Goal: Task Accomplishment & Management: Manage account settings

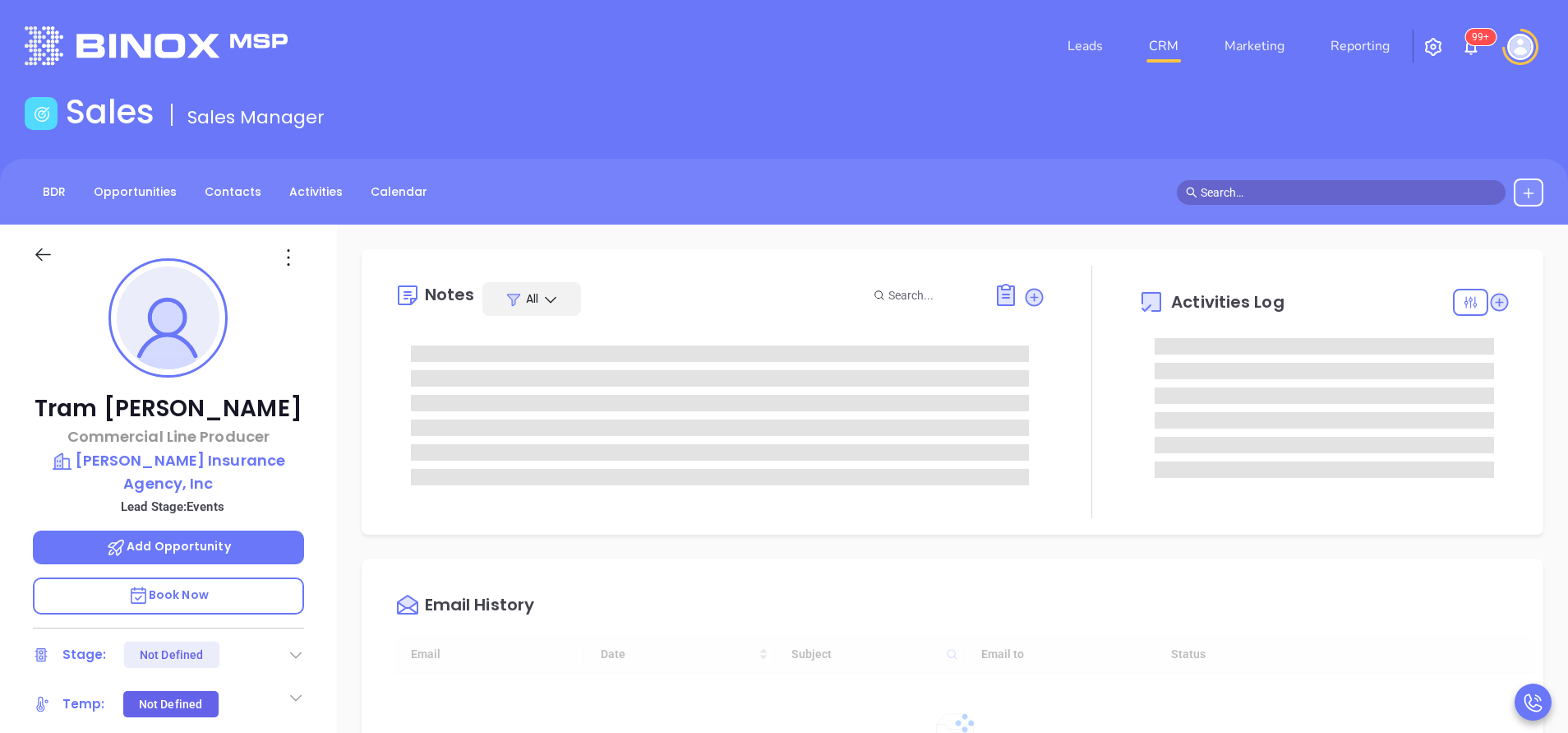
type input "[DATE]"
type input "[PERSON_NAME]"
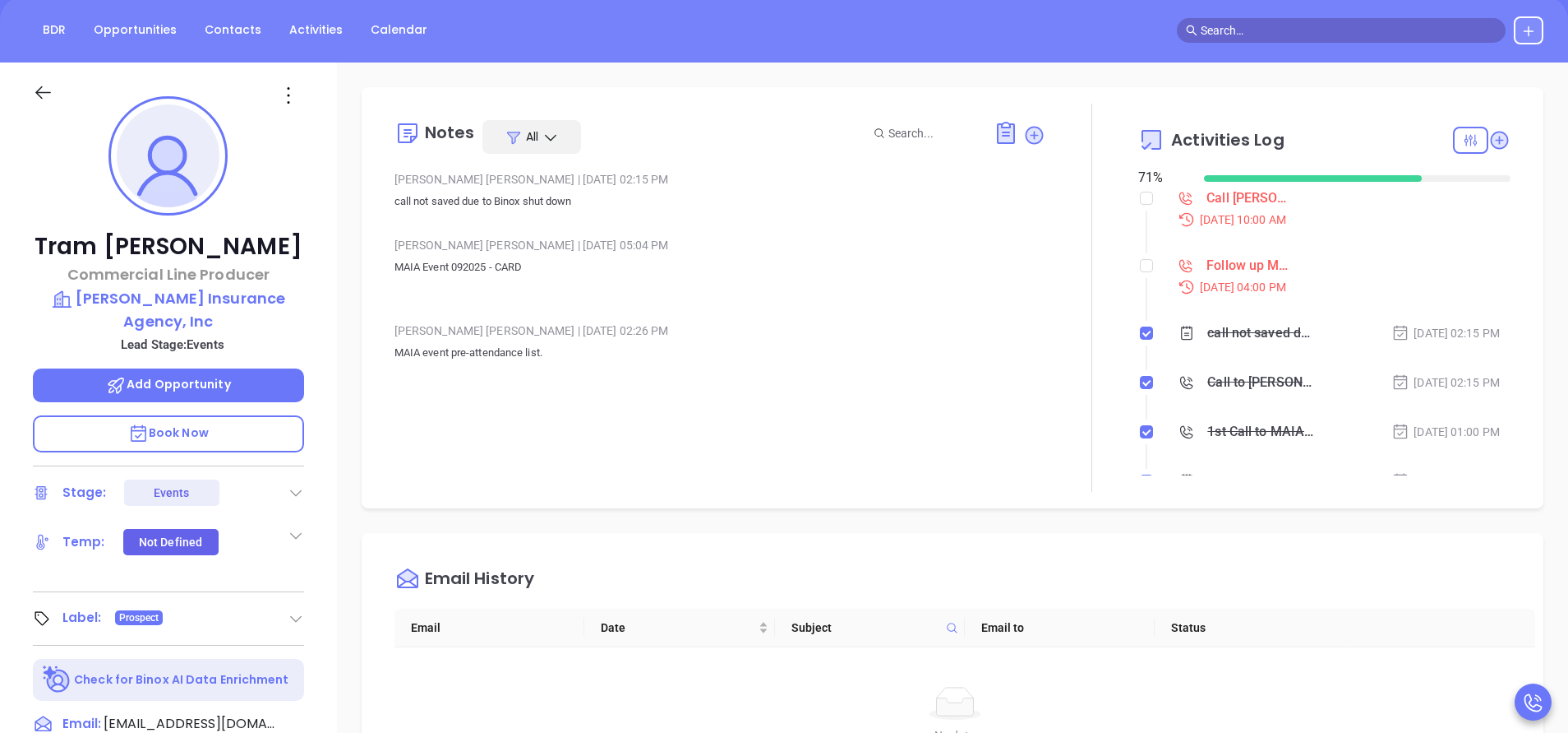
scroll to position [123, 0]
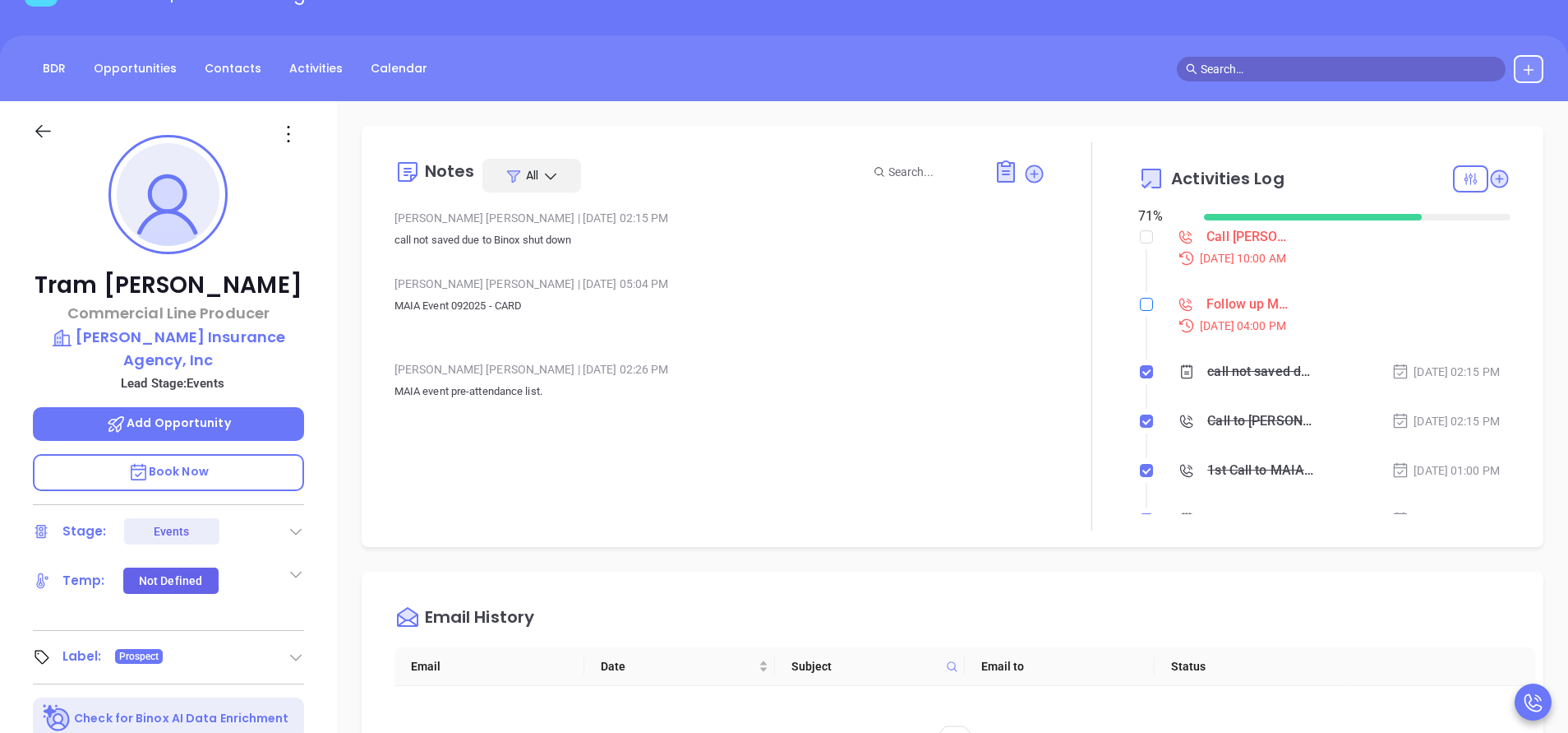
click at [1140, 306] on input "checkbox" at bounding box center [1146, 304] width 13 height 13
checkbox input "true"
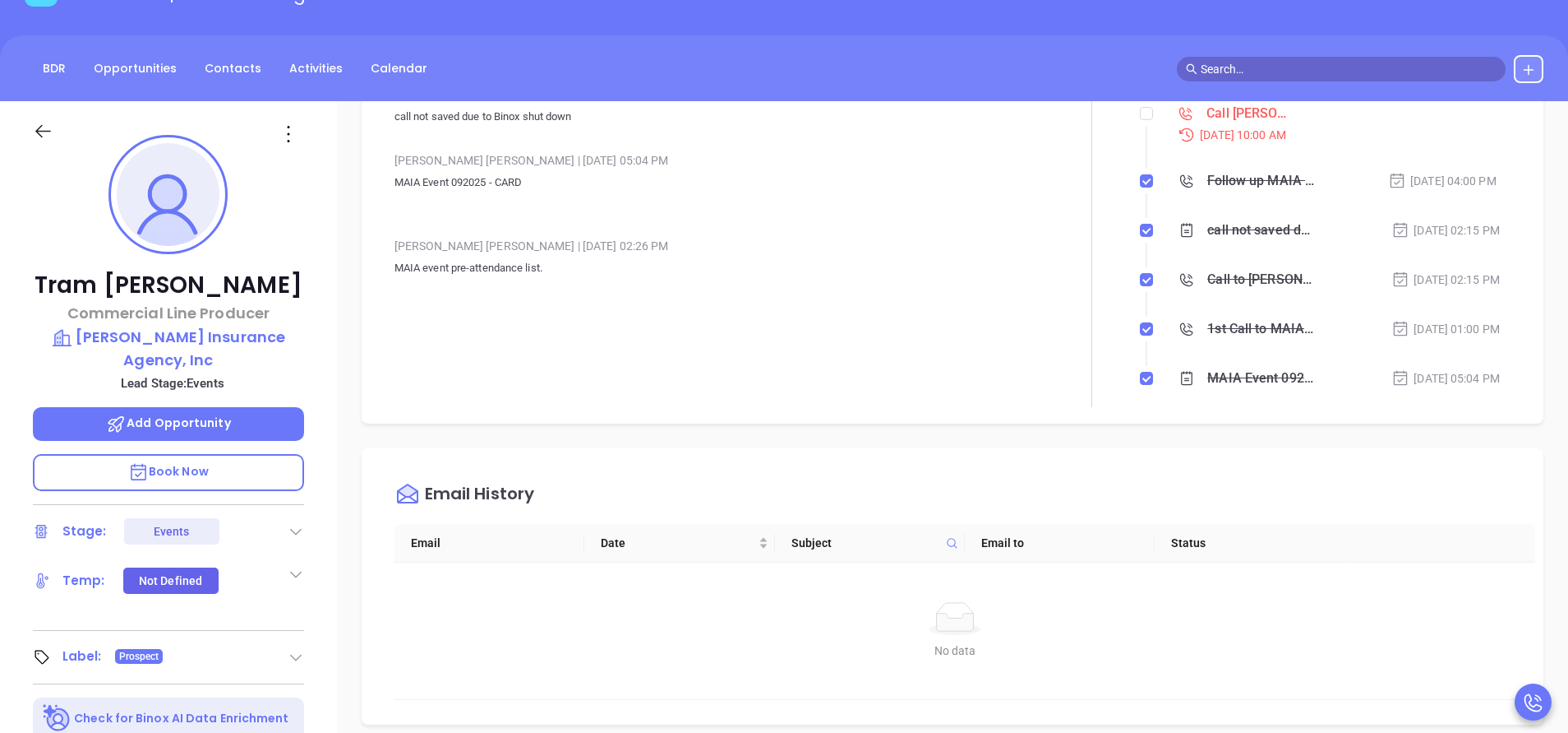
scroll to position [0, 0]
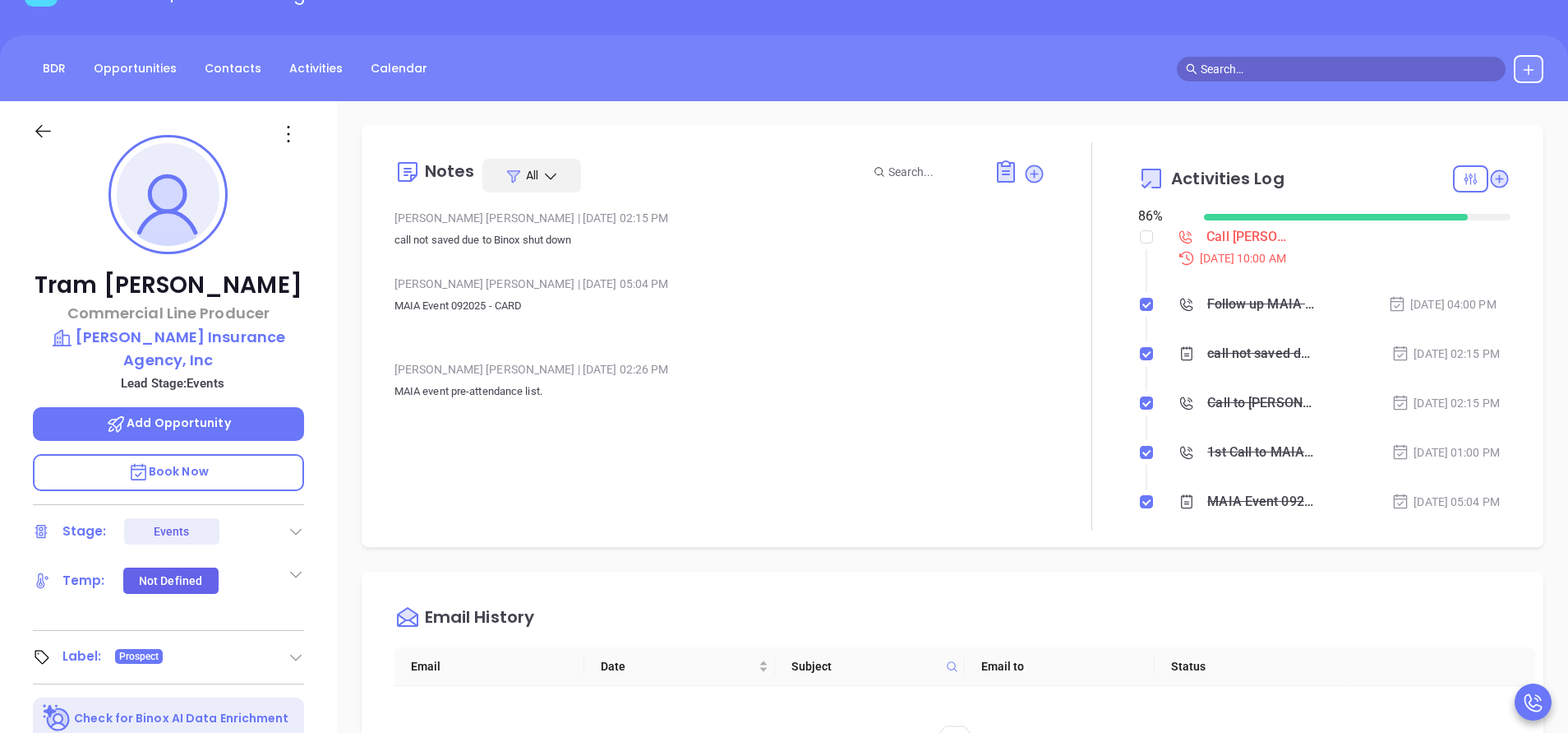
click at [1247, 310] on div "Follow up MAIA business card" at bounding box center [1262, 305] width 109 height 25
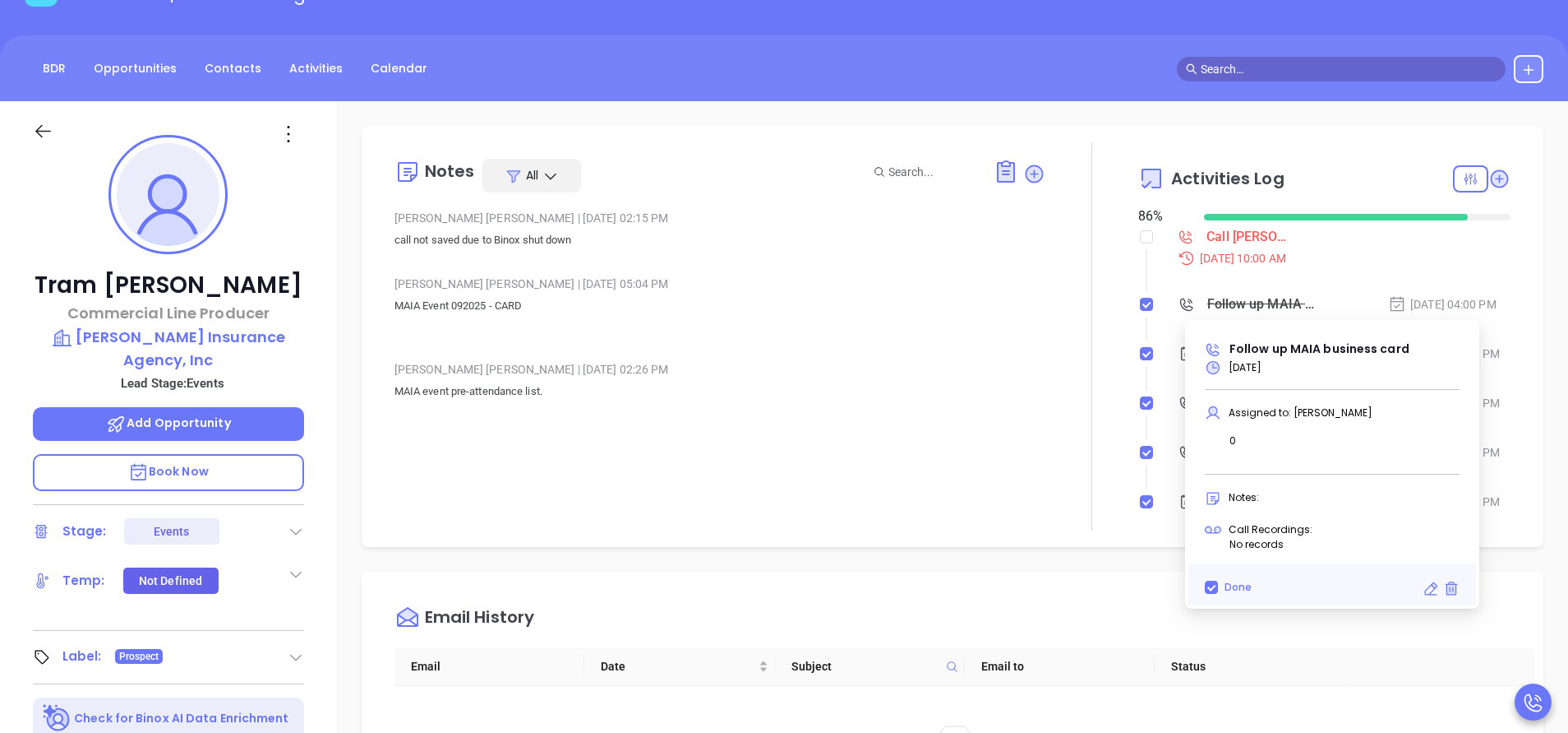
click at [1244, 307] on div "Follow up MAIA business card" at bounding box center [1262, 305] width 109 height 25
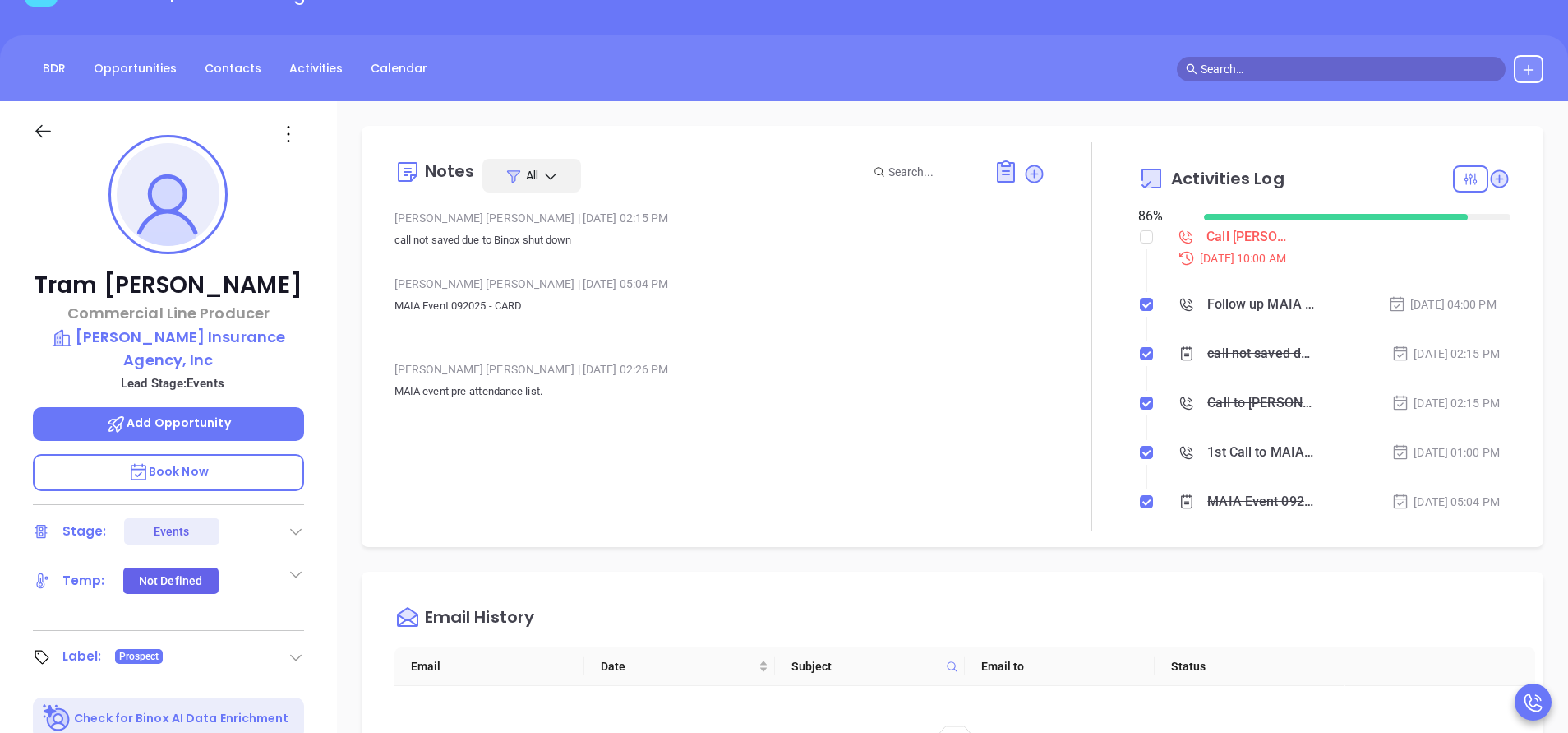
click at [1235, 235] on div "Call [PERSON_NAME] to follow up" at bounding box center [1251, 237] width 88 height 25
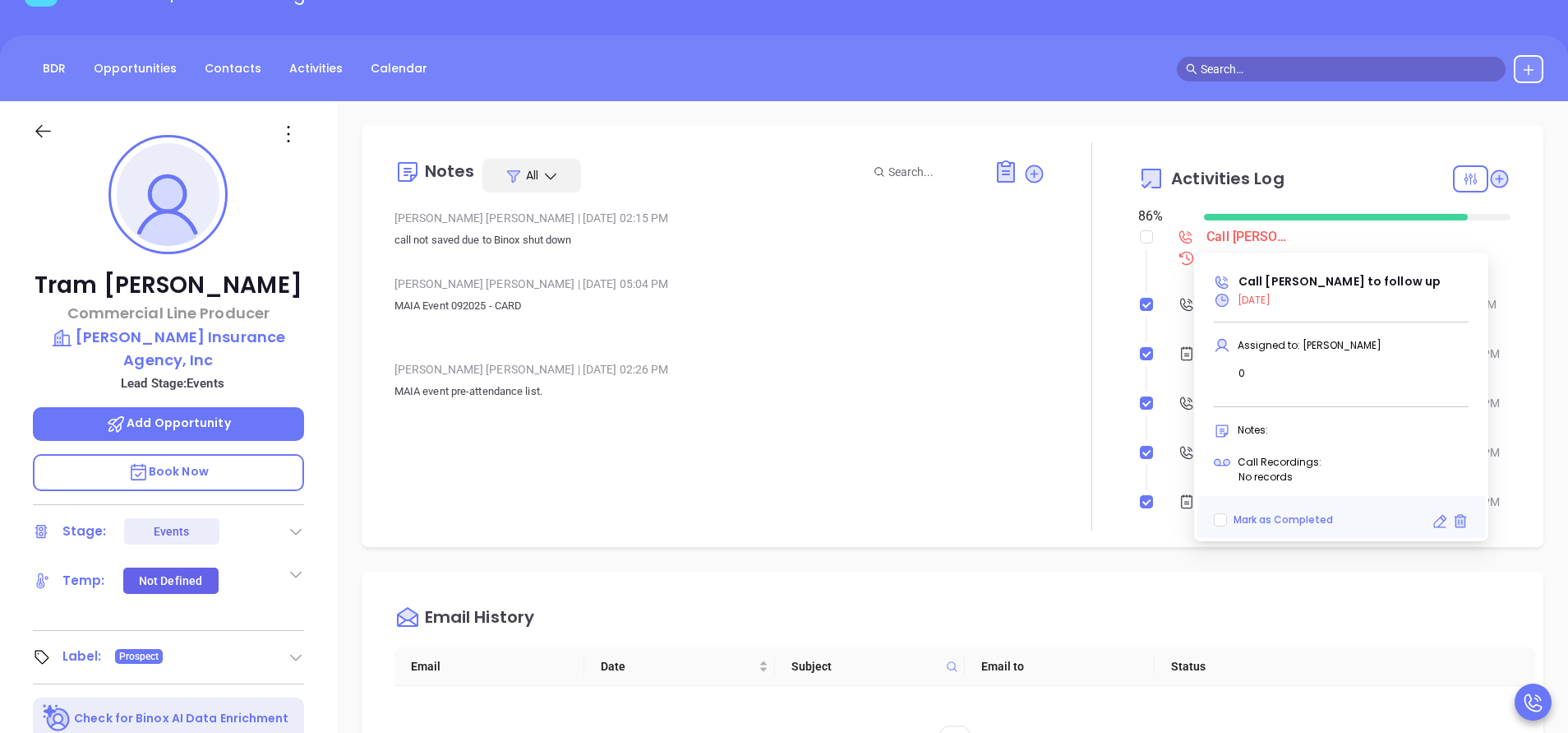
click at [1235, 235] on div "Call [PERSON_NAME] to follow up" at bounding box center [1251, 237] width 88 height 25
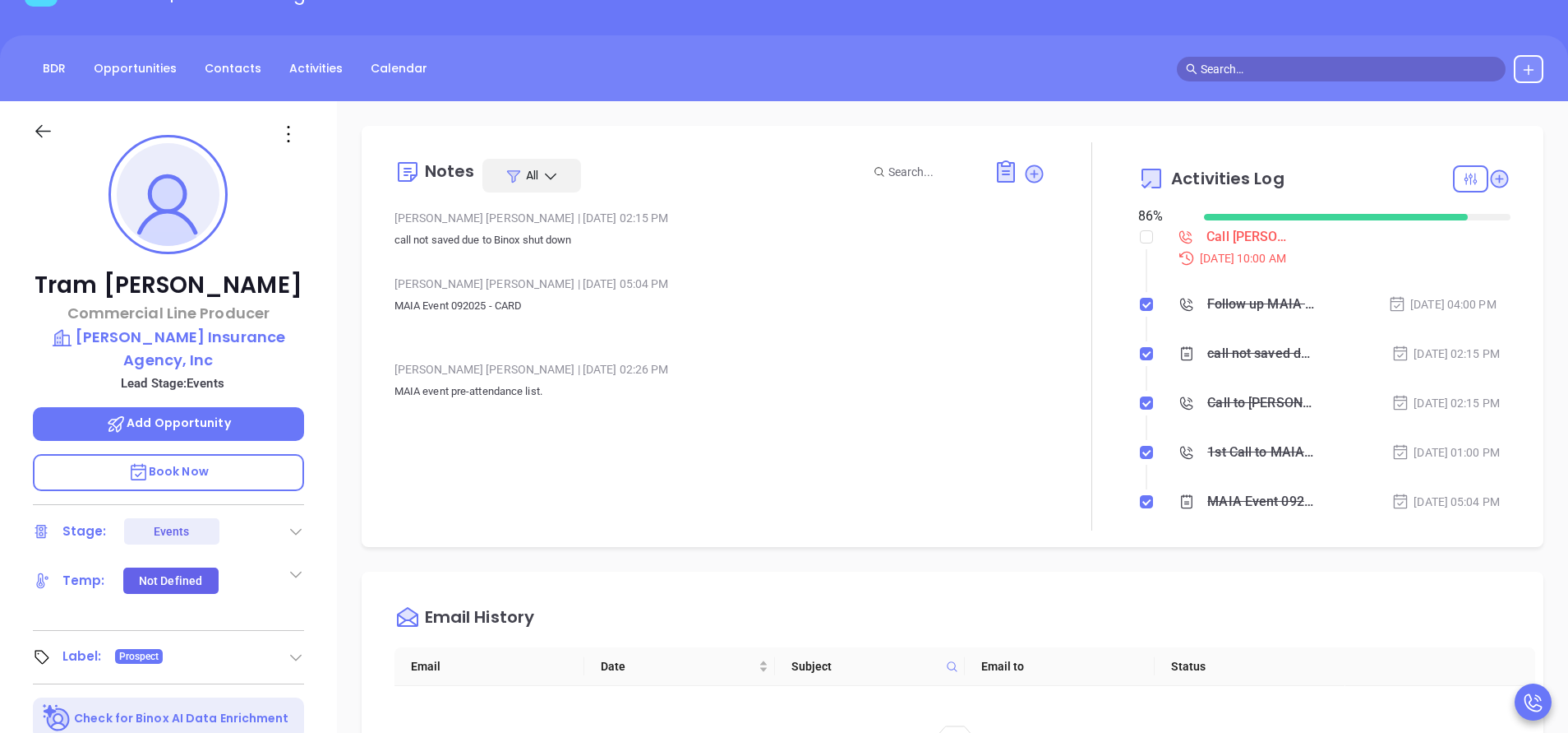
click at [1239, 400] on div "Call to [PERSON_NAME]" at bounding box center [1262, 403] width 109 height 25
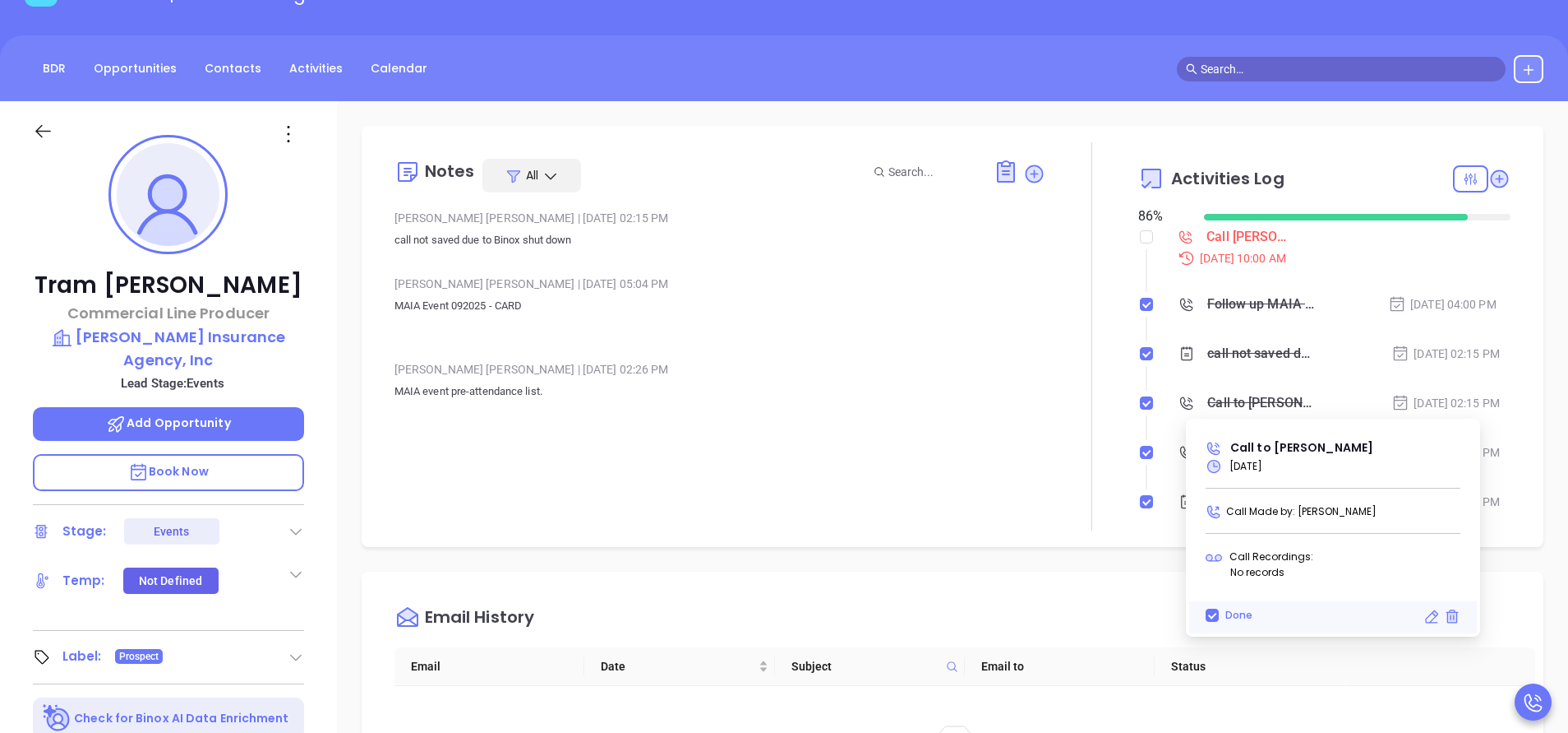
click at [1239, 400] on div "Call to Tram Huynh" at bounding box center [1262, 403] width 109 height 25
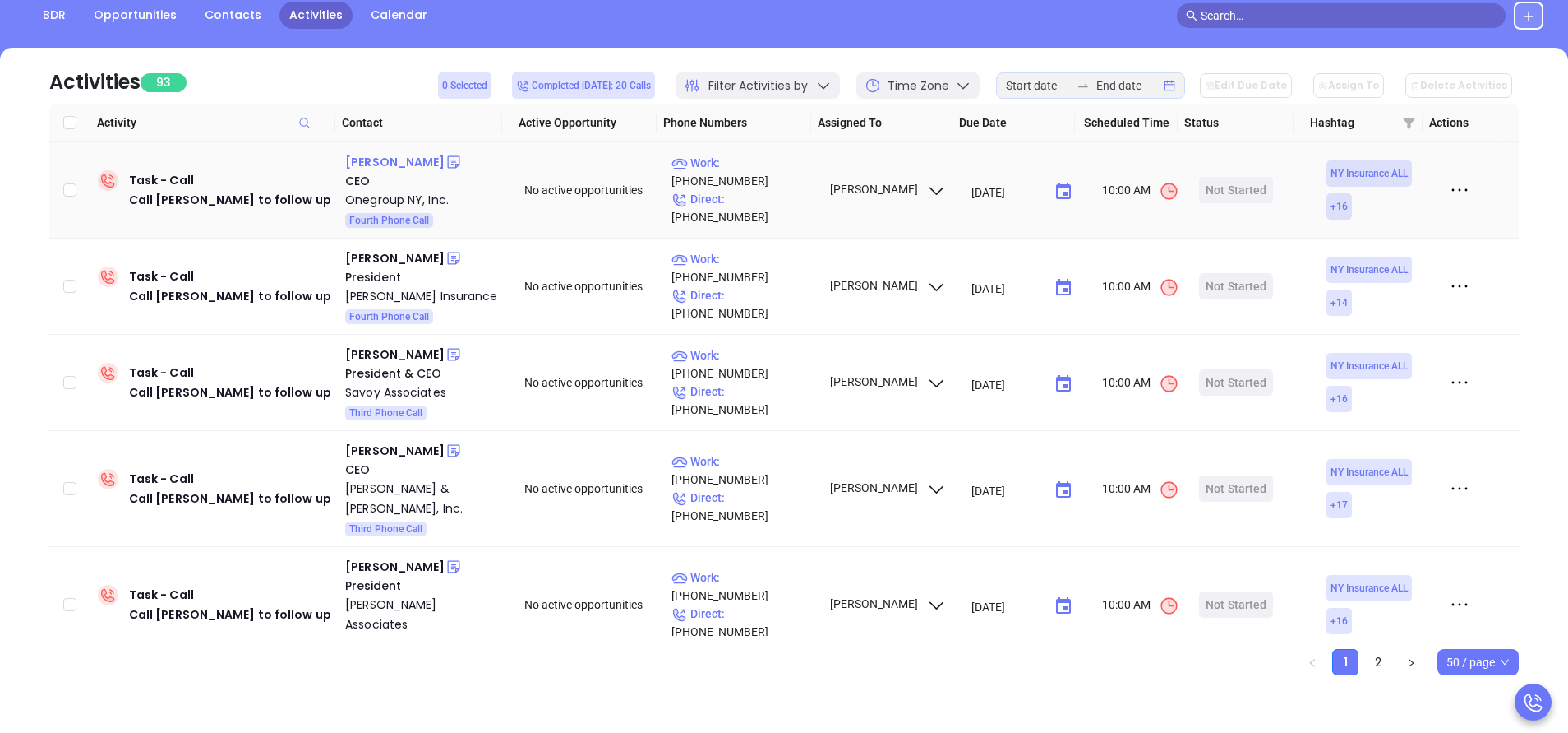
click at [422, 164] on div "Pierre Morrisseau" at bounding box center [395, 162] width 99 height 19
click at [771, 176] on p "Work : (315) 457-1830" at bounding box center [743, 172] width 143 height 36
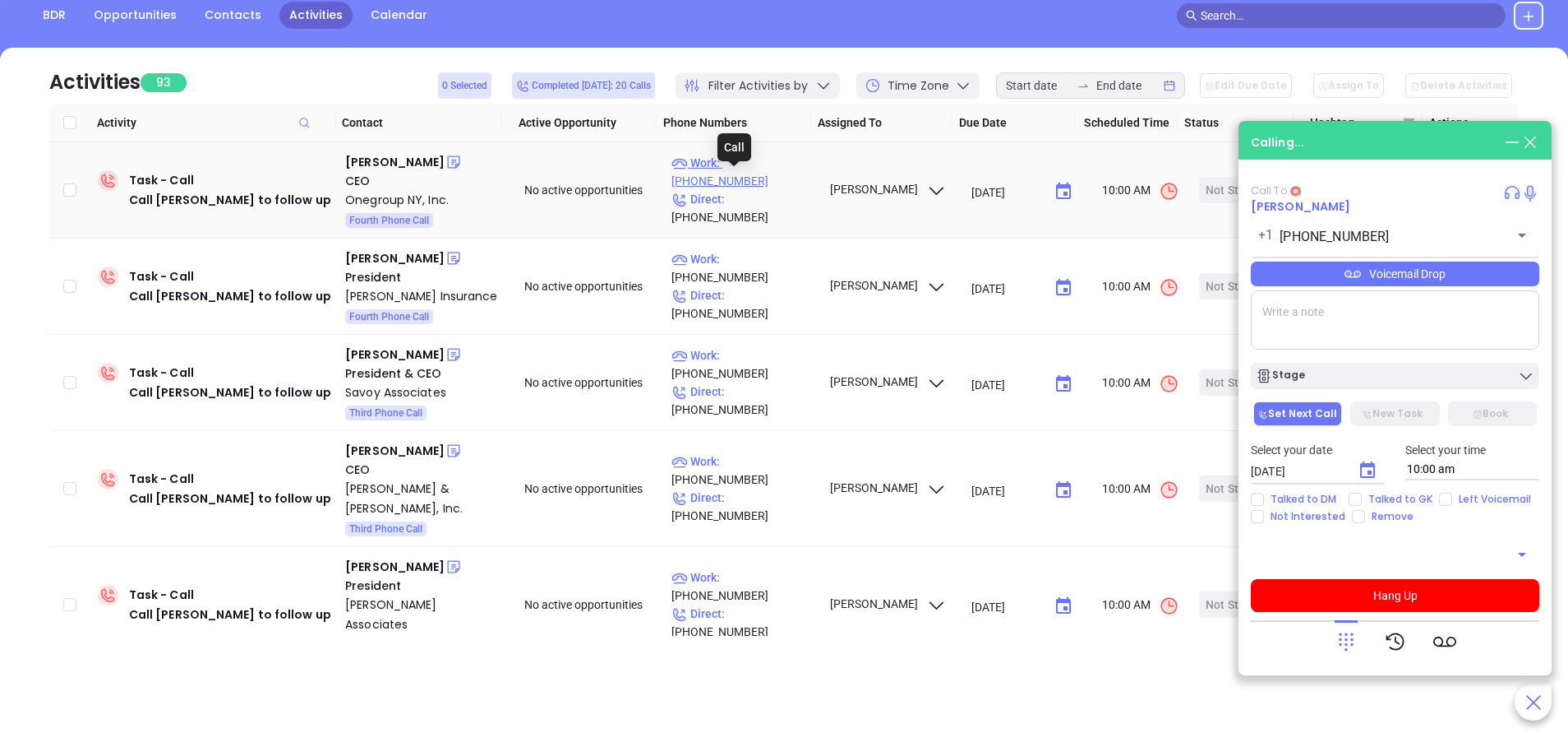
type input "(315) 457-1830"
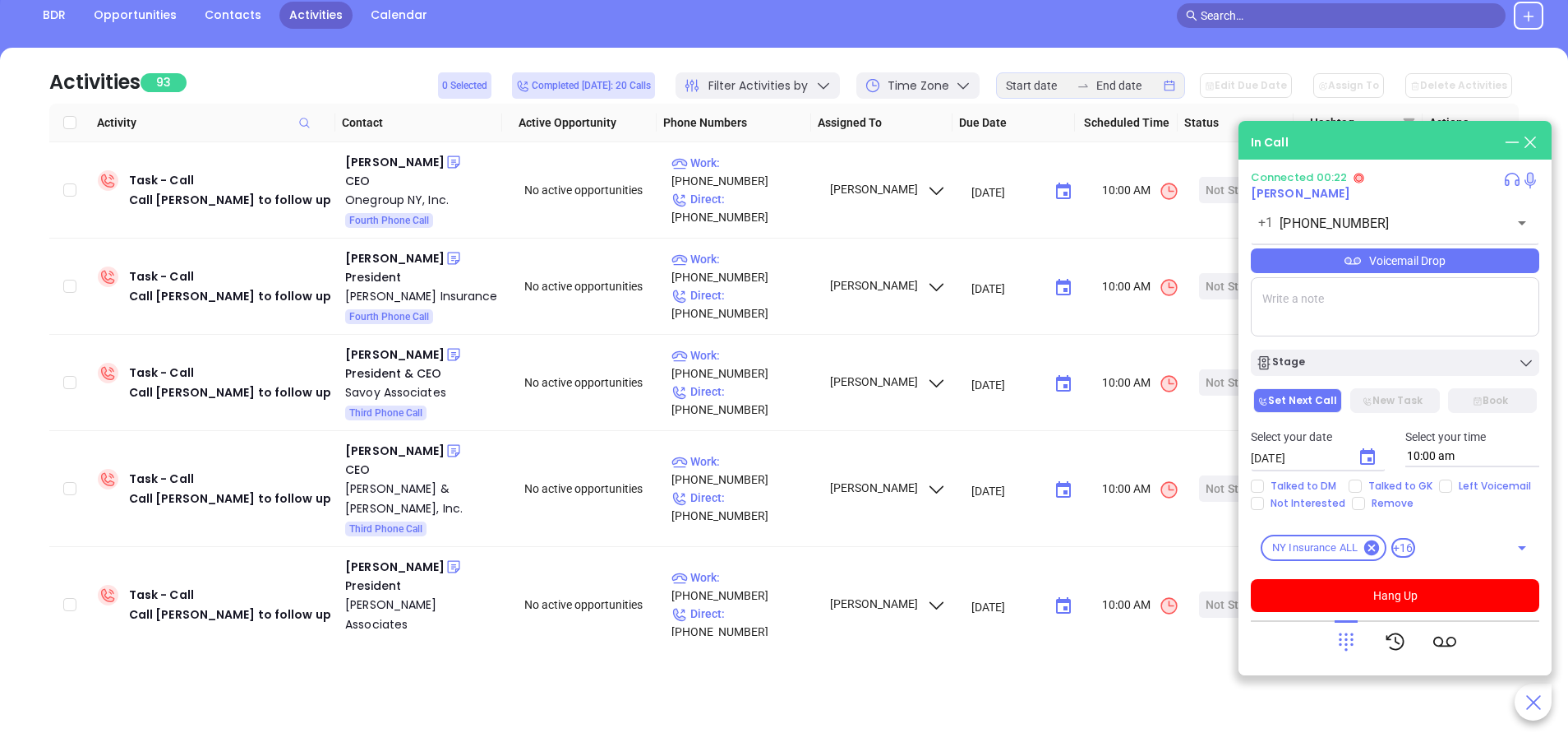
click at [1351, 642] on icon at bounding box center [1347, 642] width 23 height 23
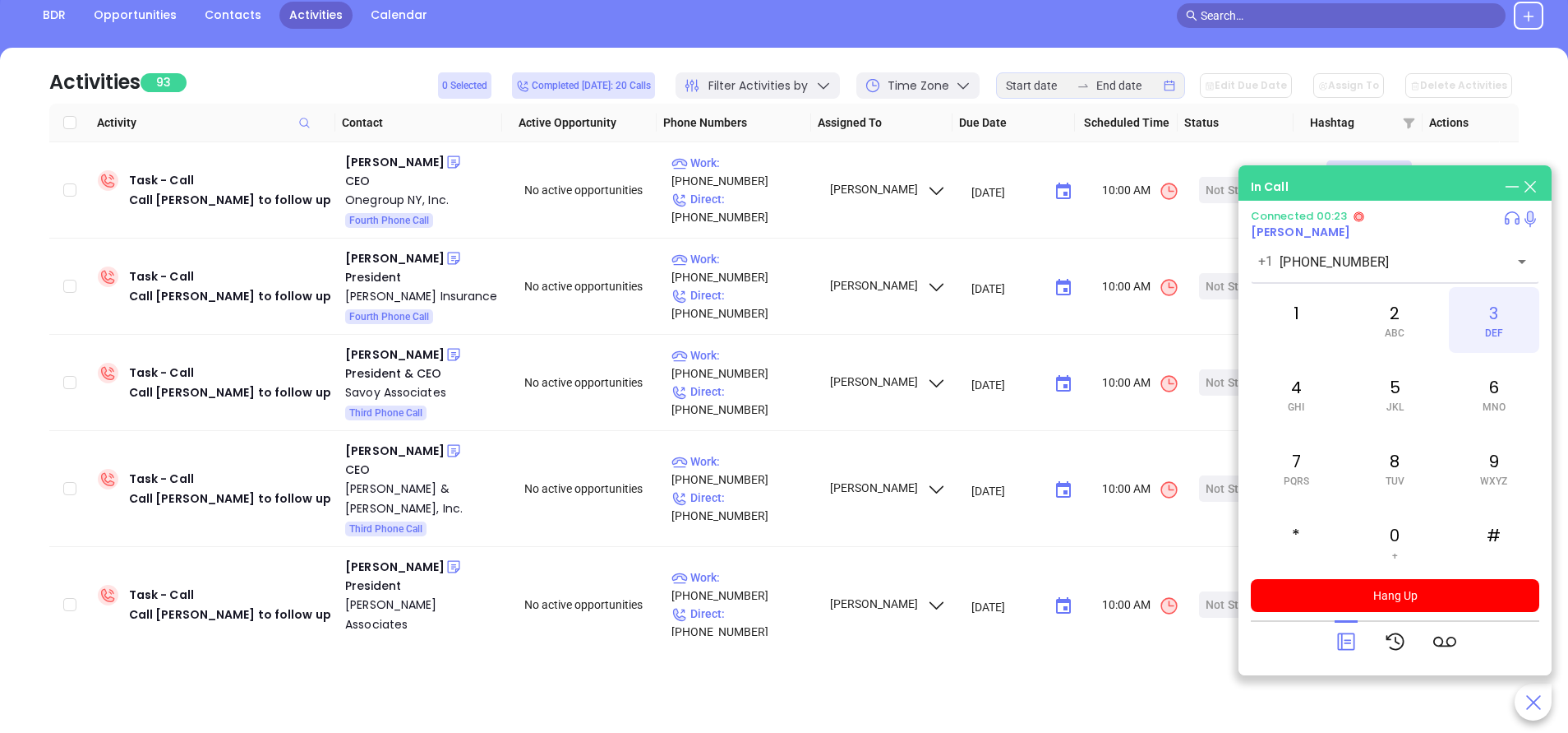
click at [1481, 316] on div "3 DEF" at bounding box center [1495, 320] width 90 height 66
click at [1278, 320] on div "1" at bounding box center [1296, 320] width 90 height 66
click at [1284, 468] on div "7 PQRS" at bounding box center [1296, 467] width 90 height 66
click at [1282, 391] on div "4 GHI" at bounding box center [1296, 394] width 90 height 66
click at [1499, 306] on div "3 DEF" at bounding box center [1495, 320] width 90 height 66
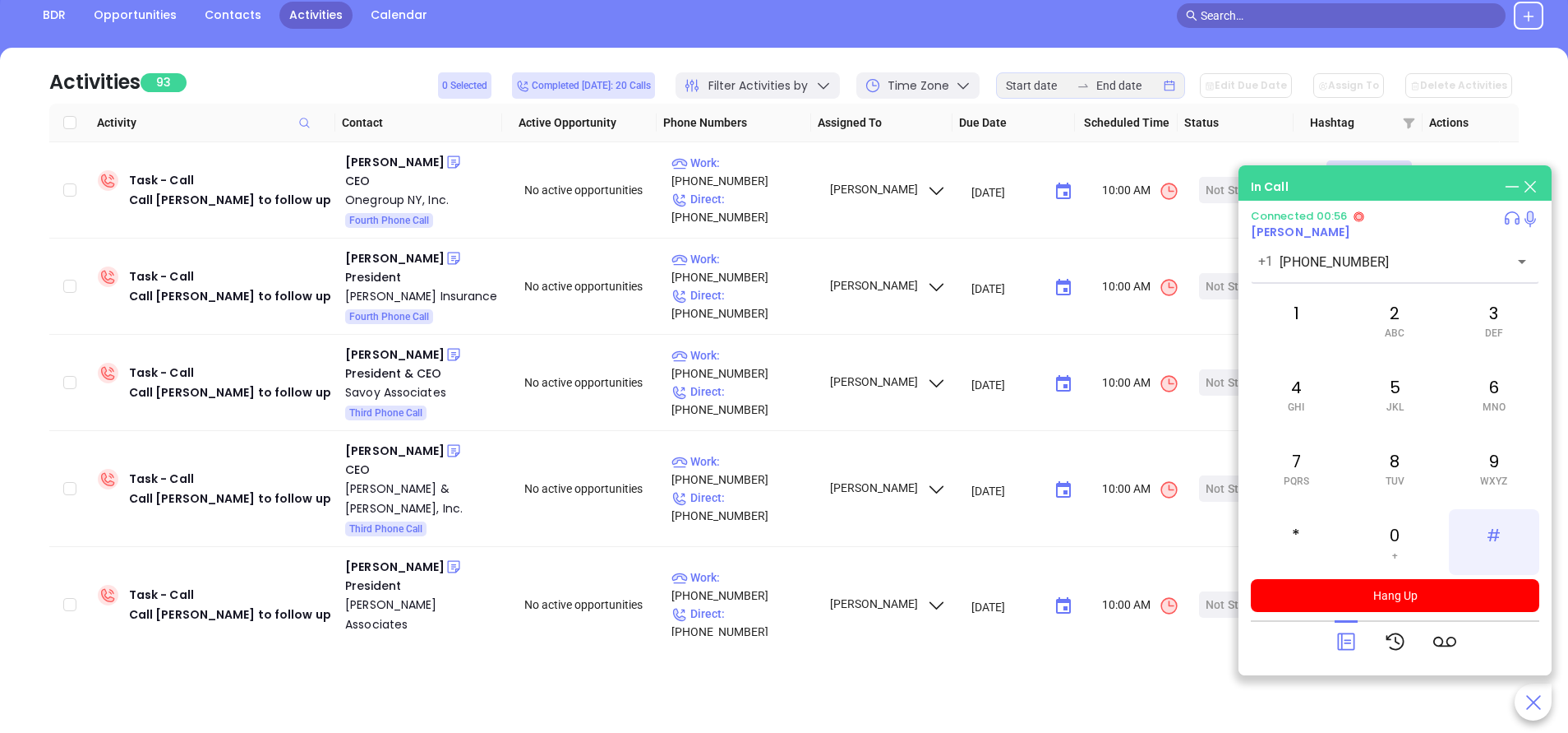
click at [1498, 536] on div "#" at bounding box center [1495, 542] width 90 height 66
click at [1480, 398] on div "6 MNO" at bounding box center [1495, 394] width 90 height 66
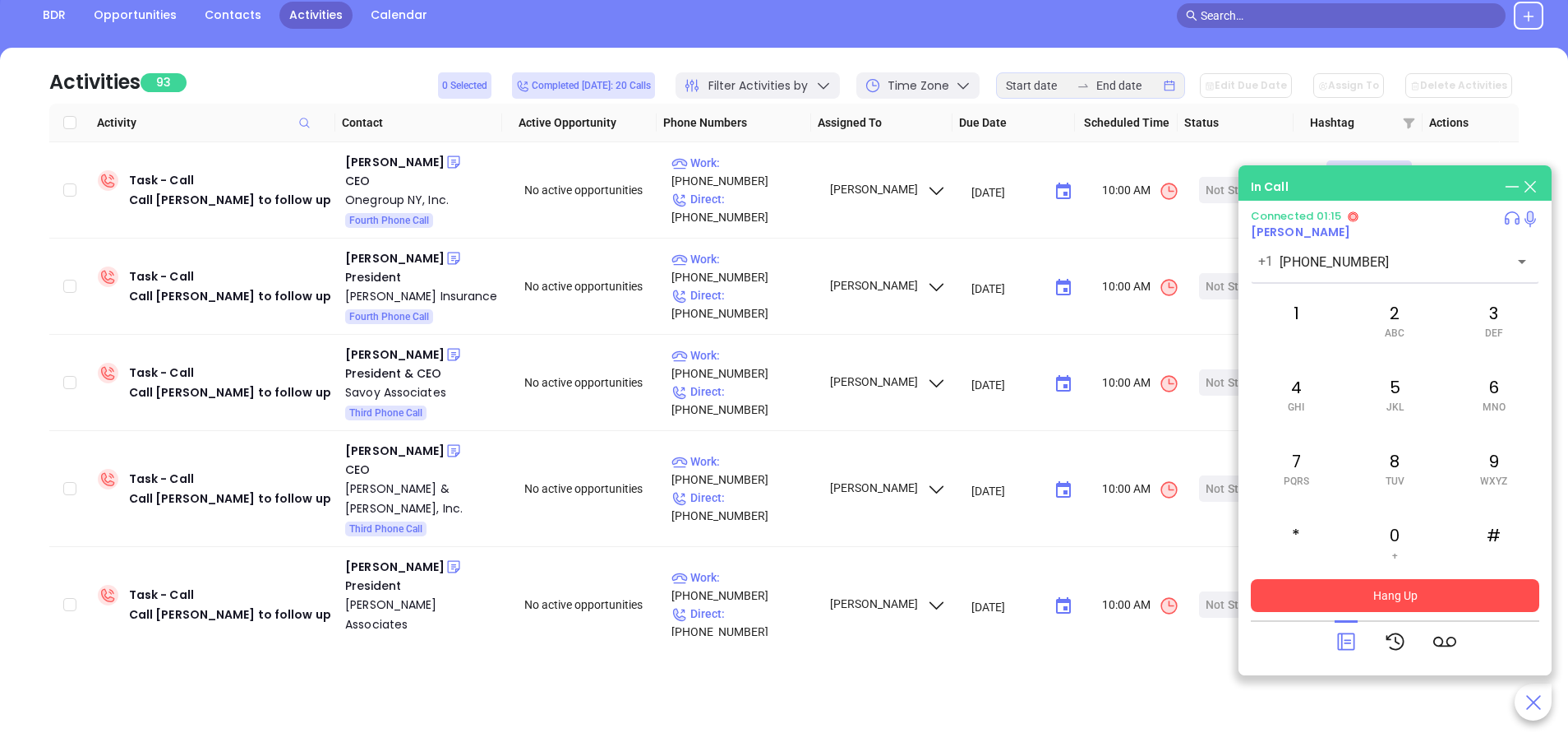
click at [1408, 590] on button "Hang Up" at bounding box center [1395, 595] width 288 height 33
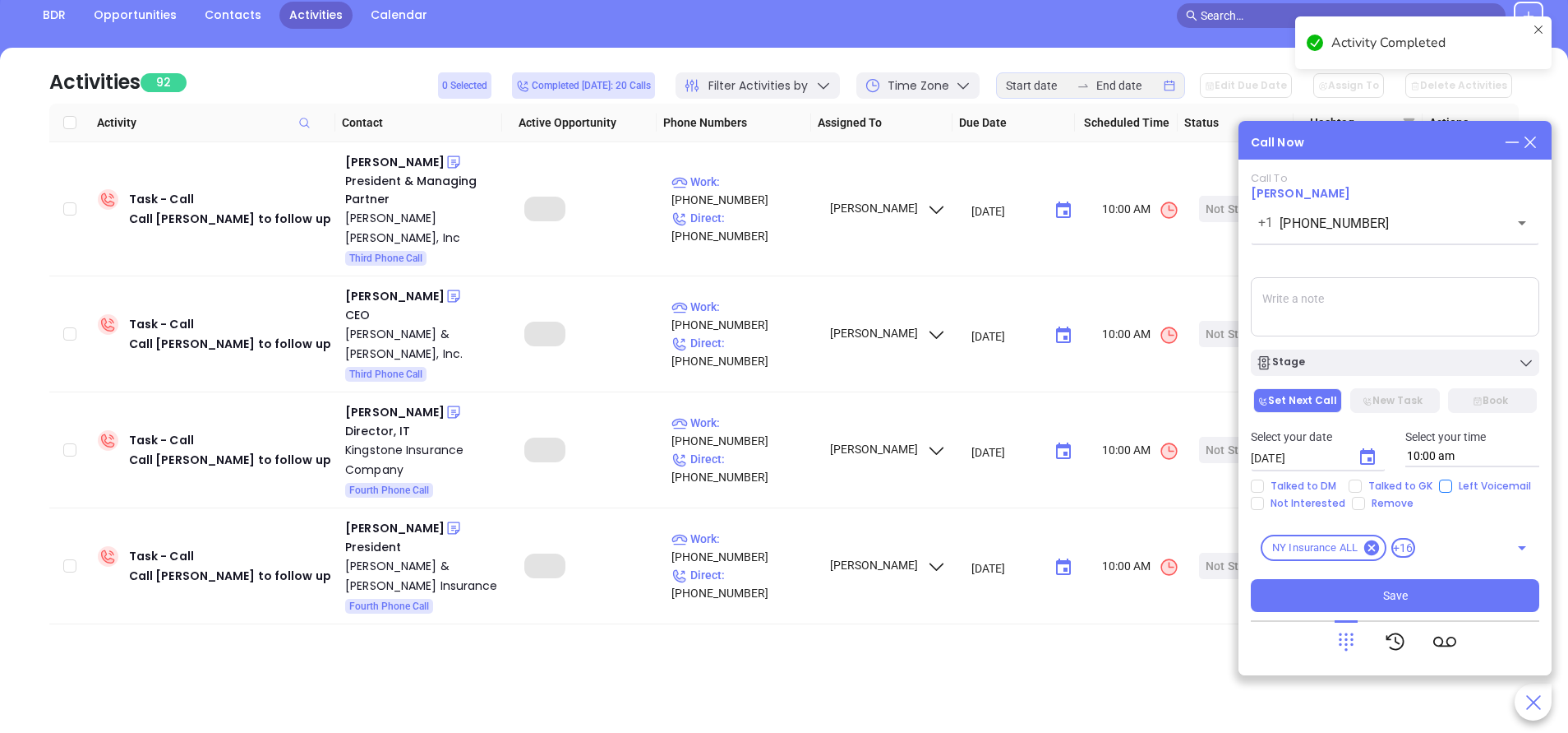
click at [1440, 491] on input "Left Voicemail" at bounding box center [1446, 486] width 13 height 13
checkbox input "true"
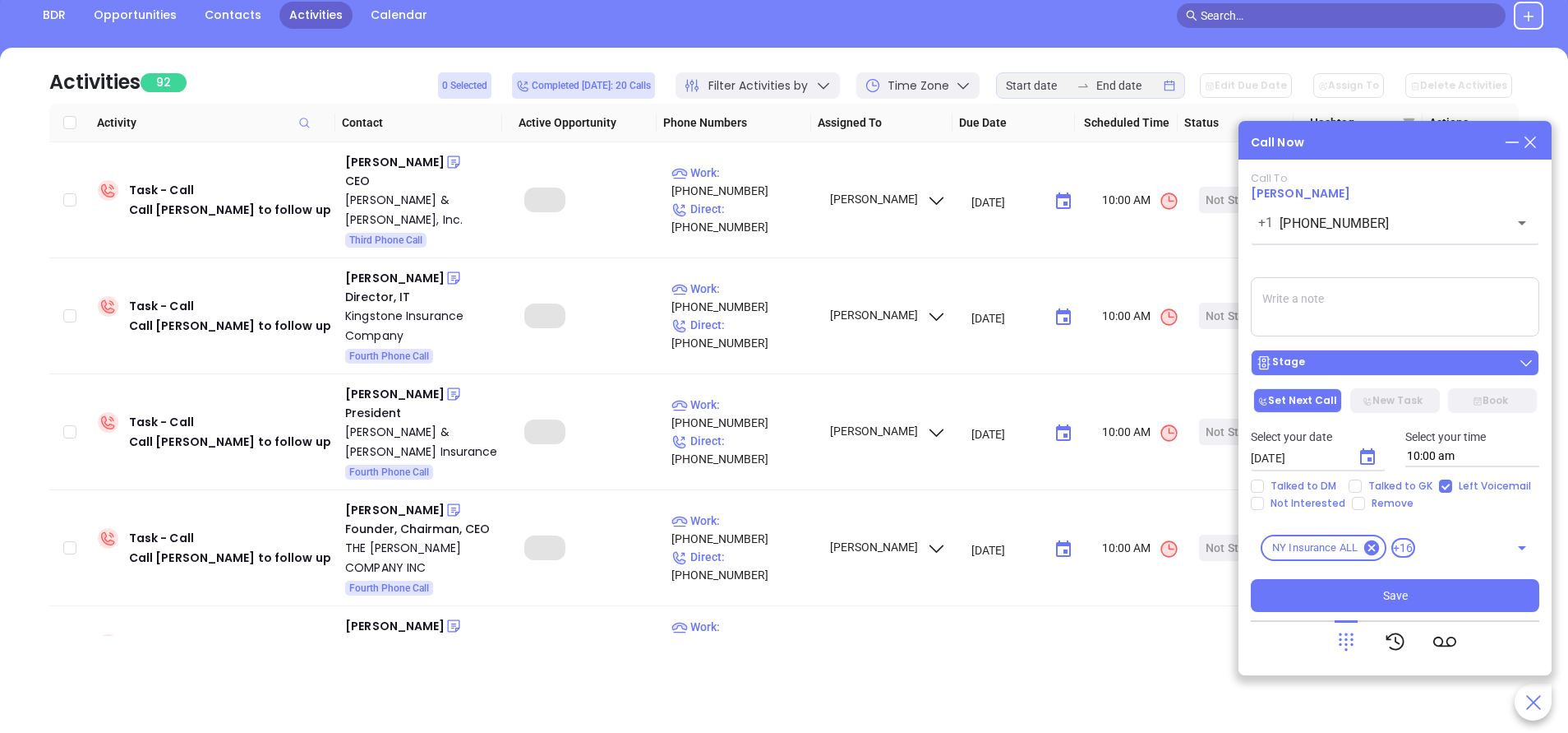
click at [1441, 358] on div "Stage" at bounding box center [1395, 362] width 279 height 17
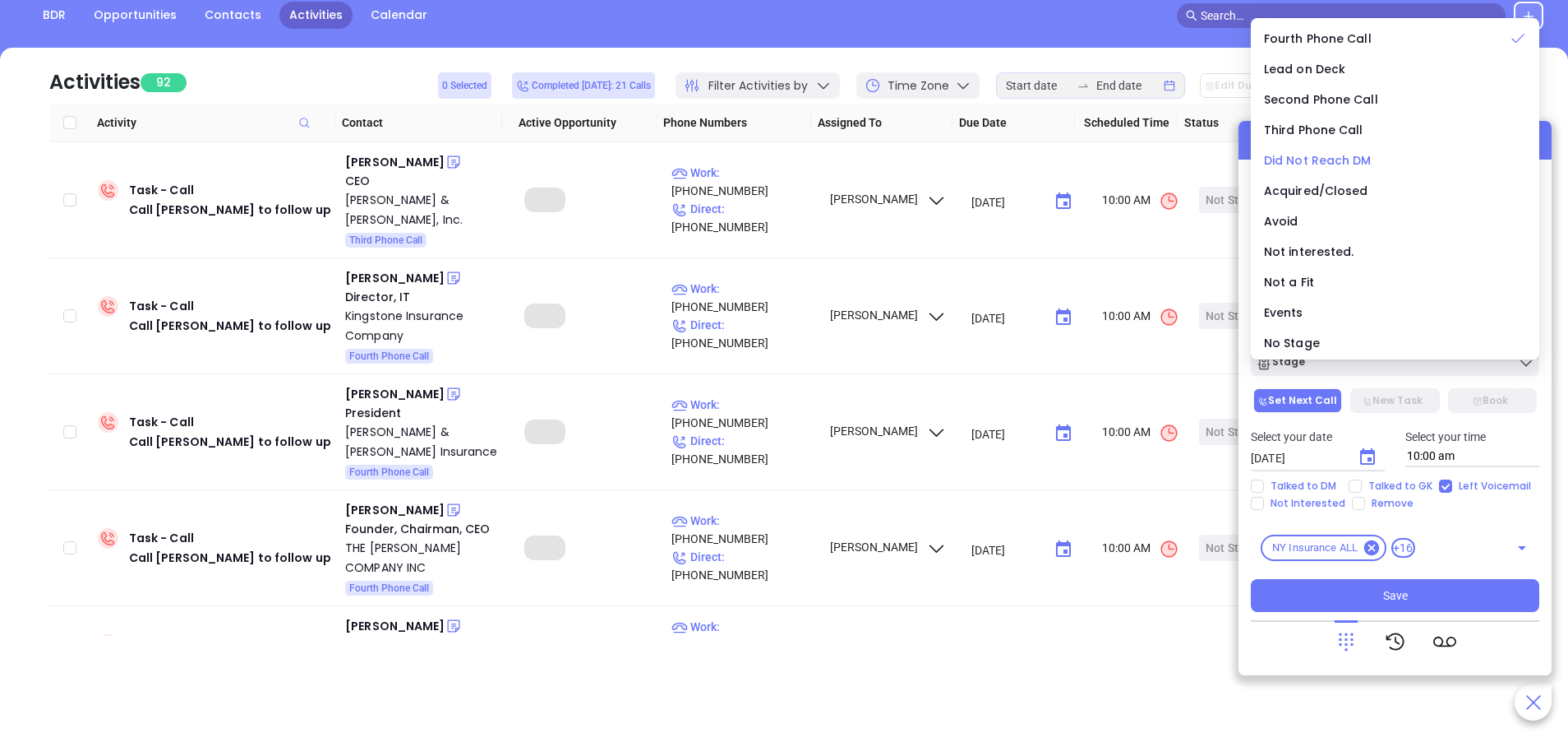
click at [1357, 161] on span "Did Not Reach DM" at bounding box center [1318, 160] width 108 height 17
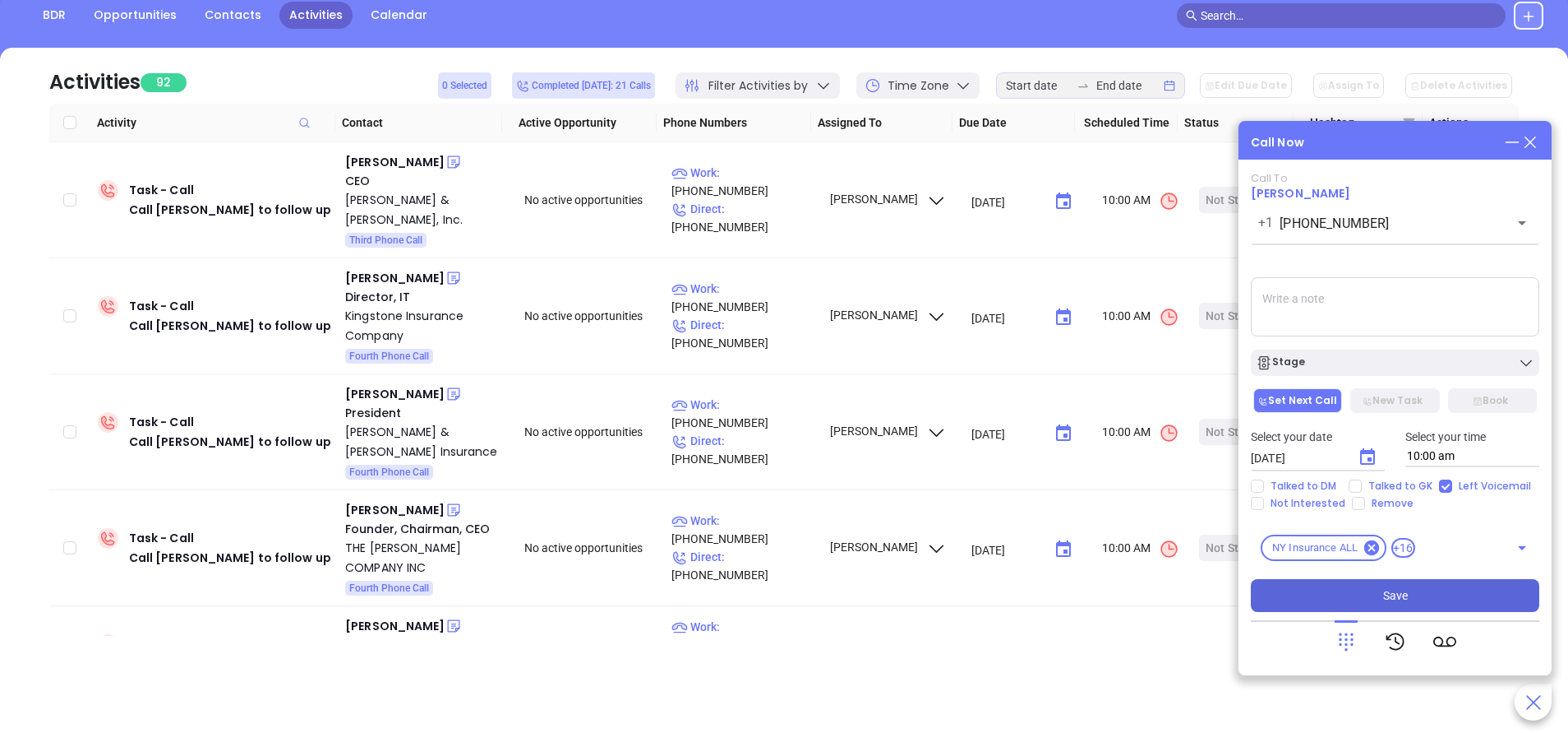
click at [1391, 606] on button "Save" at bounding box center [1395, 595] width 288 height 33
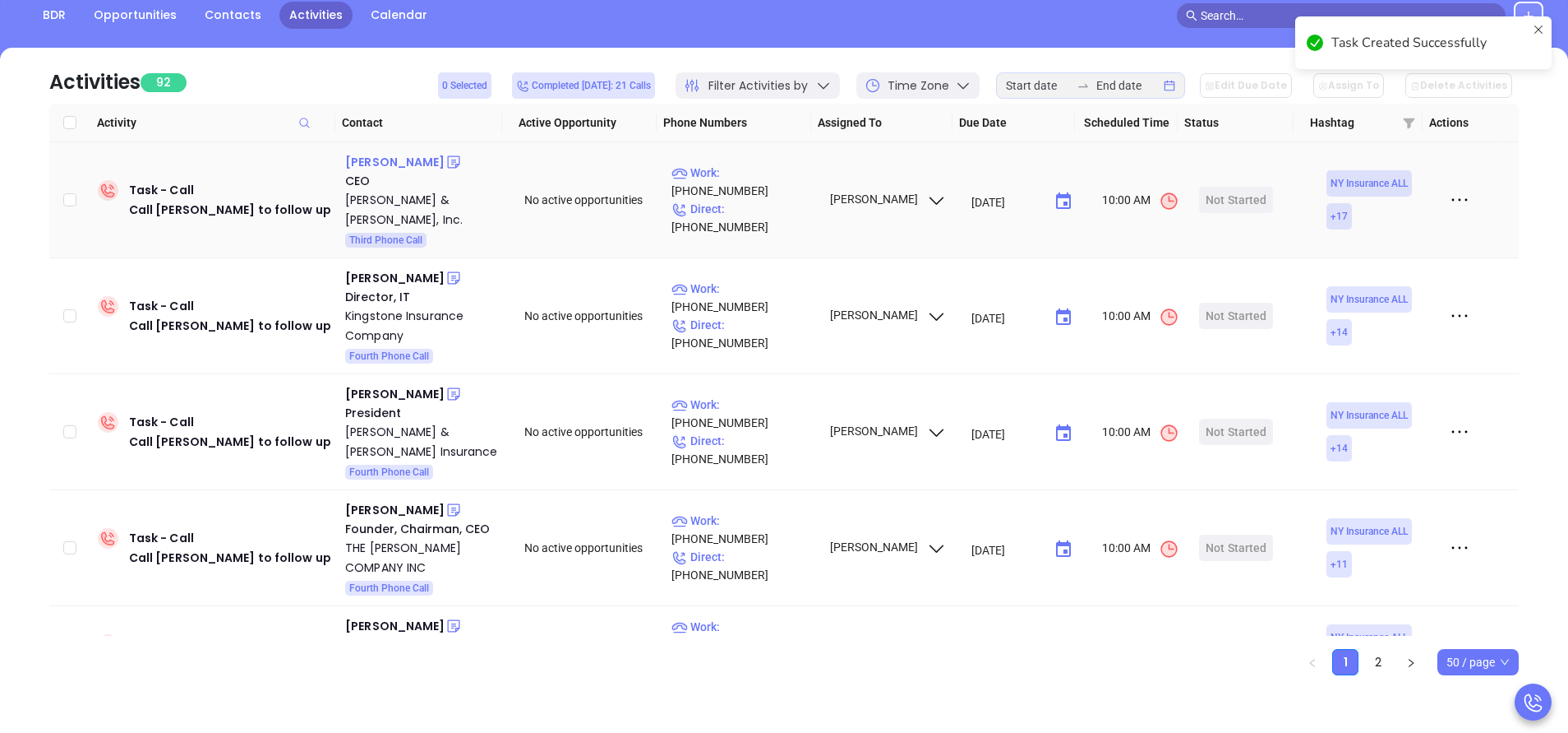
click at [425, 166] on div "Wynne Nowland" at bounding box center [395, 162] width 99 height 19
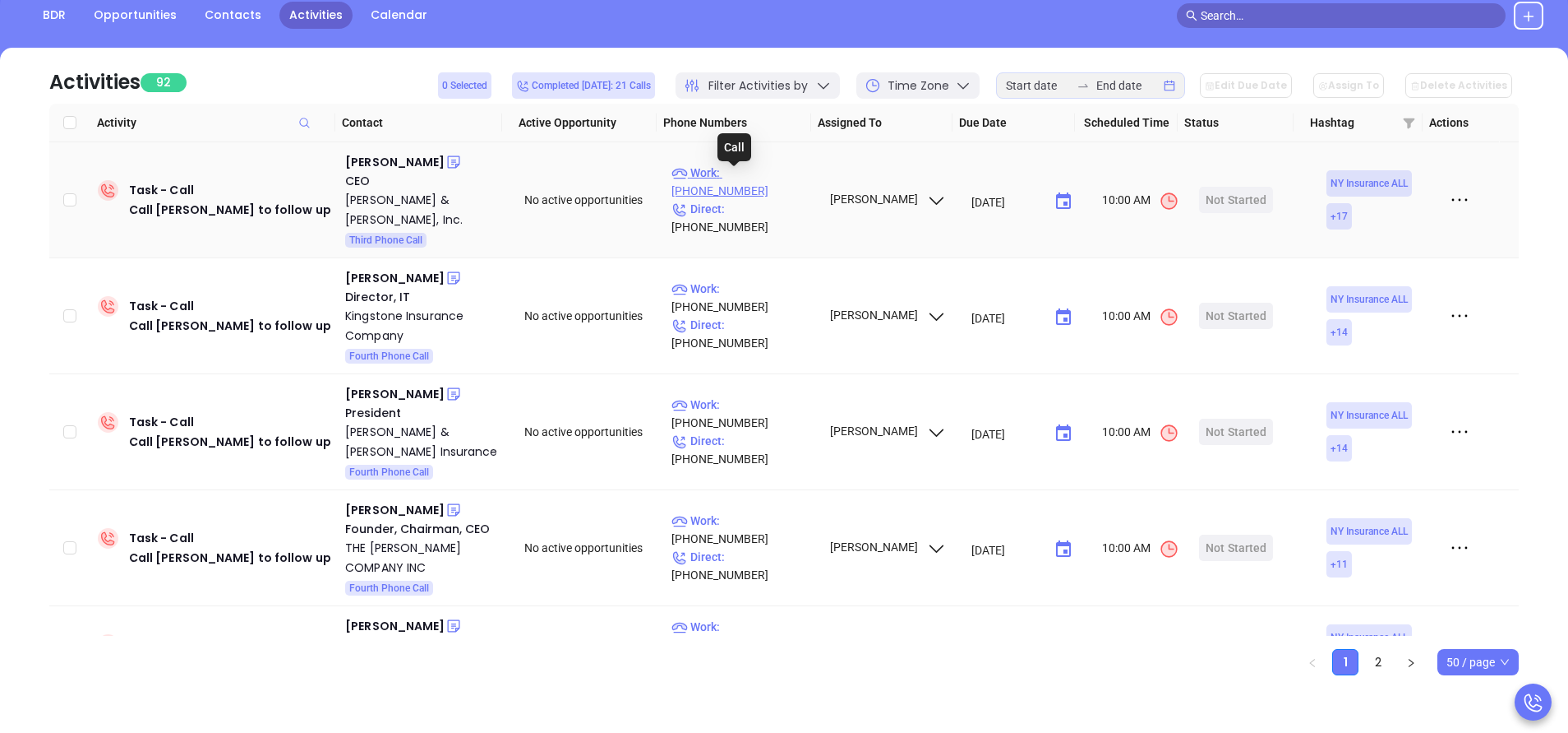
click at [787, 180] on p "Work : (800) 445-3393" at bounding box center [743, 181] width 143 height 36
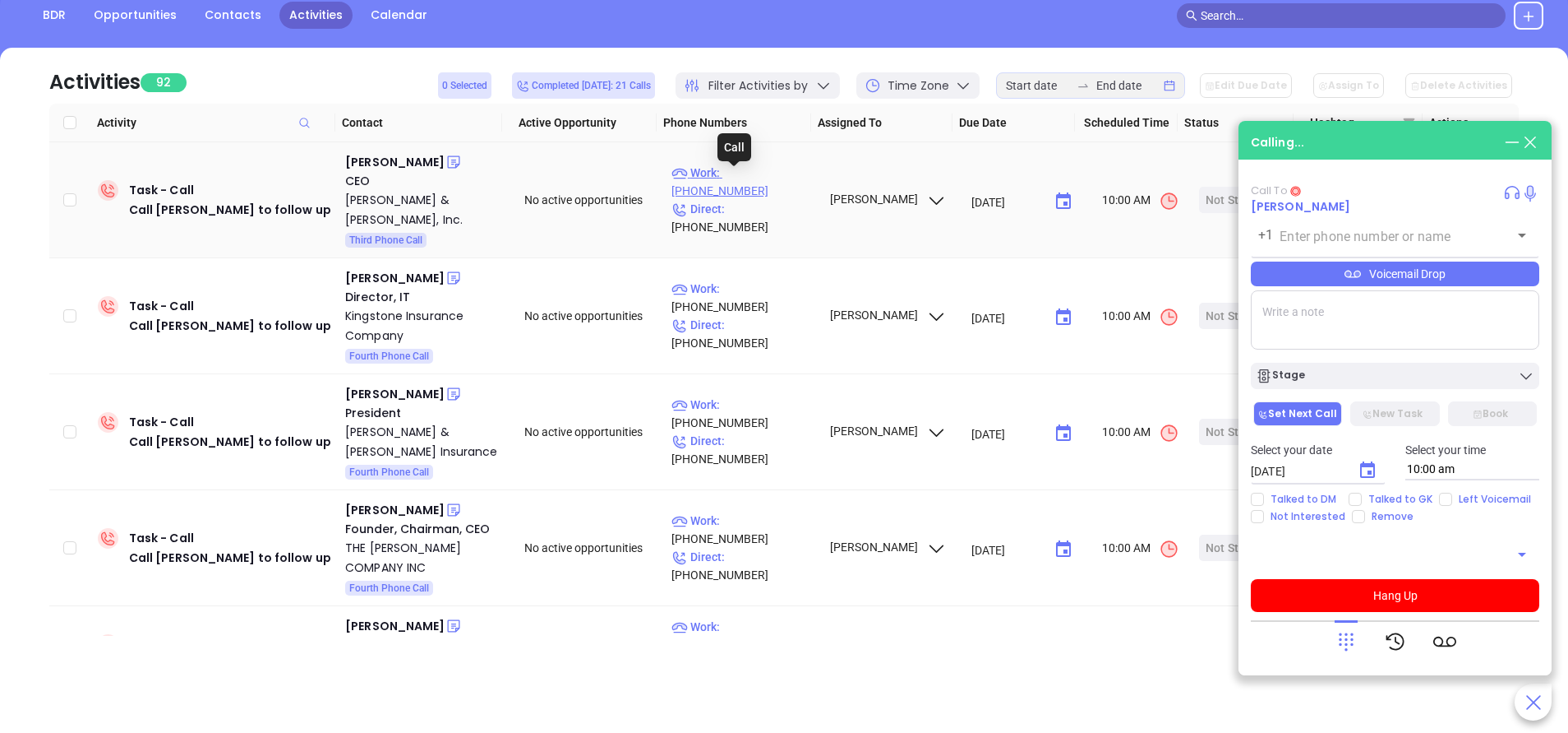
type input "(800) 445-3393"
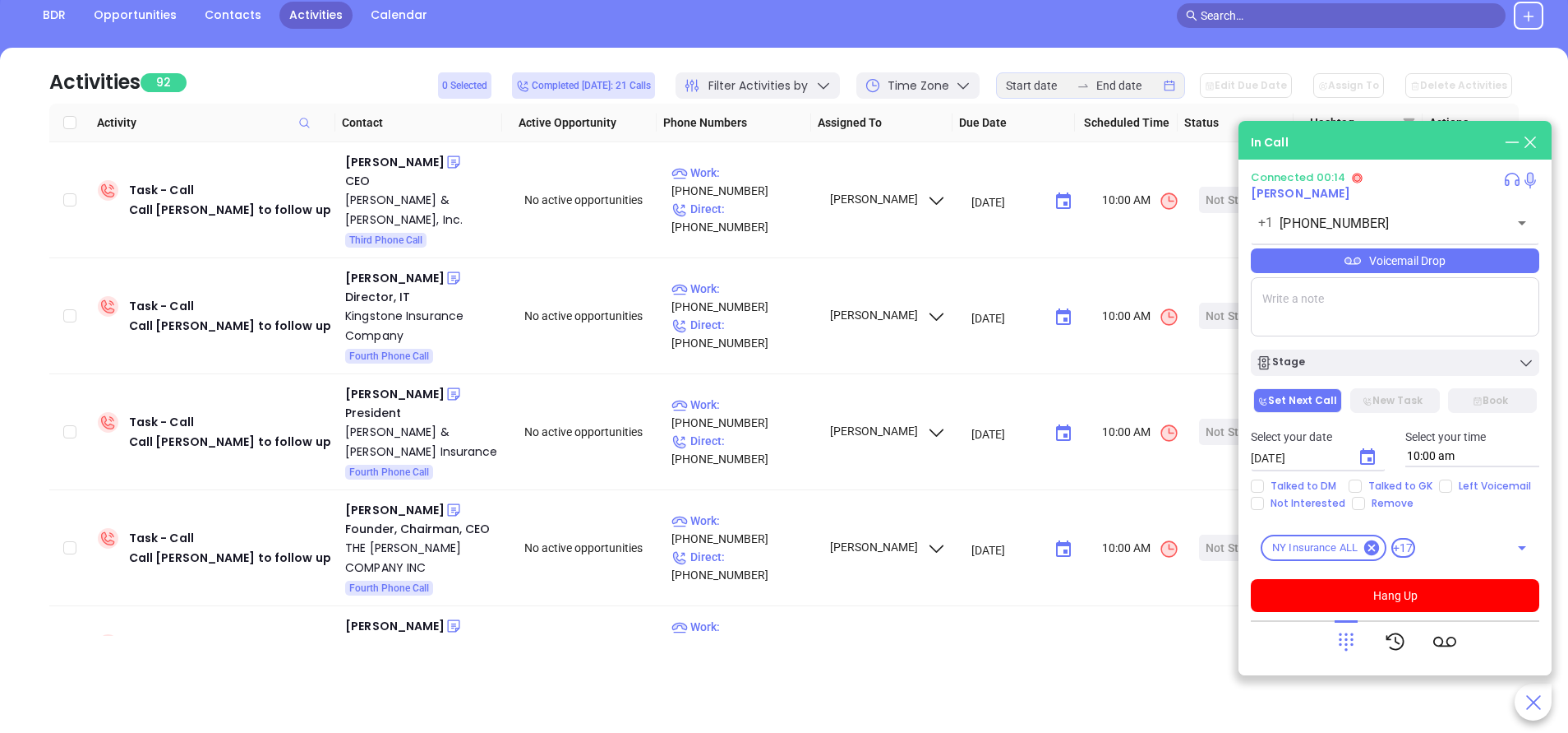
click at [1342, 635] on icon at bounding box center [1347, 642] width 23 height 23
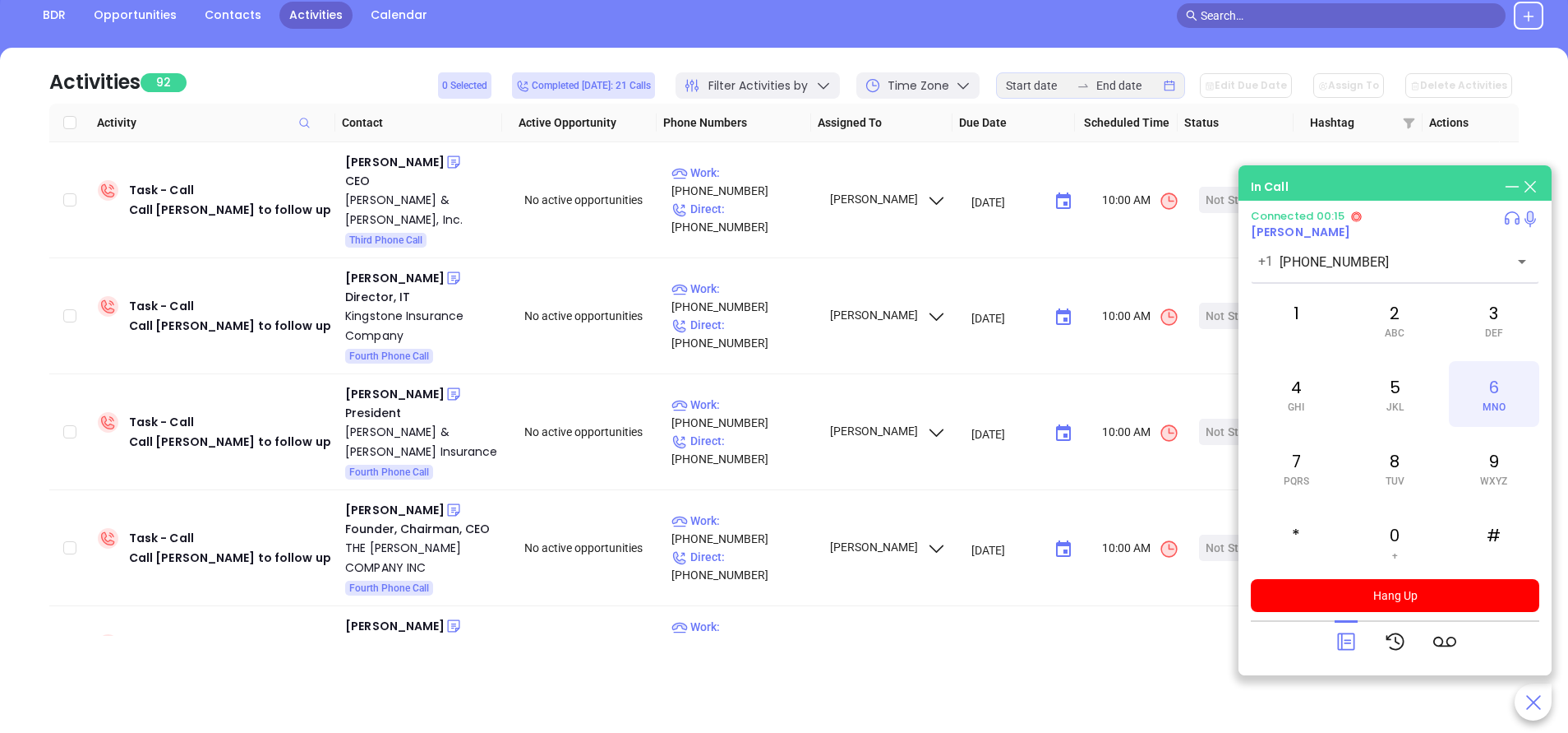
click at [1493, 390] on div "6 MNO" at bounding box center [1495, 394] width 90 height 66
click at [1499, 477] on span "WXYZ" at bounding box center [1494, 481] width 27 height 12
click at [1489, 490] on div "9 WXYZ" at bounding box center [1495, 467] width 90 height 66
click at [1502, 388] on div "6 MNO" at bounding box center [1495, 394] width 90 height 66
click at [1495, 380] on div "6 MNO" at bounding box center [1495, 394] width 90 height 66
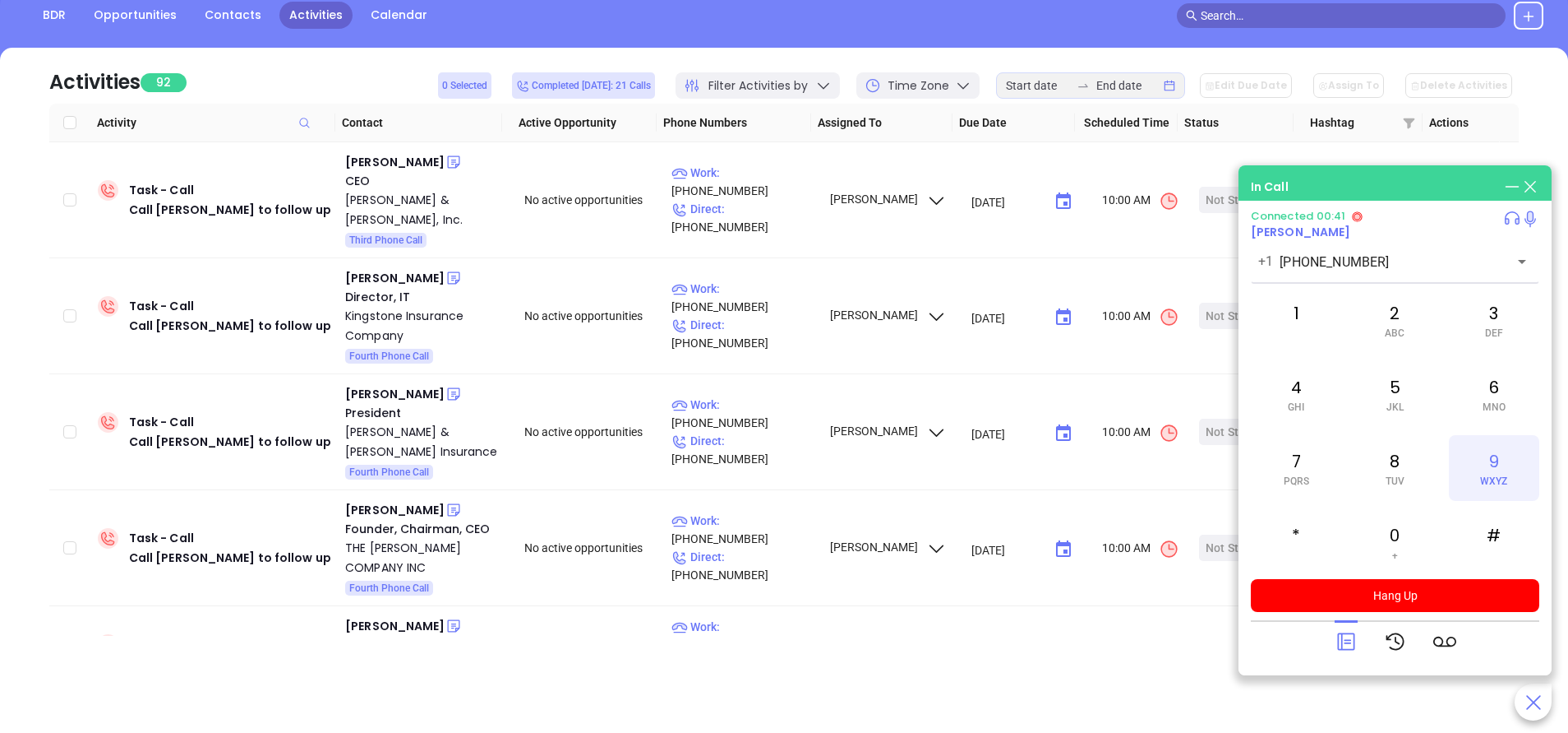
click at [1502, 470] on div "9 WXYZ" at bounding box center [1495, 467] width 90 height 66
click at [1496, 479] on span "WXYZ" at bounding box center [1494, 481] width 27 height 12
click at [1495, 376] on div "6 MNO" at bounding box center [1495, 394] width 90 height 66
click at [1497, 387] on div "6 MNO" at bounding box center [1495, 394] width 90 height 66
click at [1498, 388] on div "6 MNO" at bounding box center [1495, 394] width 90 height 66
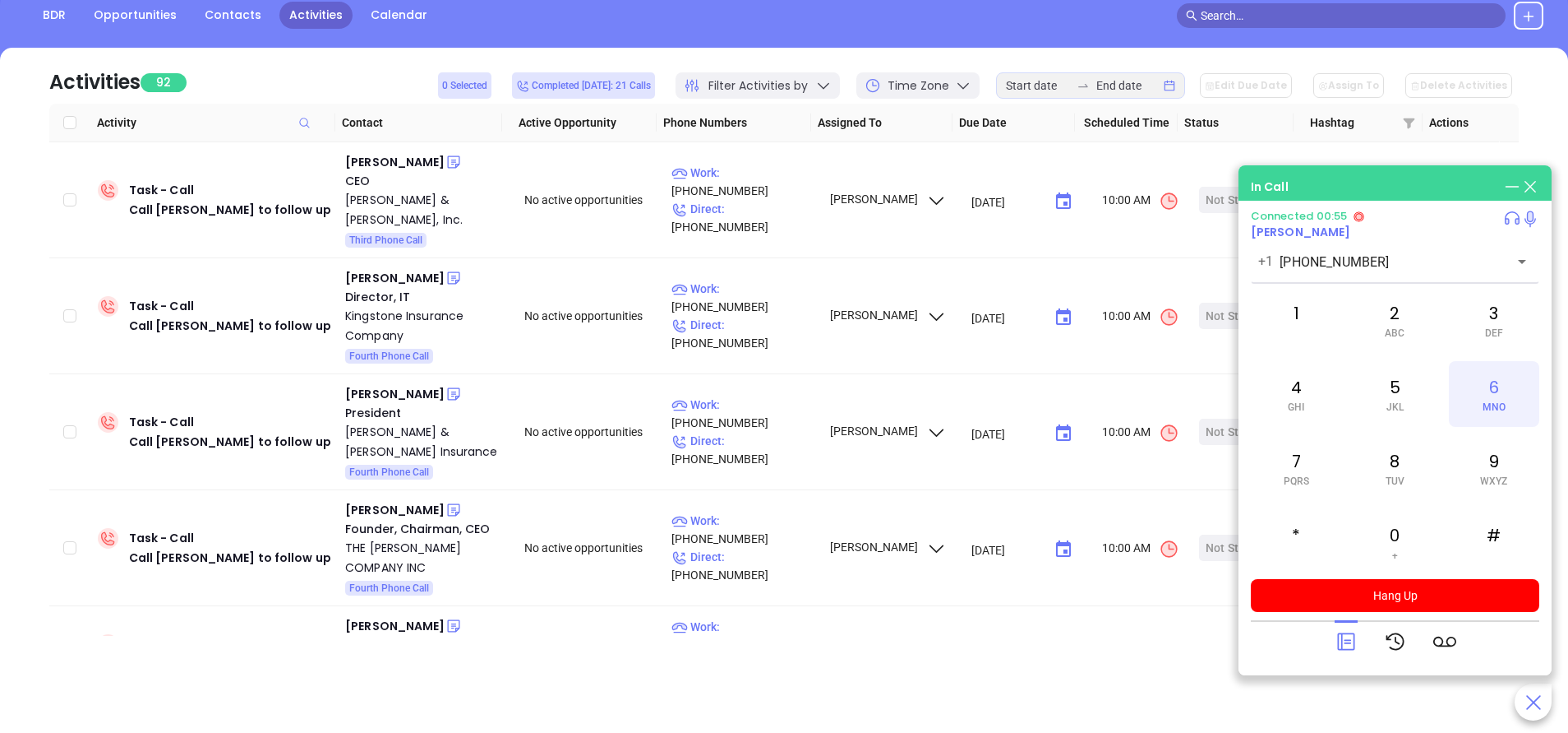
click at [1503, 390] on div "6 MNO" at bounding box center [1495, 394] width 90 height 66
click at [1500, 468] on div "9 WXYZ" at bounding box center [1495, 467] width 90 height 66
click at [1494, 389] on div "6 MNO" at bounding box center [1495, 394] width 90 height 66
click at [1495, 397] on div "6 MNO" at bounding box center [1495, 394] width 90 height 66
click at [1504, 405] on span "MNO" at bounding box center [1495, 406] width 23 height 12
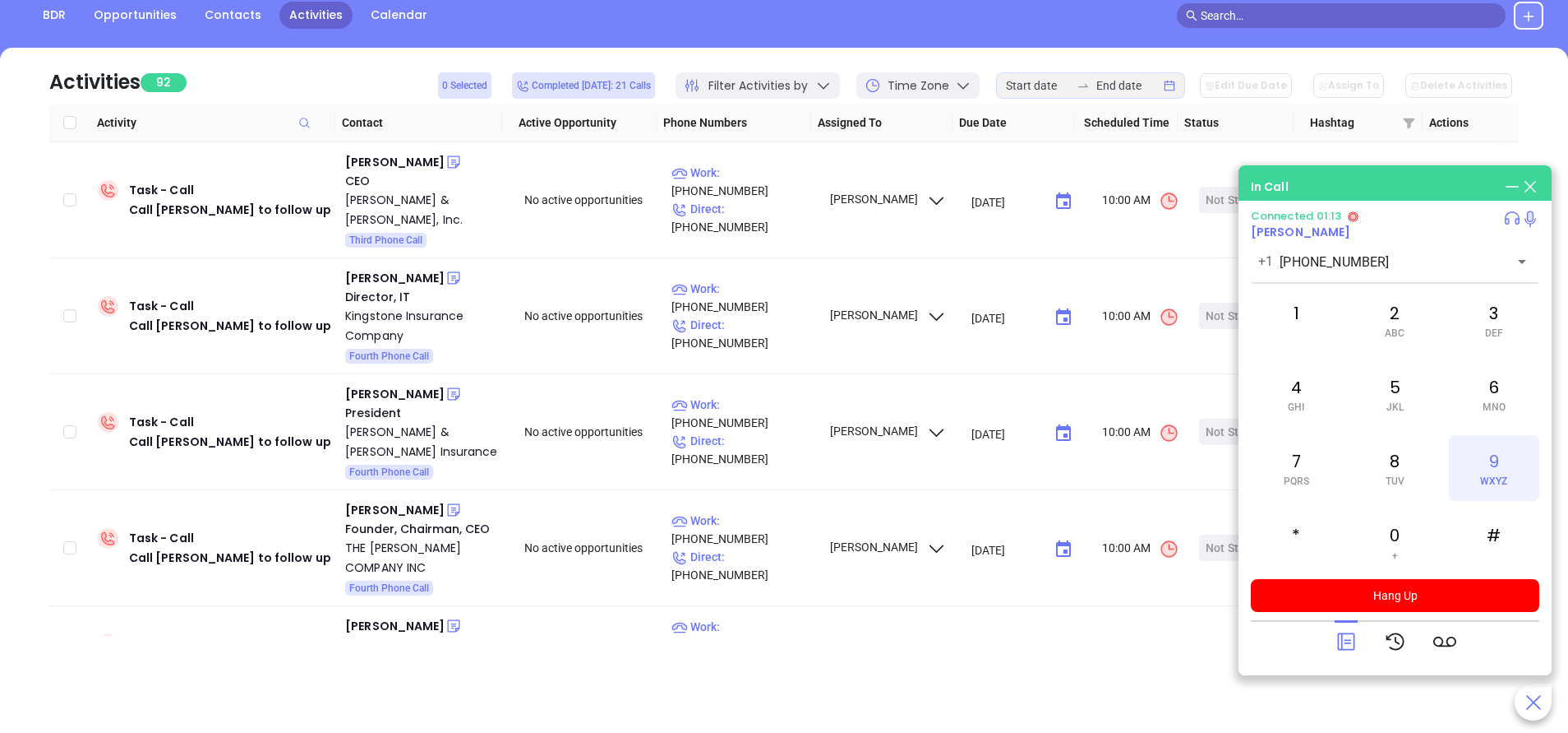
click at [1483, 490] on div "9 WXYZ" at bounding box center [1495, 467] width 90 height 66
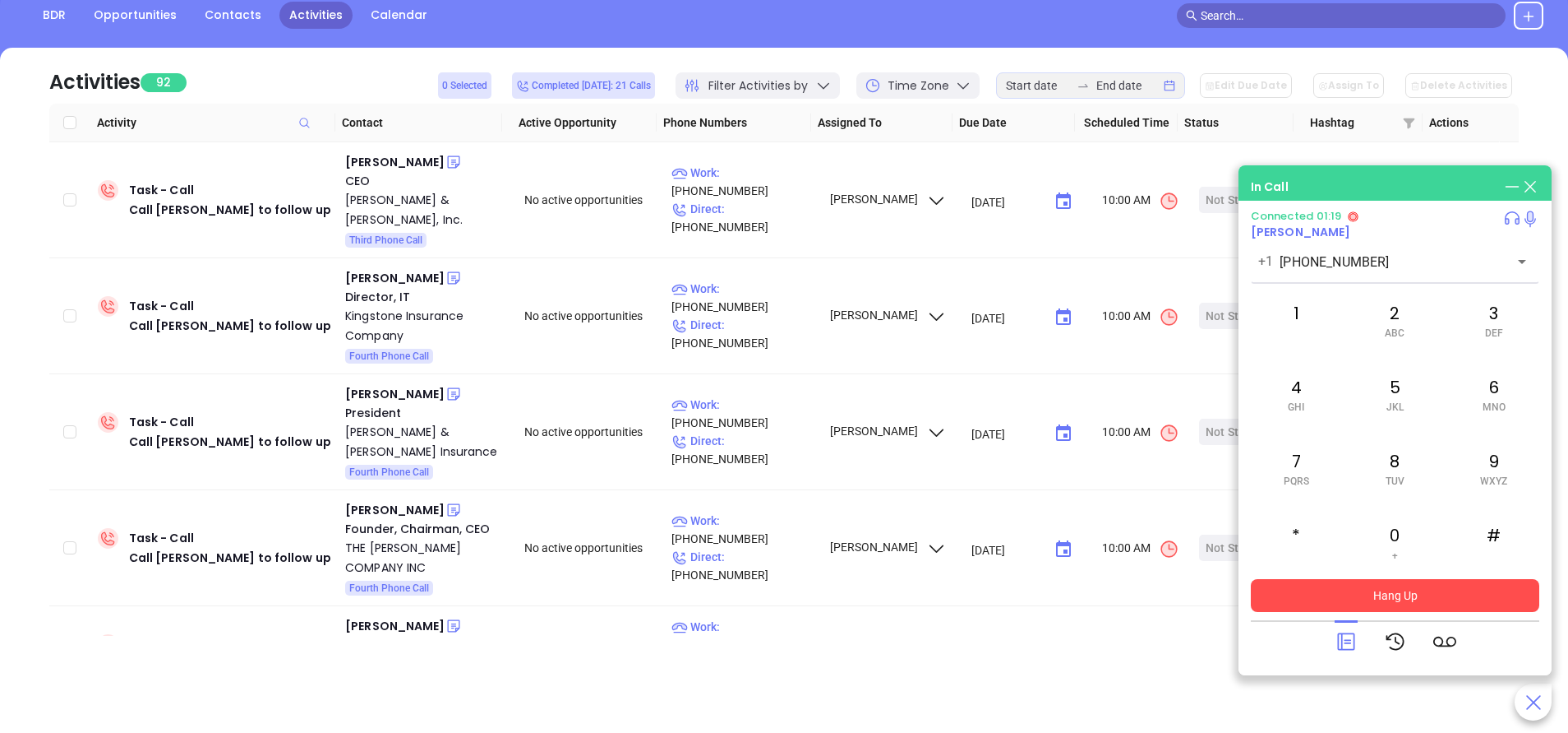
click at [1425, 598] on button "Hang Up" at bounding box center [1395, 595] width 288 height 33
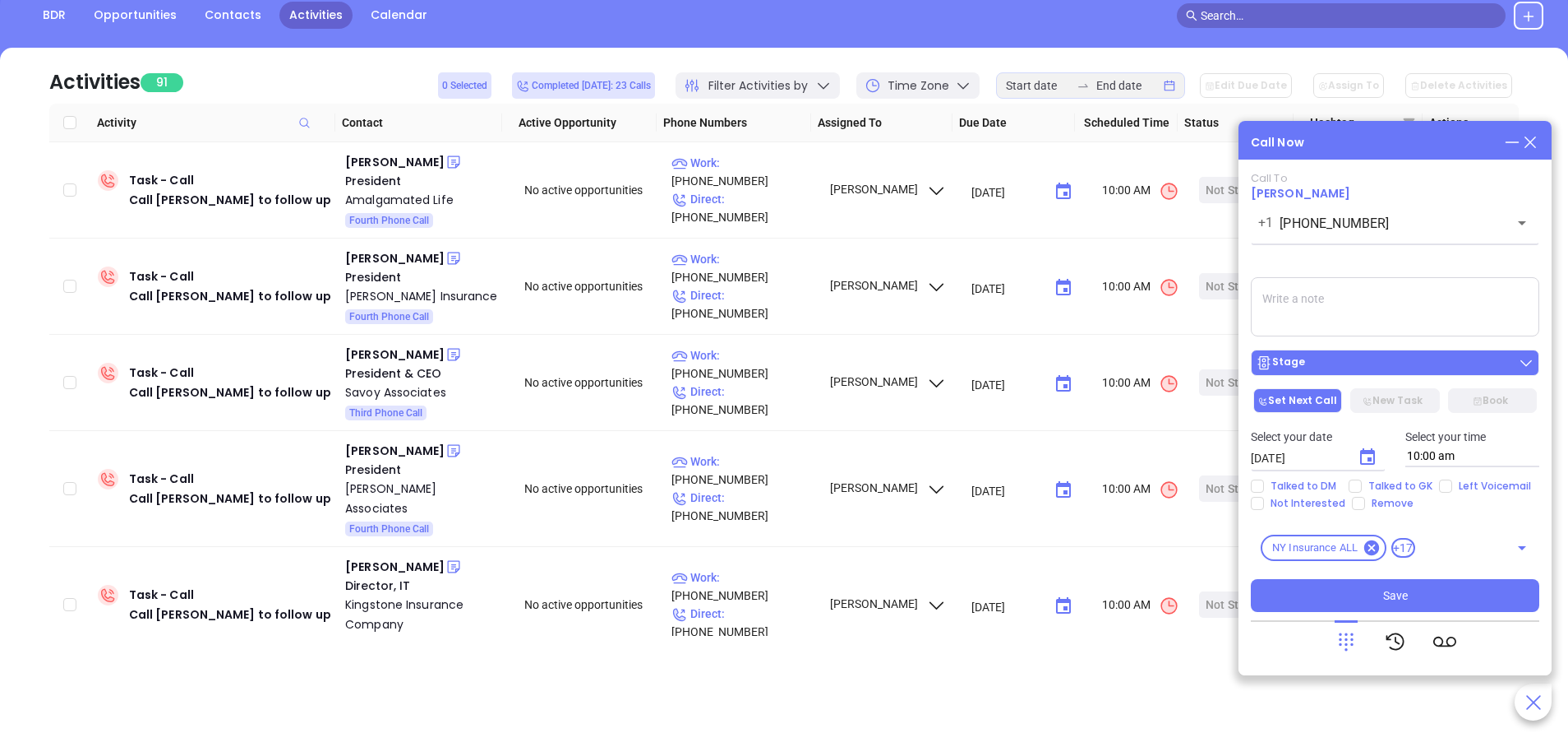
click at [1418, 365] on div "Stage" at bounding box center [1395, 362] width 279 height 17
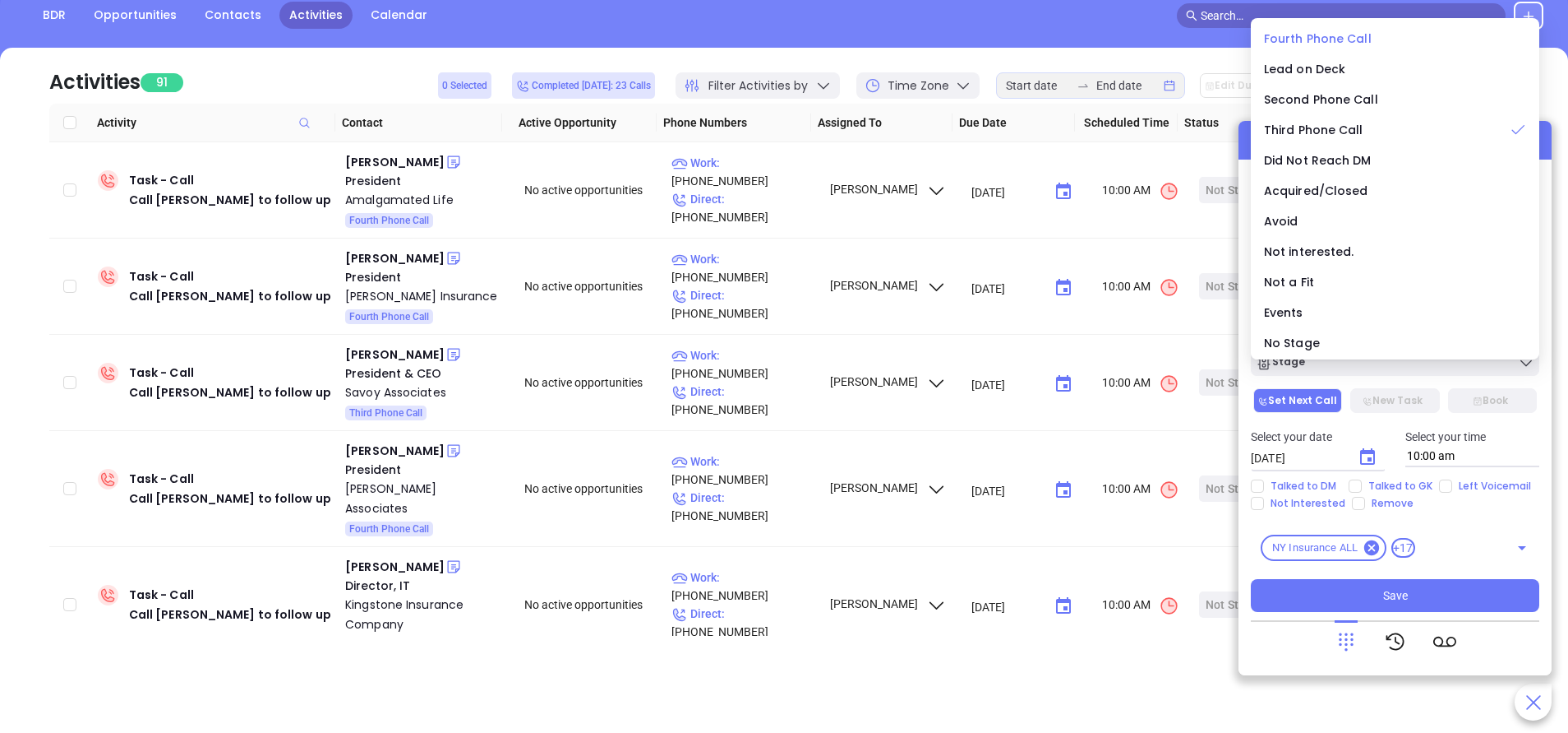
click at [1341, 35] on span "Fourth Phone Call" at bounding box center [1318, 38] width 108 height 17
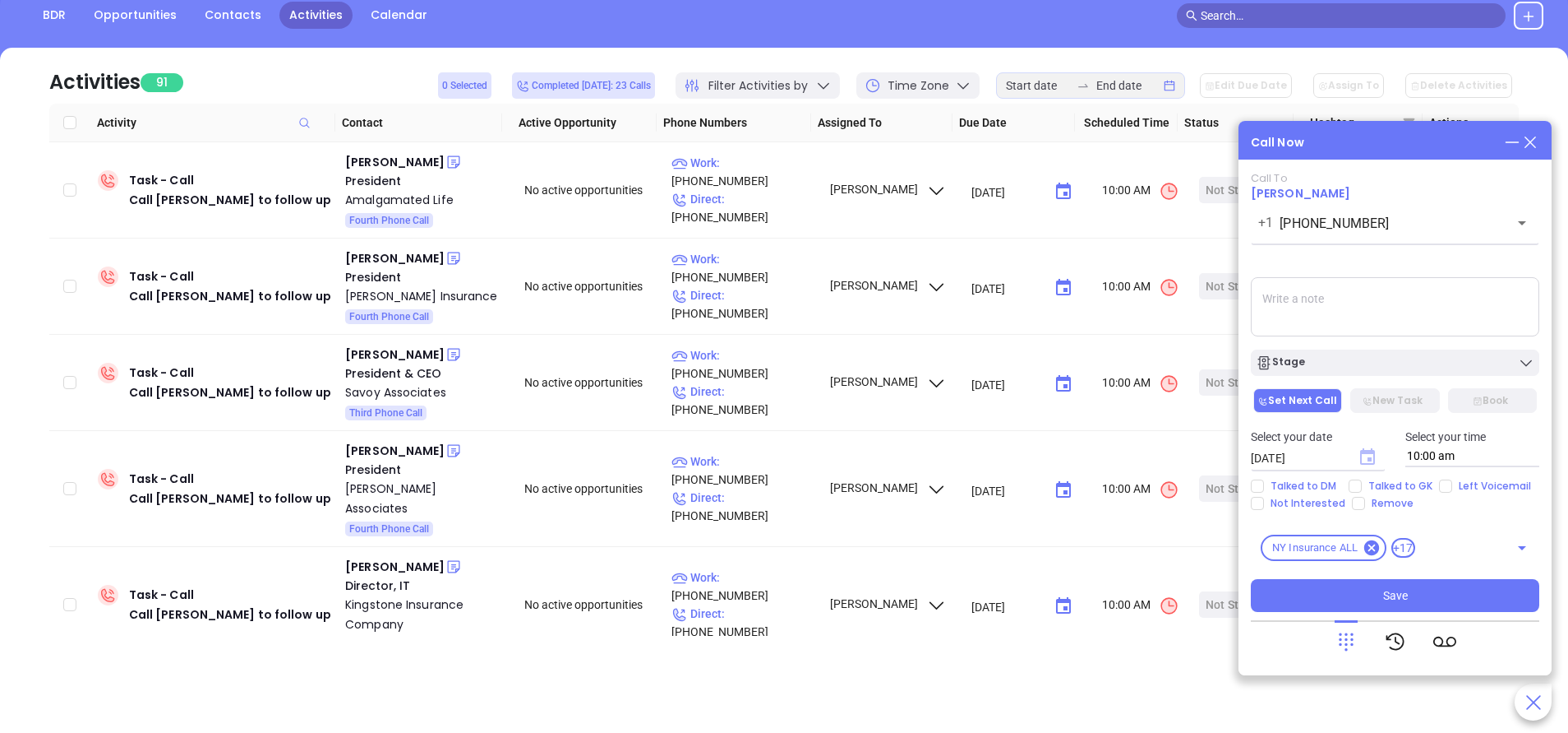
click at [1372, 458] on icon "Choose date, selected date is Oct 3, 2025" at bounding box center [1367, 456] width 15 height 17
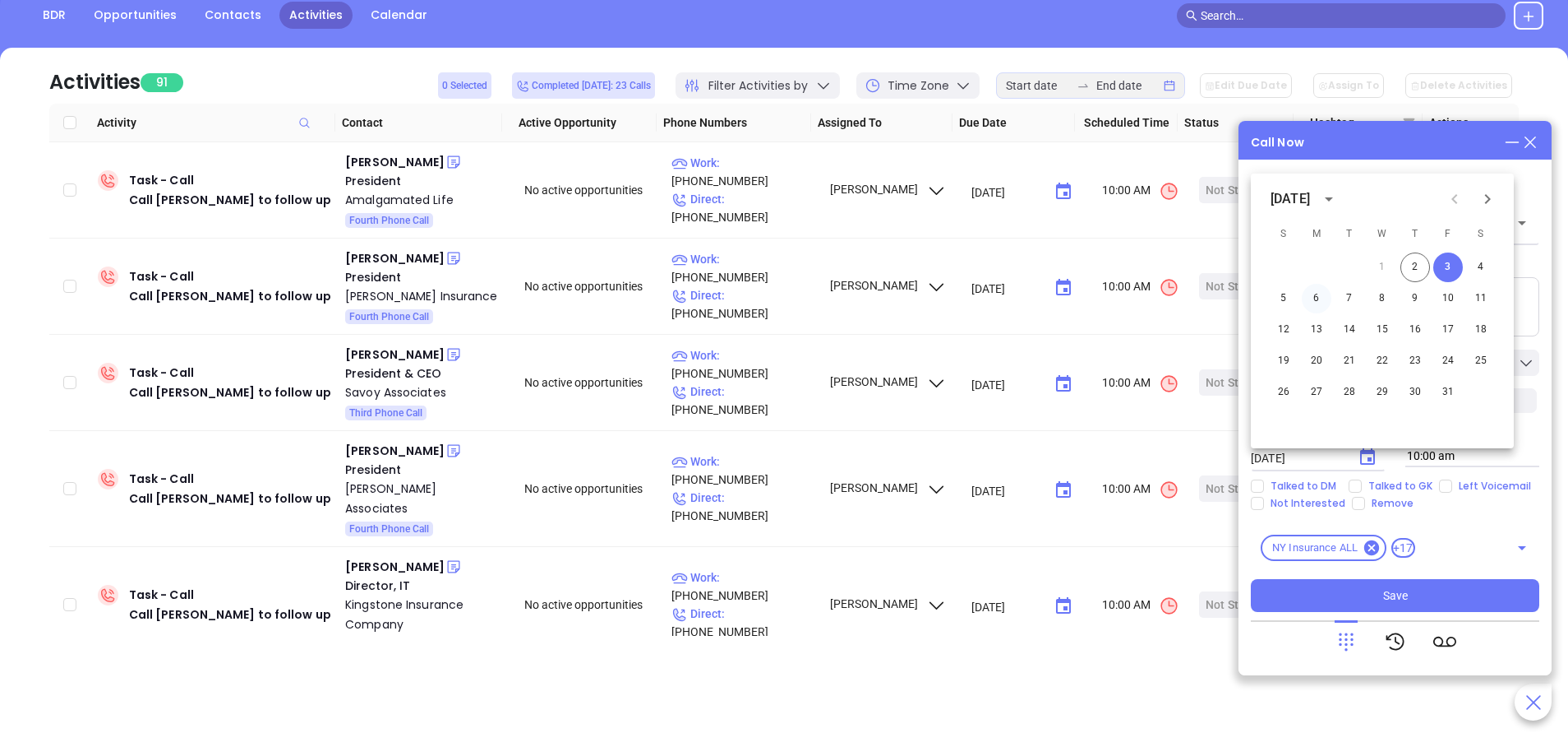
click at [1312, 298] on button "6" at bounding box center [1316, 297] width 29 height 29
type input "10/06/2025"
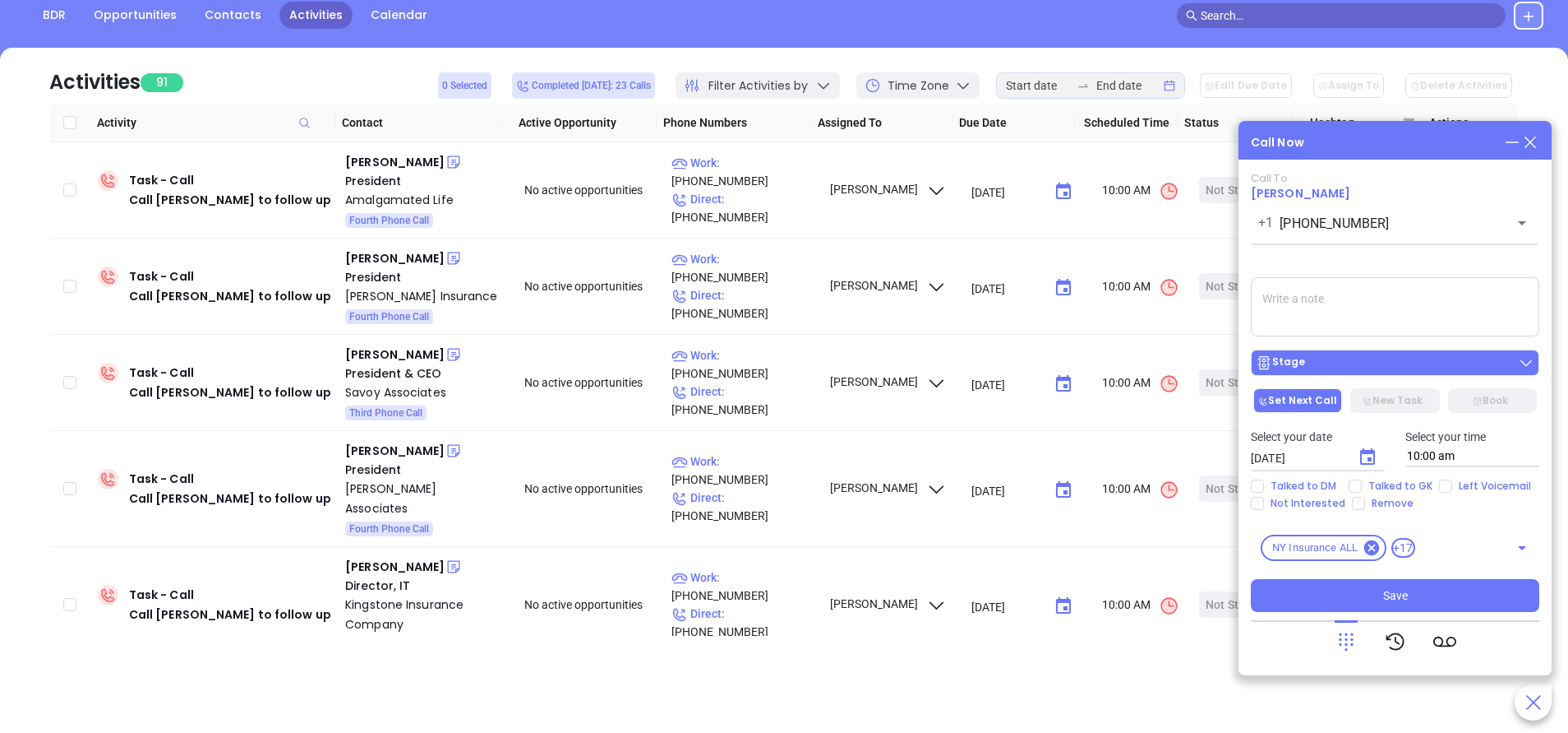
click at [1430, 363] on div "Stage" at bounding box center [1395, 362] width 279 height 17
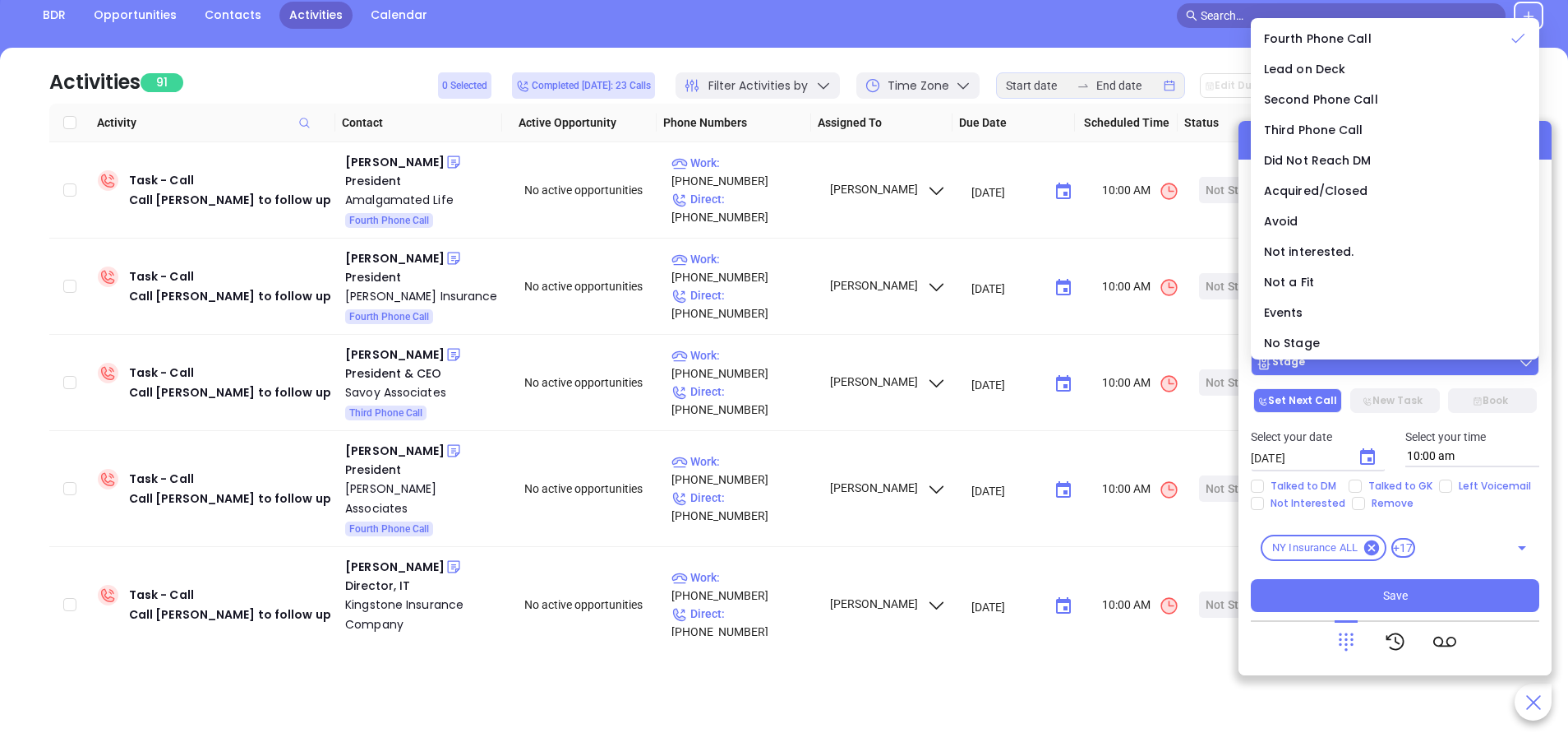
click at [1430, 363] on div "Stage" at bounding box center [1395, 362] width 279 height 17
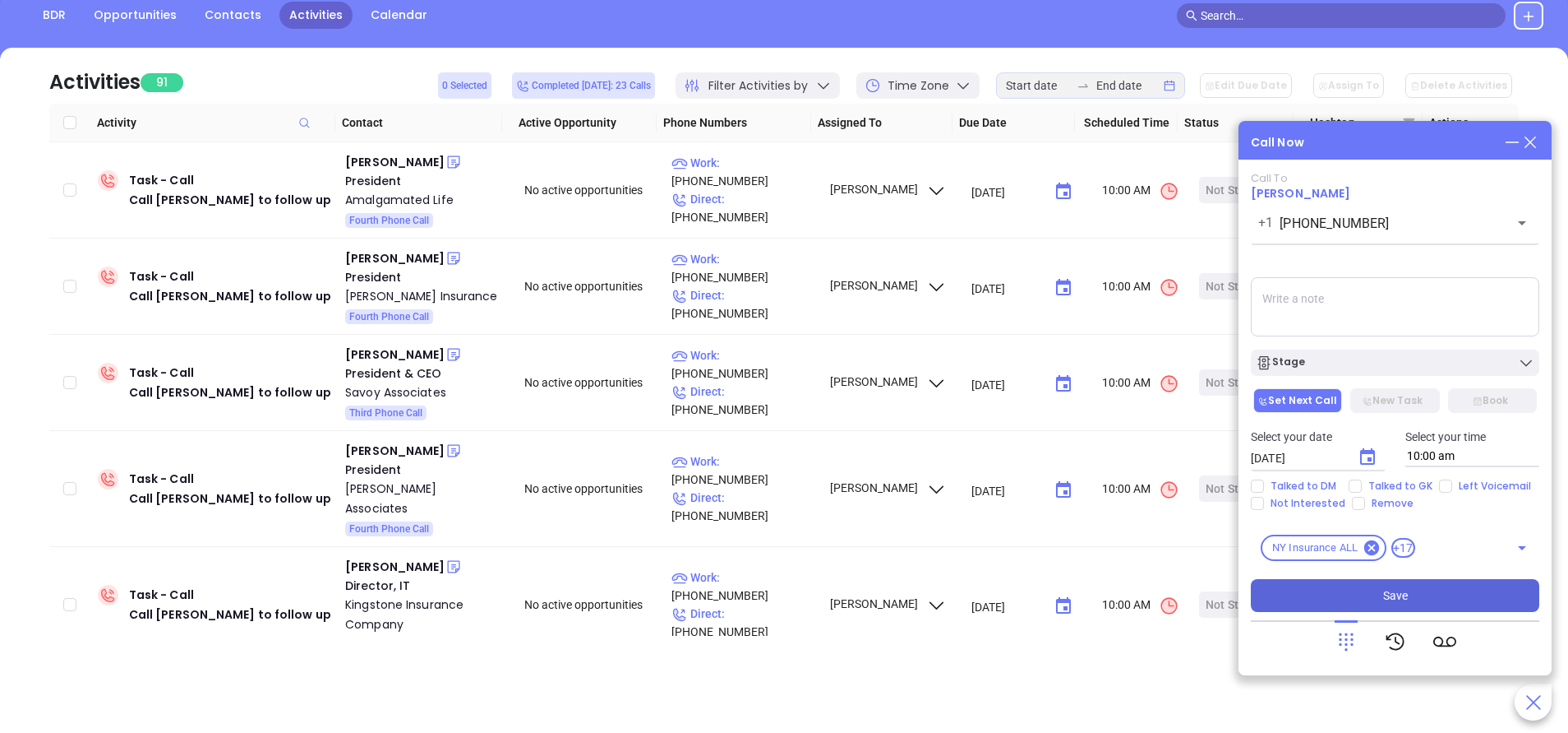
click at [1421, 595] on button "Save" at bounding box center [1395, 595] width 288 height 33
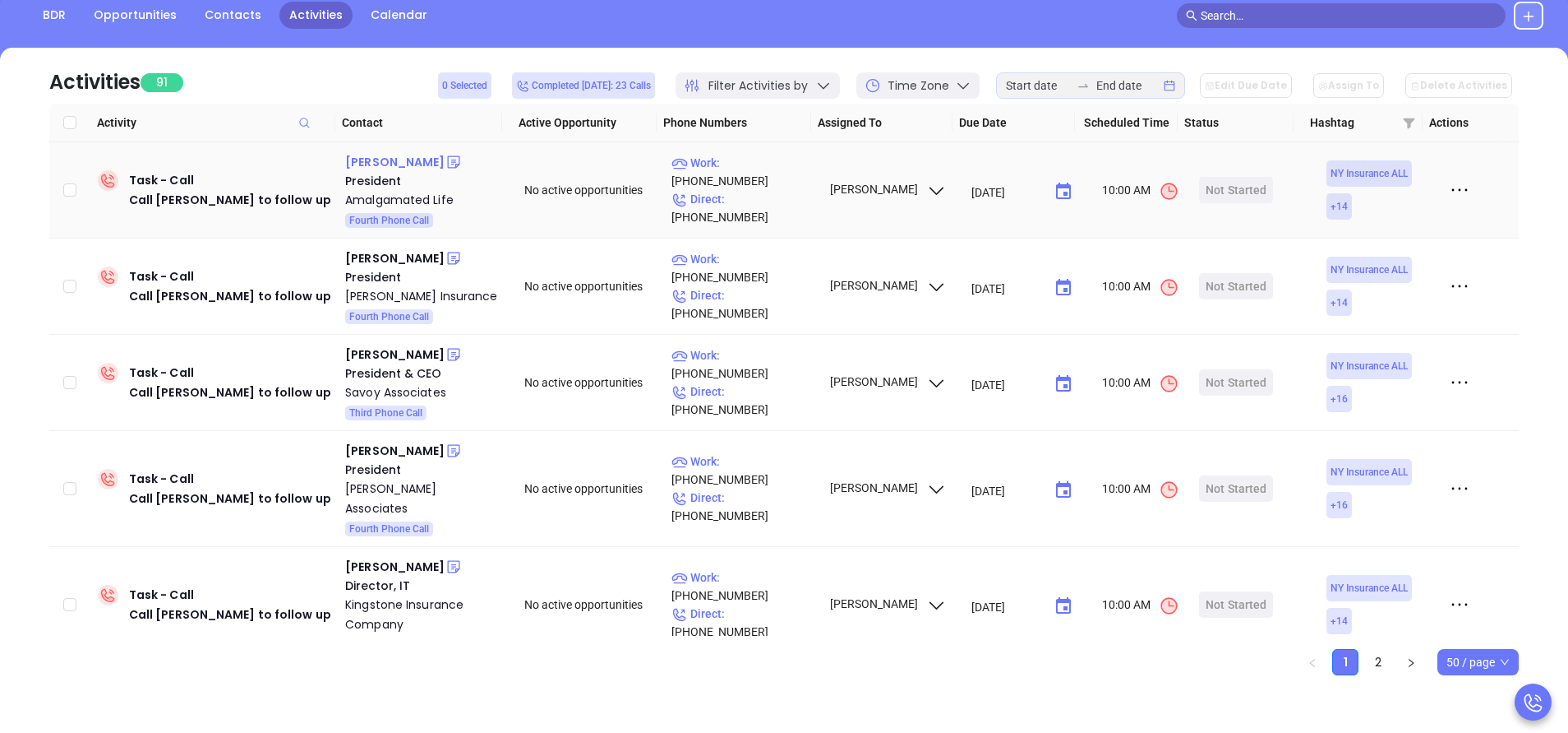
click at [375, 163] on div "Paul Mallen" at bounding box center [395, 162] width 99 height 19
click at [759, 174] on p "Work : (914) 367-5000" at bounding box center [743, 172] width 143 height 36
type input "(914) 367-5000"
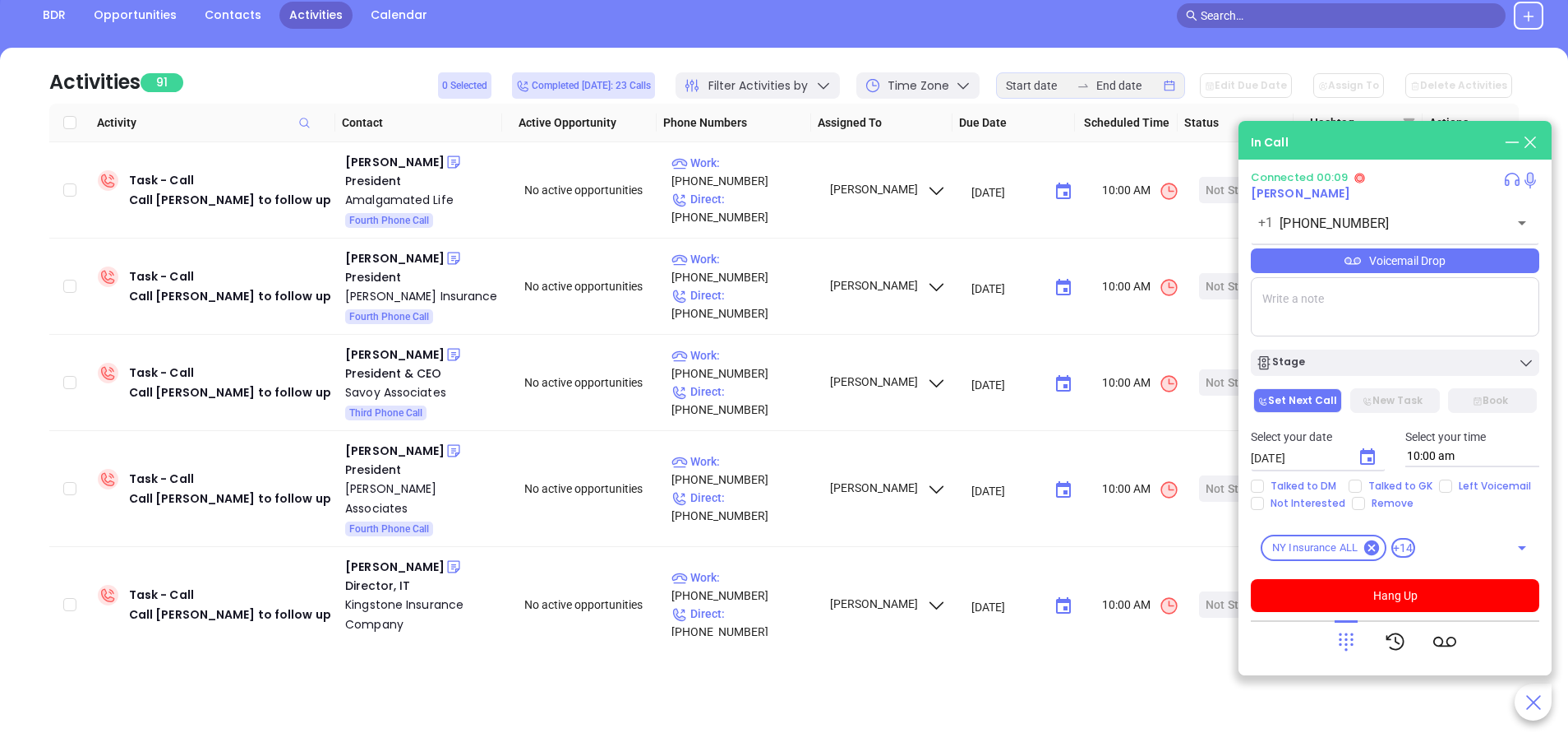
click at [1335, 638] on icon at bounding box center [1347, 642] width 23 height 23
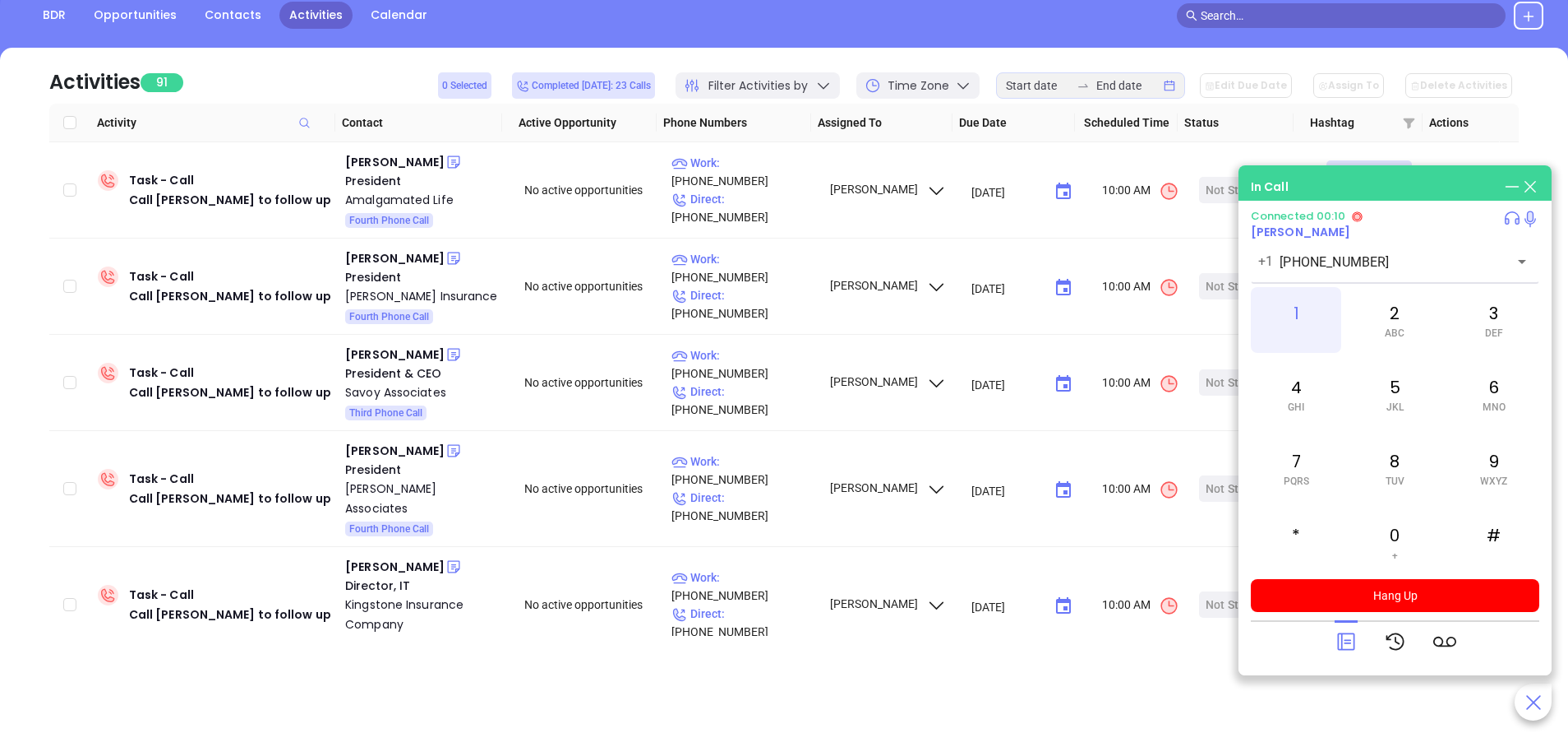
click at [1294, 304] on div "1" at bounding box center [1296, 320] width 90 height 66
click at [1337, 635] on icon at bounding box center [1346, 642] width 18 height 18
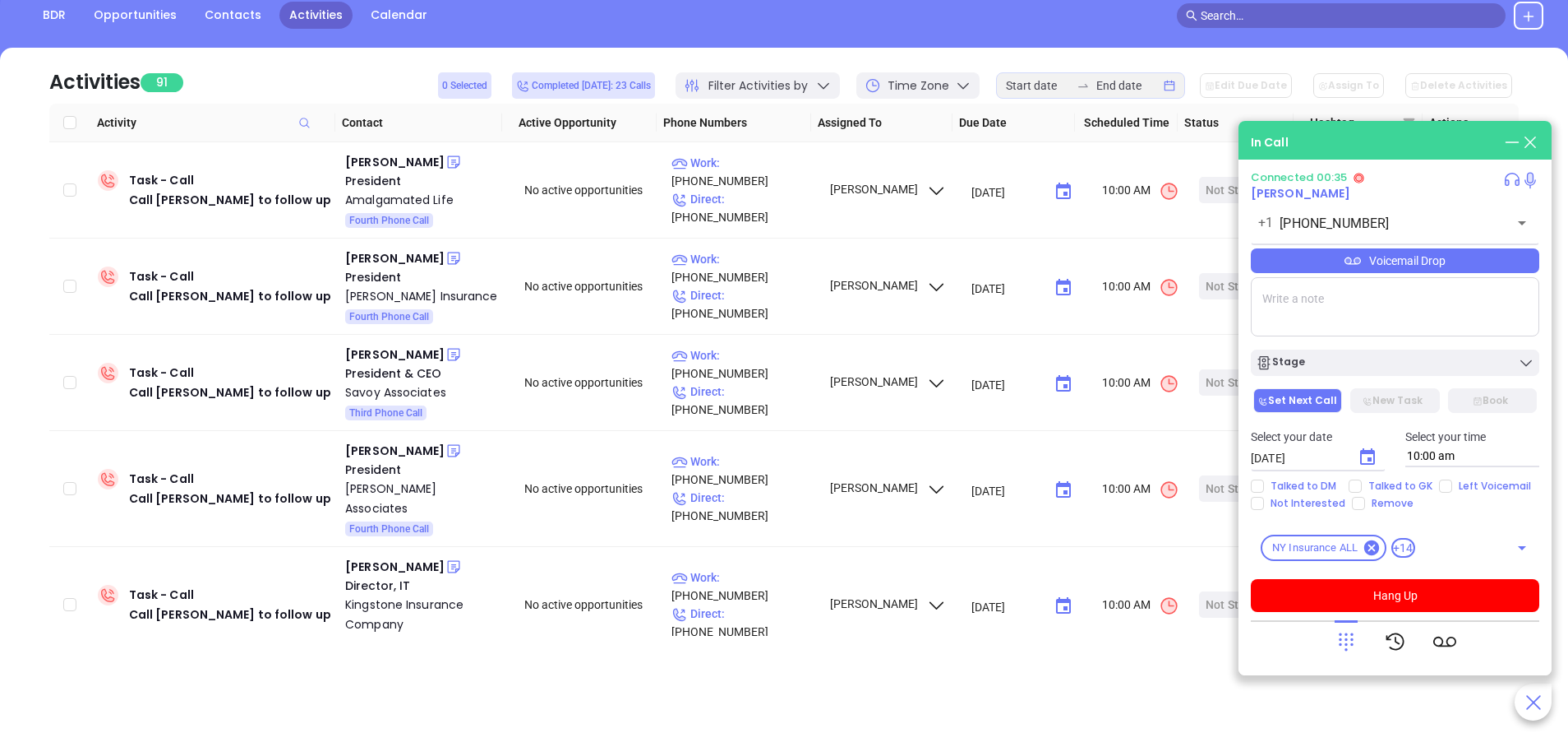
click at [1345, 645] on icon at bounding box center [1347, 642] width 23 height 23
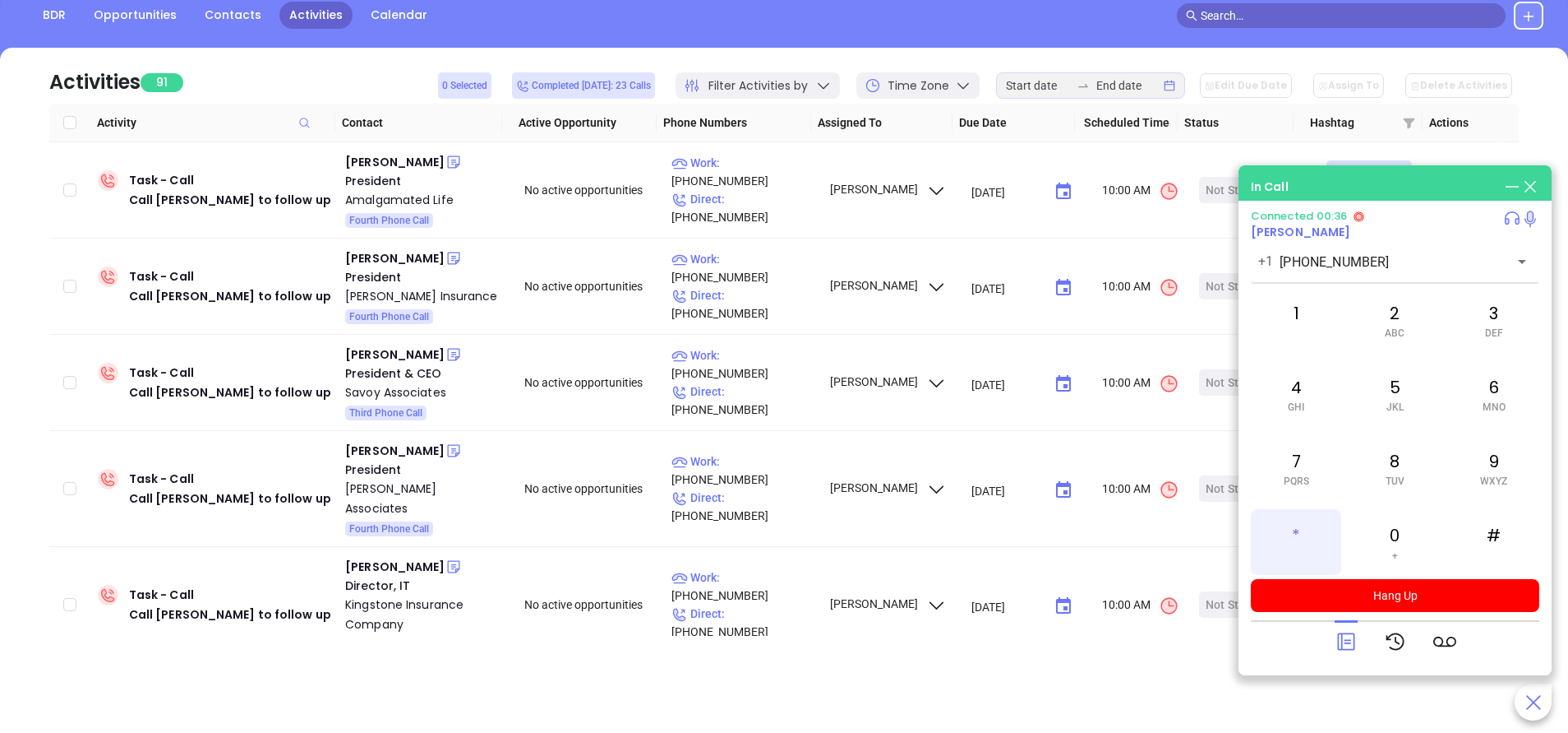
click at [1311, 536] on div "*" at bounding box center [1296, 542] width 90 height 66
click at [1496, 391] on div "6 MNO" at bounding box center [1495, 394] width 90 height 66
click at [1333, 650] on div at bounding box center [1395, 641] width 288 height 42
click at [1340, 644] on icon at bounding box center [1347, 642] width 23 height 23
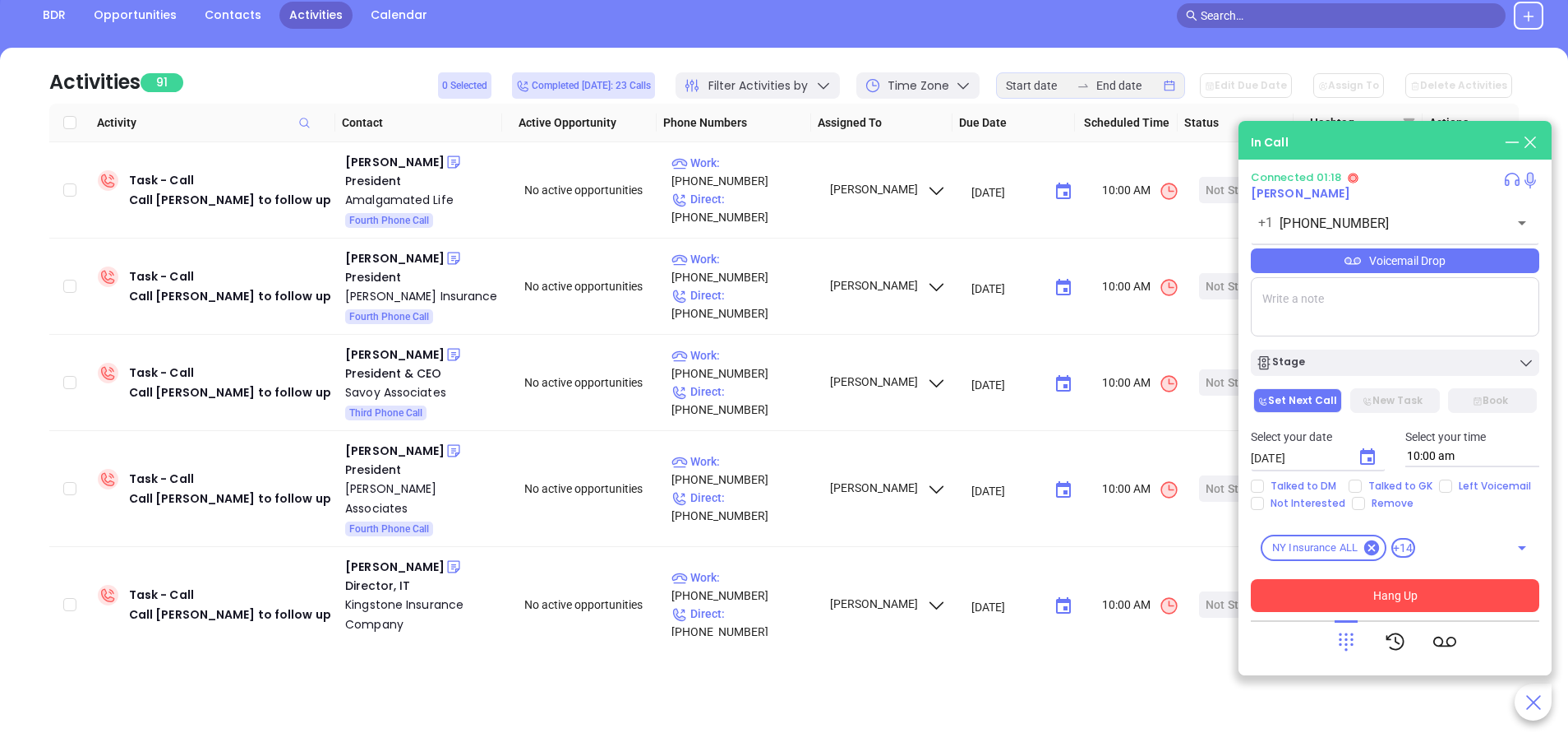
click at [1368, 583] on button "Hang Up" at bounding box center [1395, 595] width 288 height 33
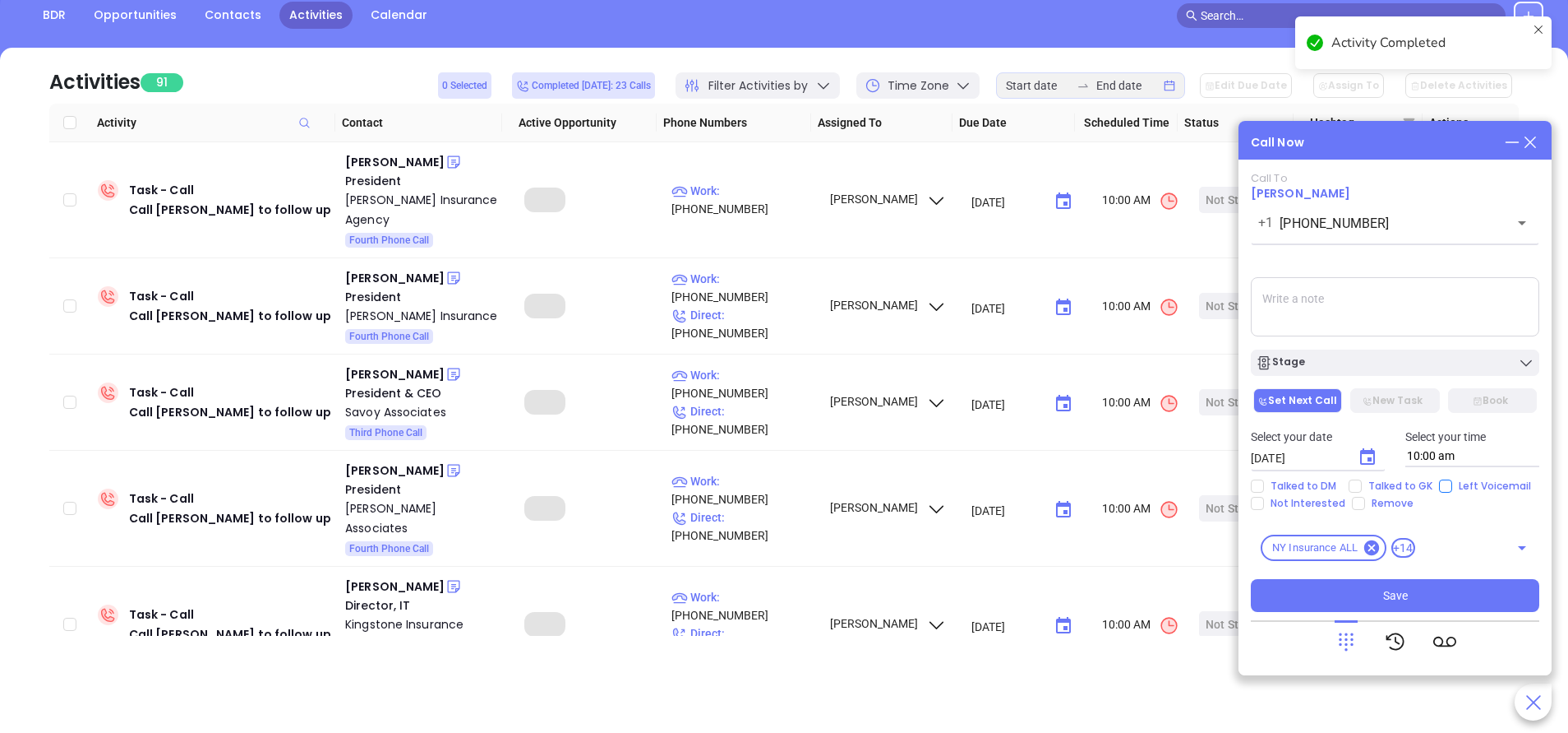
click at [1440, 485] on input "Left Voicemail" at bounding box center [1446, 486] width 13 height 13
checkbox input "true"
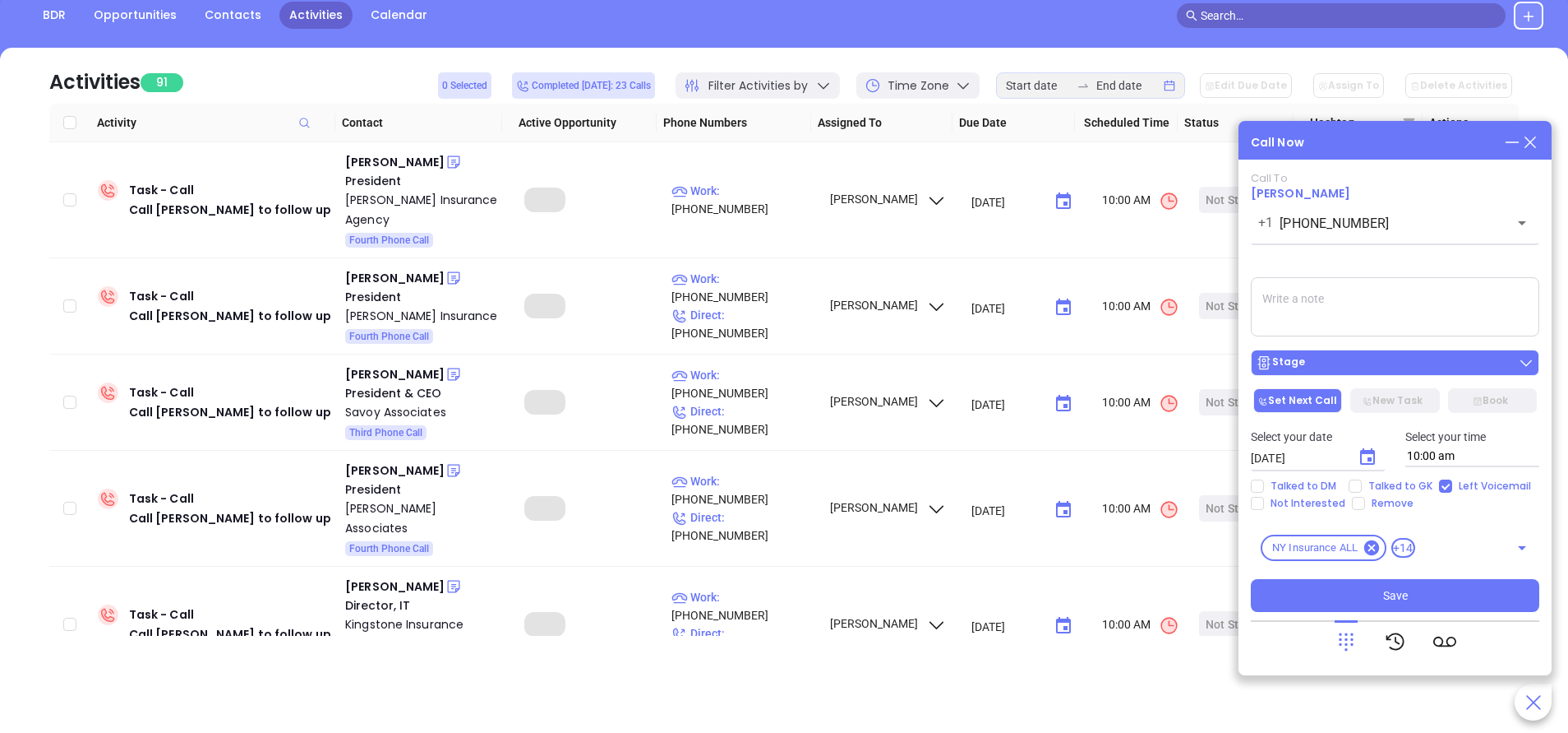
click at [1299, 357] on div "Stage" at bounding box center [1280, 362] width 50 height 17
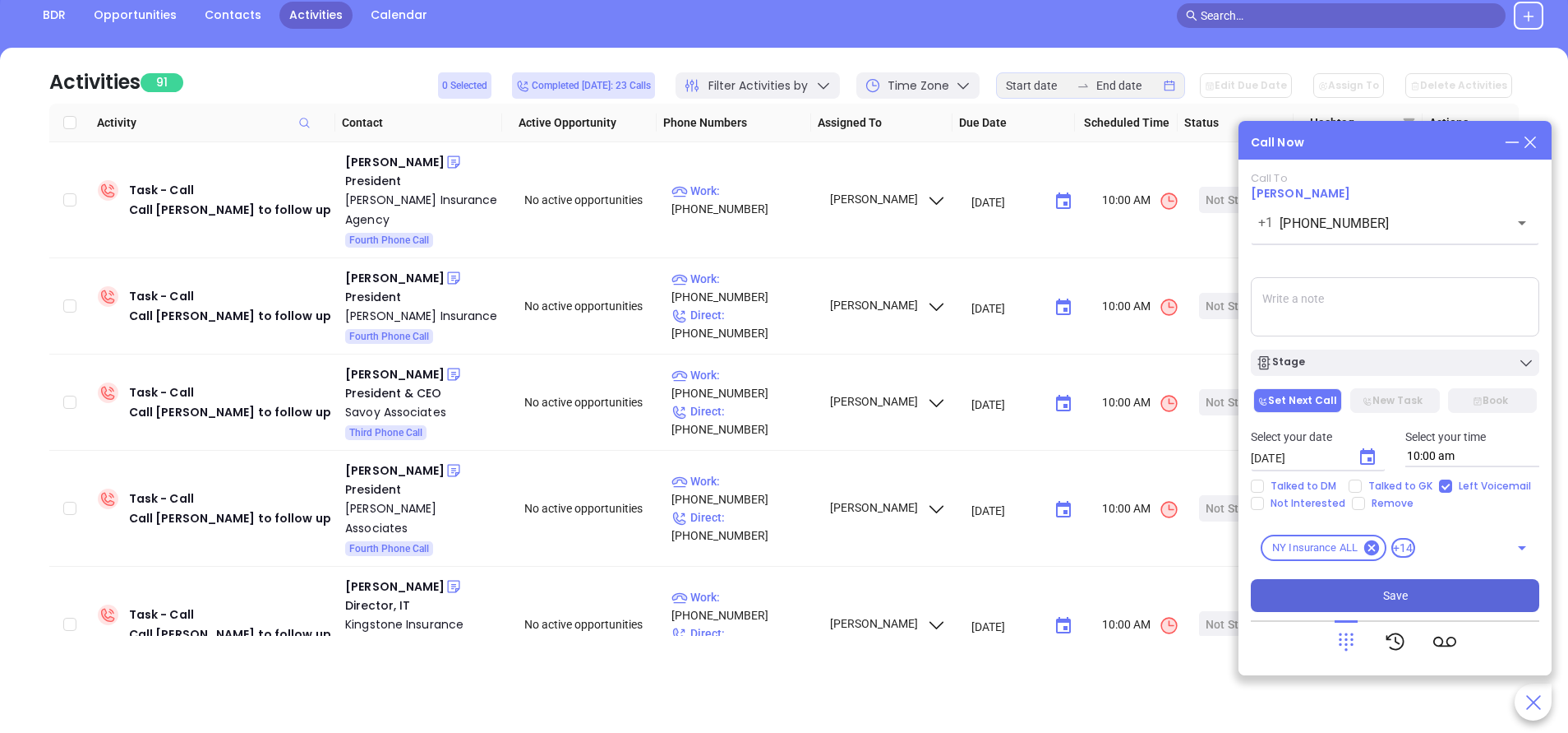
click at [1383, 593] on span "Save" at bounding box center [1395, 595] width 25 height 18
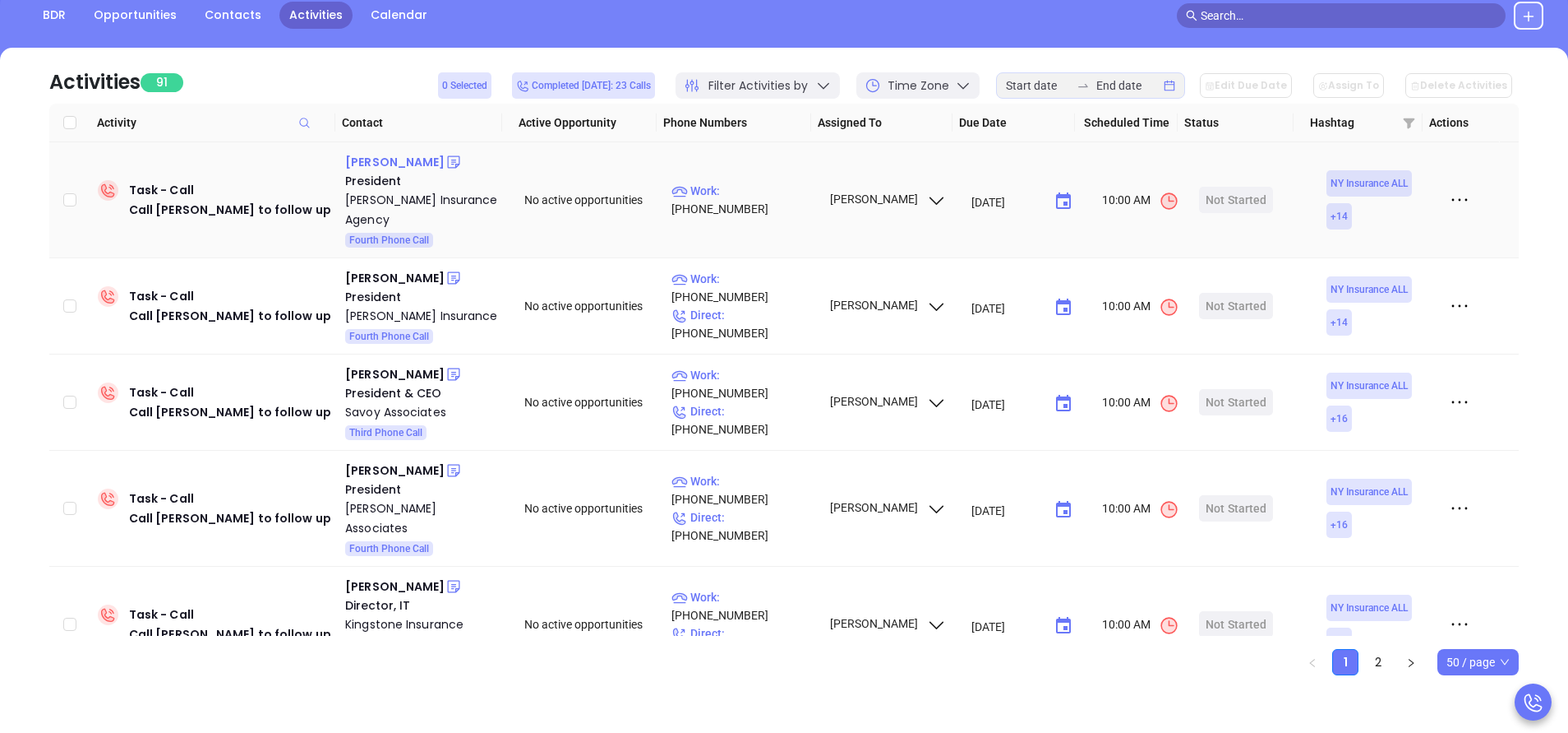
click at [390, 166] on div "John Ackerly" at bounding box center [395, 162] width 99 height 19
click at [765, 188] on p "Work : (631) 581-4776" at bounding box center [743, 199] width 143 height 36
type input "(631) 581-4776"
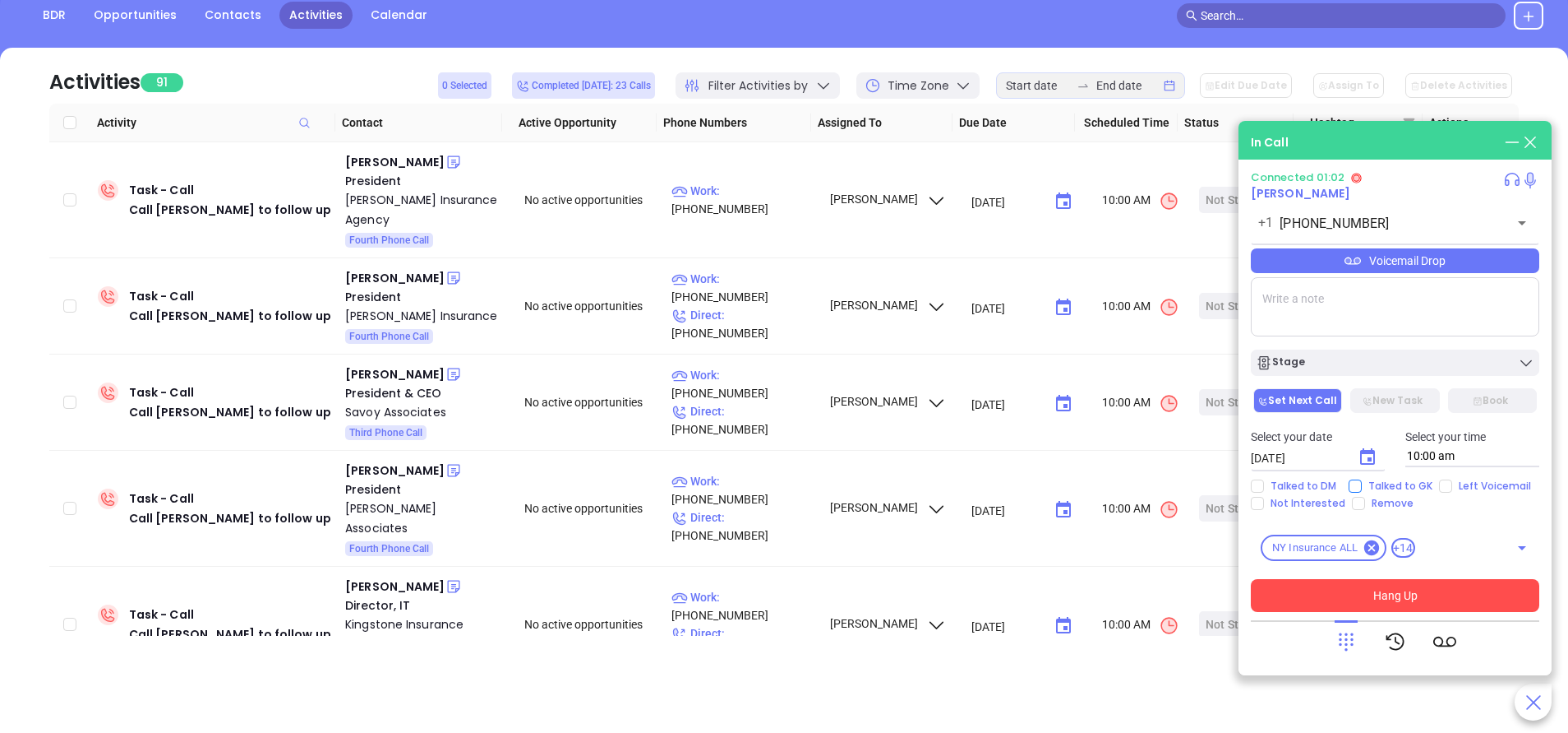
click at [1358, 490] on input "Talked to GK" at bounding box center [1355, 486] width 13 height 13
click at [1358, 598] on button "Hang Up" at bounding box center [1395, 595] width 288 height 33
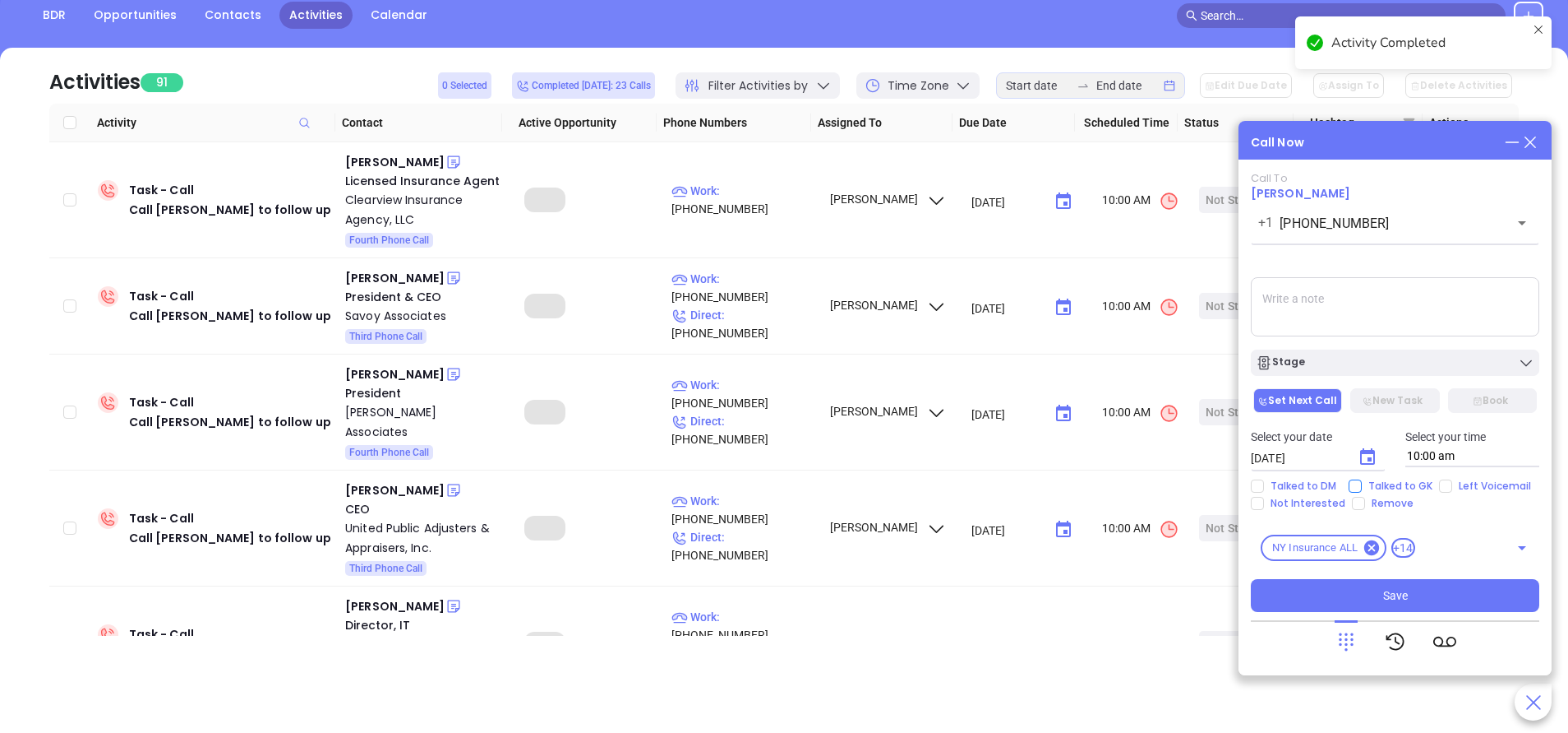
click at [1352, 486] on input "Talked to GK" at bounding box center [1355, 486] width 13 height 13
checkbox input "true"
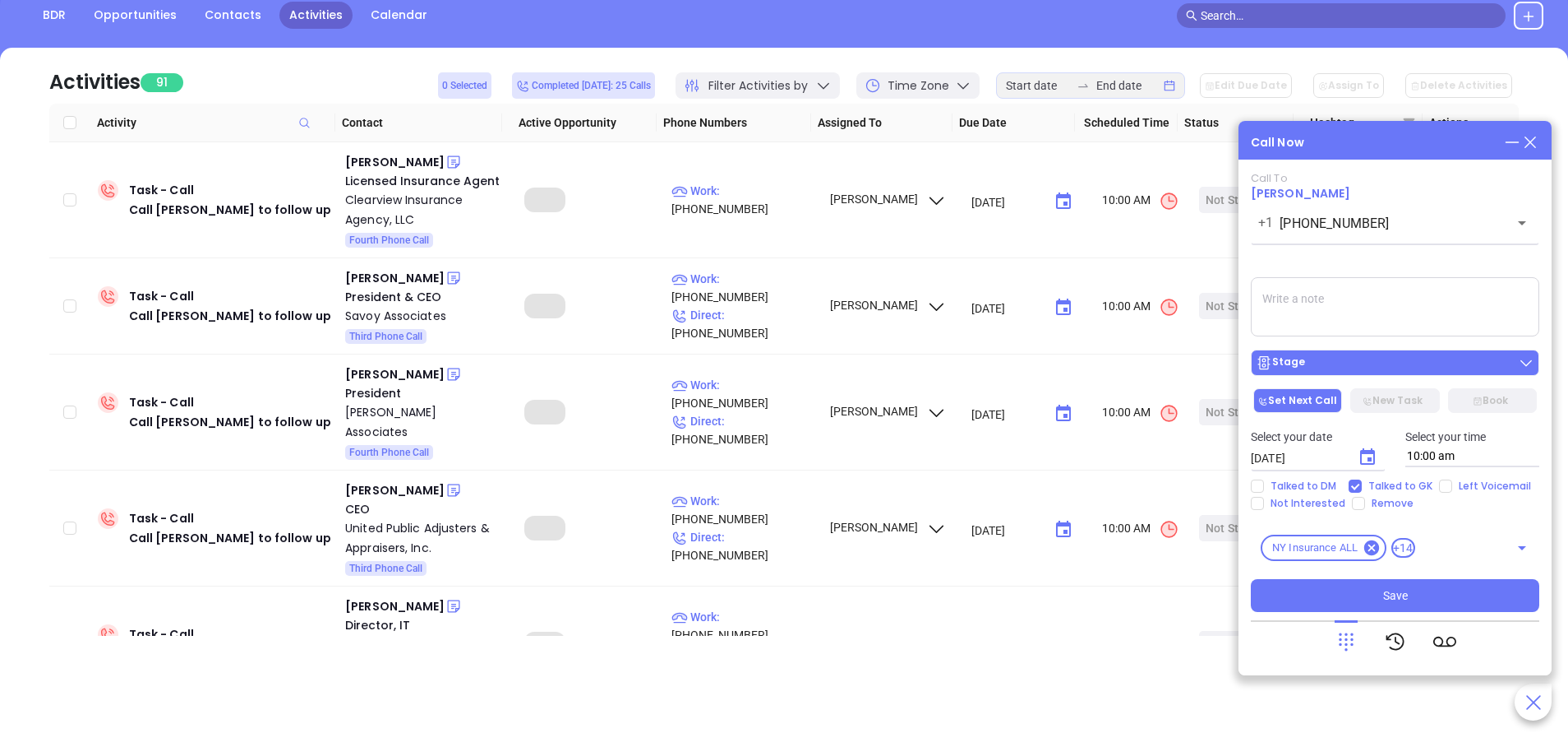
click at [1415, 354] on button "Stage" at bounding box center [1395, 363] width 288 height 27
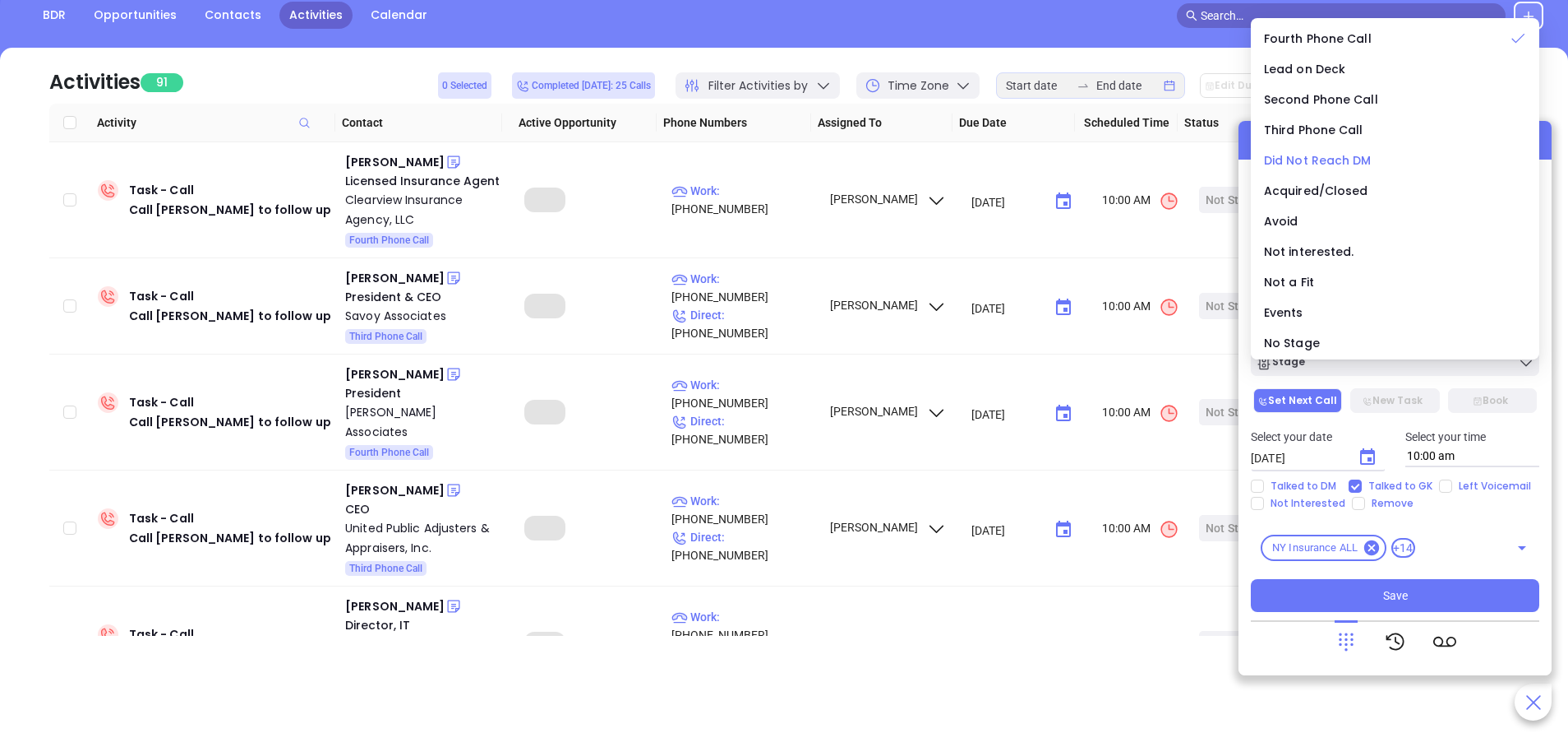
click at [1328, 158] on span "Did Not Reach DM" at bounding box center [1318, 160] width 108 height 17
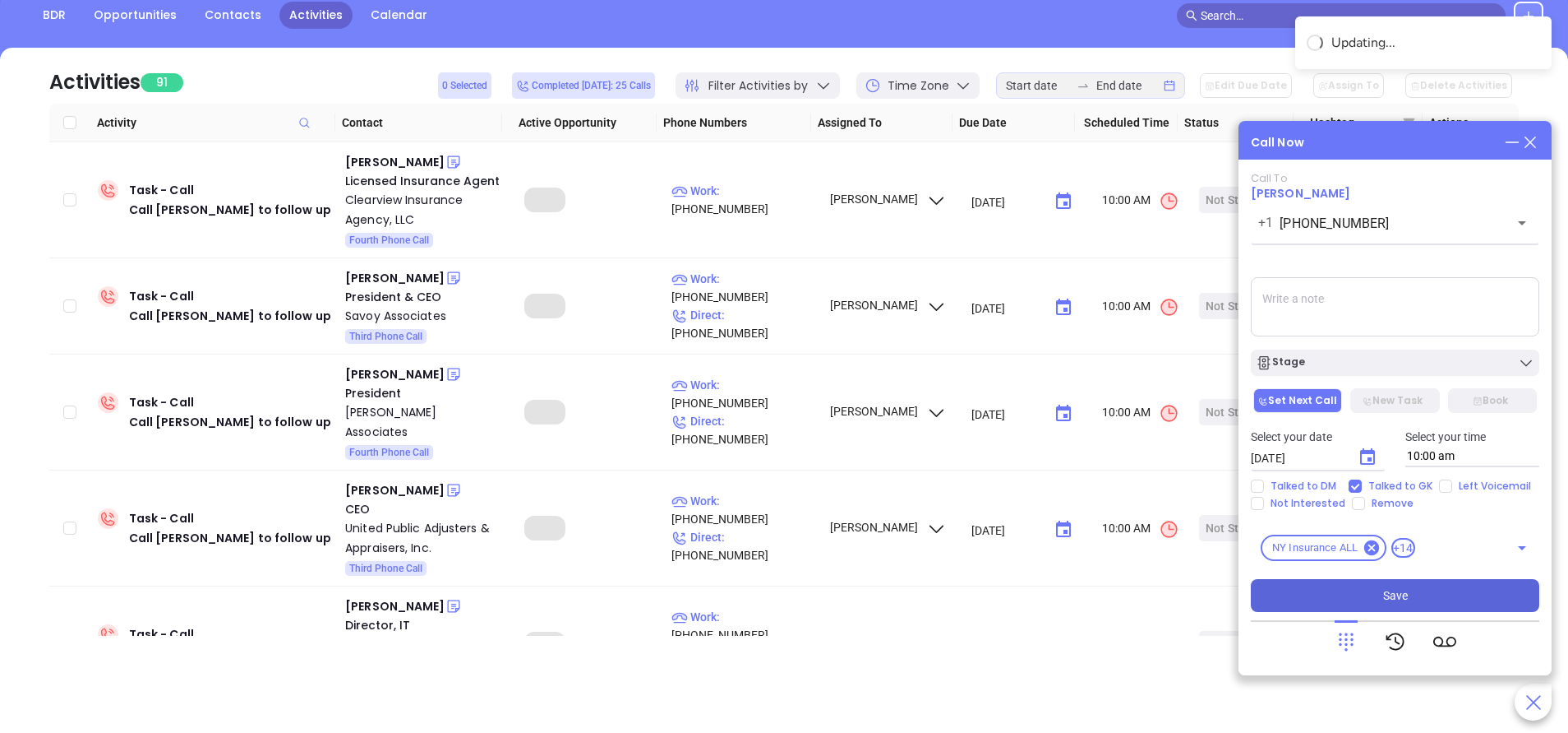
click at [1346, 599] on button "Save" at bounding box center [1395, 595] width 288 height 33
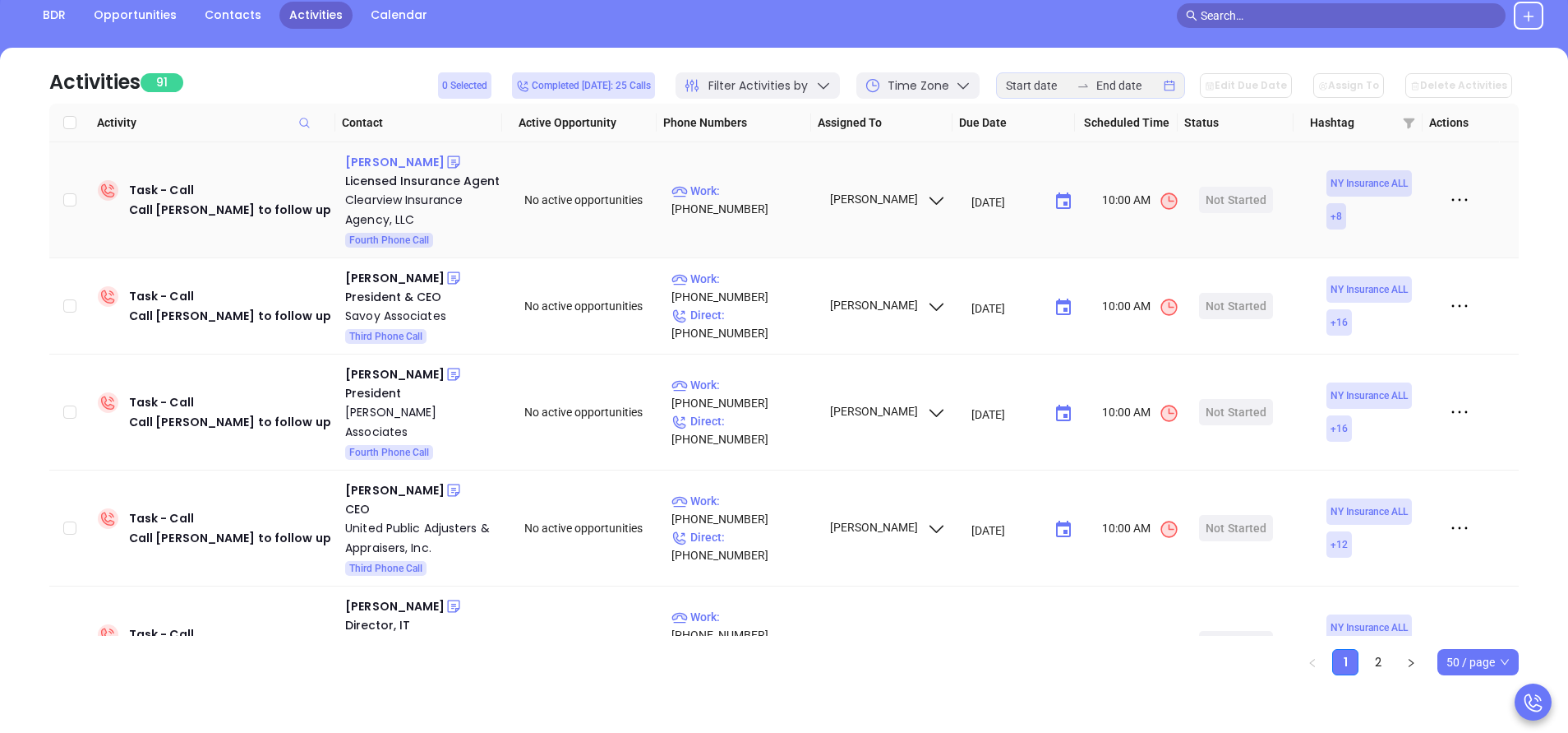
click at [387, 162] on div "Carli Maurice" at bounding box center [395, 162] width 99 height 19
click at [766, 202] on p "Work : (516) 862-4422" at bounding box center [743, 199] width 143 height 36
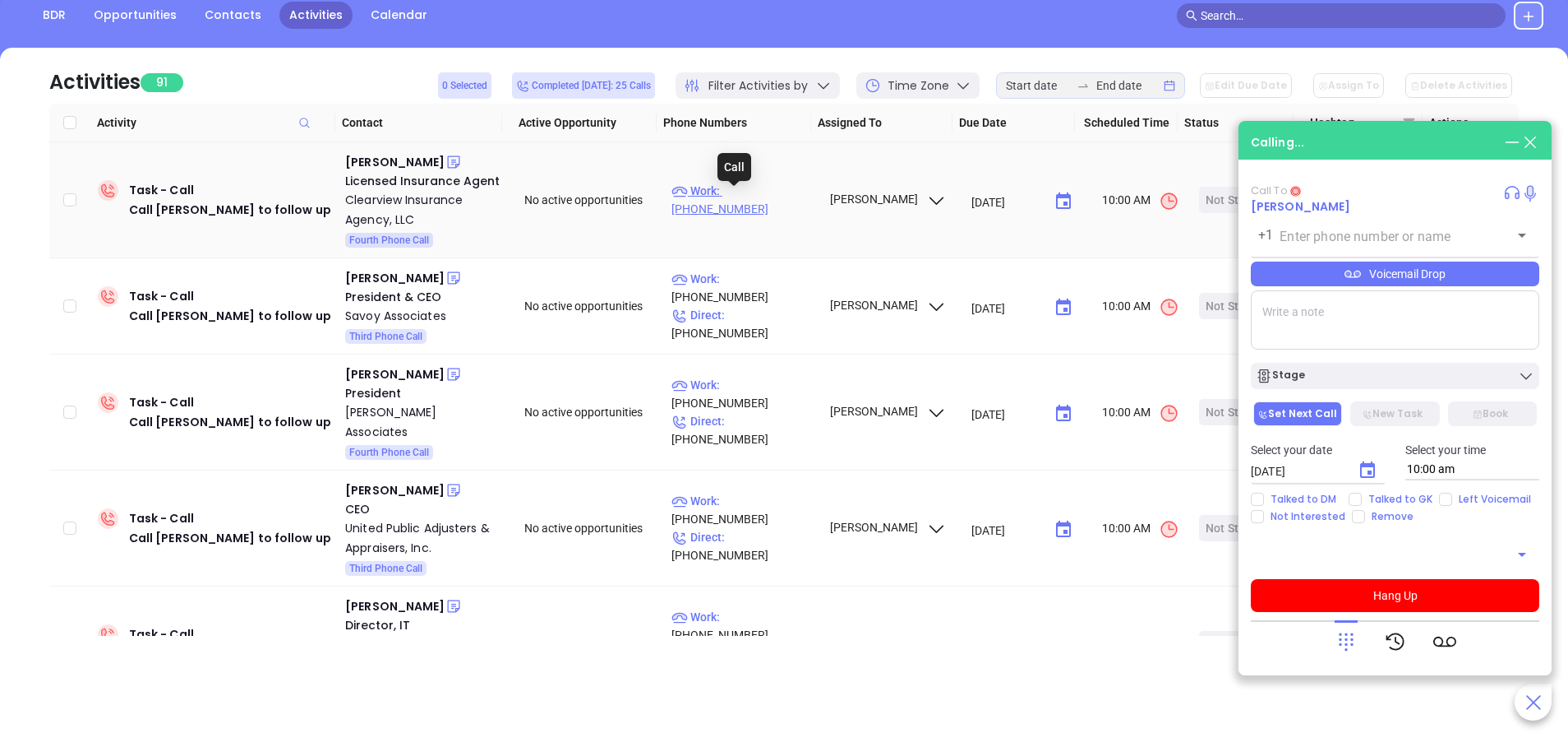
type input "(516) 862-4422"
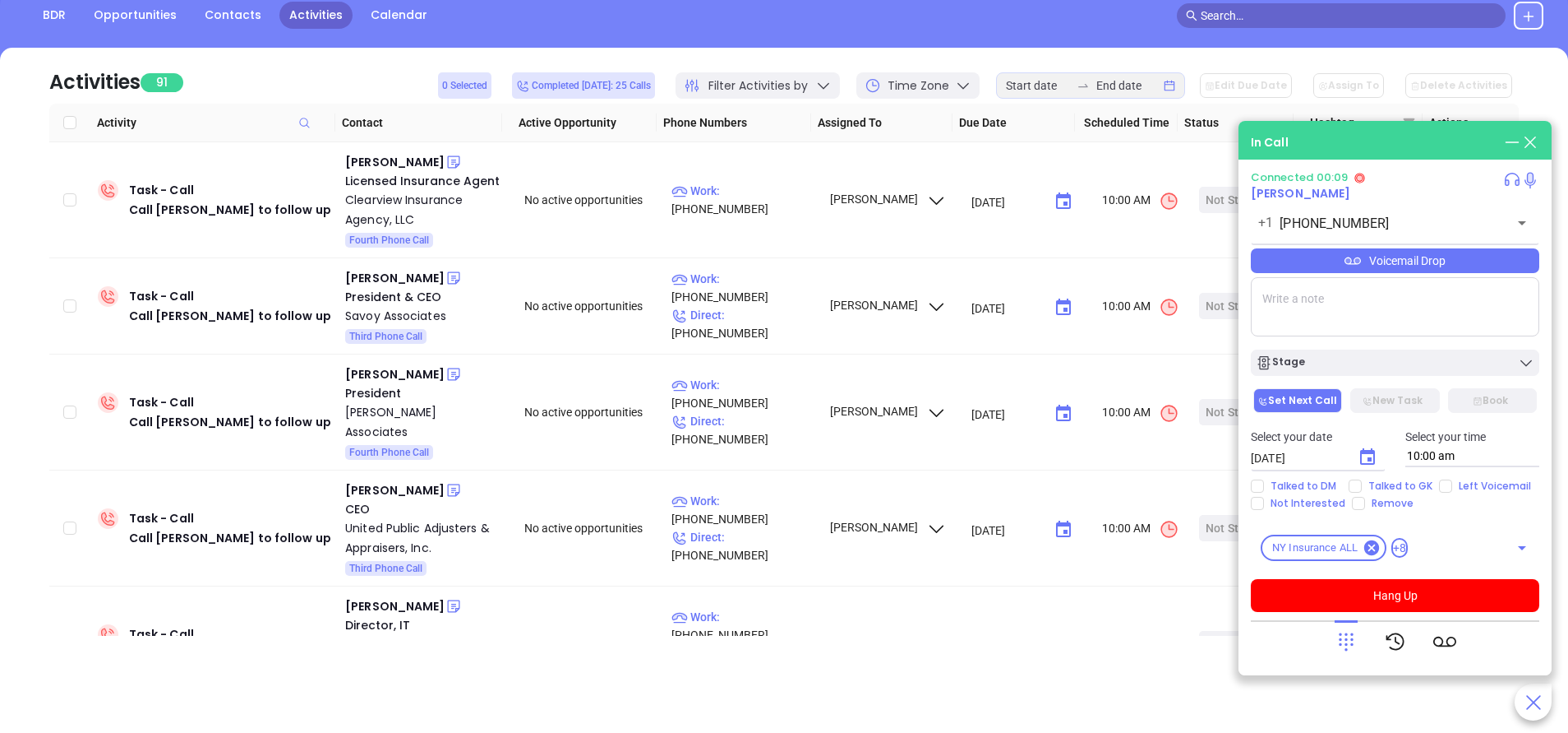
click at [1343, 629] on div at bounding box center [1347, 641] width 23 height 42
click at [1349, 642] on icon at bounding box center [1347, 642] width 23 height 23
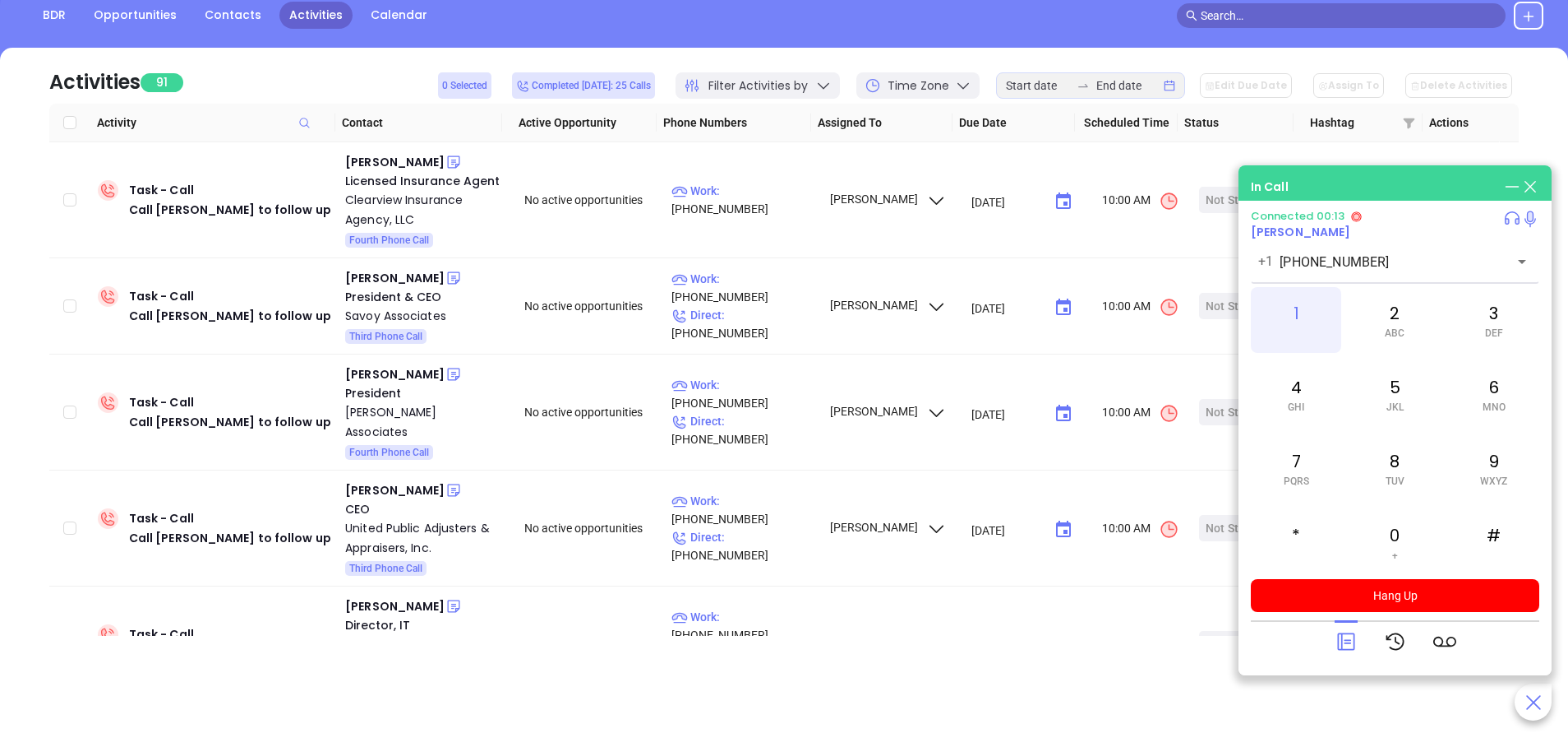
click at [1283, 310] on div "1" at bounding box center [1296, 320] width 90 height 66
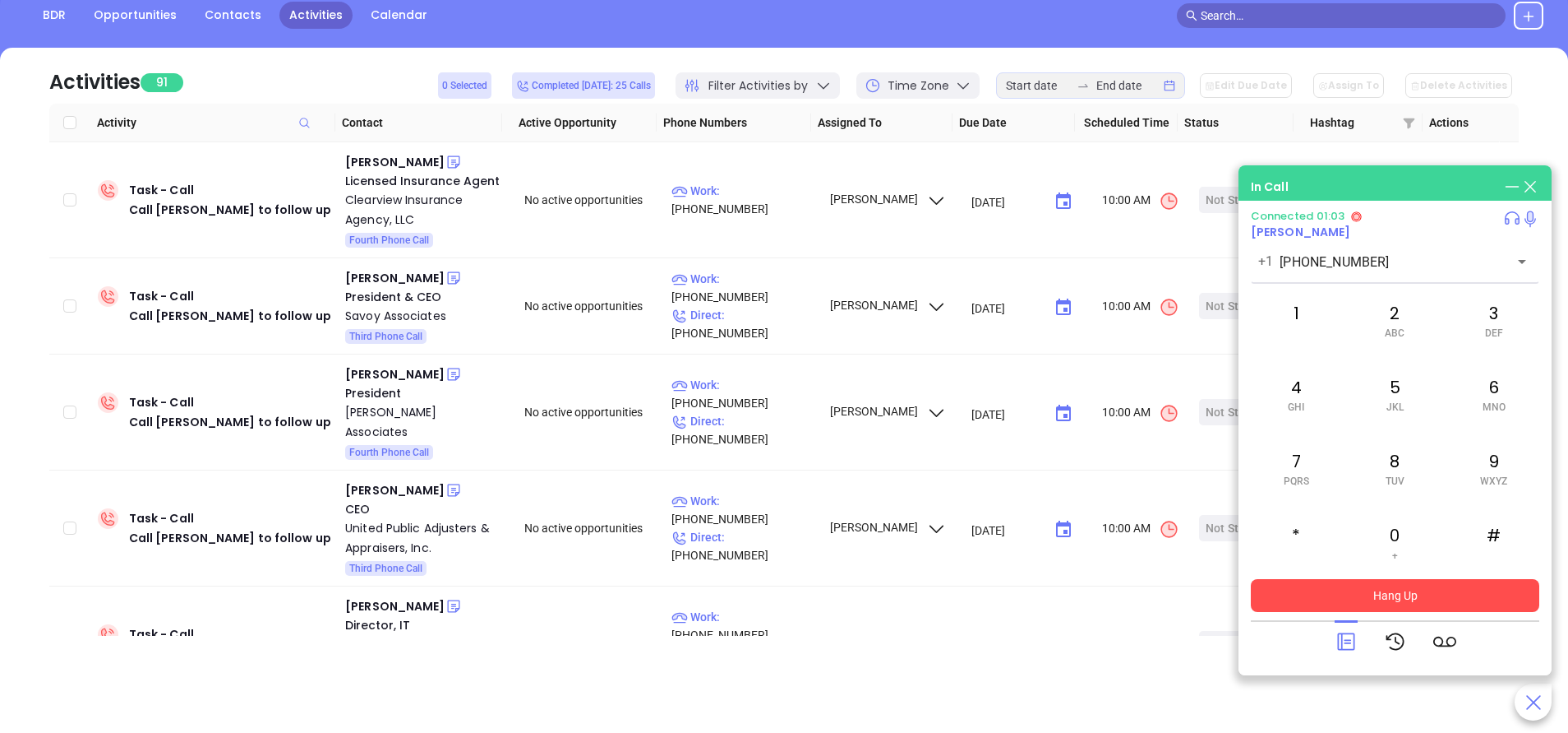
click at [1418, 598] on button "Hang Up" at bounding box center [1395, 595] width 288 height 33
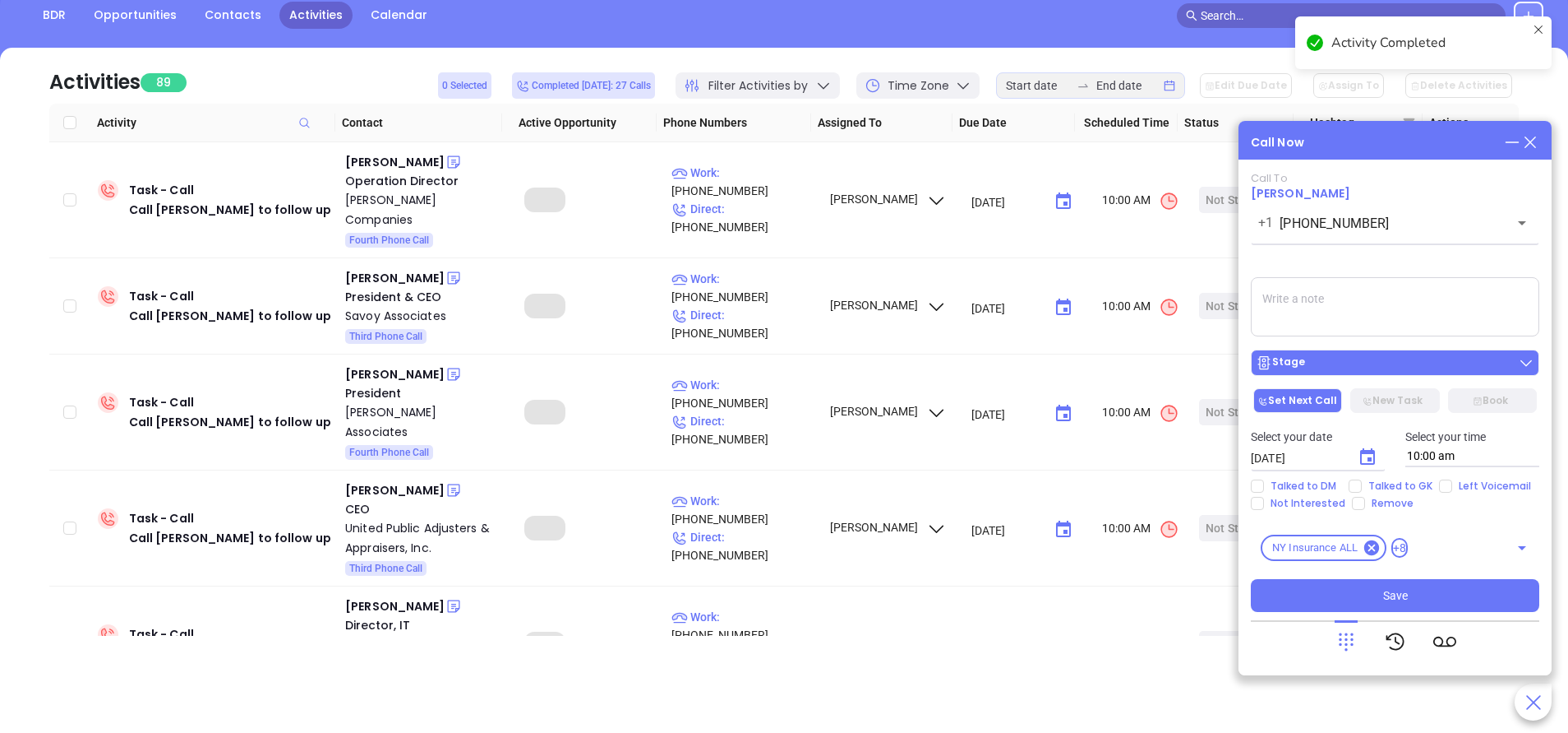
click at [1410, 364] on div "Stage" at bounding box center [1395, 362] width 279 height 17
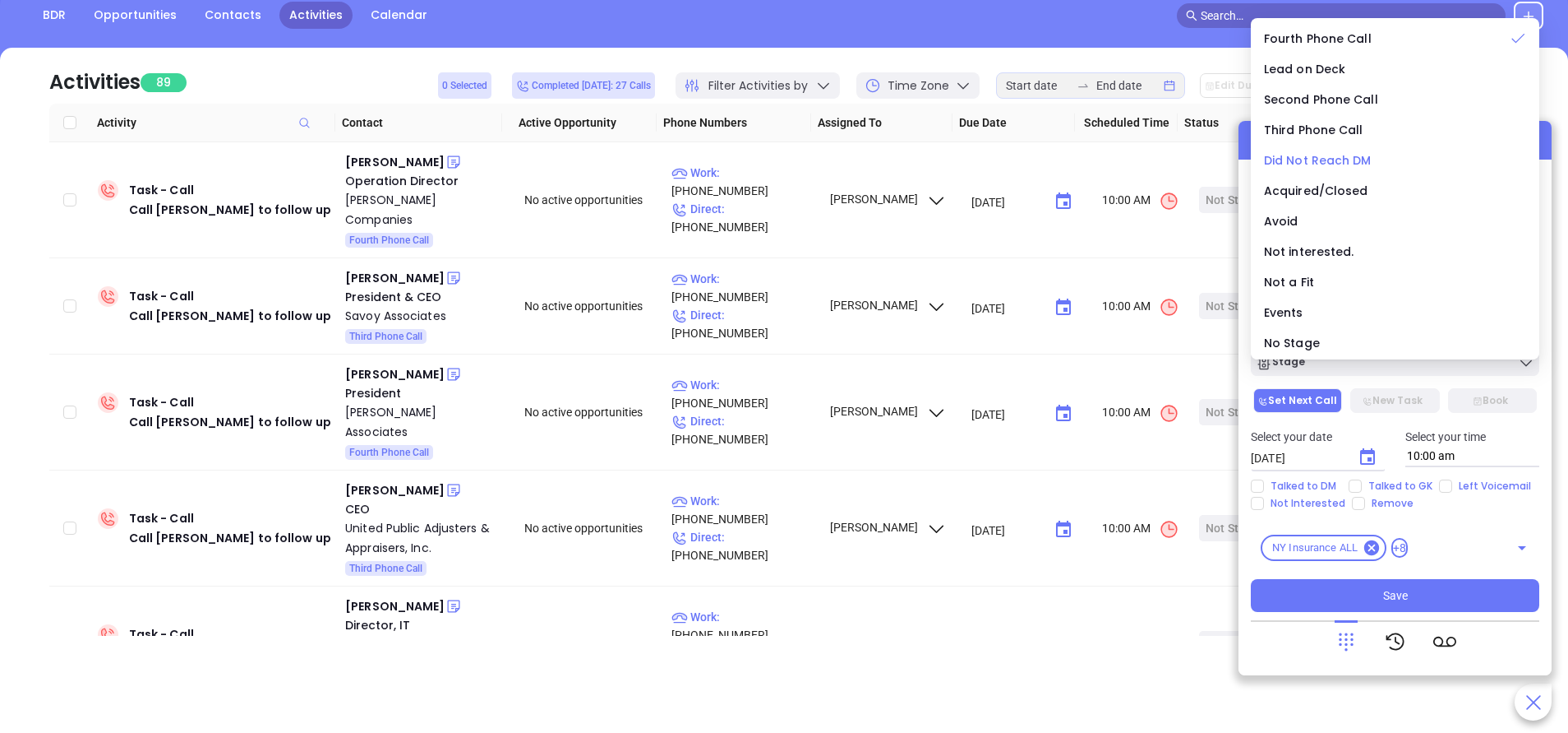
click at [1352, 156] on span "Did Not Reach DM" at bounding box center [1318, 160] width 108 height 17
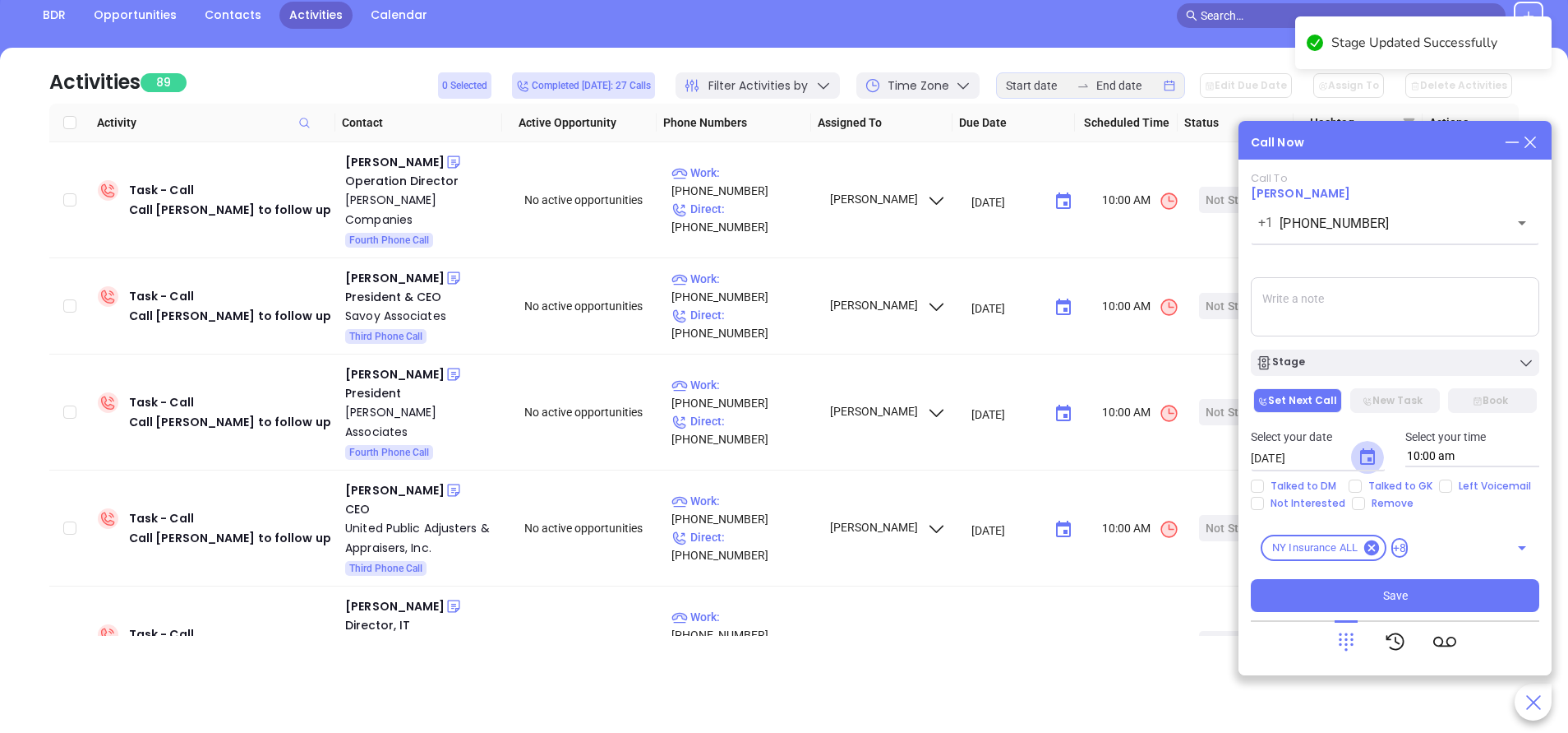
click at [1363, 459] on icon "Choose date, selected date is Oct 3, 2025" at bounding box center [1368, 457] width 19 height 19
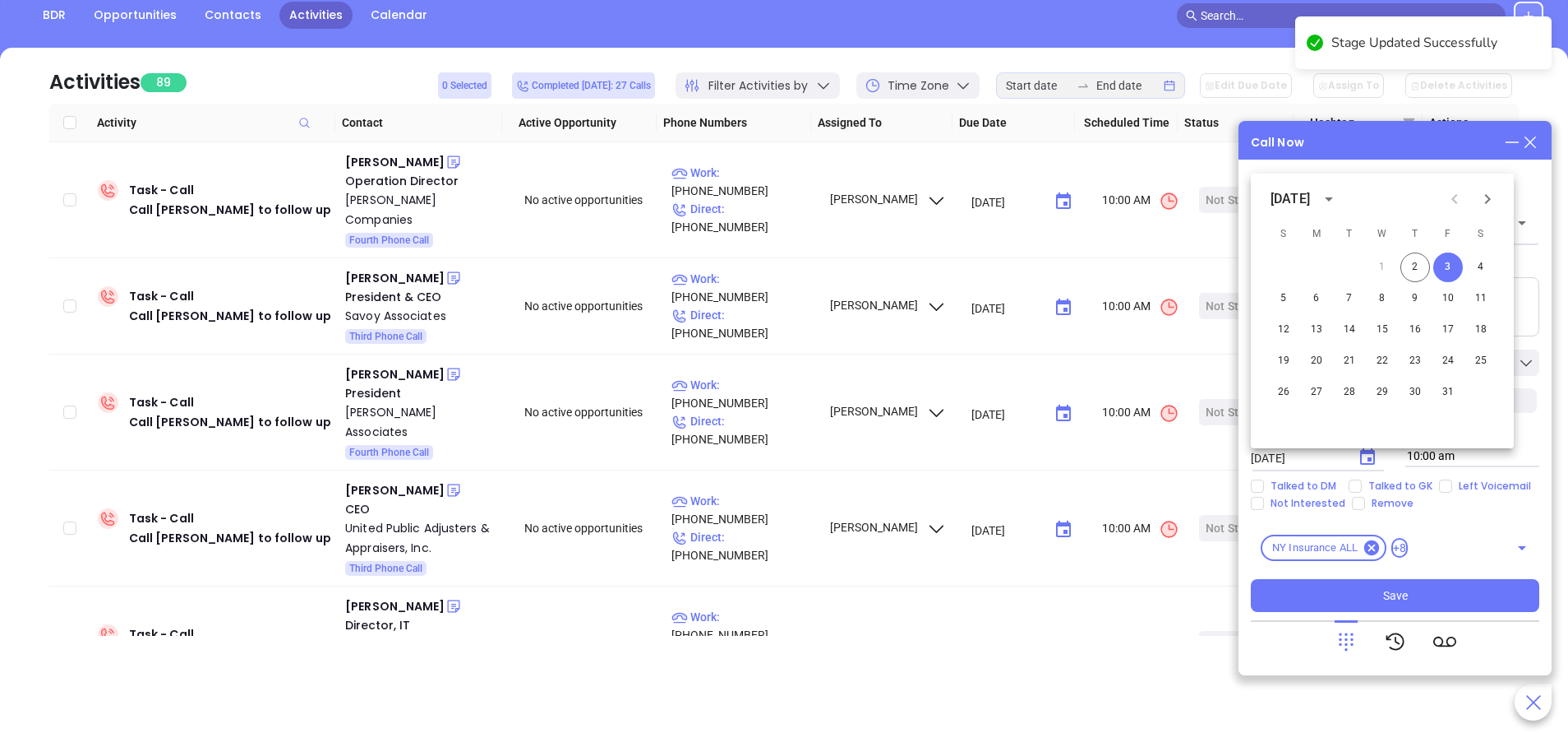
click at [1363, 459] on icon "Choose date, selected date is Oct 3, 2025" at bounding box center [1368, 457] width 19 height 19
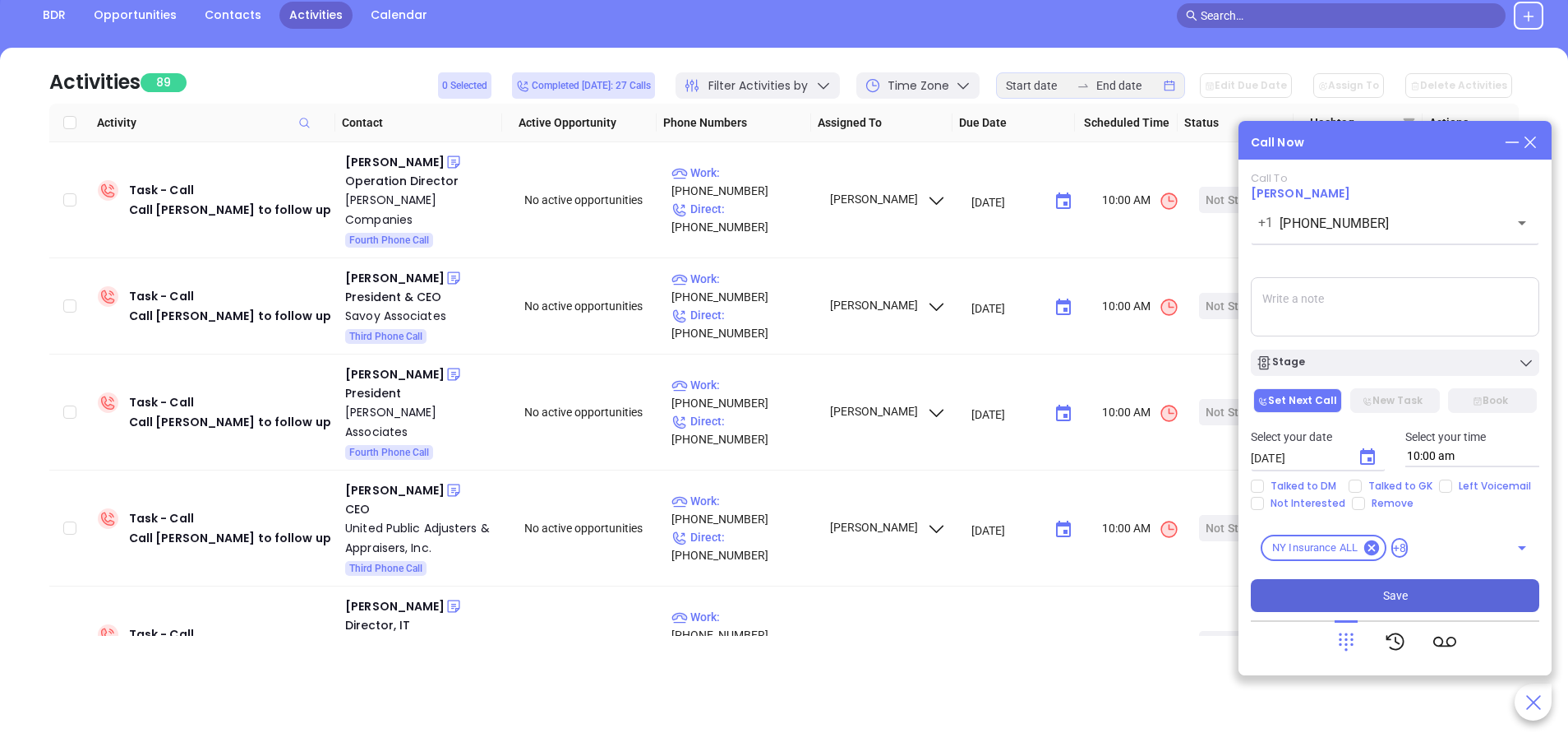
click at [1387, 603] on span "Save" at bounding box center [1395, 595] width 25 height 18
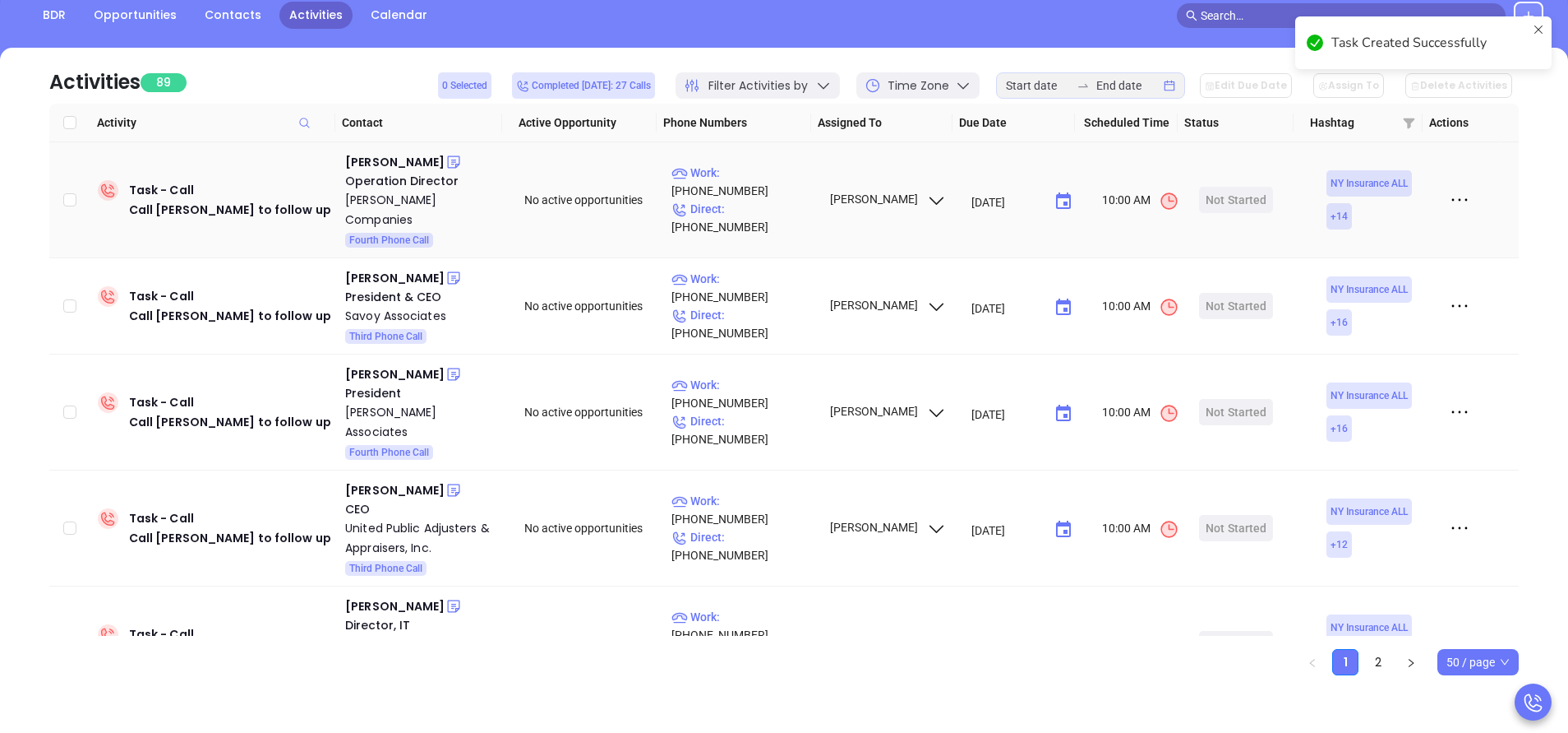
click at [390, 173] on div "Operation Director" at bounding box center [423, 181] width 156 height 18
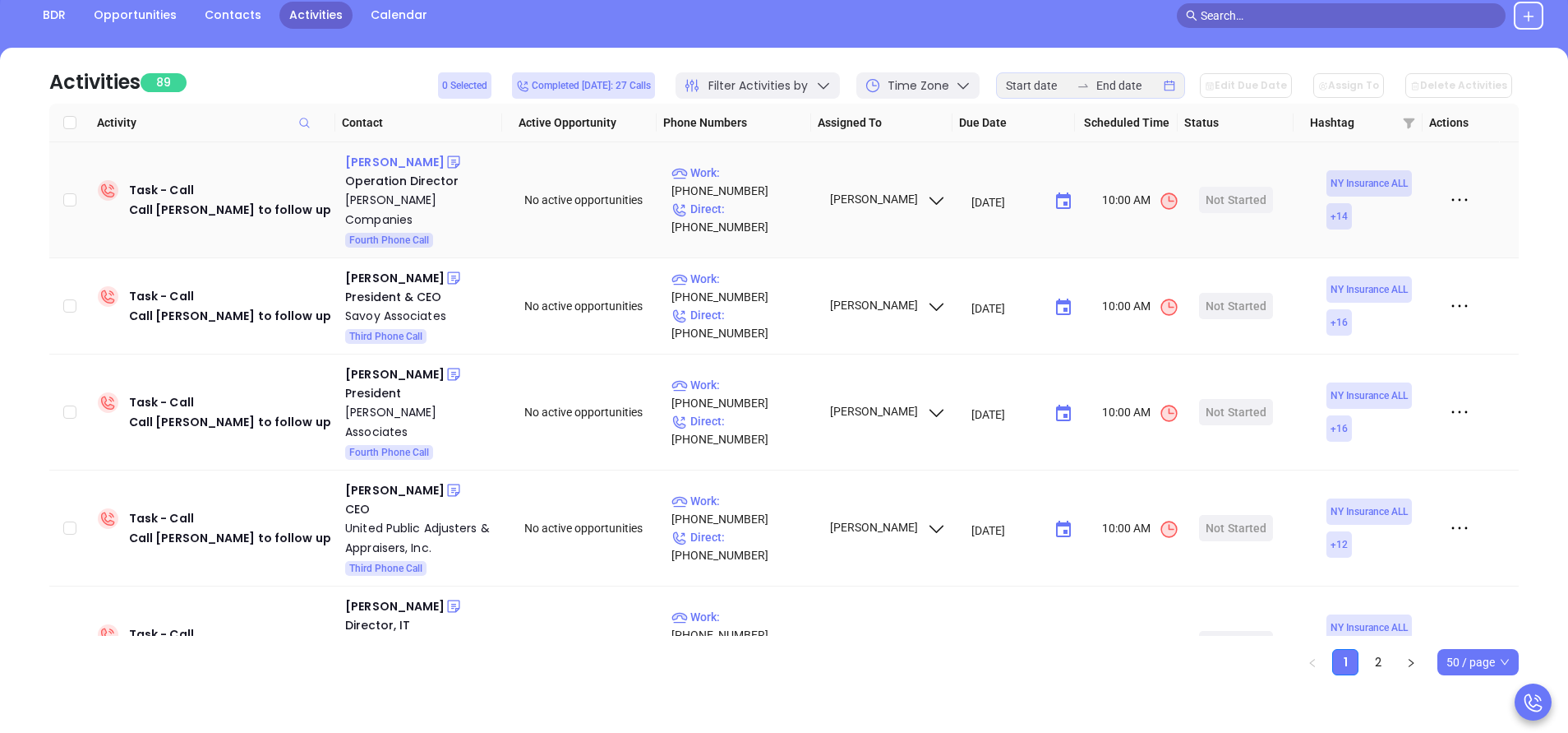
click at [394, 163] on div "Josh Flegel" at bounding box center [395, 162] width 99 height 19
click at [745, 180] on p "Work : (315) 673-2094" at bounding box center [743, 181] width 143 height 36
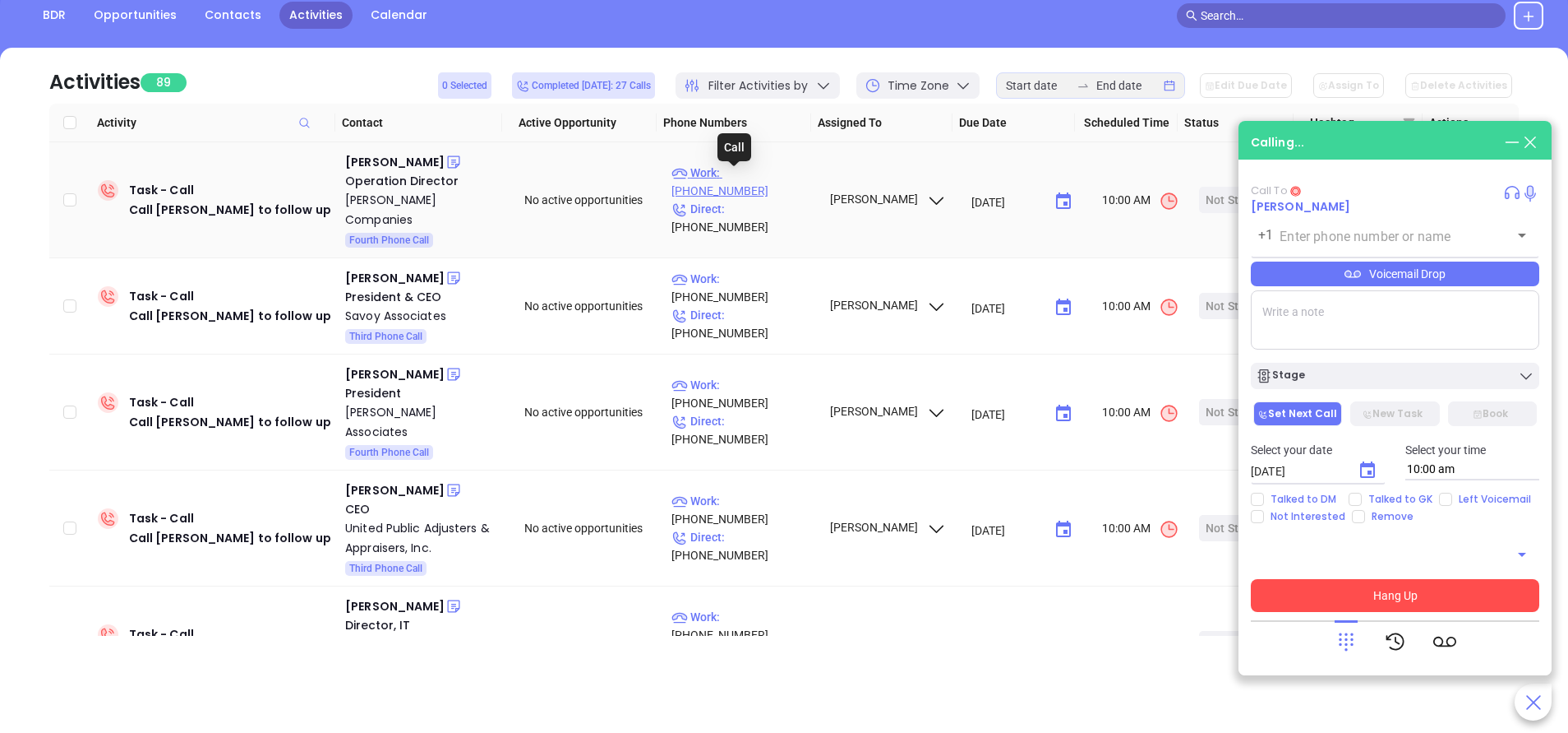
type input "(315) 673-2094"
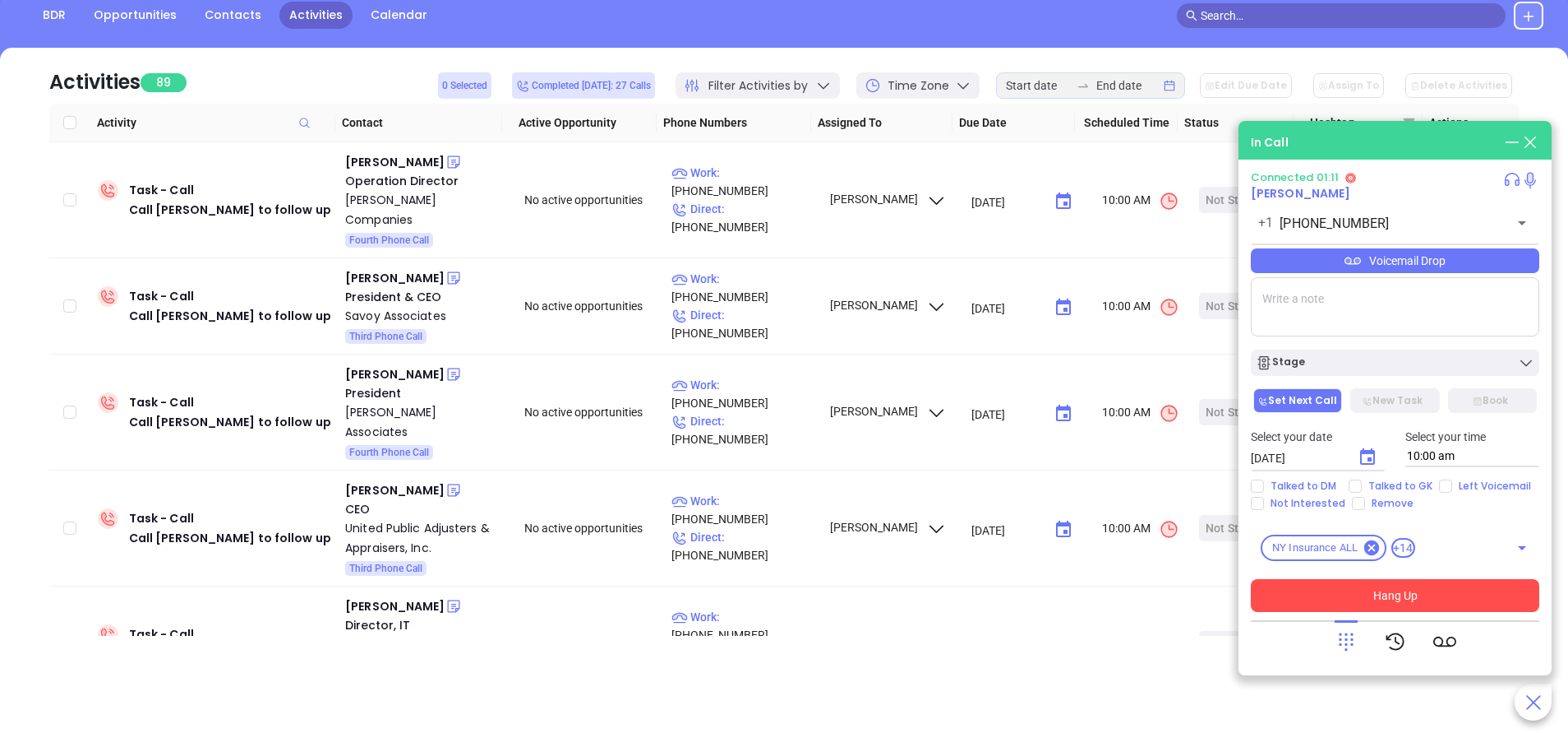
click at [1344, 495] on div "Talked to DM Talked to GK Left Voicemail Not Interested Remove" at bounding box center [1395, 495] width 308 height 30
click at [1372, 263] on div "Voicemail Drop" at bounding box center [1395, 261] width 288 height 25
click at [1271, 633] on div at bounding box center [1395, 641] width 288 height 42
click at [1331, 585] on button "Hang Up" at bounding box center [1395, 595] width 288 height 33
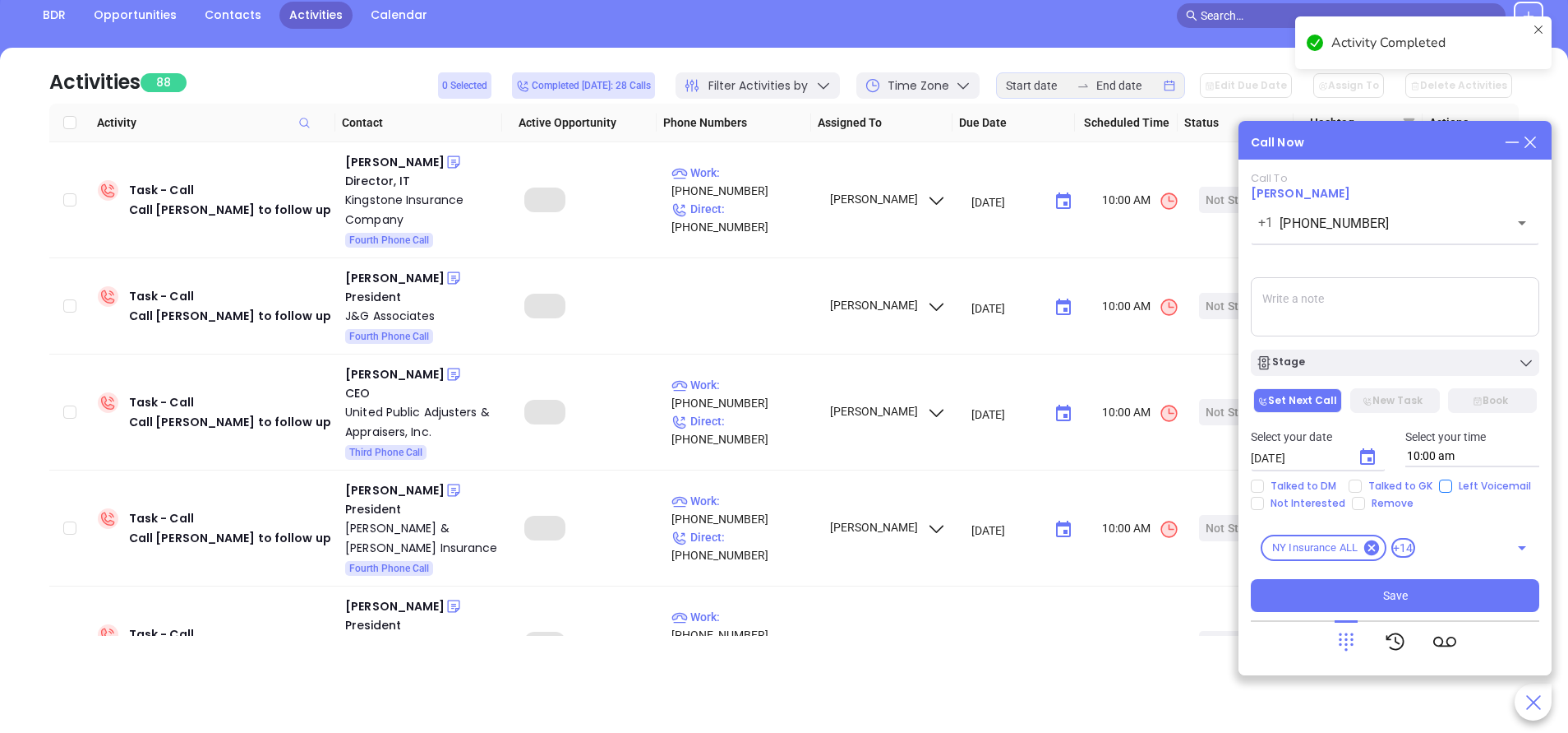
click at [1443, 487] on input "Left Voicemail" at bounding box center [1446, 486] width 13 height 13
checkbox input "true"
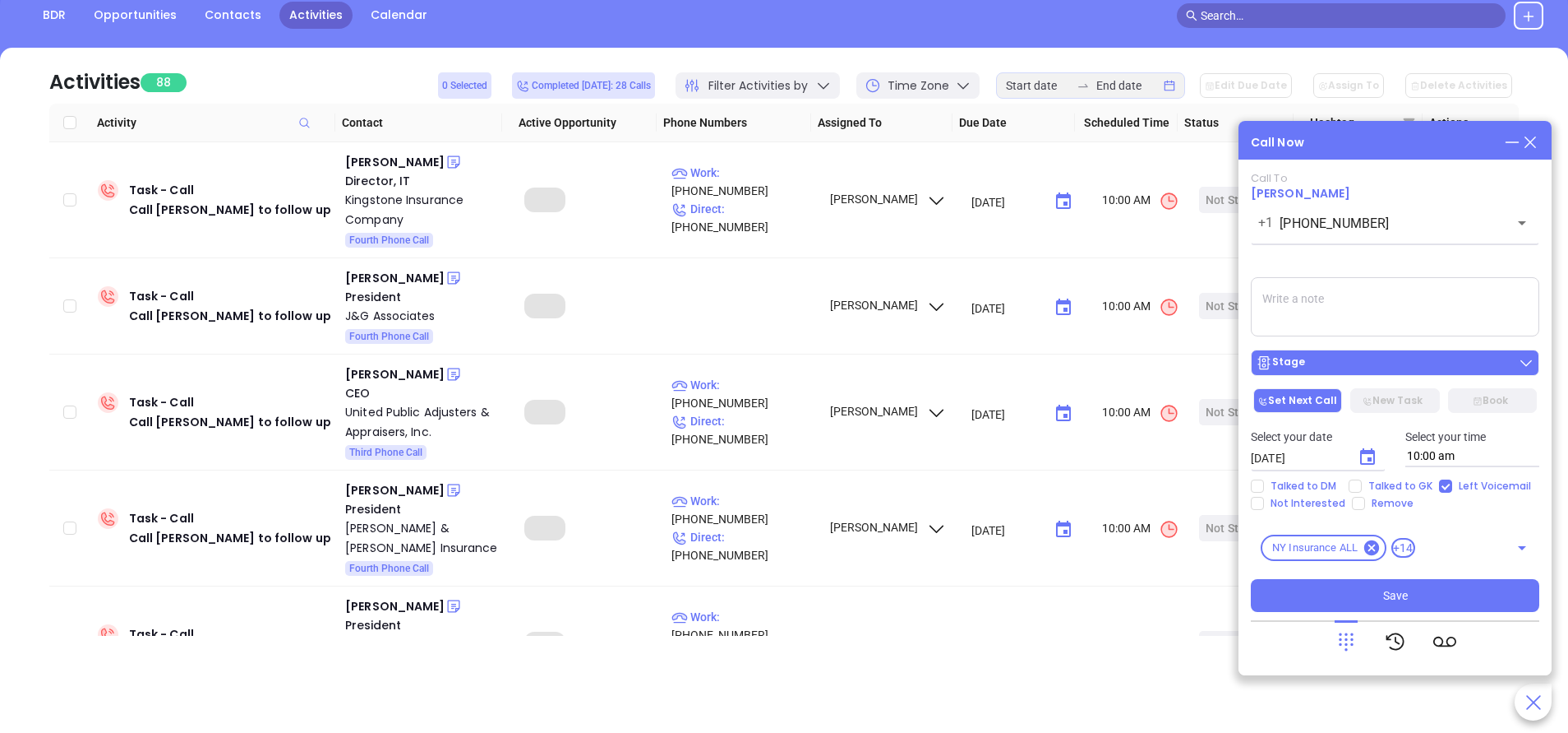
click at [1318, 362] on div "Stage" at bounding box center [1395, 362] width 279 height 17
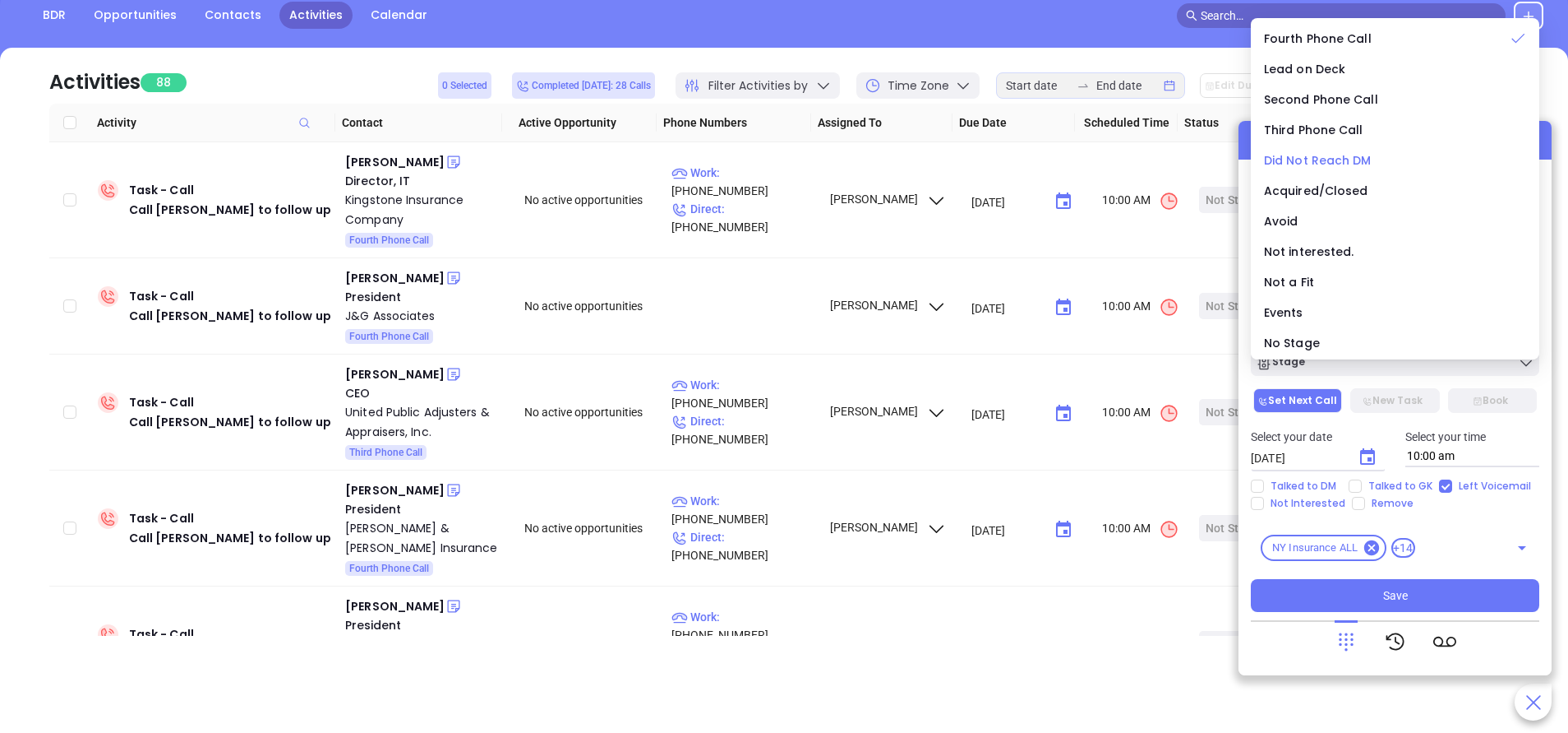
click at [1318, 157] on span "Did Not Reach DM" at bounding box center [1318, 160] width 108 height 17
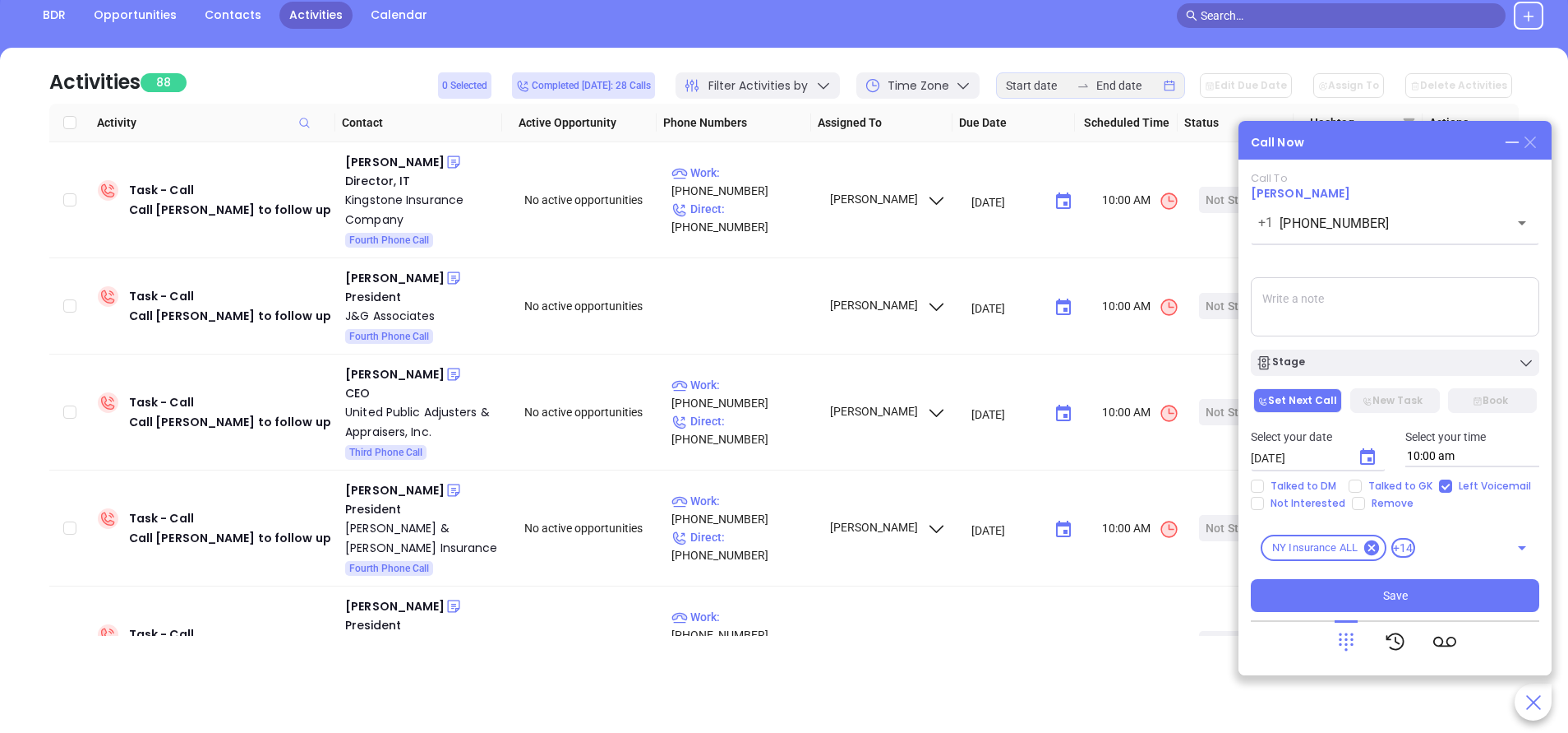
click at [1532, 144] on icon at bounding box center [1530, 142] width 12 height 12
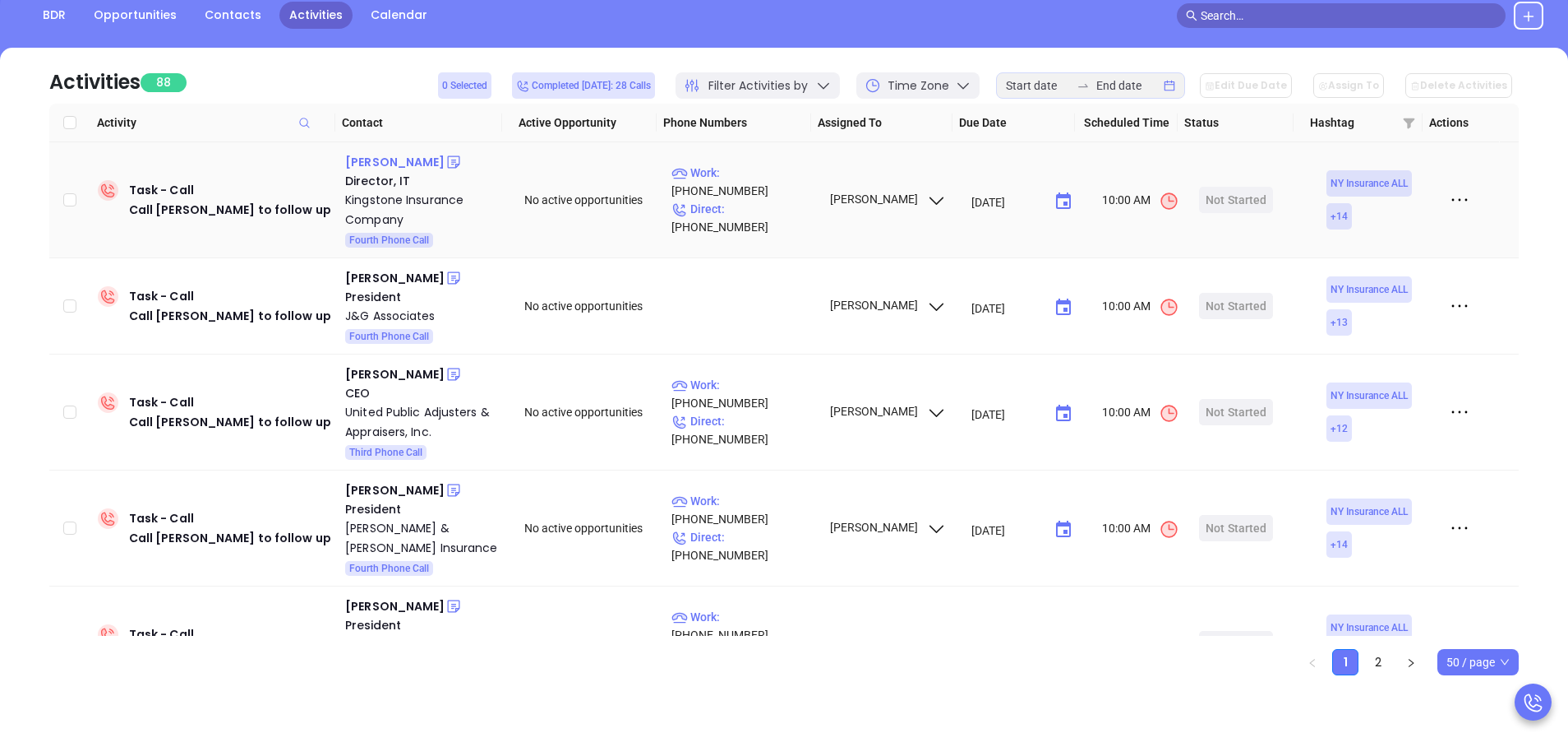
click at [360, 159] on div "Linda Wallace" at bounding box center [395, 162] width 99 height 19
click at [762, 186] on p "Work : (800) 364-7045" at bounding box center [743, 181] width 143 height 36
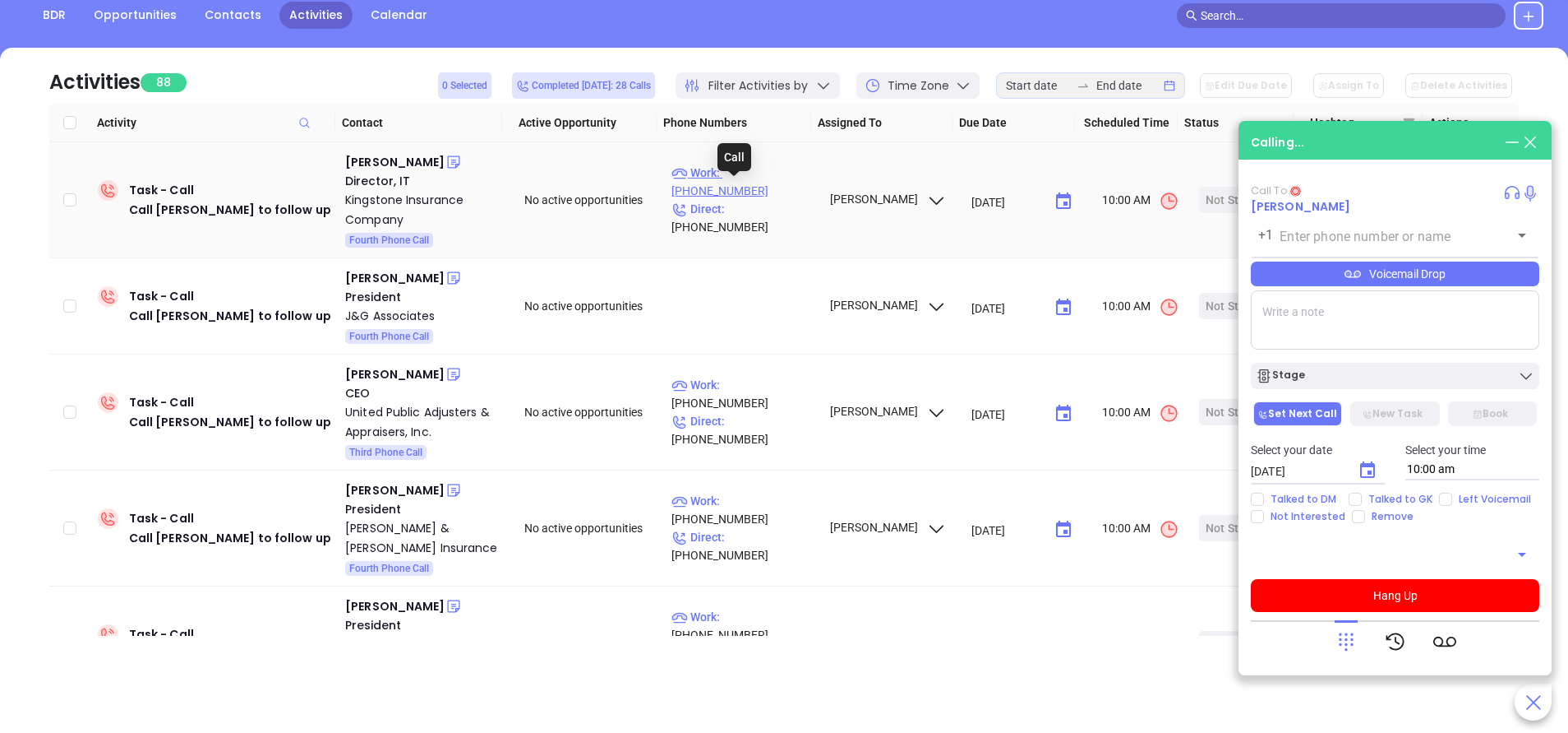
type input "(800) 364-7045"
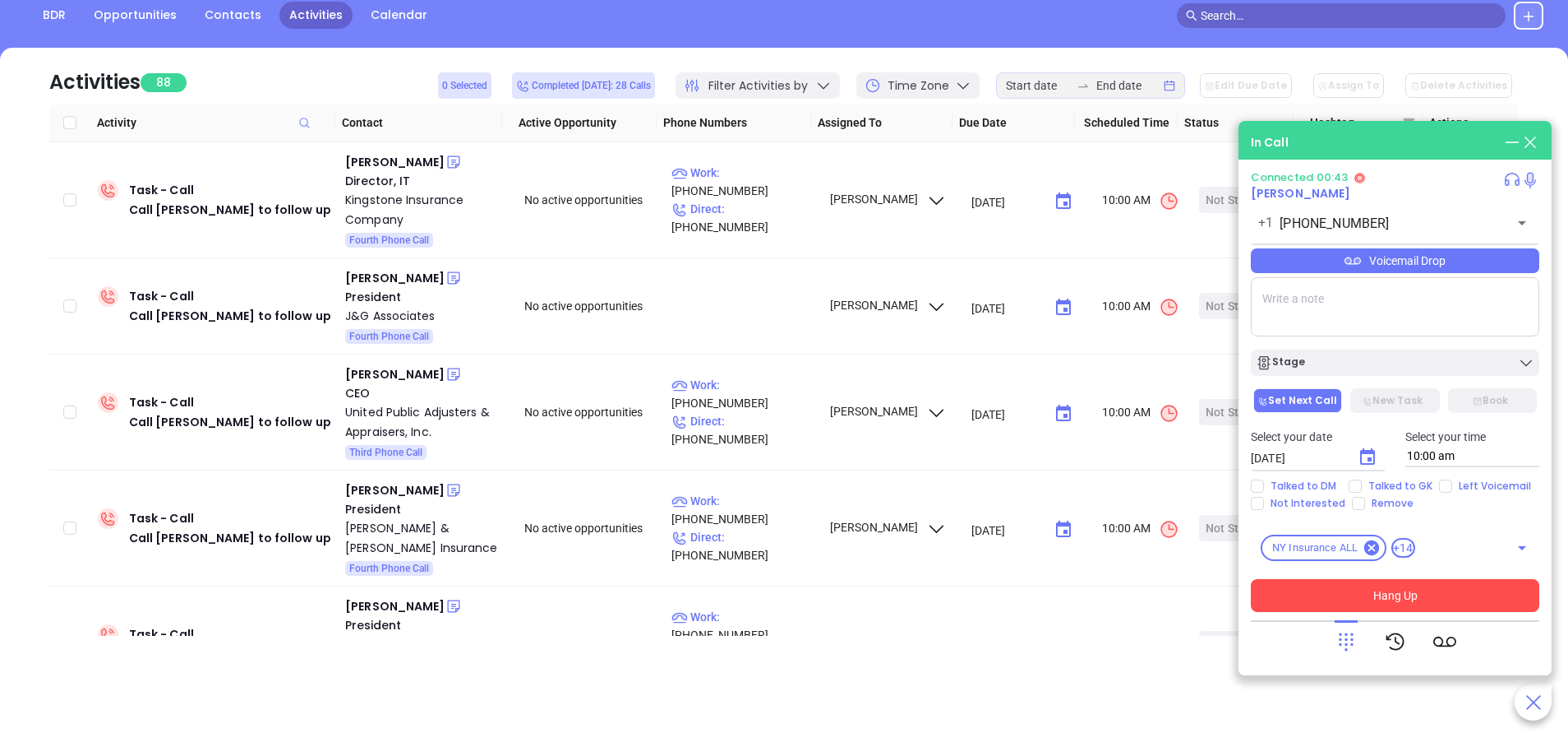
click at [1446, 596] on button "Hang Up" at bounding box center [1395, 595] width 288 height 33
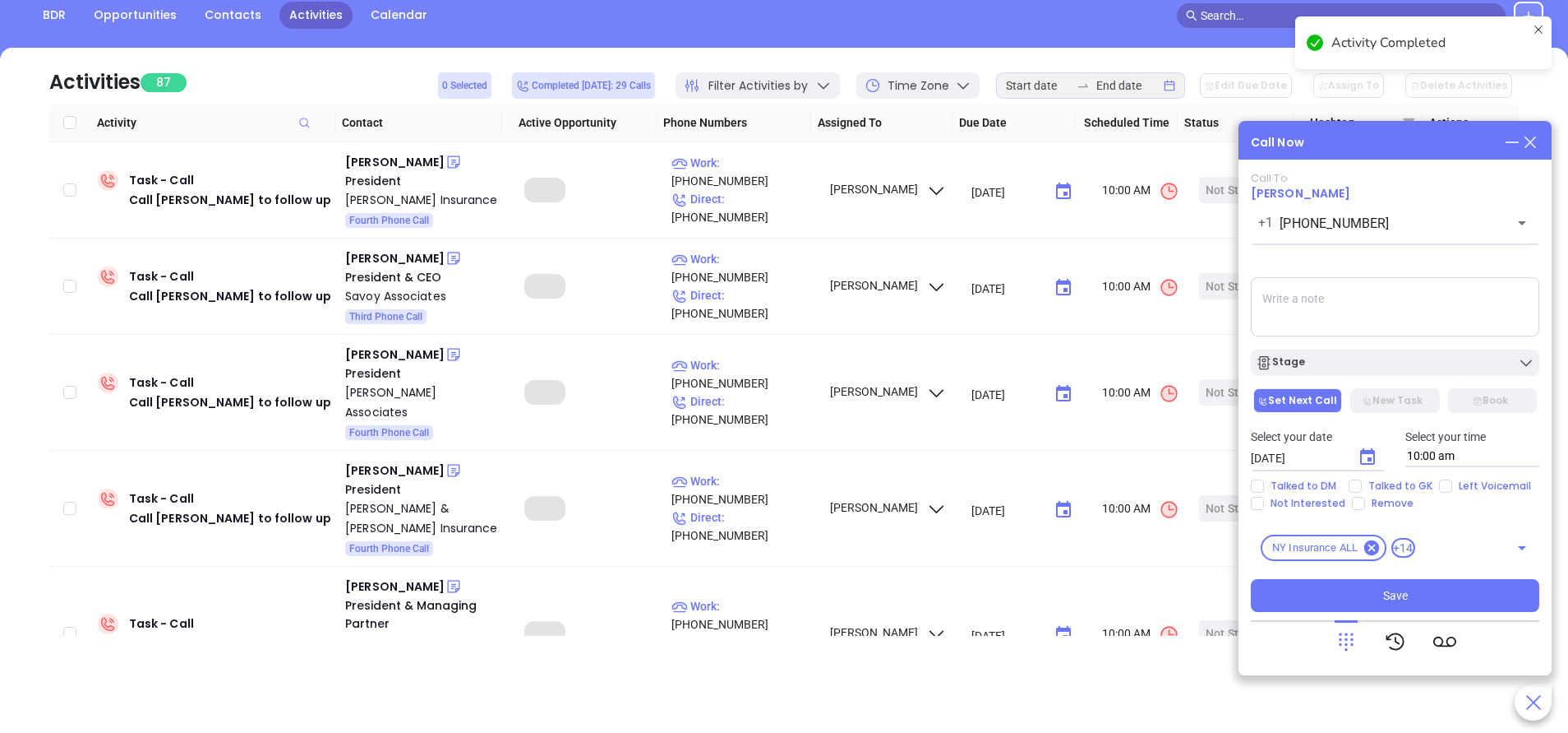
click at [1538, 138] on icon at bounding box center [1530, 142] width 18 height 18
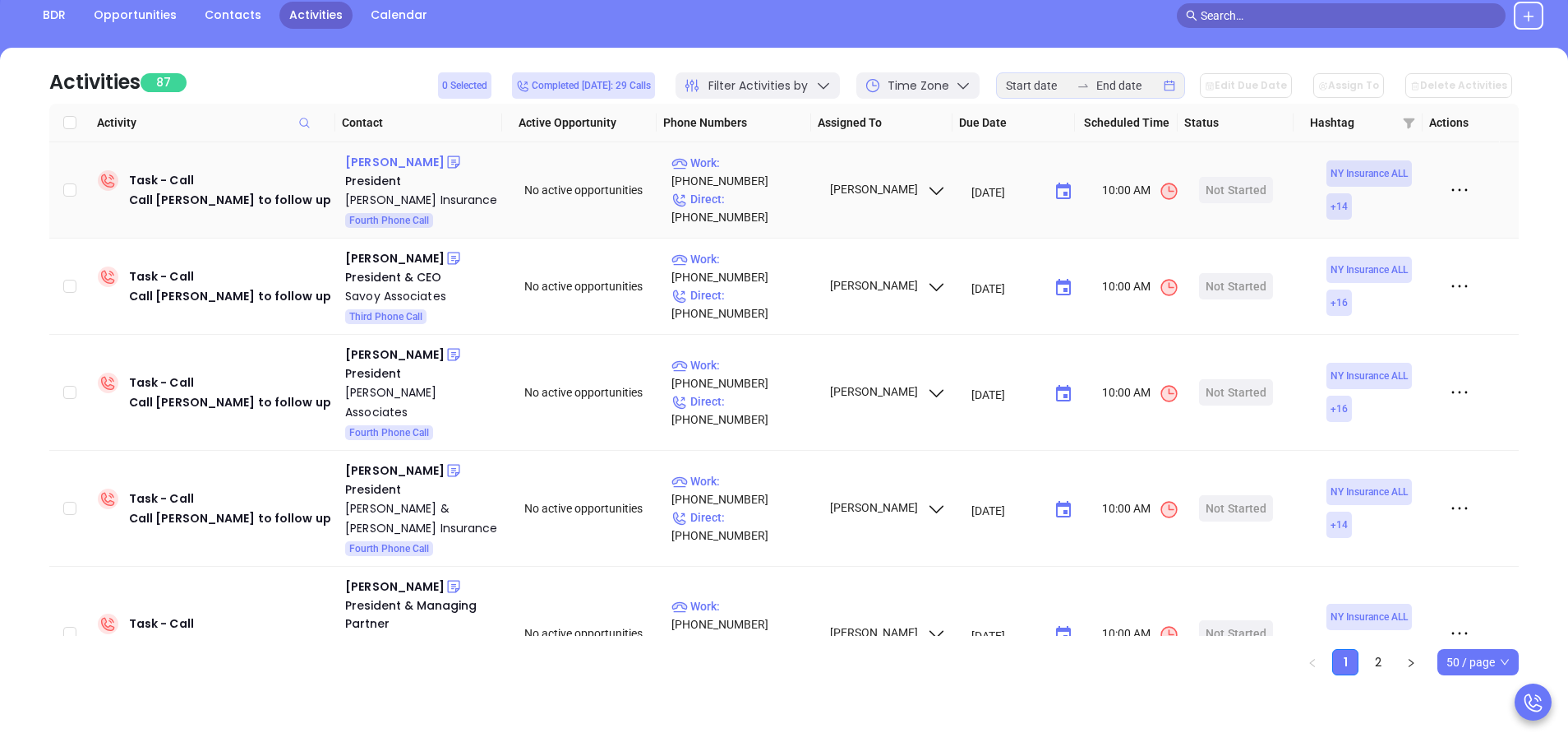
click at [370, 152] on div "David Buskey" at bounding box center [395, 162] width 99 height 19
click at [758, 172] on p "Work : (315) 782-3900" at bounding box center [743, 172] width 143 height 36
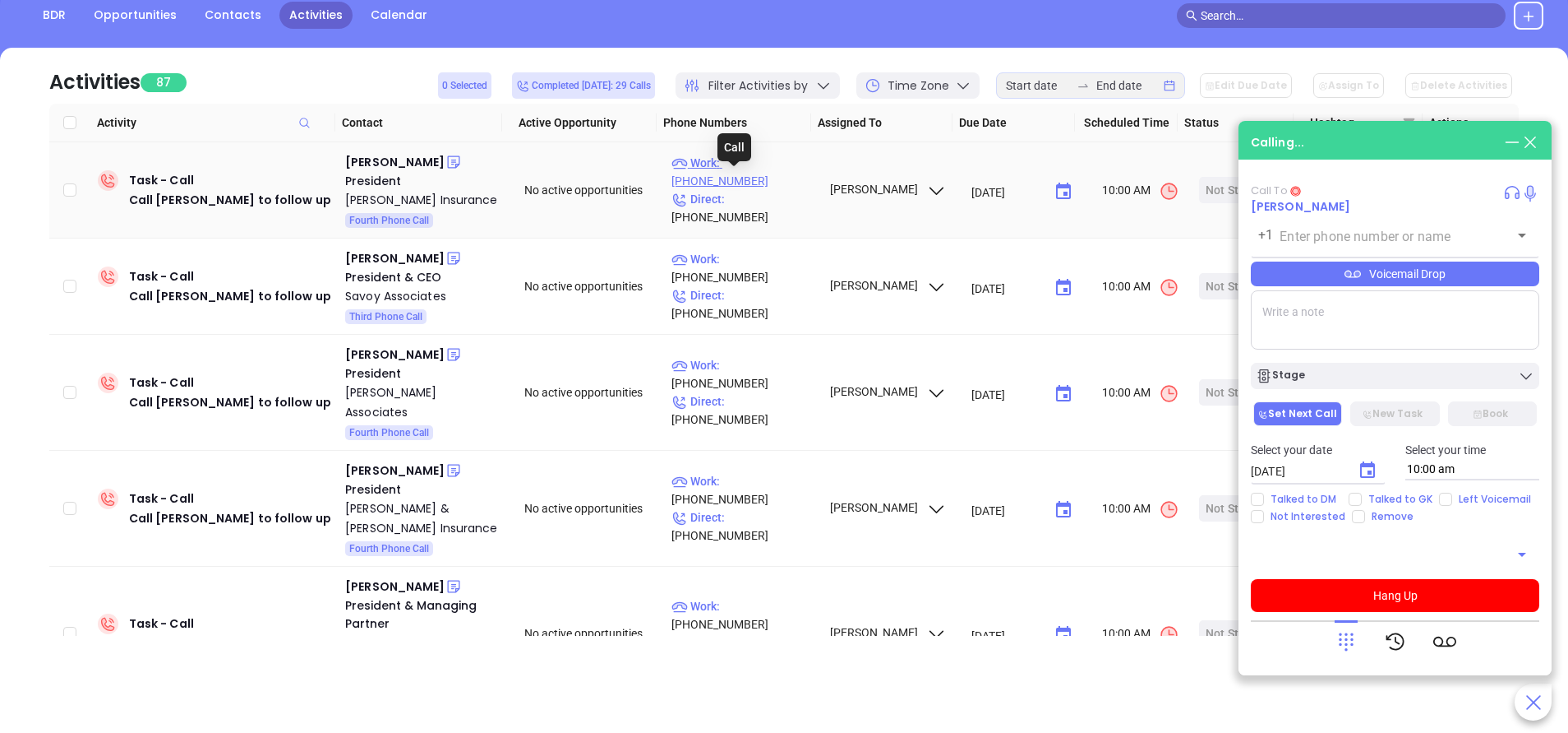
type input "(315) 782-3900"
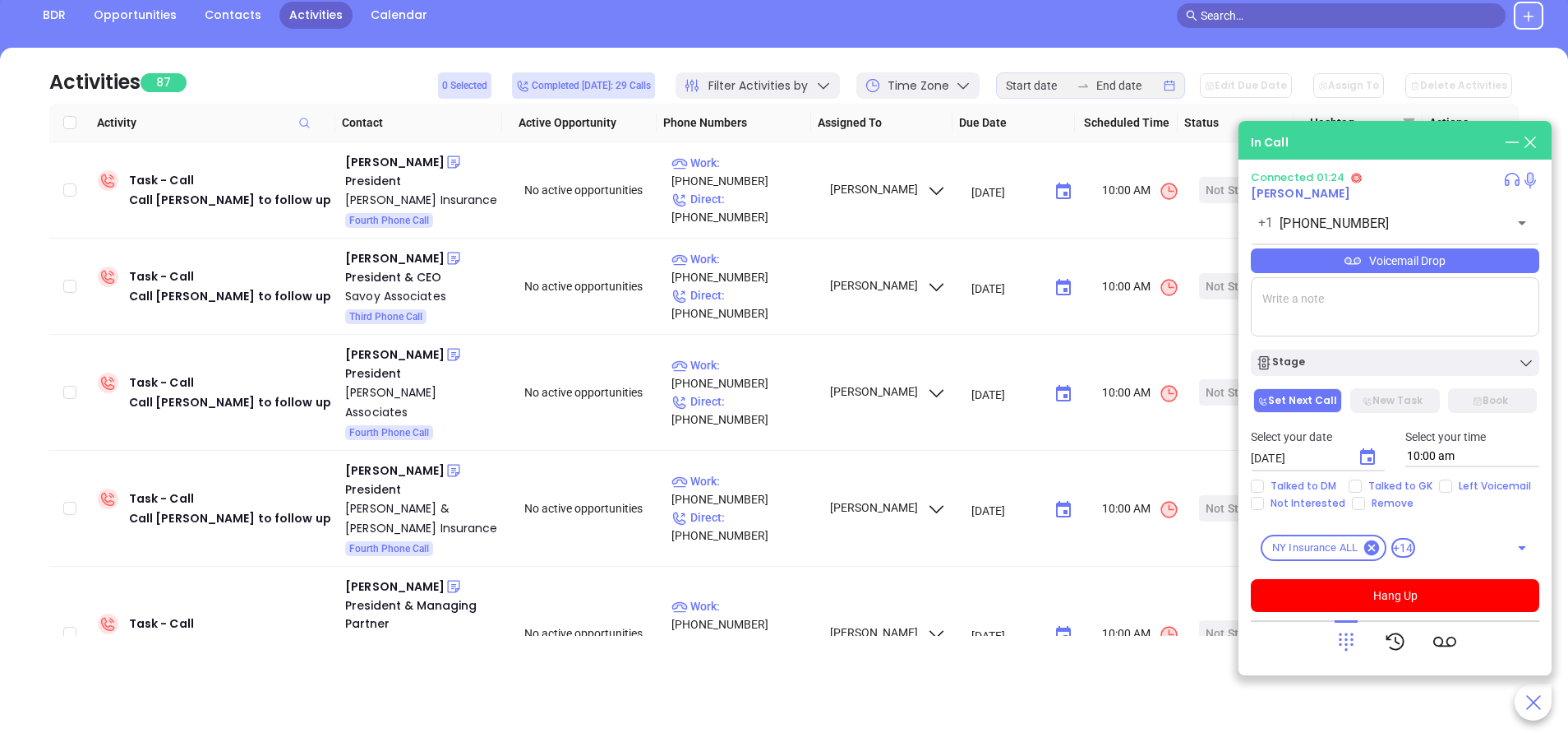
click at [1350, 492] on div "Talked to DM Talked to GK Left Voicemail Not Interested Remove" at bounding box center [1395, 495] width 308 height 30
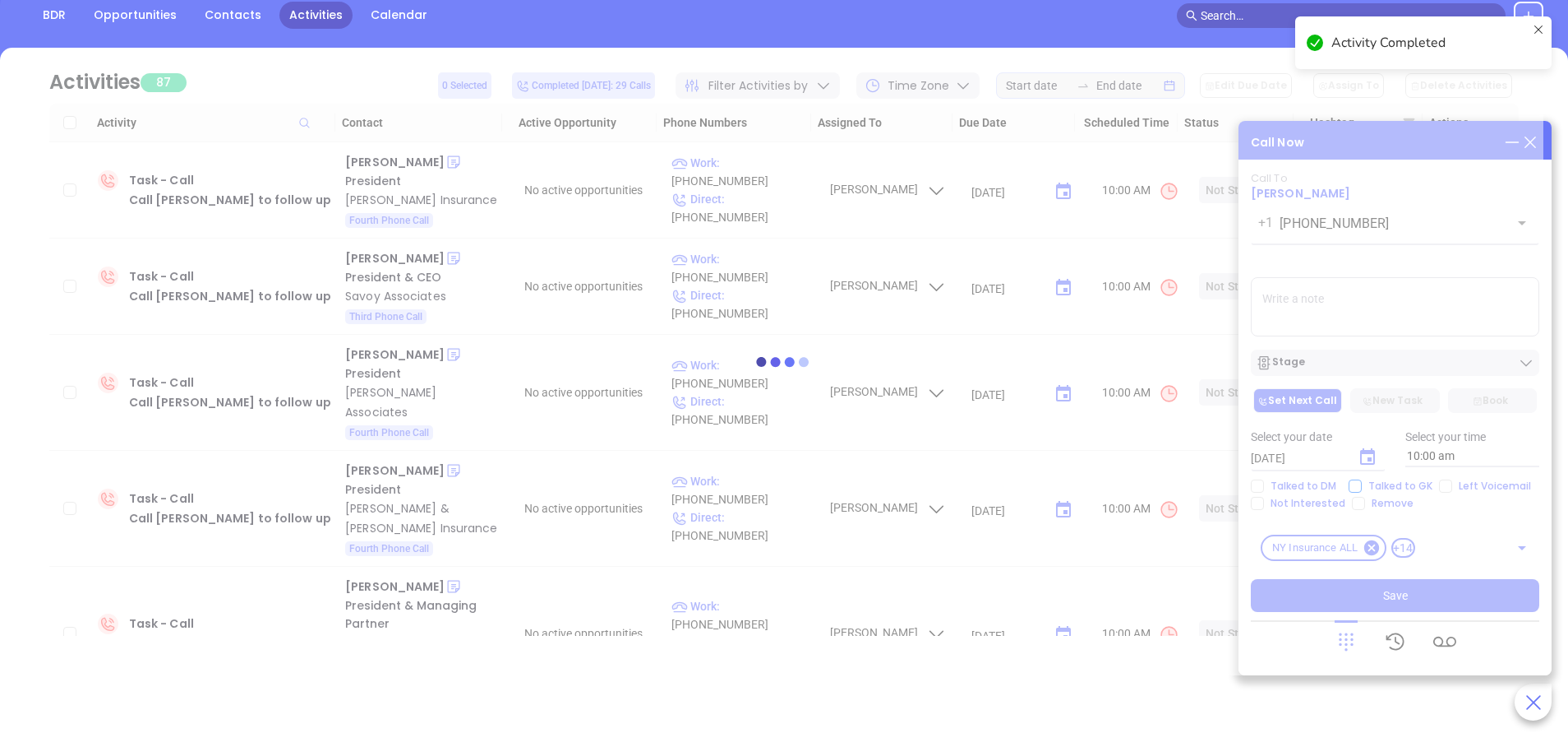
click at [1357, 482] on div at bounding box center [784, 361] width 1519 height 628
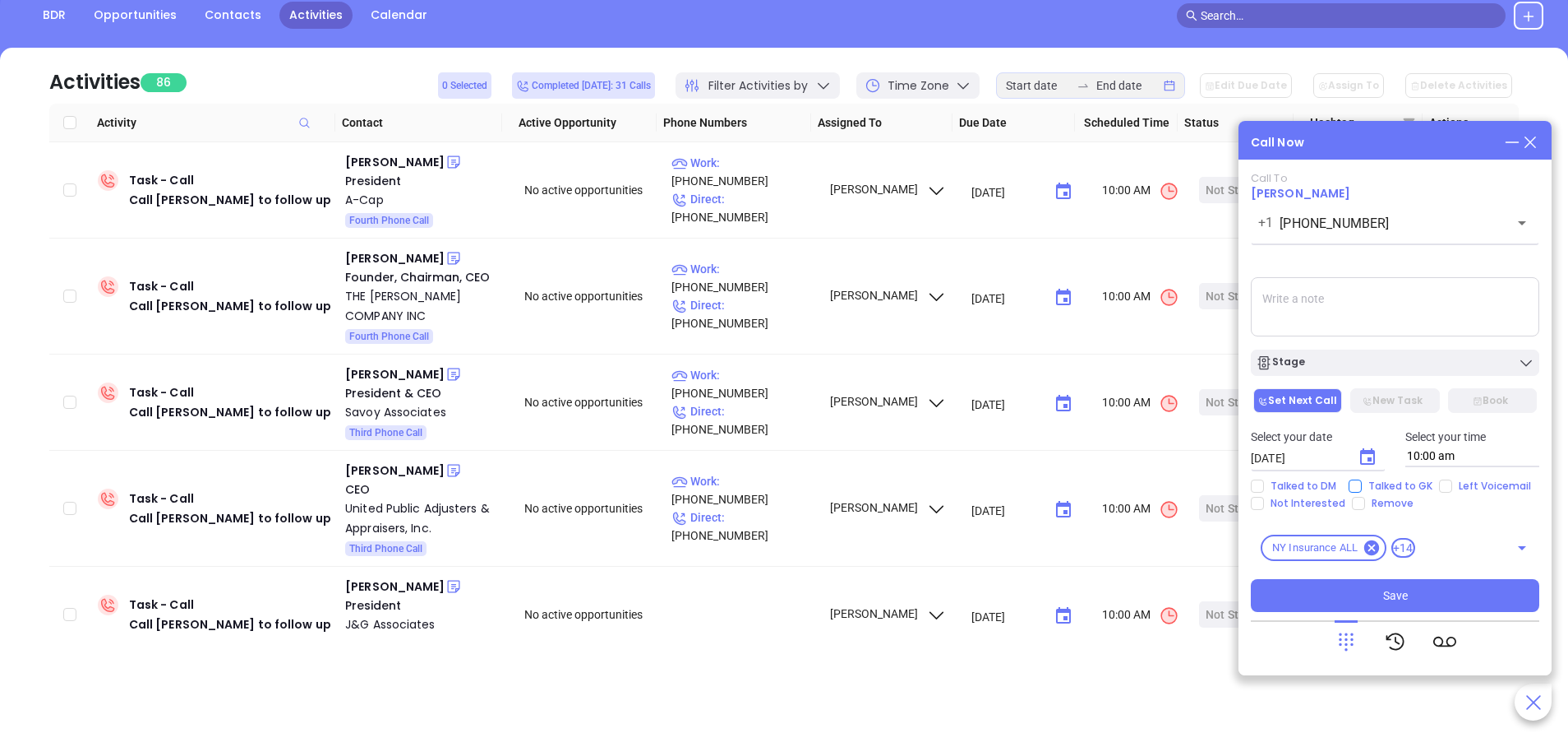
click at [1357, 482] on input "Talked to GK" at bounding box center [1355, 486] width 13 height 13
checkbox input "true"
click at [1382, 357] on div "Stage" at bounding box center [1395, 362] width 279 height 17
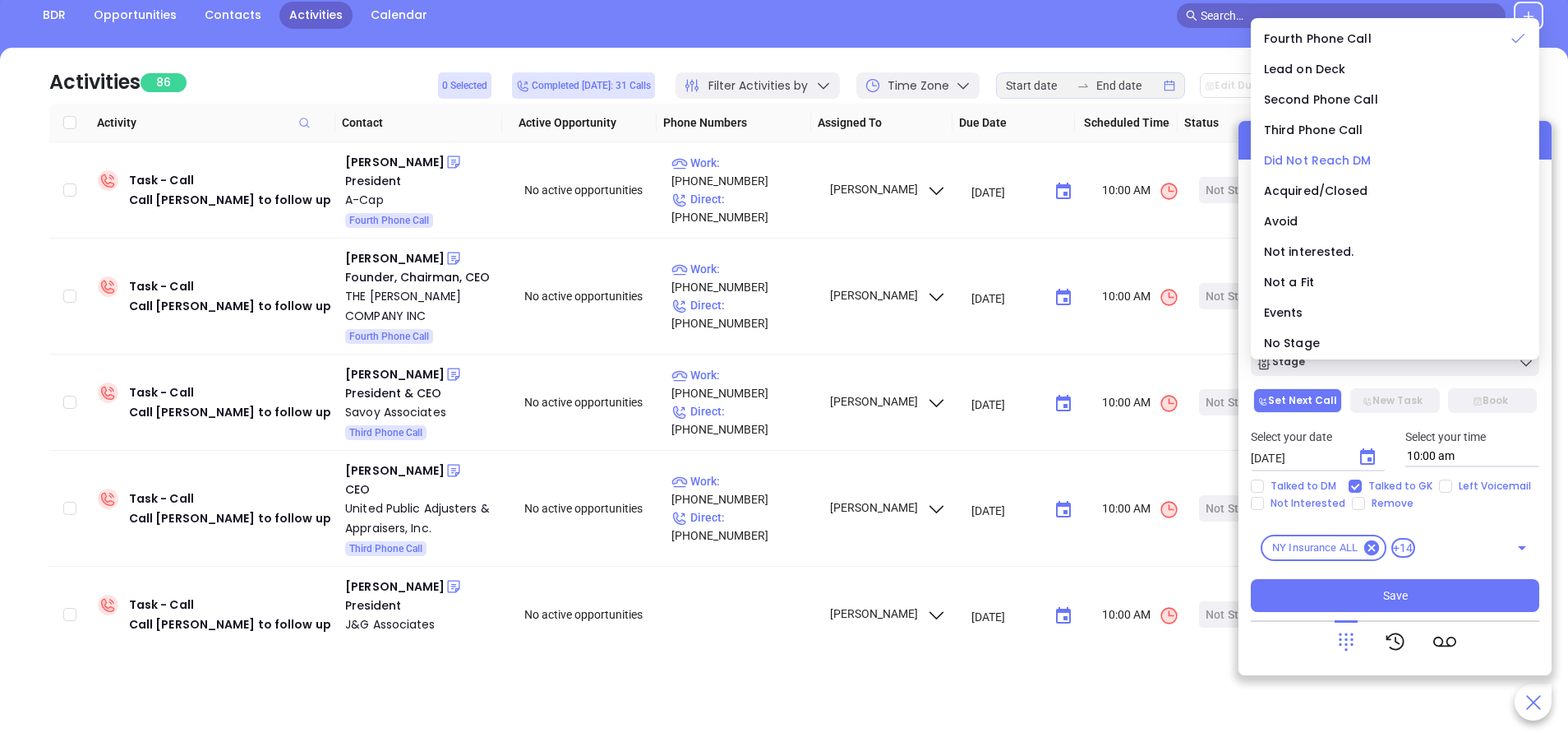
click at [1333, 158] on span "Did Not Reach DM" at bounding box center [1318, 160] width 108 height 17
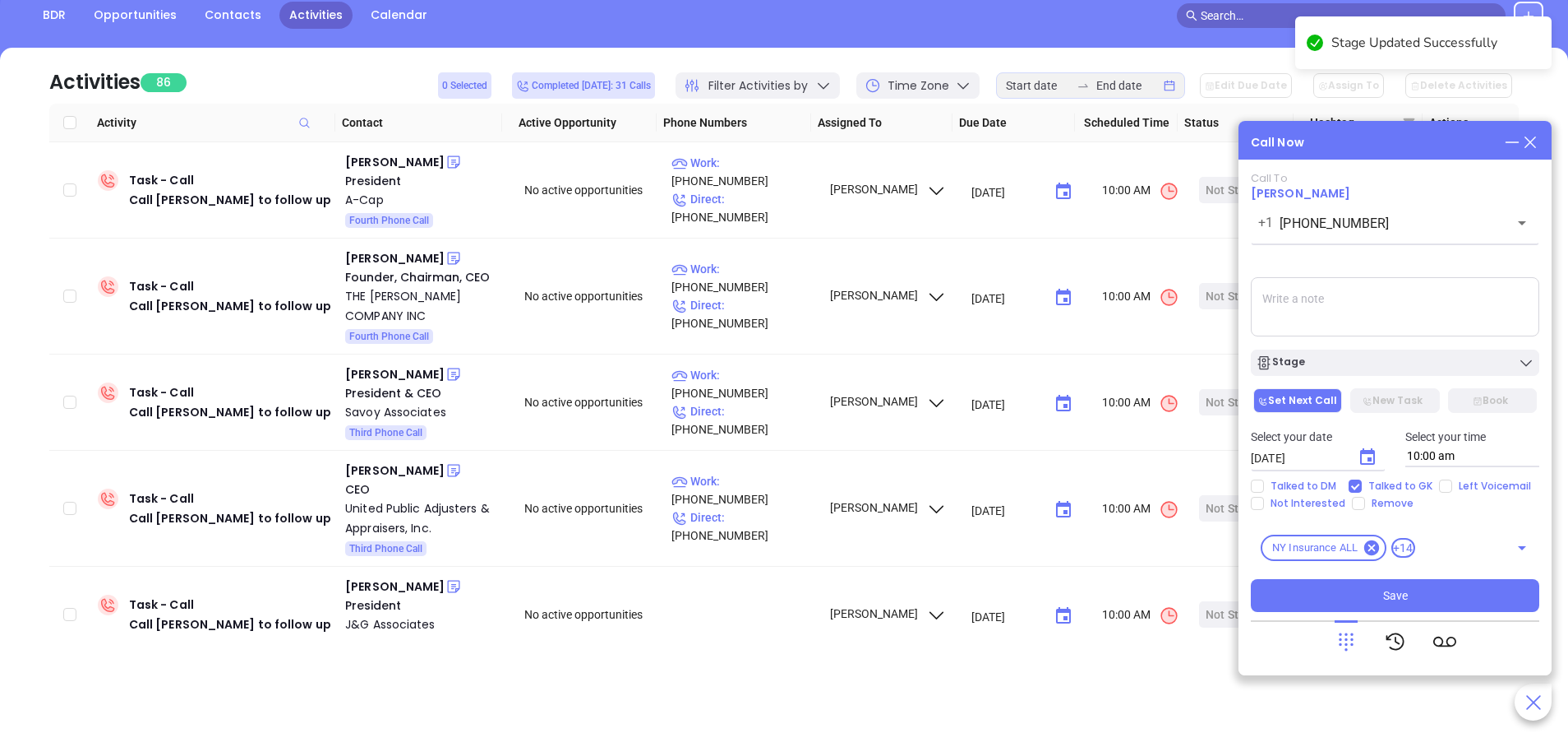
click at [1363, 578] on div "Call To David Buskey +1 (315) 782-3900 ​ Voicemail Drop Stage Set Next Call New…" at bounding box center [1395, 391] width 288 height 440
click at [1359, 591] on button "Save" at bounding box center [1395, 595] width 288 height 33
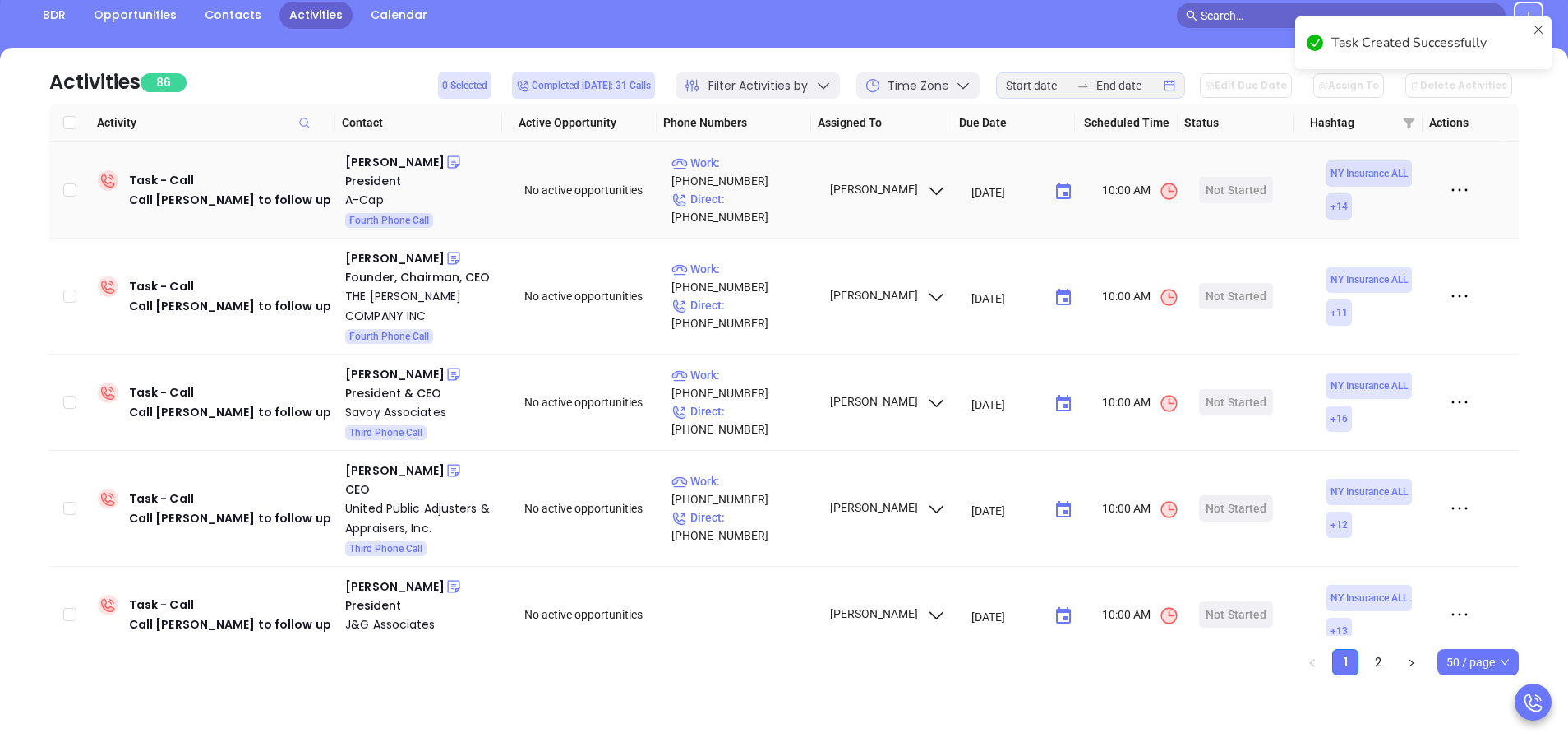
click at [400, 149] on td "Kenneth King President A-Cap Fourth Phone Call" at bounding box center [423, 190] width 169 height 96
click at [394, 162] on div "Kenneth King" at bounding box center [395, 162] width 99 height 19
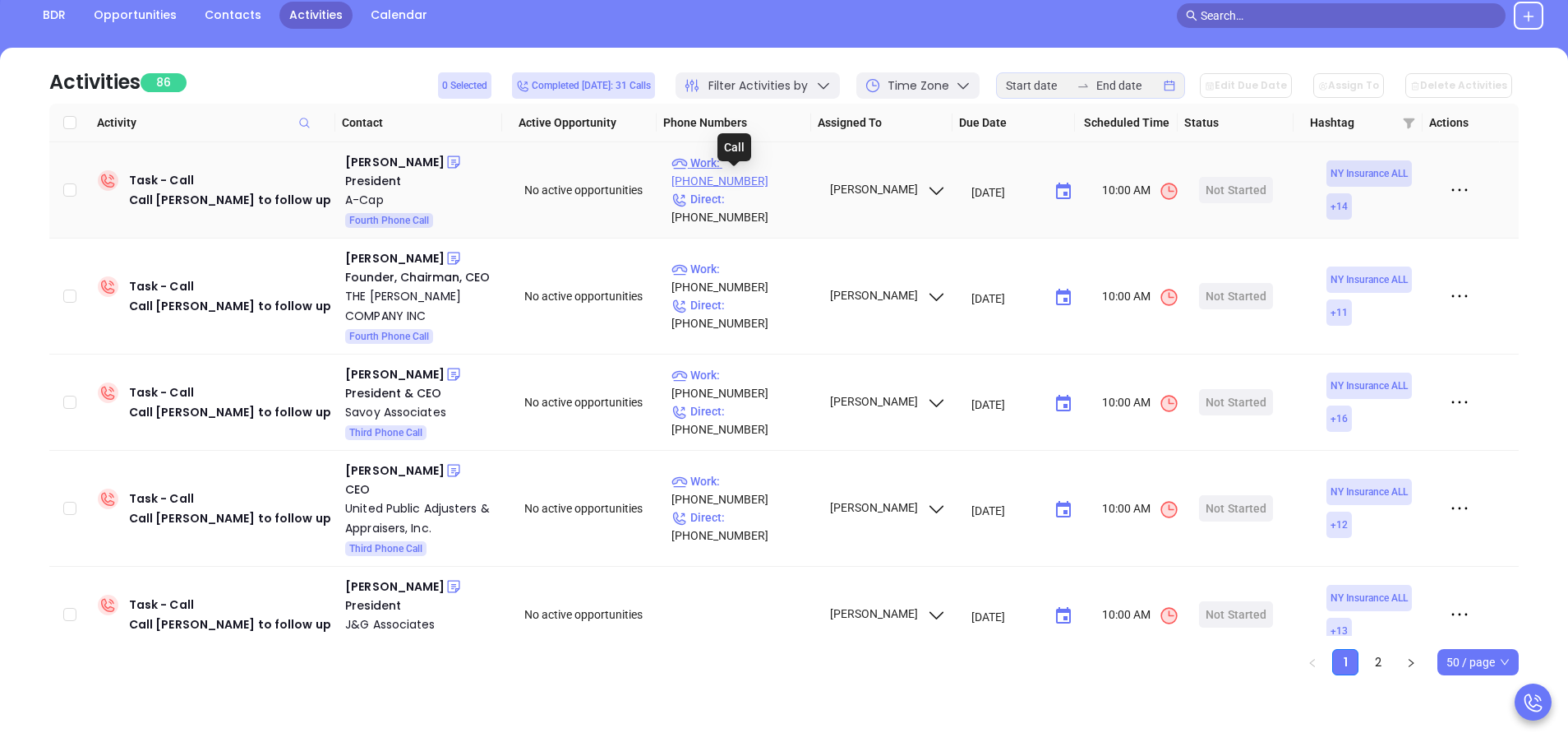
click at [745, 180] on p "Work : (914) 579-2929" at bounding box center [743, 172] width 143 height 36
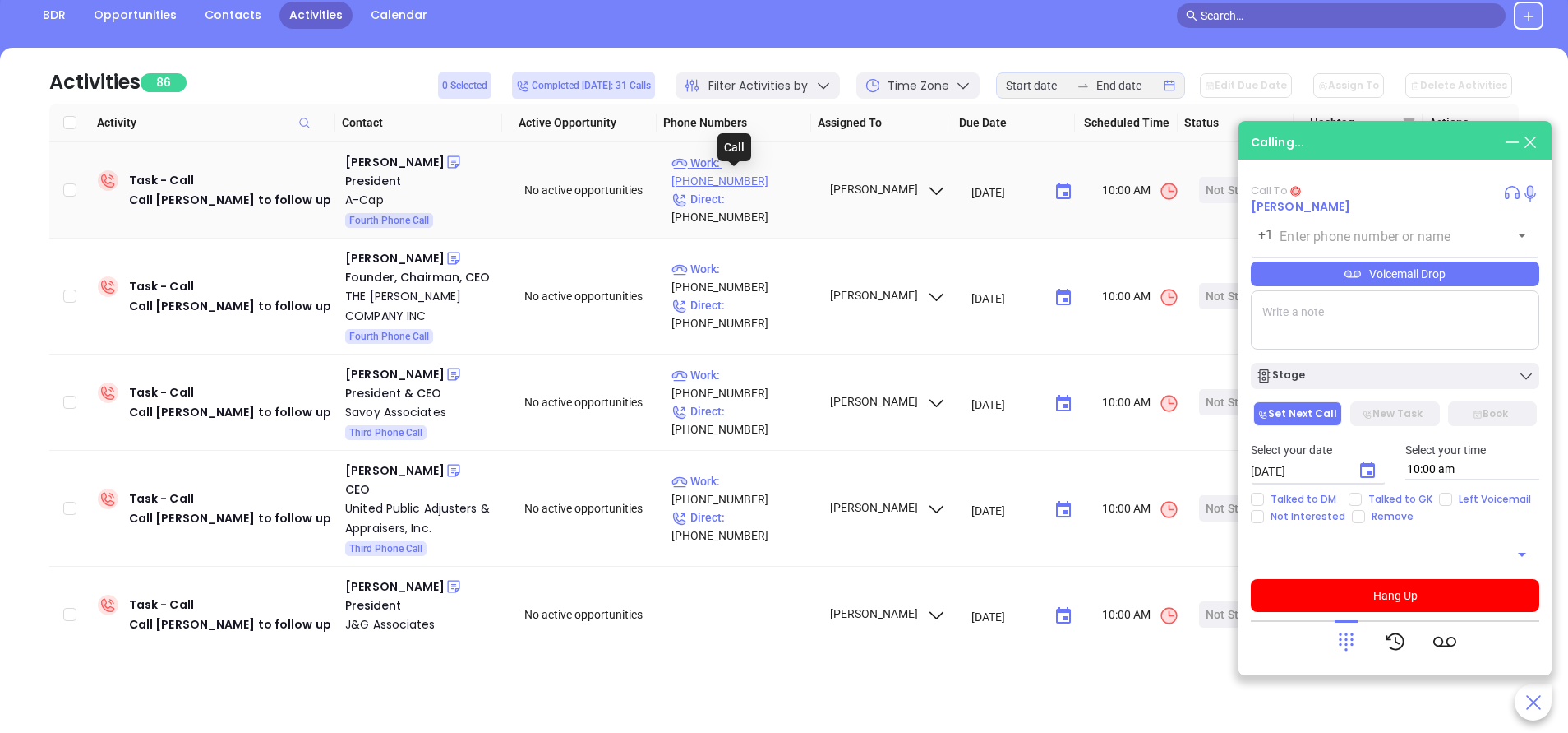
type input "(914) 579-2929"
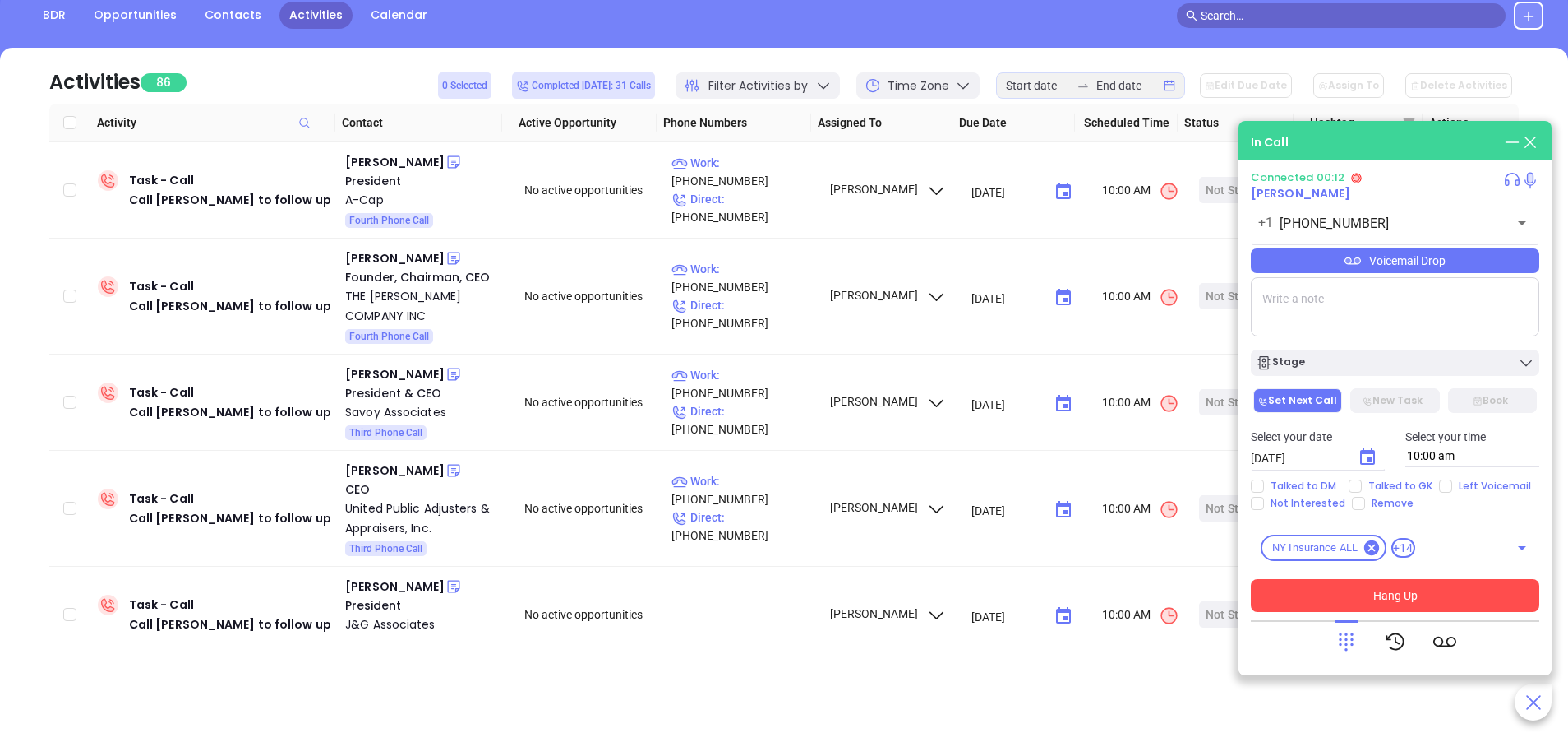
click at [1438, 589] on button "Hang Up" at bounding box center [1395, 595] width 288 height 33
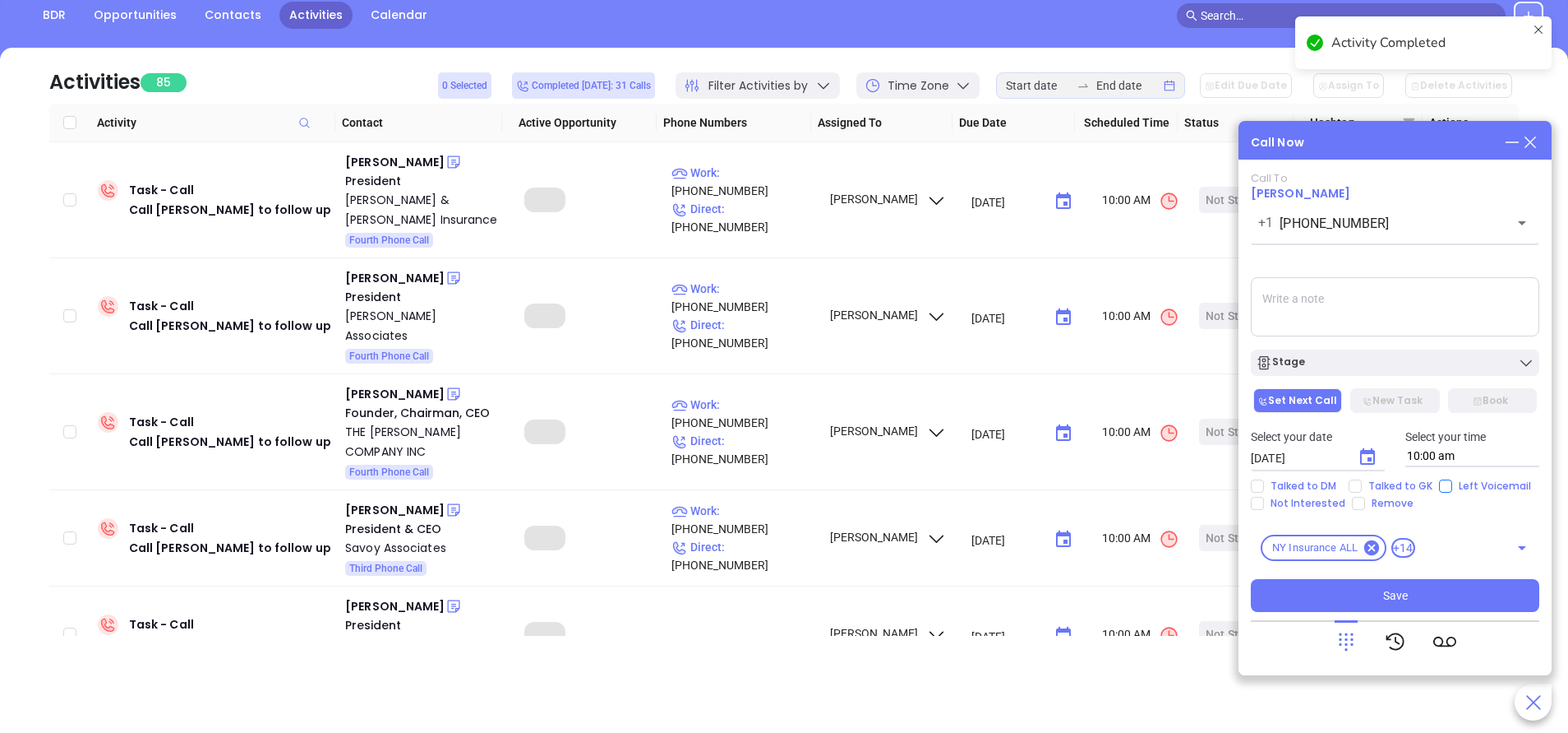
click at [1441, 489] on input "Left Voicemail" at bounding box center [1446, 486] width 13 height 13
checkbox input "true"
click at [1433, 363] on div "Stage" at bounding box center [1395, 362] width 279 height 17
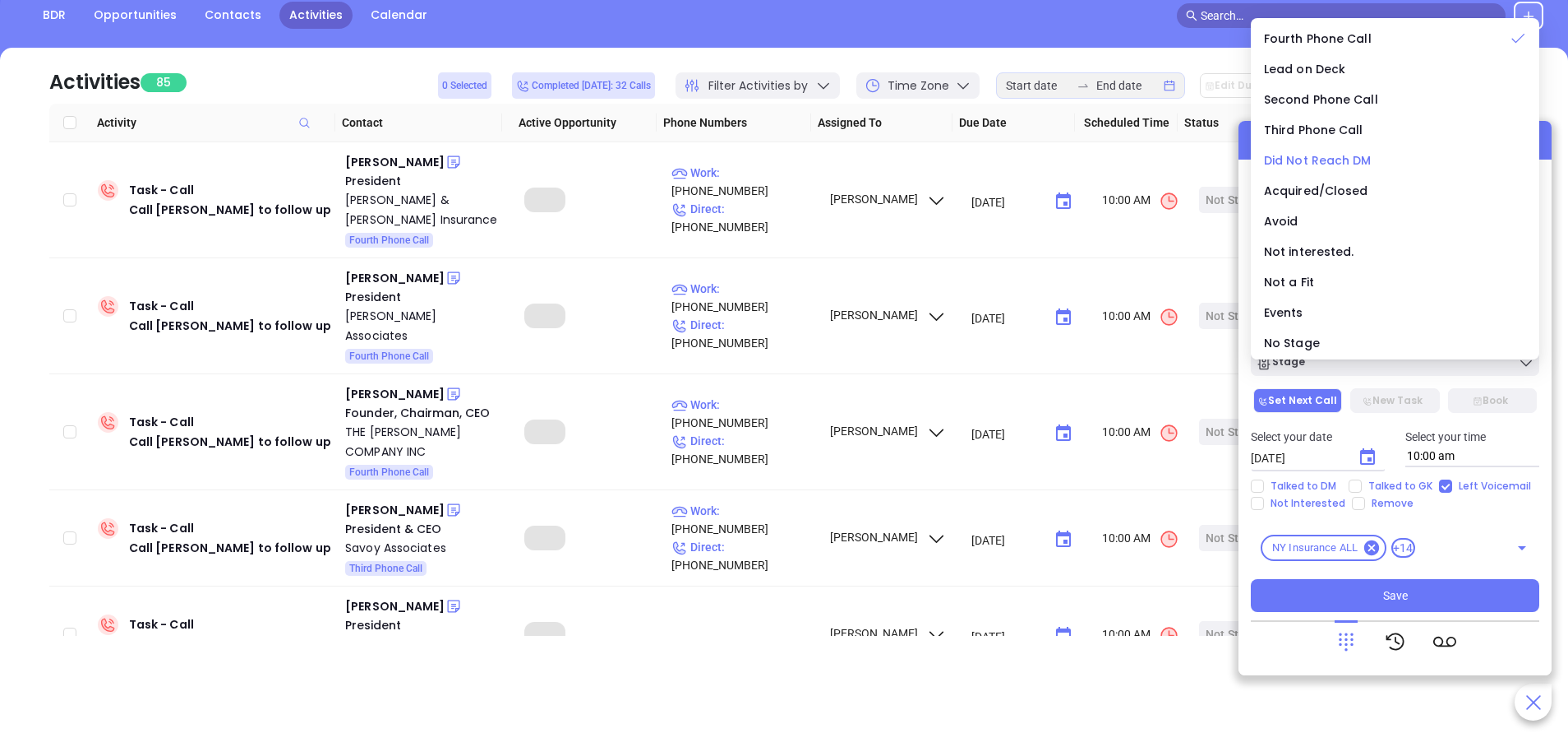
click at [1352, 153] on span "Did Not Reach DM" at bounding box center [1318, 160] width 108 height 17
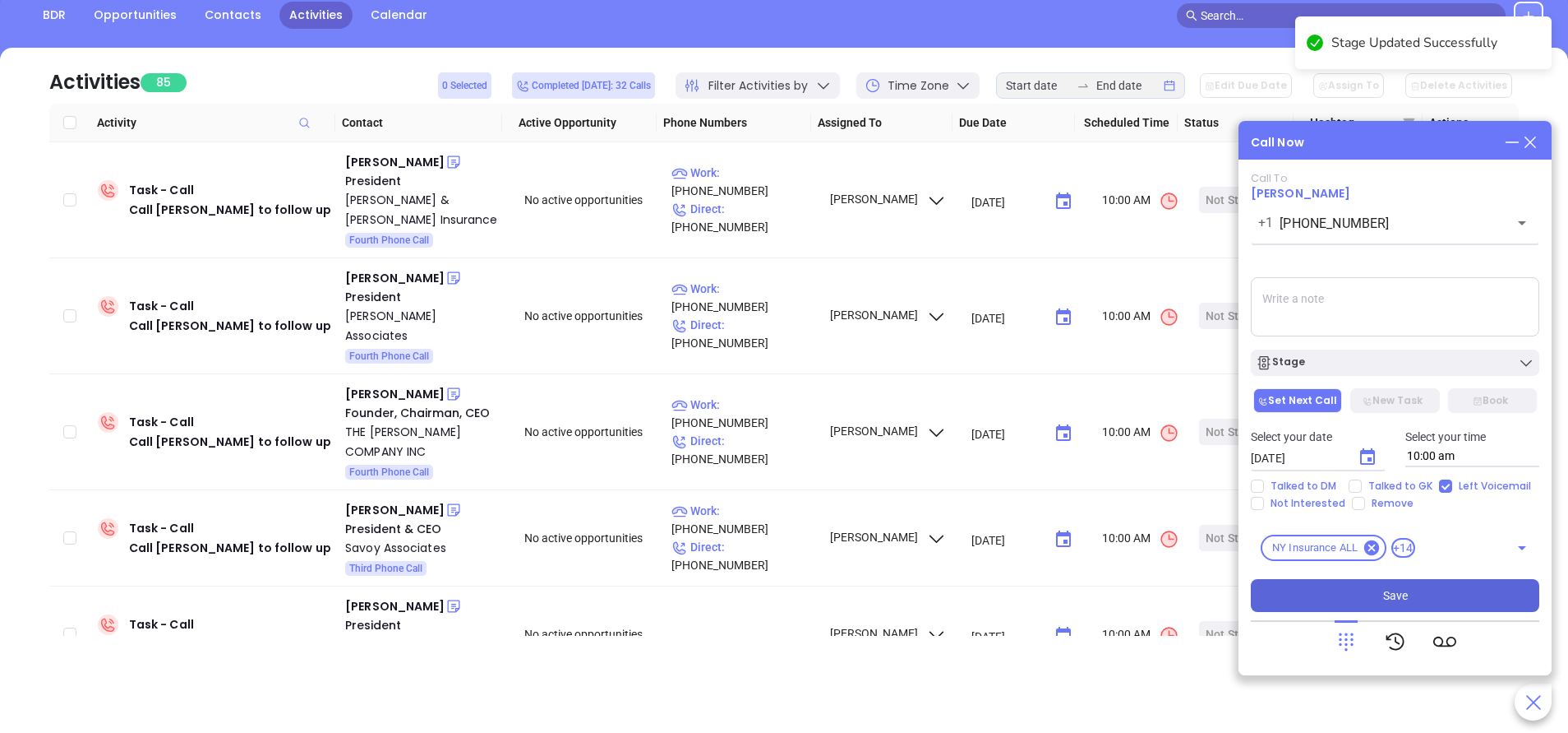
click at [1387, 593] on span "Save" at bounding box center [1395, 595] width 25 height 18
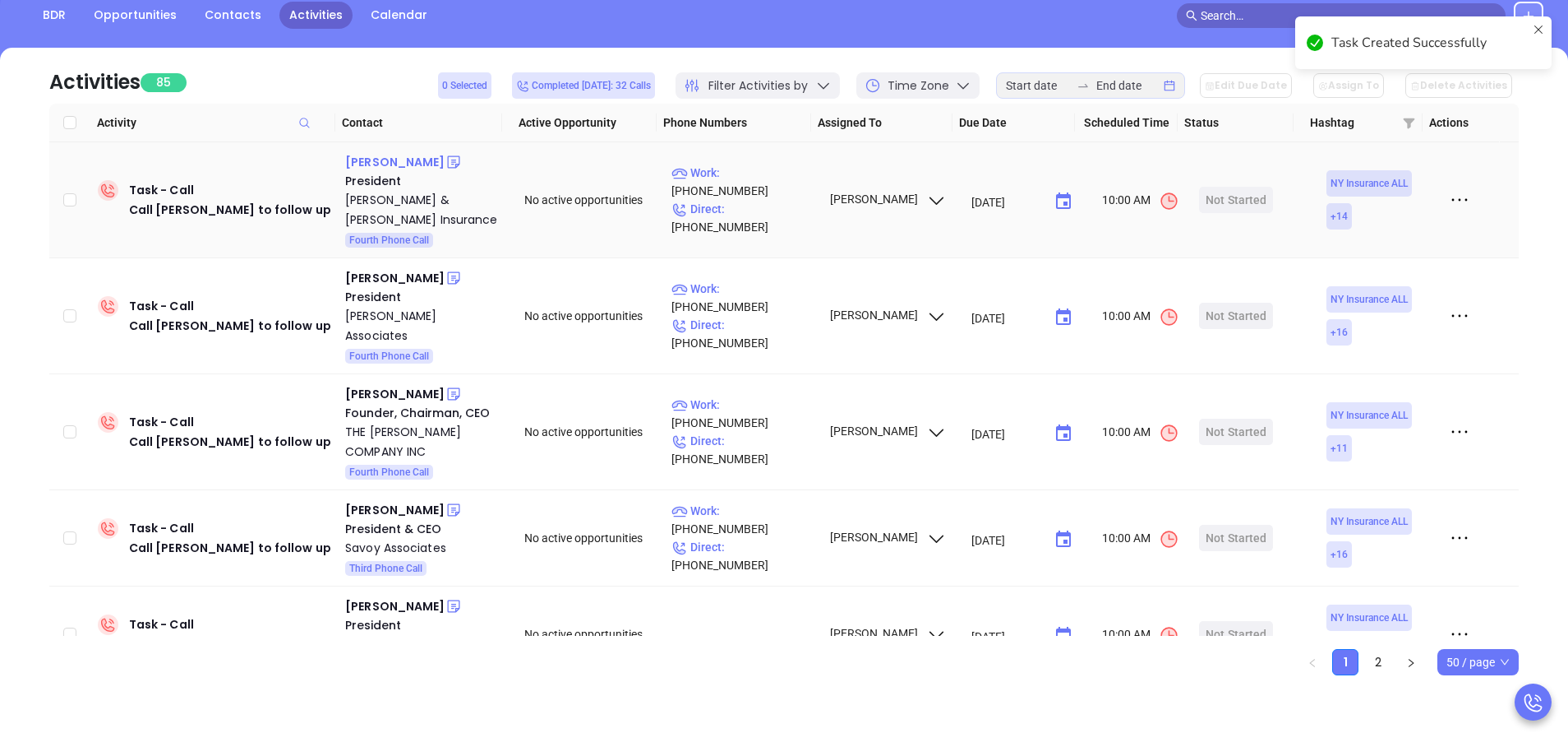
click at [400, 162] on div "John Webb III" at bounding box center [395, 162] width 99 height 19
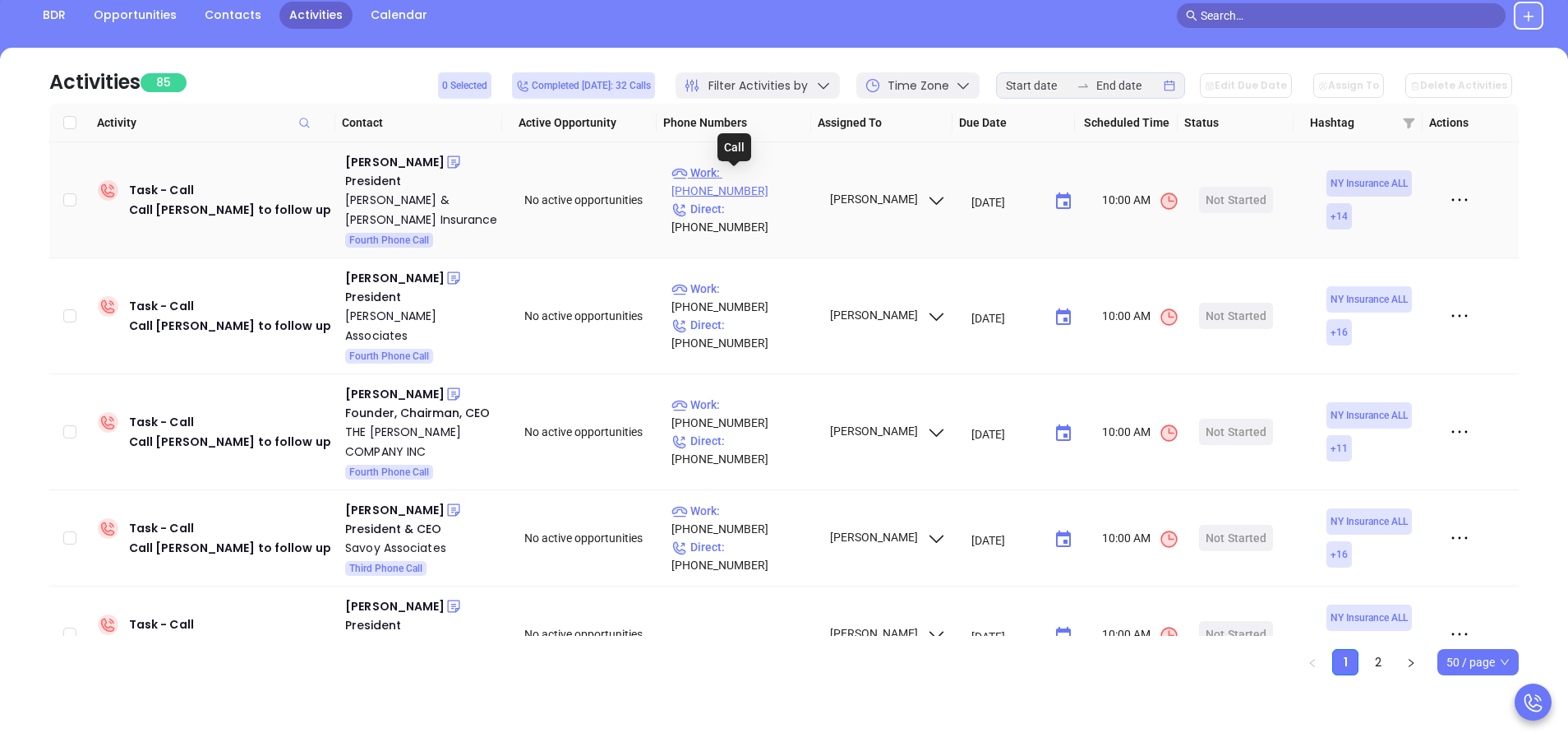
click at [762, 174] on p "Work : (845) 896-6727" at bounding box center [743, 181] width 143 height 36
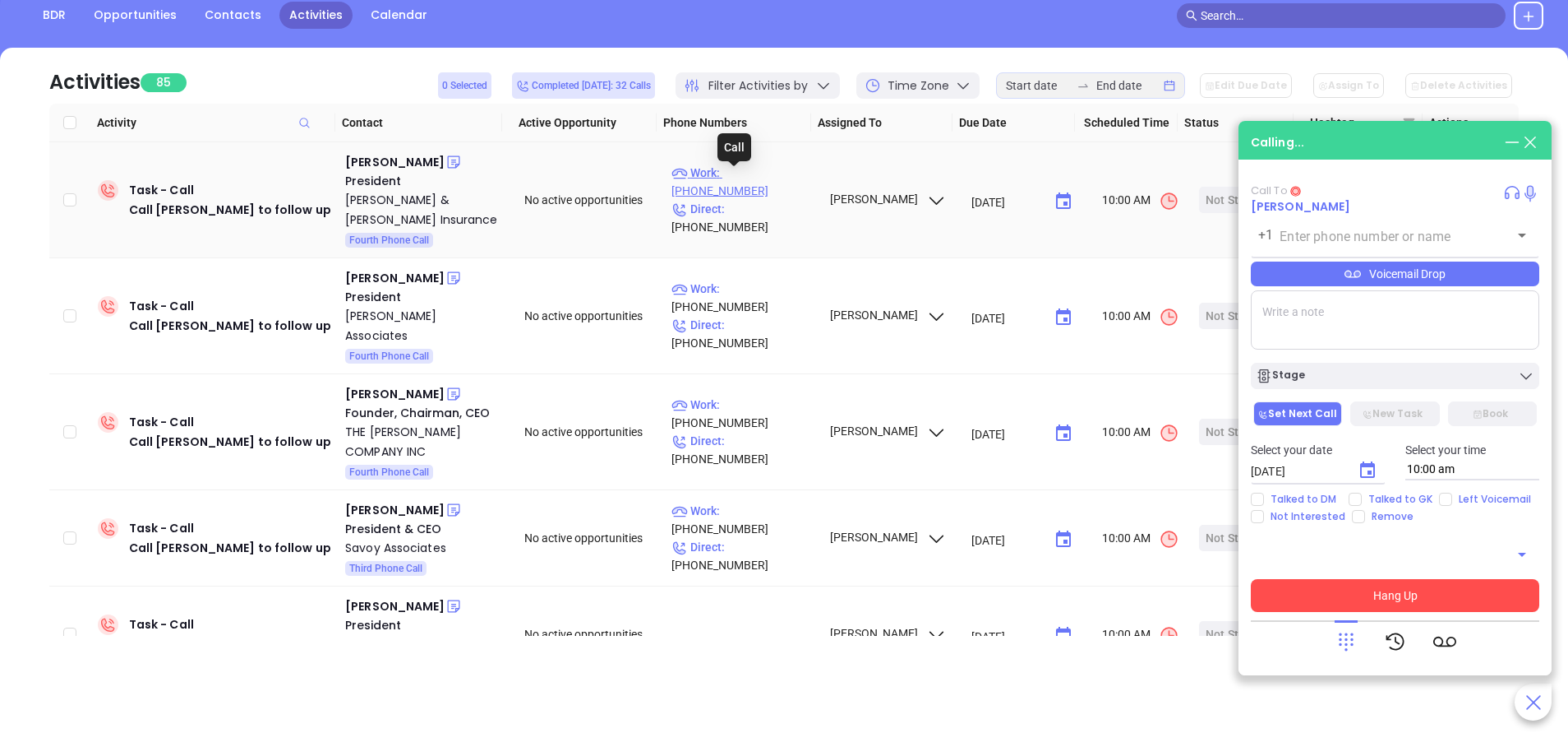
type input "(845) 896-6727"
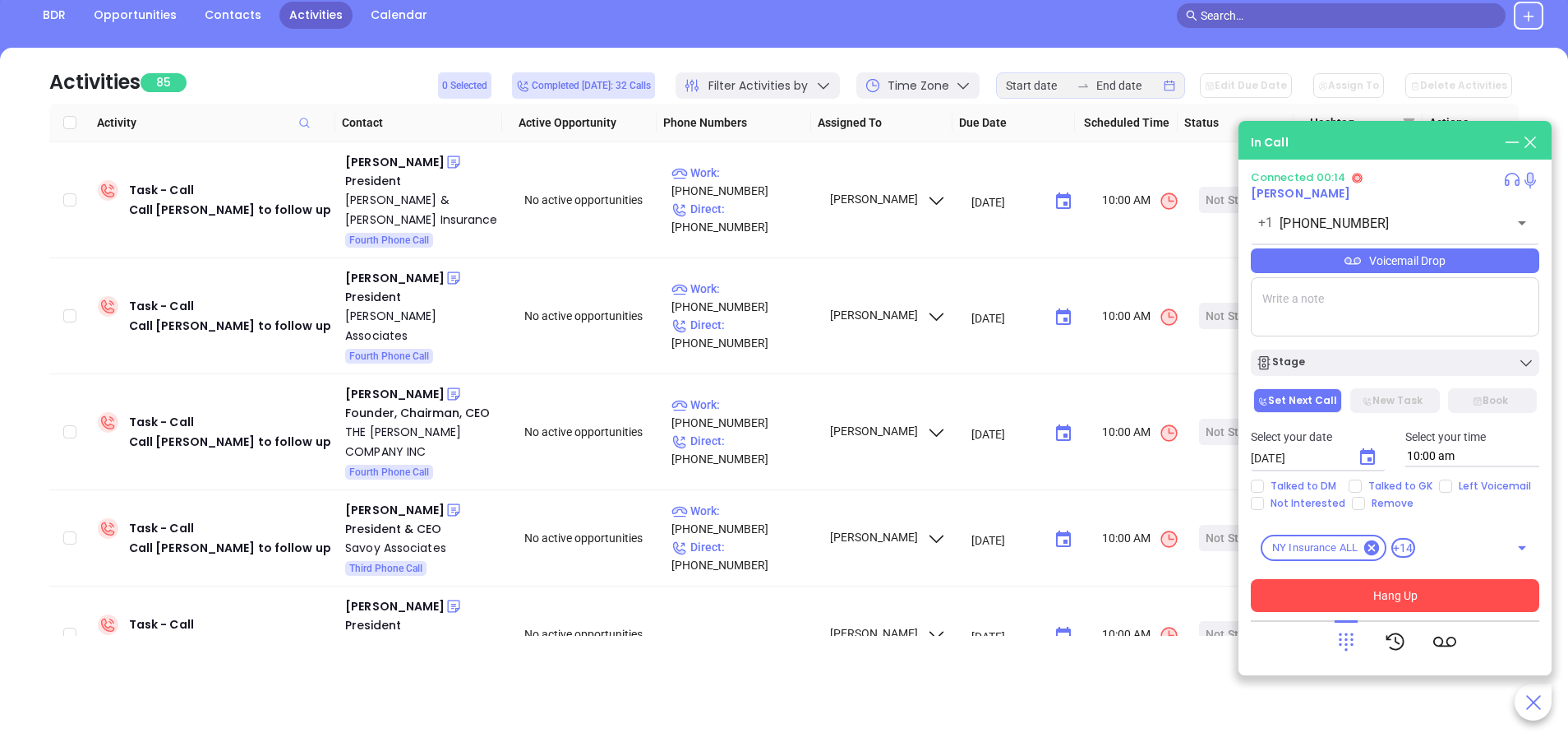
click at [1347, 642] on icon at bounding box center [1347, 642] width 23 height 23
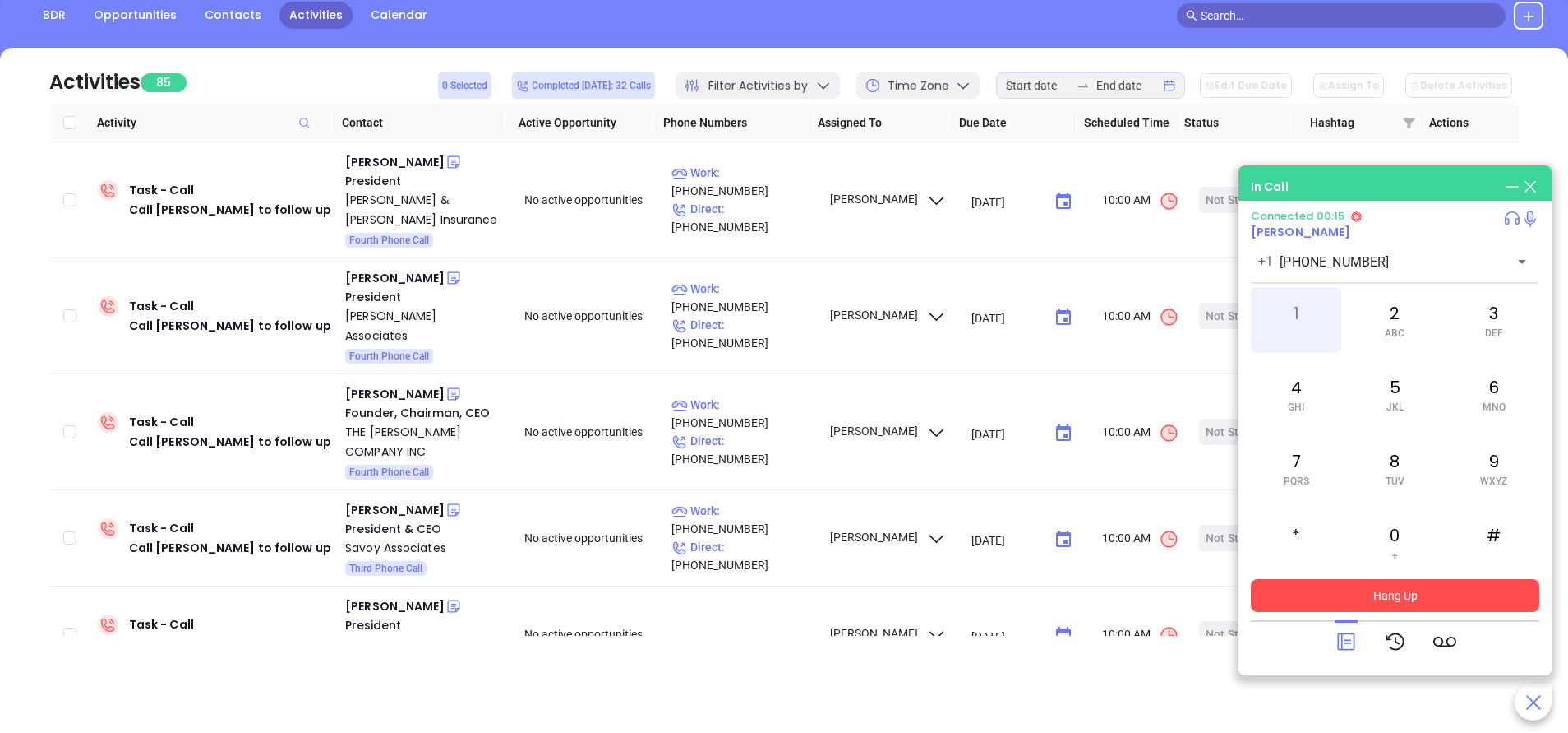
click at [1299, 316] on div "1" at bounding box center [1296, 320] width 90 height 66
click at [1513, 468] on div "9 WXYZ" at bounding box center [1495, 467] width 90 height 66
click at [1489, 320] on div "3 DEF" at bounding box center [1495, 320] width 90 height 66
click at [1414, 316] on div "2 ABC" at bounding box center [1395, 320] width 90 height 66
click at [1394, 316] on div "2 ABC" at bounding box center [1395, 320] width 90 height 66
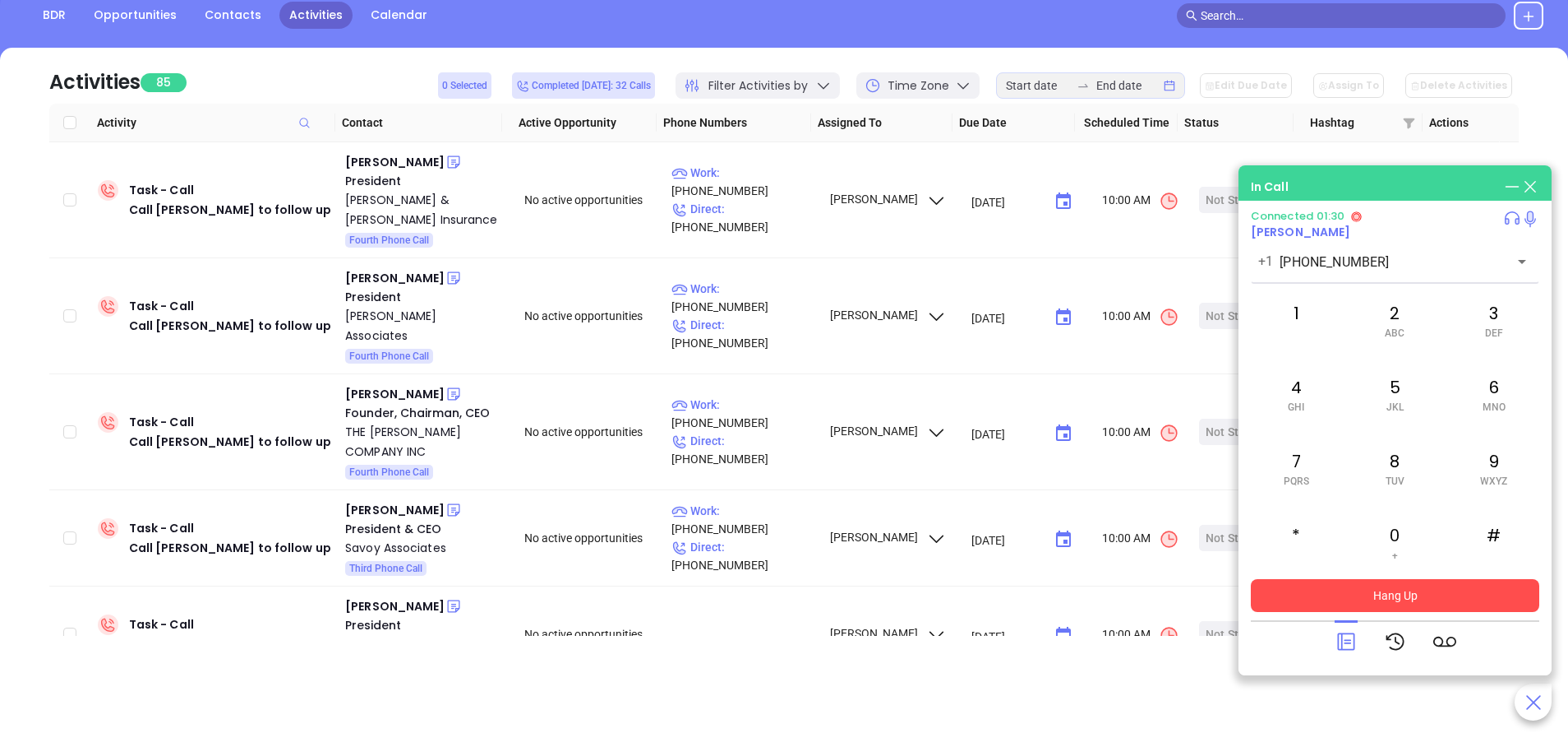
click at [1344, 642] on icon at bounding box center [1347, 642] width 23 height 23
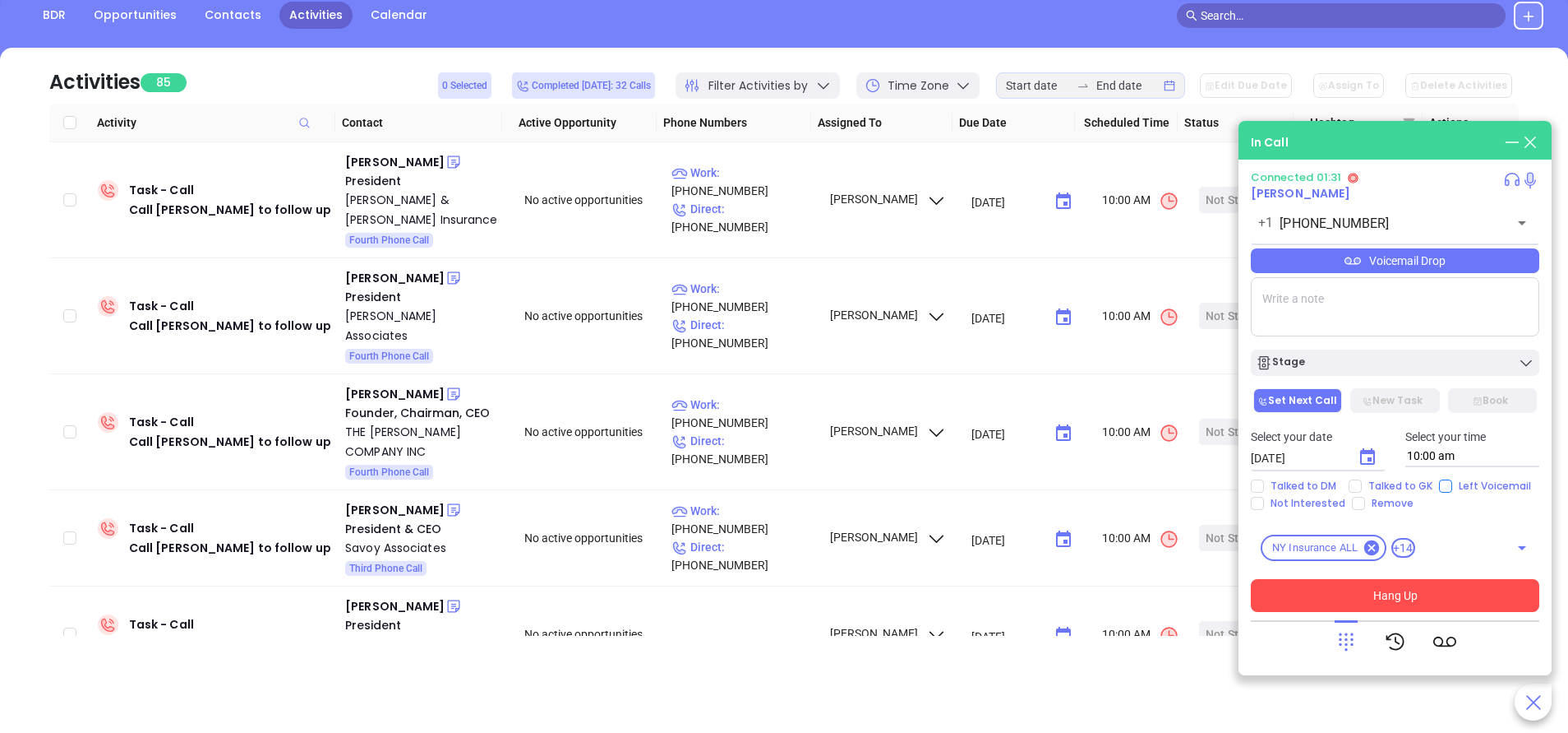
click at [1443, 488] on input "Left Voicemail" at bounding box center [1446, 486] width 13 height 13
checkbox input "true"
click at [1380, 597] on button "Hang Up" at bounding box center [1395, 595] width 288 height 33
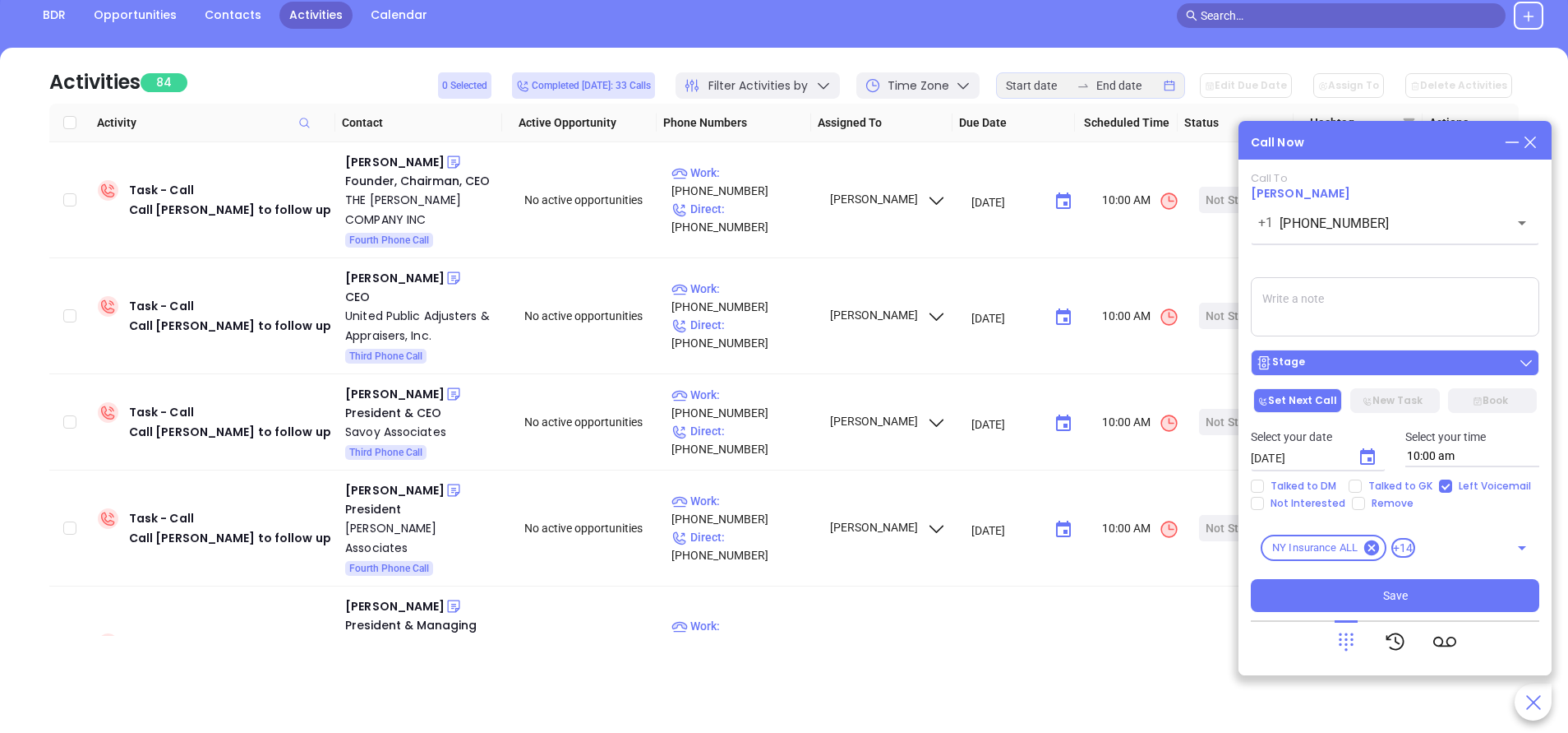
click at [1434, 361] on div "Stage" at bounding box center [1395, 362] width 279 height 17
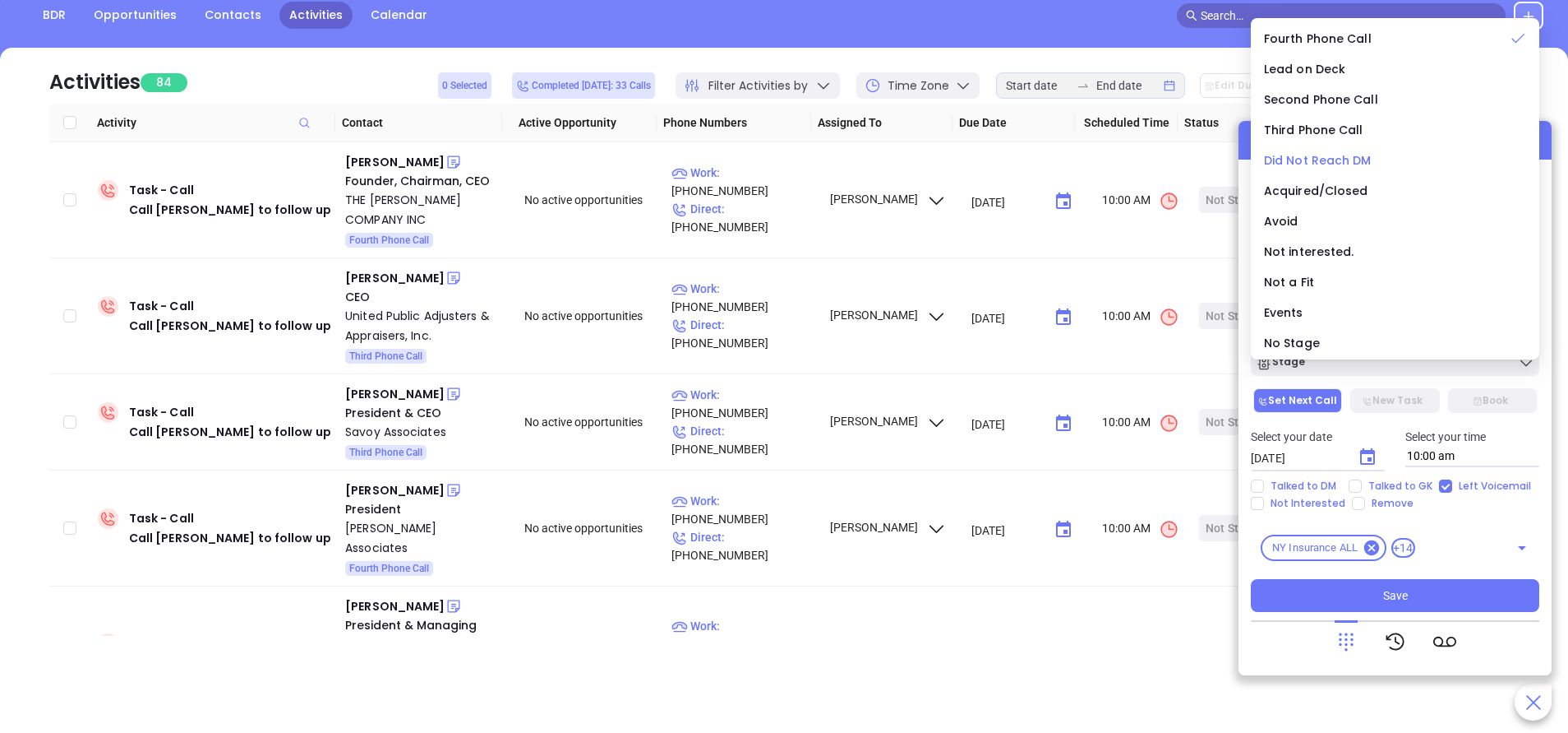
click at [1351, 154] on span "Did Not Reach DM" at bounding box center [1318, 160] width 108 height 17
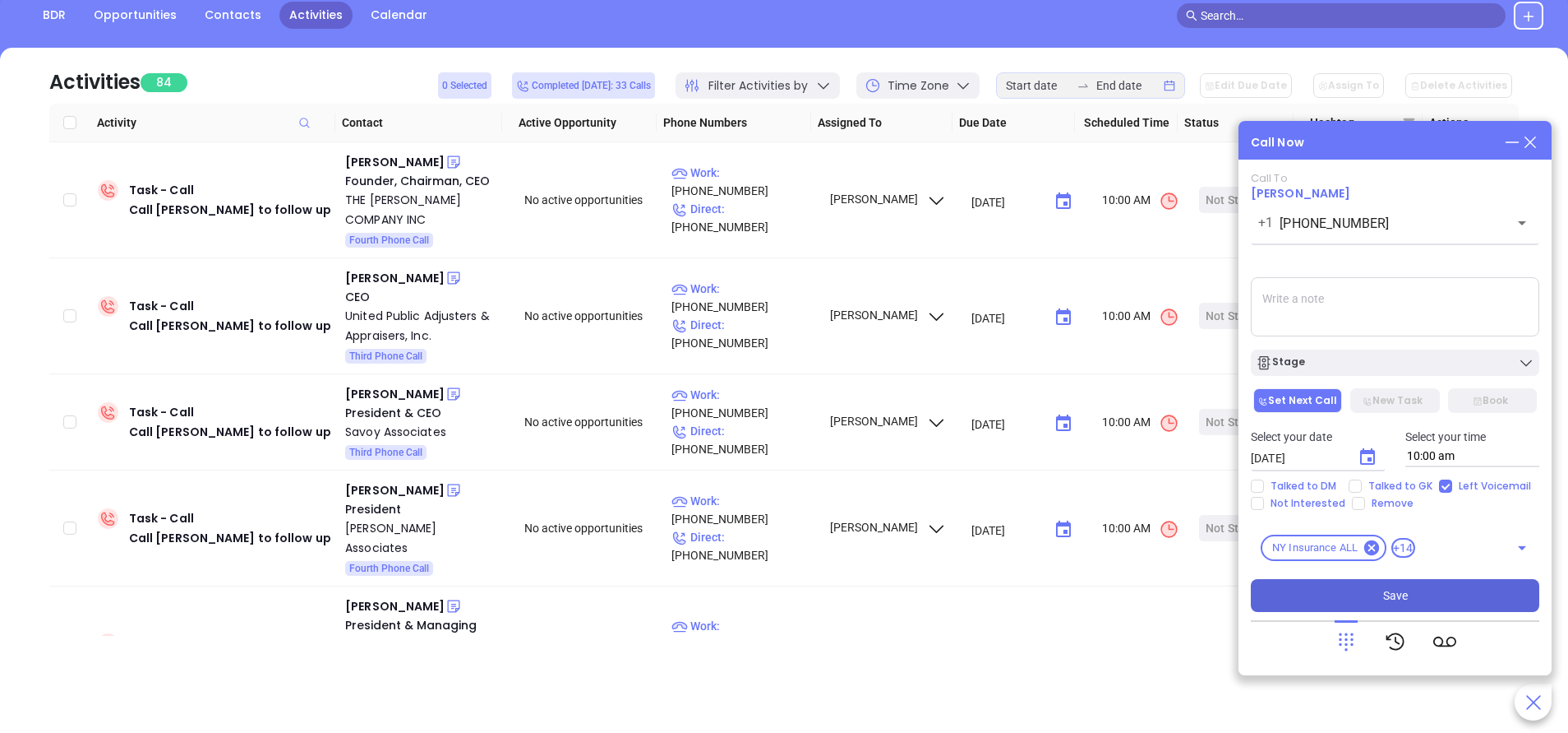
click at [1362, 597] on button "Save" at bounding box center [1395, 595] width 288 height 33
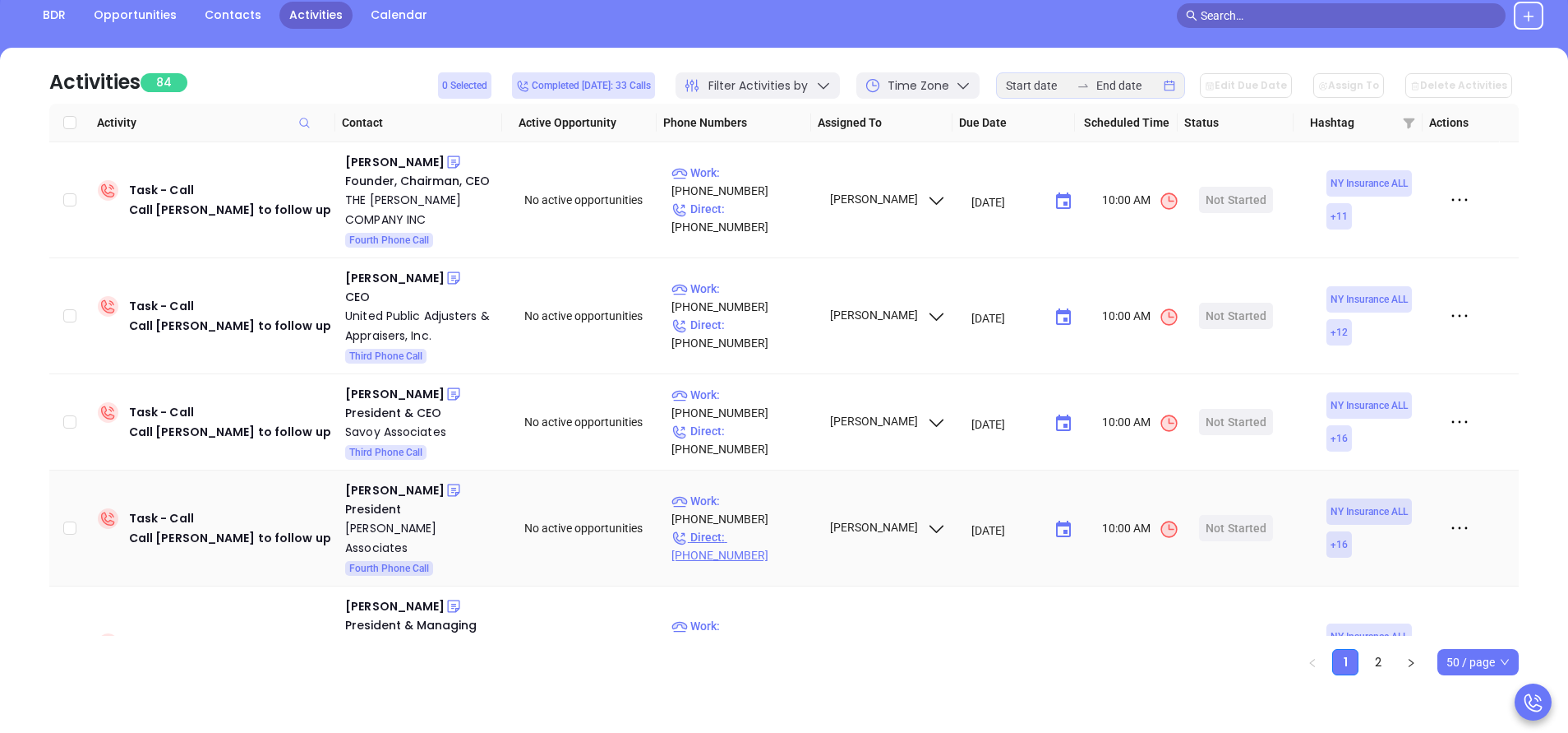
click at [776, 528] on p "Direct : (718) 292-2637" at bounding box center [743, 545] width 143 height 36
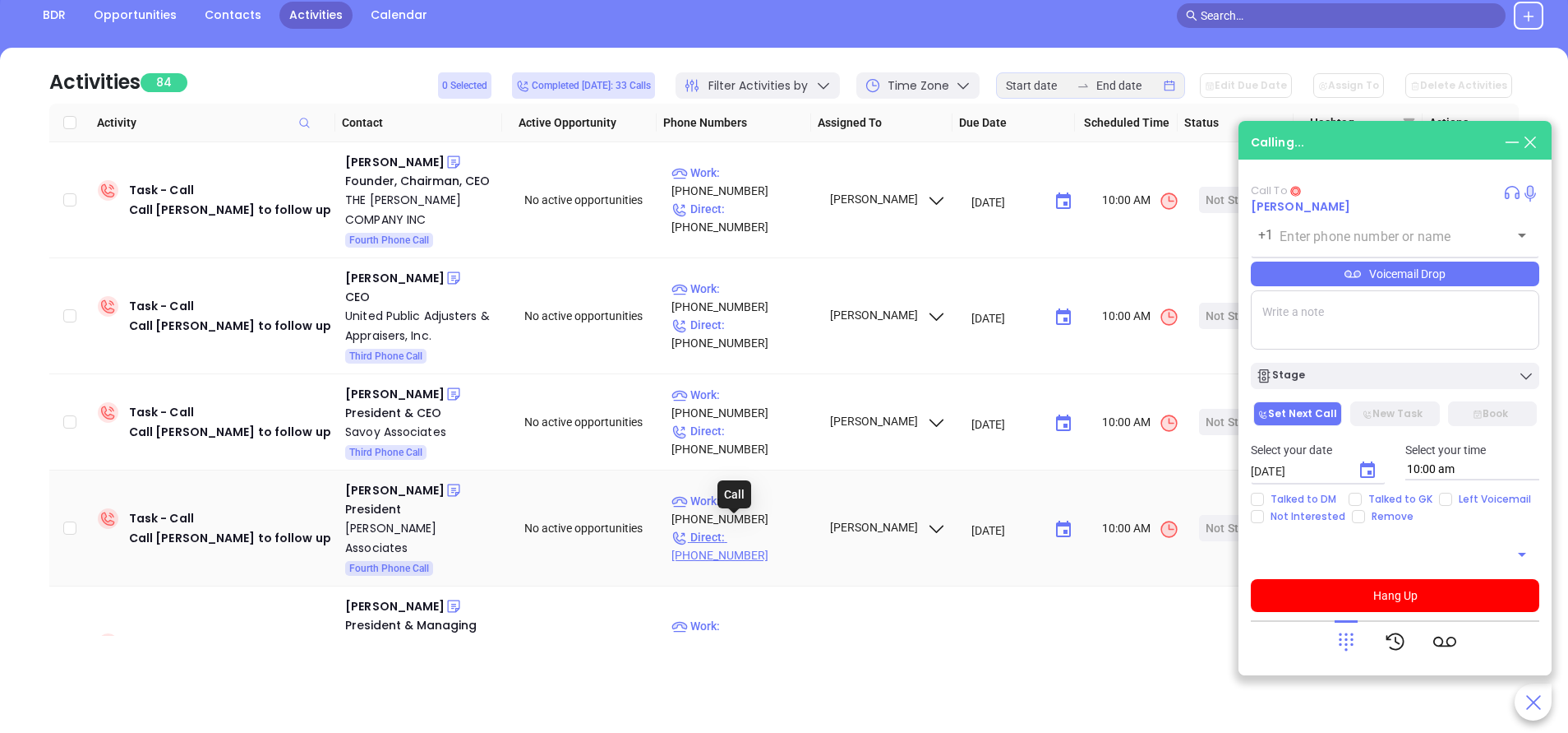
type input "(718) 292-2637"
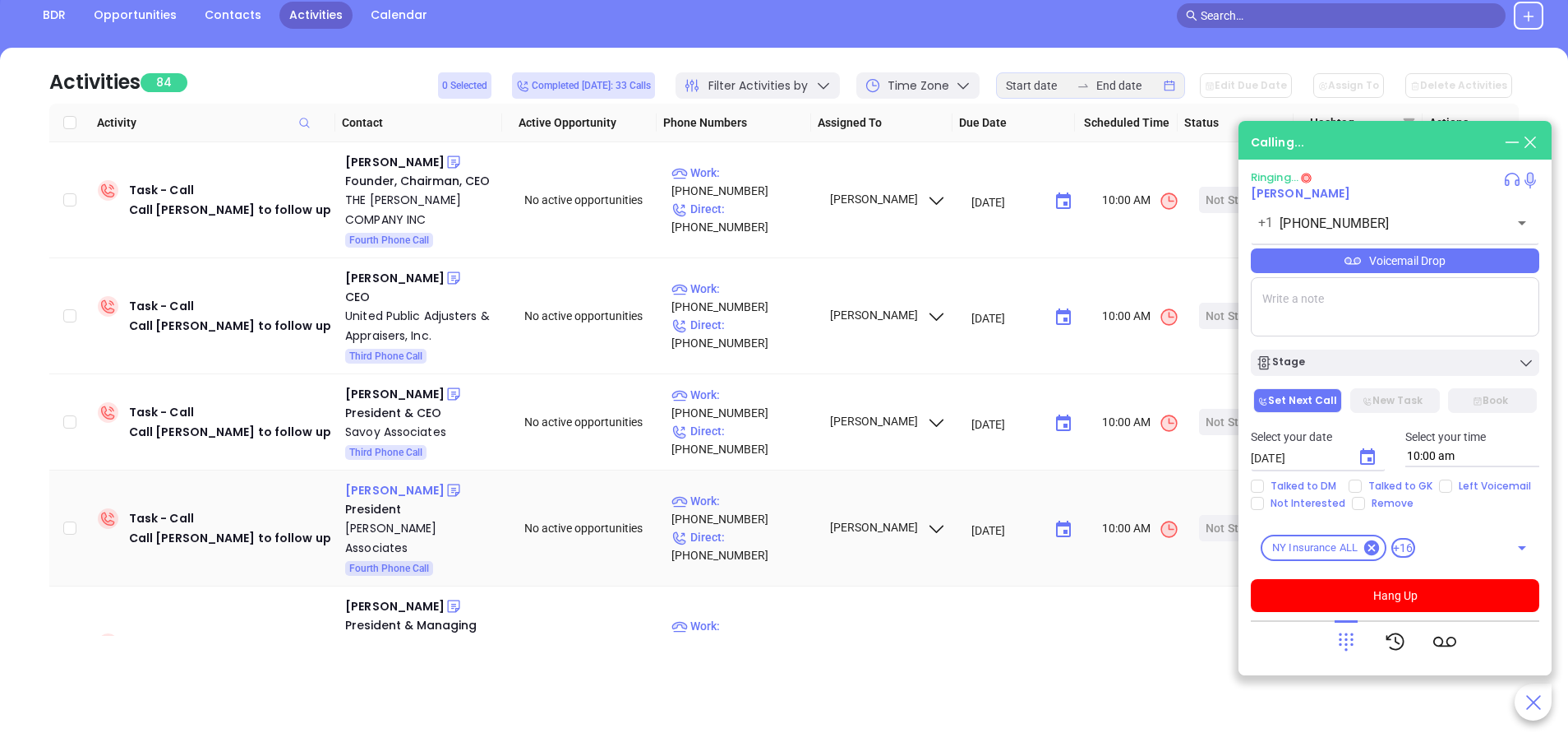
click at [388, 485] on div "Larry Bell" at bounding box center [395, 490] width 99 height 19
click at [1344, 637] on icon at bounding box center [1347, 642] width 23 height 23
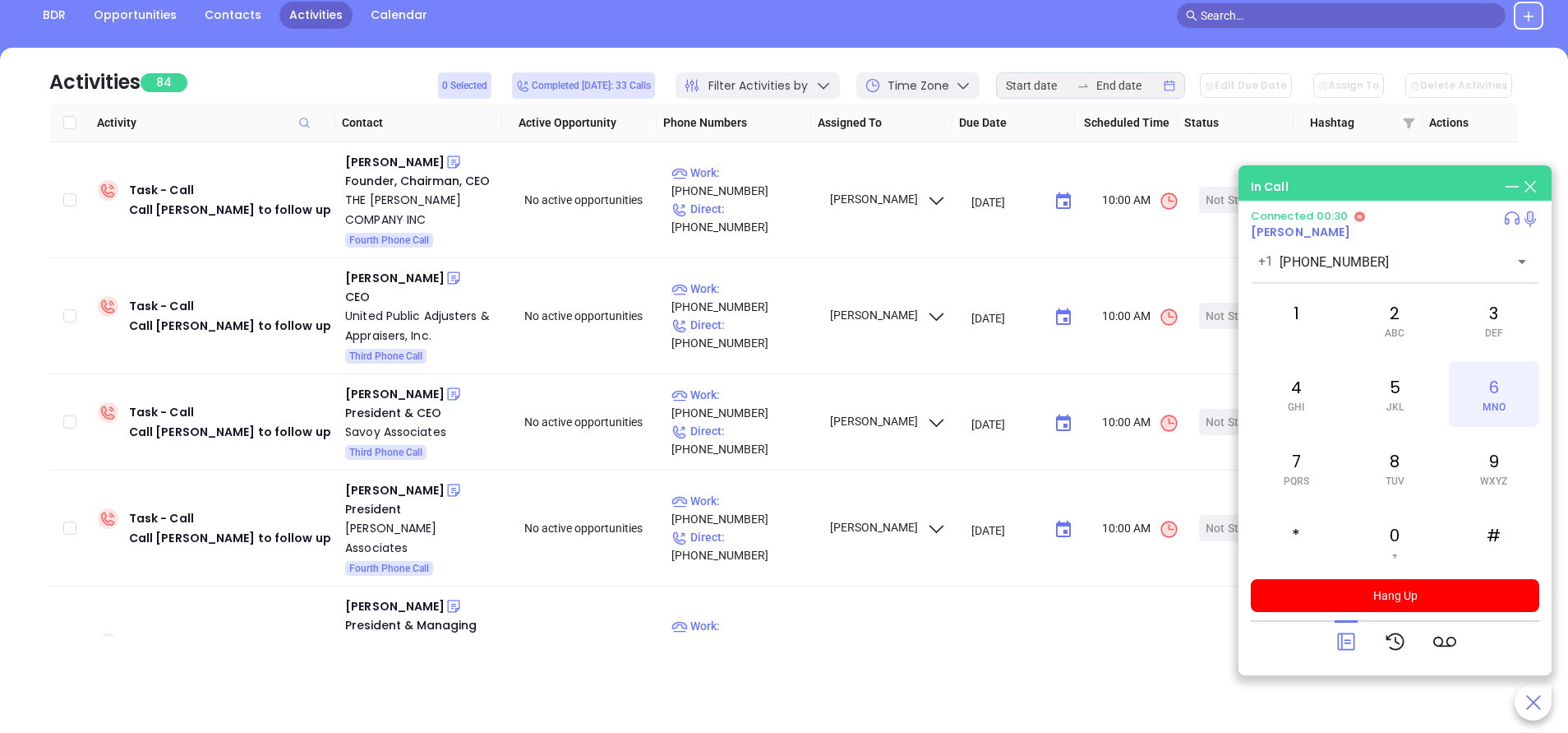
click at [1490, 390] on div "6 MNO" at bounding box center [1495, 394] width 90 height 66
click at [1395, 379] on div "5 JKL" at bounding box center [1395, 394] width 90 height 66
click at [1387, 326] on div "2 ABC" at bounding box center [1395, 320] width 90 height 66
click at [1285, 461] on div "7 PQRS" at bounding box center [1296, 467] width 90 height 66
click at [1384, 317] on div "2 ABC" at bounding box center [1395, 320] width 90 height 66
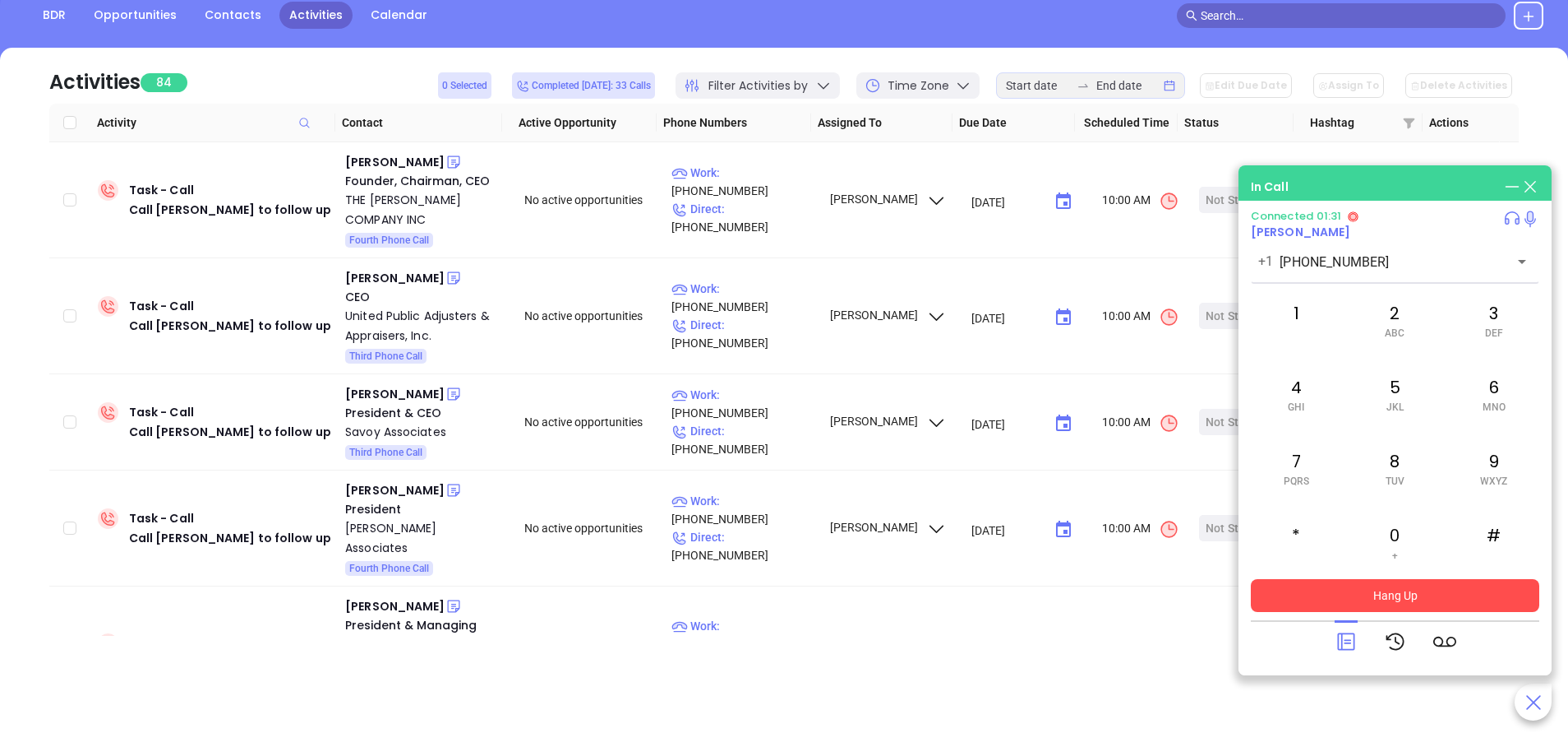
click at [1396, 590] on button "Hang Up" at bounding box center [1395, 595] width 288 height 33
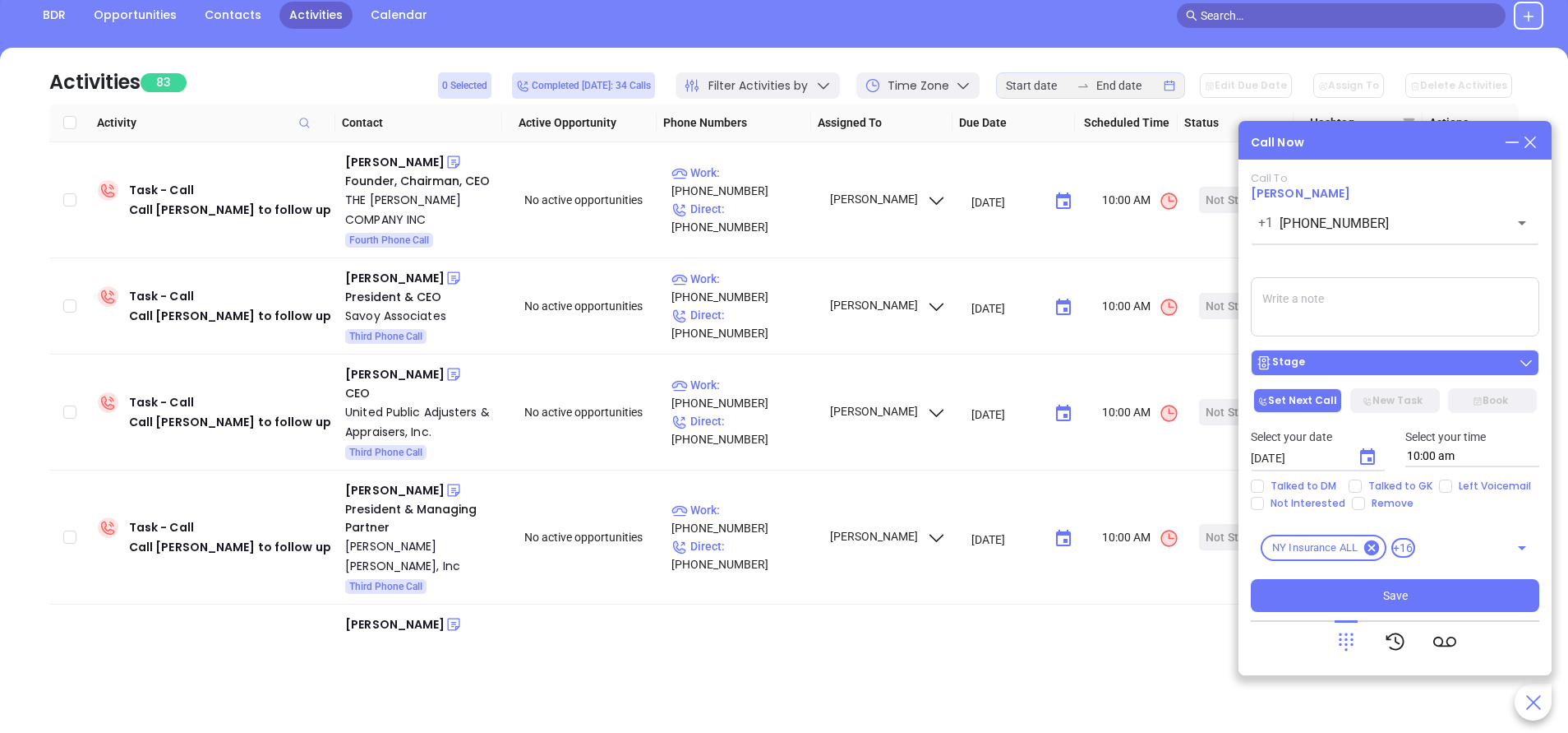
click at [1451, 363] on div "Stage" at bounding box center [1395, 362] width 279 height 17
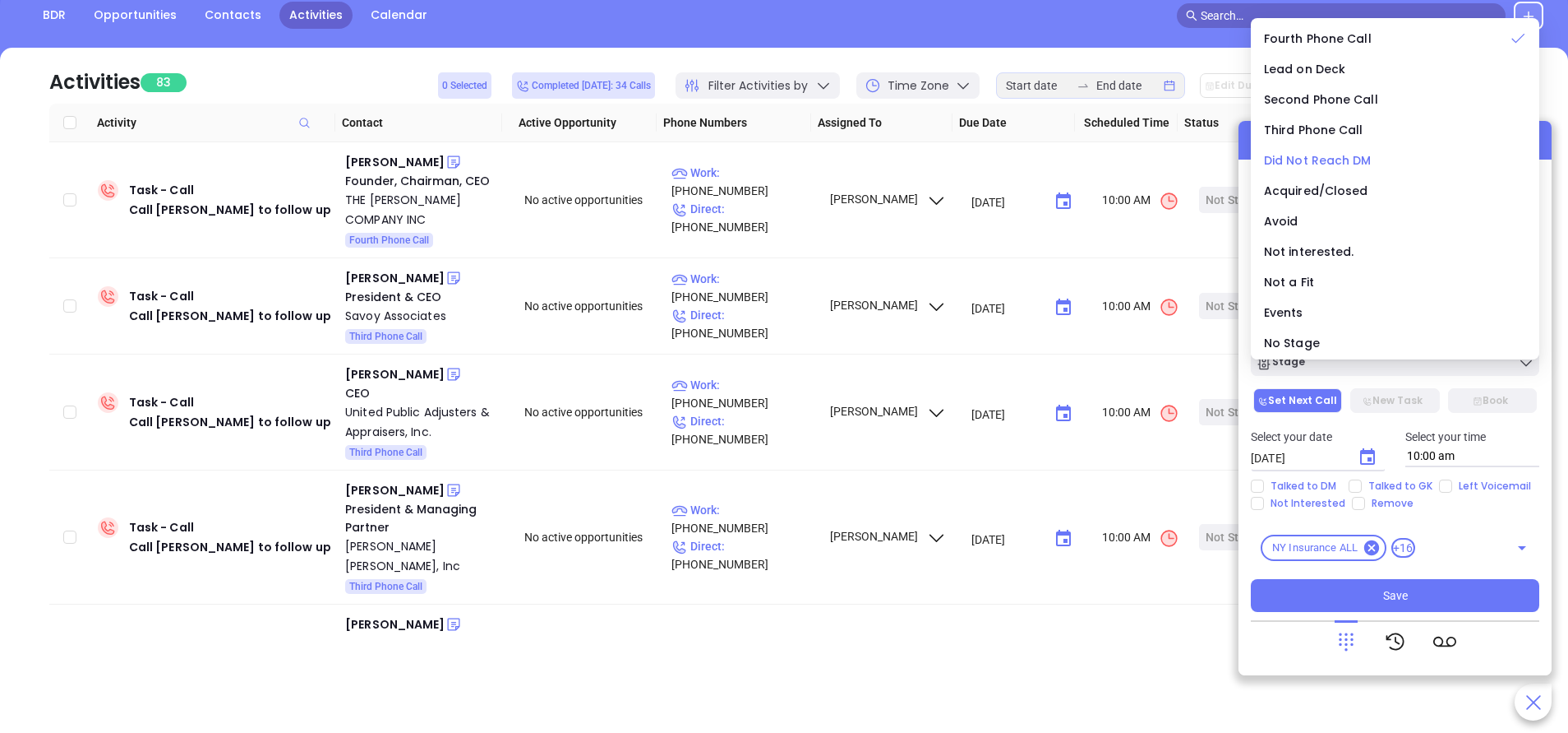
click at [1319, 157] on span "Did Not Reach DM" at bounding box center [1318, 160] width 108 height 17
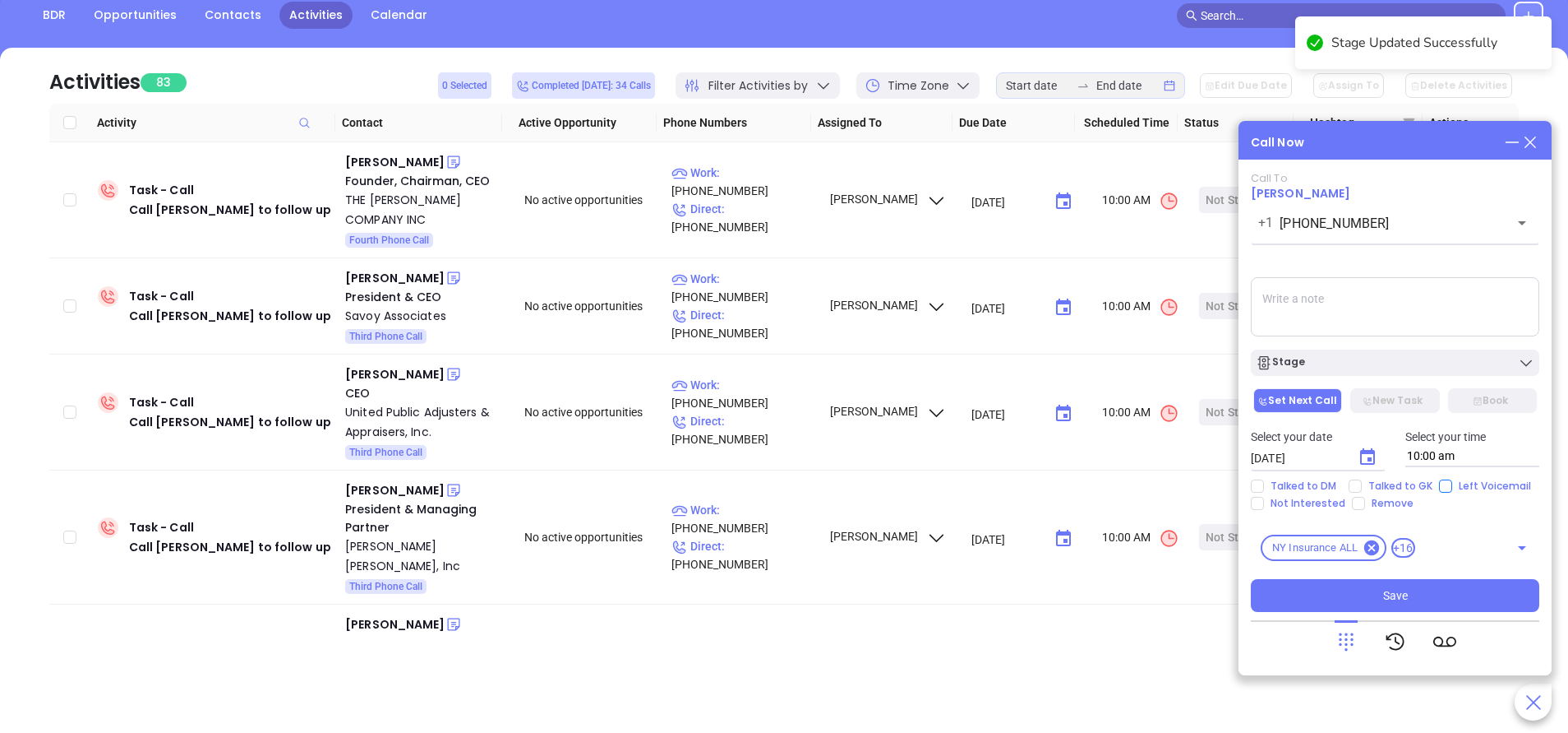
click at [1447, 484] on input "Left Voicemail" at bounding box center [1446, 486] width 13 height 13
checkbox input "true"
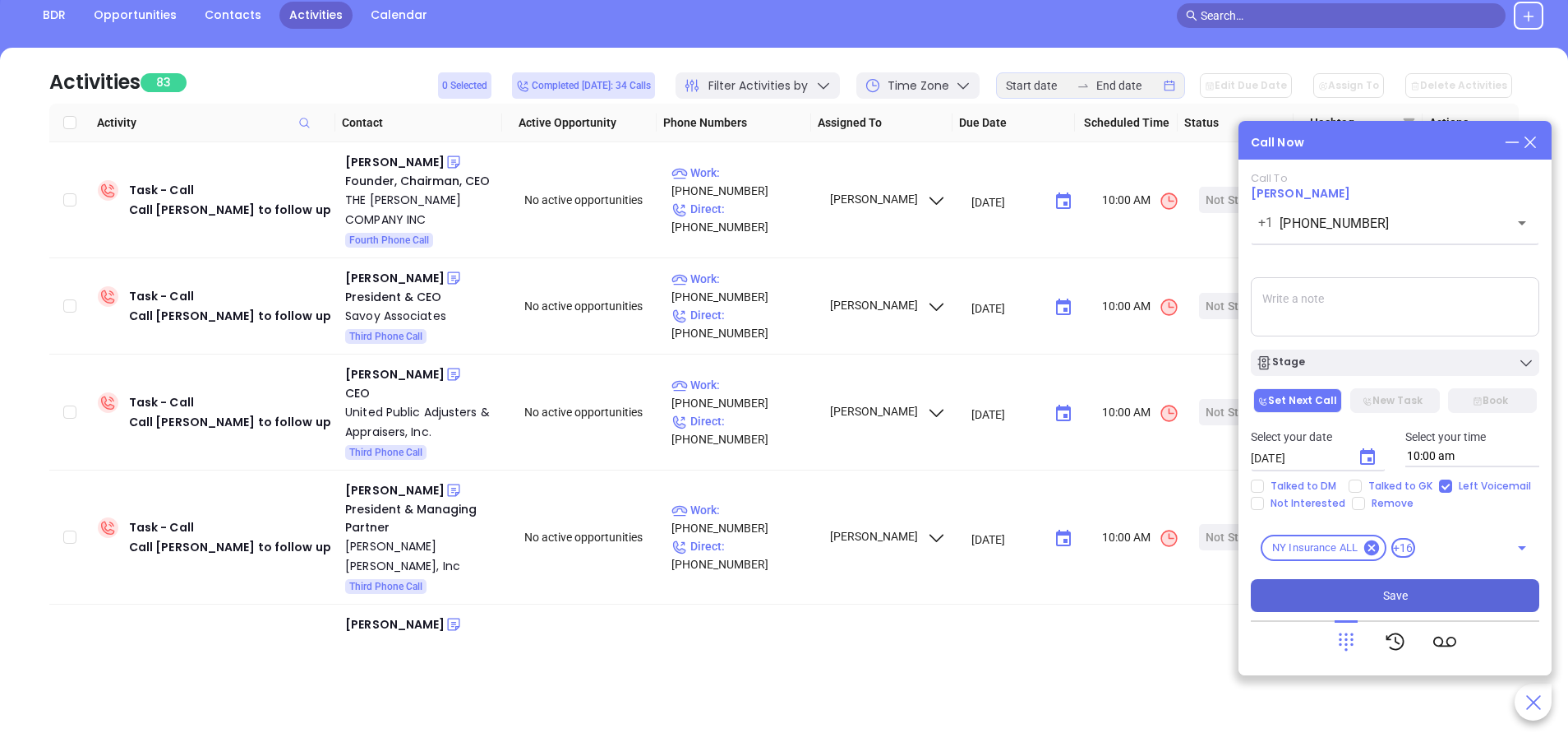
click at [1382, 589] on button "Save" at bounding box center [1395, 595] width 288 height 33
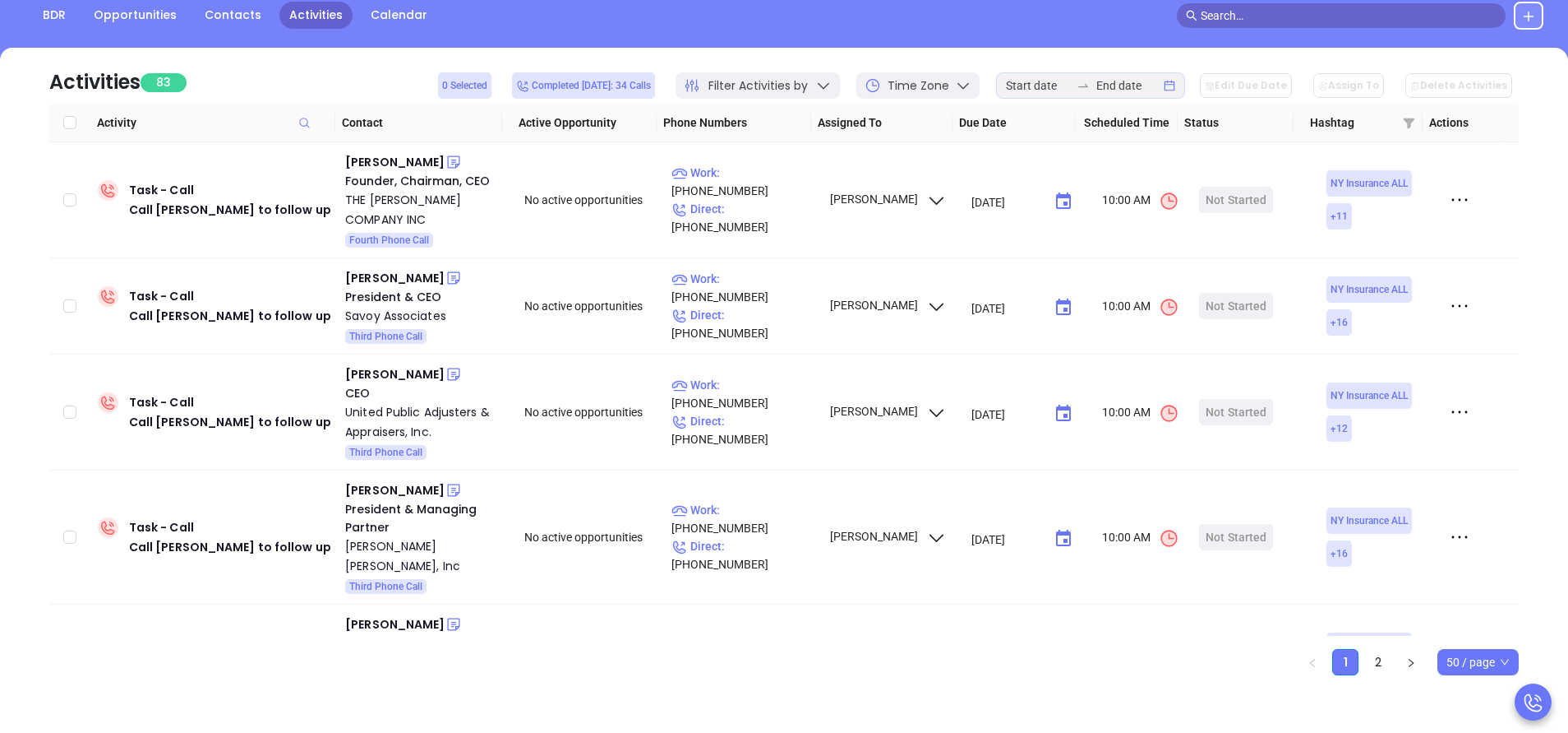
click at [619, 17] on div "BDR Opportunities Contacts Activities Calendar" at bounding box center [784, 16] width 1568 height 28
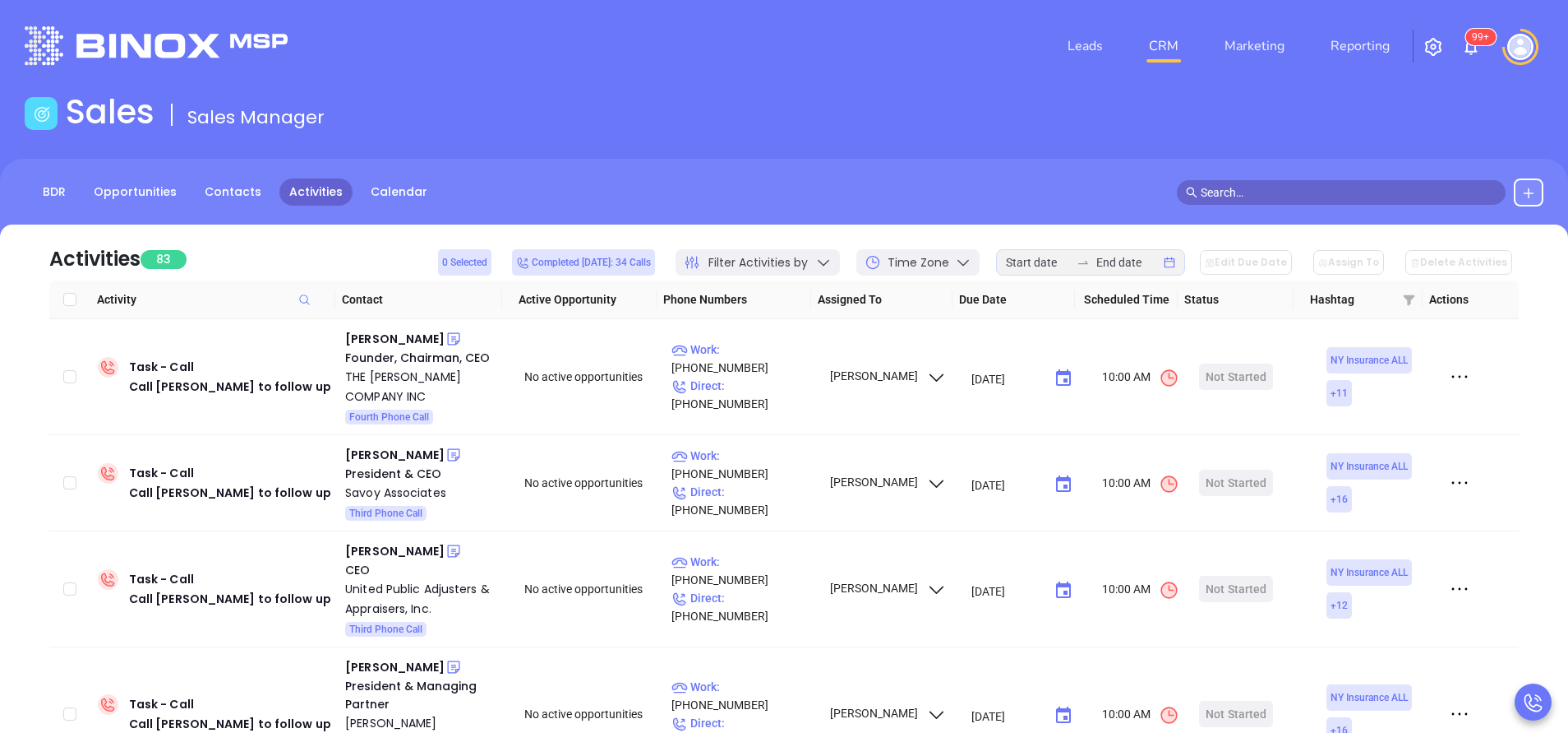
click at [596, 67] on div "Leads CRM Marketing Reporting 99+" at bounding box center [1040, 46] width 1026 height 59
click at [739, 87] on header "Leads CRM Marketing Reporting 99+ Financial Leads Leads" at bounding box center [784, 46] width 1519 height 92
click at [757, 126] on div "Sales Sales Manager" at bounding box center [784, 115] width 1539 height 46
click at [964, 58] on div "Leads CRM Marketing Reporting 99+" at bounding box center [1040, 46] width 1026 height 59
click at [891, 91] on header "Leads CRM Marketing Reporting 99+ Financial Leads Leads" at bounding box center [784, 46] width 1519 height 92
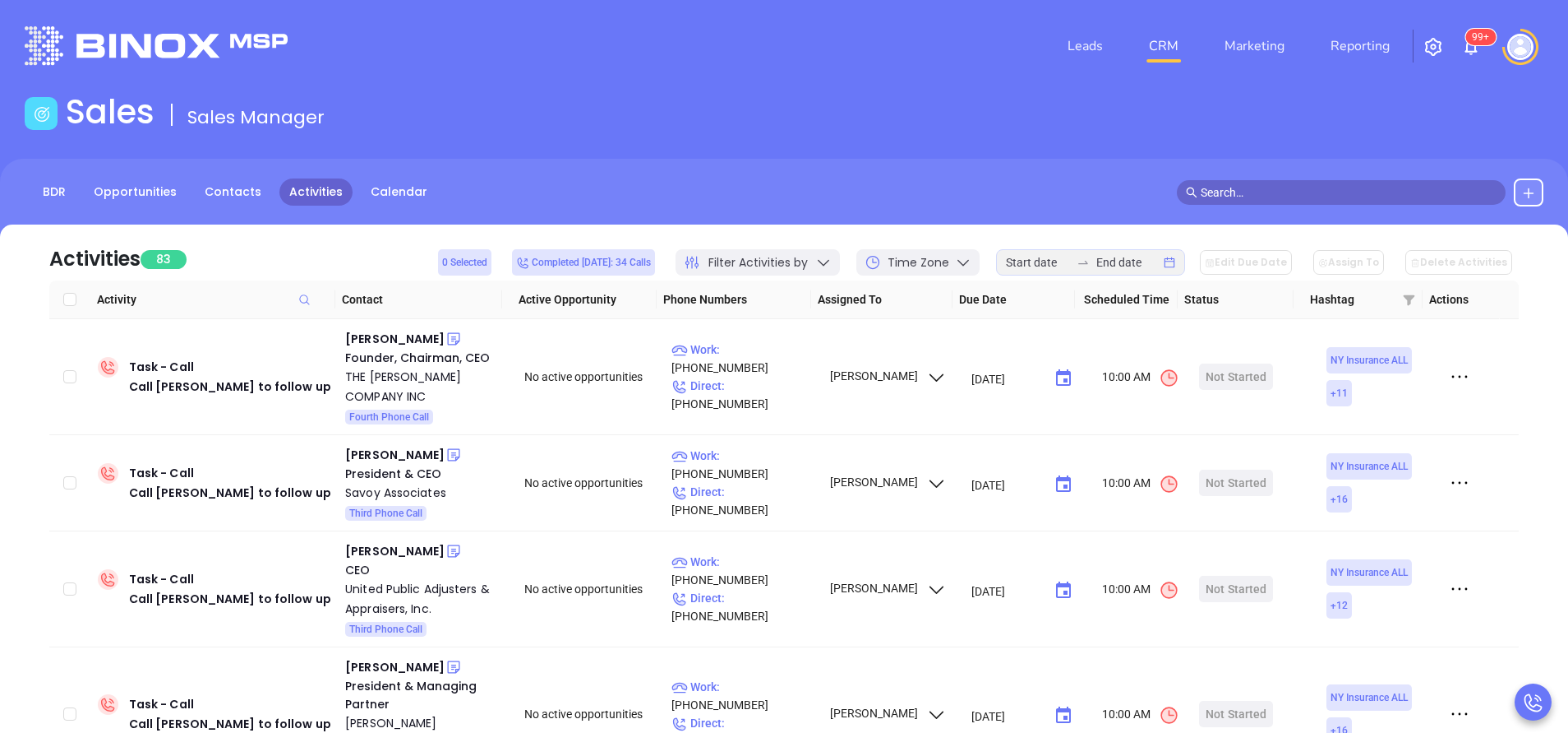
click at [891, 91] on header "Leads CRM Marketing Reporting 99+ Financial Leads Leads" at bounding box center [784, 46] width 1519 height 92
click at [716, 157] on main "Sales Sales Manager BDR Opportunities Contacts Activities Calendar Call Now Cal…" at bounding box center [784, 500] width 1568 height 817
click at [752, 68] on div "Leads CRM Marketing Reporting 99+" at bounding box center [1040, 46] width 1026 height 59
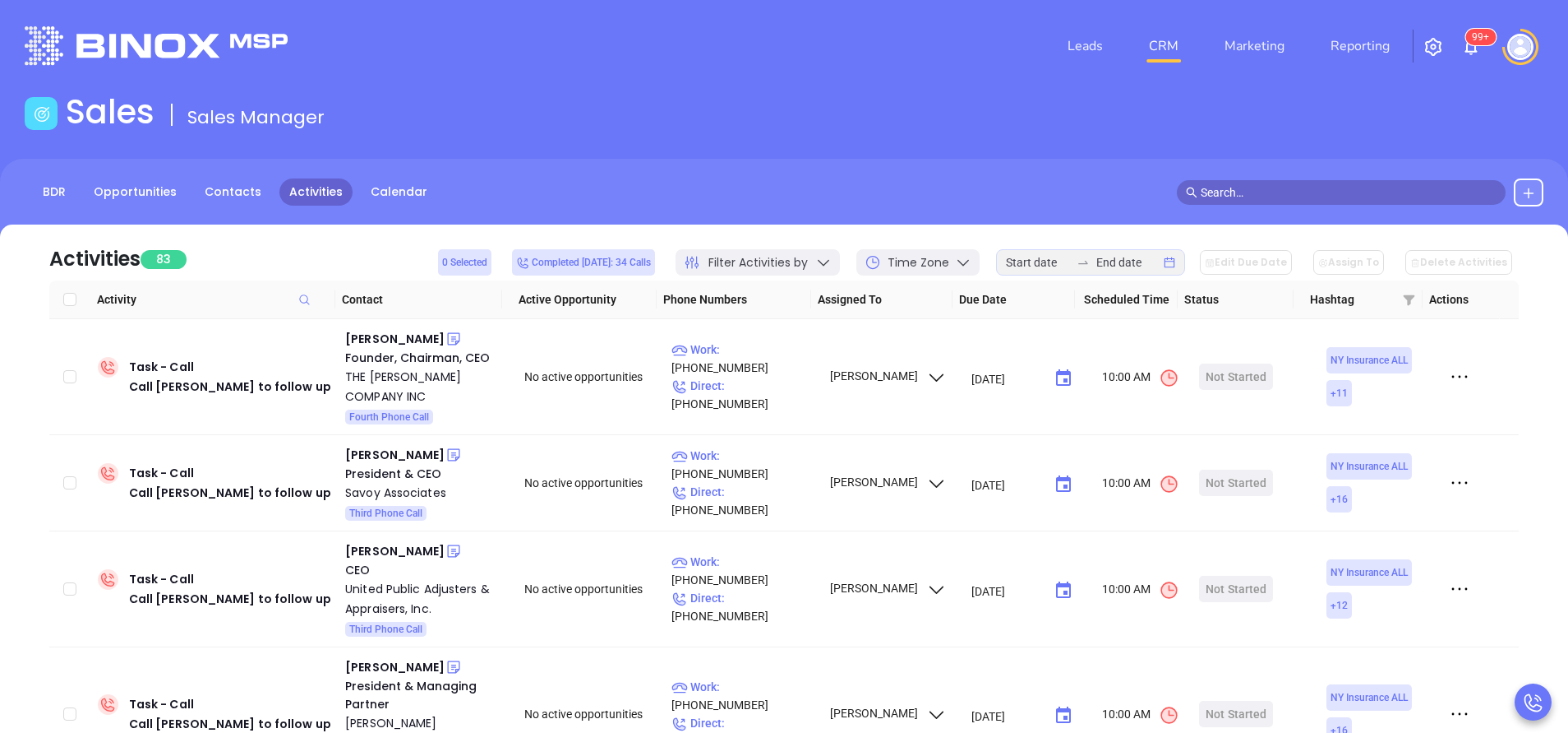
click at [596, 24] on div "Leads CRM Marketing Reporting 99+" at bounding box center [1040, 46] width 1026 height 59
click at [541, 117] on div "Sales Sales Manager" at bounding box center [784, 115] width 1539 height 46
click at [834, 70] on div "Leads CRM Marketing Reporting 99+" at bounding box center [1040, 46] width 1026 height 59
click at [918, 90] on header "Leads CRM Marketing Reporting 99+ Financial Leads Leads" at bounding box center [784, 46] width 1519 height 92
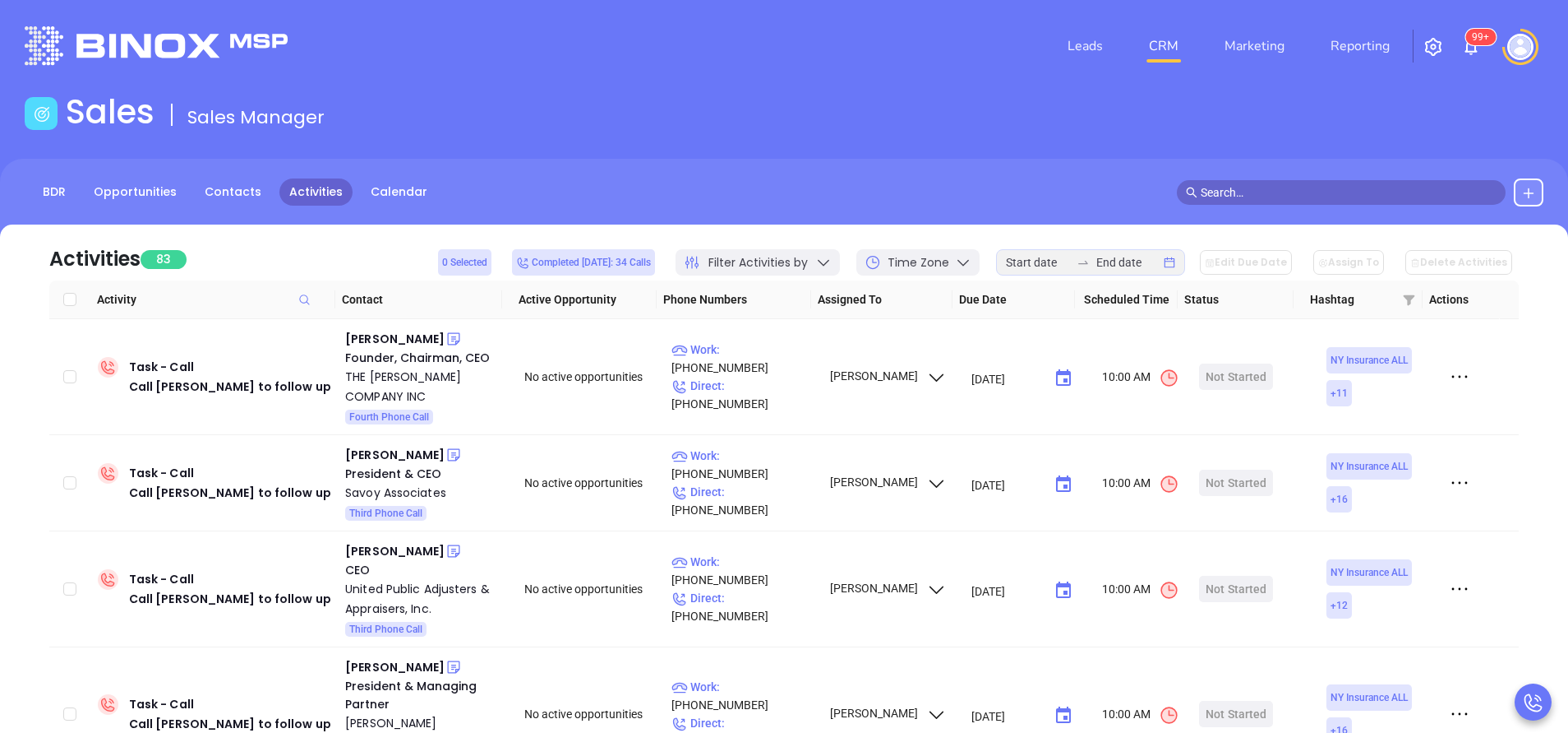
click at [931, 102] on div "Sales Sales Manager" at bounding box center [784, 115] width 1539 height 46
click at [933, 190] on div "BDR Opportunities Contacts Activities Calendar" at bounding box center [784, 193] width 1568 height 28
click at [892, 95] on div "Sales Sales Manager" at bounding box center [784, 115] width 1539 height 46
click at [721, 103] on div "Sales Sales Manager" at bounding box center [784, 115] width 1539 height 46
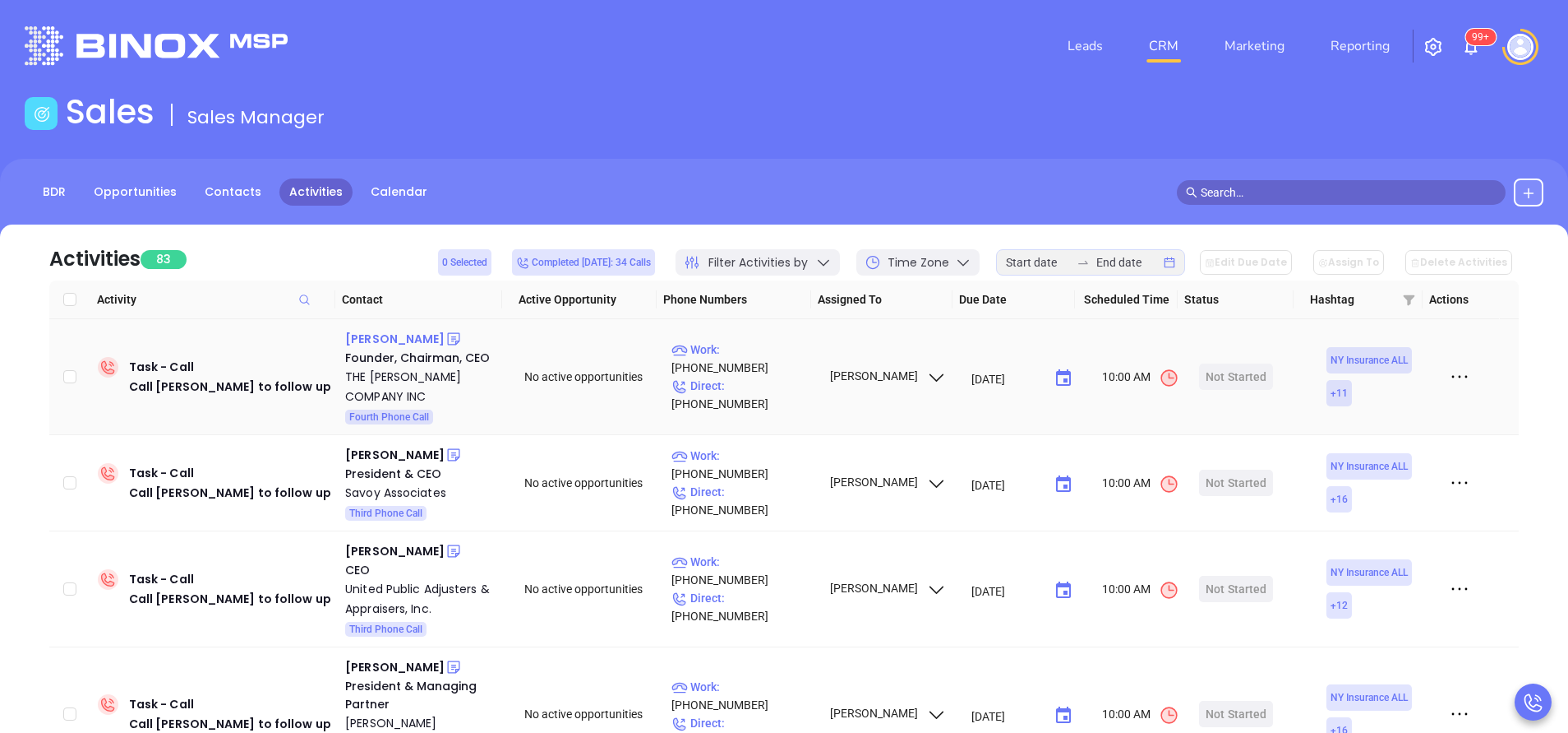
click at [387, 339] on div "John Gorsline" at bounding box center [395, 339] width 99 height 19
click at [763, 359] on p "Work : (585) 232-3725" at bounding box center [743, 359] width 143 height 36
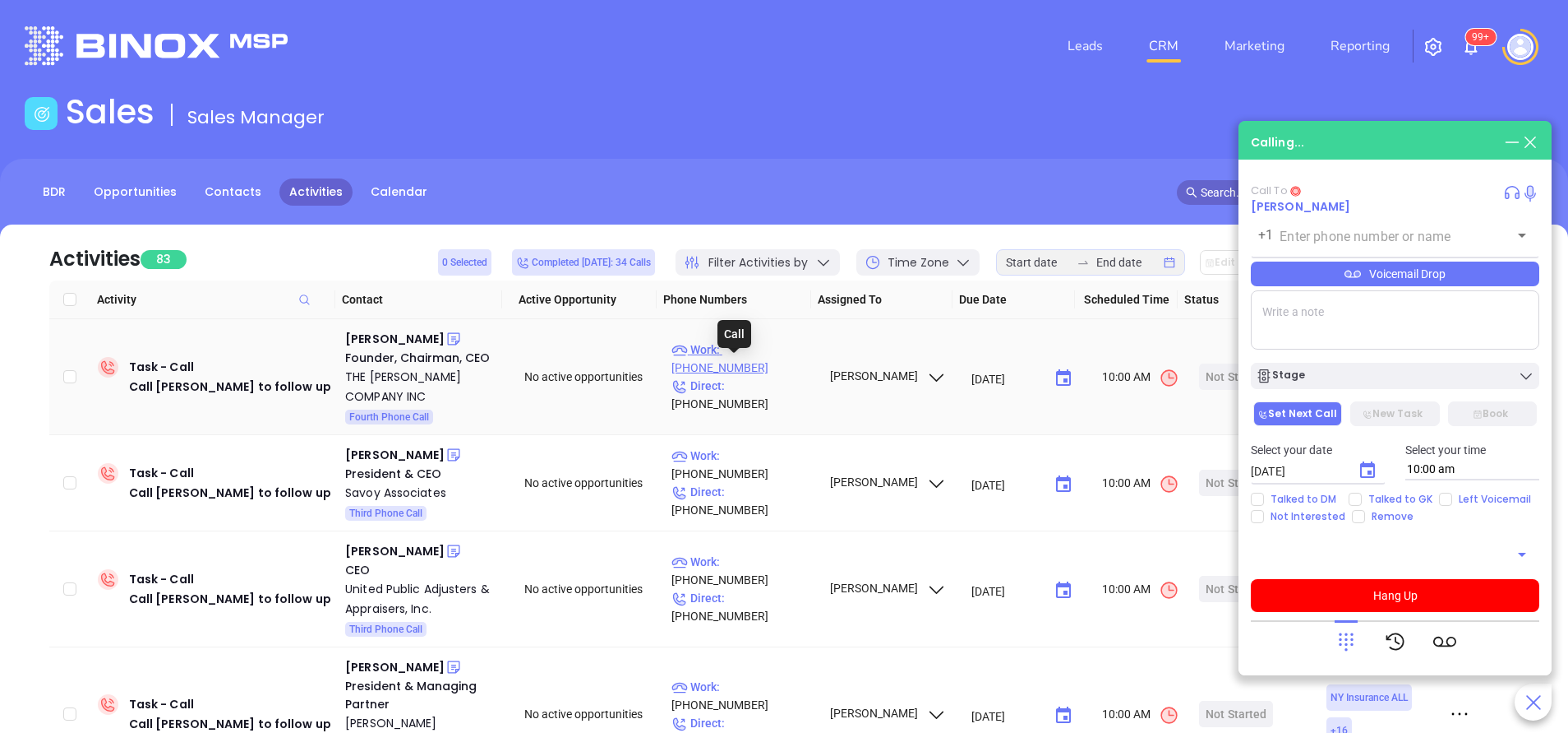
type input "(585) 232-3725"
click at [763, 359] on p "Work : (585) 232-3725" at bounding box center [743, 359] width 143 height 36
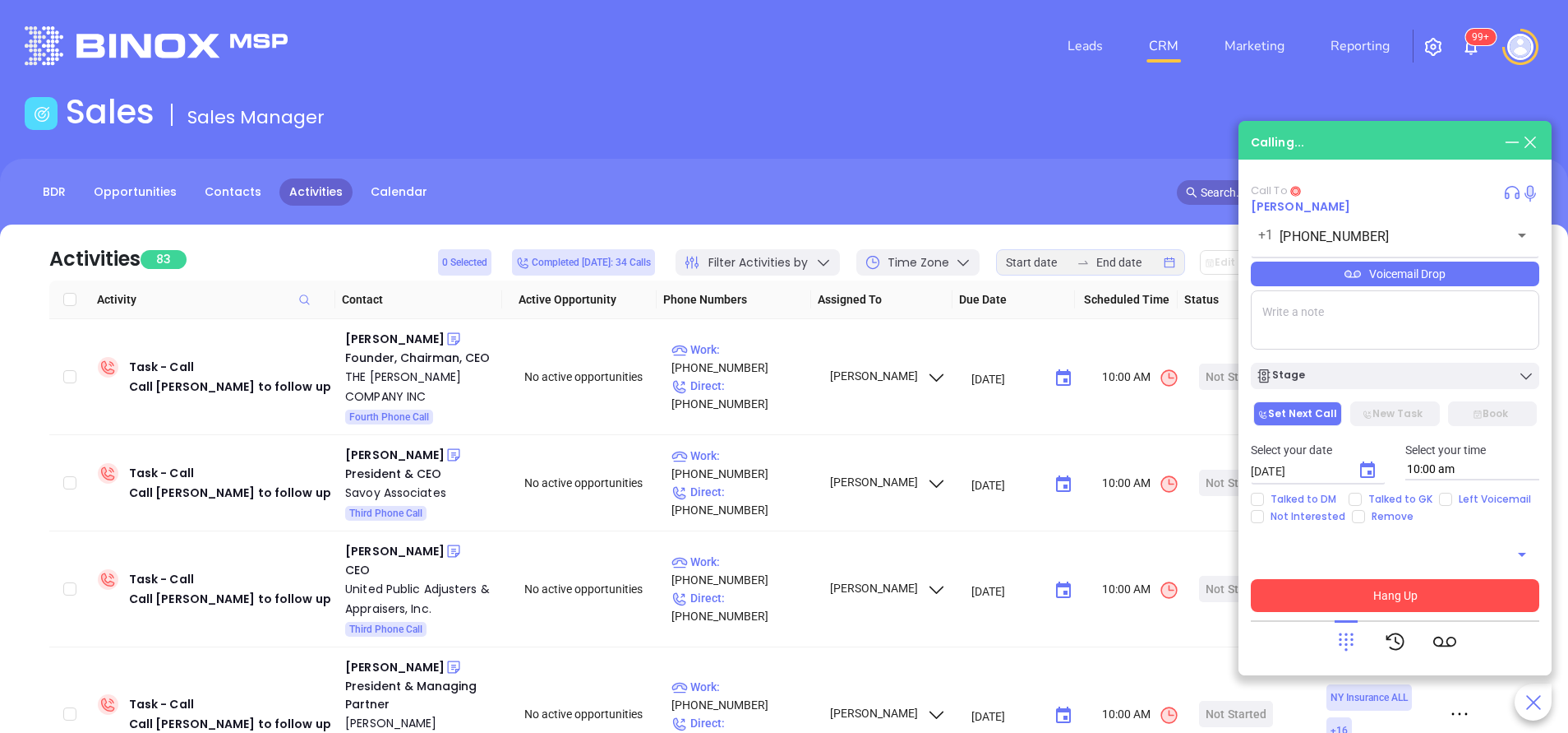
click at [1334, 582] on button "Hang Up" at bounding box center [1395, 595] width 288 height 33
click at [1376, 593] on button "Hang Up" at bounding box center [1395, 595] width 288 height 33
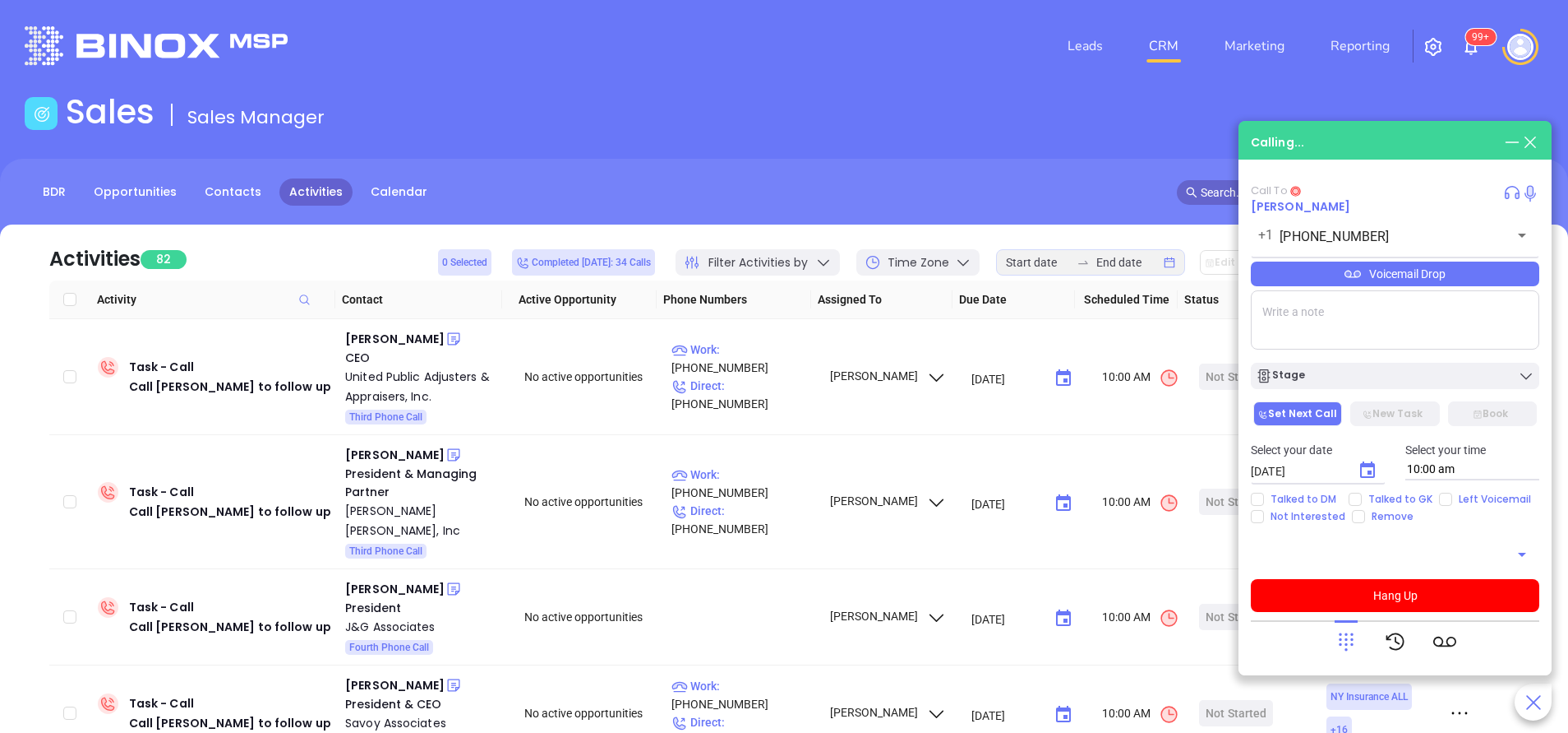
click at [1534, 143] on icon at bounding box center [1530, 142] width 18 height 18
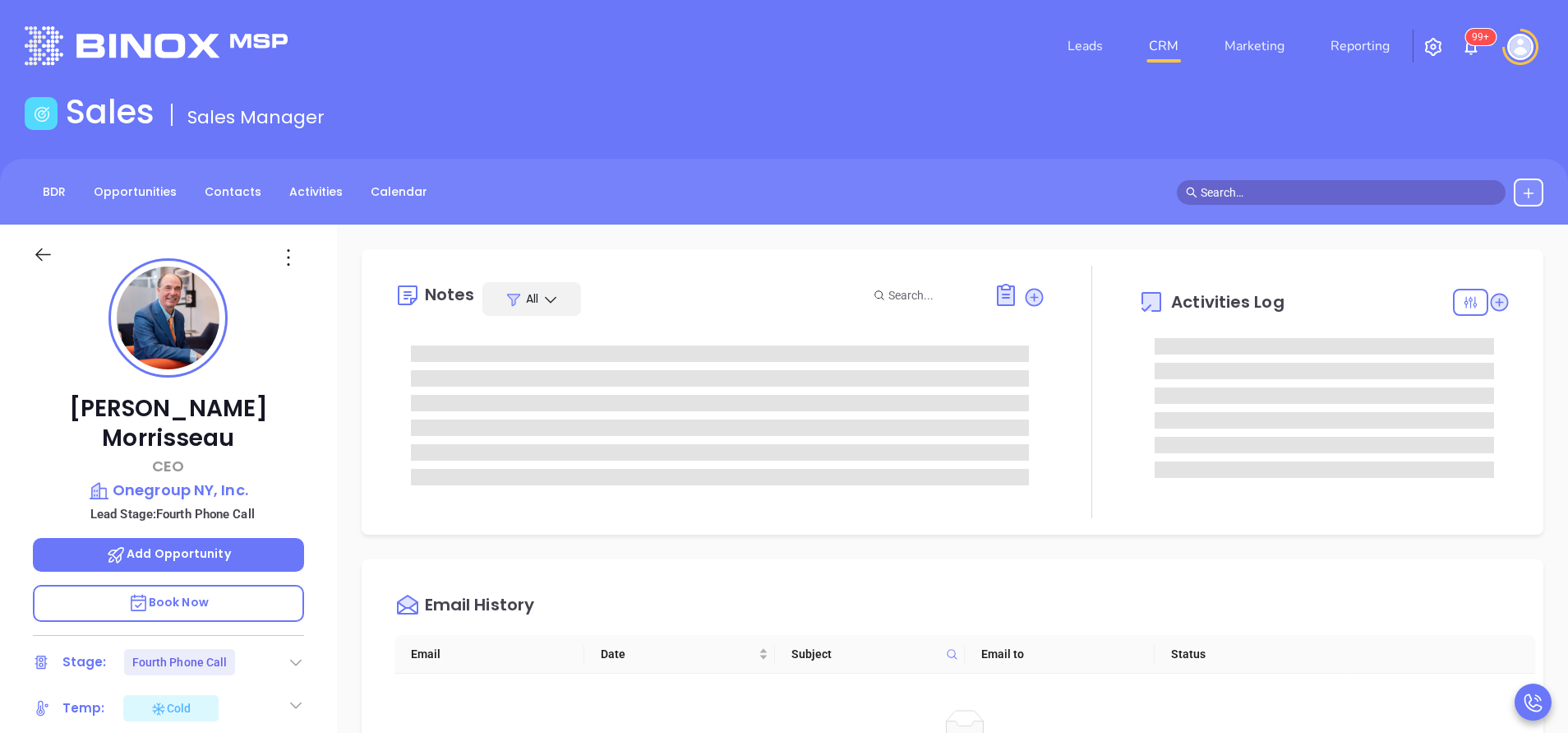
type input "[PERSON_NAME]"
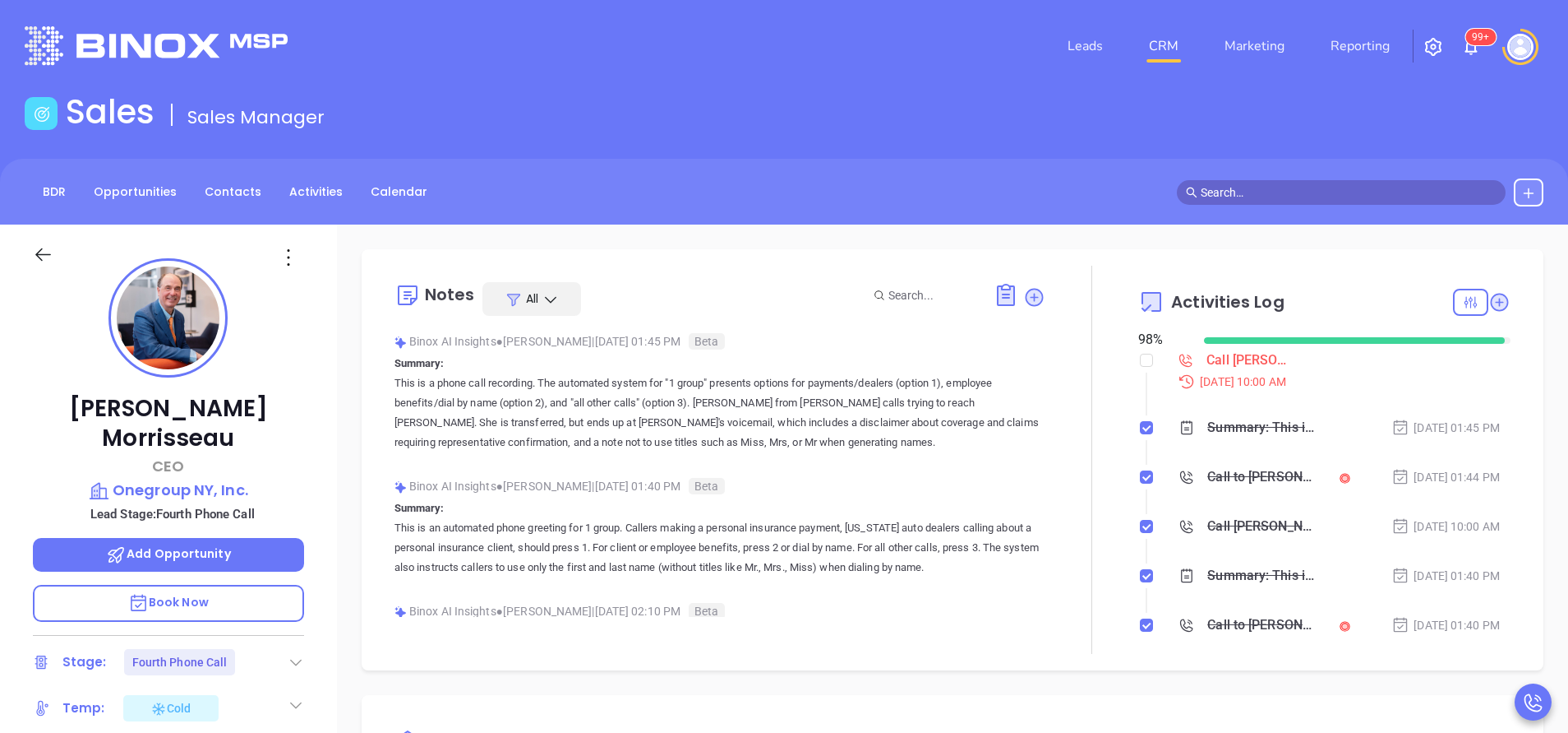
scroll to position [478, 0]
click at [708, 67] on div "Leads CRM Marketing Reporting 99+" at bounding box center [1040, 46] width 1026 height 59
click at [327, 394] on div "Pierre Morrisseau CEO Onegroup NY, Inc. Lead Stage: Fourth Phone Call Add Oppor…" at bounding box center [168, 683] width 337 height 916
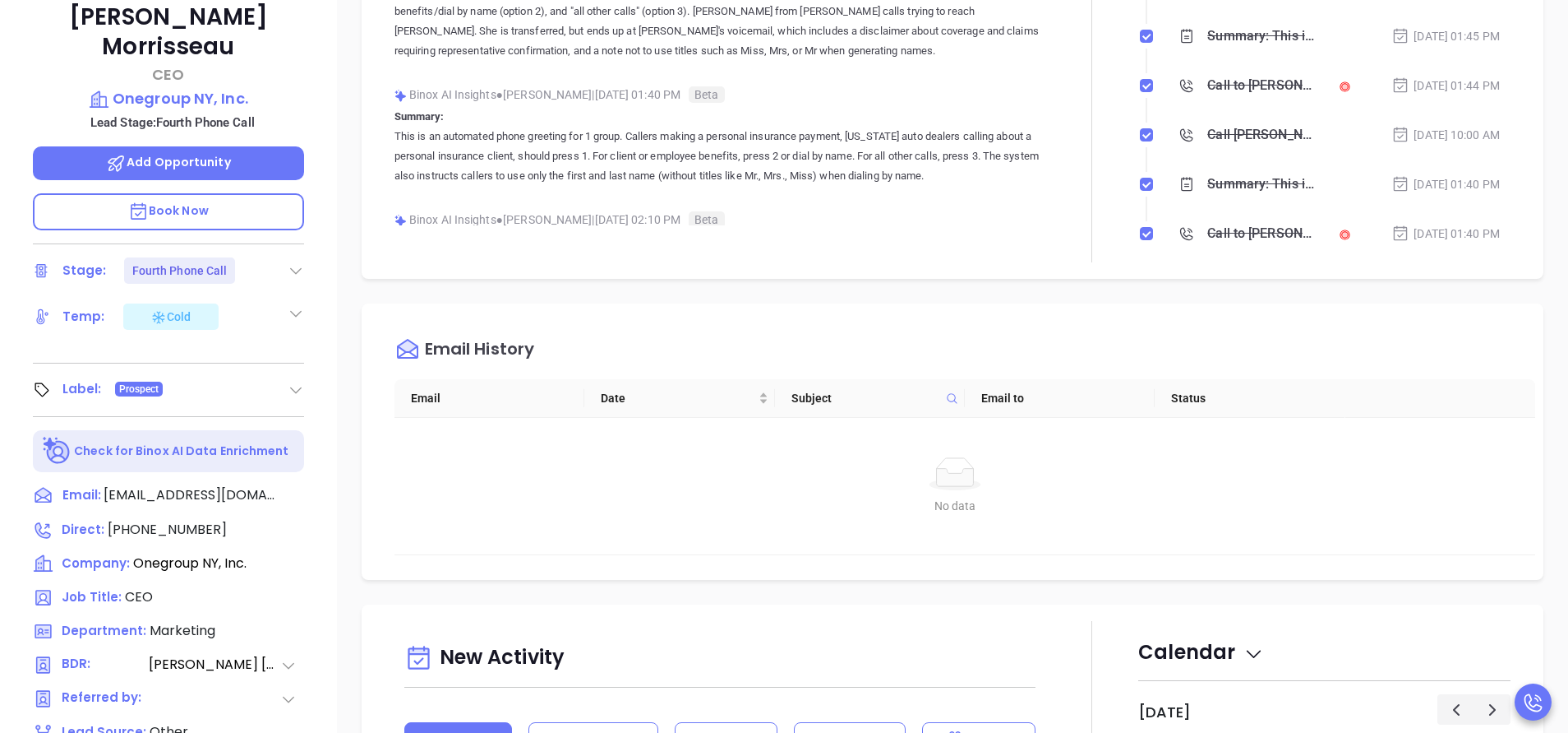
scroll to position [395, 0]
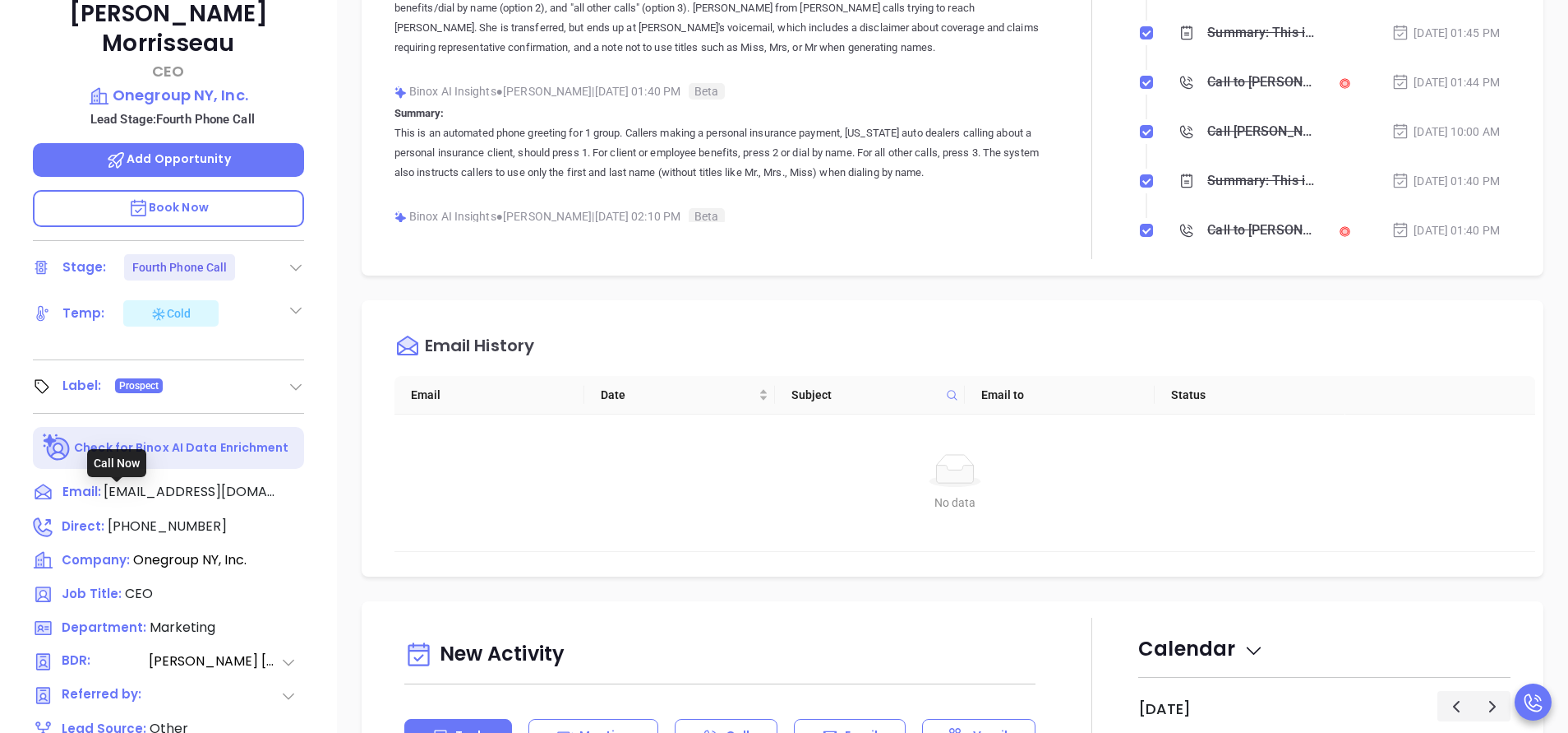
click at [144, 516] on span "(315) 457-1830" at bounding box center [167, 525] width 119 height 19
type input "(315) 457-1830"
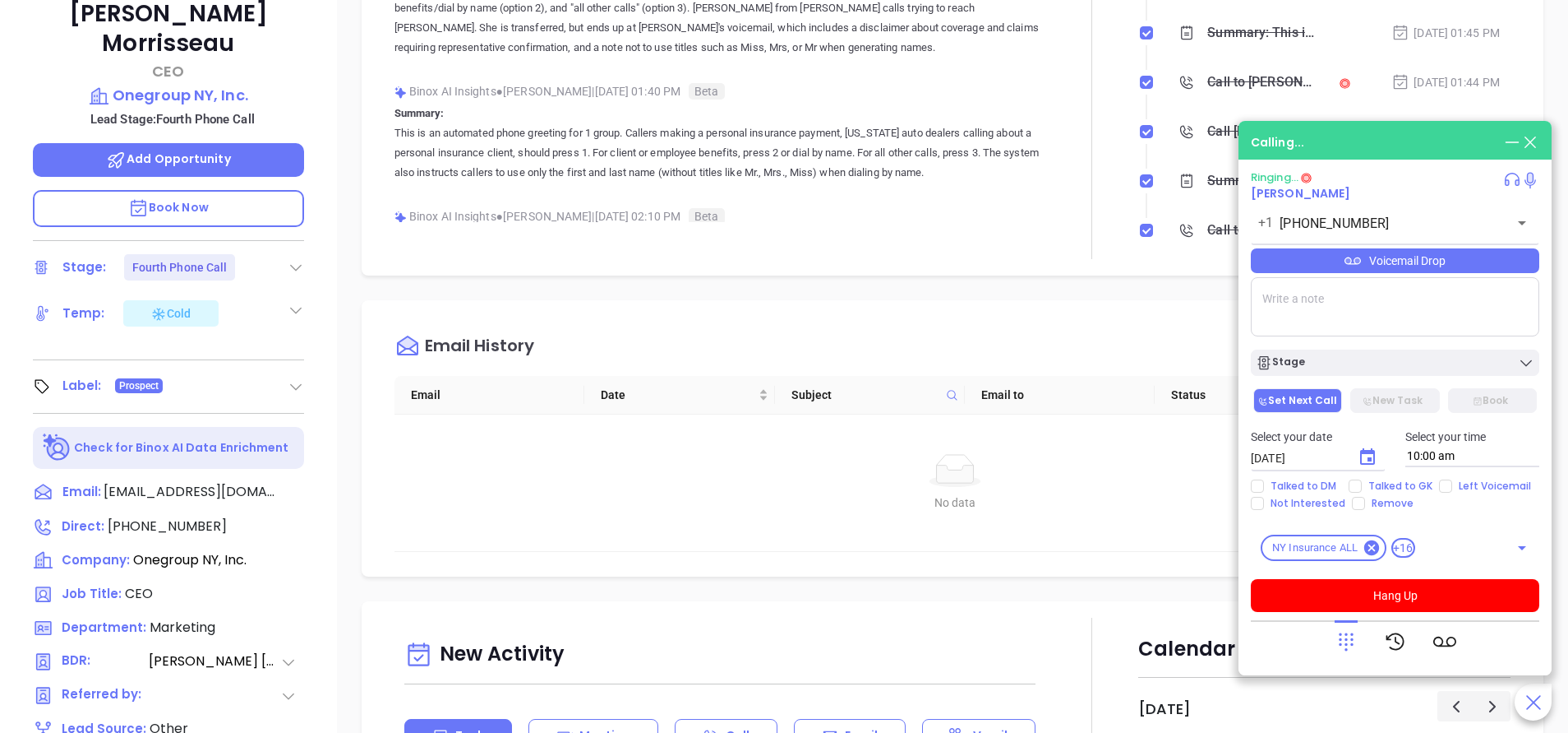
click at [860, 274] on div "Notes All Binox AI Insights ● Vicky Mendoza | Sep 25, 2025 01:45 PM Beta Summar…" at bounding box center [953, 66] width 1182 height 421
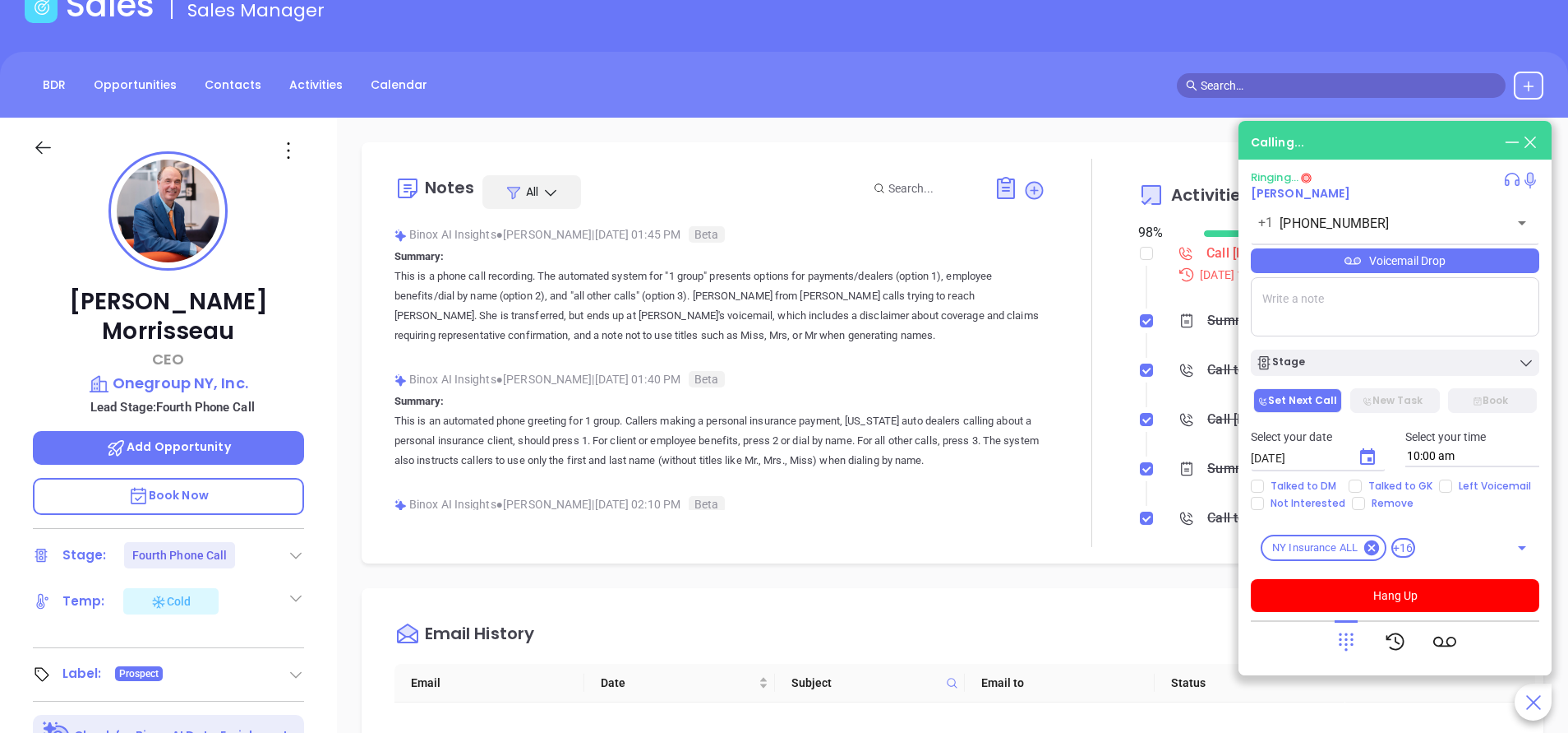
scroll to position [0, 0]
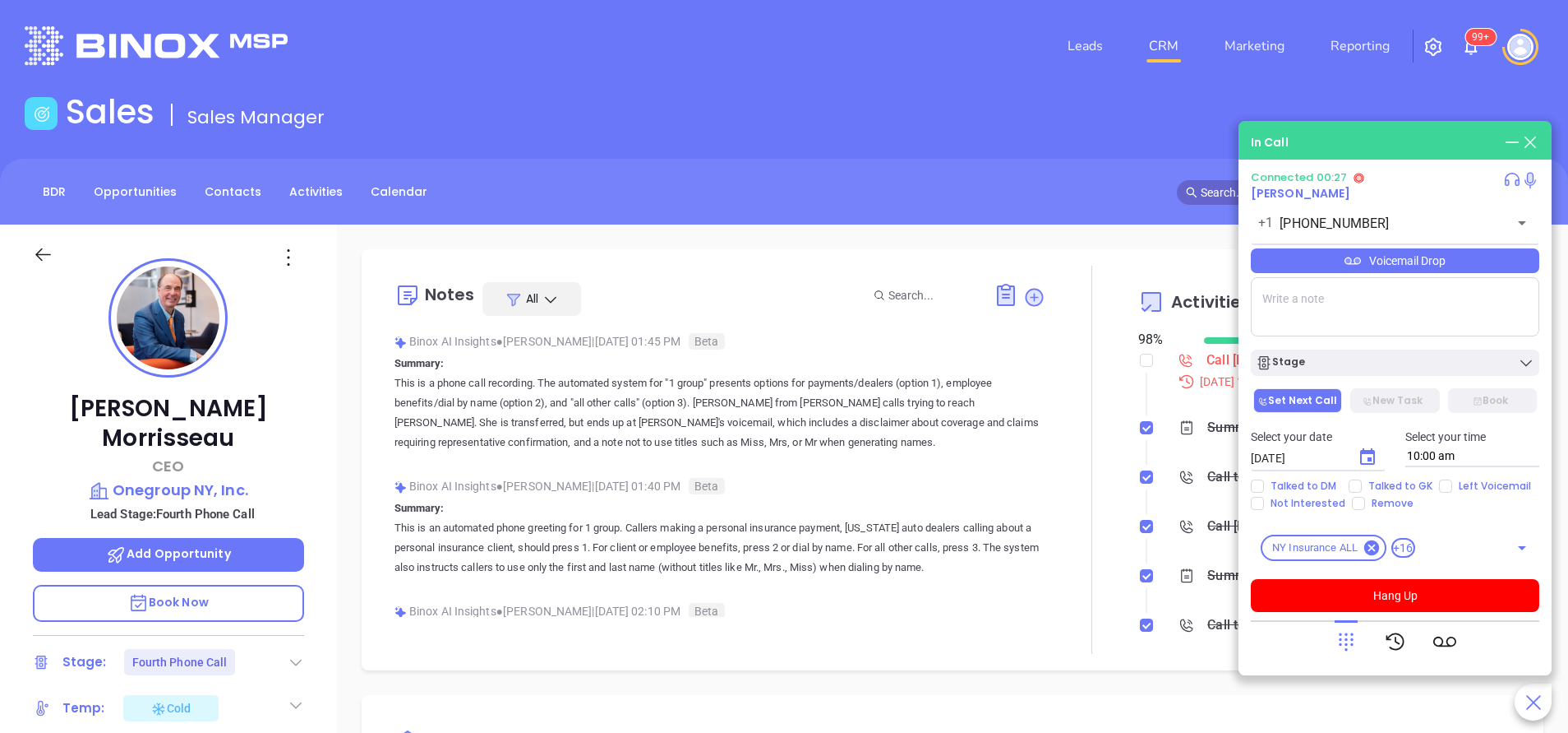
click at [1344, 636] on icon at bounding box center [1347, 642] width 23 height 23
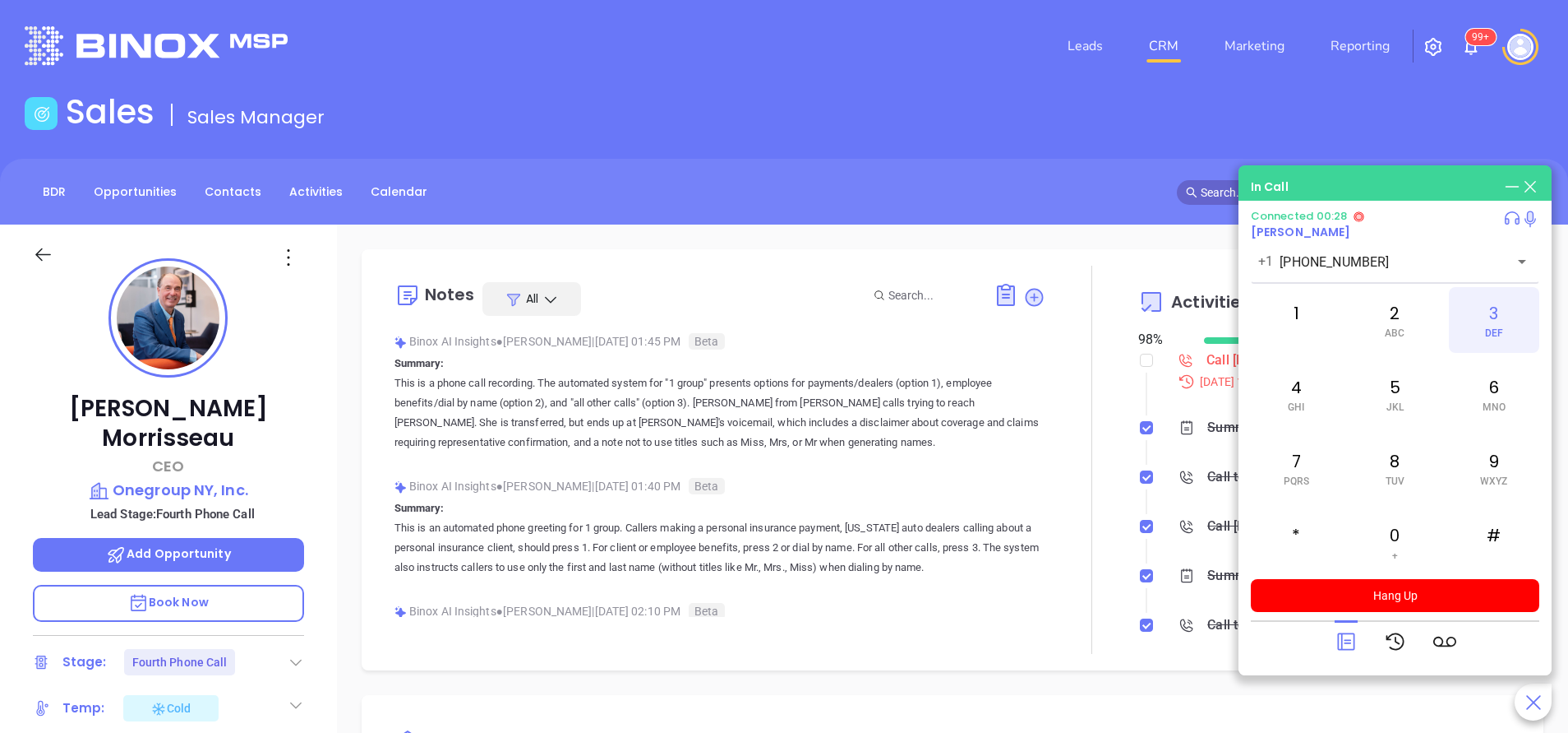
click at [1496, 313] on div "3 DEF" at bounding box center [1495, 320] width 90 height 66
click at [1348, 644] on icon at bounding box center [1347, 642] width 23 height 23
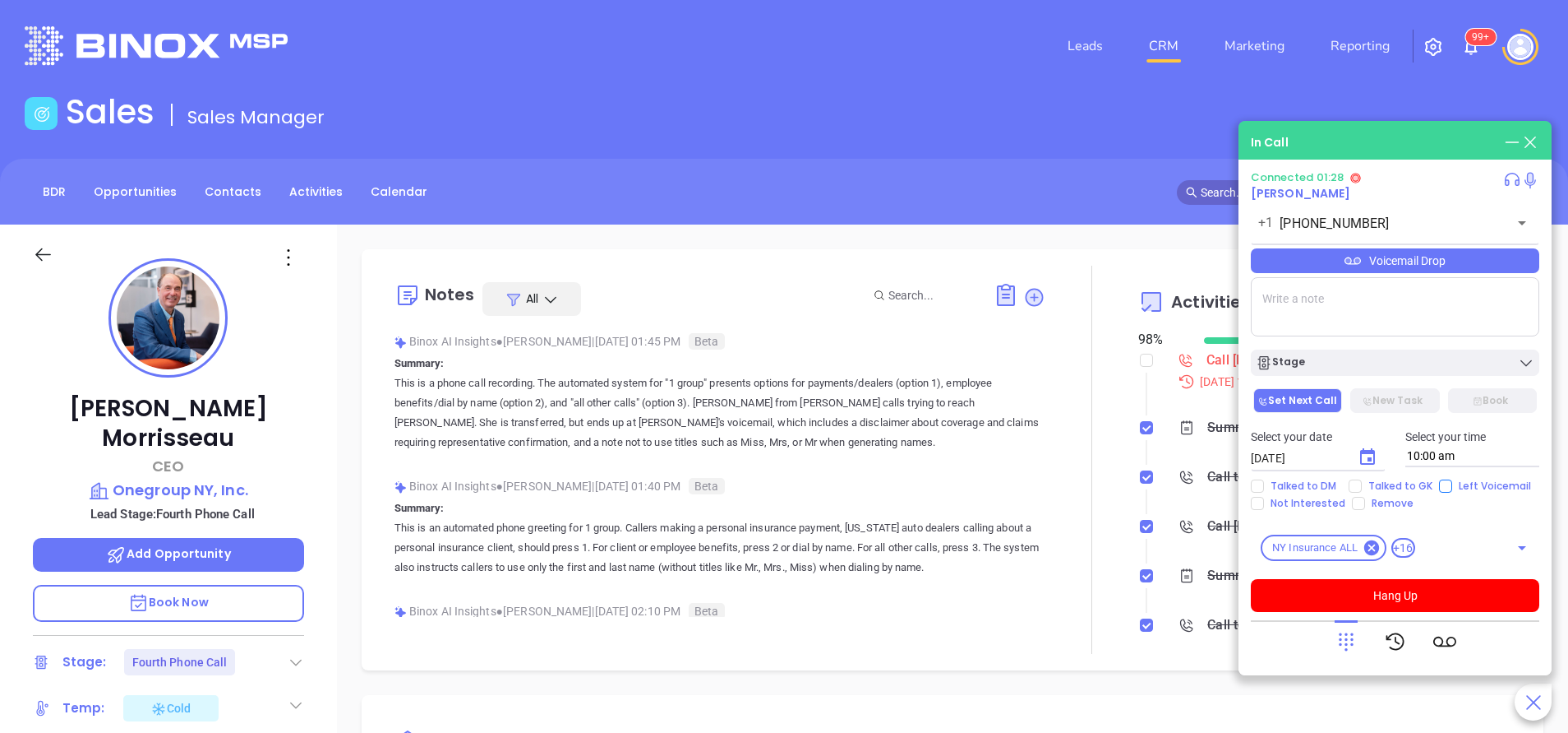
click at [1440, 491] on input "Left Voicemail" at bounding box center [1446, 486] width 13 height 13
checkbox input "true"
click at [1426, 599] on button "Hang Up" at bounding box center [1395, 595] width 288 height 33
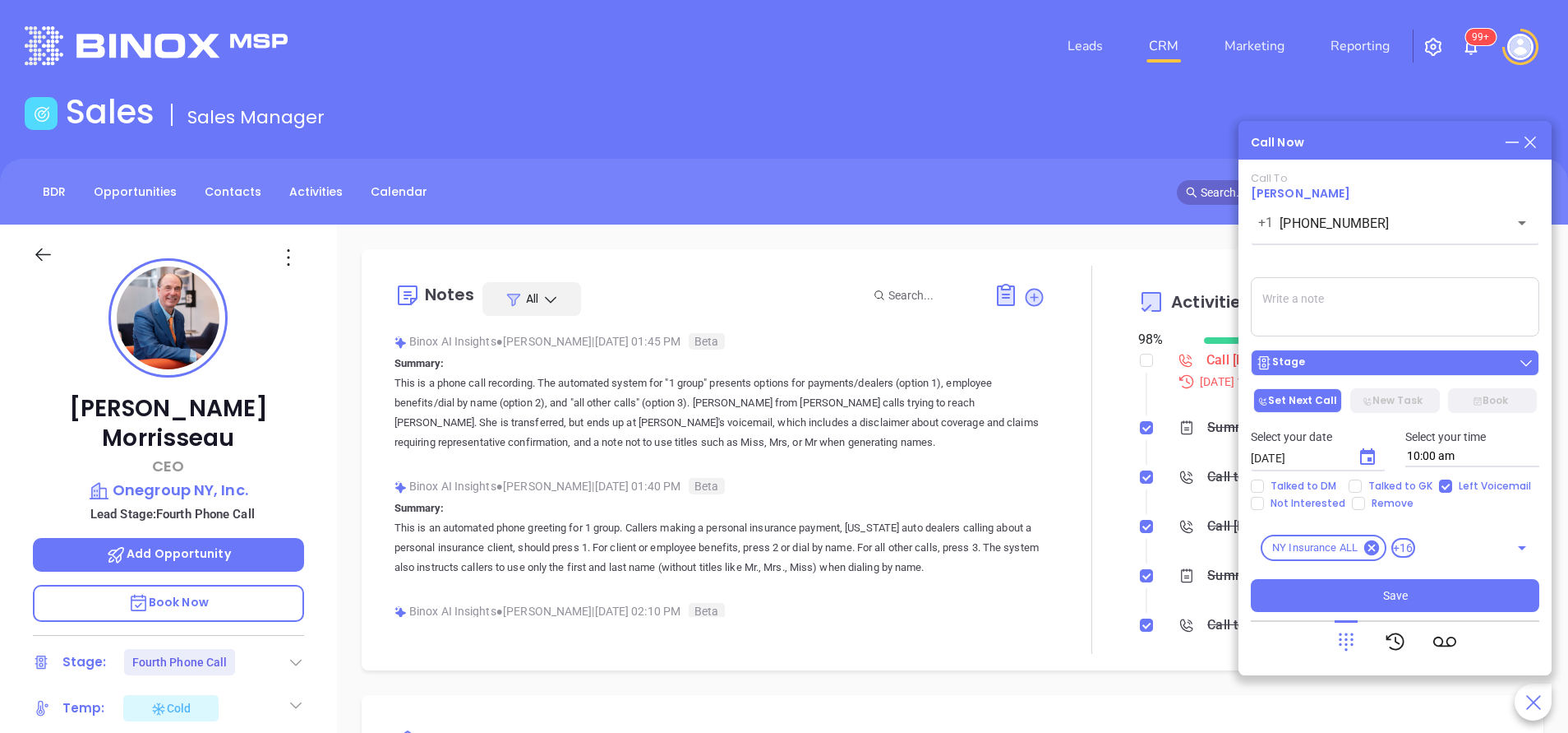
click at [1451, 364] on div "Stage" at bounding box center [1395, 362] width 279 height 17
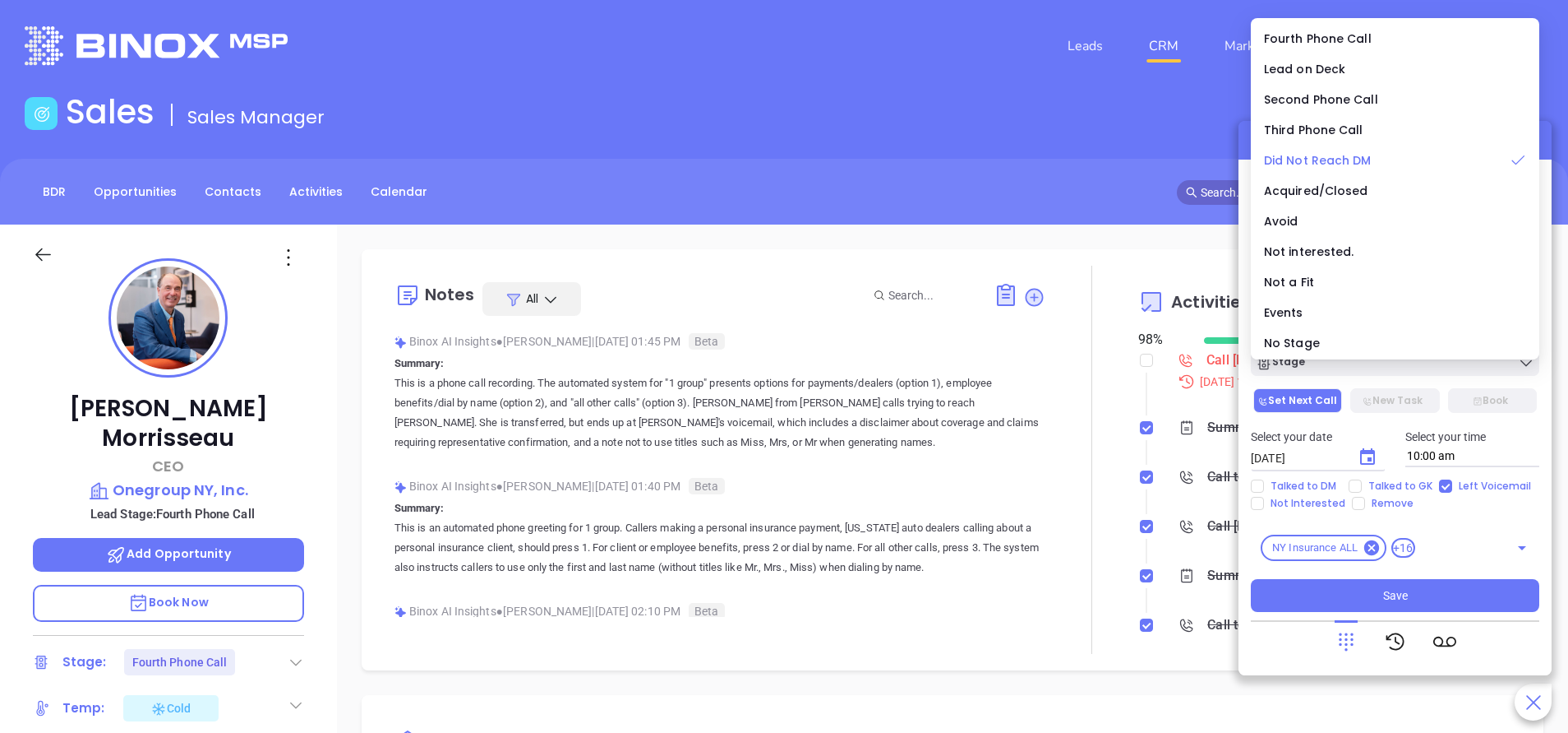
click at [1350, 159] on span "Did Not Reach DM" at bounding box center [1318, 160] width 108 height 17
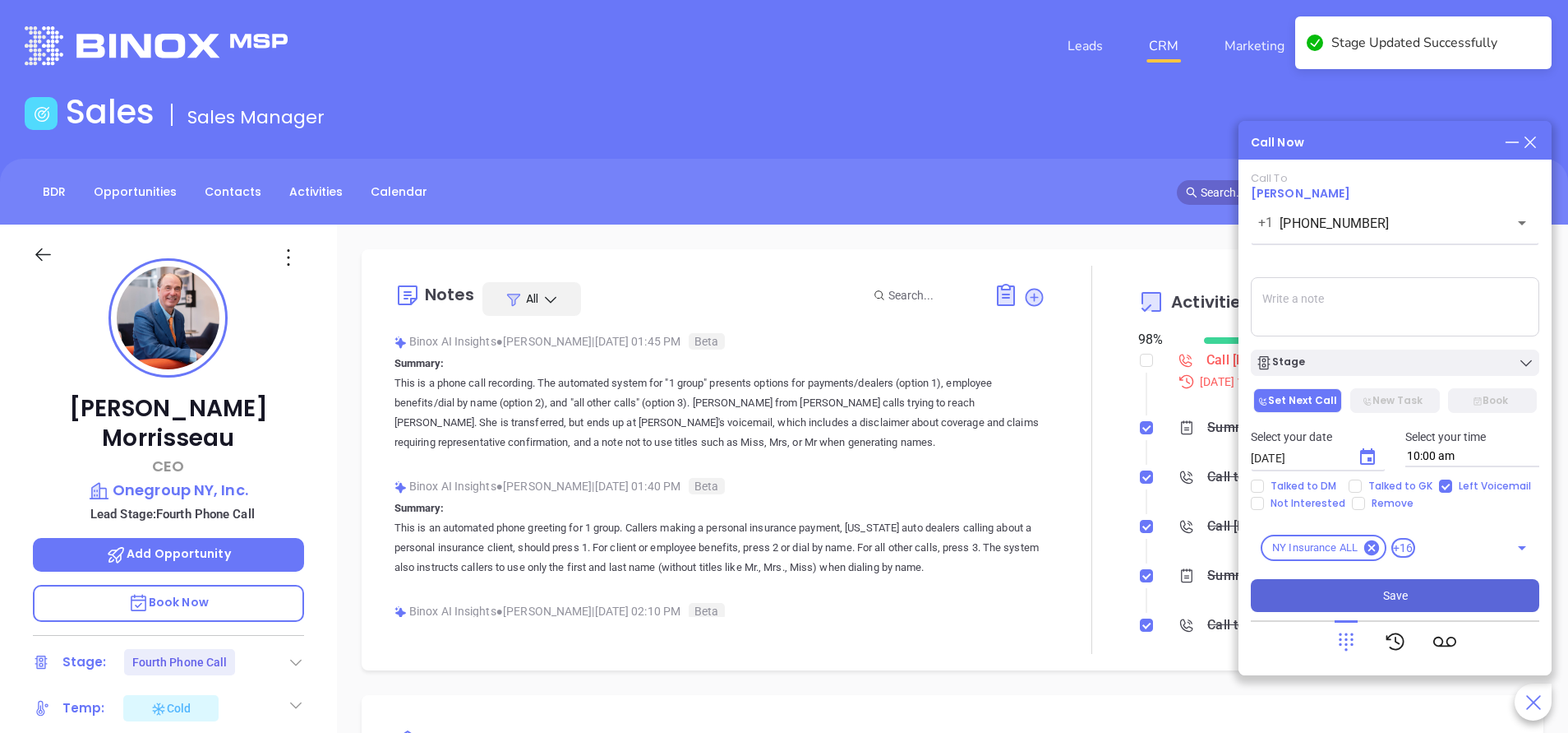
click at [1349, 599] on button "Save" at bounding box center [1395, 595] width 288 height 33
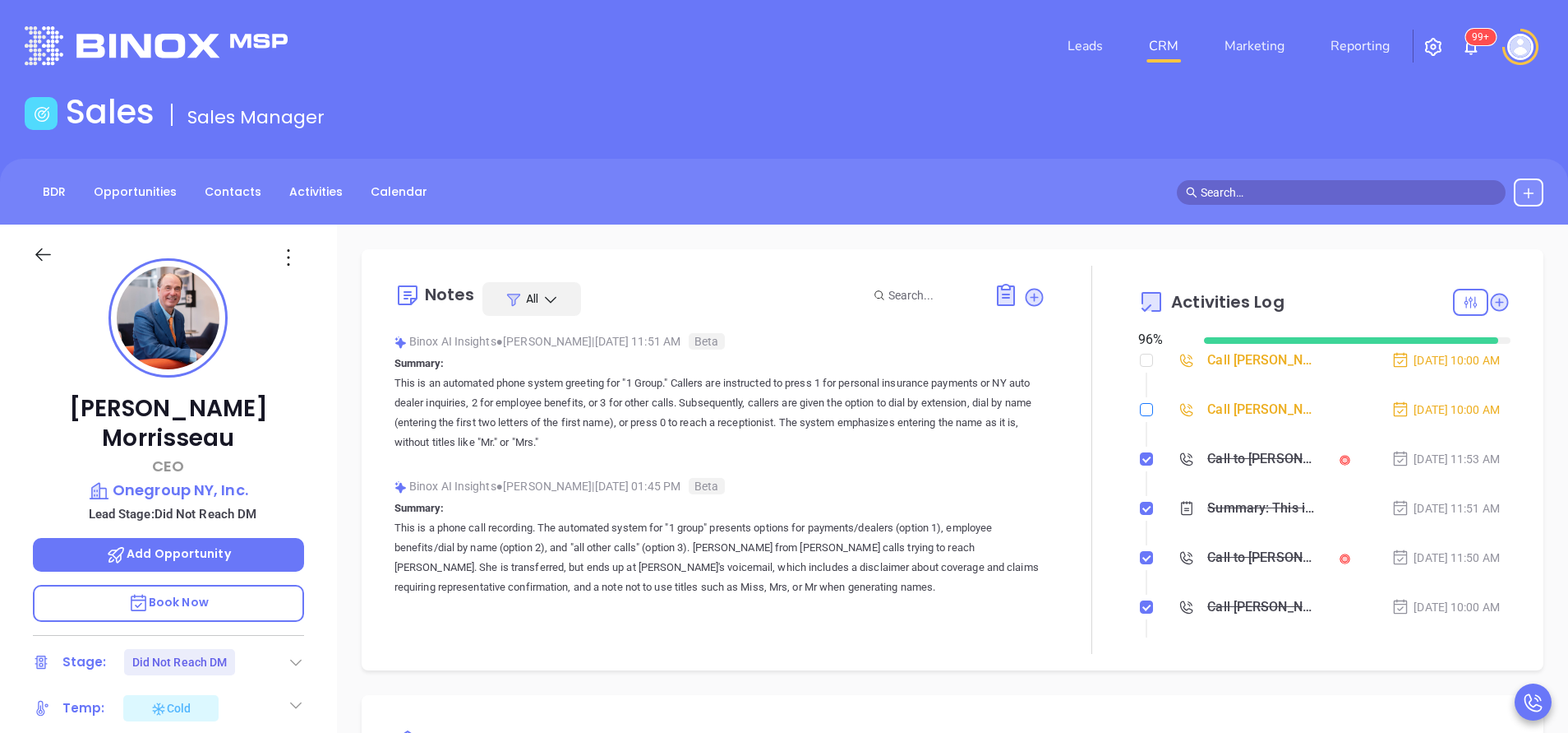
click at [1140, 405] on input "checkbox" at bounding box center [1146, 409] width 13 height 13
checkbox input "true"
click at [1140, 359] on input "checkbox" at bounding box center [1146, 359] width 13 height 13
checkbox input "true"
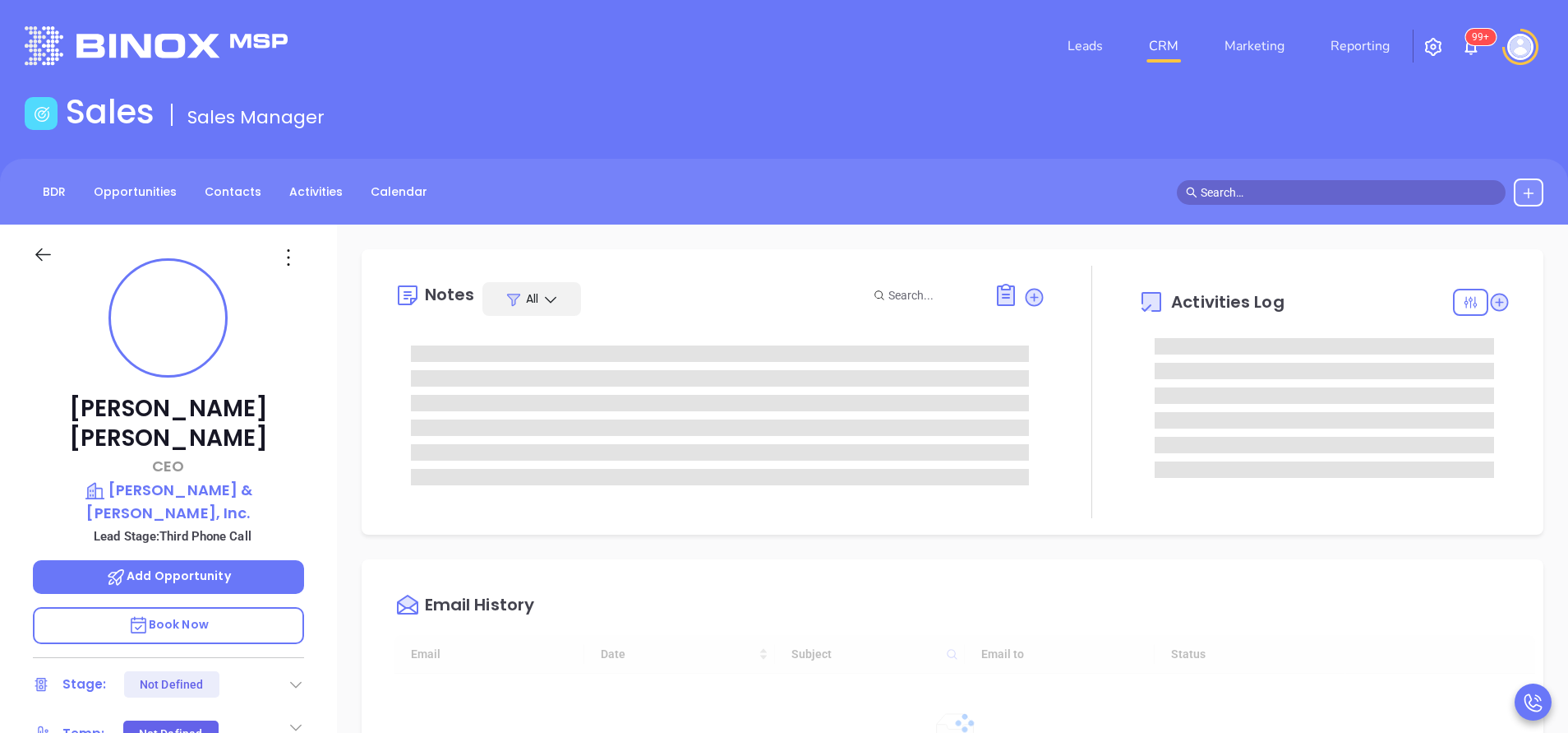
type input "[DATE]"
type input "[PERSON_NAME]"
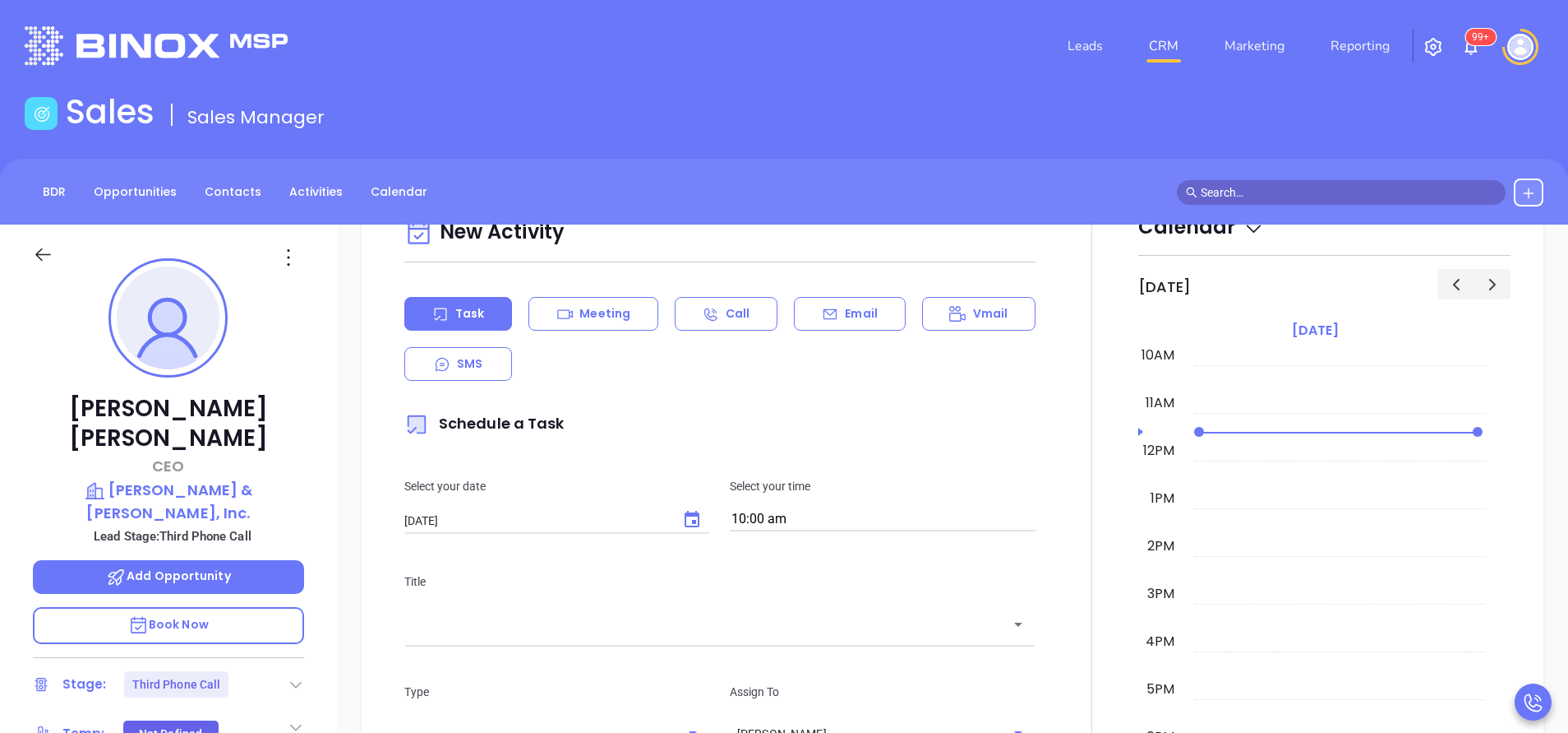
scroll to position [888, 0]
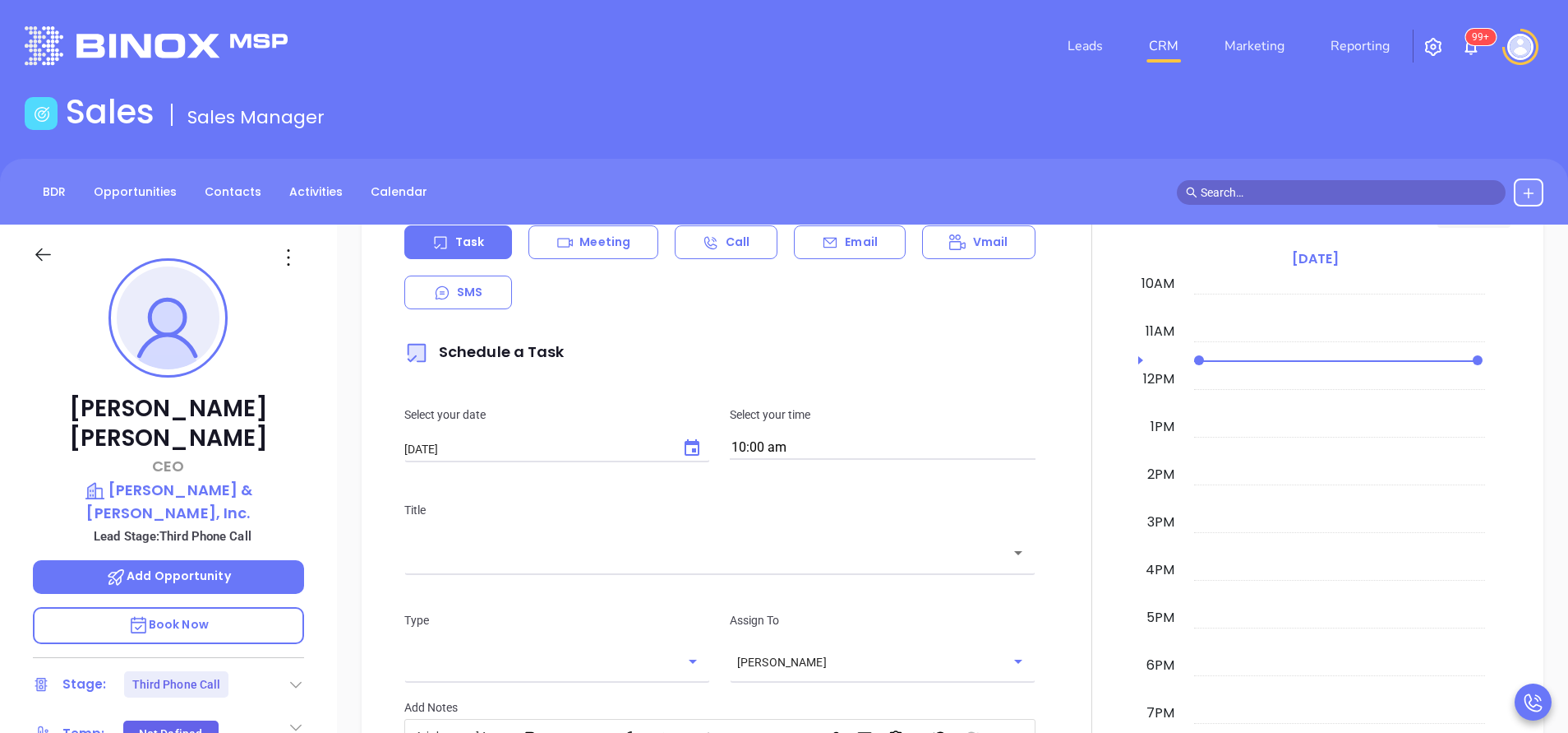
click at [1345, 346] on td at bounding box center [1340, 353] width 291 height 24
click at [1341, 359] on td at bounding box center [1340, 353] width 291 height 24
click at [1324, 371] on td at bounding box center [1340, 376] width 291 height 24
click at [1290, 395] on td at bounding box center [1340, 400] width 291 height 24
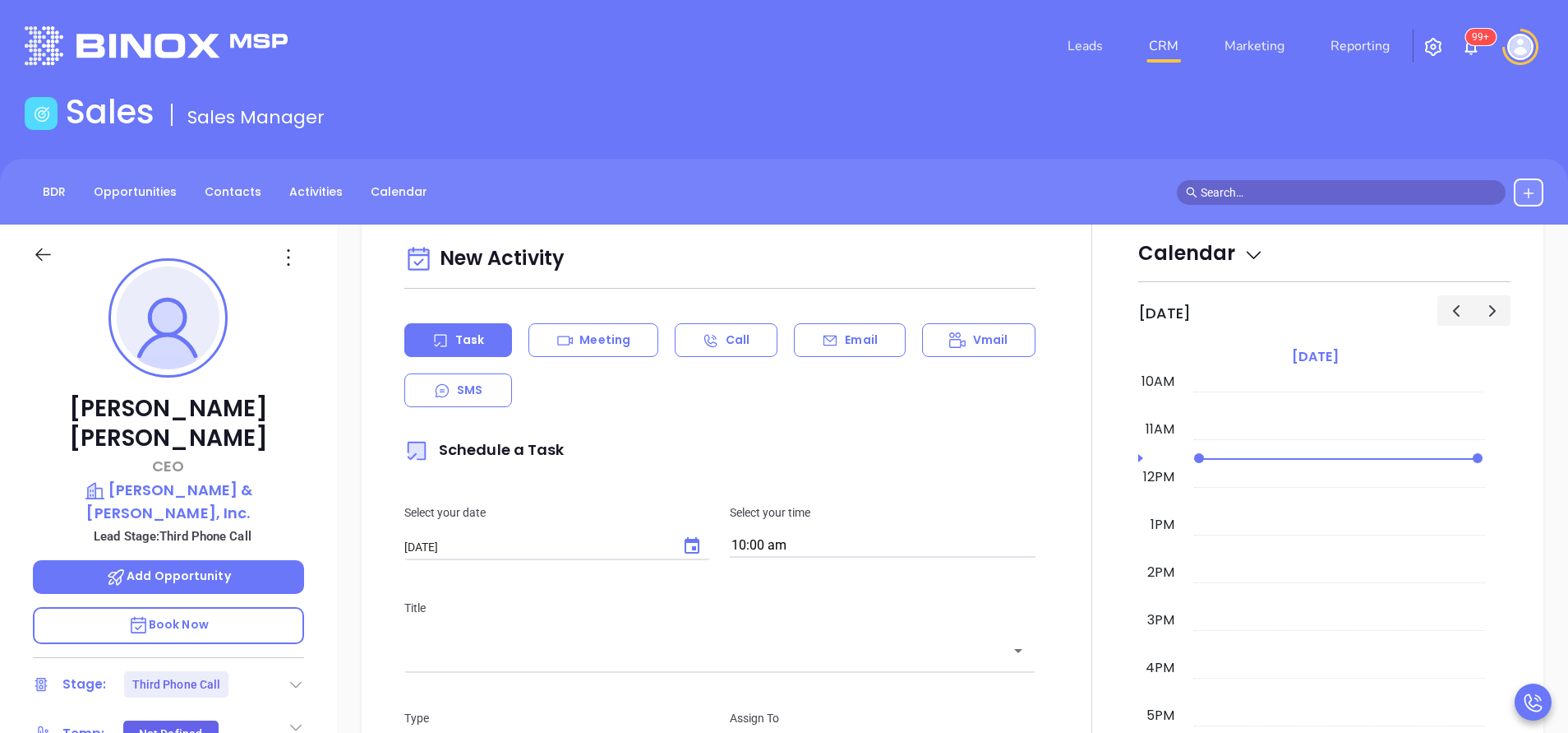
scroll to position [786, 0]
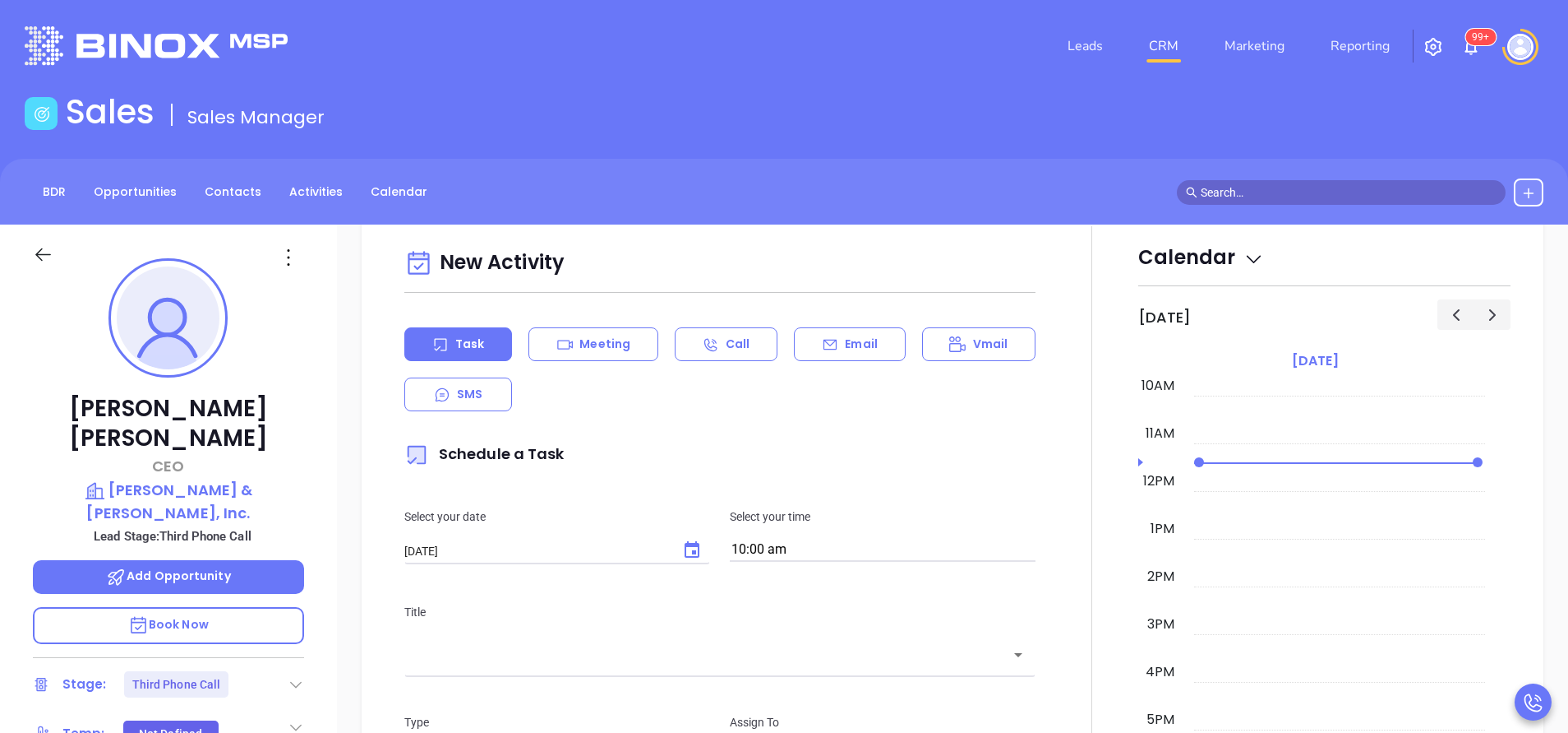
click at [862, 411] on div "New Activity Task Meeting Call Email Vmail SMS Schedule a Task Select your date…" at bounding box center [720, 655] width 651 height 825
click at [850, 558] on input "10:00 am" at bounding box center [883, 550] width 306 height 23
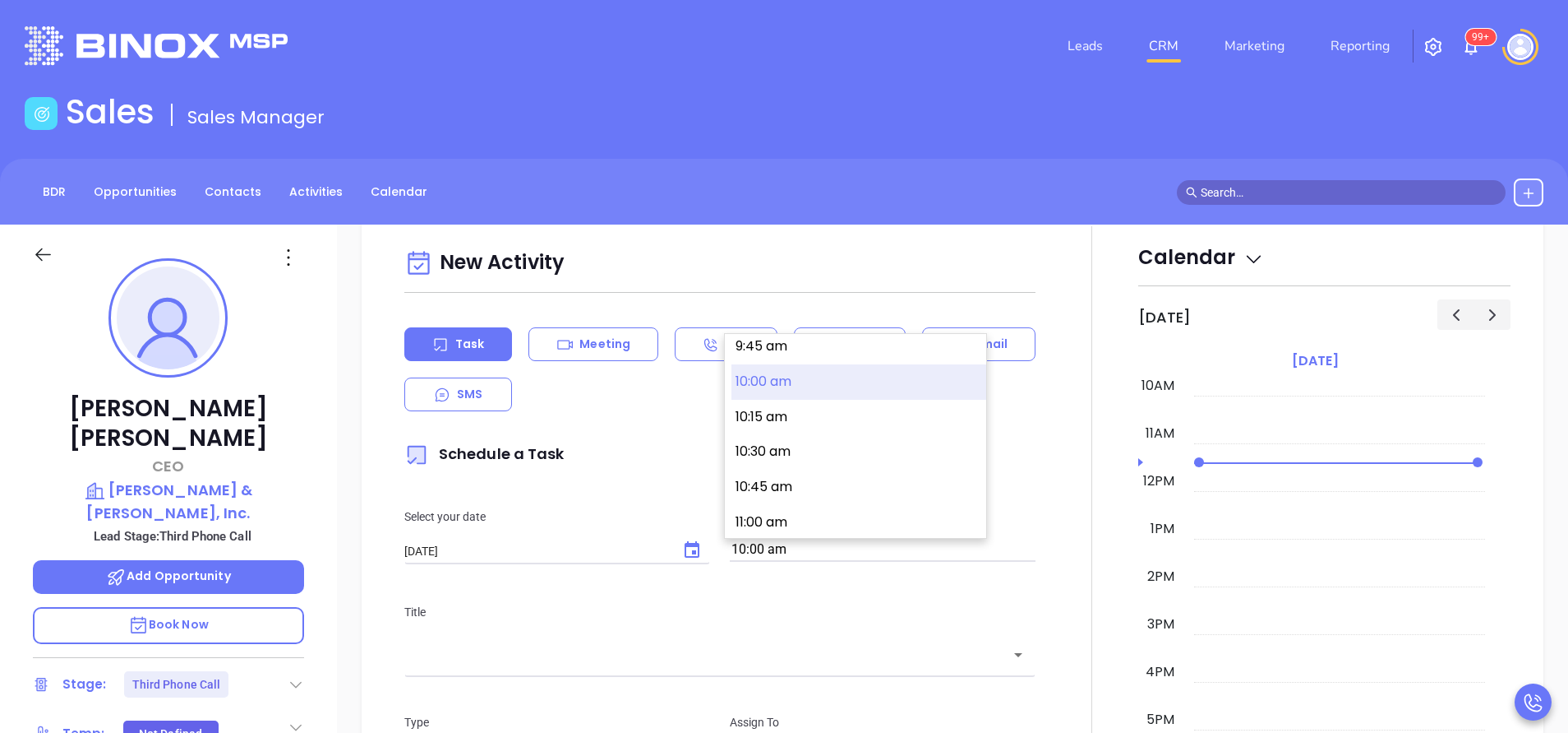
click at [1048, 447] on div at bounding box center [1092, 683] width 93 height 914
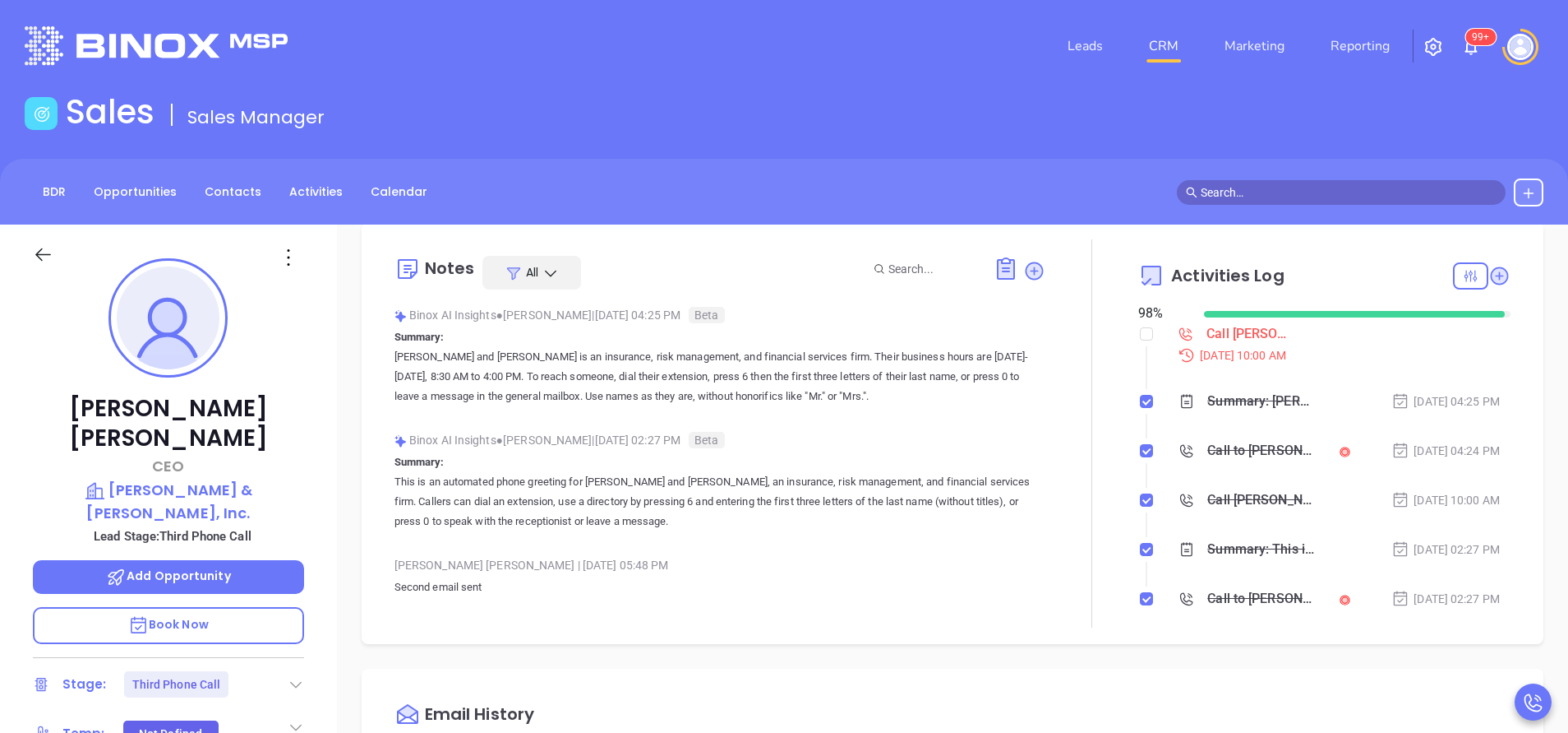
scroll to position [0, 0]
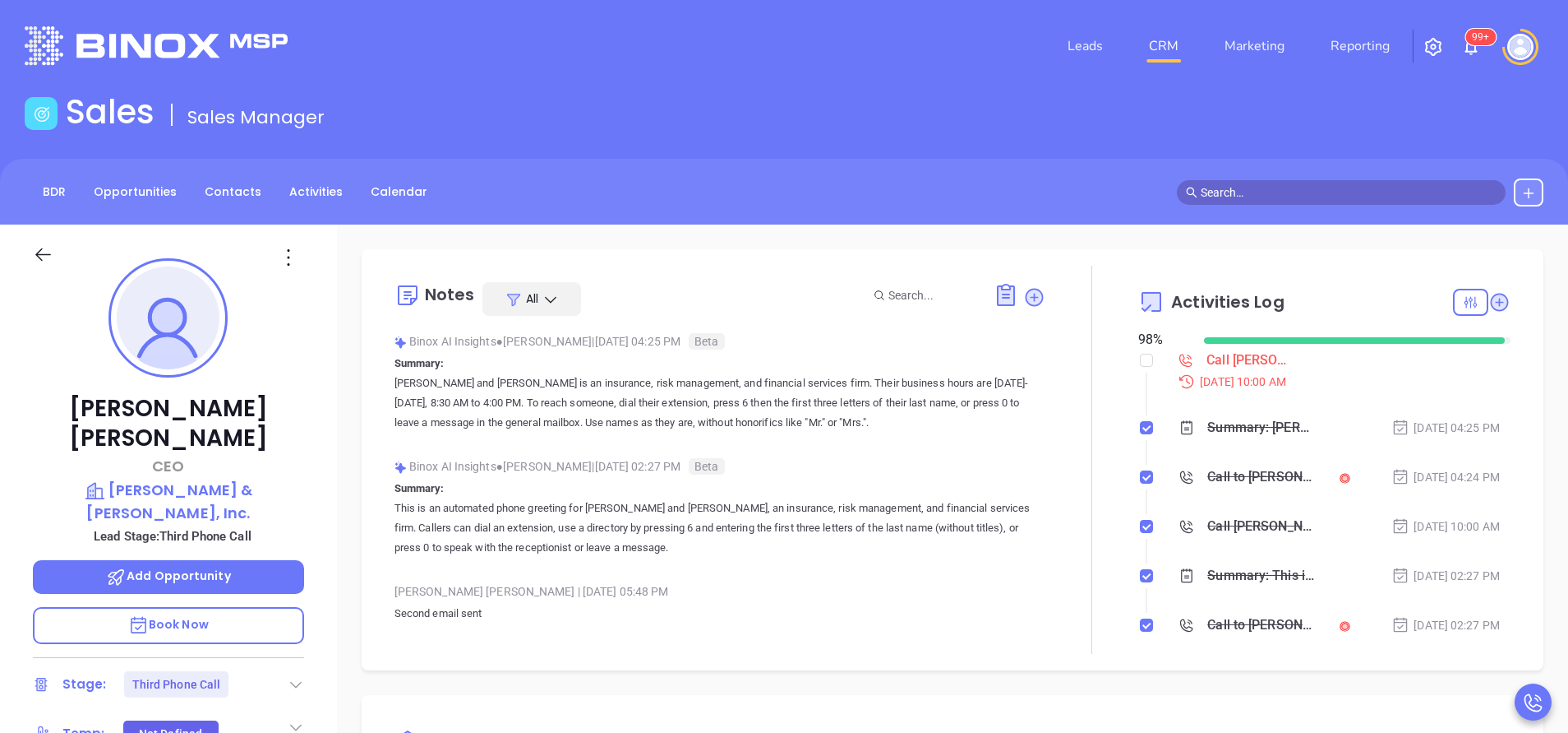
click at [402, 18] on div "Leads CRM Marketing Reporting 99+" at bounding box center [784, 46] width 1539 height 59
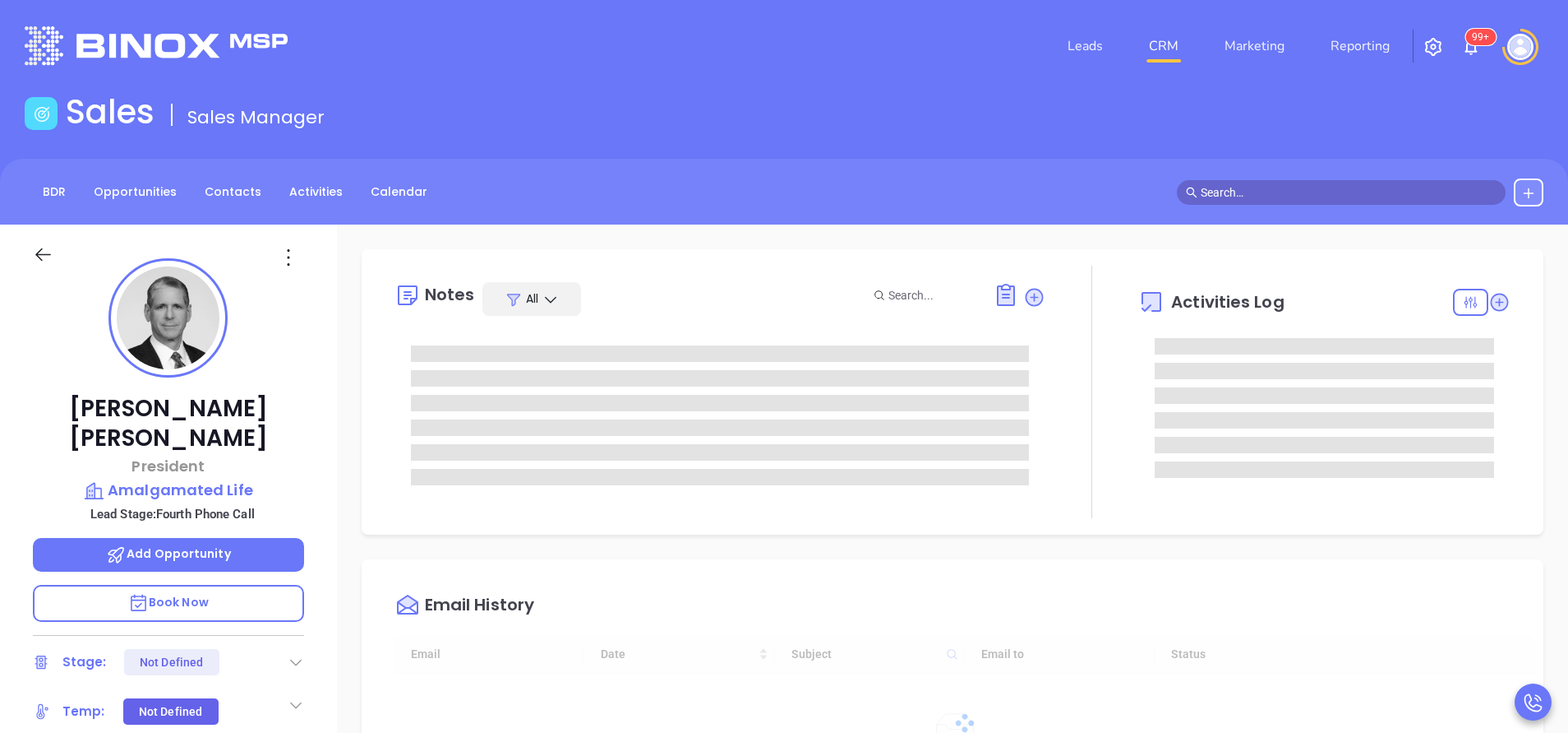
type input "[DATE]"
type input "[PERSON_NAME]"
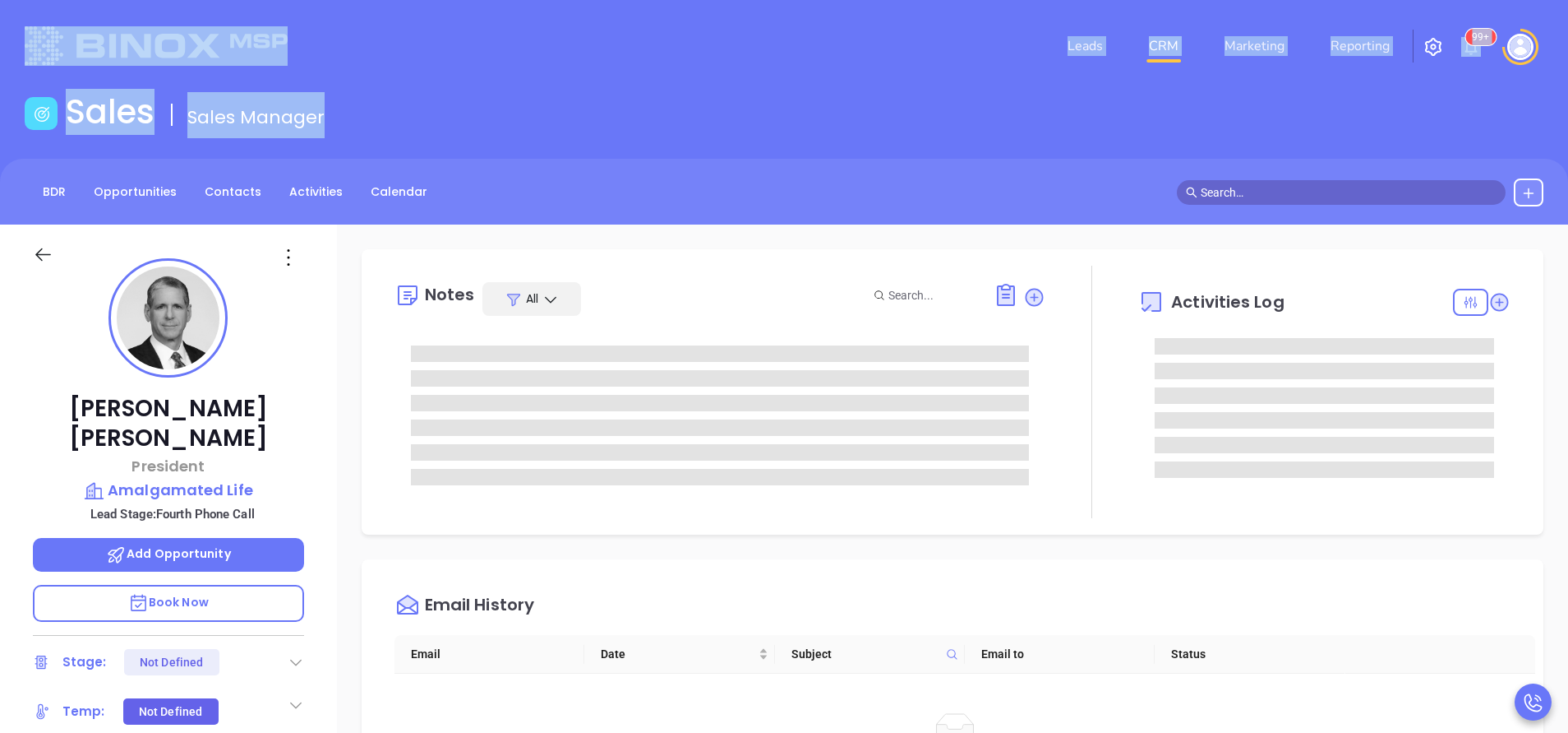
drag, startPoint x: 0, startPoint y: 0, endPoint x: 299, endPoint y: -51, distance: 303.3
click at [299, 0] on html "Leads CRM Marketing Reporting 99+ Financial Leads Leads Sales Sales Manager BDR…" at bounding box center [784, 366] width 1568 height 733
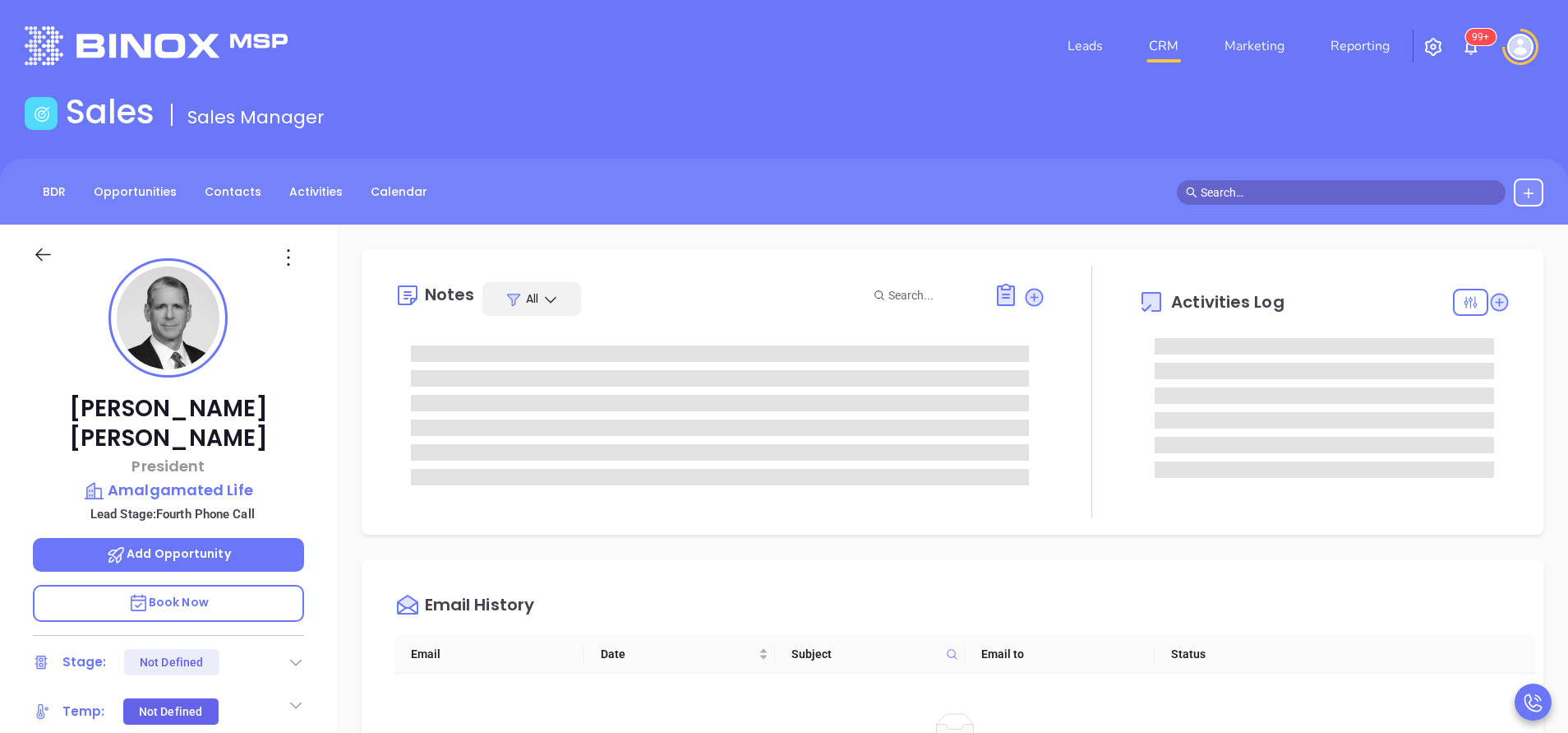
drag, startPoint x: 299, startPoint y: -51, endPoint x: 519, endPoint y: 140, distance: 291.3
click at [519, 140] on main "Sales Sales Manager BDR Opportunities Contacts Activities Calendar Call Now Cal…" at bounding box center [784, 616] width 1568 height 1048
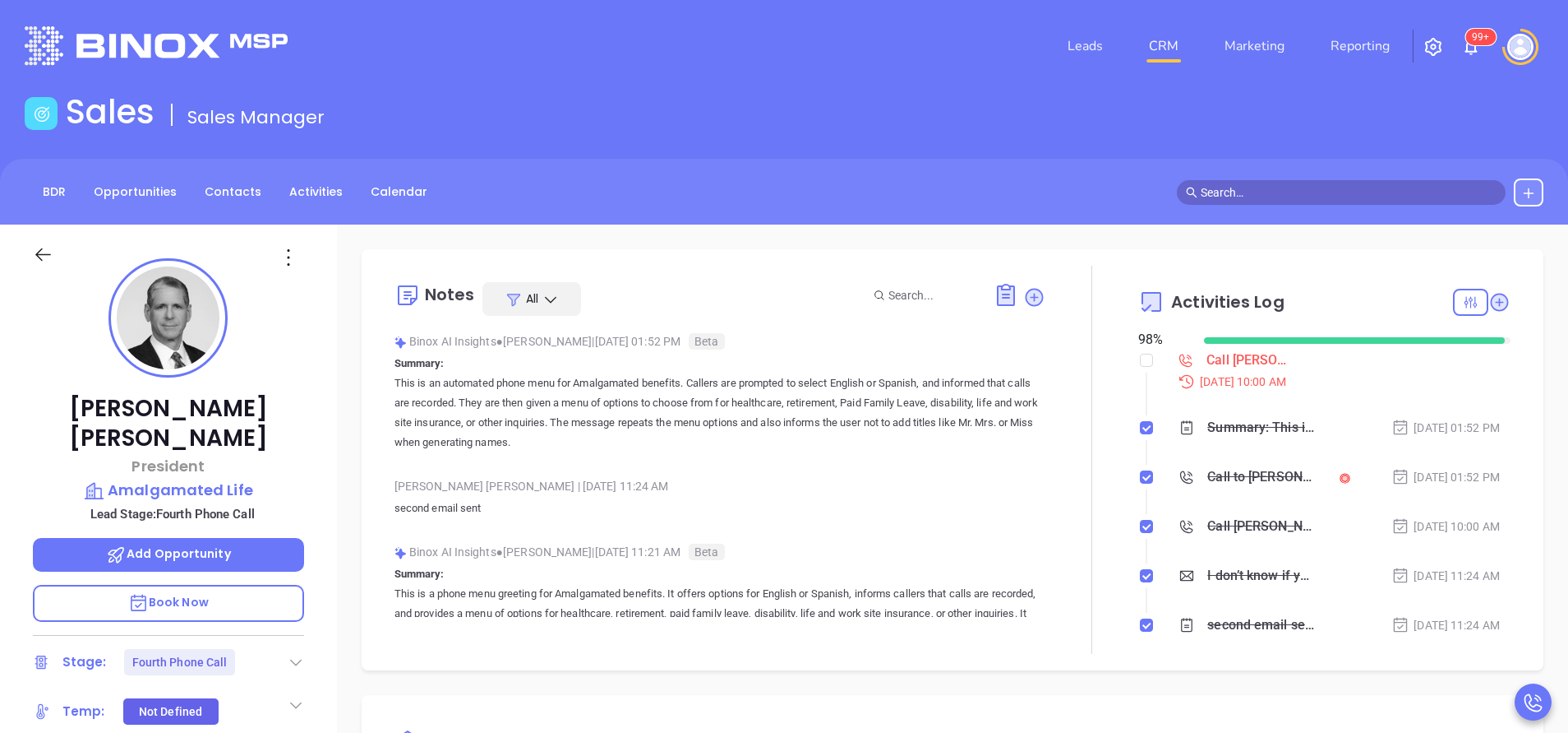
click at [295, 376] on div "Paul Mallen President Amalgamated Life Lead Stage: Fourth Phone Call Add Opport…" at bounding box center [168, 683] width 337 height 916
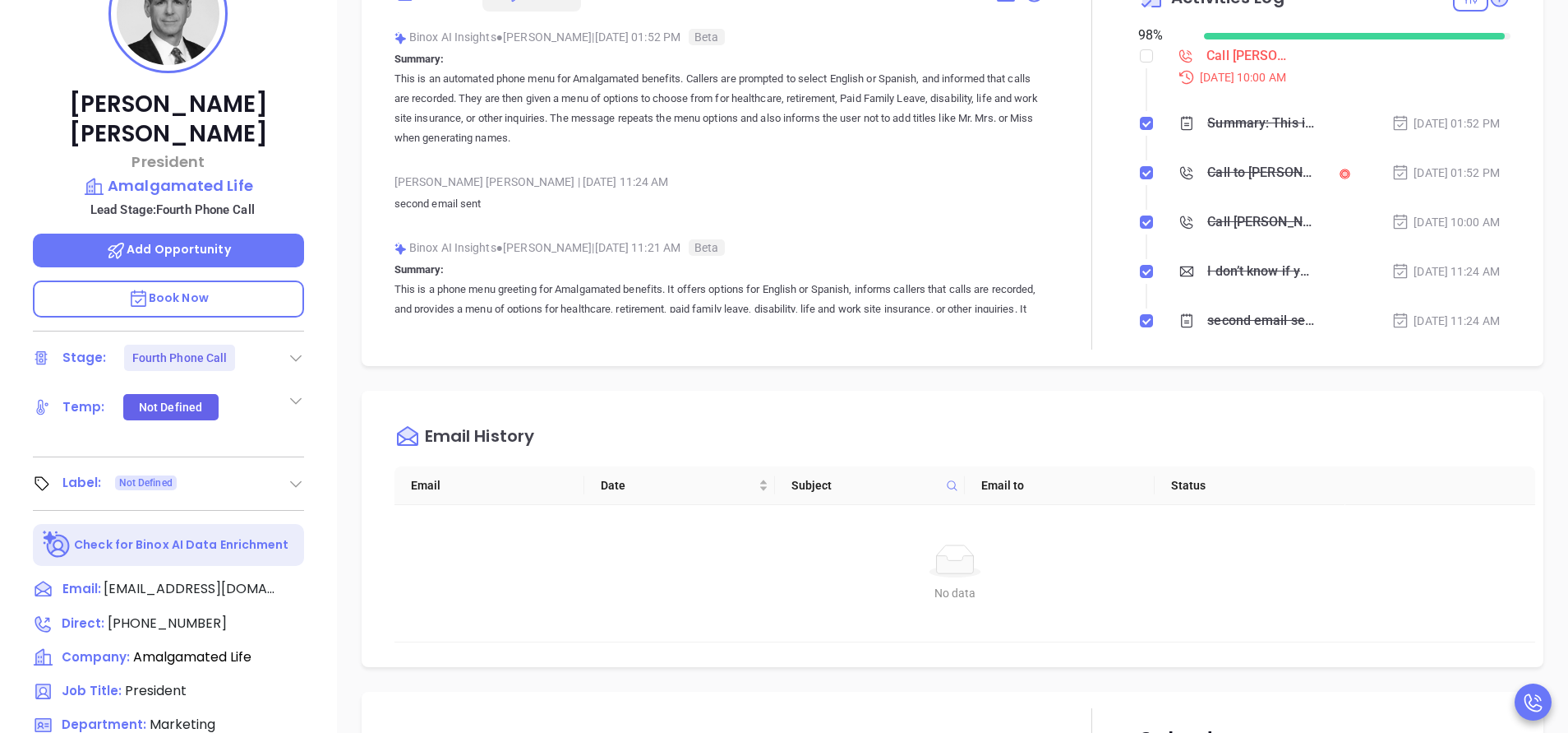
scroll to position [345, 0]
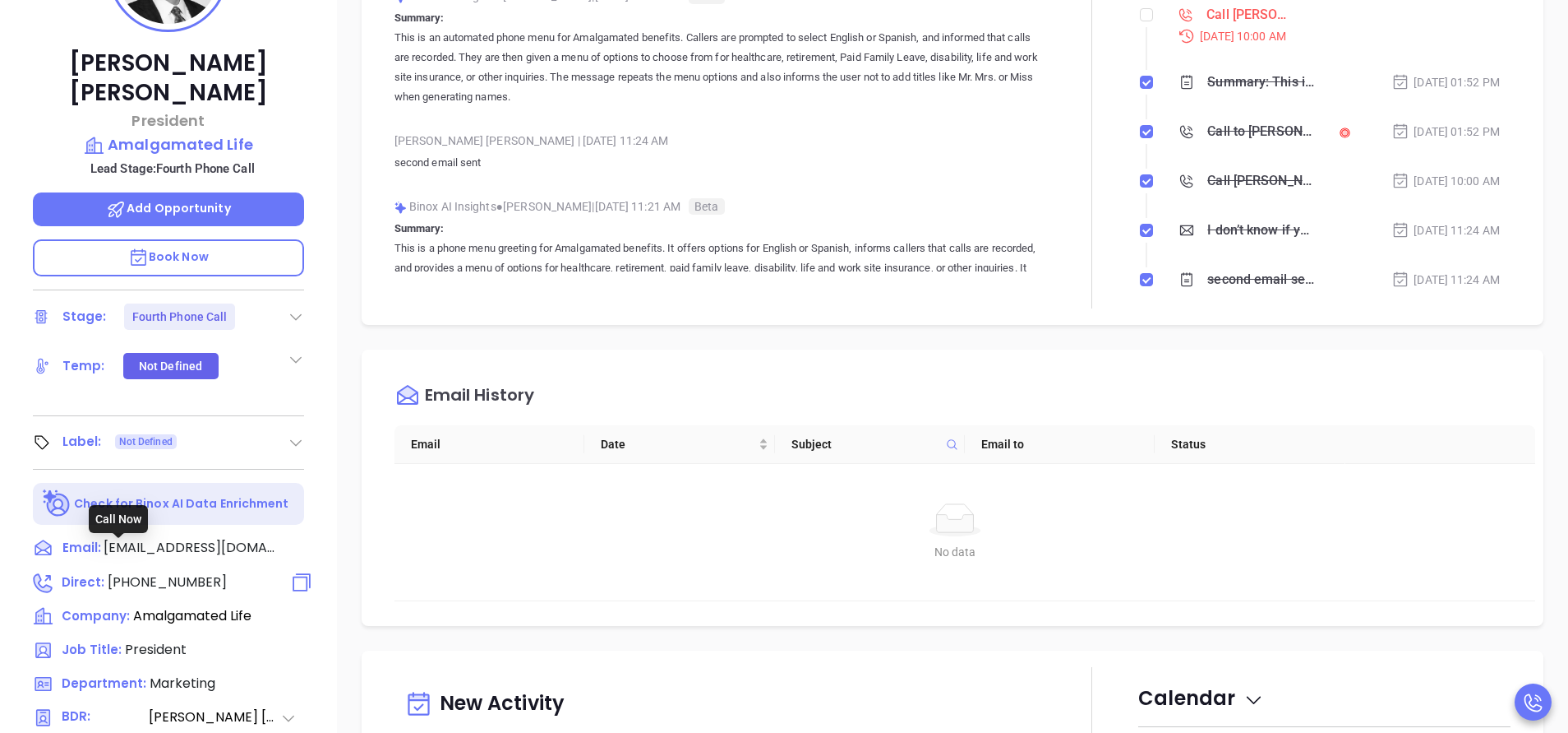
click at [196, 573] on span "(914) 367-5000" at bounding box center [167, 582] width 119 height 19
type input "(914) 367-5000"
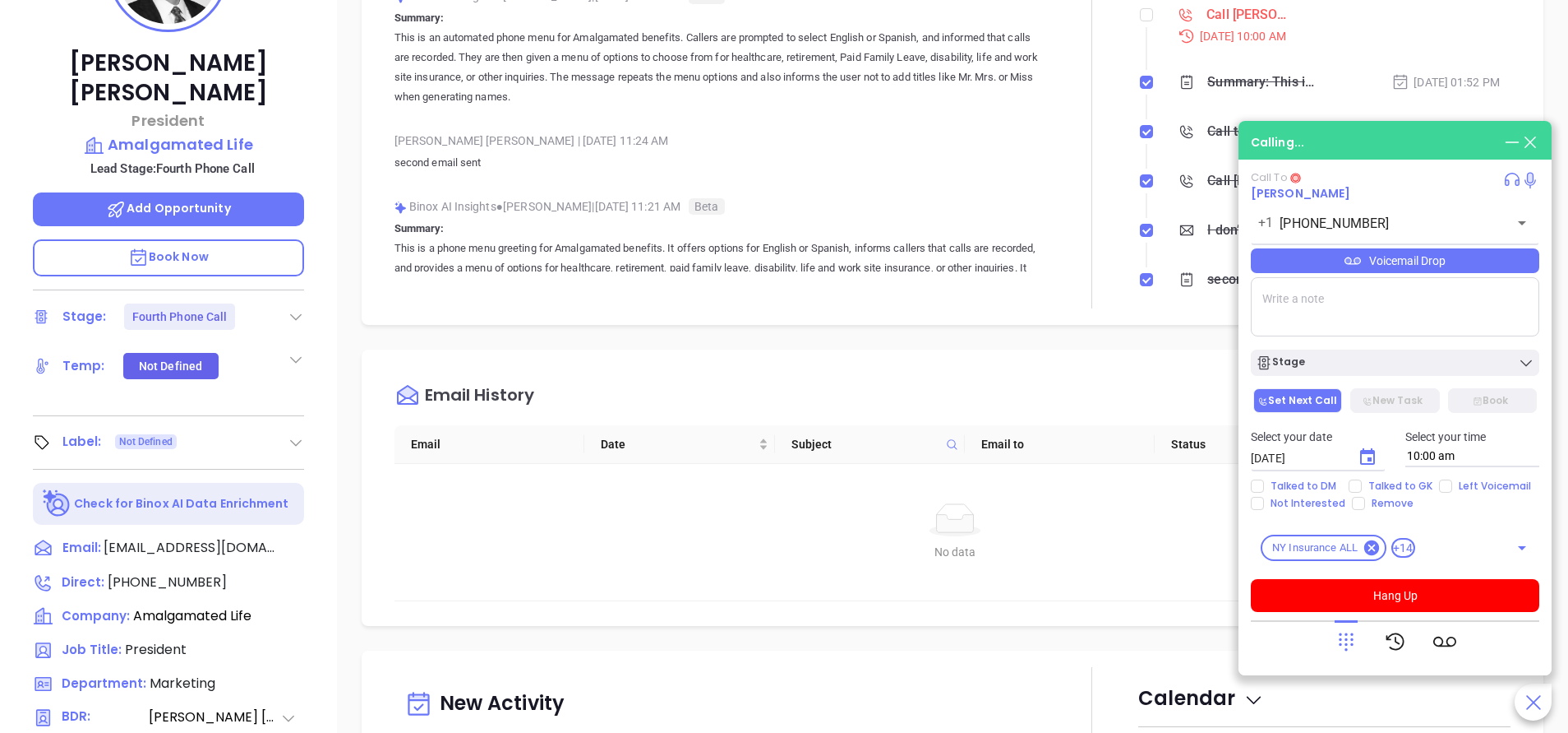
click at [314, 95] on div "Paul Mallen President Amalgamated Life Lead Stage: Fourth Phone Call Add Opport…" at bounding box center [168, 336] width 337 height 916
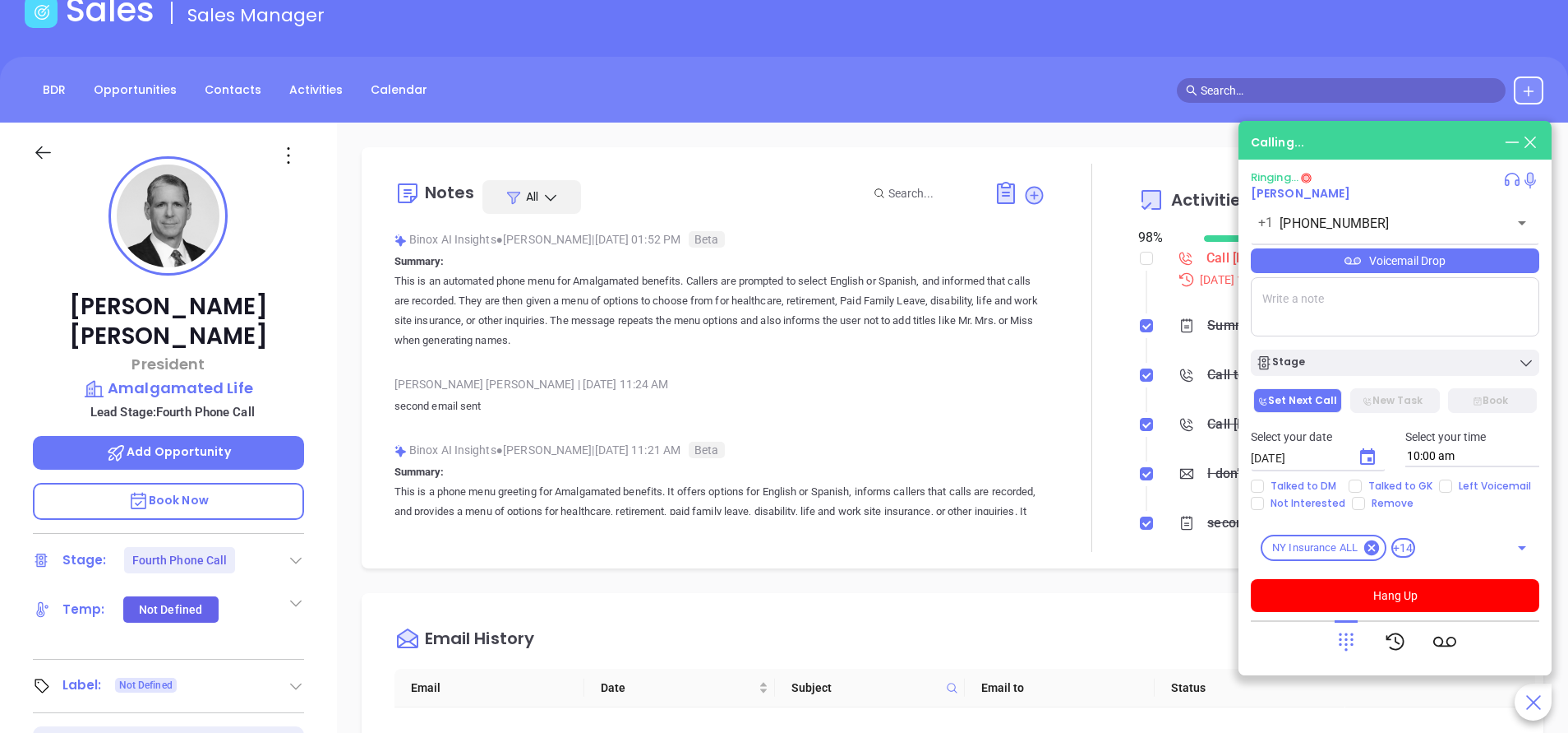
scroll to position [98, 0]
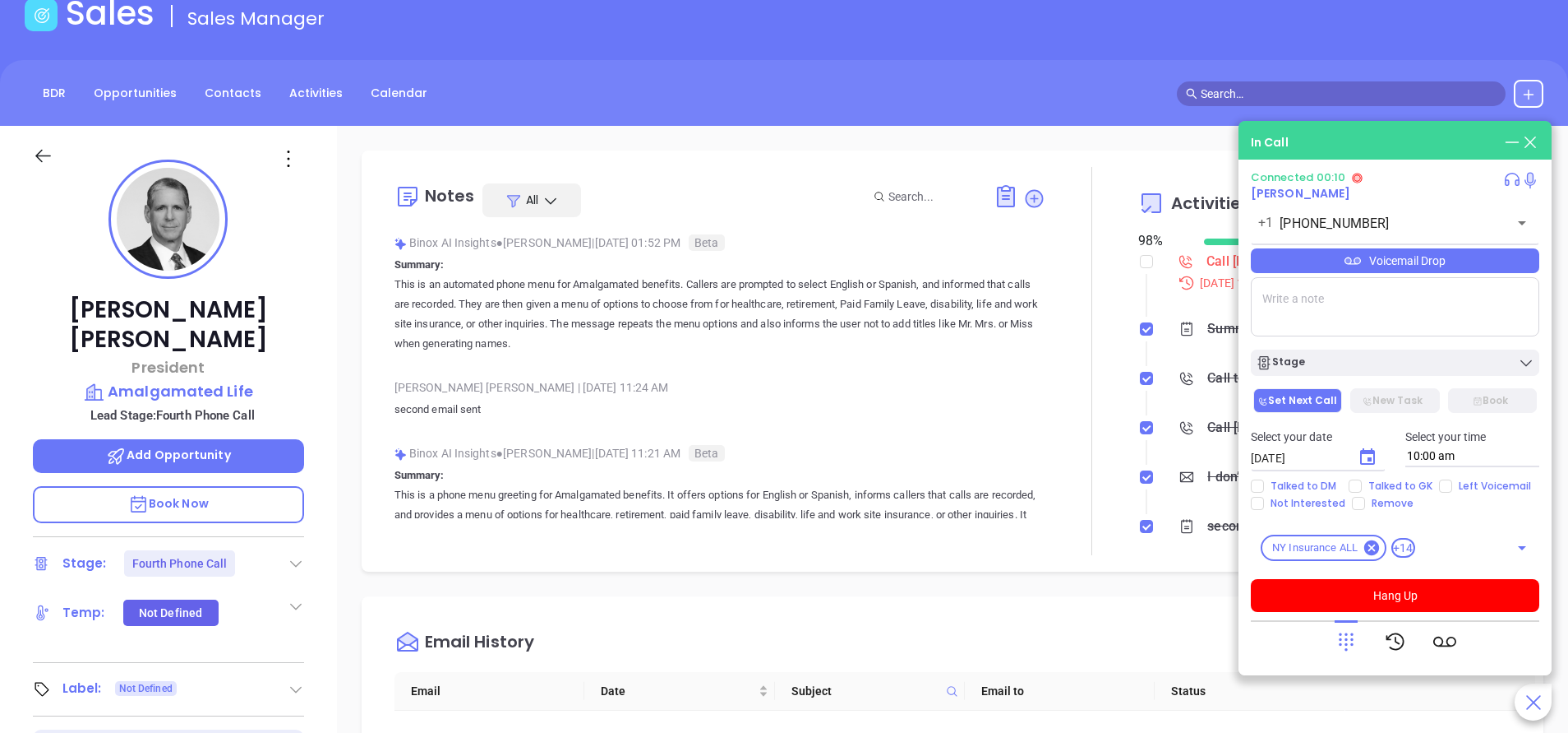
click at [1354, 630] on icon at bounding box center [1347, 642] width 23 height 23
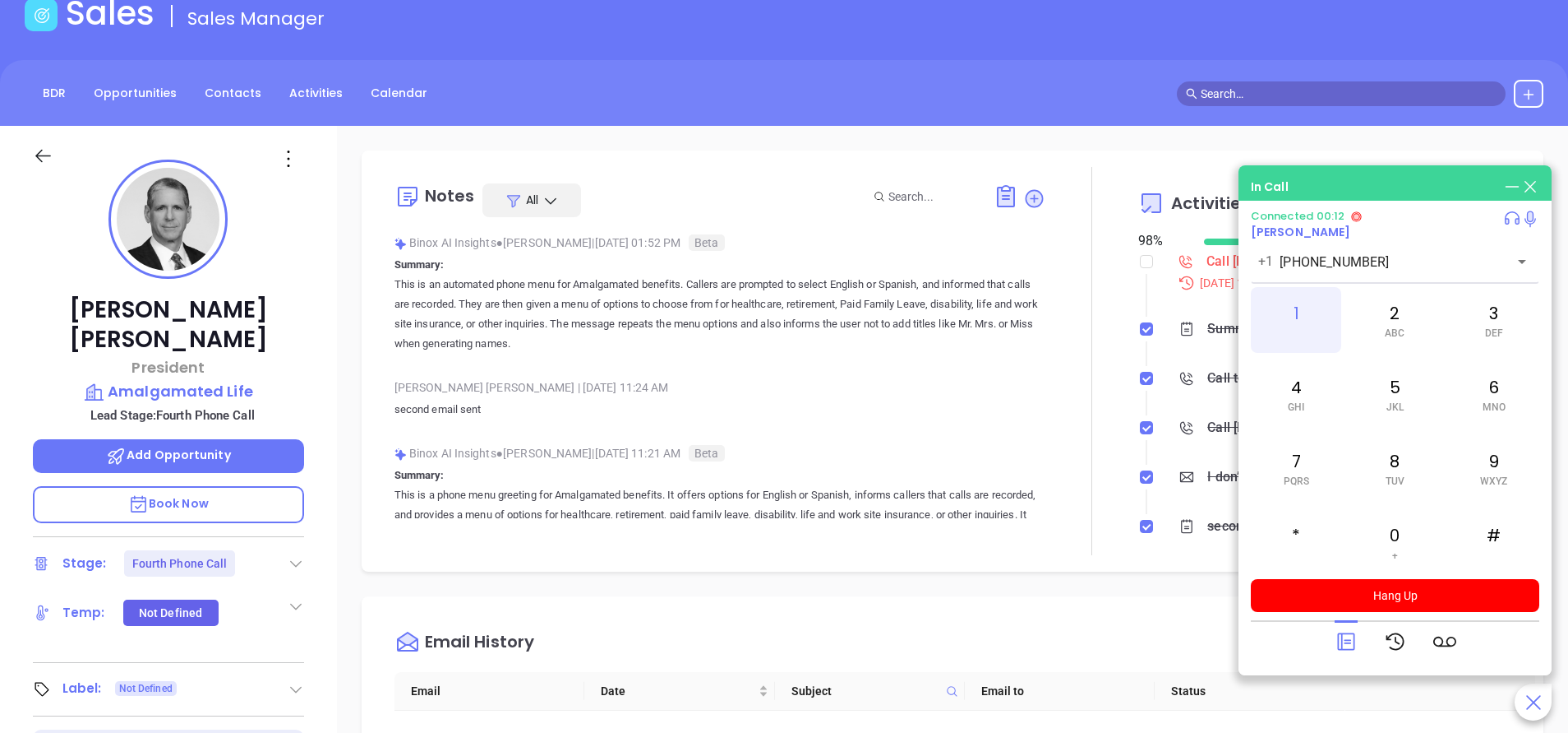
click at [1289, 304] on div "1" at bounding box center [1296, 320] width 90 height 66
click at [1509, 397] on div "6 MNO" at bounding box center [1495, 394] width 90 height 66
click at [1346, 633] on icon at bounding box center [1346, 642] width 18 height 18
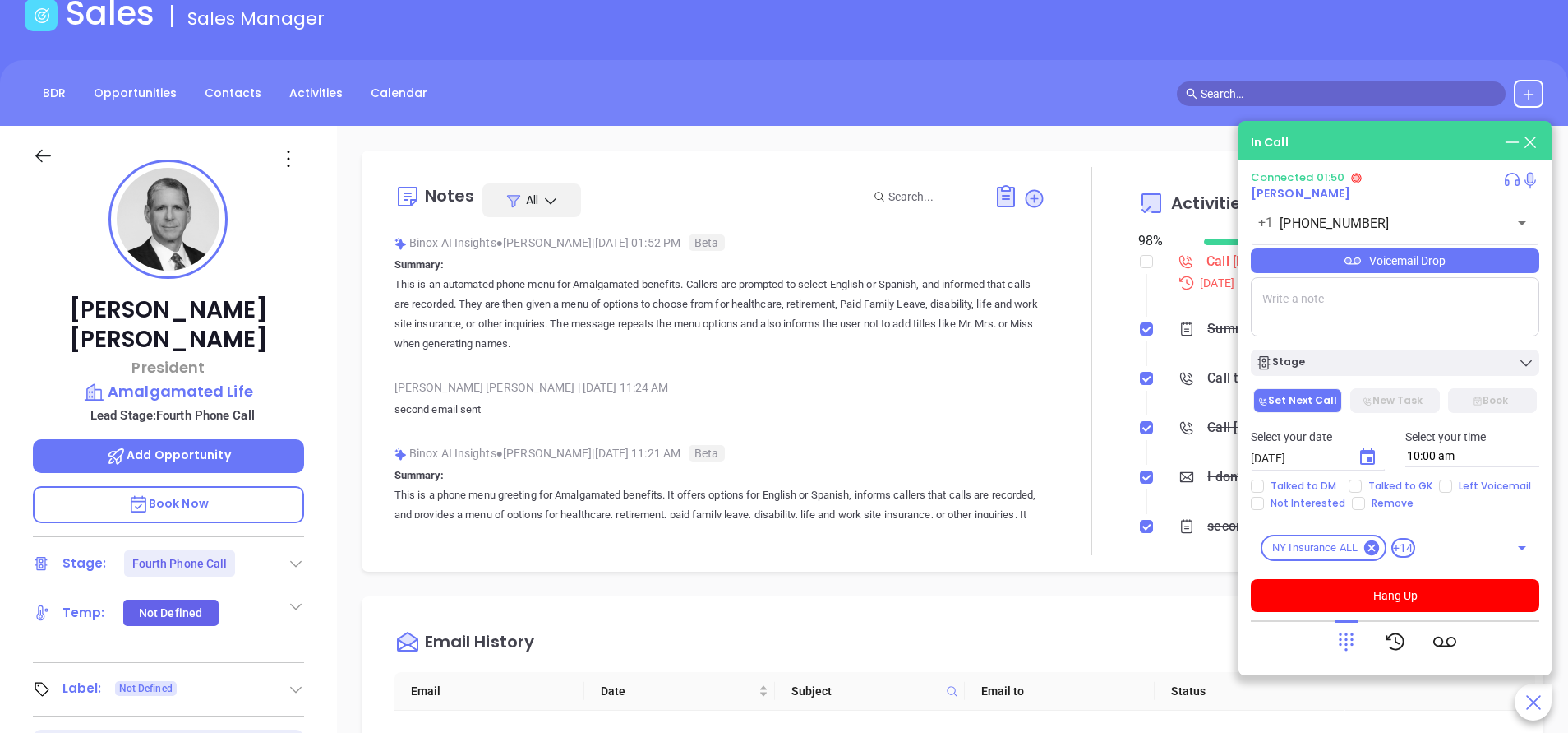
click at [1355, 480] on input "Talked to GK" at bounding box center [1355, 486] width 13 height 13
checkbox input "true"
click at [1416, 587] on button "Hang Up" at bounding box center [1395, 595] width 288 height 33
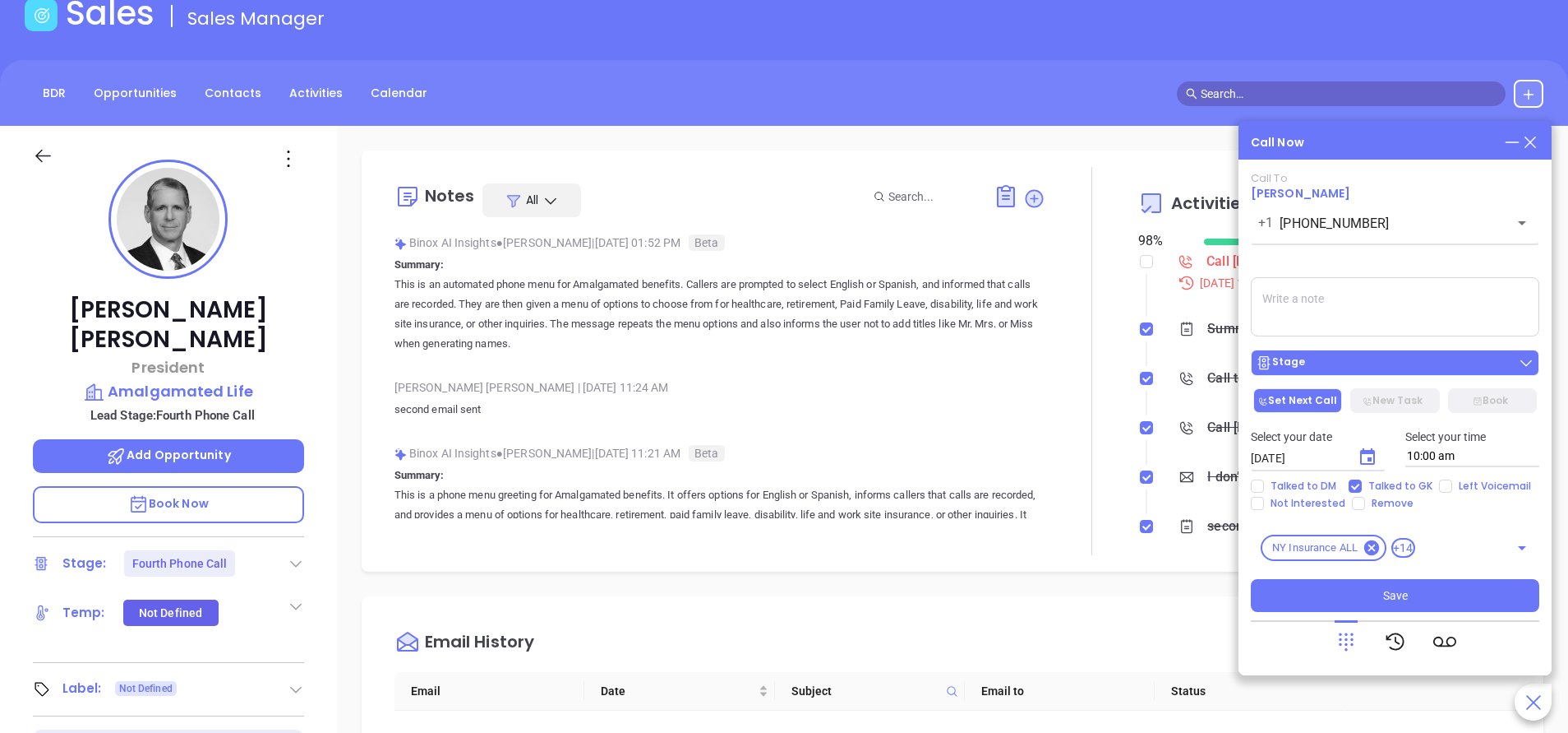
click at [1367, 369] on div "Stage" at bounding box center [1395, 362] width 279 height 17
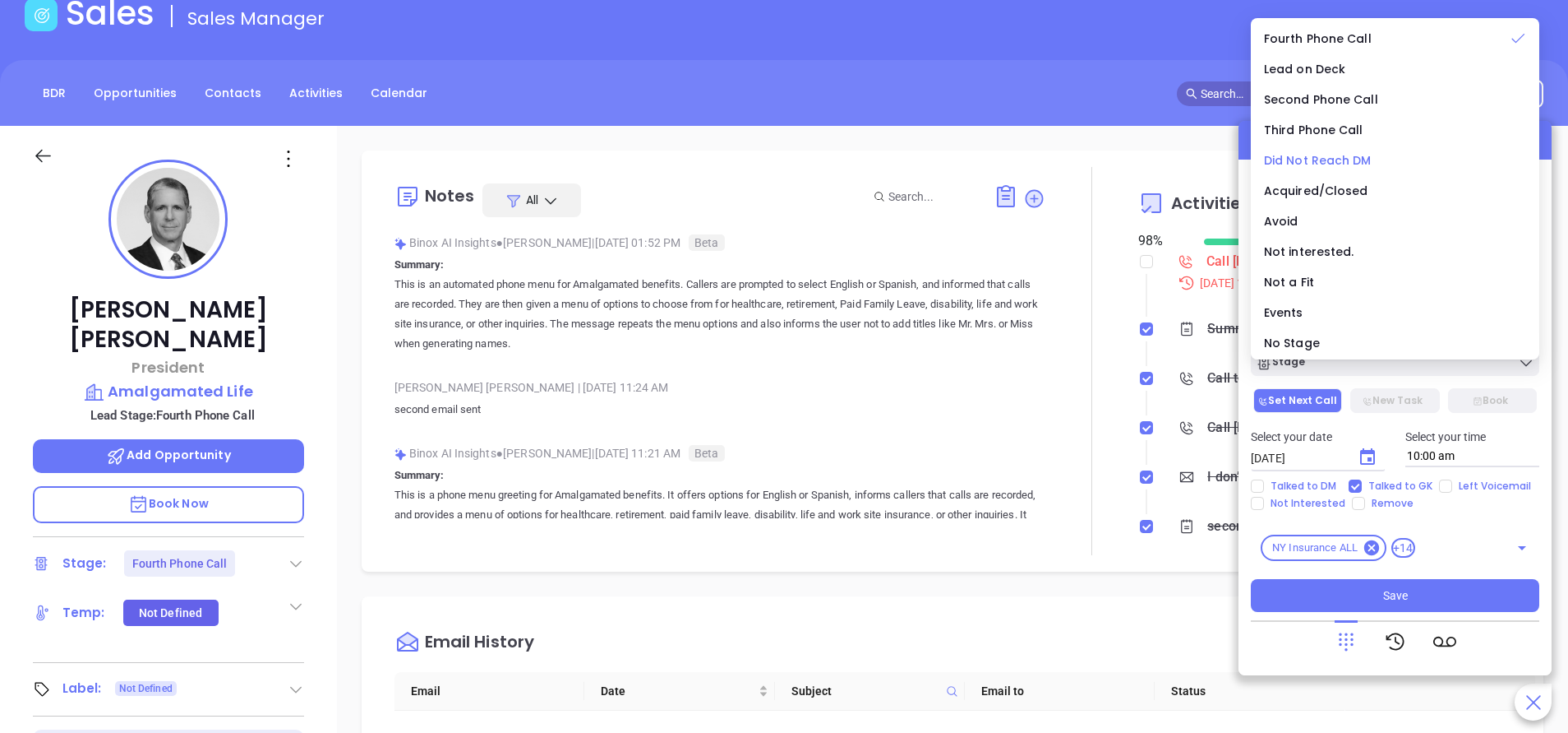
click at [1311, 161] on span "Did Not Reach DM" at bounding box center [1318, 160] width 108 height 17
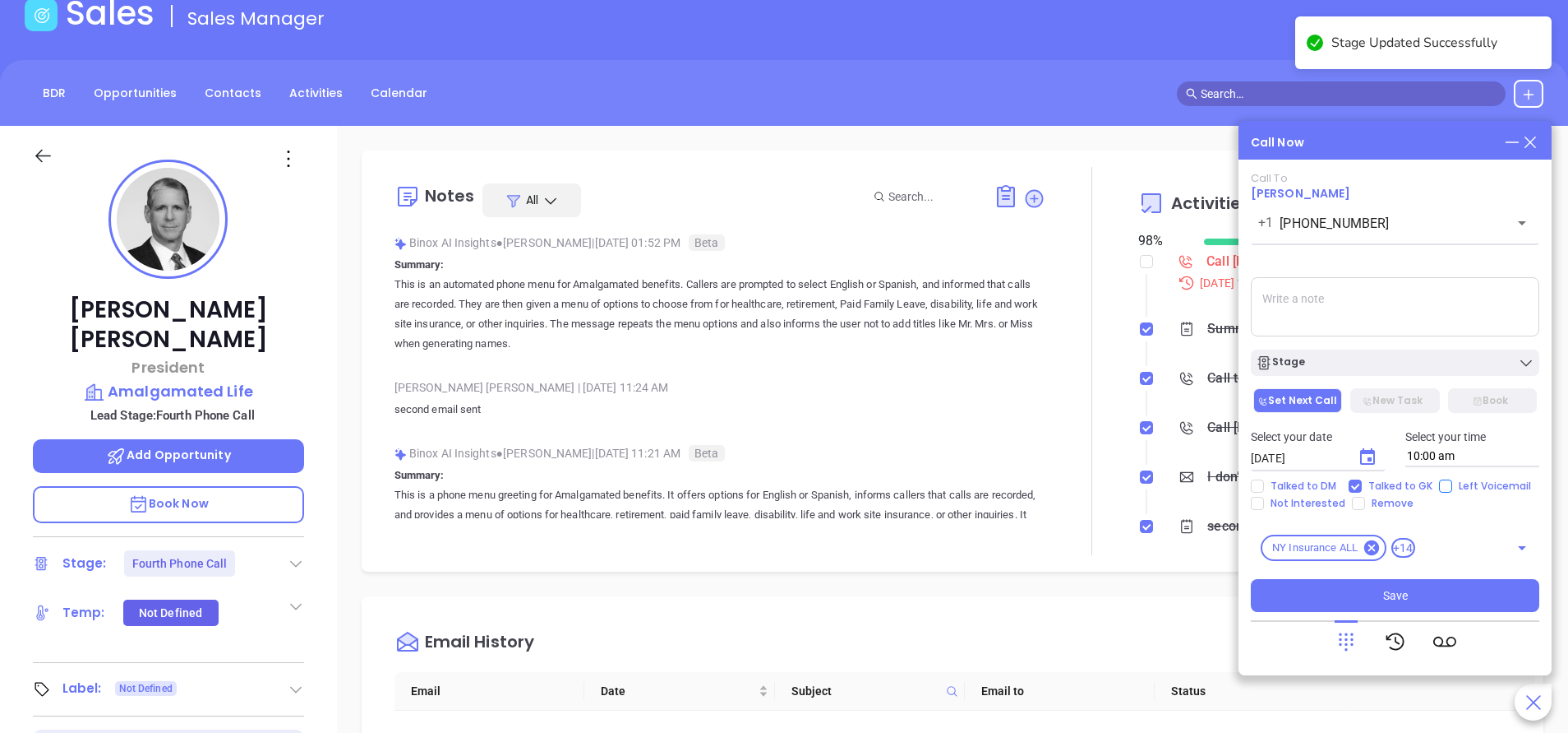
click at [1441, 480] on input "Left Voicemail" at bounding box center [1446, 486] width 13 height 13
checkbox input "true"
click at [1339, 588] on button "Save" at bounding box center [1395, 595] width 288 height 33
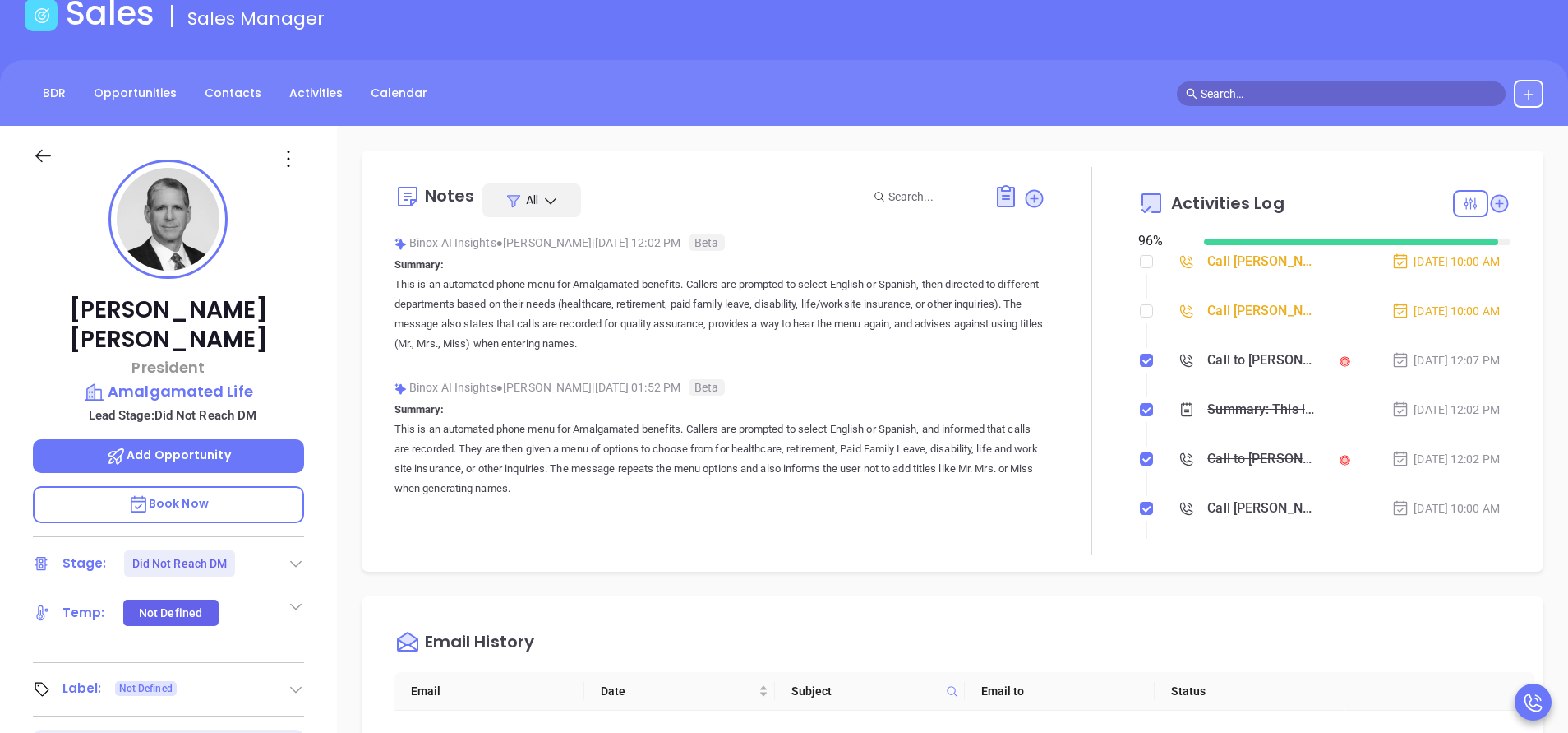
click at [1141, 249] on div "96 %" at bounding box center [1161, 241] width 45 height 19
click at [1140, 264] on input "checkbox" at bounding box center [1146, 261] width 13 height 13
checkbox input "true"
click at [1140, 311] on input "checkbox" at bounding box center [1146, 311] width 13 height 13
checkbox input "true"
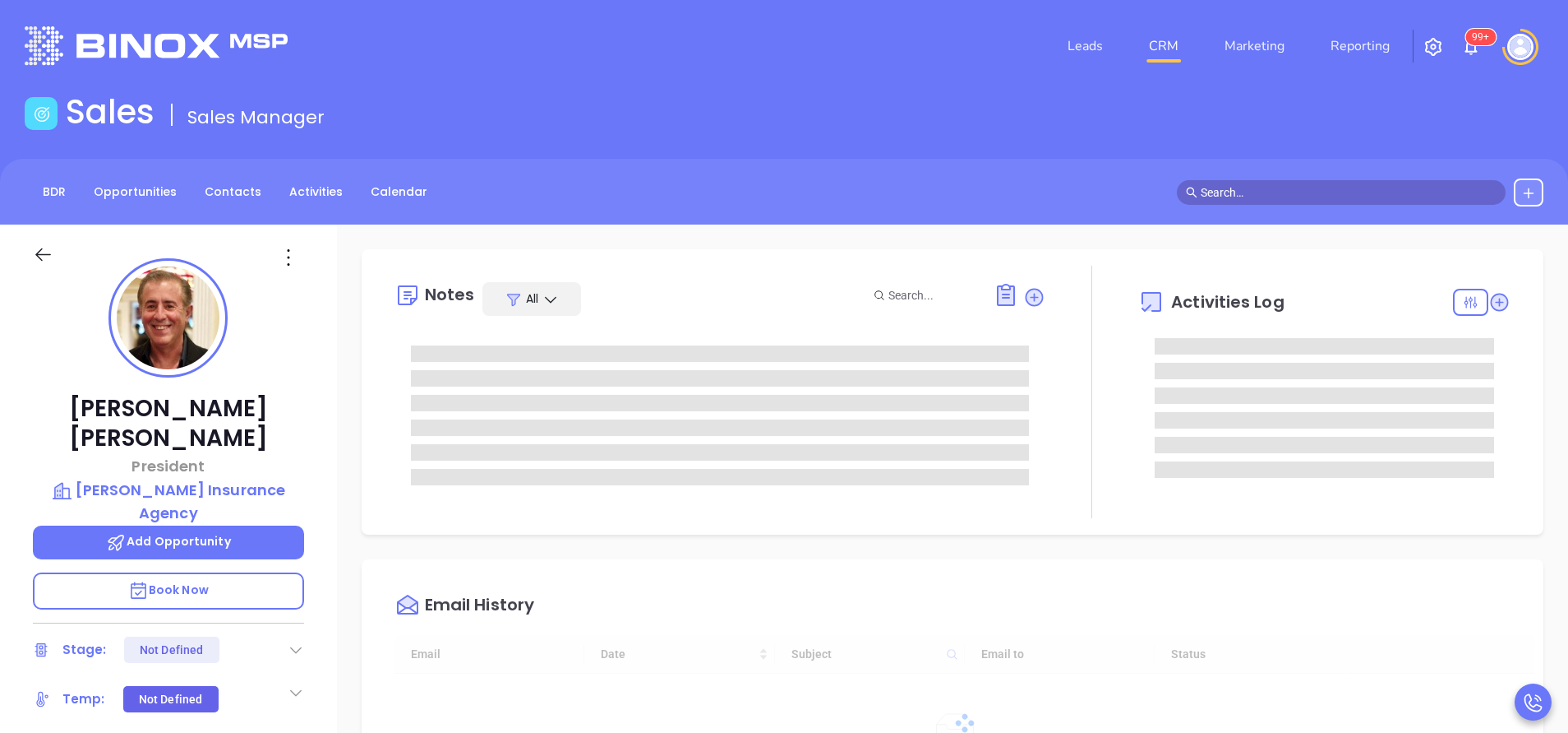
type input "[DATE]"
type input "[PERSON_NAME]"
type input "[DATE]"
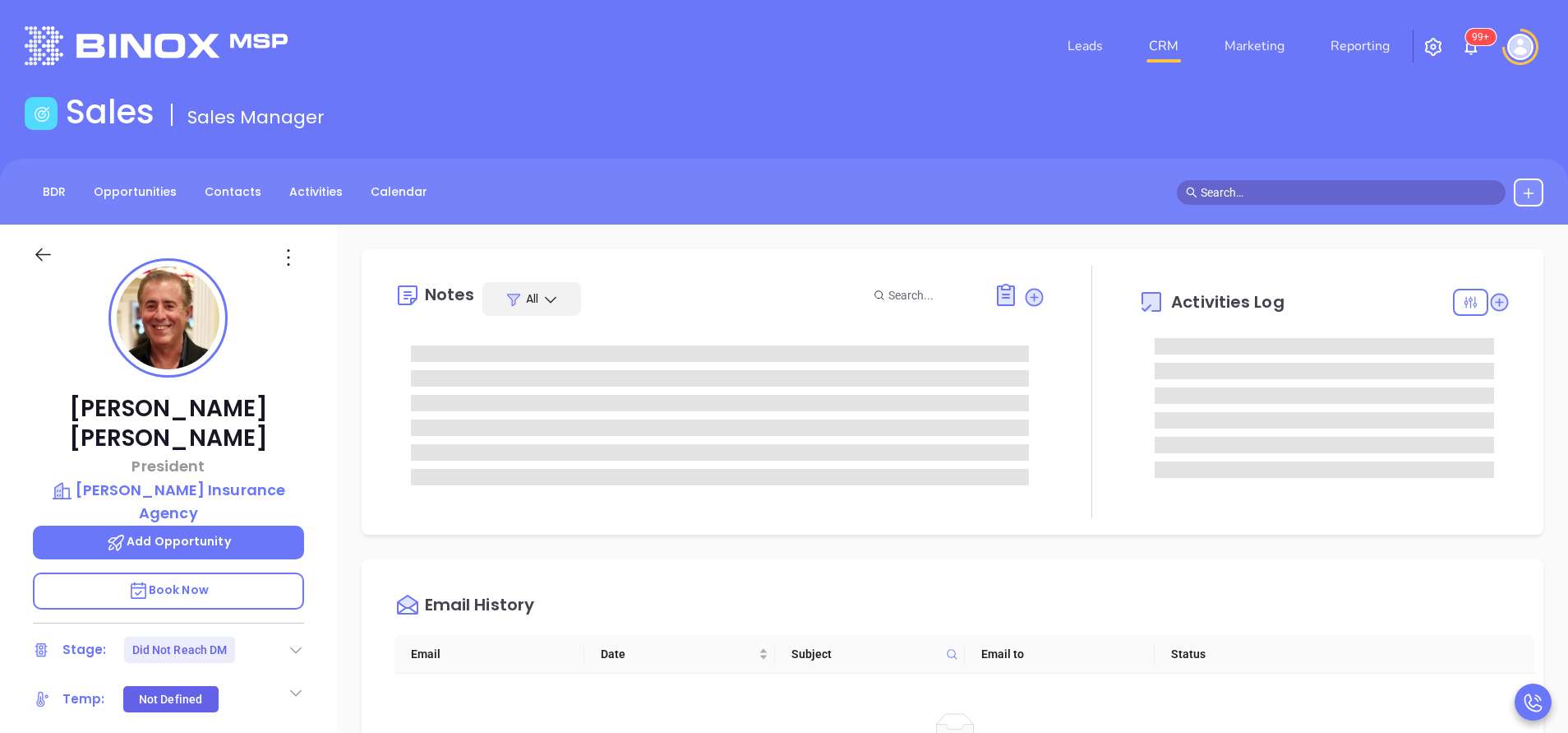
type input "[PERSON_NAME]"
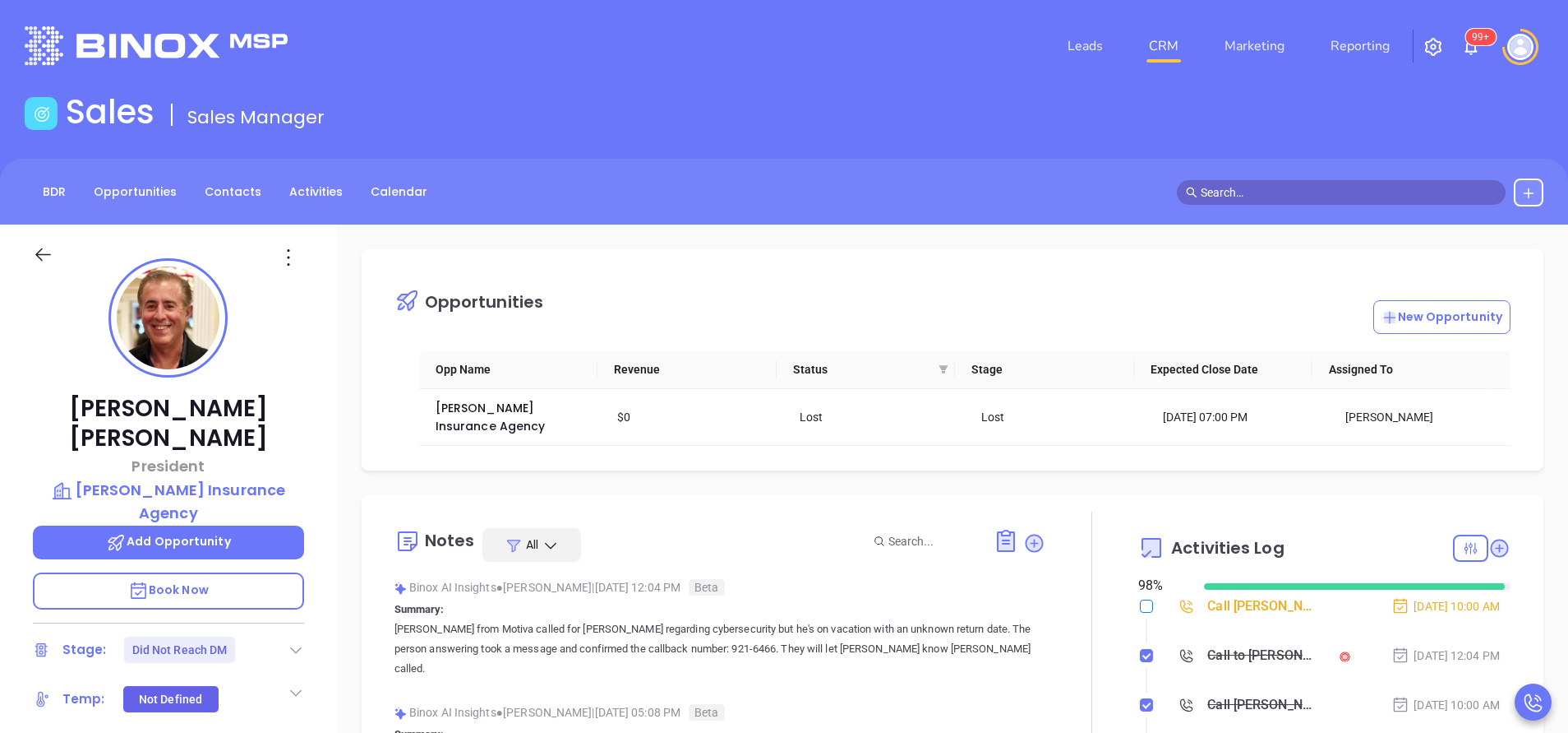
click at [1140, 599] on input "checkbox" at bounding box center [1146, 606] width 13 height 13
checkbox input "true"
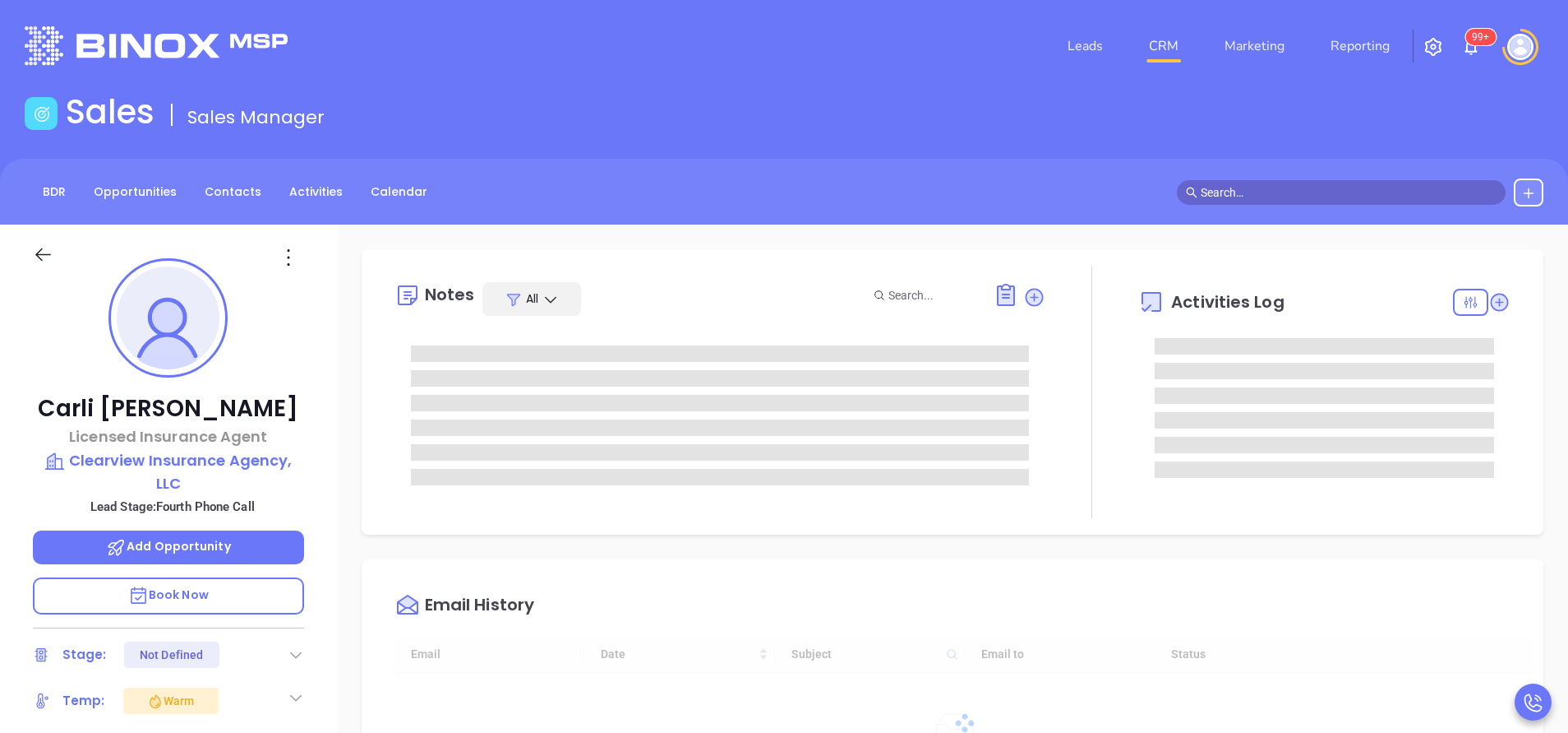
type input "[DATE]"
type input "[PERSON_NAME]"
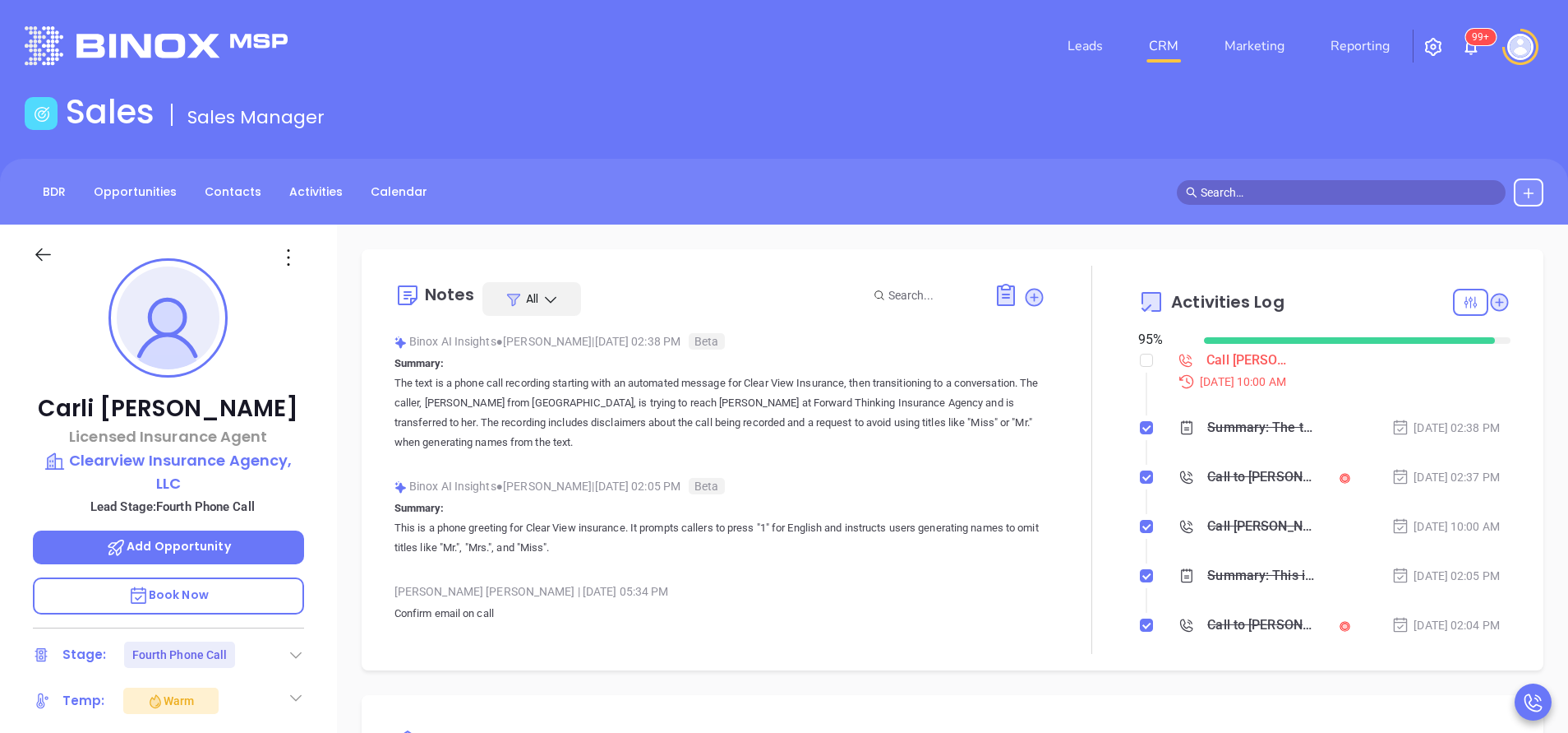
click at [387, 162] on div "BDR Opportunities Contacts Activities Calendar" at bounding box center [784, 191] width 1568 height 66
click at [319, 335] on div "Carli Maurice Licensed Insurance Agent Clearview Insurance Agency, LLC Lead Sta…" at bounding box center [168, 683] width 337 height 916
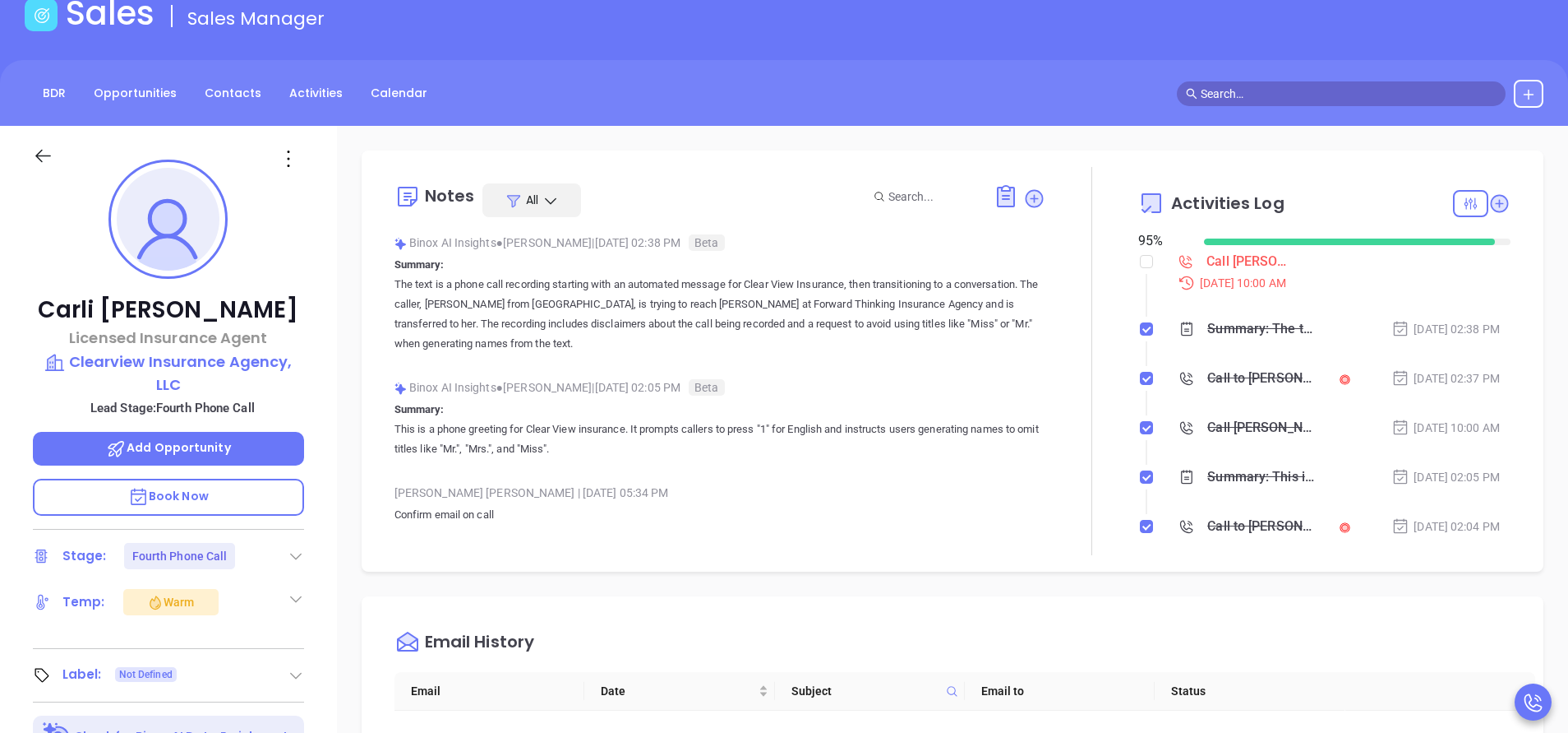
scroll to position [148, 0]
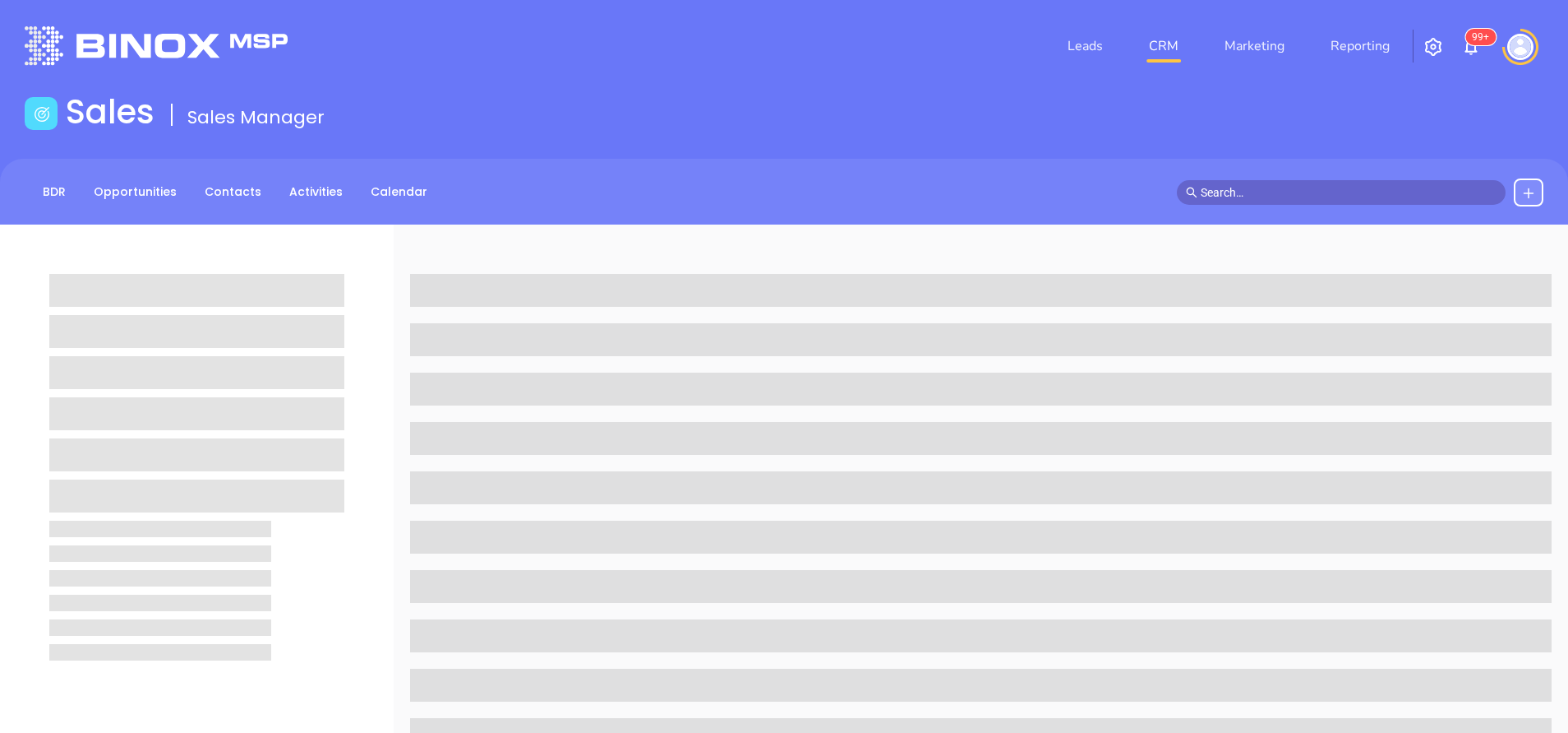
scroll to position [148, 0]
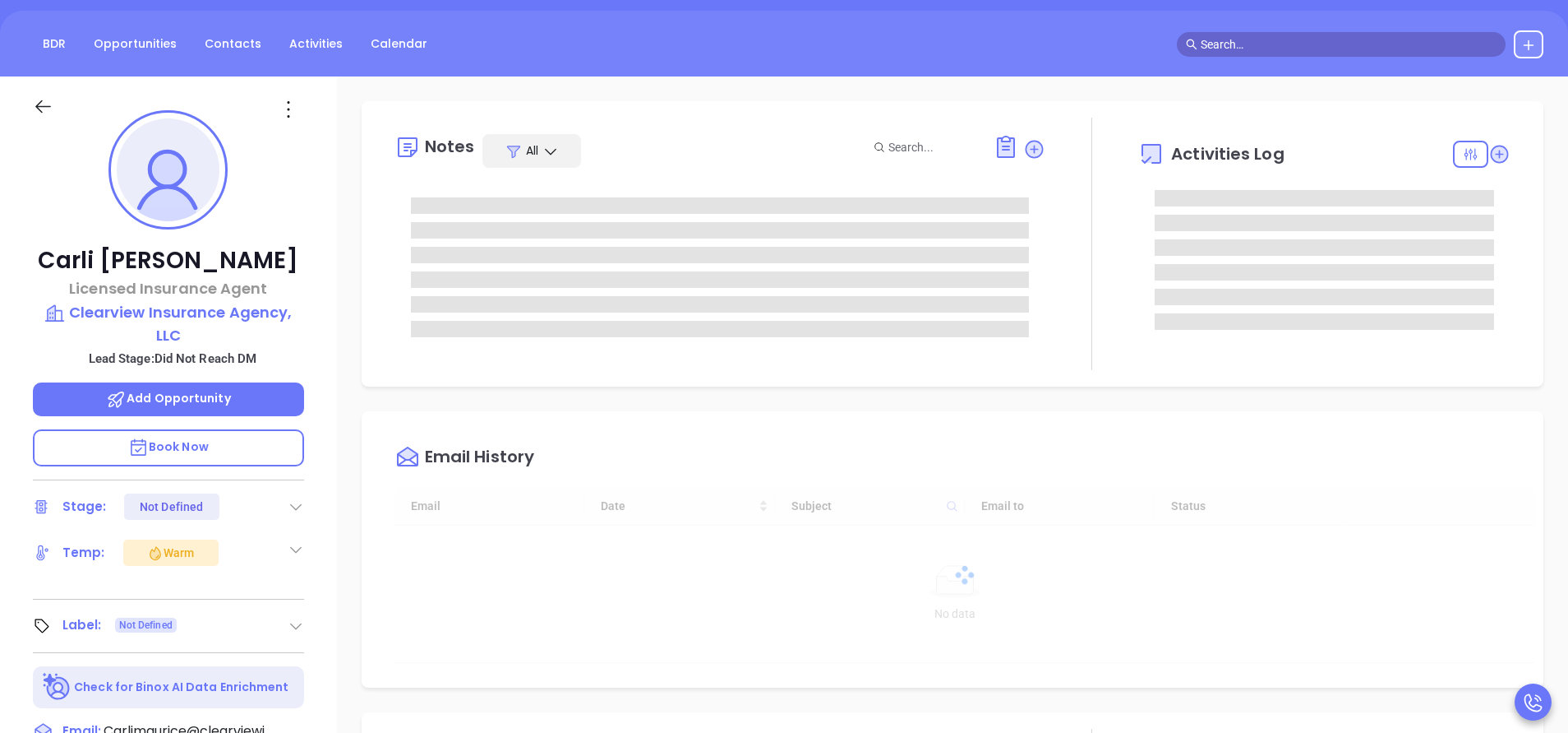
type input "[DATE]"
type input "[PERSON_NAME]"
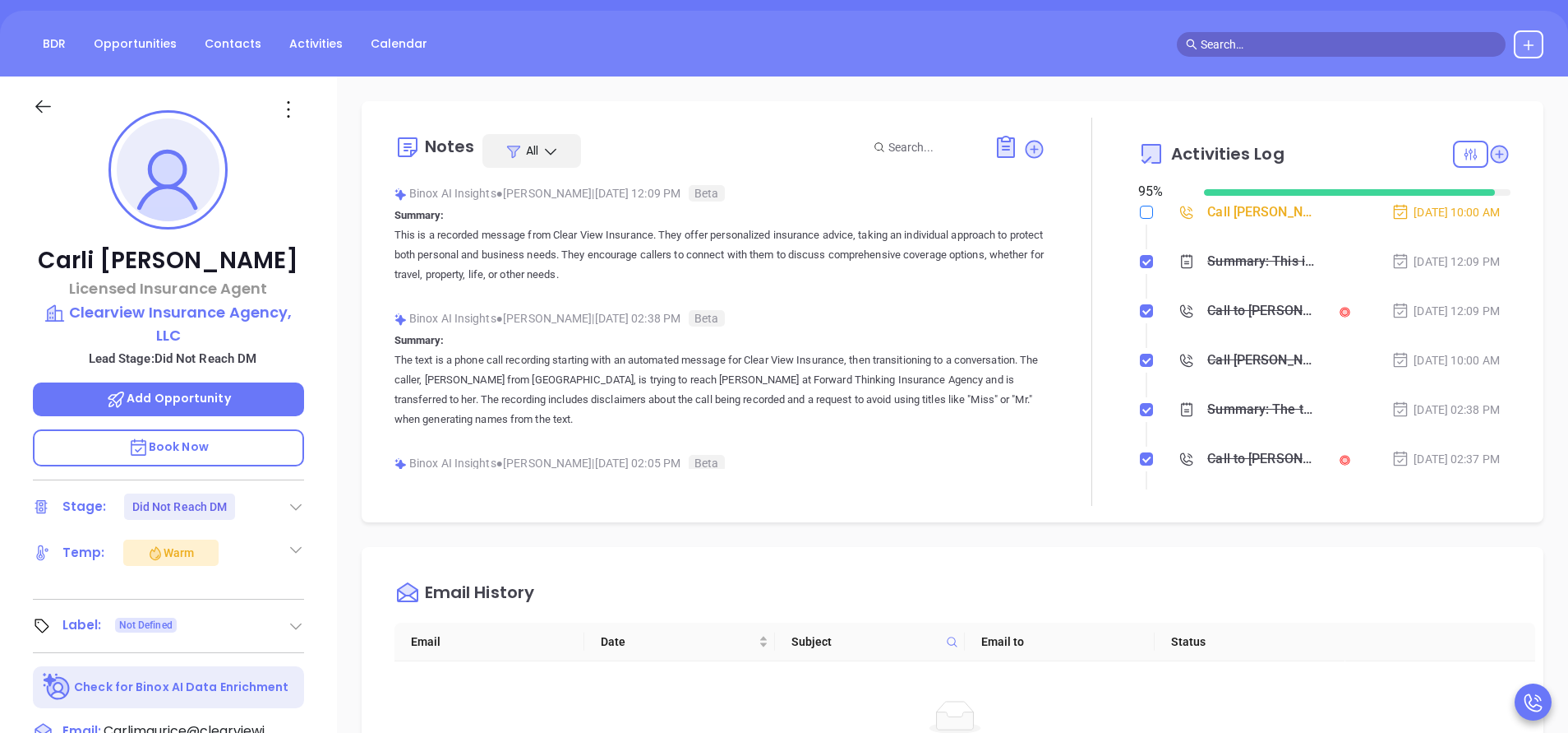
click at [1140, 212] on input "checkbox" at bounding box center [1146, 212] width 13 height 13
checkbox input "true"
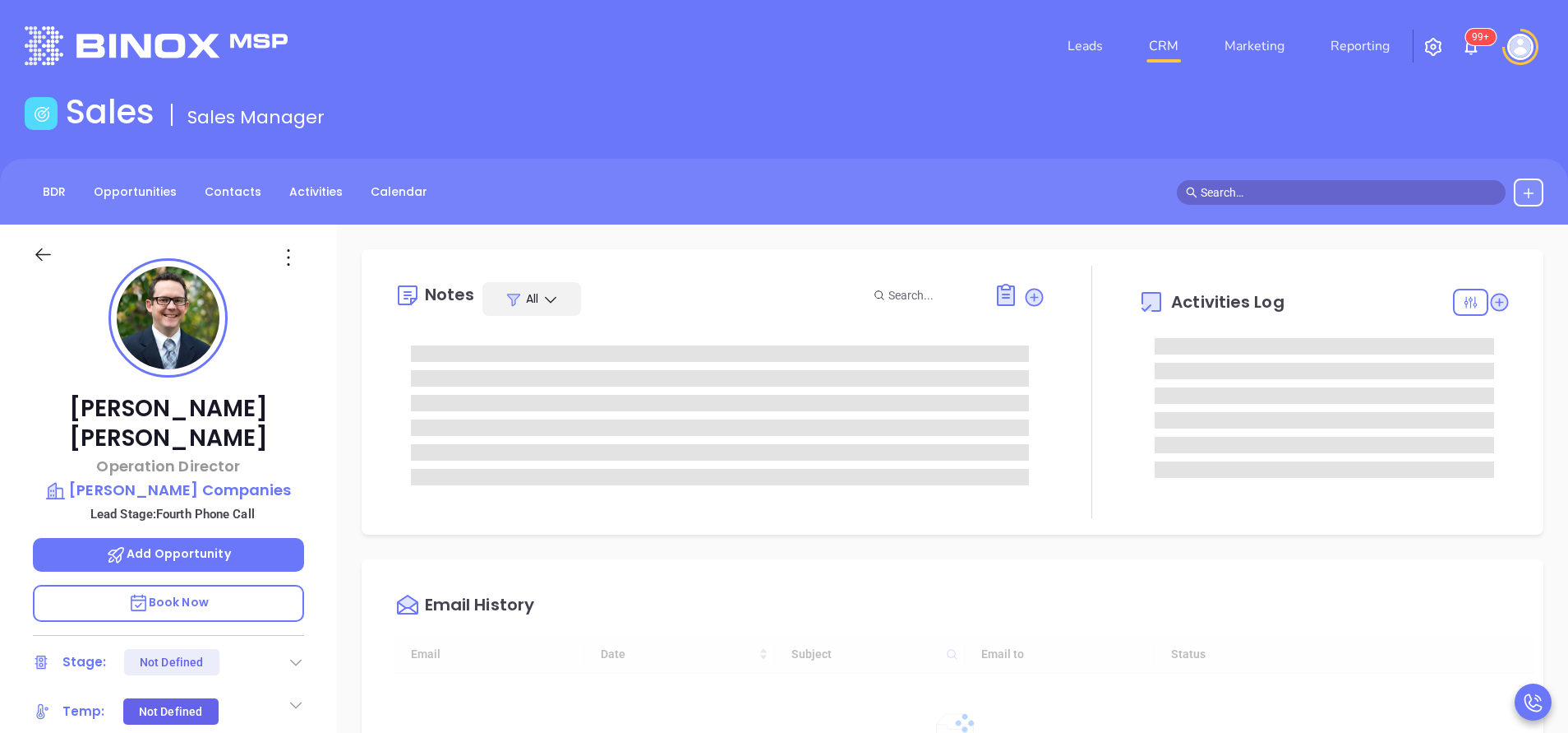
type input "[DATE]"
type input "[PERSON_NAME]"
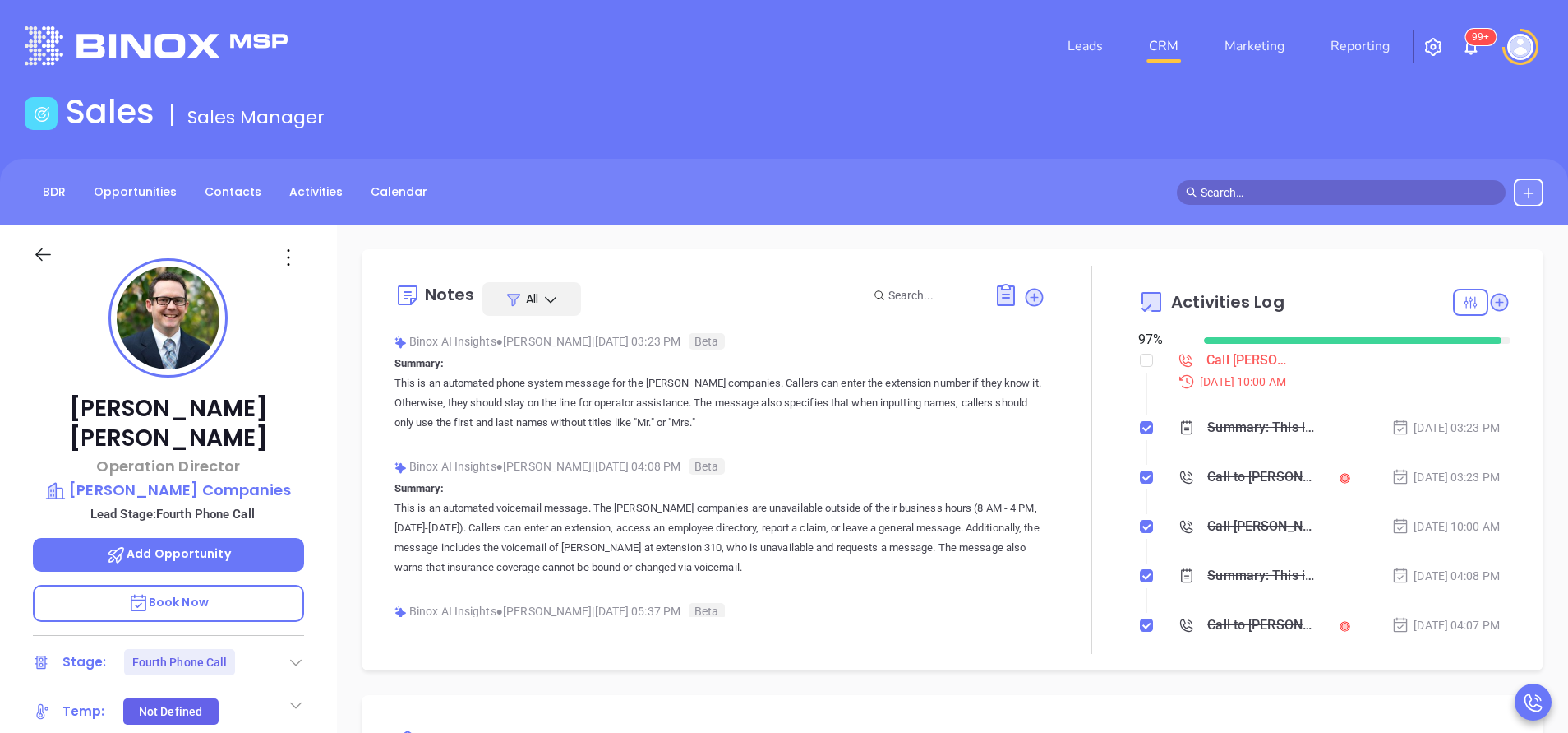
click at [310, 415] on div "[PERSON_NAME] Operation Director [PERSON_NAME] Companies Lead Stage: Fourth Pho…" at bounding box center [168, 683] width 337 height 916
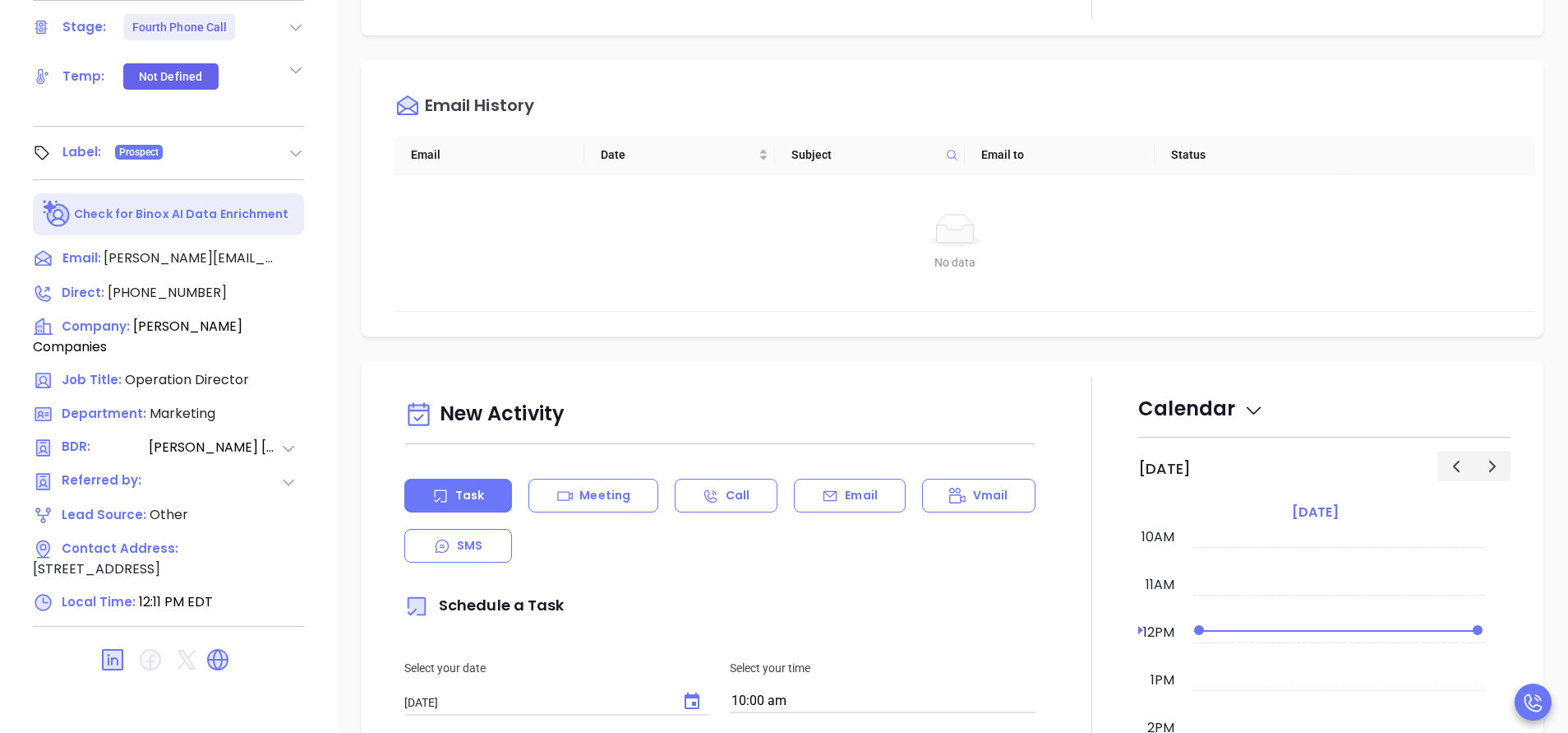
scroll to position [642, 0]
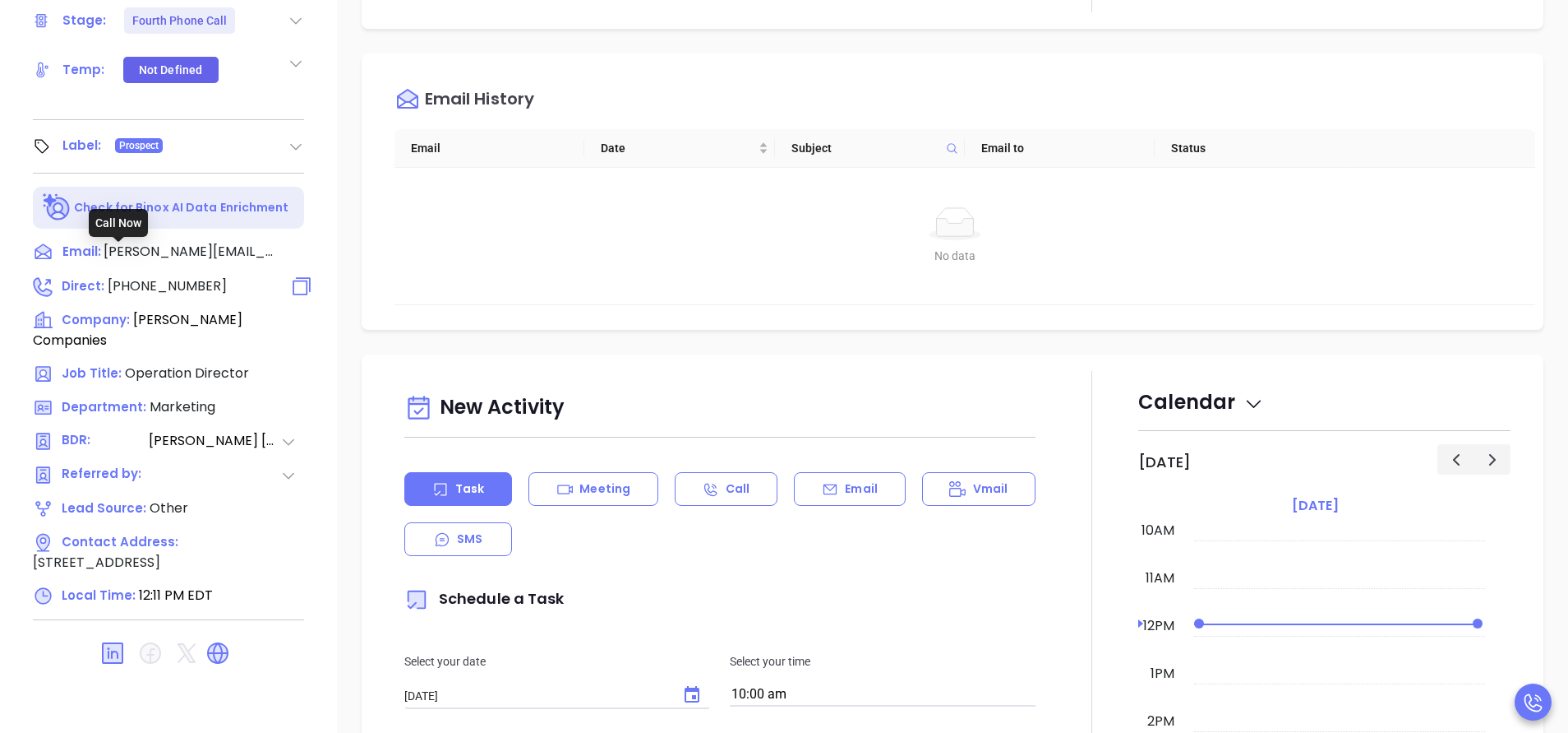
click at [199, 276] on span "[PHONE_NUMBER]" at bounding box center [167, 285] width 119 height 19
type input "[PHONE_NUMBER]"
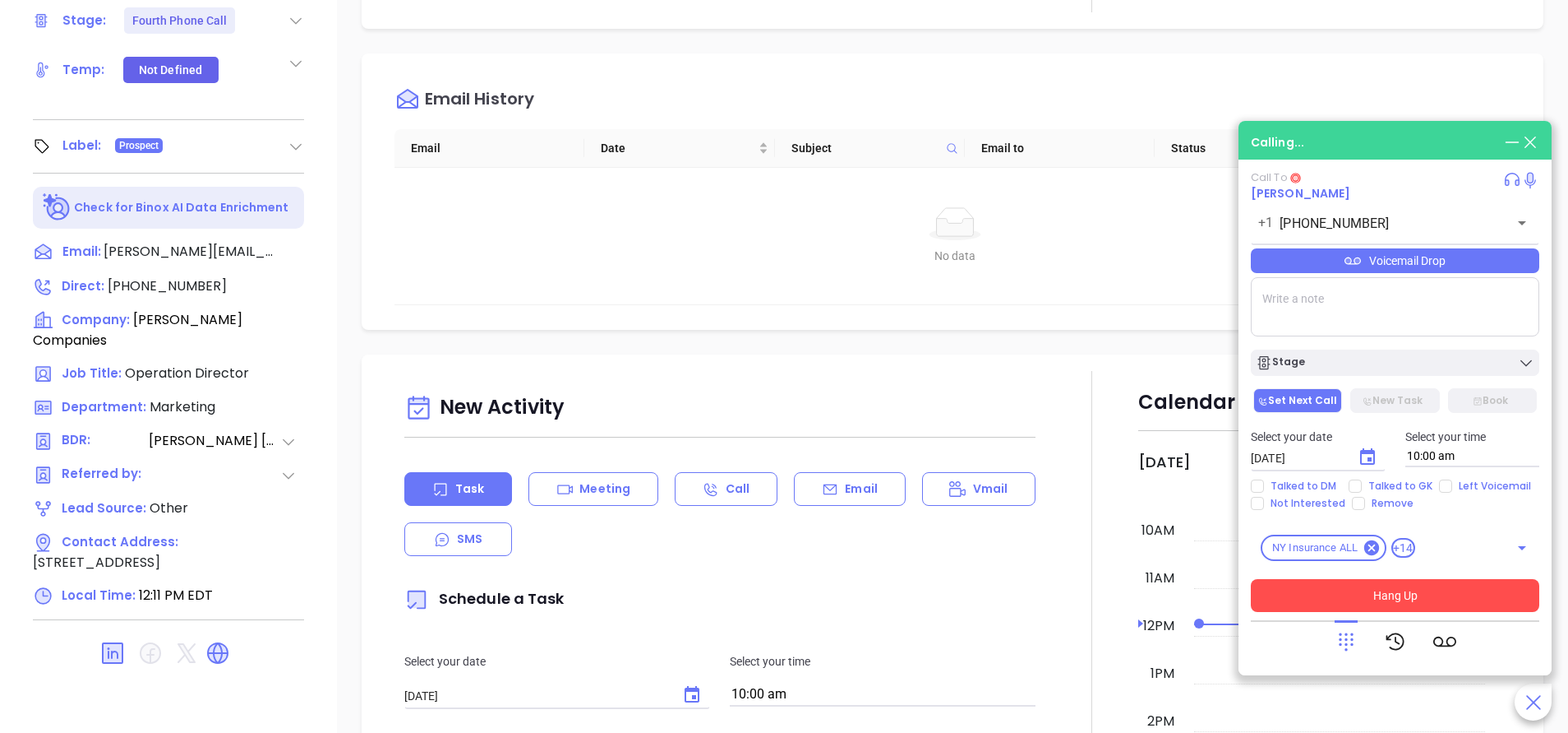
click at [1432, 596] on button "Hang Up" at bounding box center [1395, 595] width 288 height 33
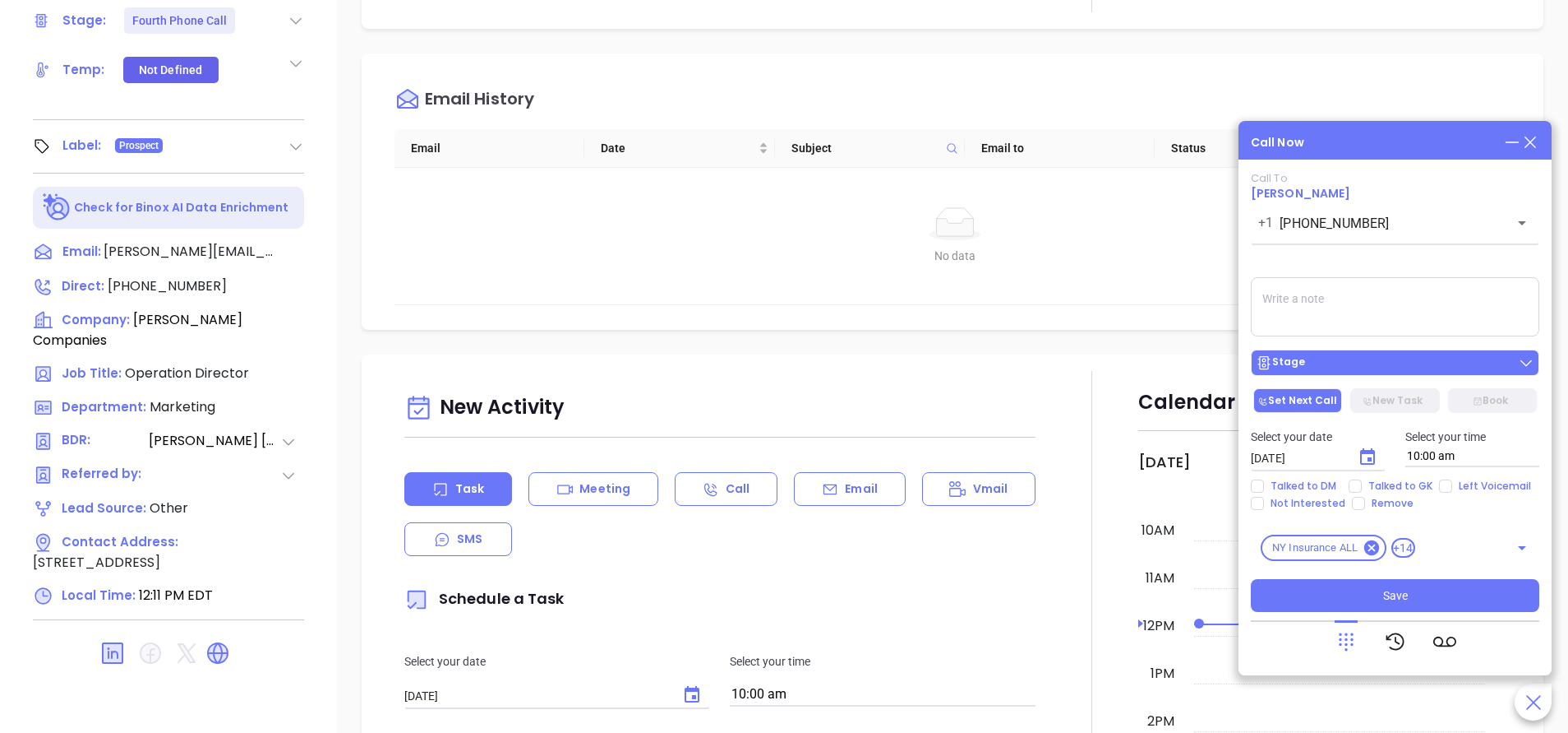
click at [1412, 373] on button "Stage" at bounding box center [1395, 363] width 288 height 27
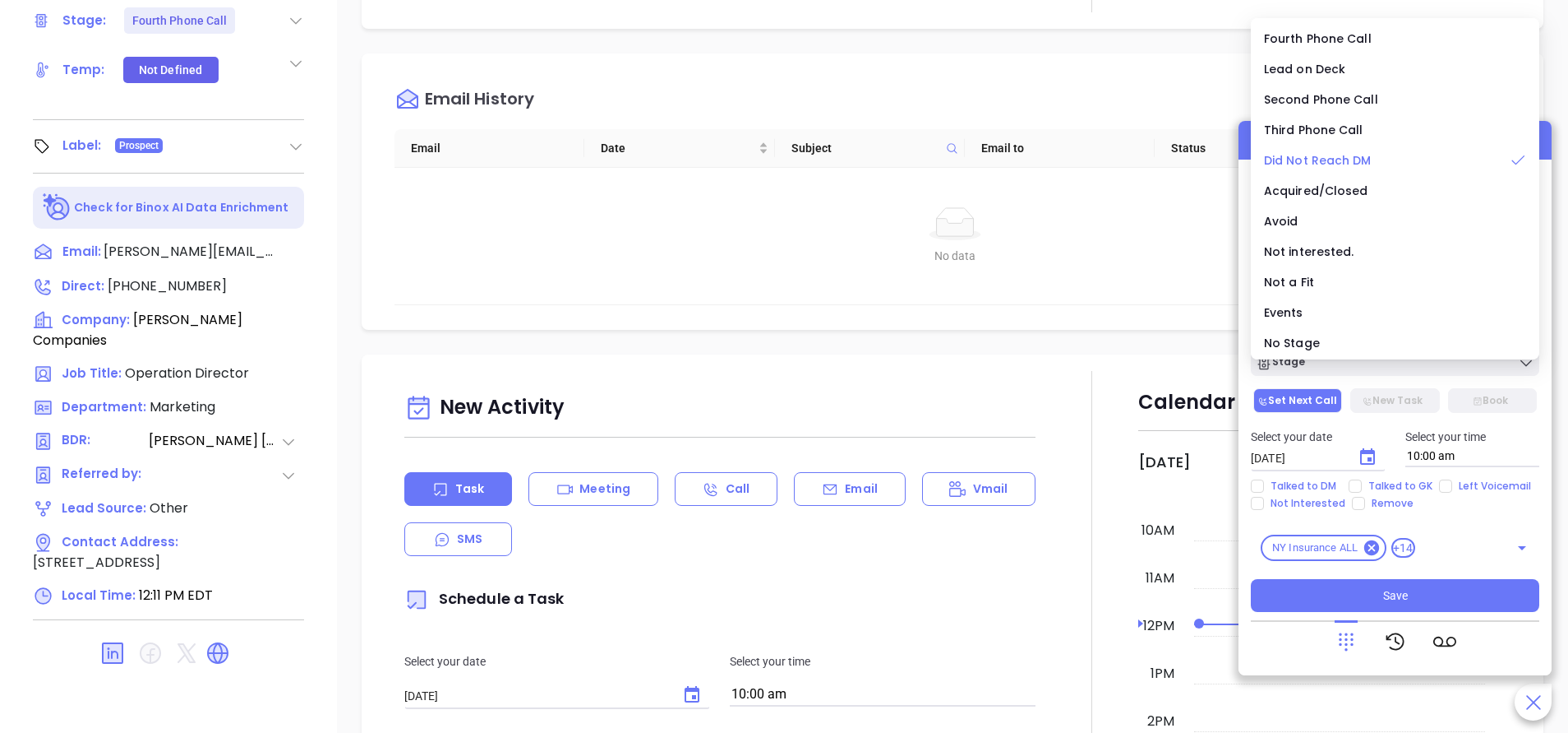
click at [1327, 158] on span "Did Not Reach DM" at bounding box center [1318, 160] width 108 height 17
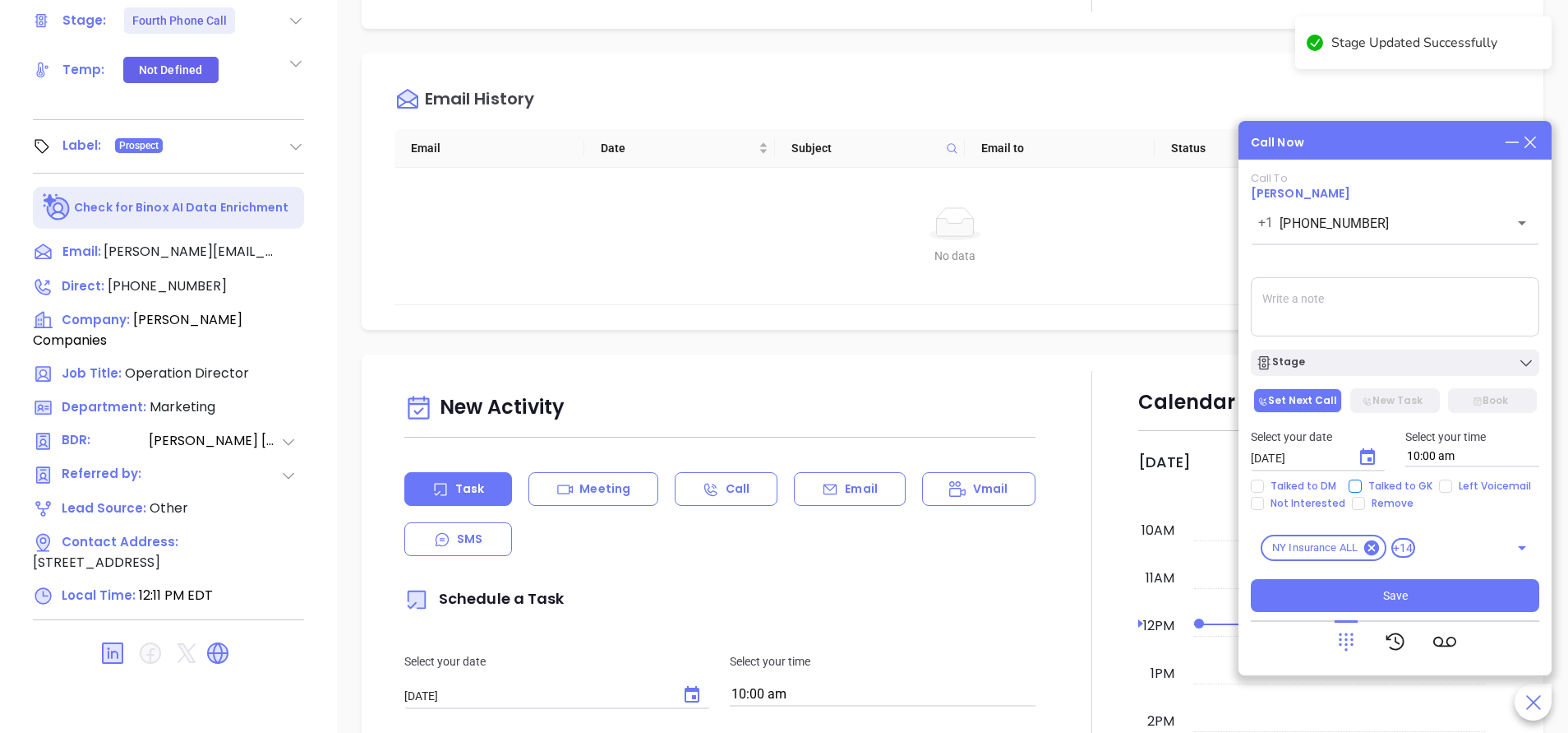
click at [1405, 486] on span "Talked to GK" at bounding box center [1400, 486] width 77 height 13
click at [1362, 486] on input "Talked to GK" at bounding box center [1355, 486] width 13 height 13
checkbox input "true"
click at [1442, 483] on input "Left Voicemail" at bounding box center [1446, 486] width 13 height 13
checkbox input "true"
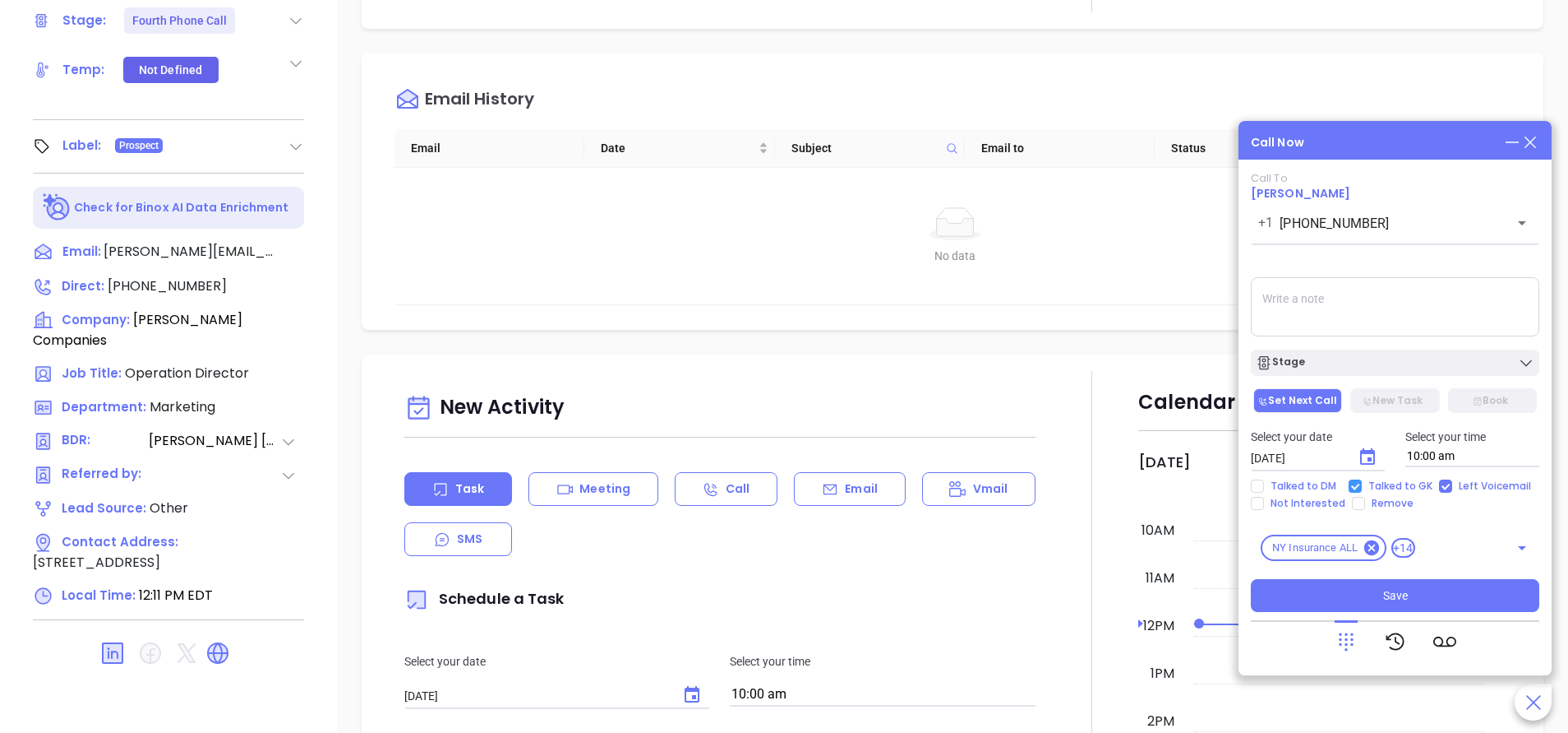
click at [1349, 482] on input "Talked to GK" at bounding box center [1355, 486] width 13 height 13
checkbox input "false"
click at [1390, 589] on span "Save" at bounding box center [1395, 595] width 25 height 18
click at [1101, 278] on div "No data No data" at bounding box center [956, 236] width 1122 height 136
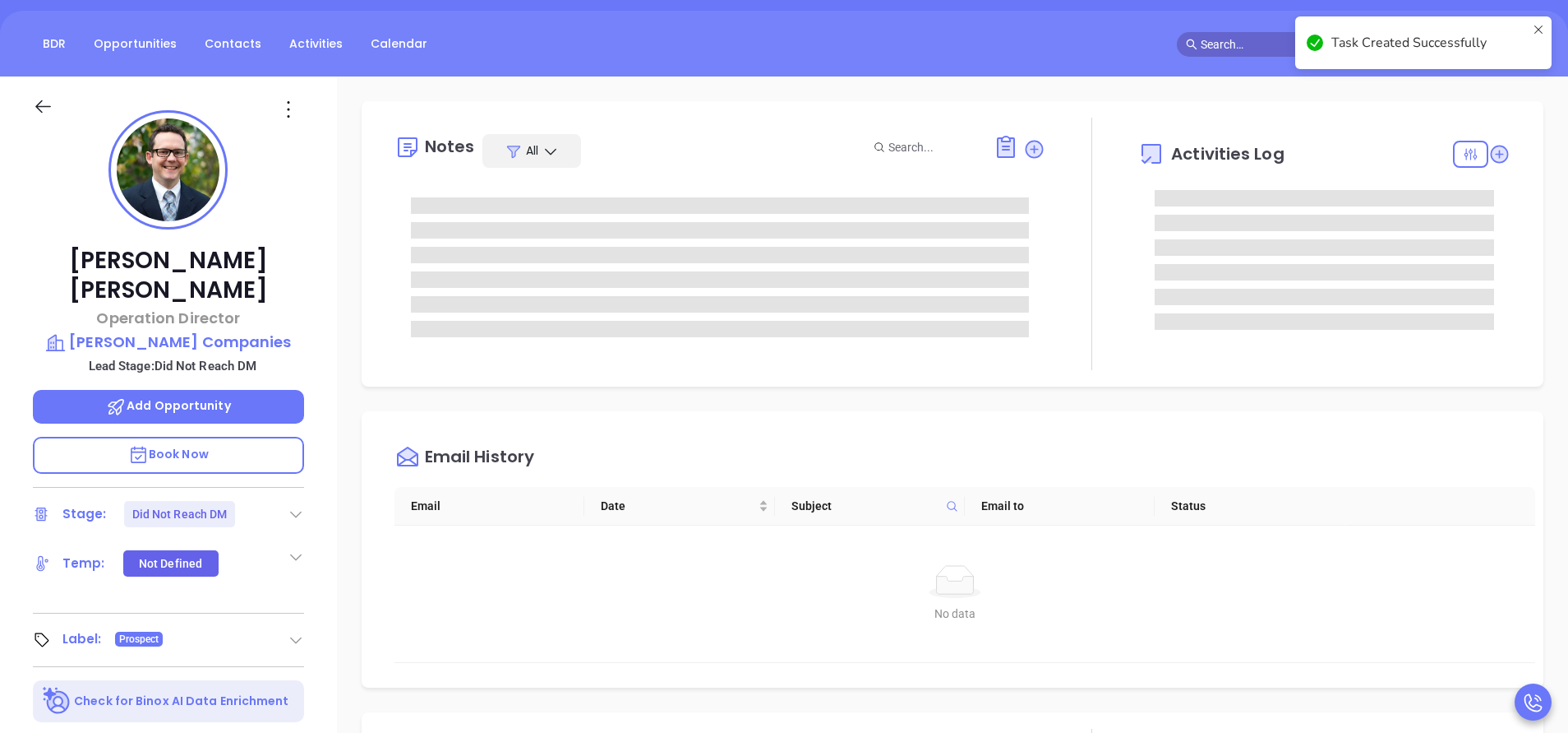
scroll to position [98, 0]
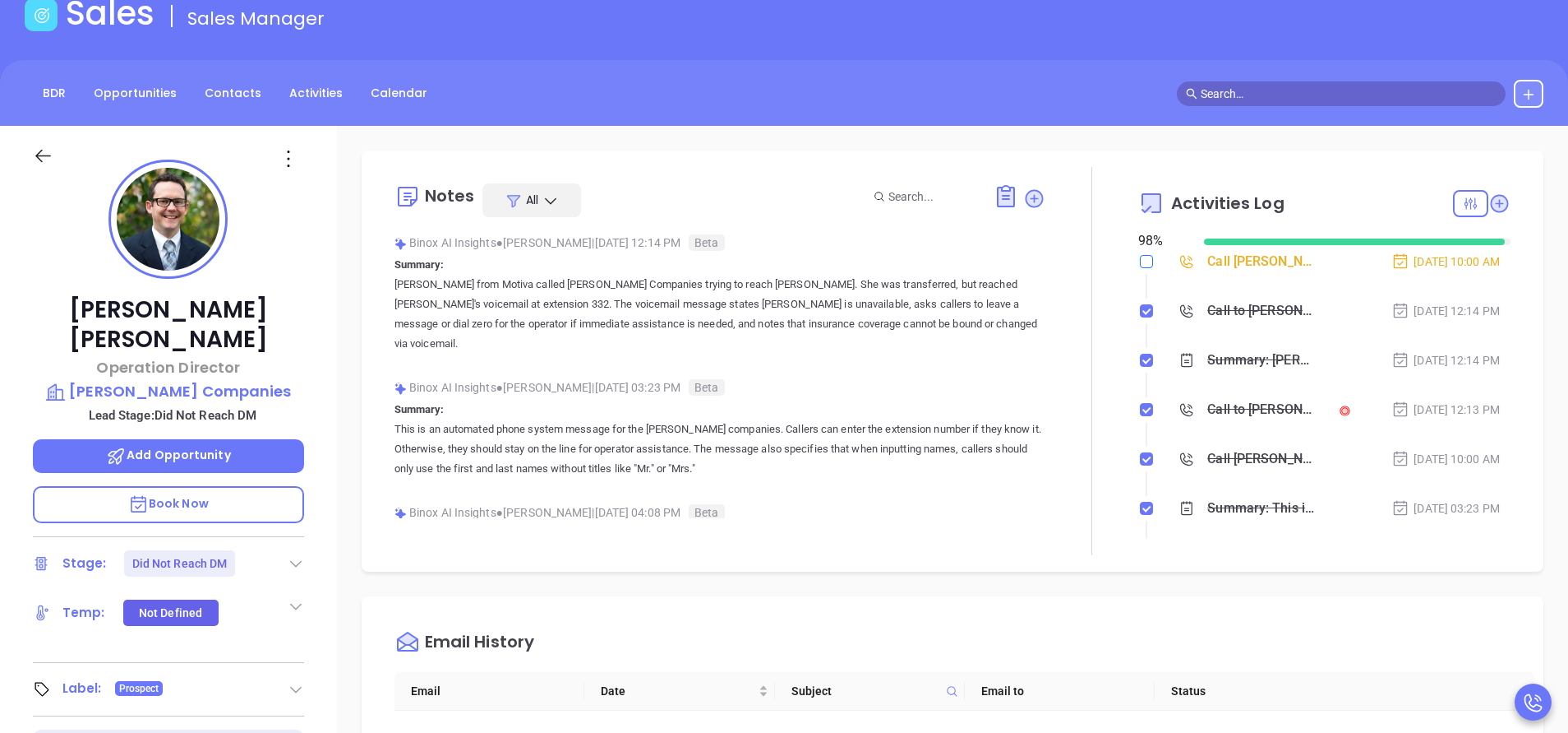
click at [1140, 263] on input "checkbox" at bounding box center [1146, 261] width 13 height 13
checkbox input "true"
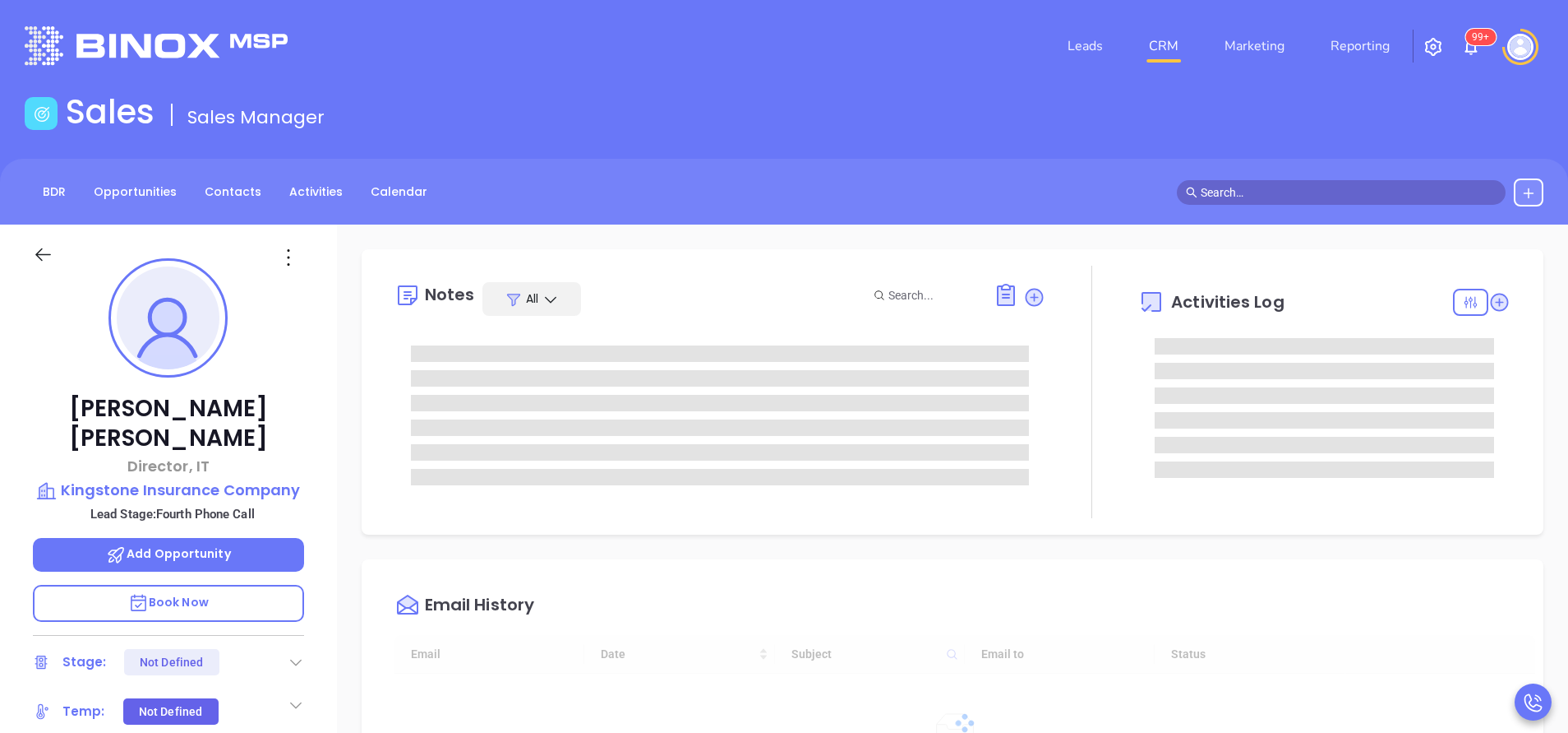
type input "[DATE]"
type input "[PERSON_NAME]"
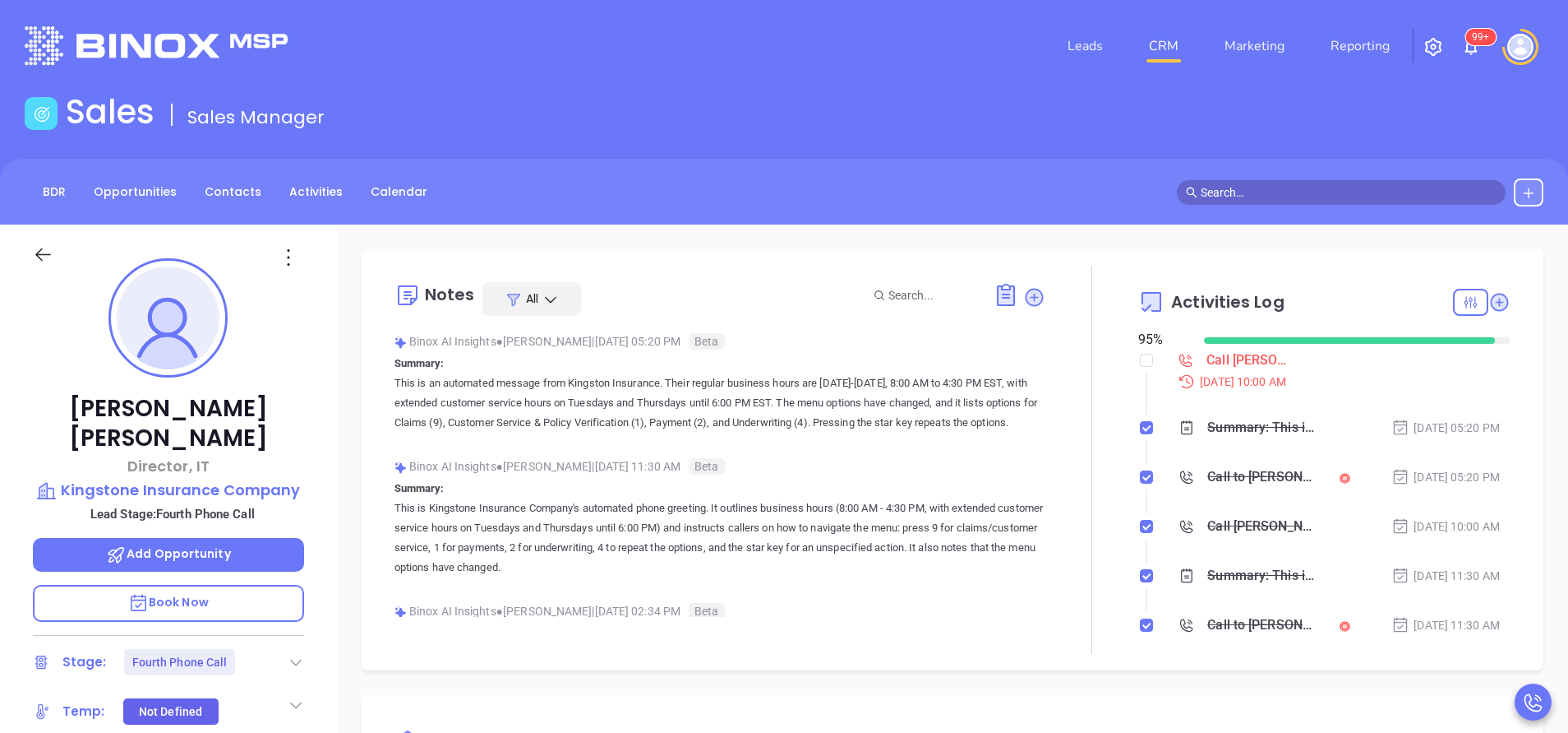
click at [324, 392] on div "[PERSON_NAME] Director, IT Kingstone Insurance Company Lead Stage: Fourth Phone…" at bounding box center [168, 683] width 337 height 916
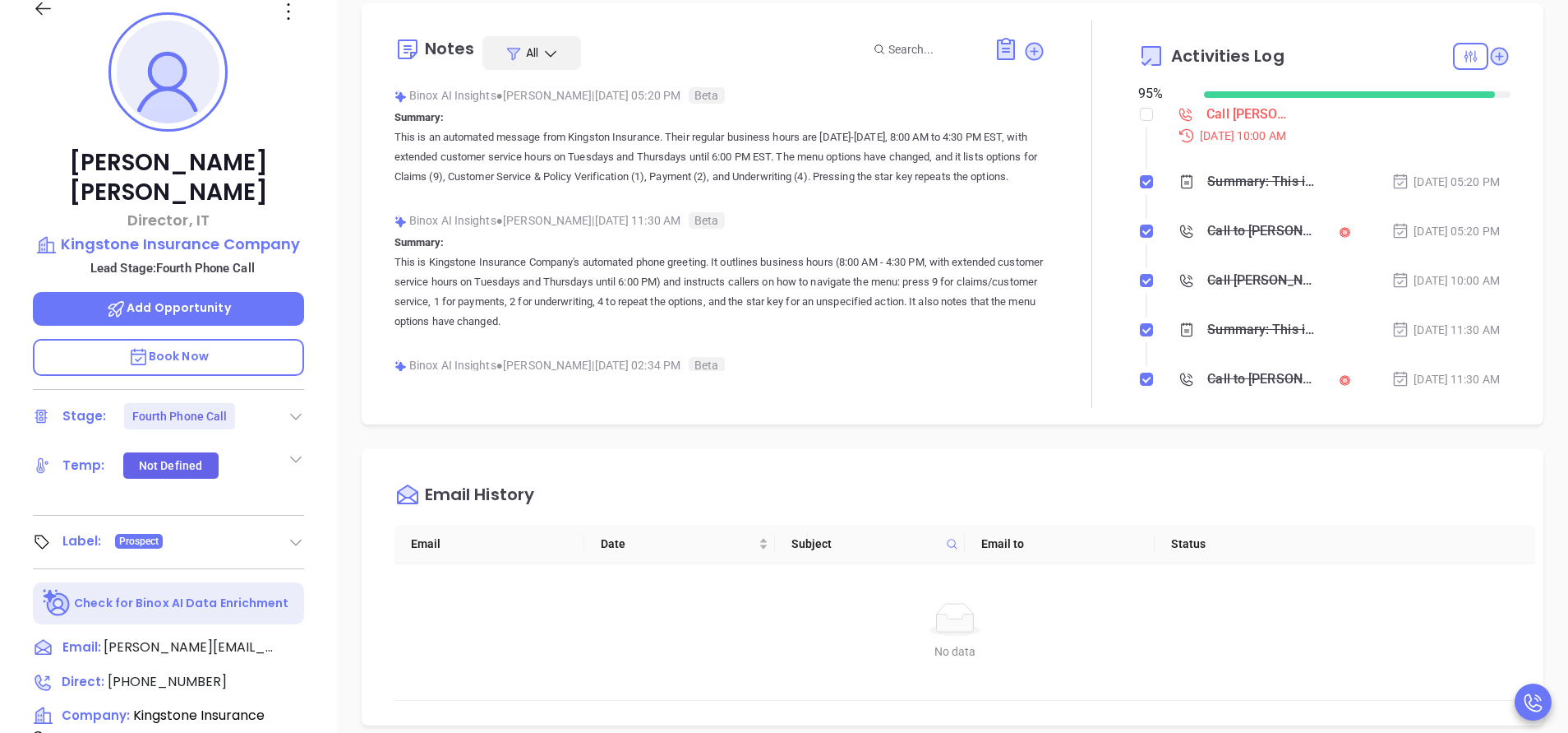
scroll to position [247, 0]
click at [176, 671] on span "[PHONE_NUMBER]" at bounding box center [167, 680] width 119 height 19
type input "[PHONE_NUMBER]"
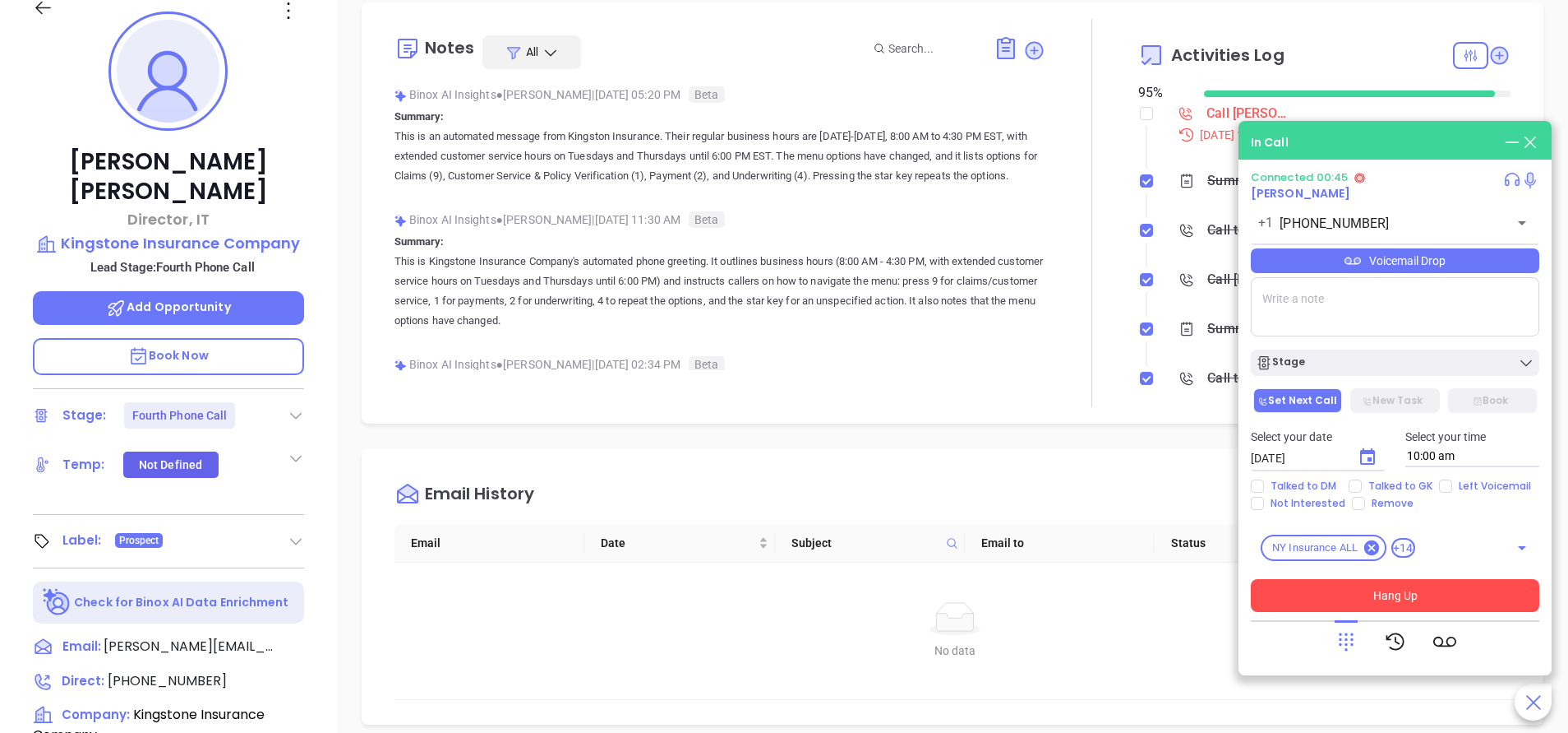
click at [1418, 591] on button "Hang Up" at bounding box center [1395, 595] width 288 height 33
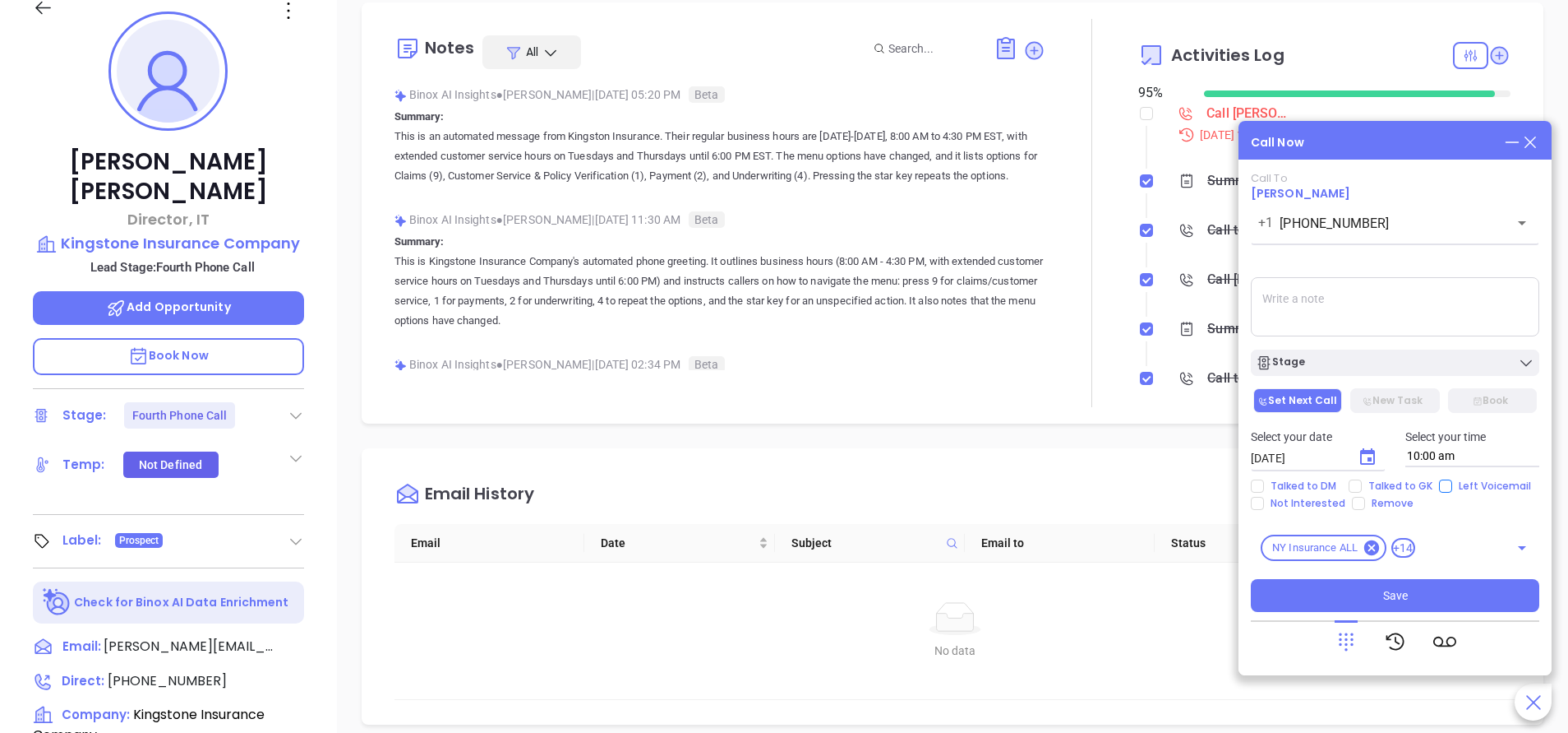
click at [1441, 491] on input "Left Voicemail" at bounding box center [1446, 486] width 13 height 13
checkbox input "true"
click at [1400, 360] on div "Stage" at bounding box center [1395, 362] width 279 height 17
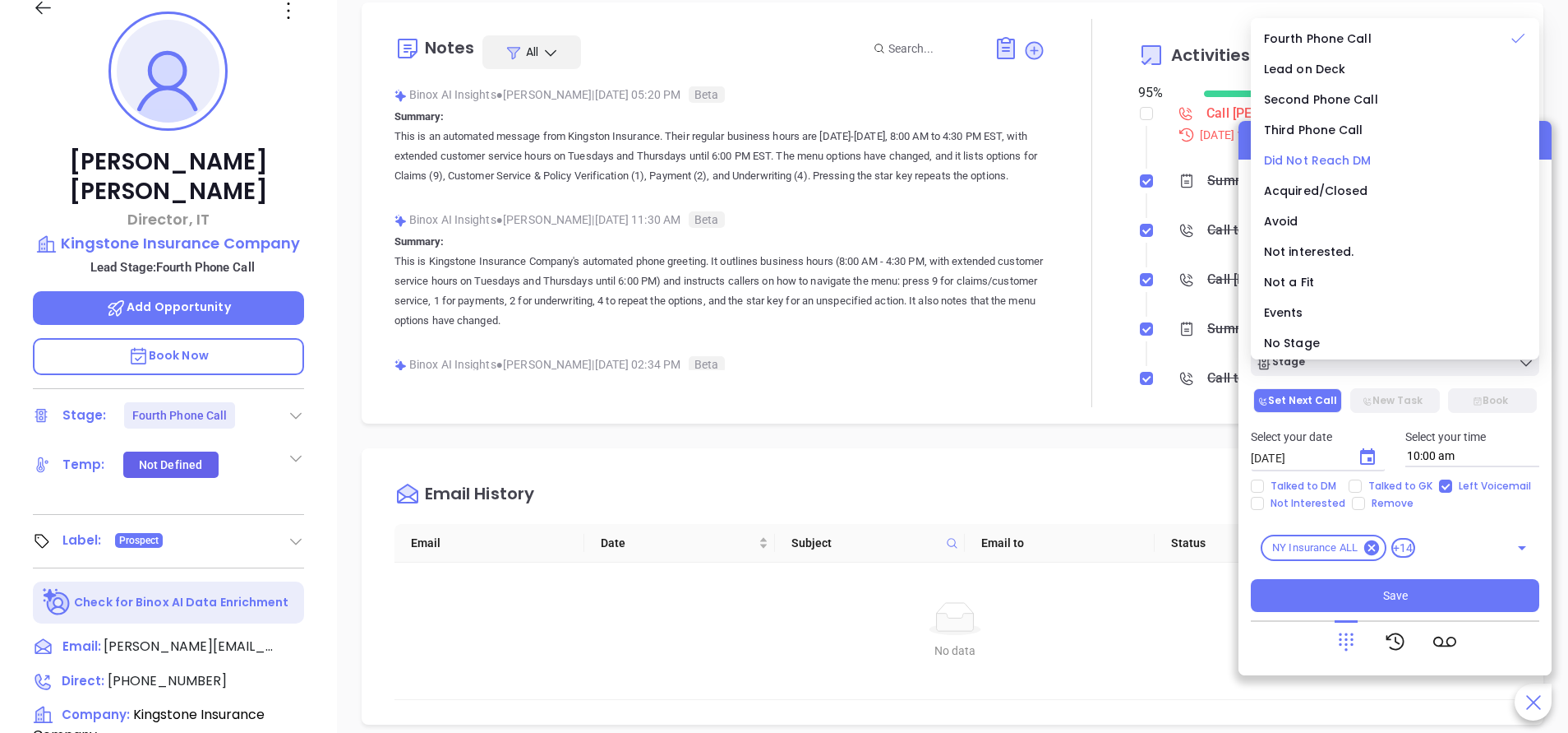
click at [1348, 156] on span "Did Not Reach DM" at bounding box center [1318, 160] width 108 height 17
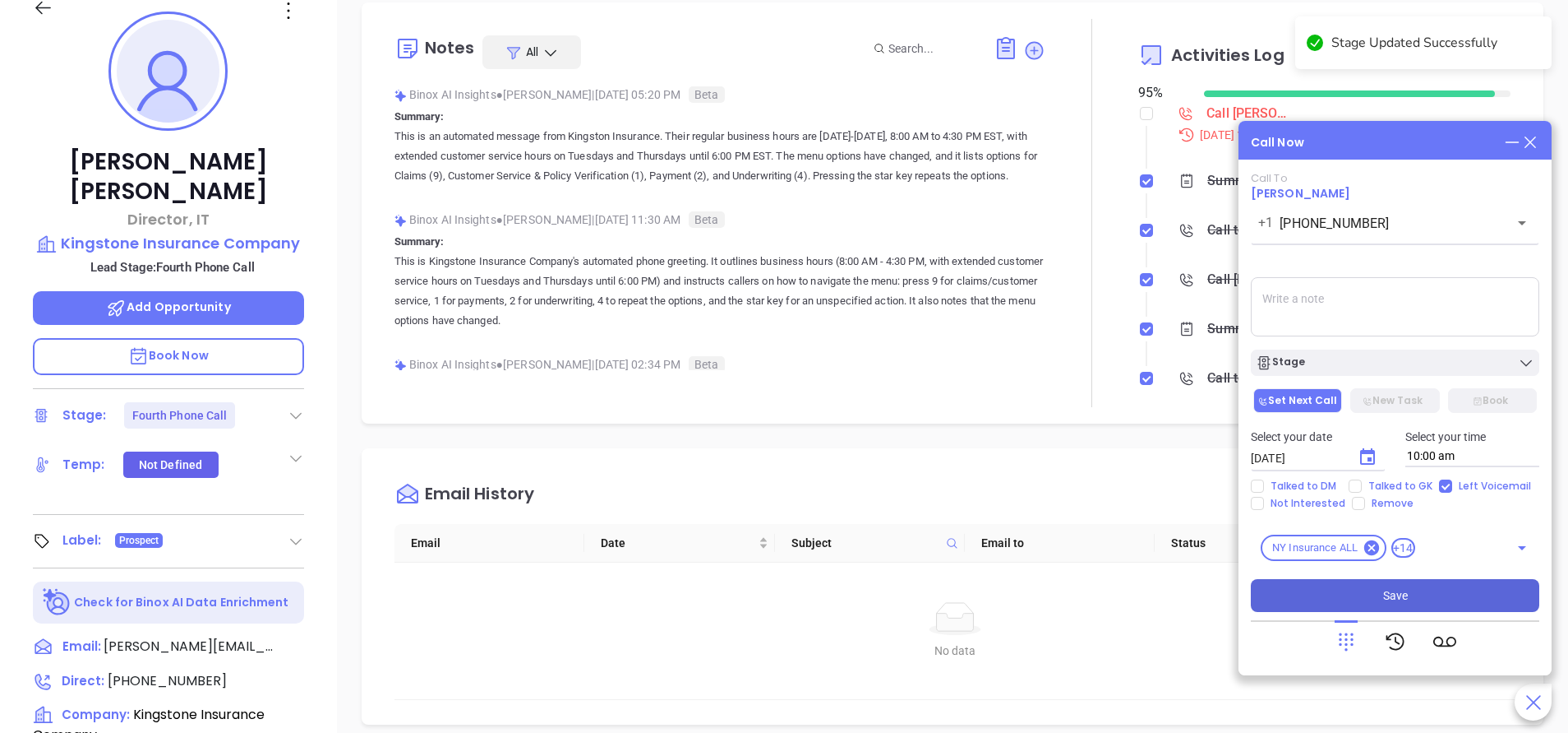
click at [1401, 589] on span "Save" at bounding box center [1395, 595] width 25 height 18
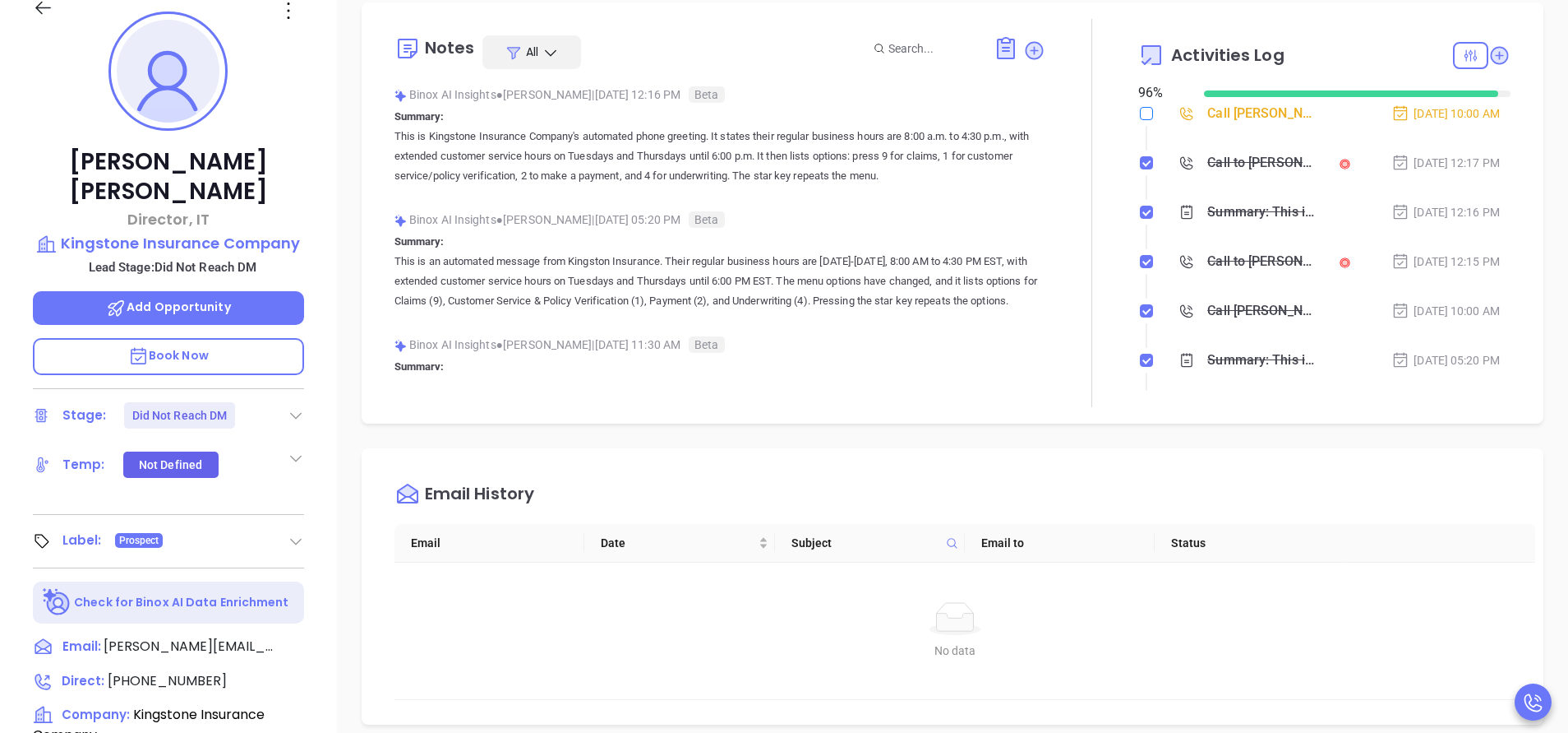
click at [1140, 112] on input "checkbox" at bounding box center [1146, 113] width 13 height 13
checkbox input "true"
click at [1046, 334] on div at bounding box center [1092, 212] width 93 height 388
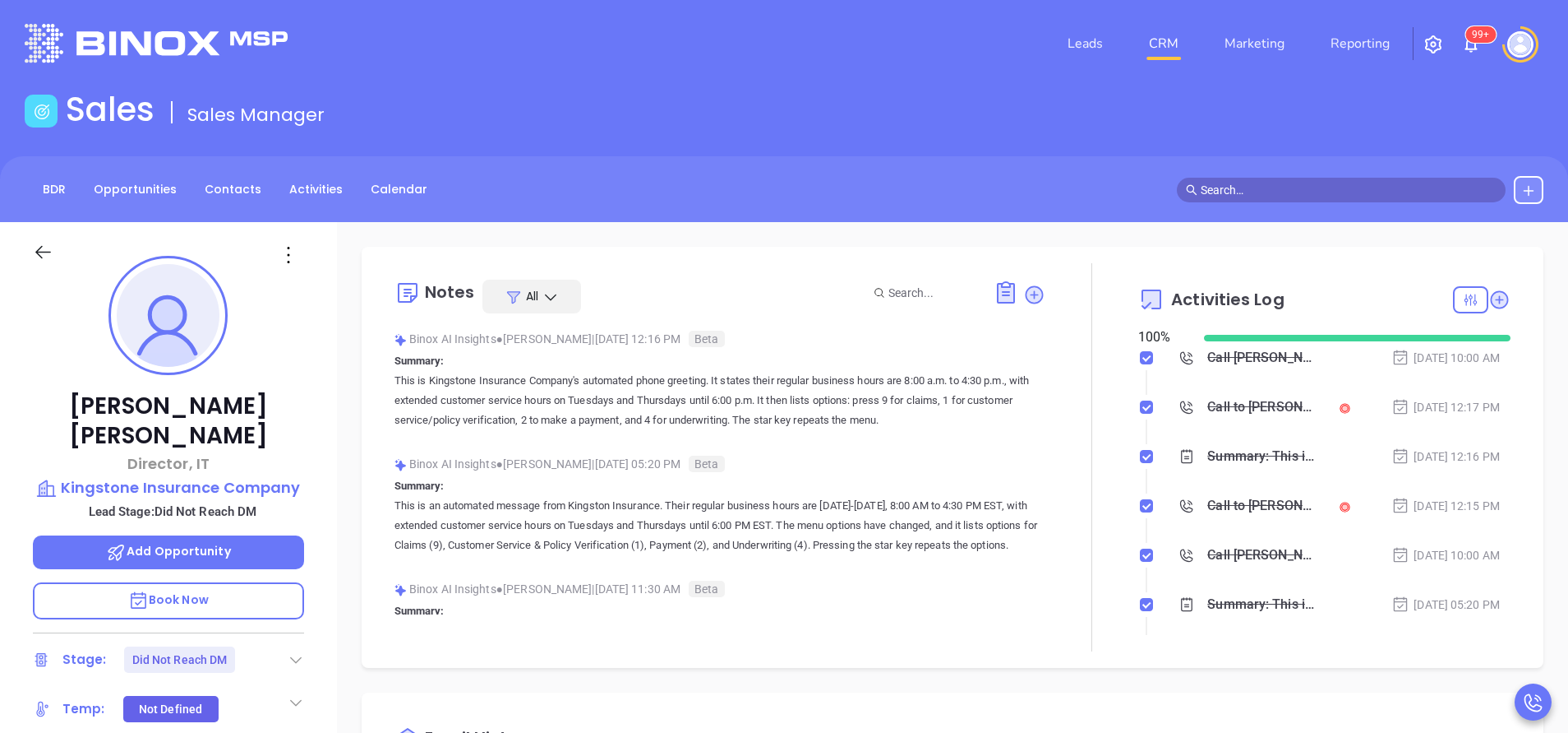
scroll to position [0, 0]
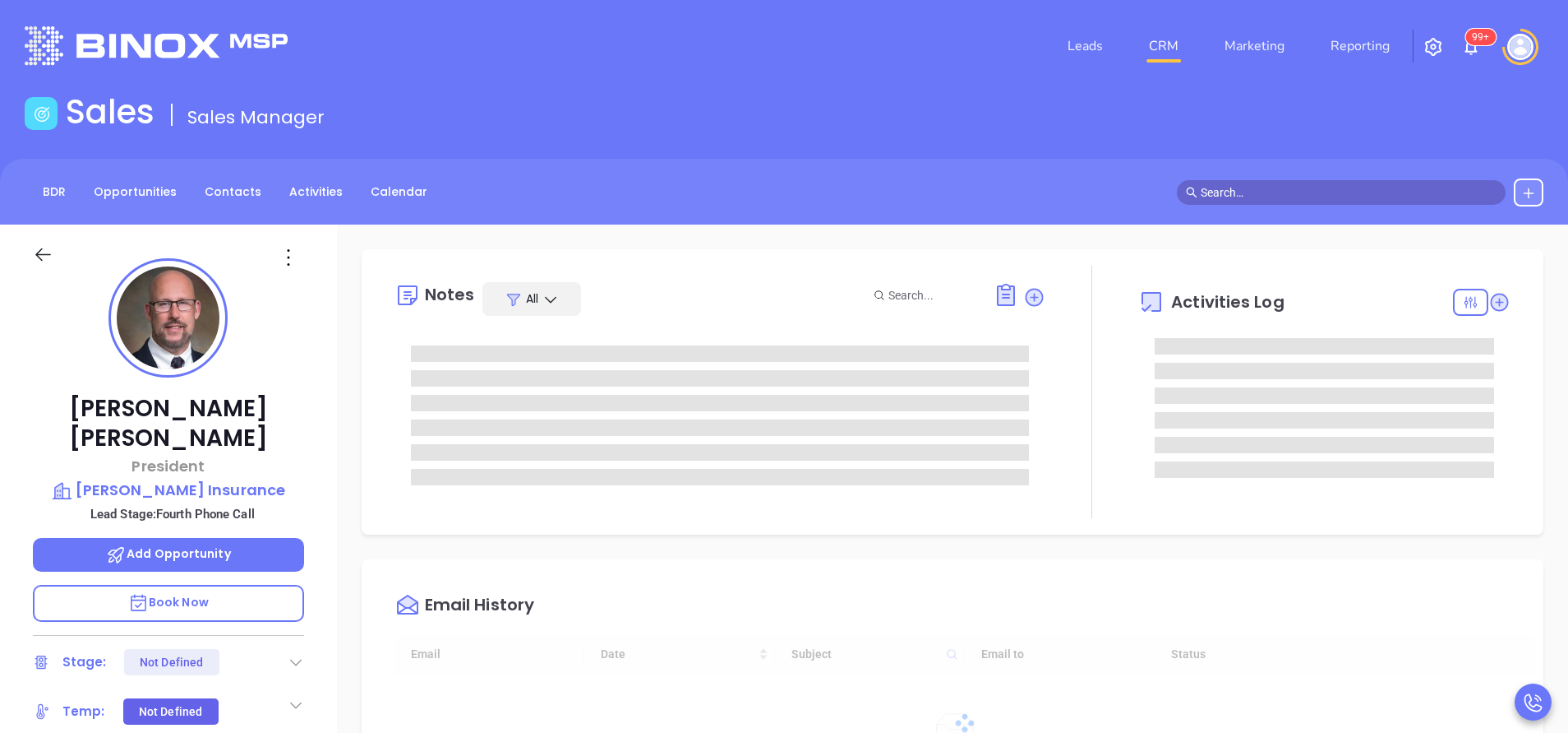
type input "[DATE]"
type input "[PERSON_NAME]"
type input "[DATE]"
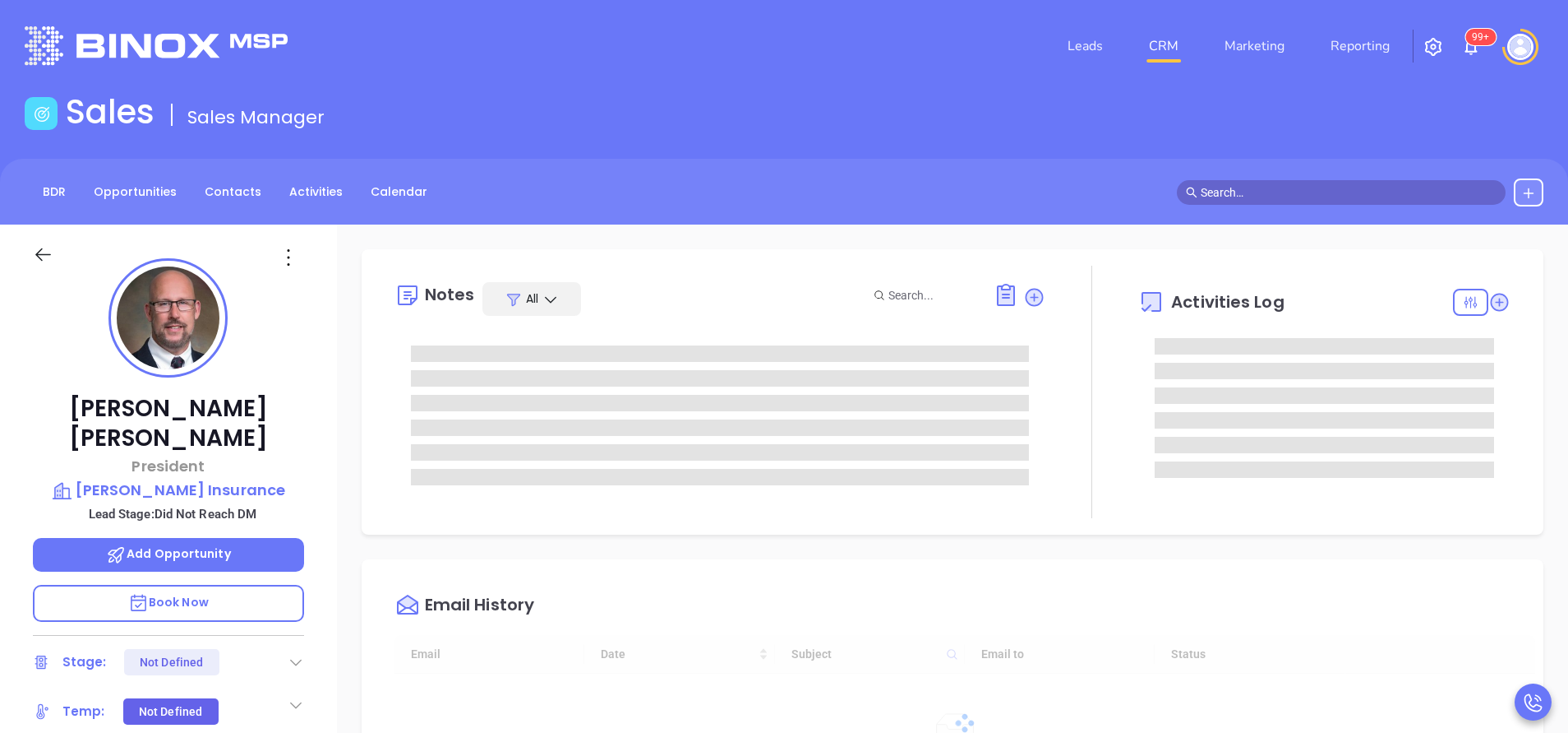
type input "[PERSON_NAME]"
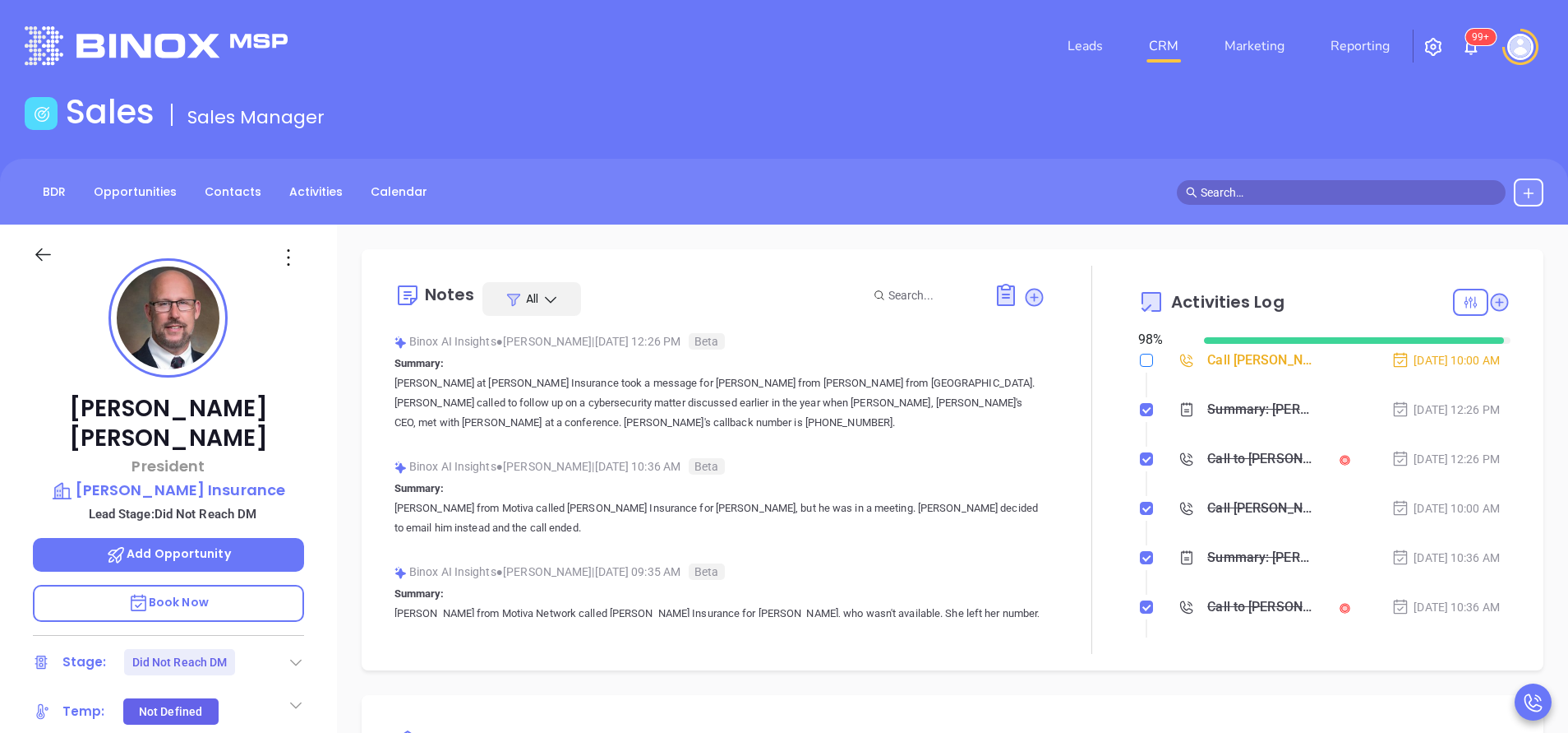
click at [1140, 354] on input "checkbox" at bounding box center [1146, 359] width 13 height 13
checkbox input "true"
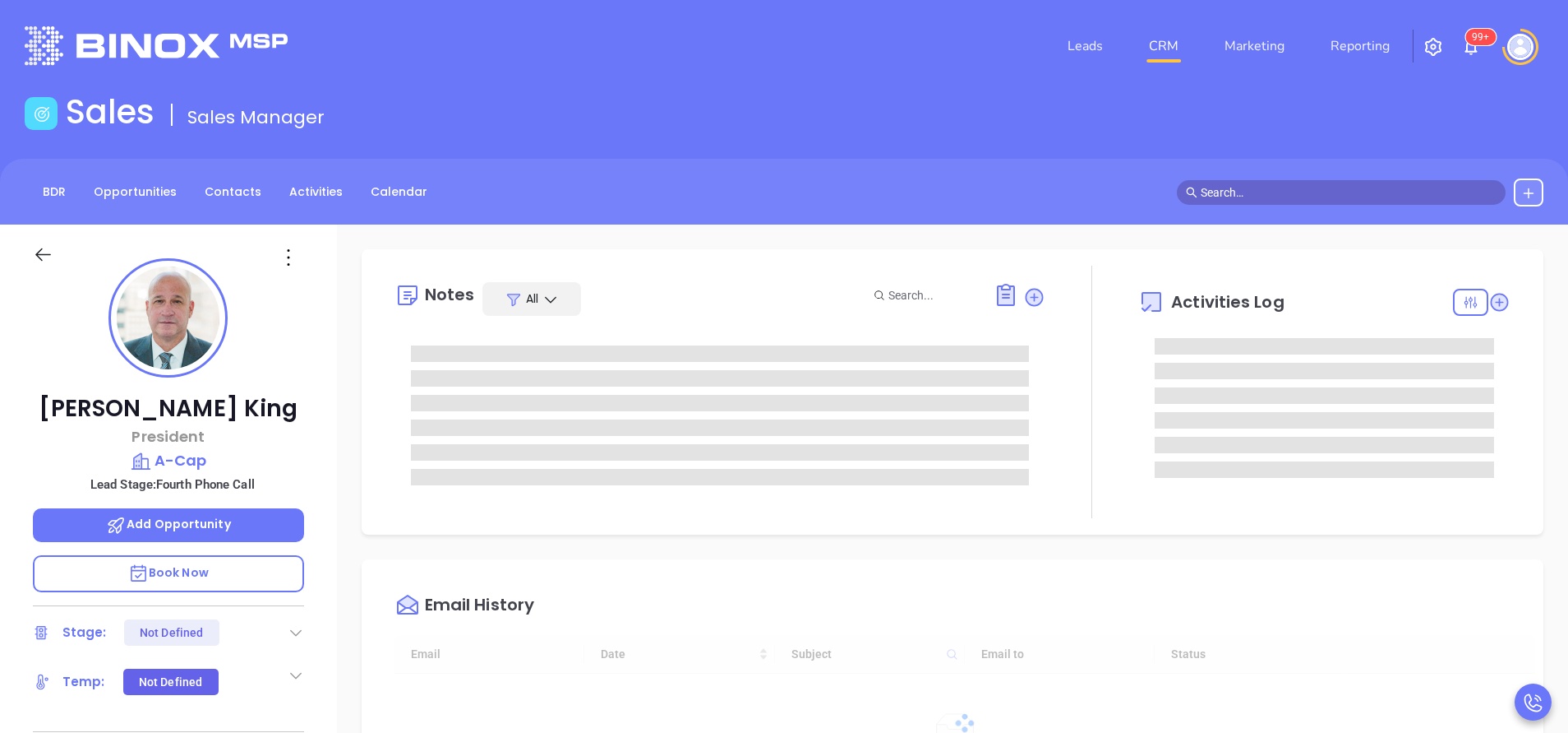
type input "[DATE]"
type input "[PERSON_NAME]"
type input "[DATE]"
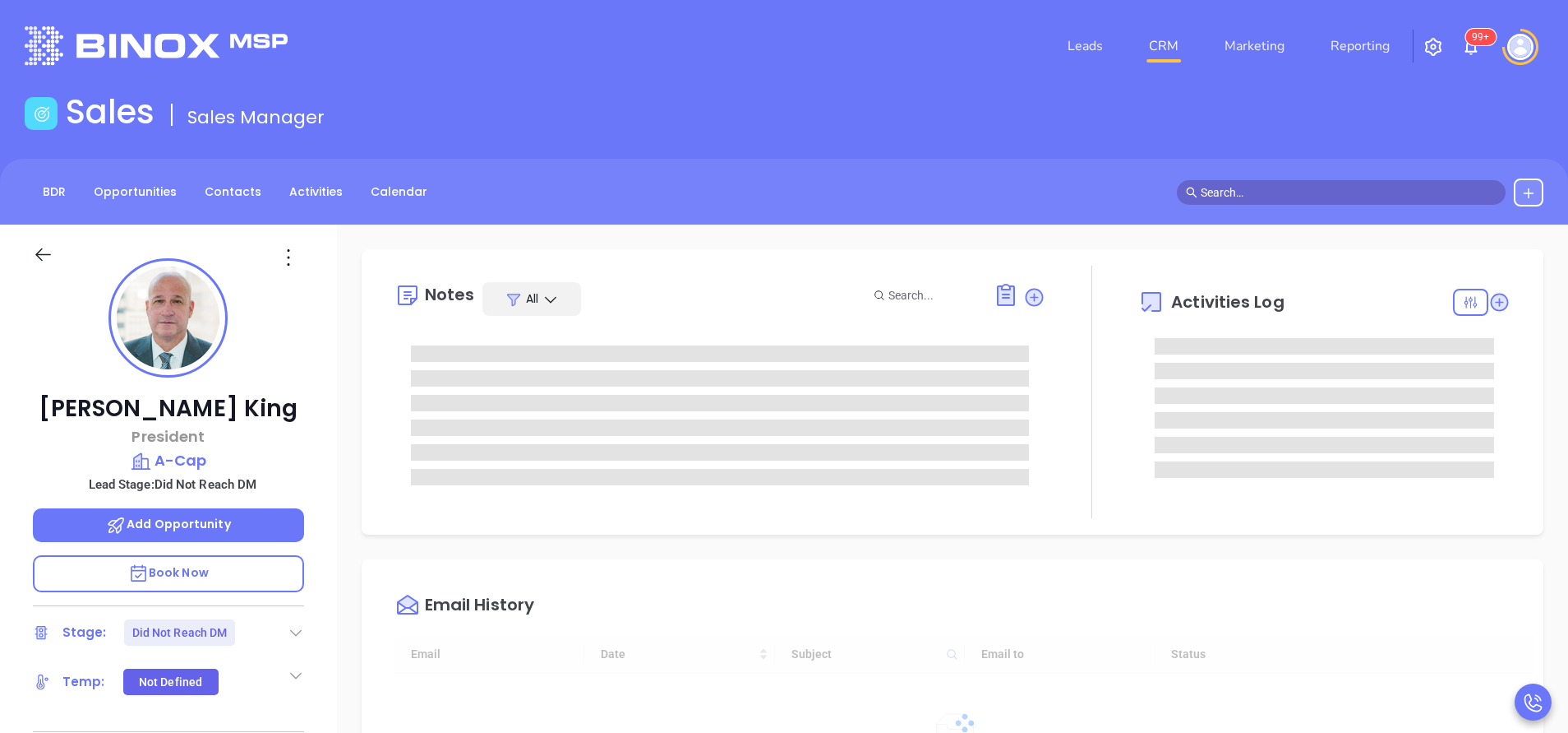
type input "[PERSON_NAME]"
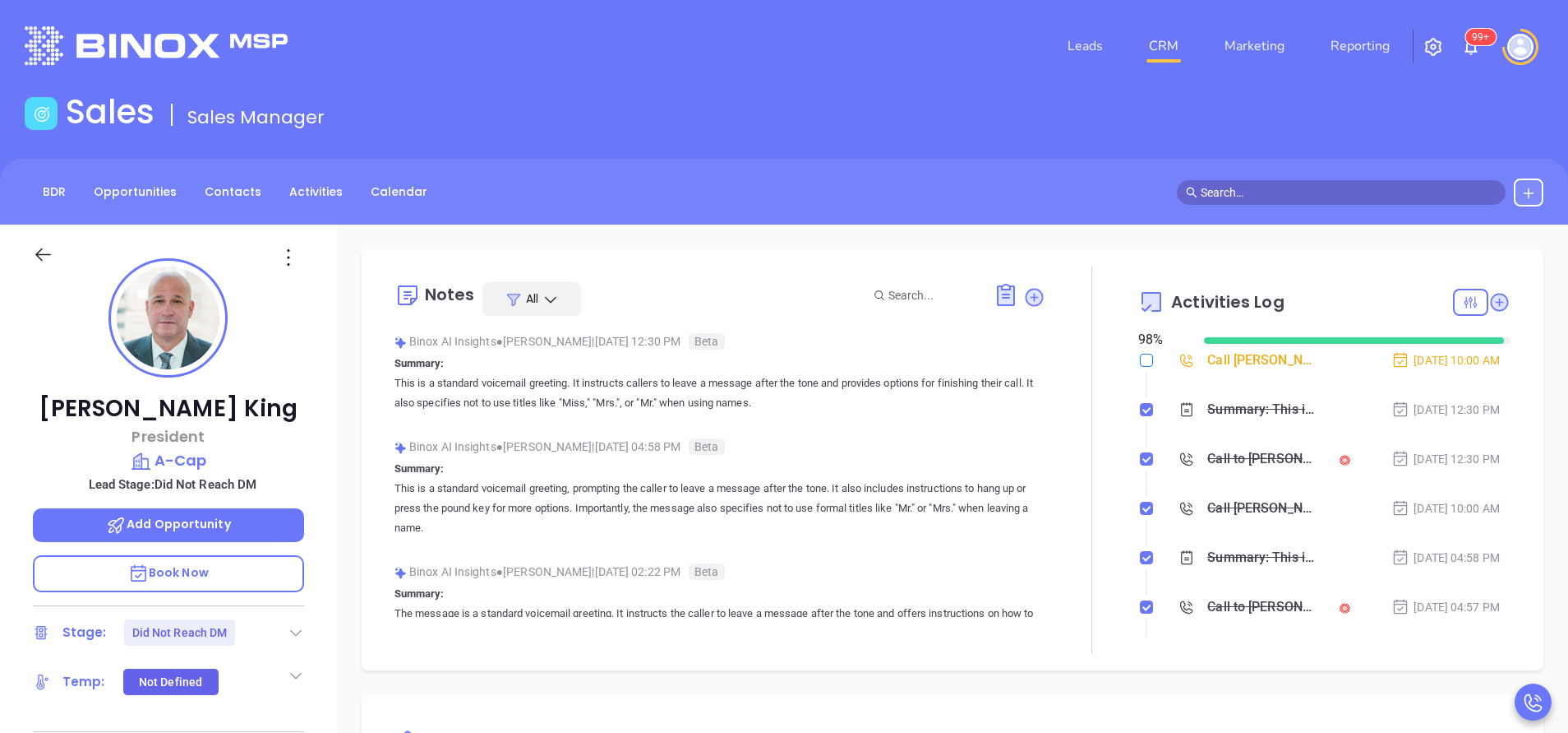
click at [1140, 359] on input "checkbox" at bounding box center [1146, 359] width 13 height 13
checkbox input "true"
click at [327, 329] on div "[PERSON_NAME] President A-Cap Lead Stage: Did Not Reach DM Add Opportunity Book…" at bounding box center [168, 683] width 337 height 916
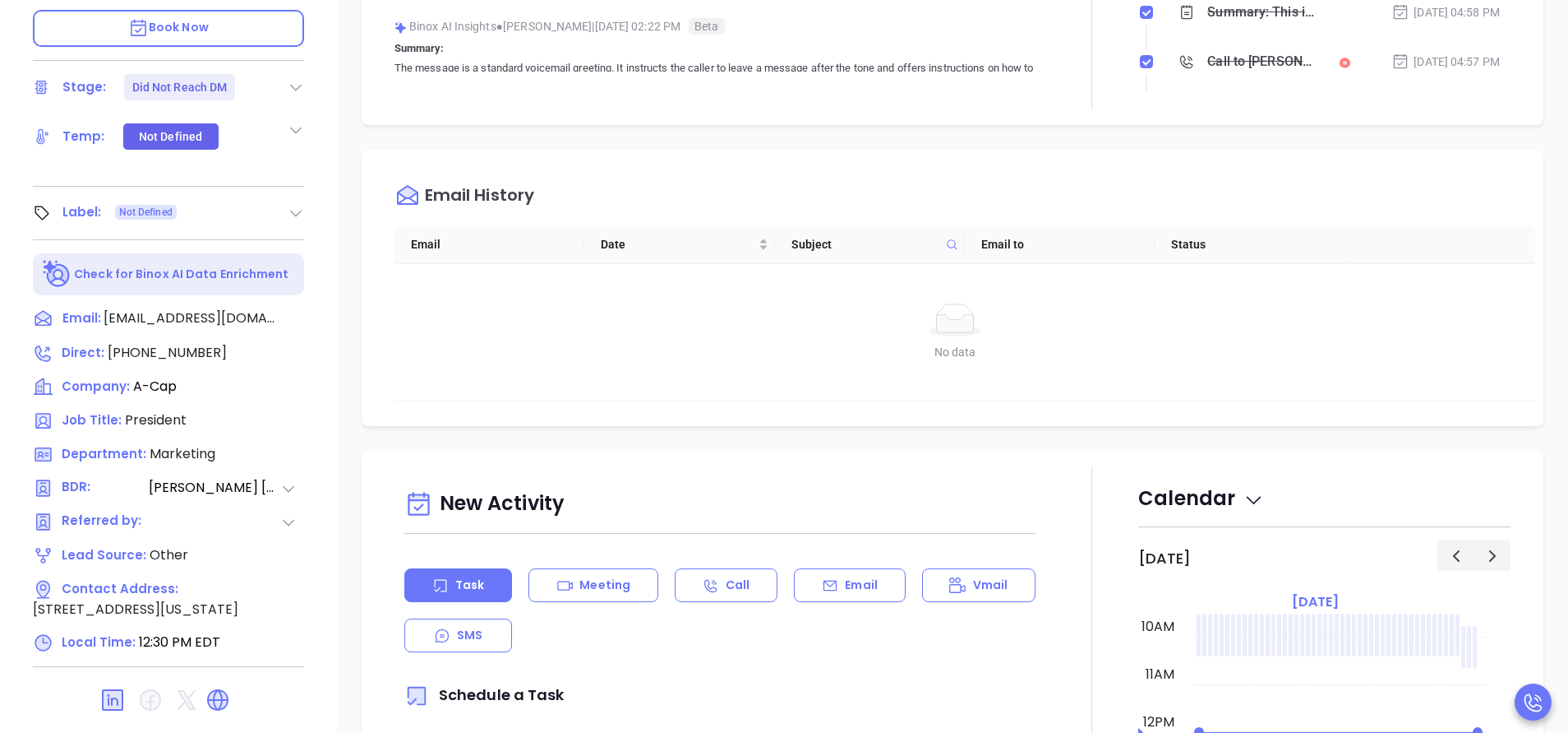
scroll to position [543, 0]
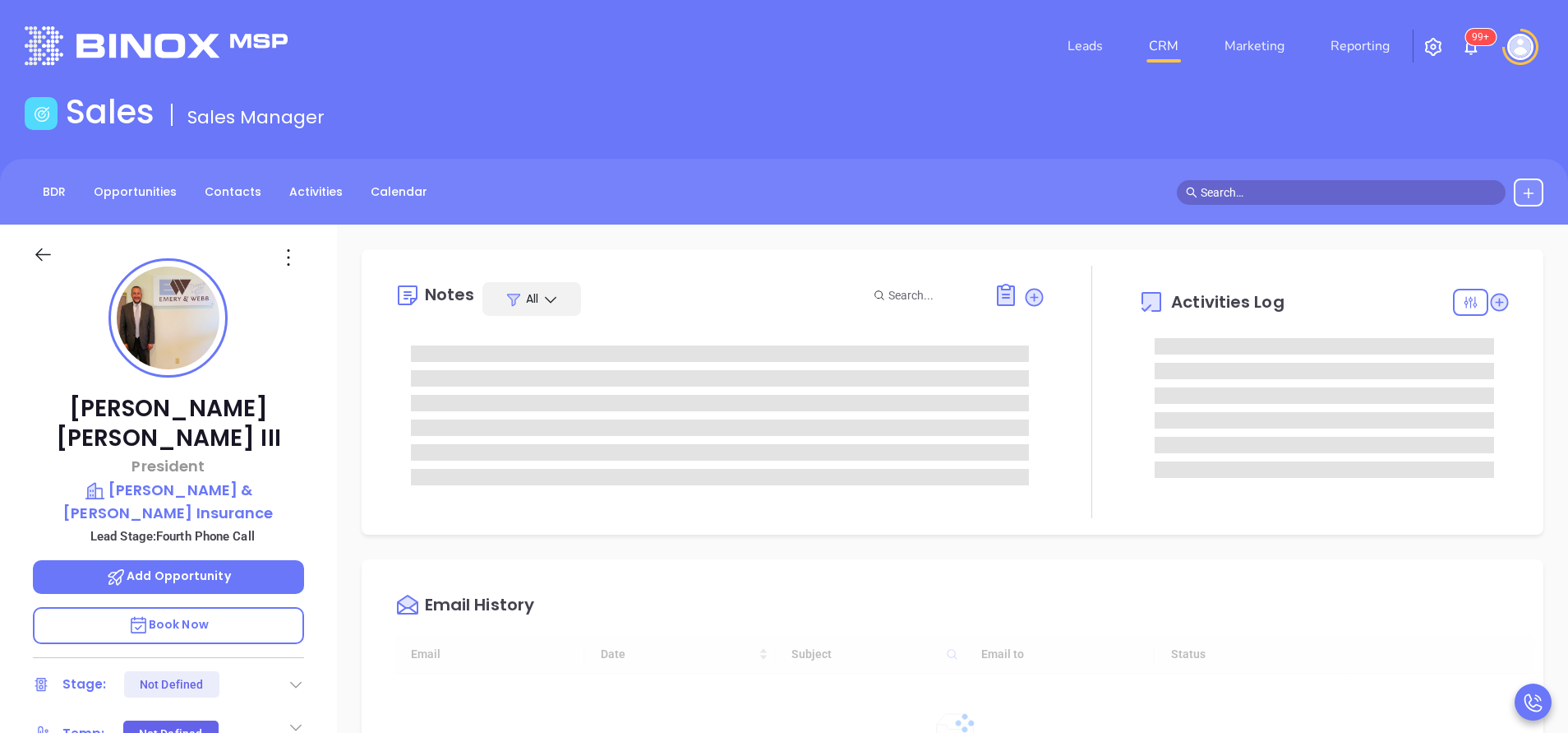
type input "[DATE]"
type input "[PERSON_NAME]"
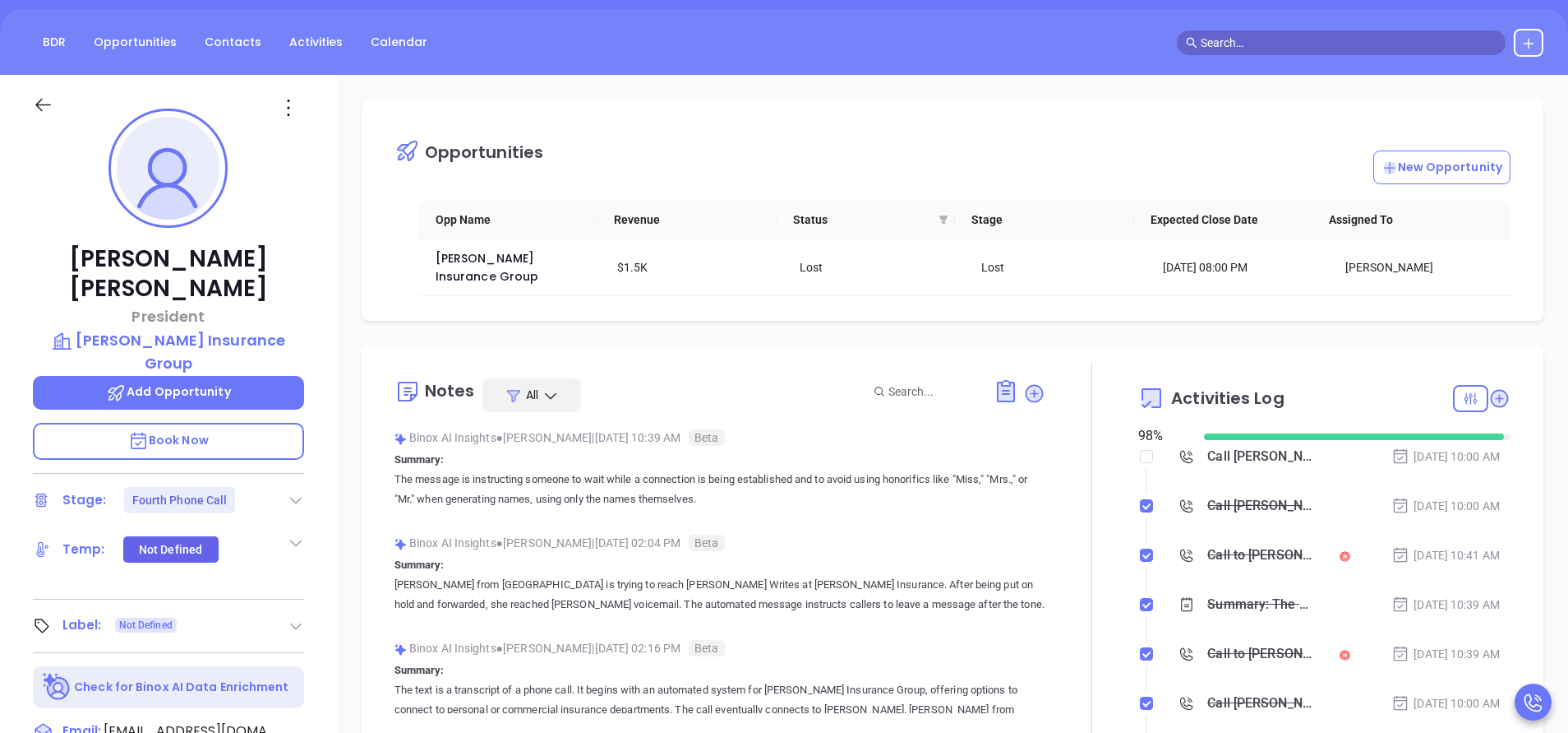
scroll to position [430, 0]
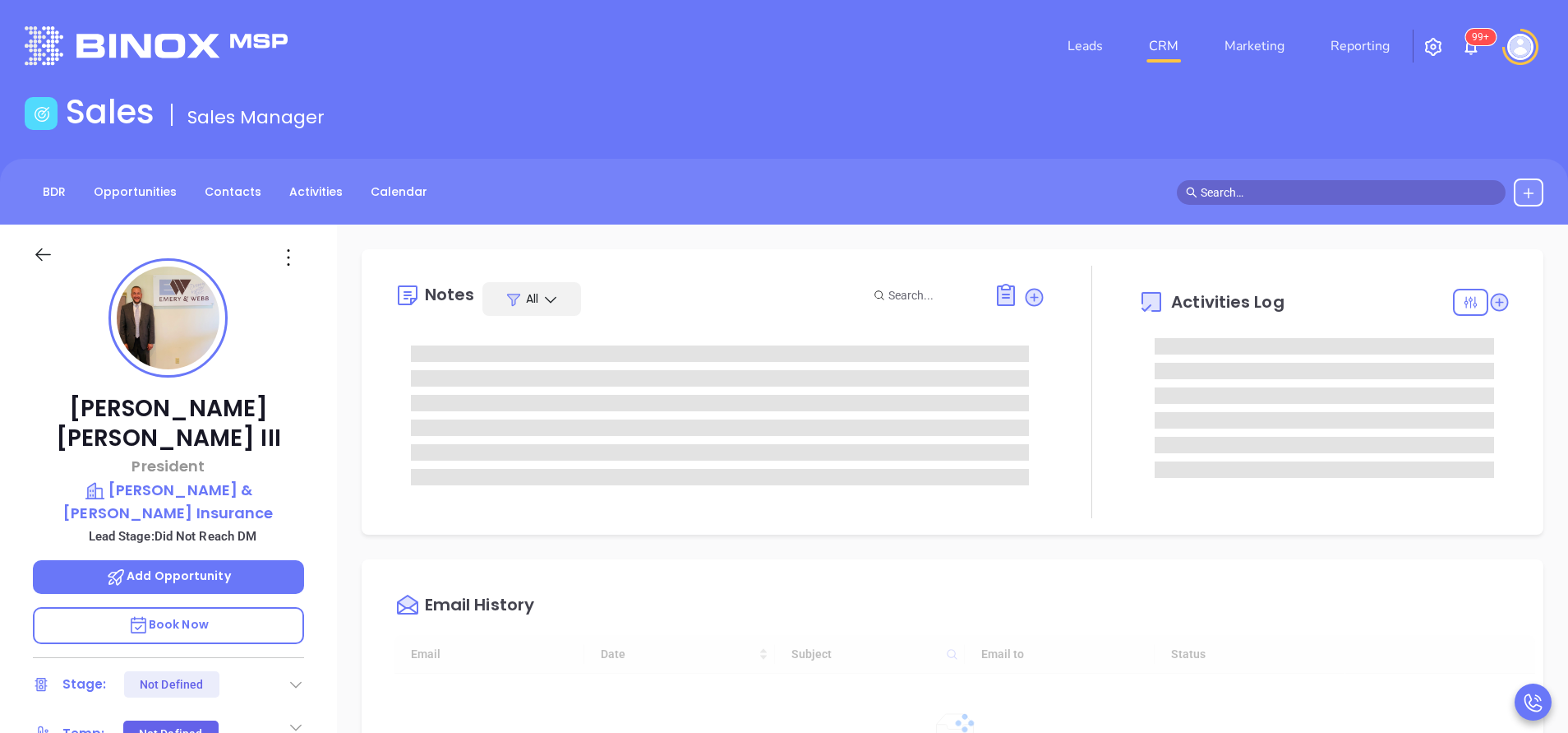
type input "[DATE]"
type input "[PERSON_NAME]"
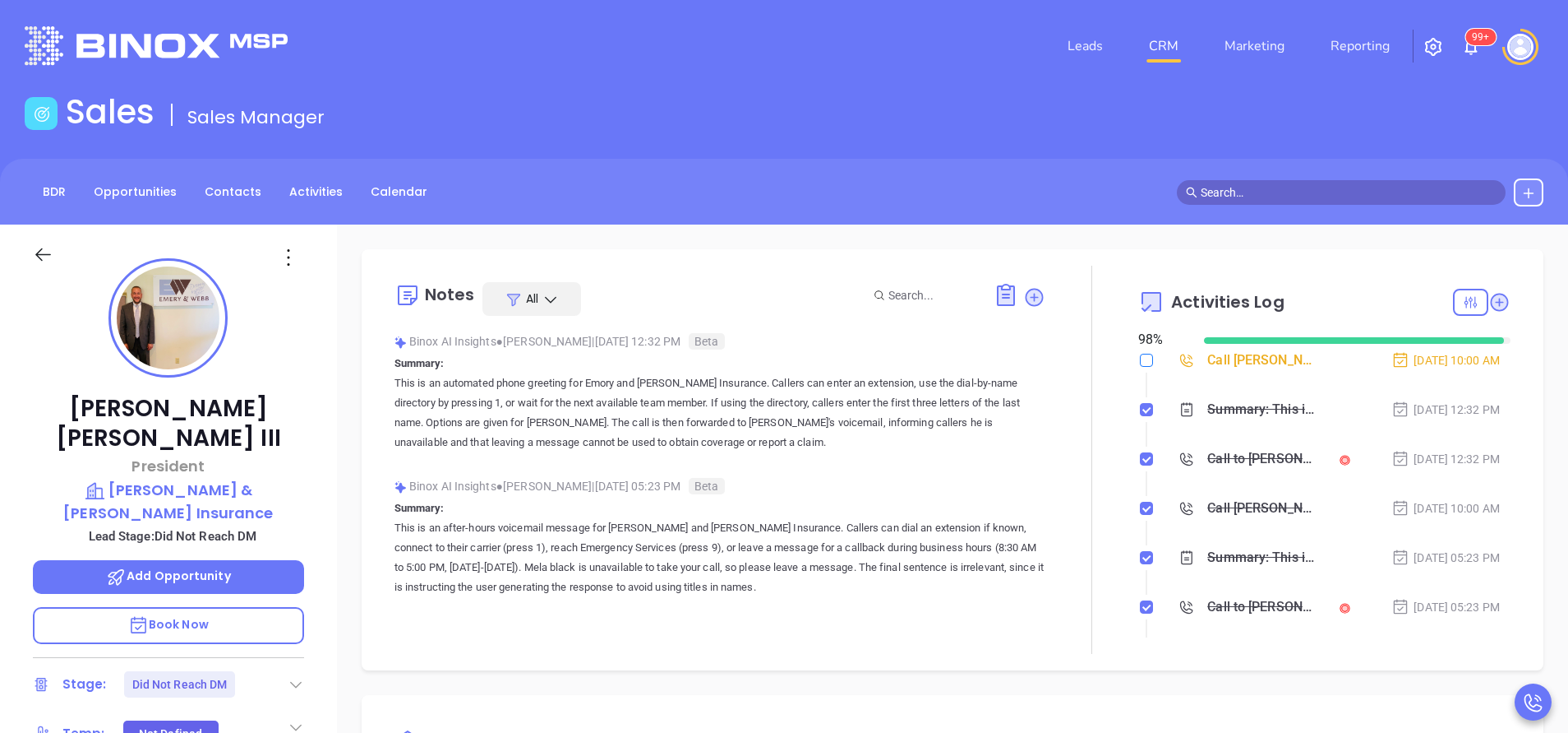
click at [1140, 365] on input "checkbox" at bounding box center [1146, 359] width 13 height 13
checkbox input "true"
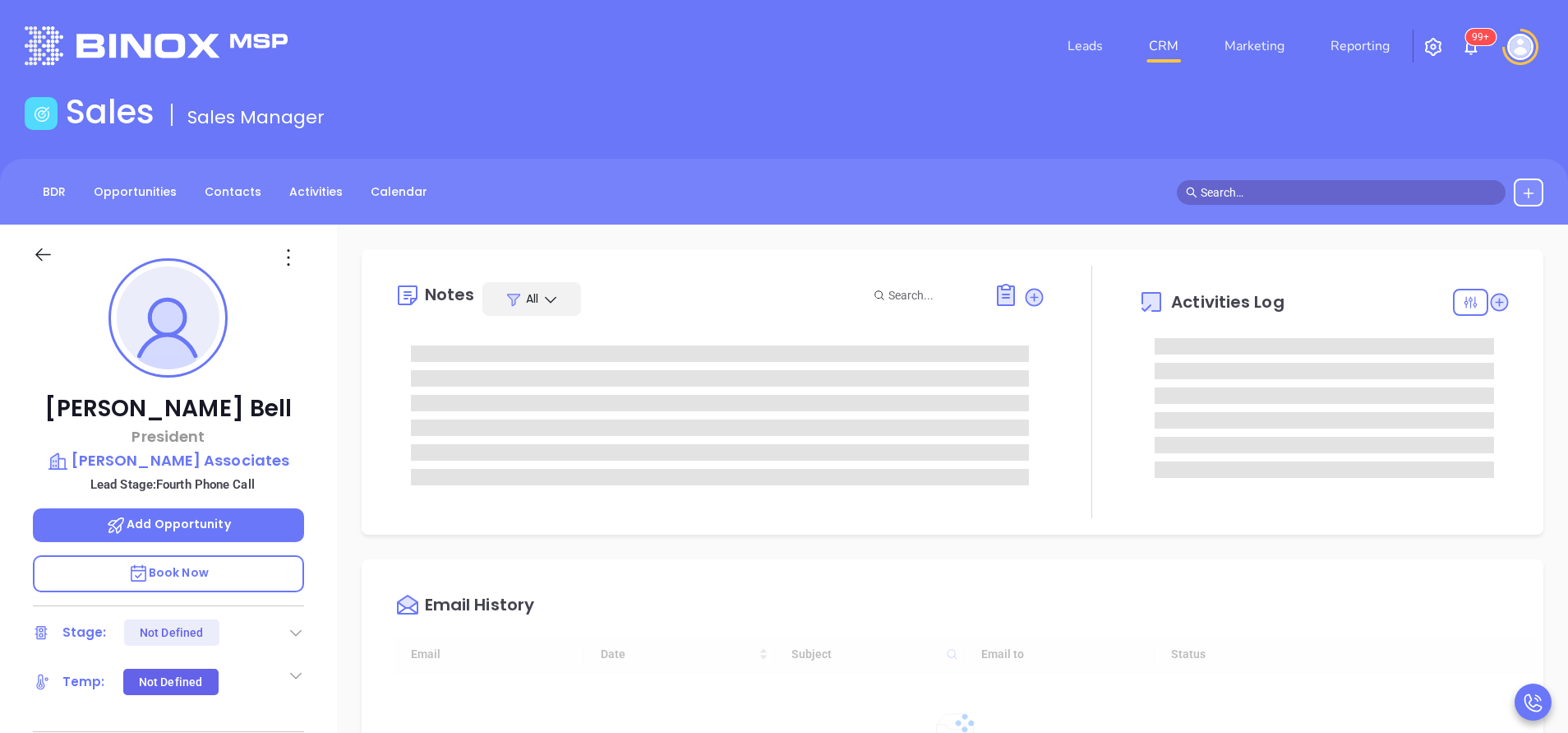
type input "[DATE]"
type input "[PERSON_NAME]"
type input "10/03/2025"
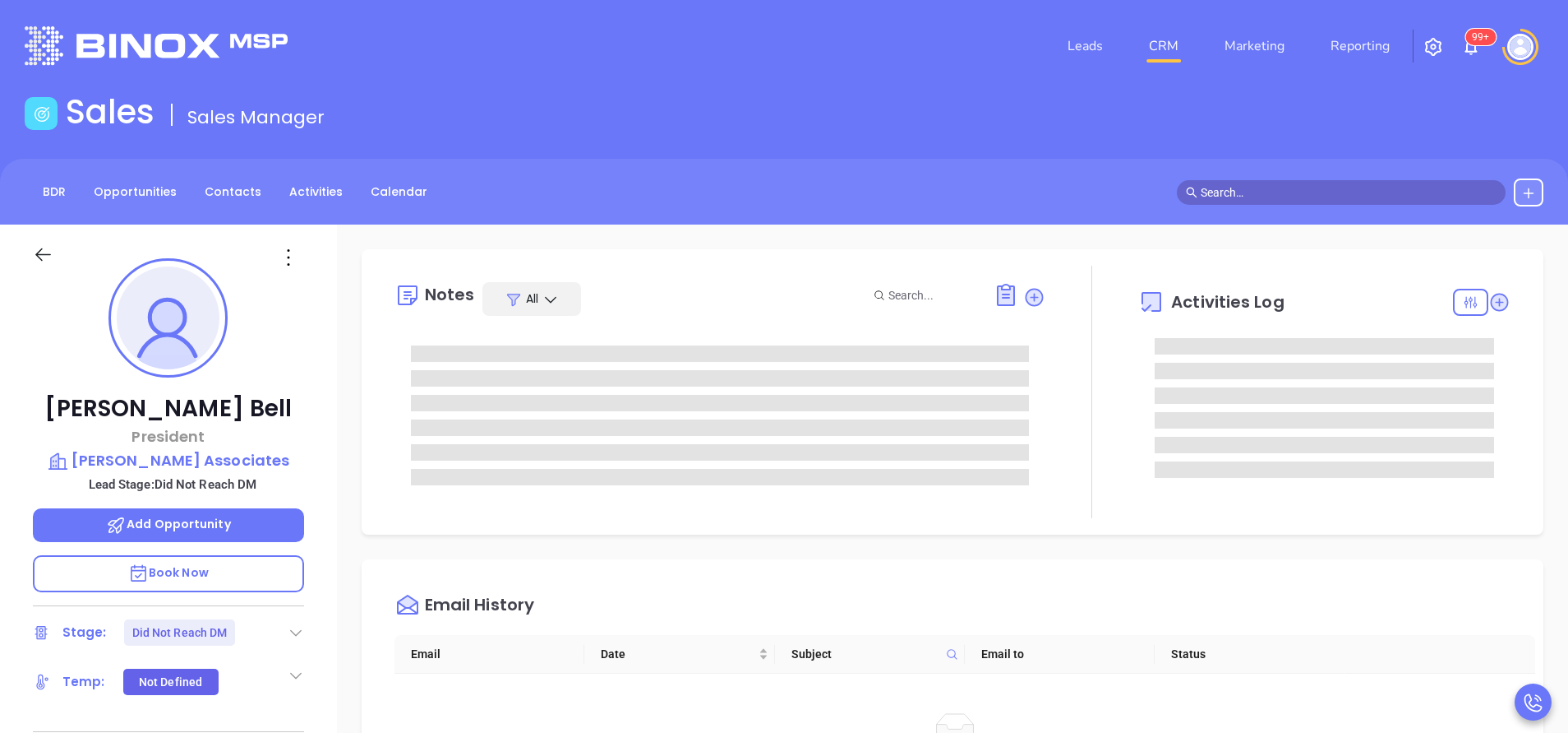
type input "Vicky Mendoza"
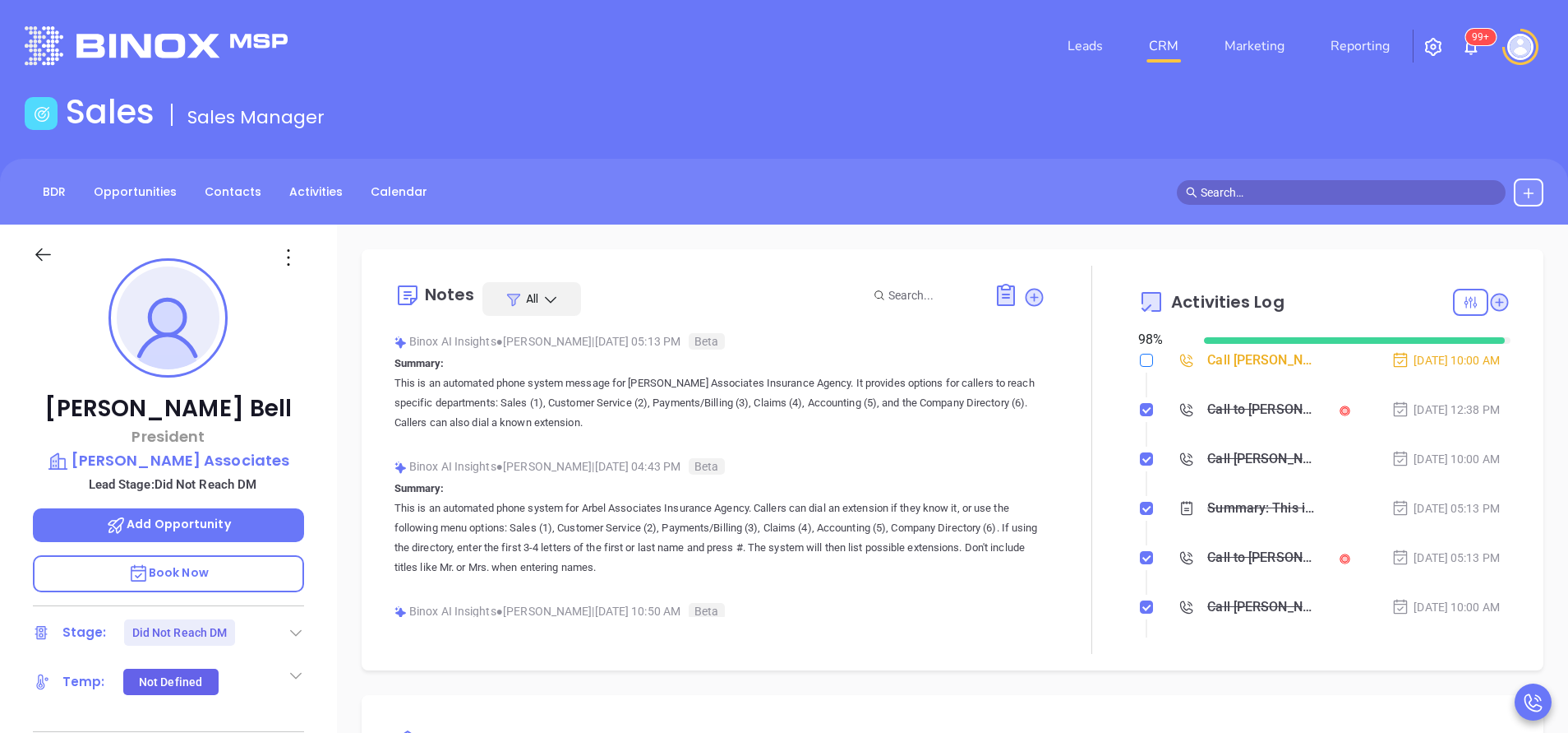
click at [1140, 360] on input "checkbox" at bounding box center [1146, 359] width 13 height 13
checkbox input "true"
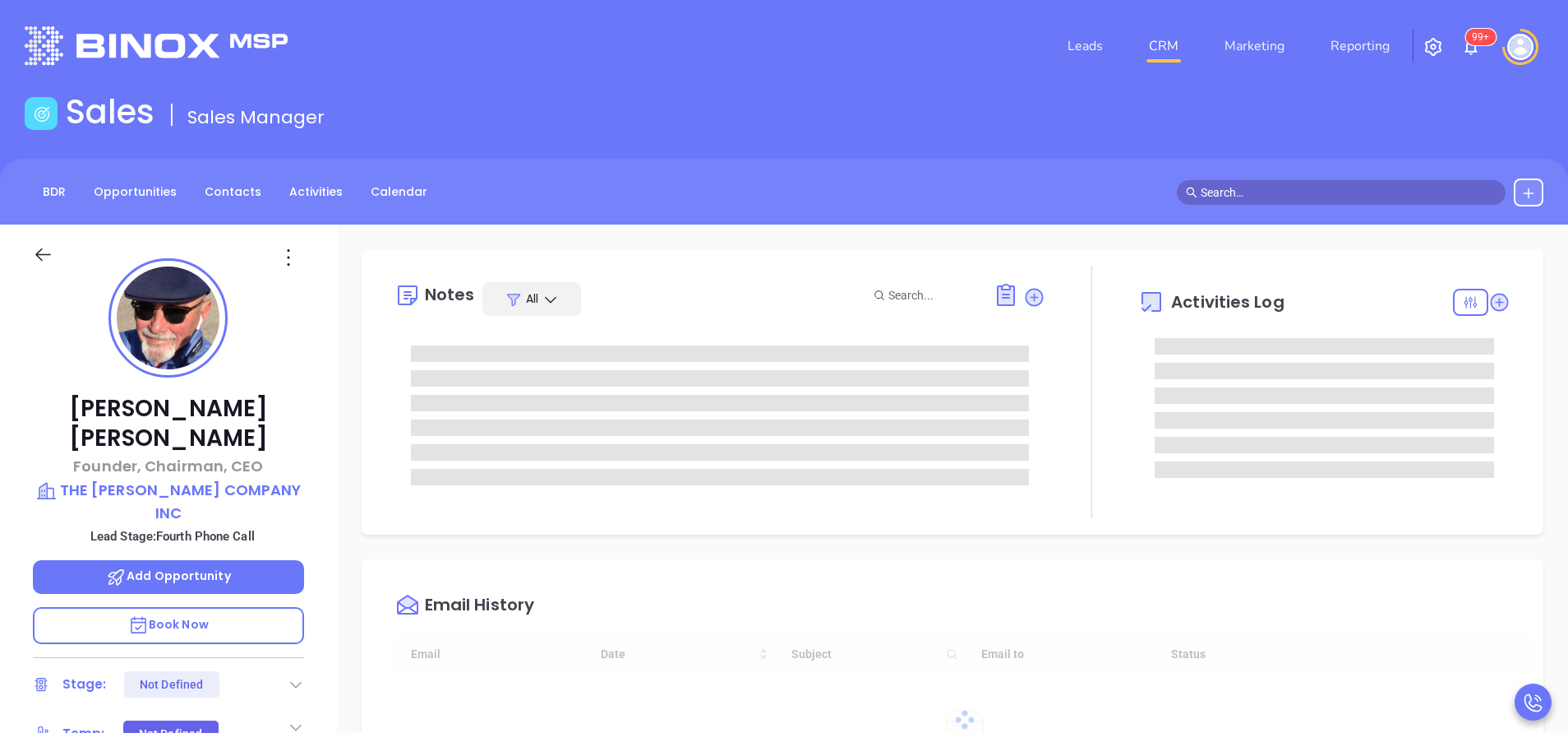
type input "[DATE]"
type input "[PERSON_NAME]"
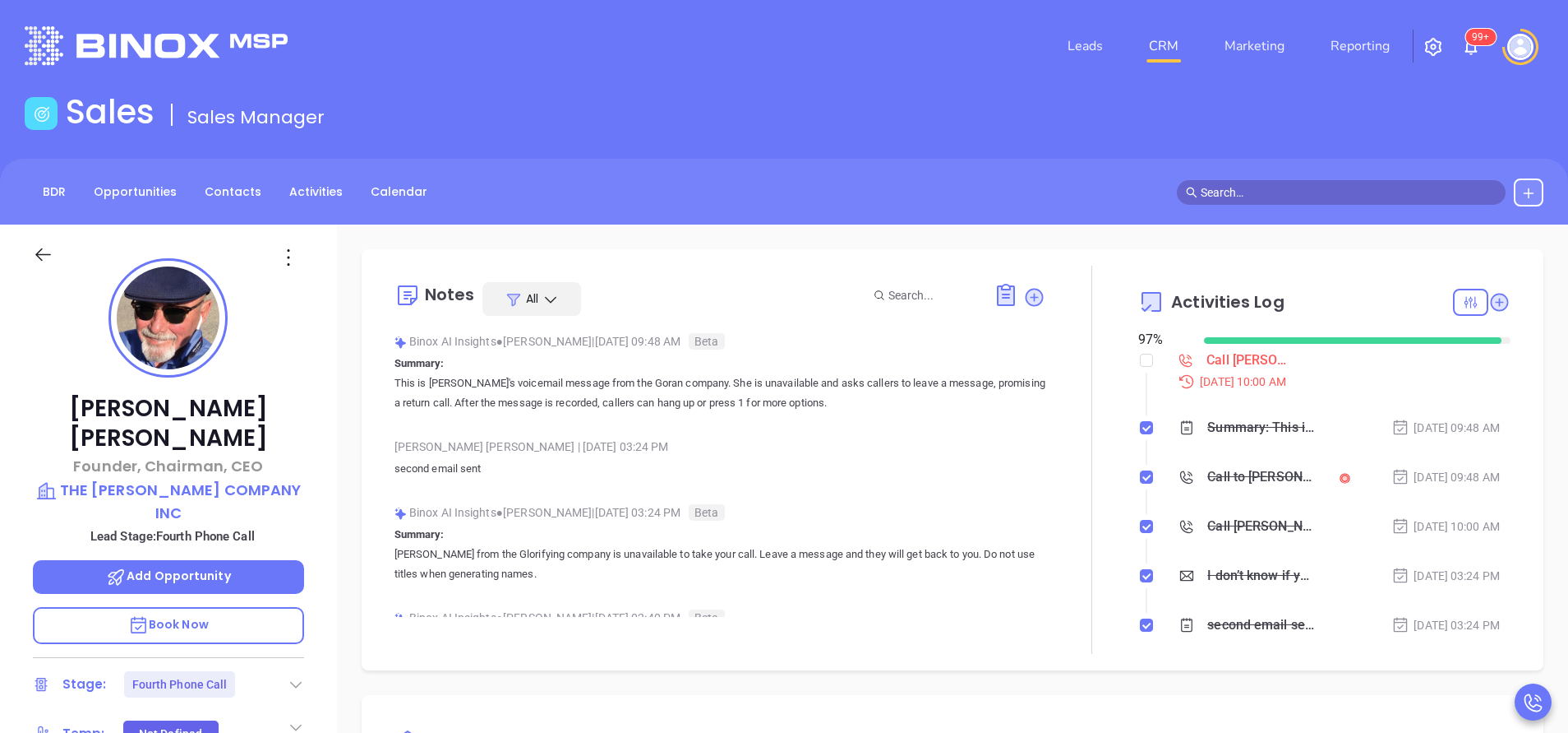
click at [311, 323] on div "John Gorsline Founder, Chairman, CEO THE GORSLINE COMPANY INC Lead Stage: Fourt…" at bounding box center [168, 683] width 337 height 916
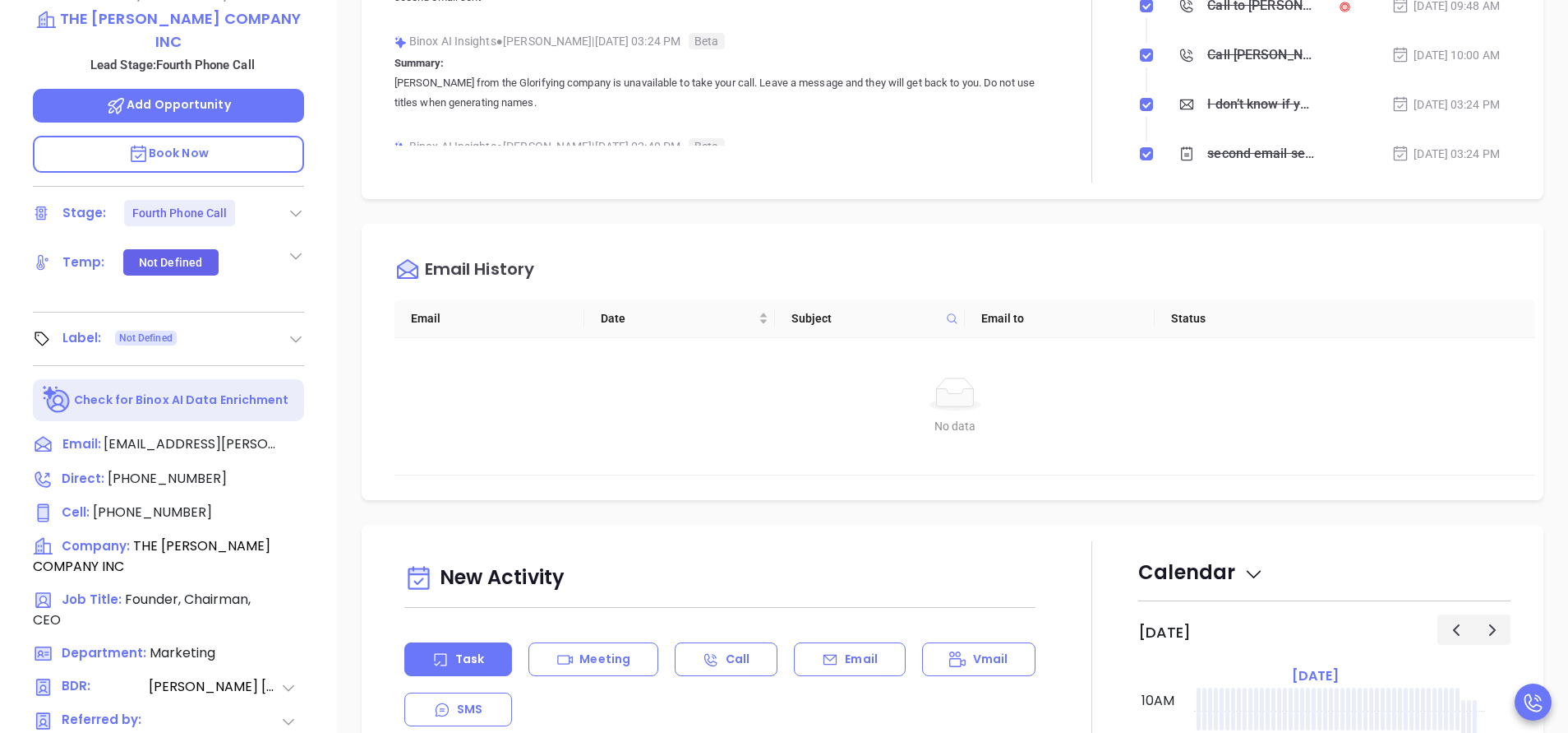
scroll to position [592, 0]
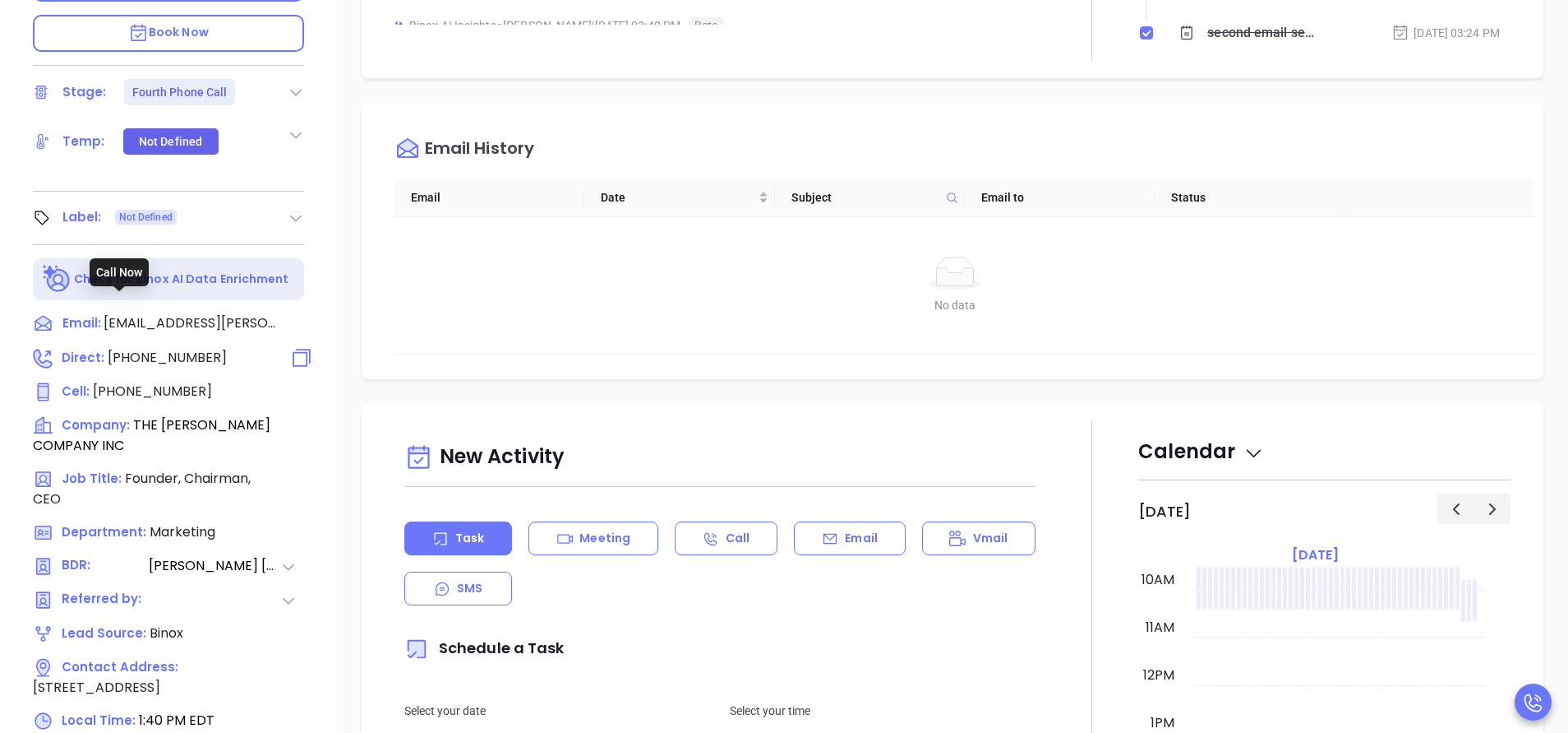
click at [201, 348] on span "(585) 232-3725" at bounding box center [167, 357] width 119 height 19
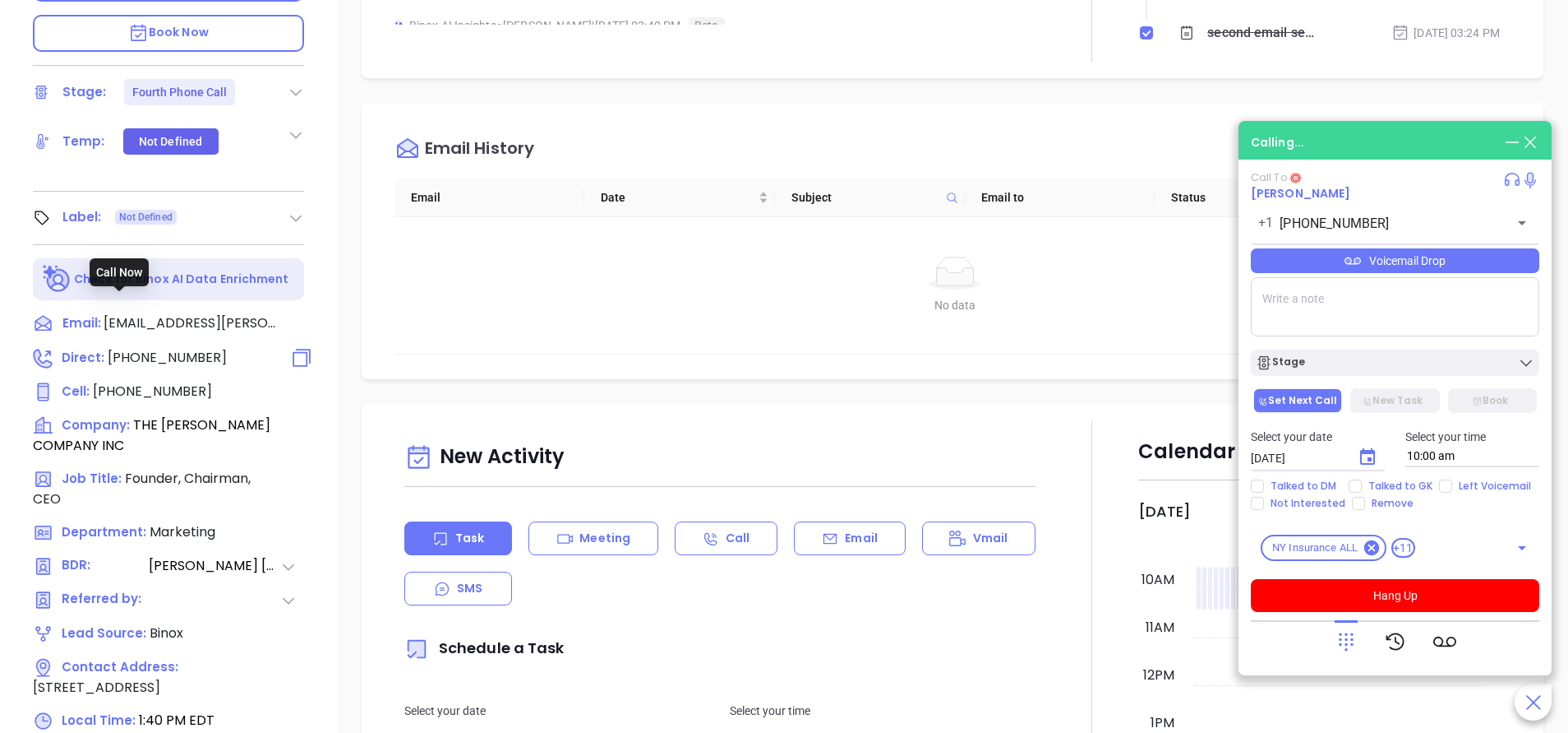
type input "(585) 232-3725"
click at [323, 128] on div "John Gorsline Founder, Chairman, CEO THE GORSLINE COMPANY INC Lead Stage: Fourt…" at bounding box center [168, 90] width 337 height 916
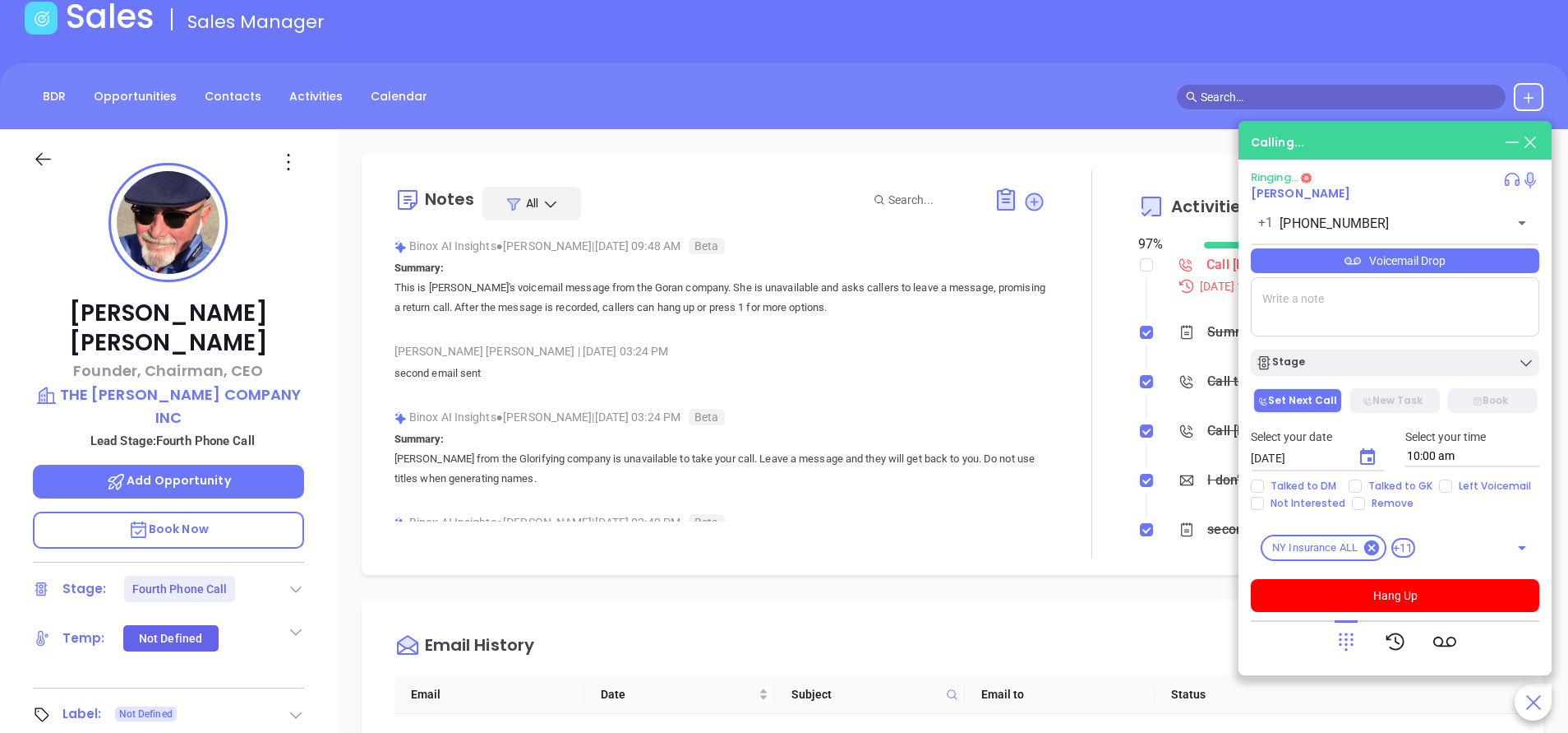
scroll to position [0, 0]
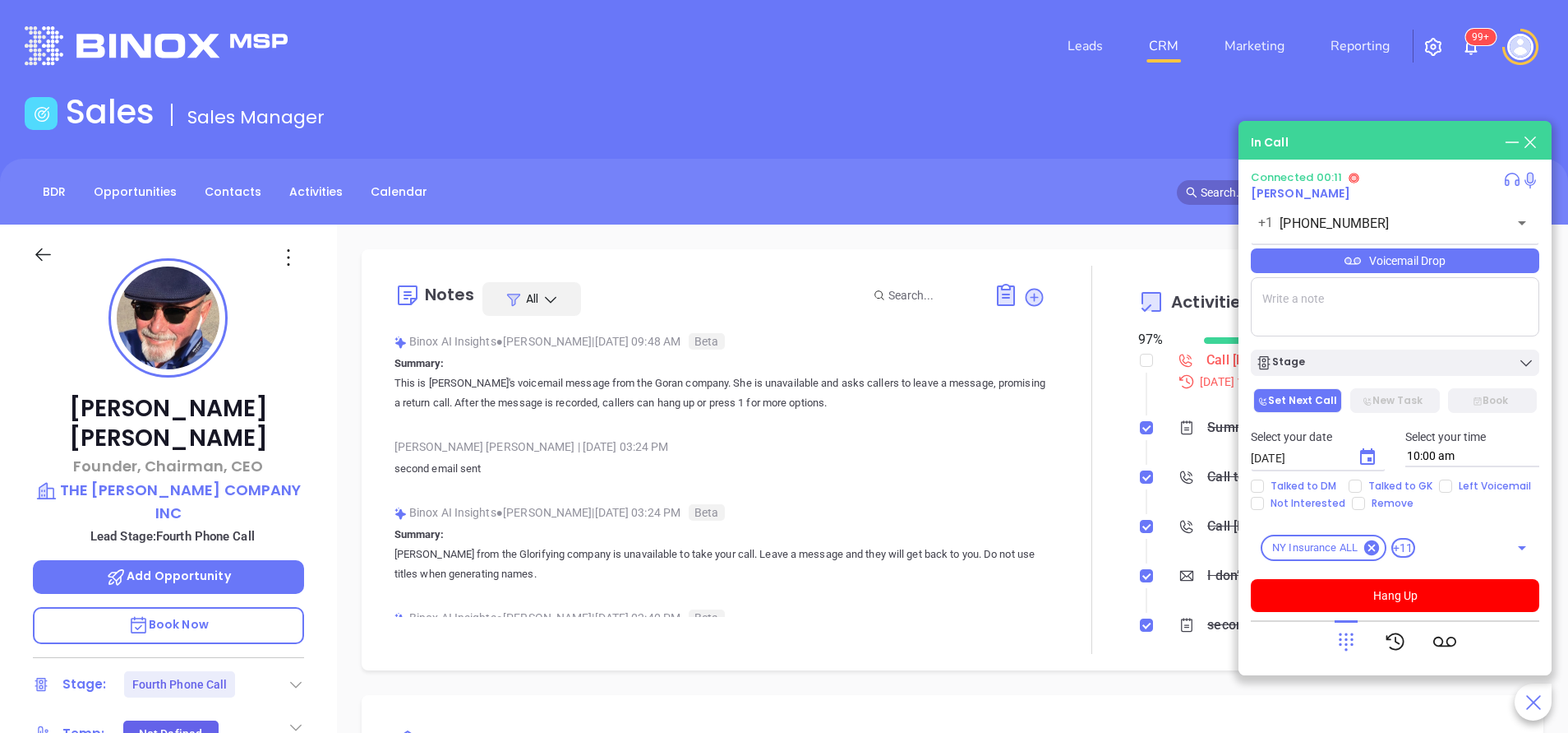
click at [1390, 260] on div "Voicemail Drop" at bounding box center [1395, 261] width 288 height 25
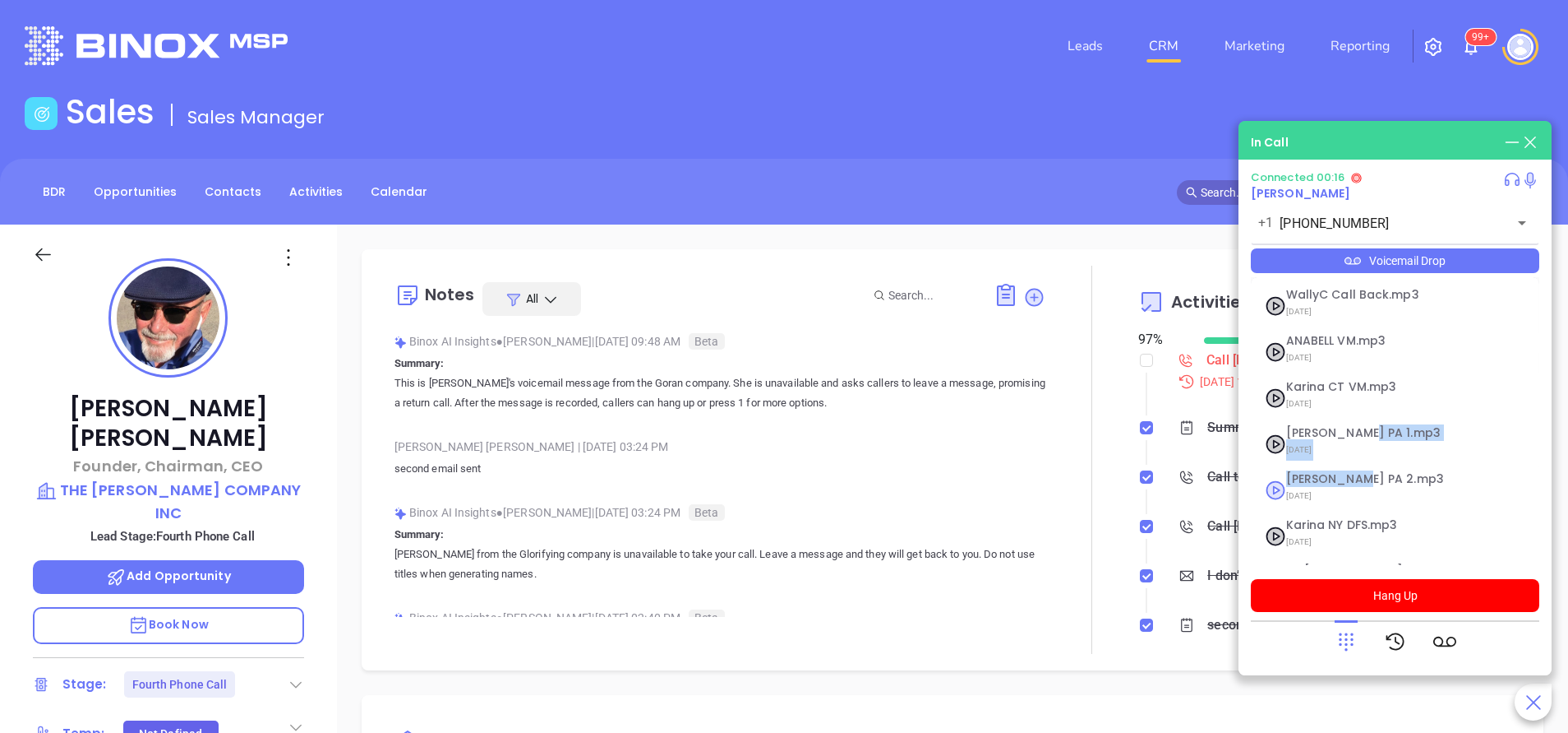
click at [1348, 473] on ul "WallyC Call Back.mp3 04/11/2024 ANABELL VM.mp3 04/30/2025 Karina CT VM.mp3 05/1…" at bounding box center [1395, 511] width 288 height 467
drag, startPoint x: 1348, startPoint y: 473, endPoint x: 1306, endPoint y: 535, distance: 74.9
click at [1306, 535] on span "[DATE]" at bounding box center [1375, 542] width 178 height 21
checkbox input "true"
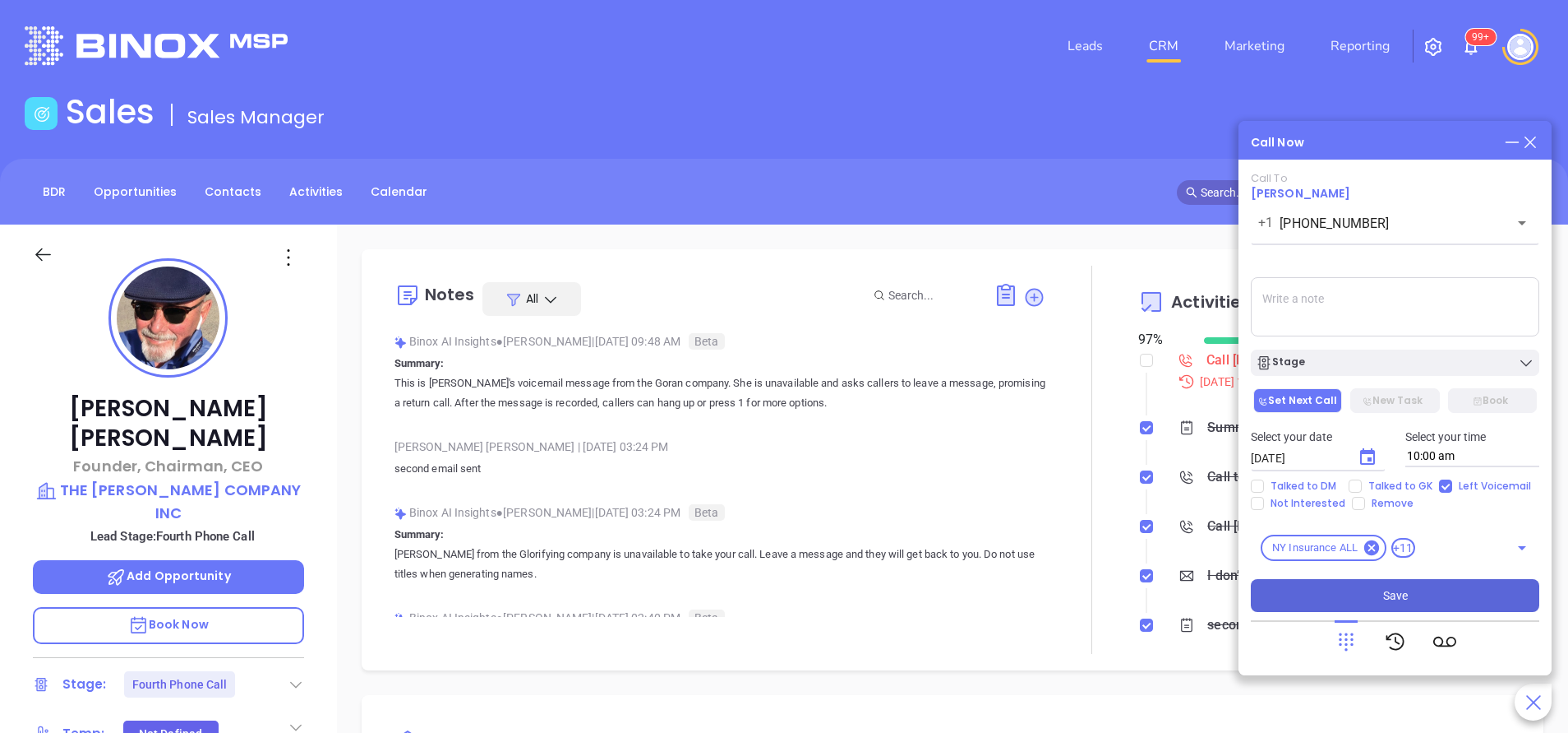
click at [1328, 589] on button "Save" at bounding box center [1395, 595] width 288 height 33
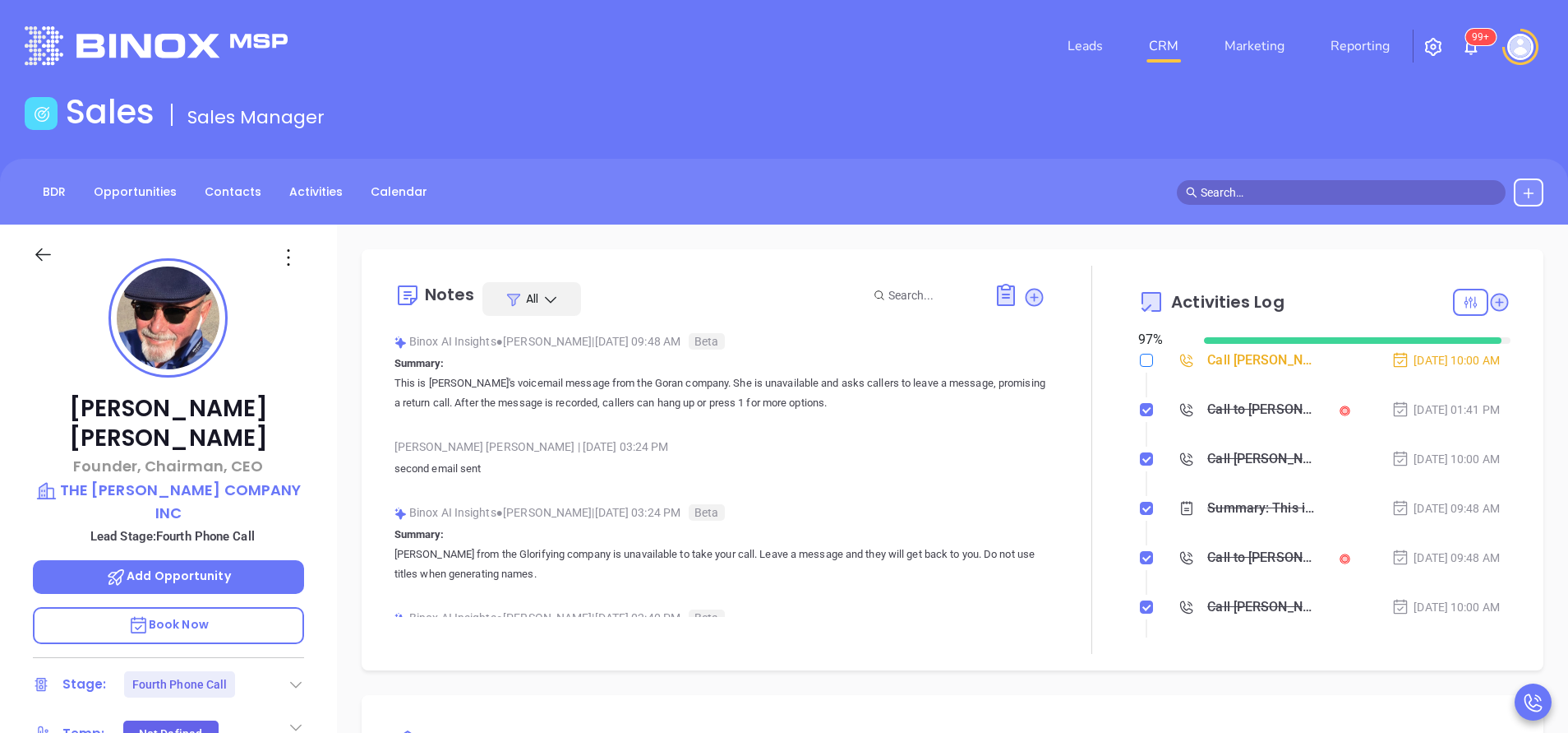
click at [1140, 359] on input "checkbox" at bounding box center [1146, 359] width 13 height 13
checkbox input "true"
click at [302, 313] on div "John Gorsline Founder, Chairman, CEO THE GORSLINE COMPANY INC Lead Stage: Fourt…" at bounding box center [168, 683] width 337 height 916
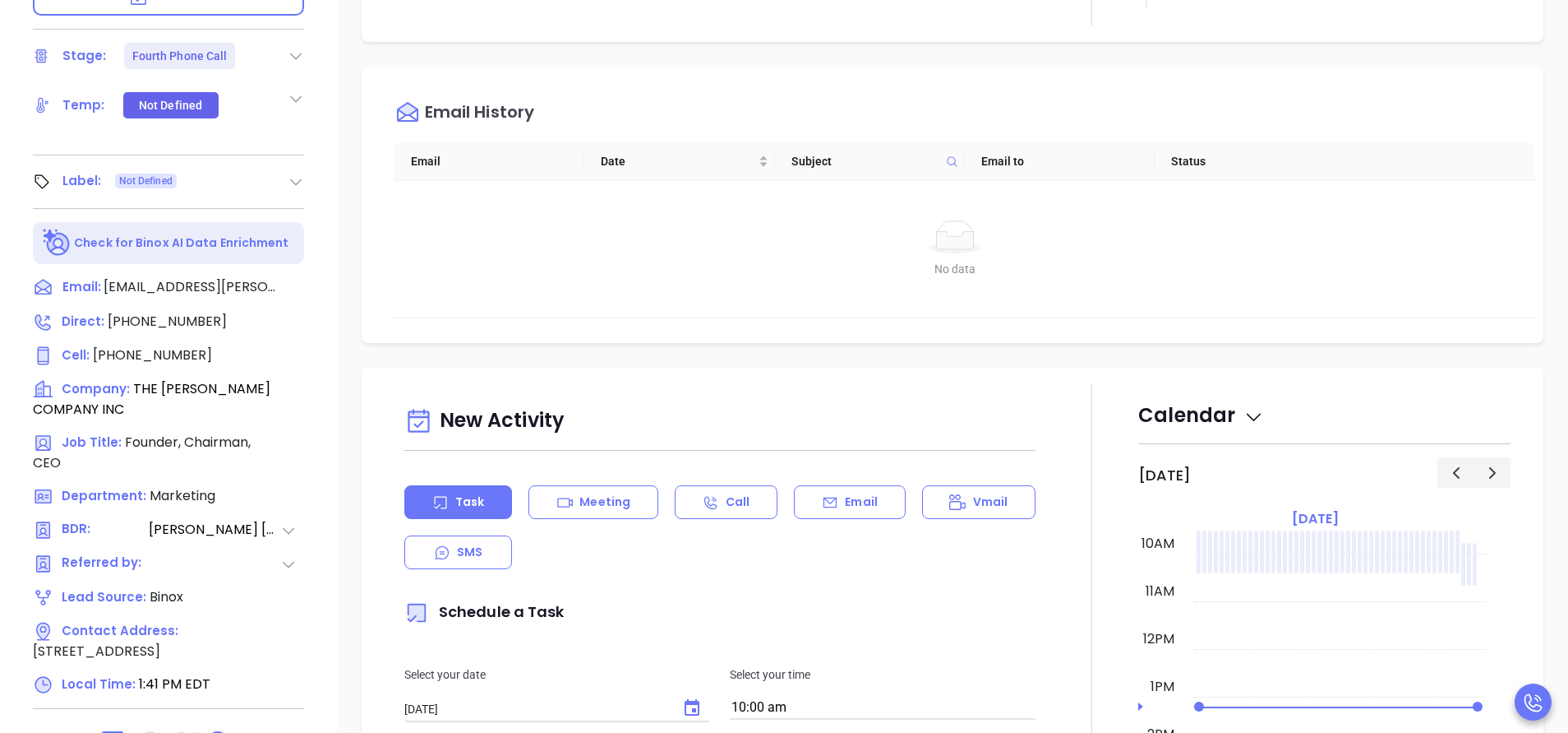
scroll to position [642, 0]
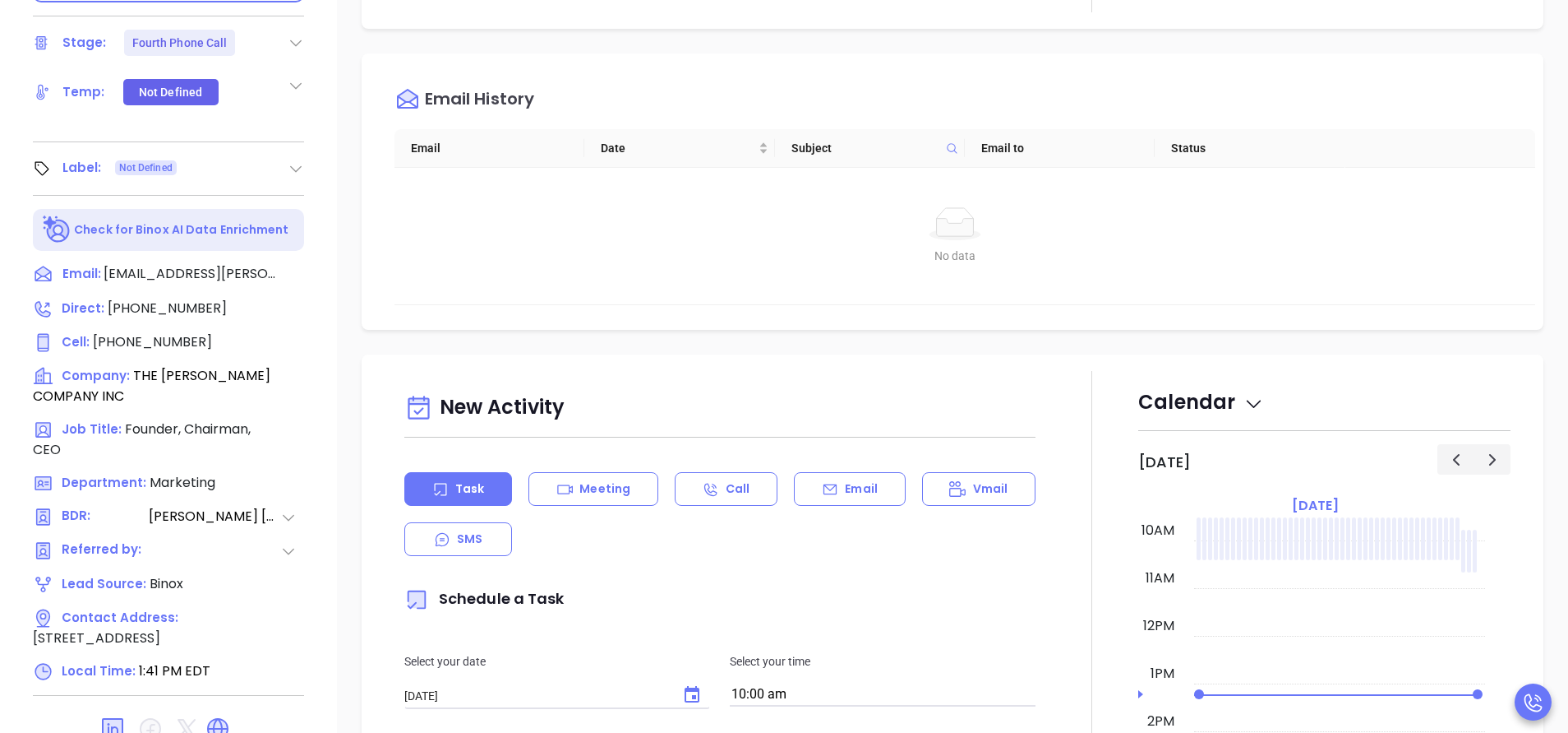
click at [351, 227] on div "Notes All Binox AI Insights ● Vicky Mendoza | Sep 25, 2025 09:48 AM Beta Summar…" at bounding box center [953, 158] width 1232 height 1151
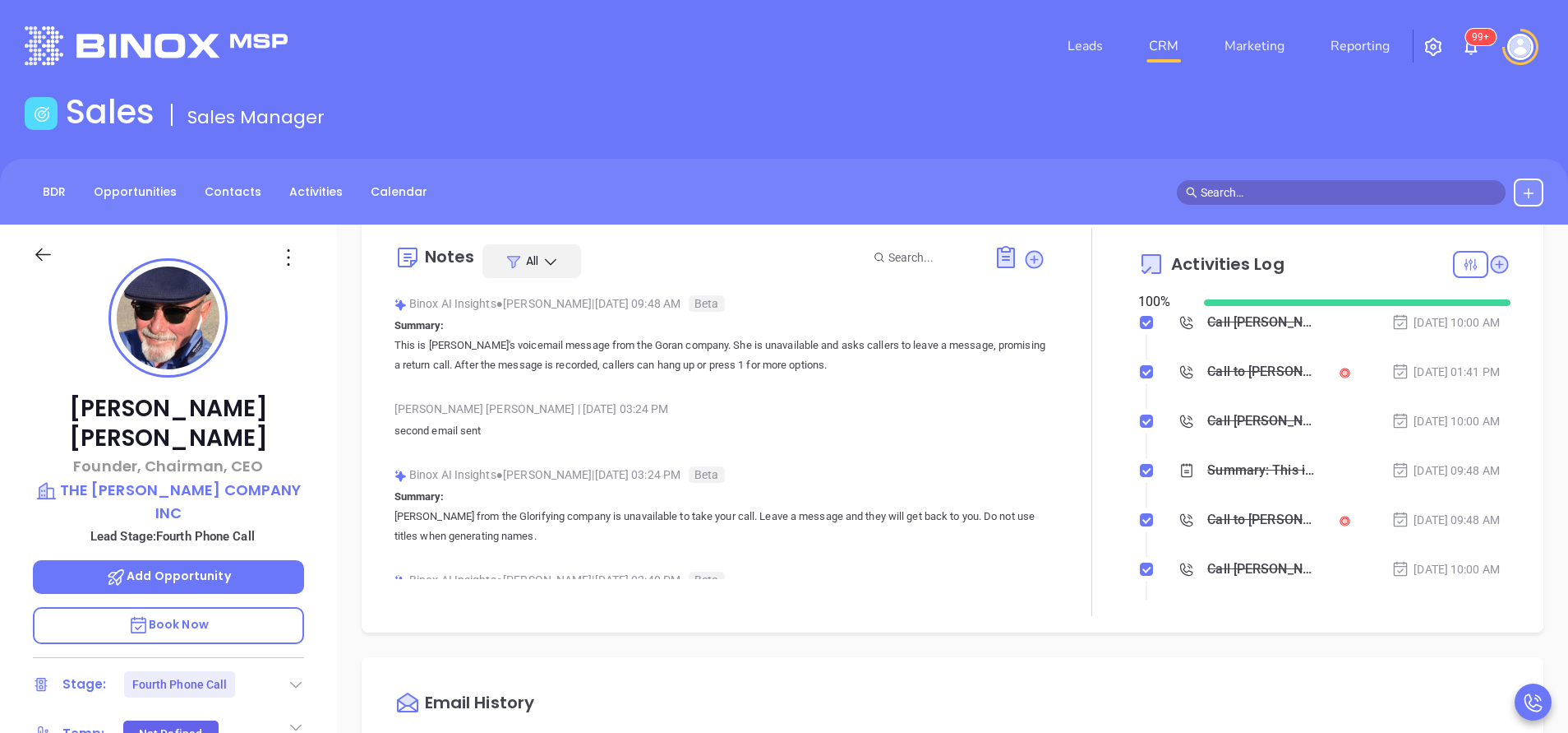
scroll to position [0, 0]
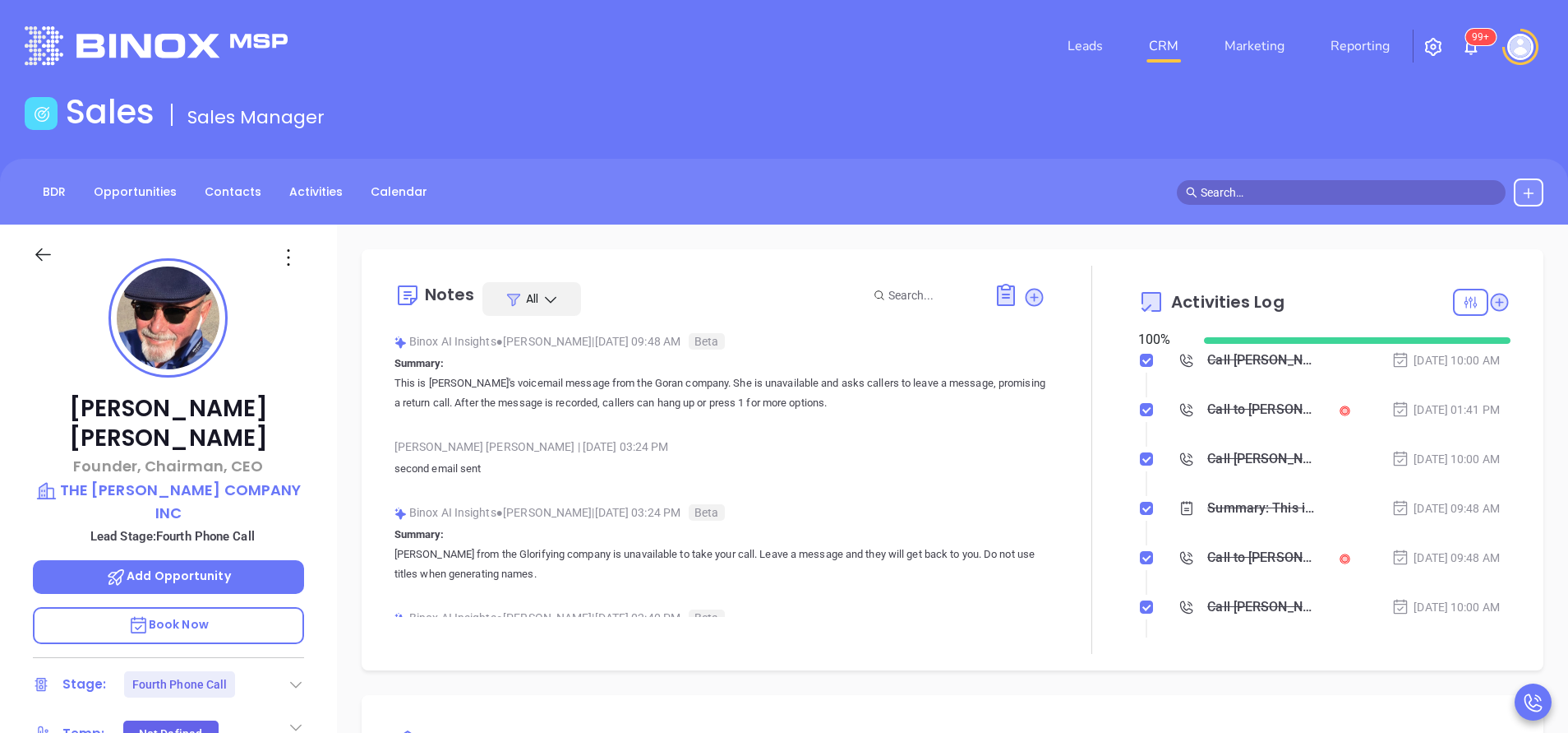
click at [319, 274] on div "John Gorsline Founder, Chairman, CEO THE GORSLINE COMPANY INC Lead Stage: Fourt…" at bounding box center [168, 683] width 337 height 916
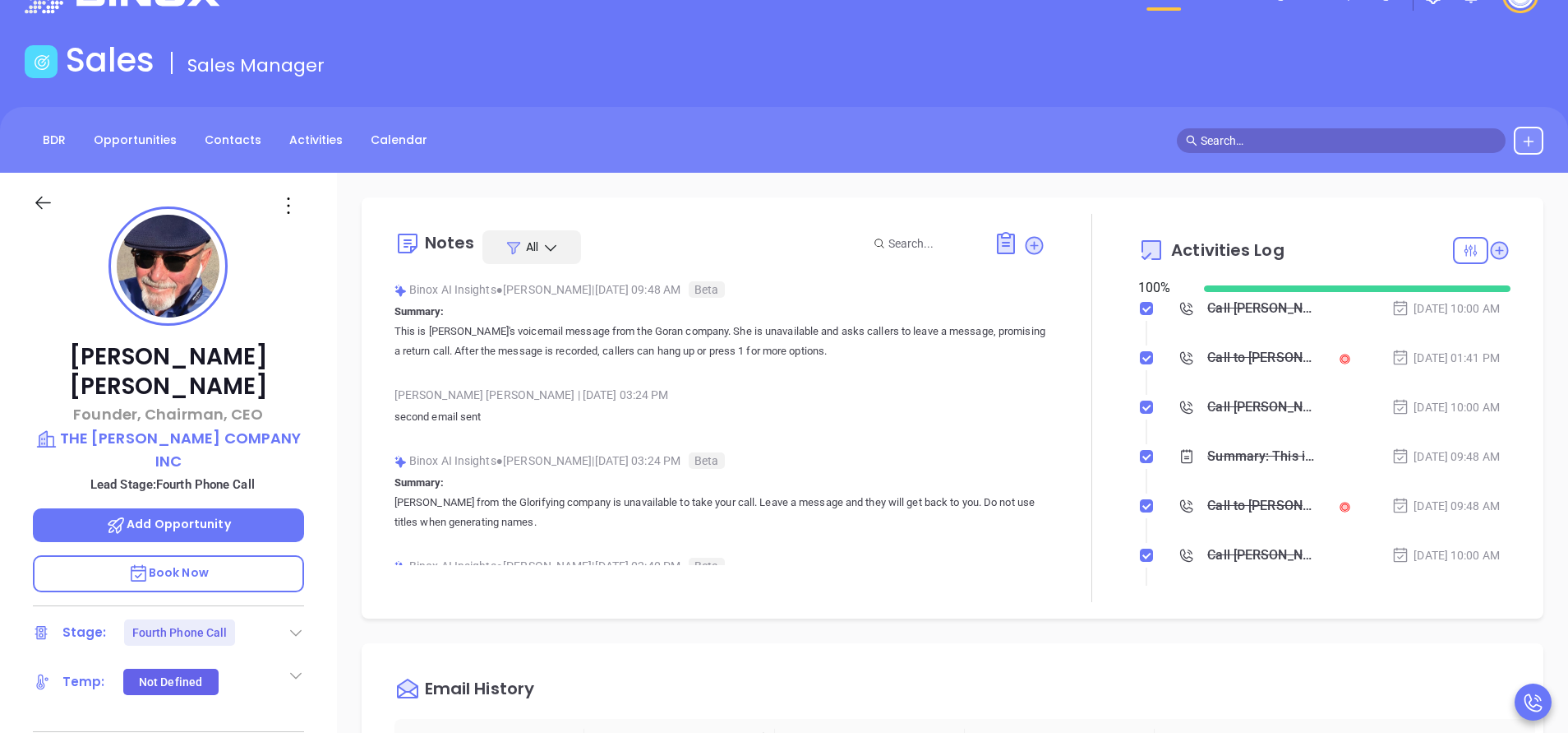
scroll to position [98, 0]
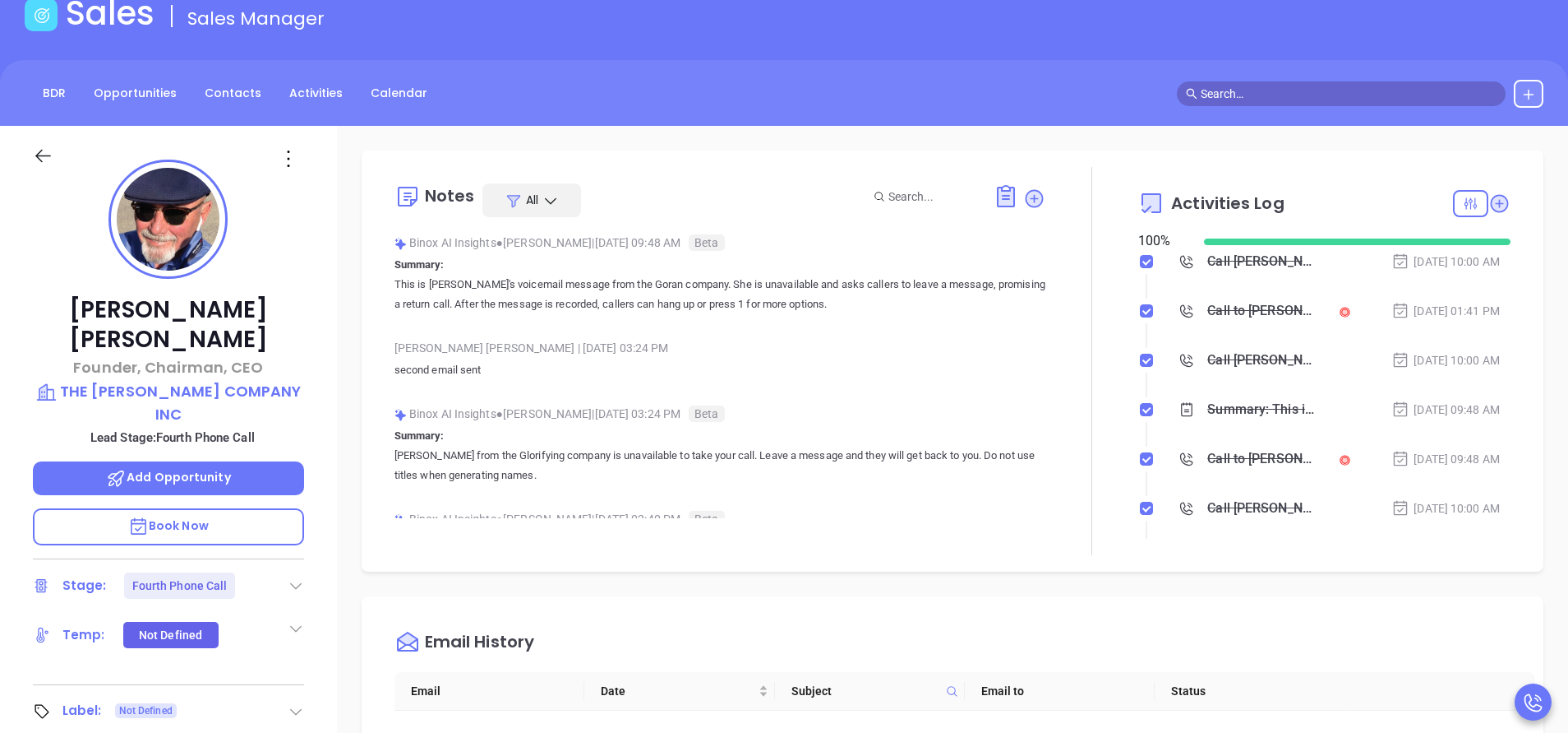
click at [328, 318] on div "John Gorsline Founder, Chairman, CEO THE GORSLINE COMPANY INC Lead Stage: Fourt…" at bounding box center [168, 583] width 337 height 916
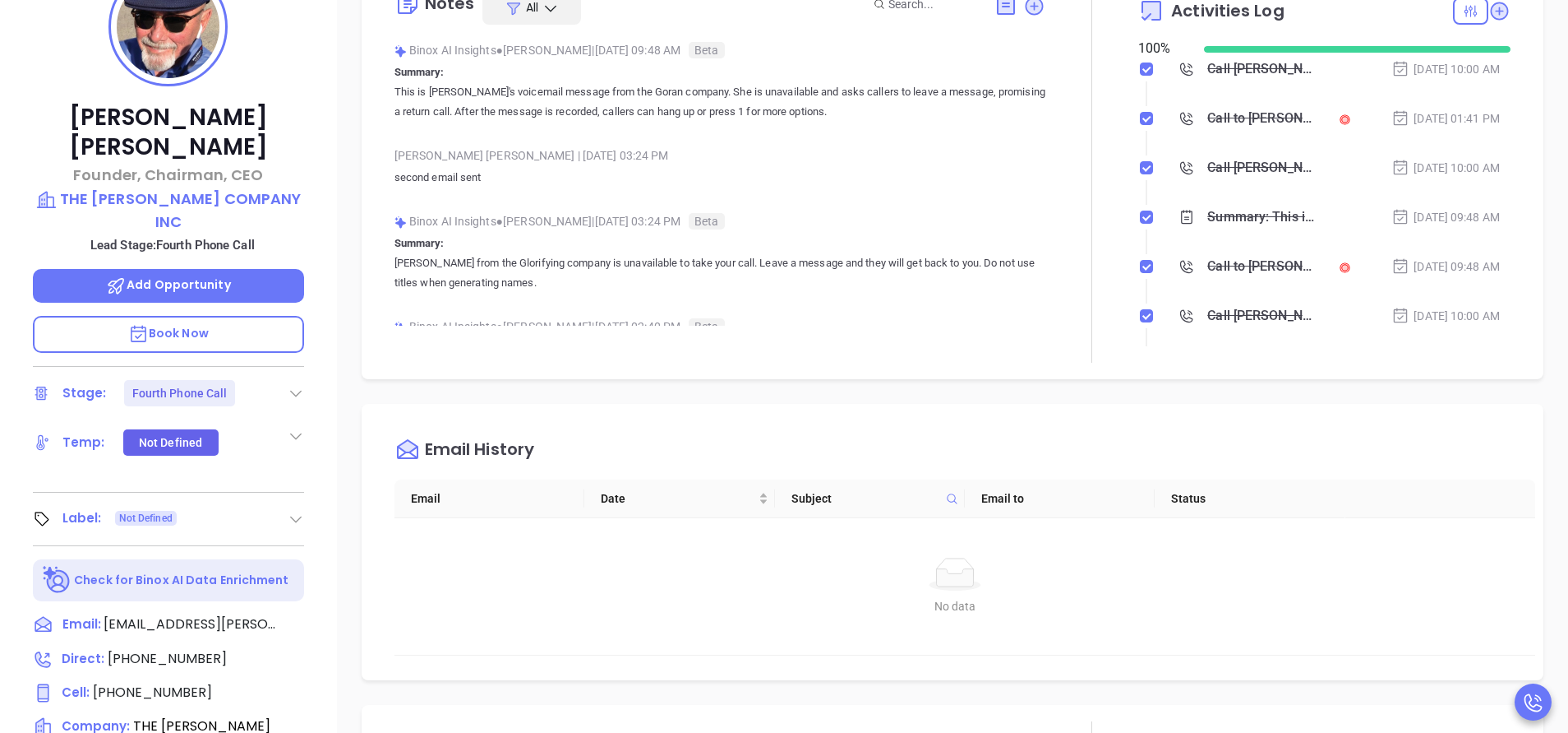
scroll to position [296, 0]
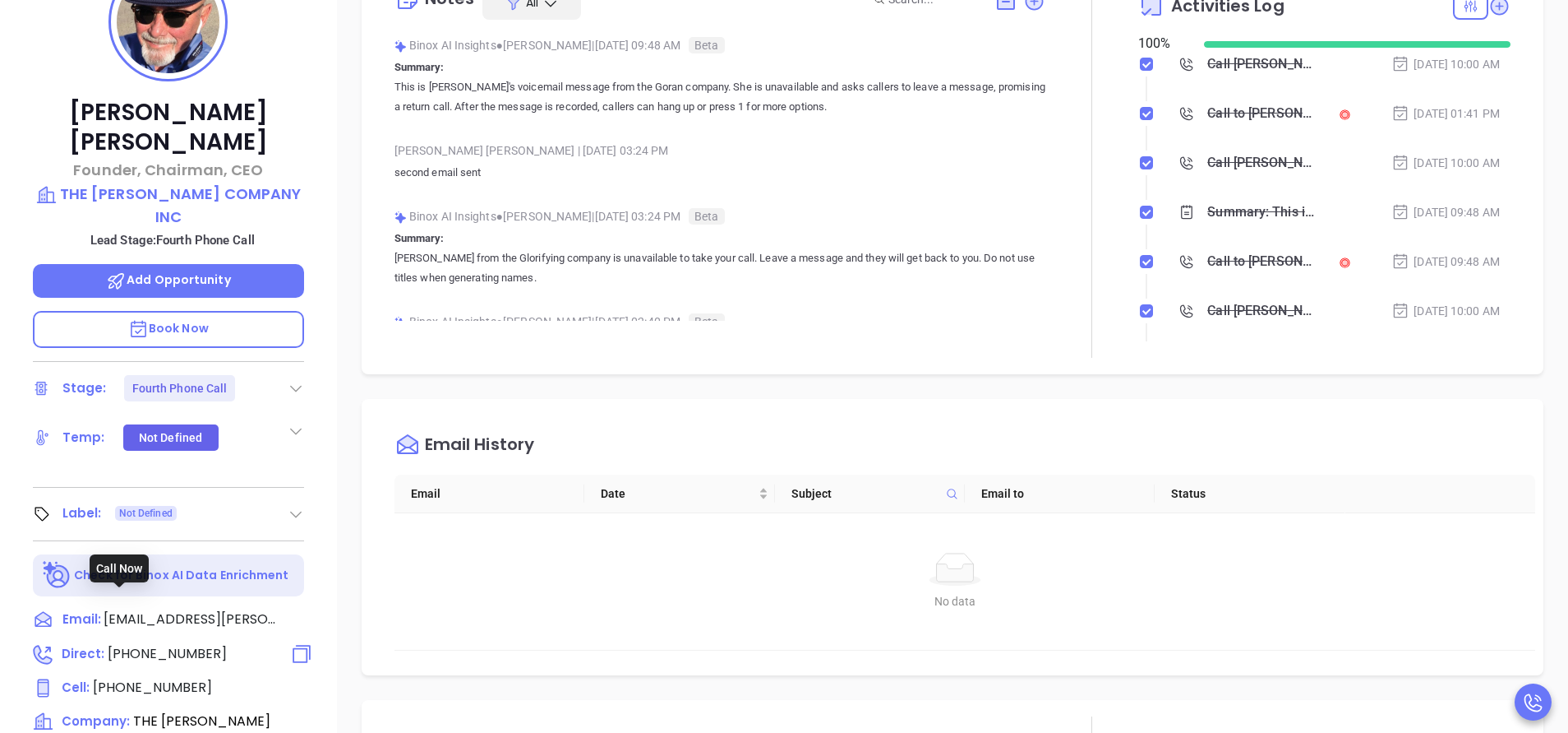
click at [154, 644] on span "(585) 232-3725" at bounding box center [167, 652] width 119 height 19
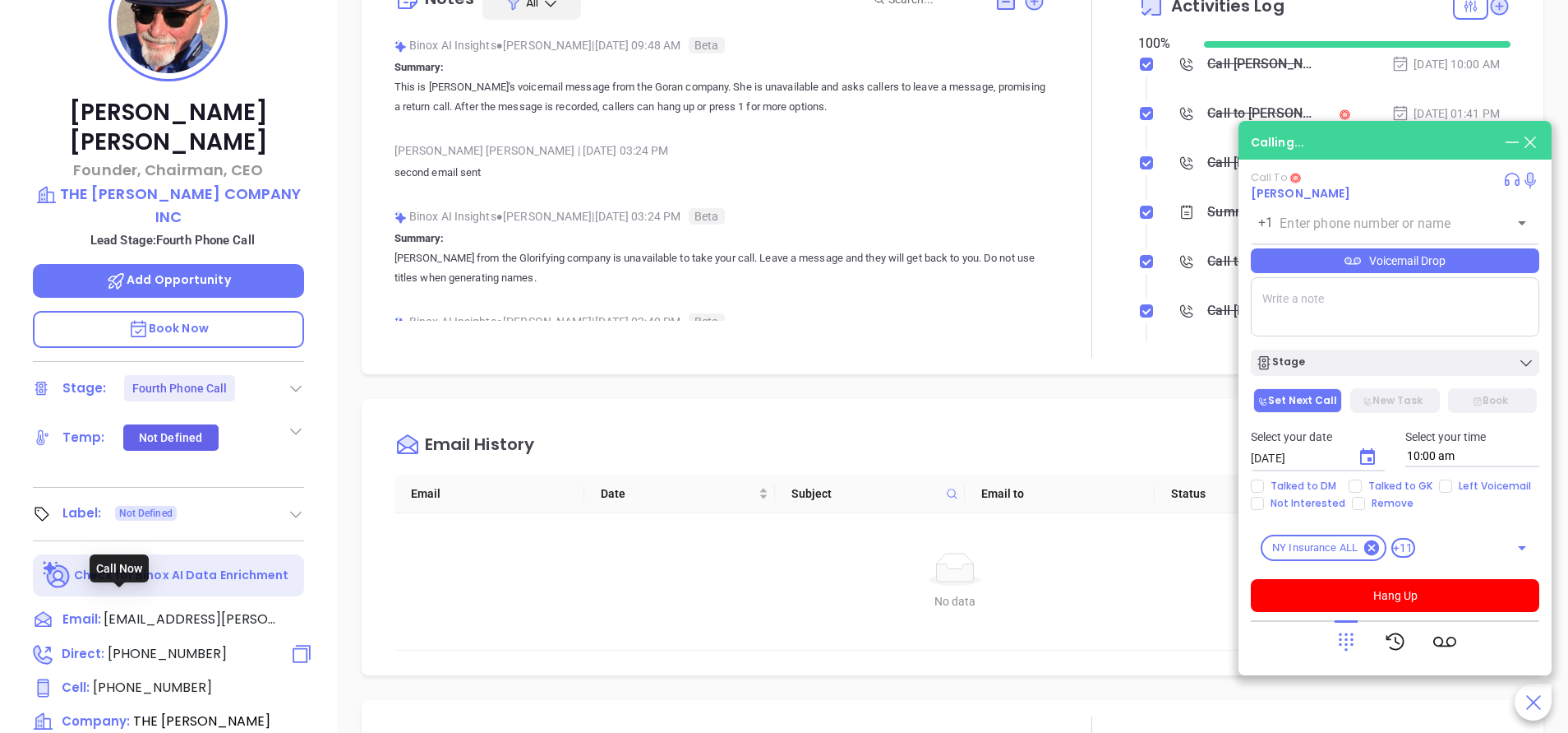
type input "(585) 232-3725"
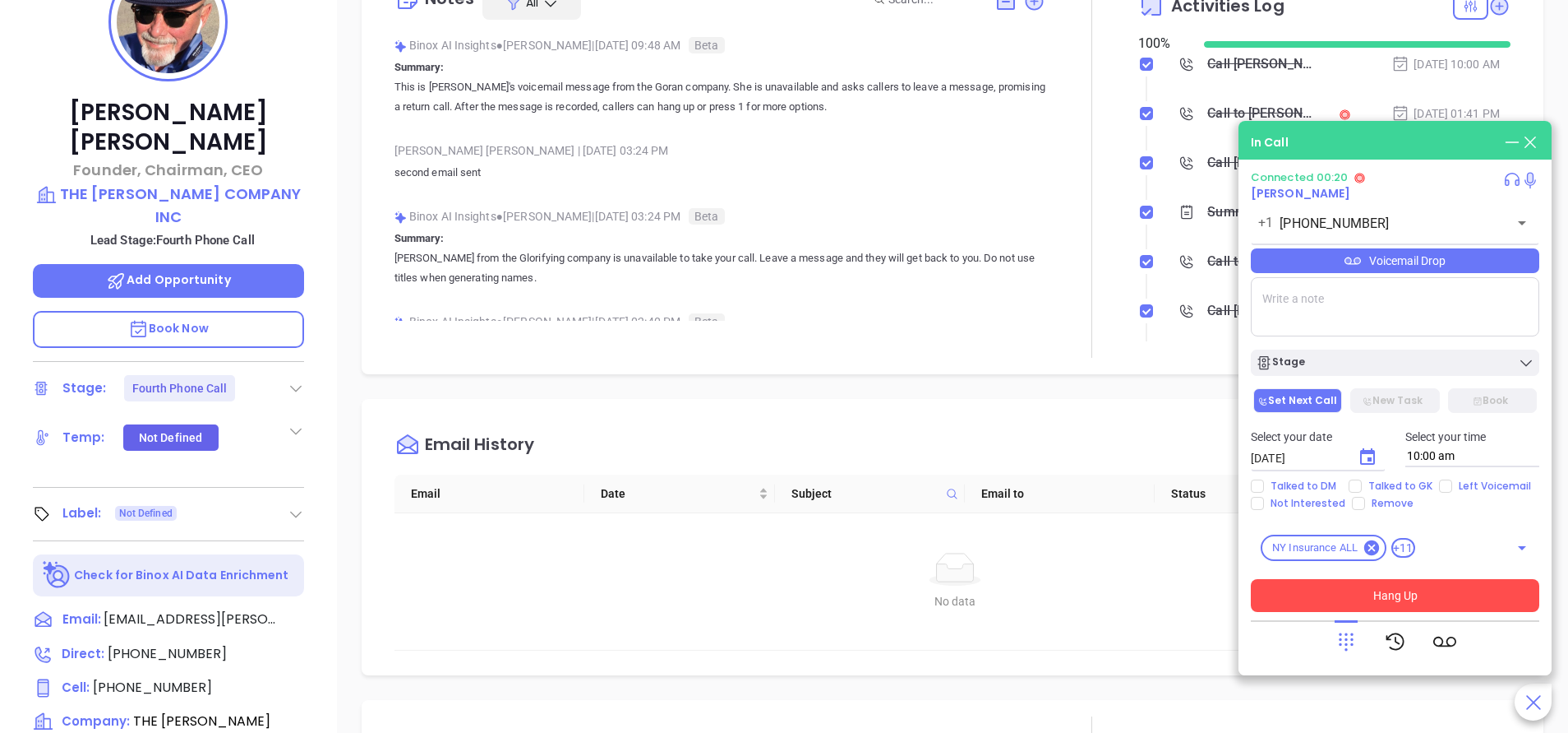
click at [1438, 604] on button "Hang Up" at bounding box center [1395, 595] width 288 height 33
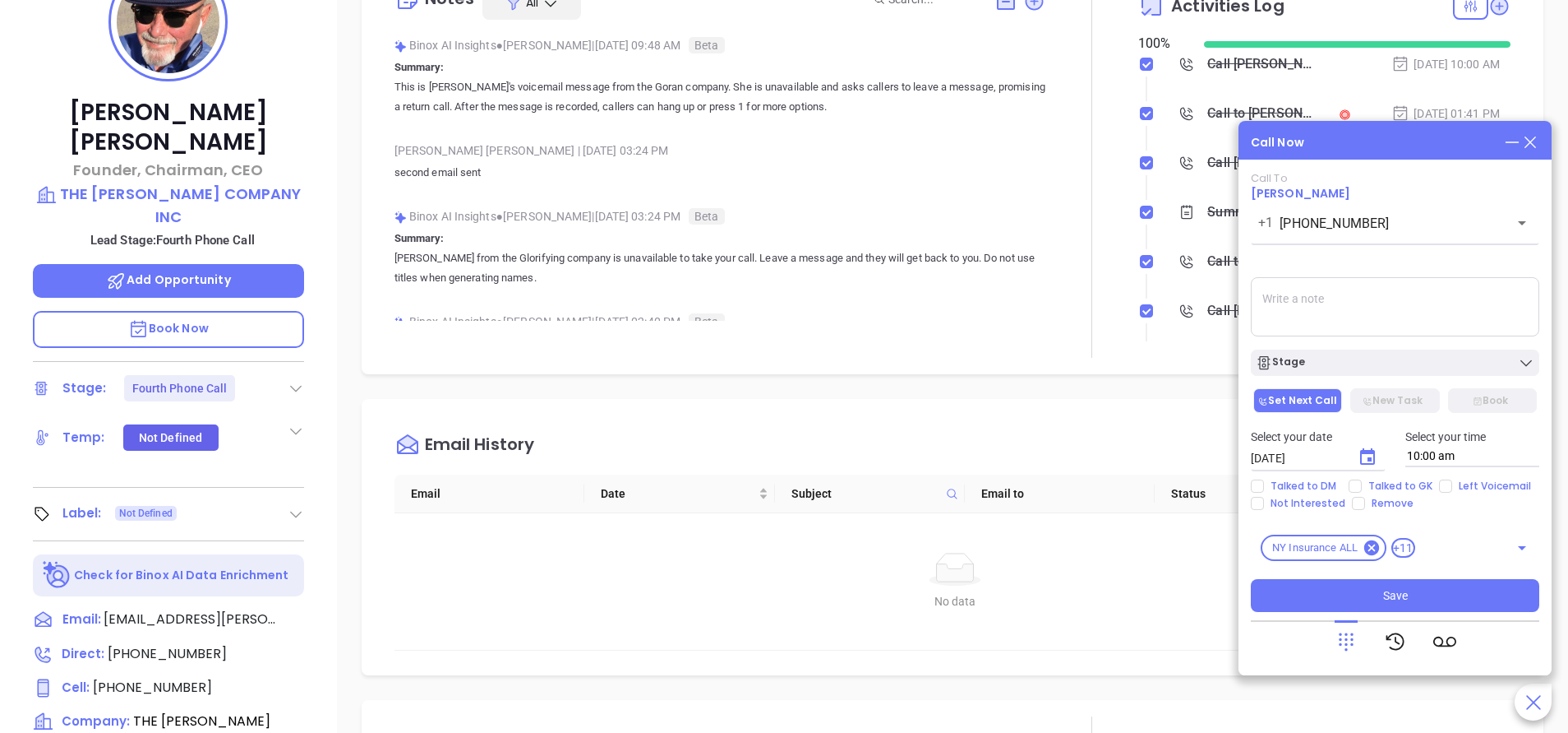
click at [1525, 133] on div "Call Now Call To John Gorsline +1 (585) 232-3725 ​ Voicemail Drop Stage Set Nex…" at bounding box center [1395, 398] width 313 height 554
click at [1538, 139] on icon at bounding box center [1530, 142] width 18 height 18
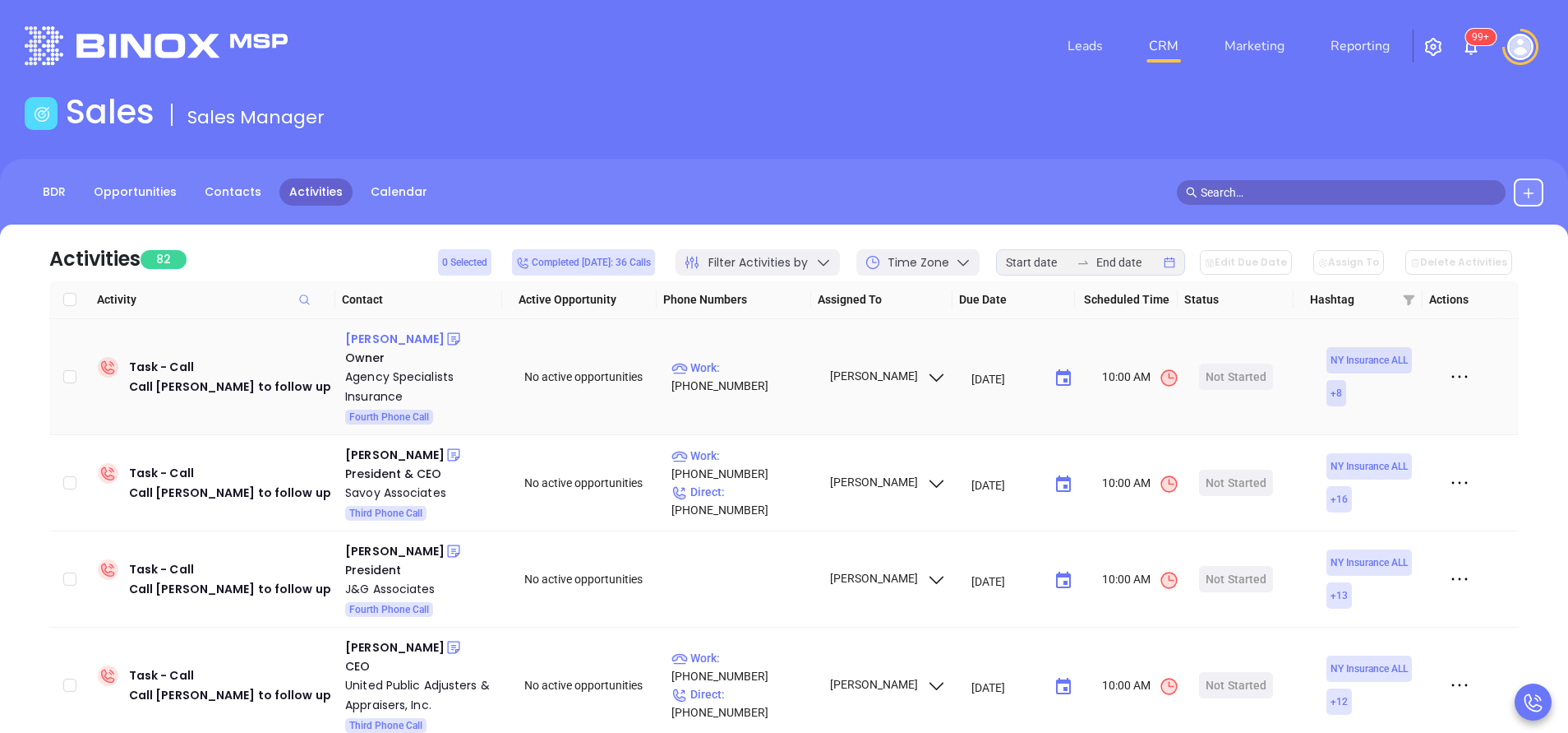
click at [380, 338] on div "[PERSON_NAME]" at bounding box center [395, 339] width 99 height 19
click at [742, 375] on p "Work : [PHONE_NUMBER]" at bounding box center [743, 376] width 143 height 36
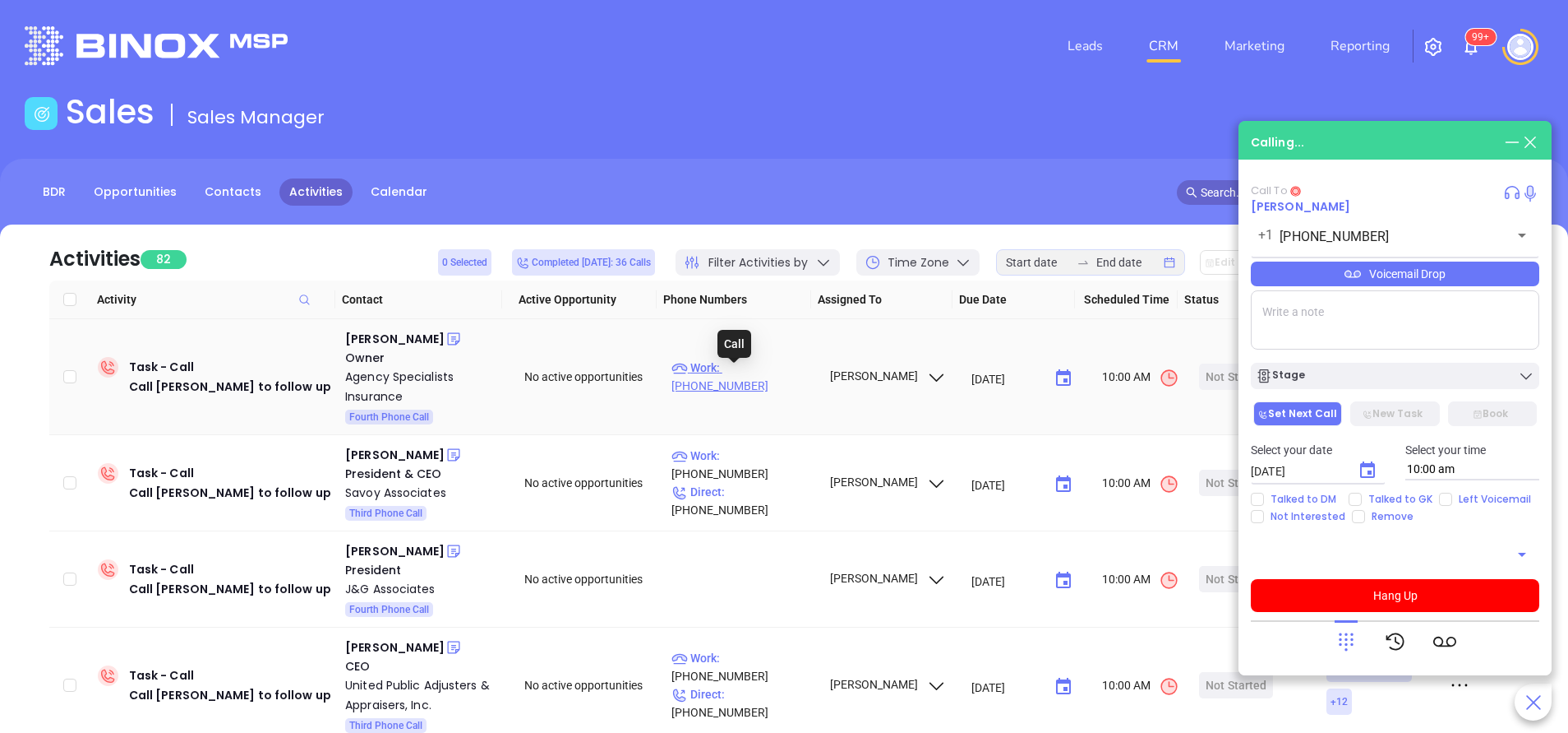
type input "[PHONE_NUMBER]"
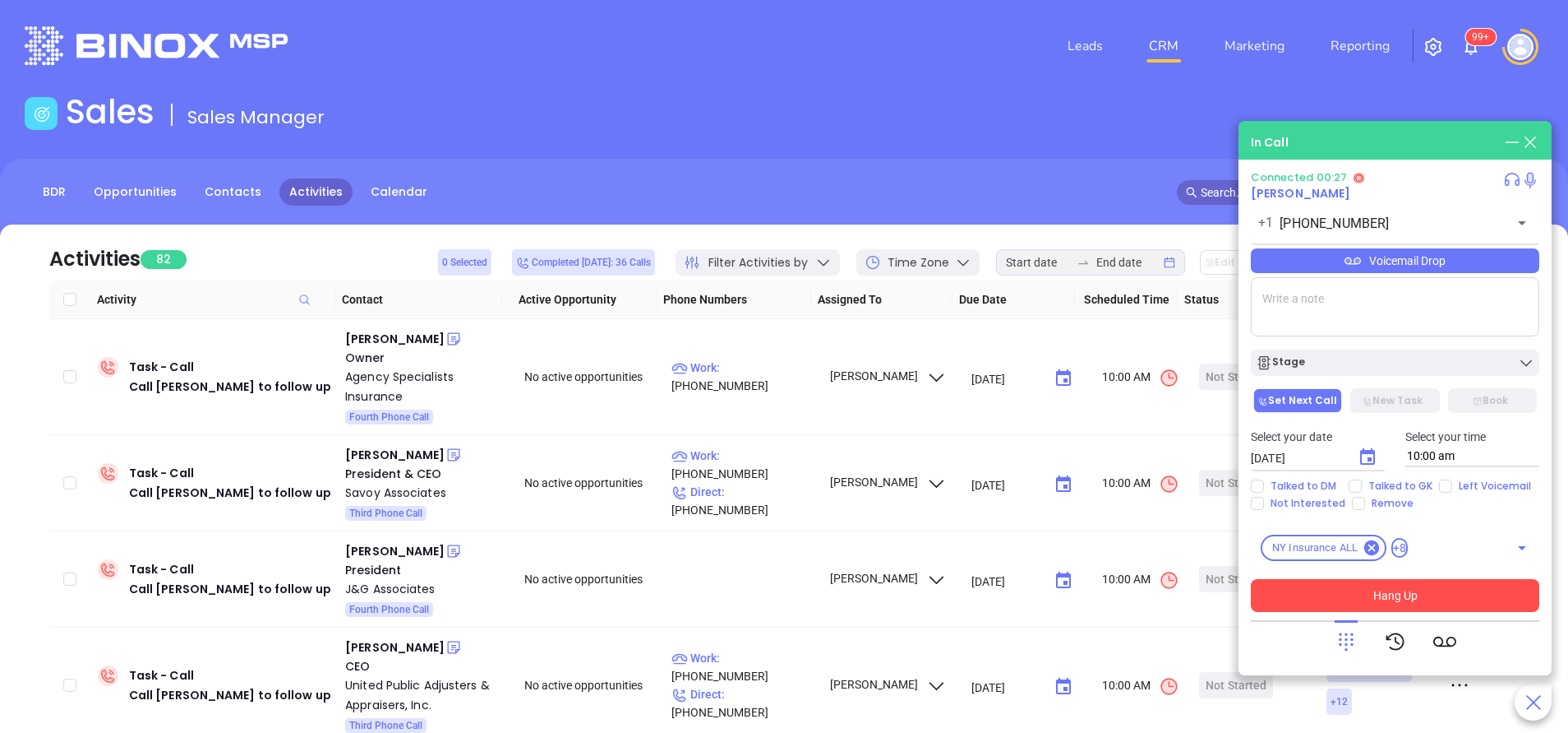
click at [1382, 603] on button "Hang Up" at bounding box center [1395, 595] width 288 height 33
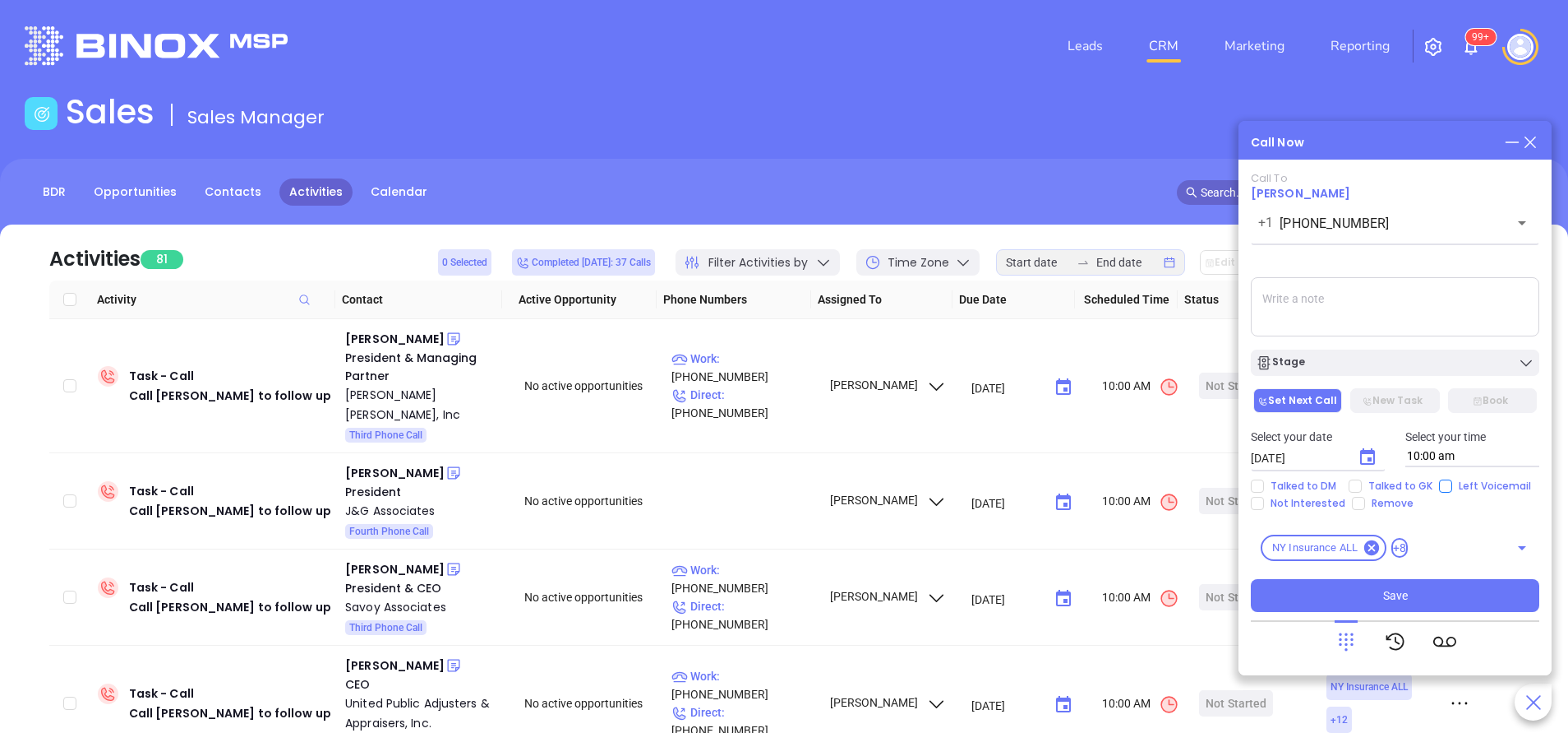
click at [1441, 486] on input "Left Voicemail" at bounding box center [1446, 486] width 13 height 13
checkbox input "true"
click at [1425, 372] on button "Stage" at bounding box center [1395, 363] width 288 height 27
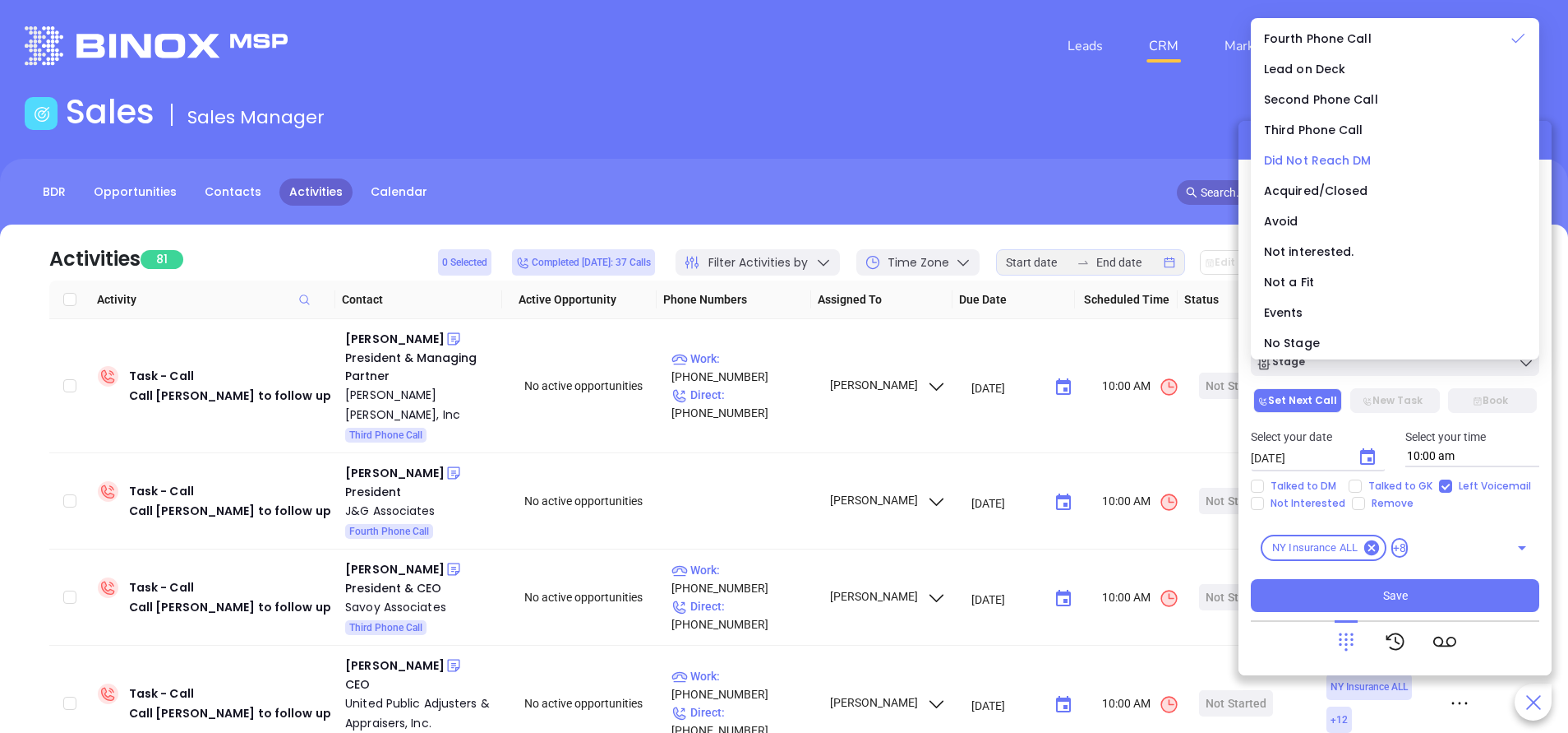
click at [1334, 173] on li "Did Not Reach DM" at bounding box center [1395, 160] width 282 height 35
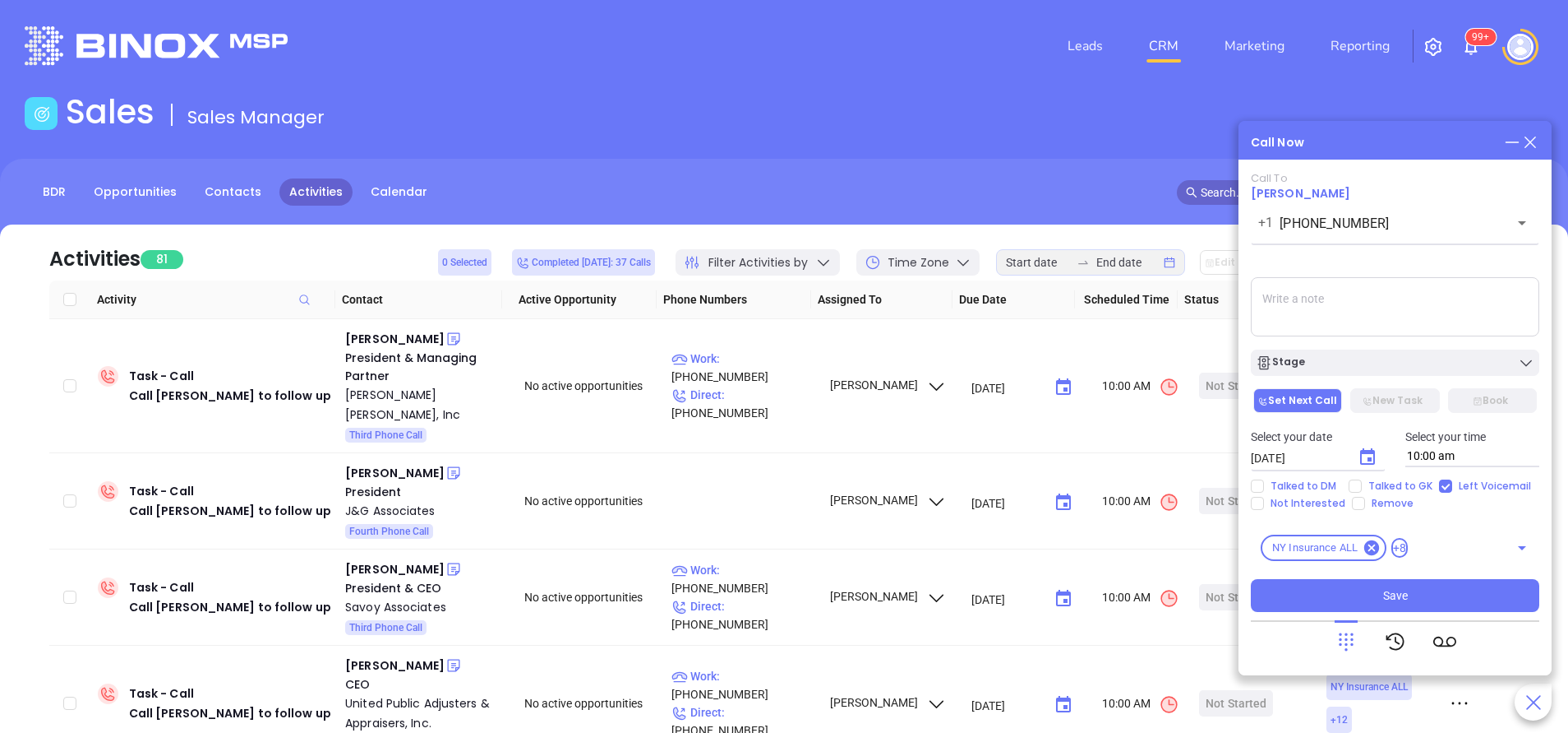
click at [1465, 347] on div "Stage" at bounding box center [1395, 359] width 308 height 35
click at [1434, 366] on div "Stage" at bounding box center [1395, 362] width 279 height 17
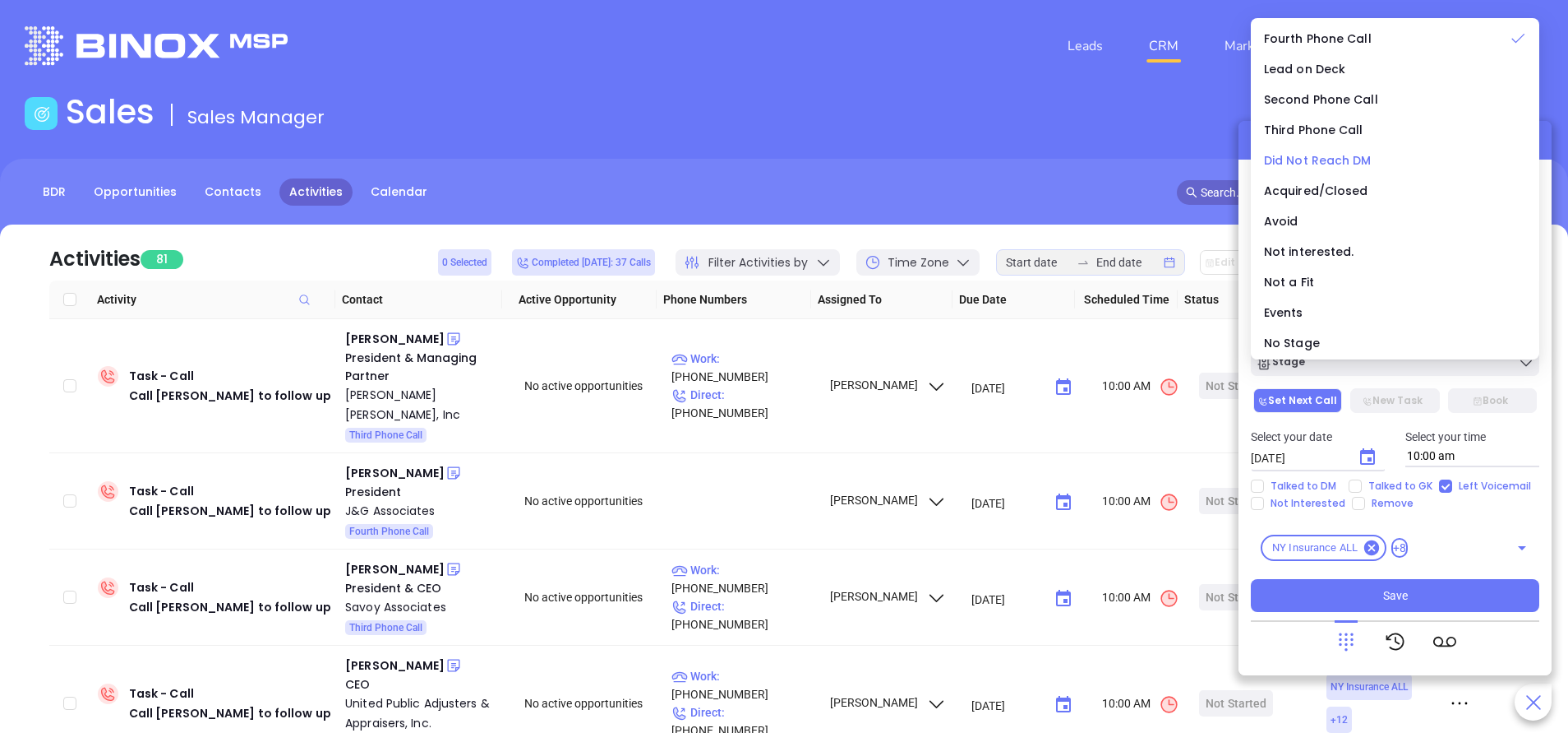
click at [1332, 161] on span "Did Not Reach DM" at bounding box center [1318, 160] width 108 height 17
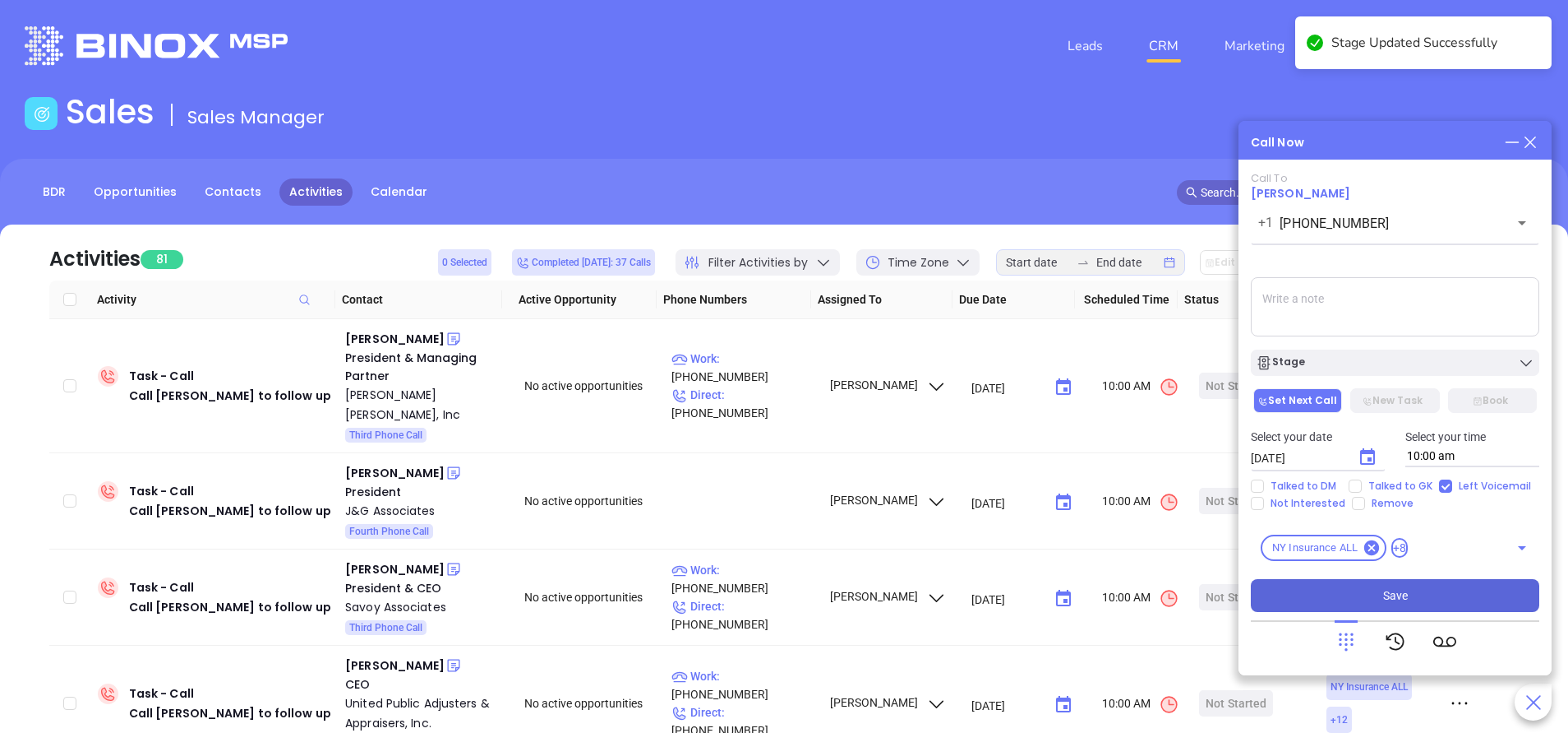
click at [1407, 592] on button "Save" at bounding box center [1395, 595] width 288 height 33
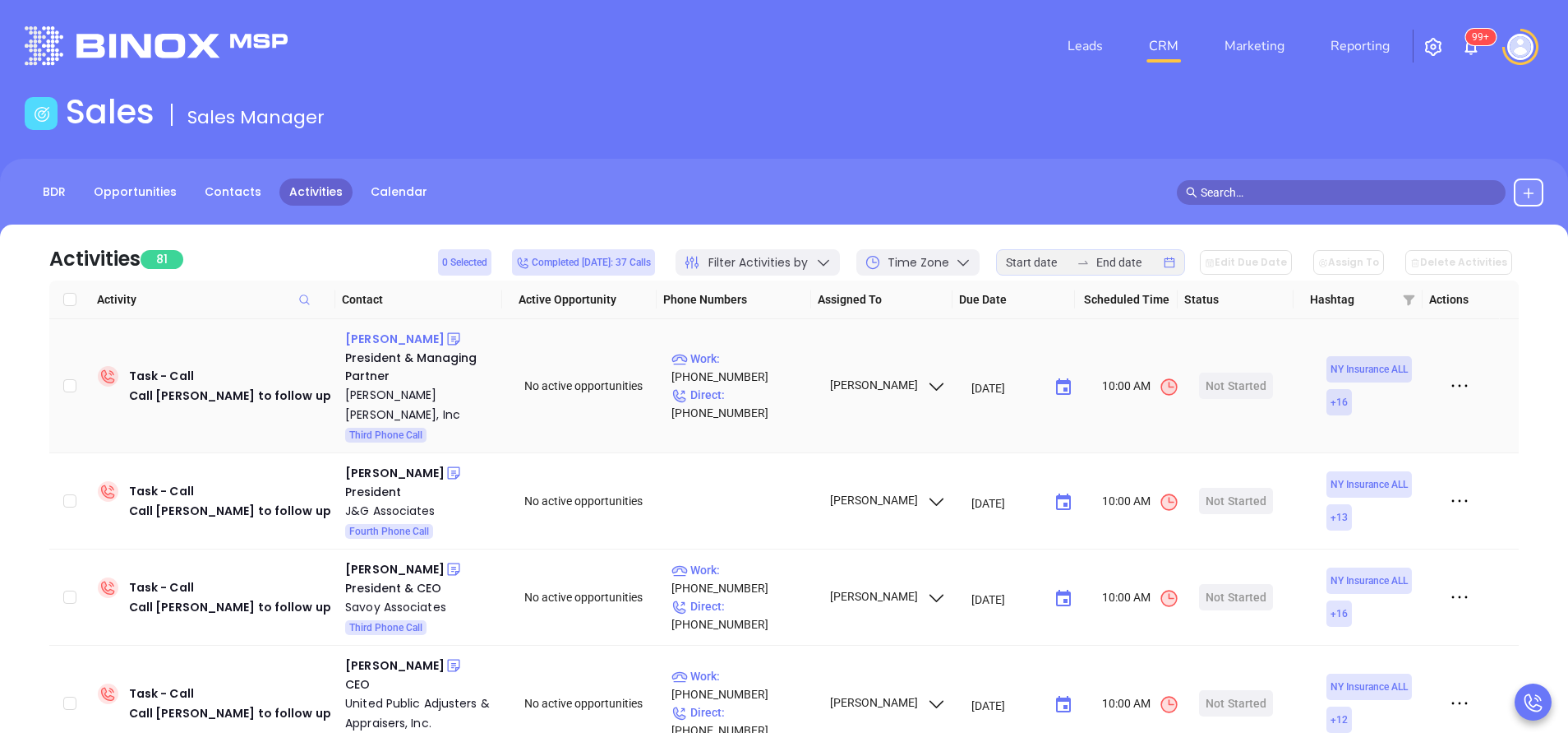
click at [381, 343] on div "[PERSON_NAME]" at bounding box center [395, 339] width 99 height 19
click at [781, 369] on p "Work : [PHONE_NUMBER]" at bounding box center [743, 367] width 143 height 36
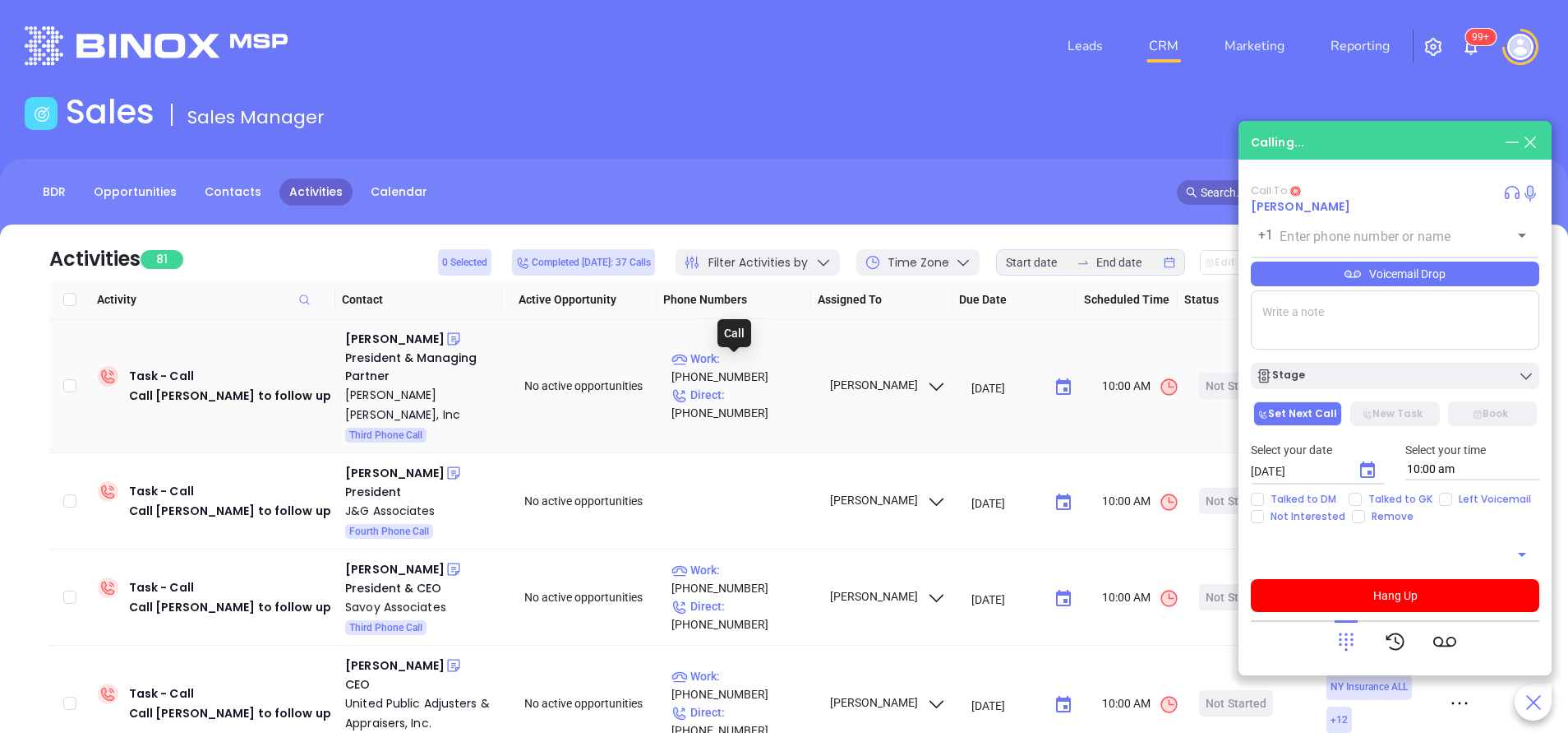
type input "[PHONE_NUMBER]"
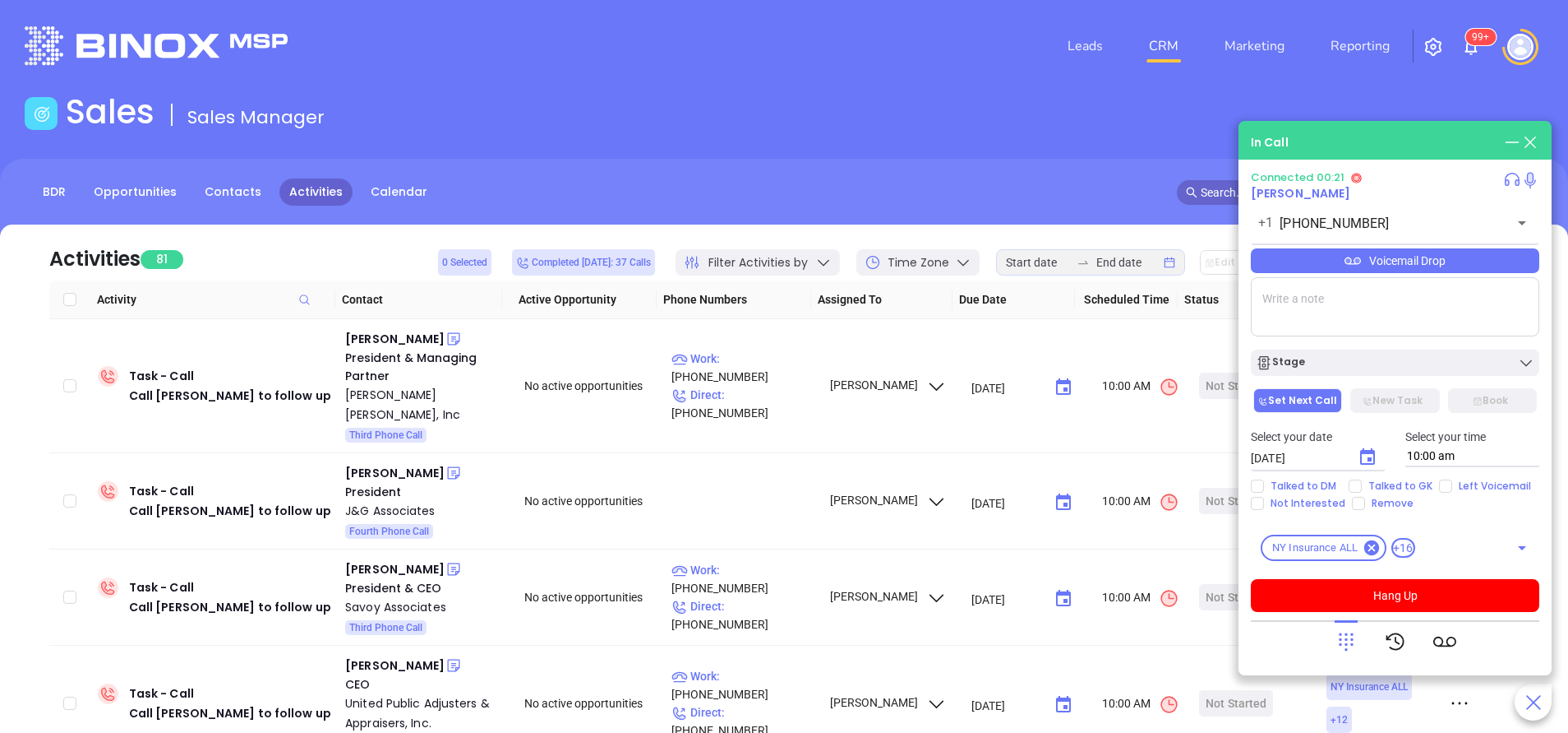
click at [1354, 638] on icon at bounding box center [1347, 642] width 23 height 23
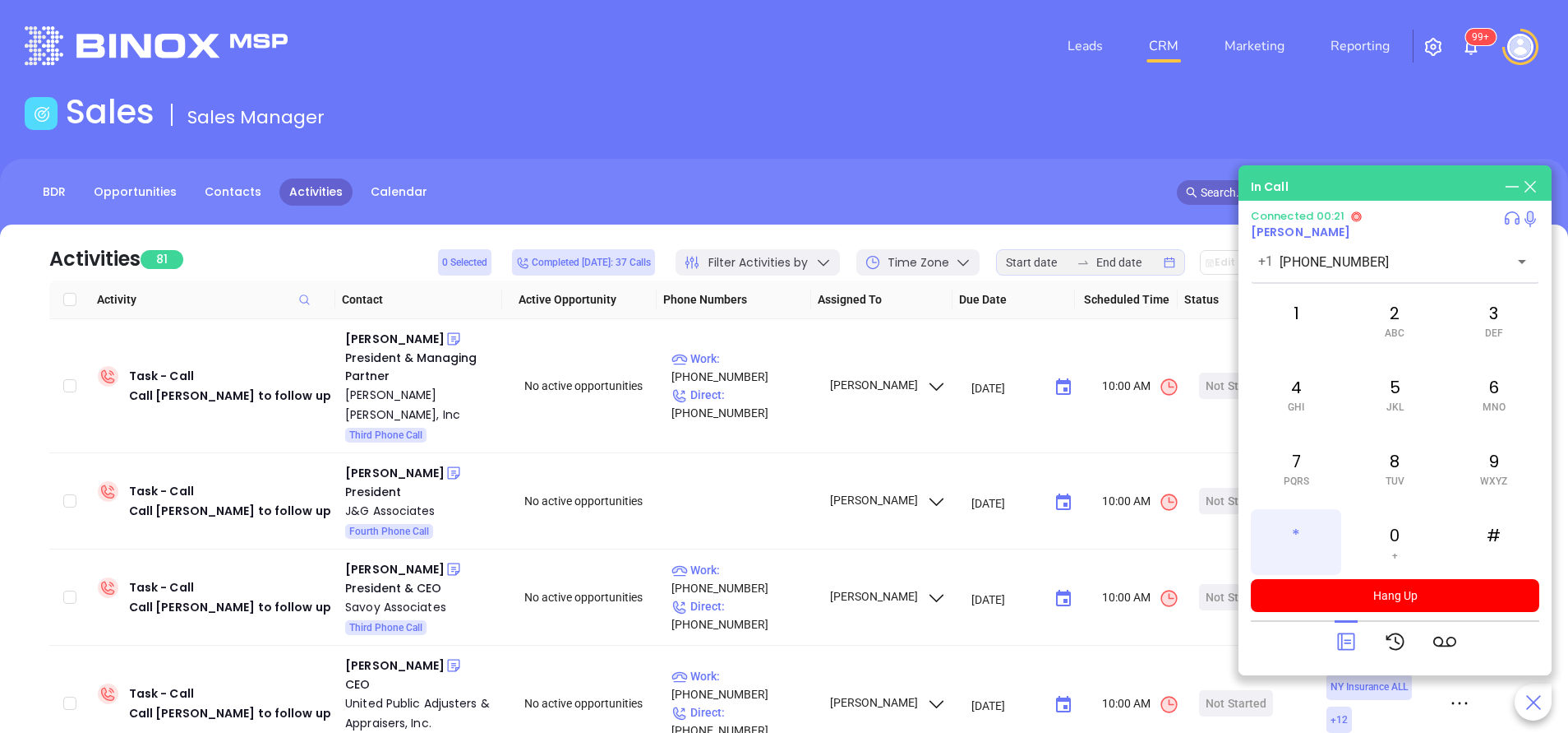
click at [1310, 530] on div "*" at bounding box center [1296, 542] width 90 height 66
click at [1489, 318] on div "3 DEF" at bounding box center [1495, 320] width 90 height 66
click at [1383, 457] on div "8 TUV" at bounding box center [1395, 467] width 90 height 66
click at [1297, 388] on div "4 GHI" at bounding box center [1296, 394] width 90 height 66
click at [1305, 313] on div "1" at bounding box center [1296, 320] width 90 height 66
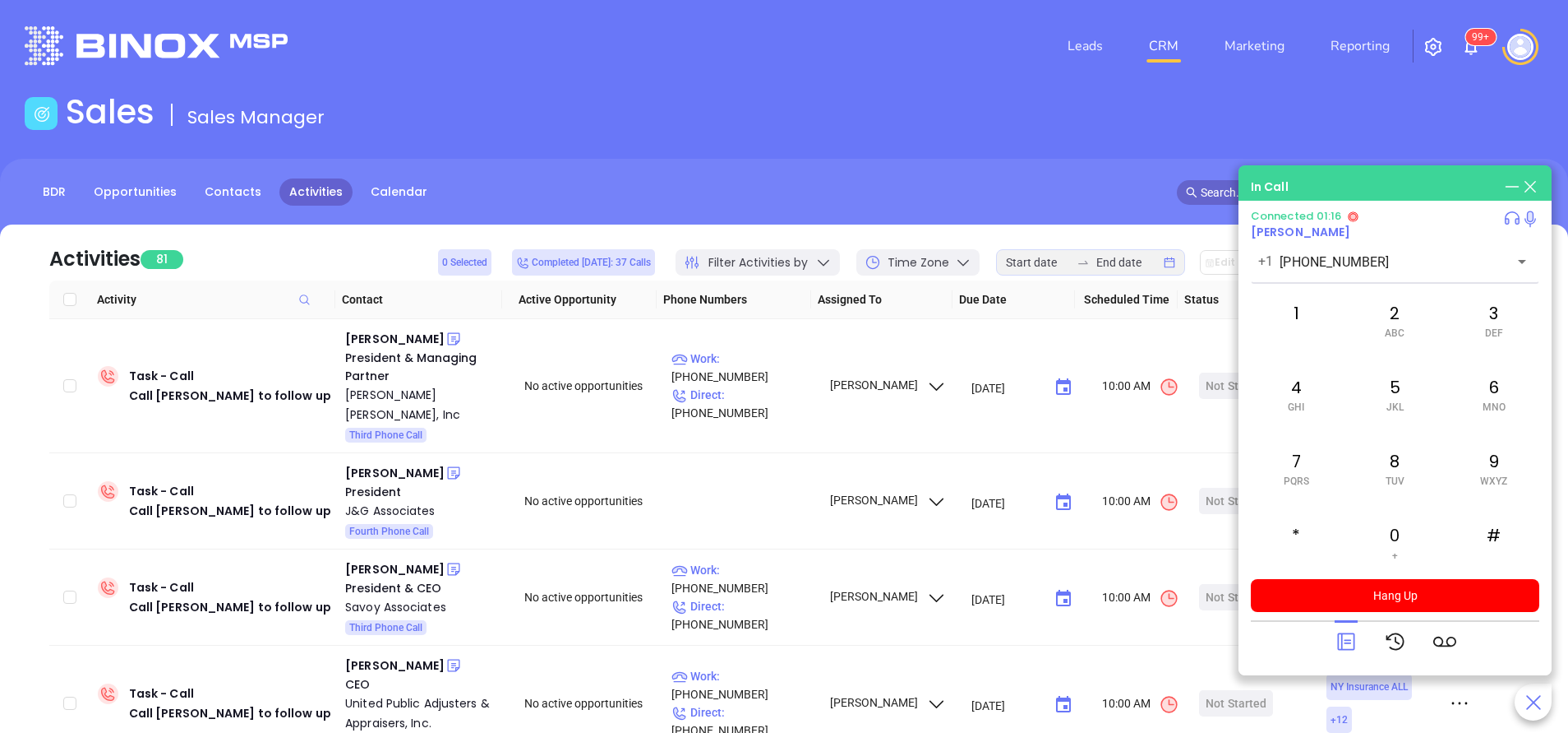
click at [1341, 646] on icon at bounding box center [1347, 642] width 23 height 23
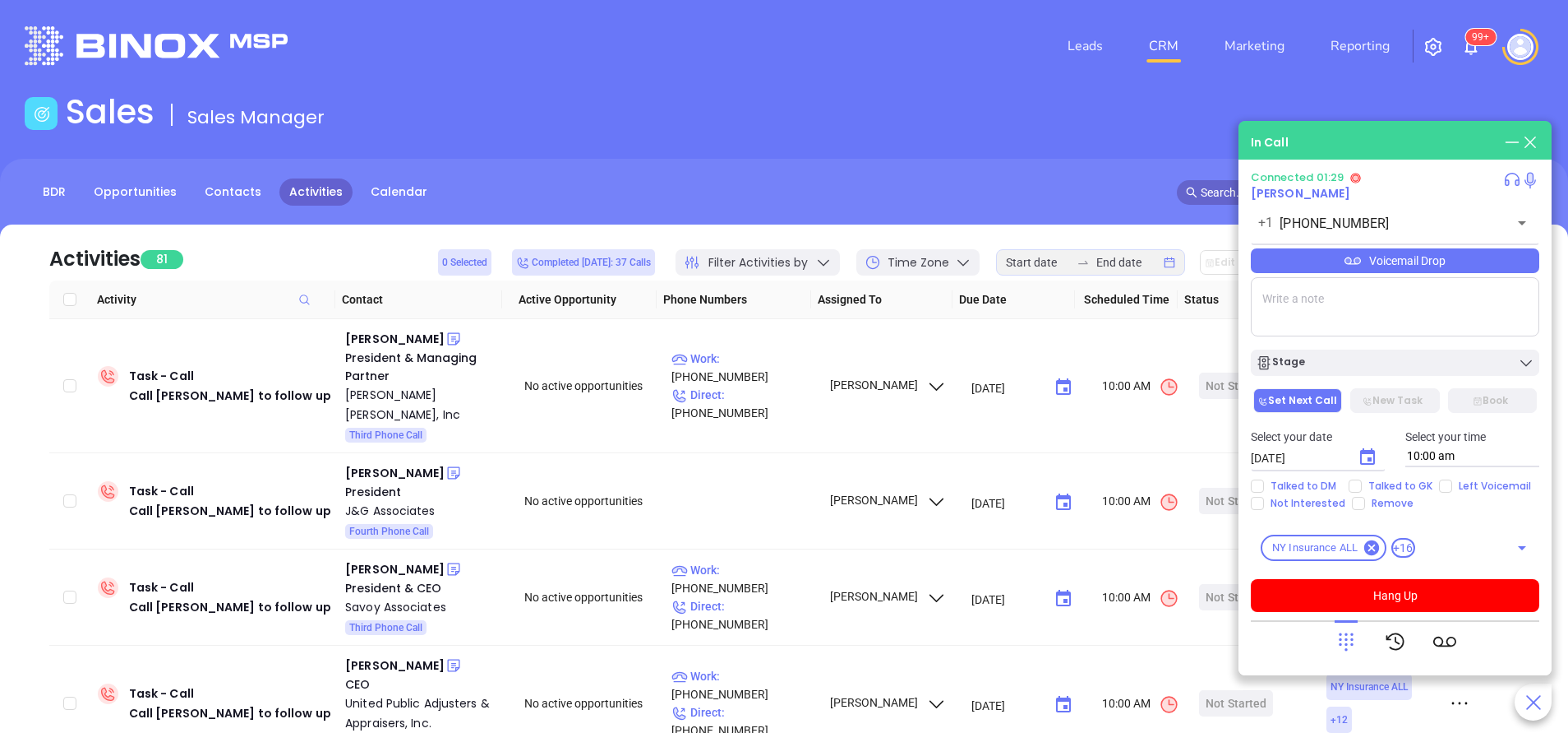
click at [1416, 265] on div "Voicemail Drop" at bounding box center [1395, 261] width 288 height 25
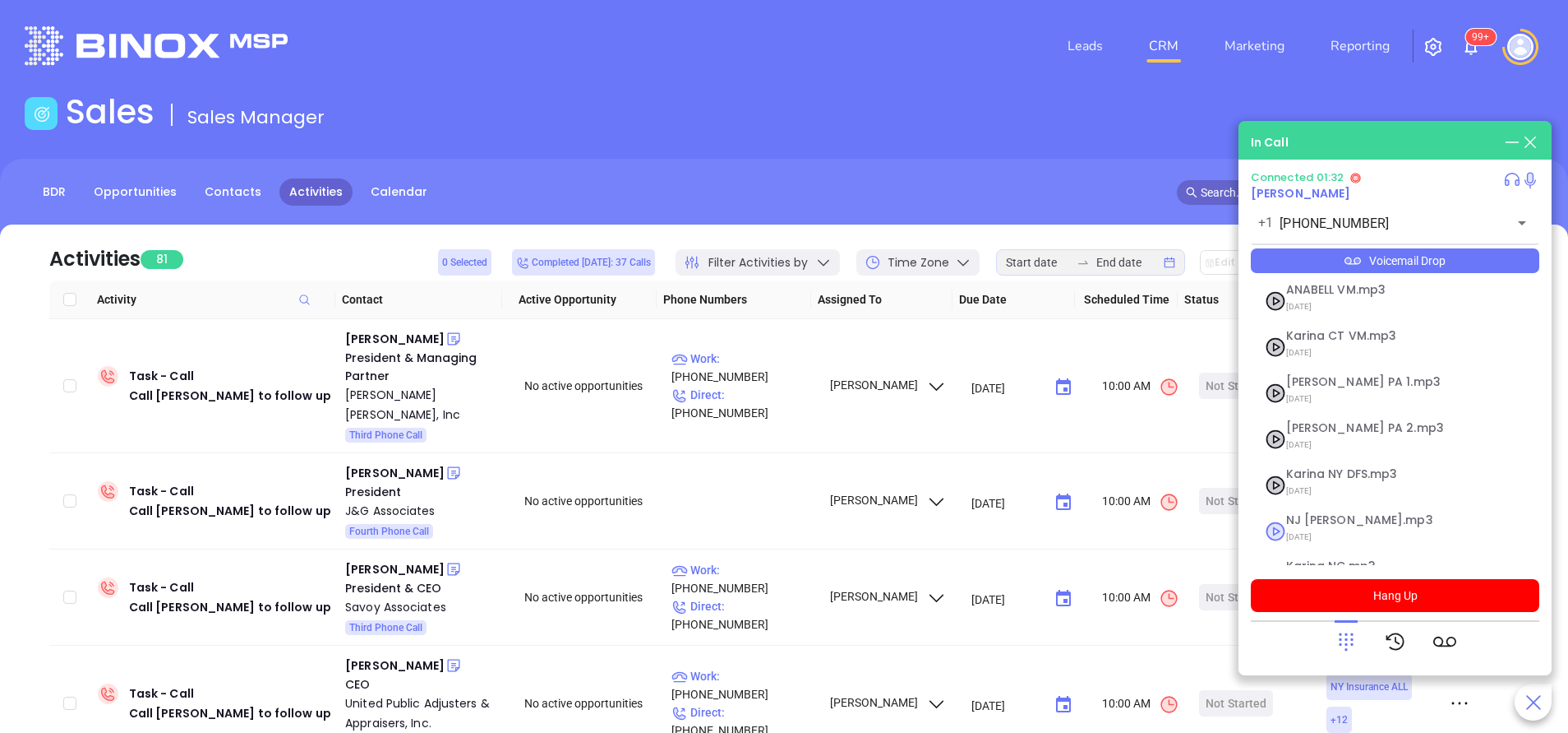
scroll to position [180, 0]
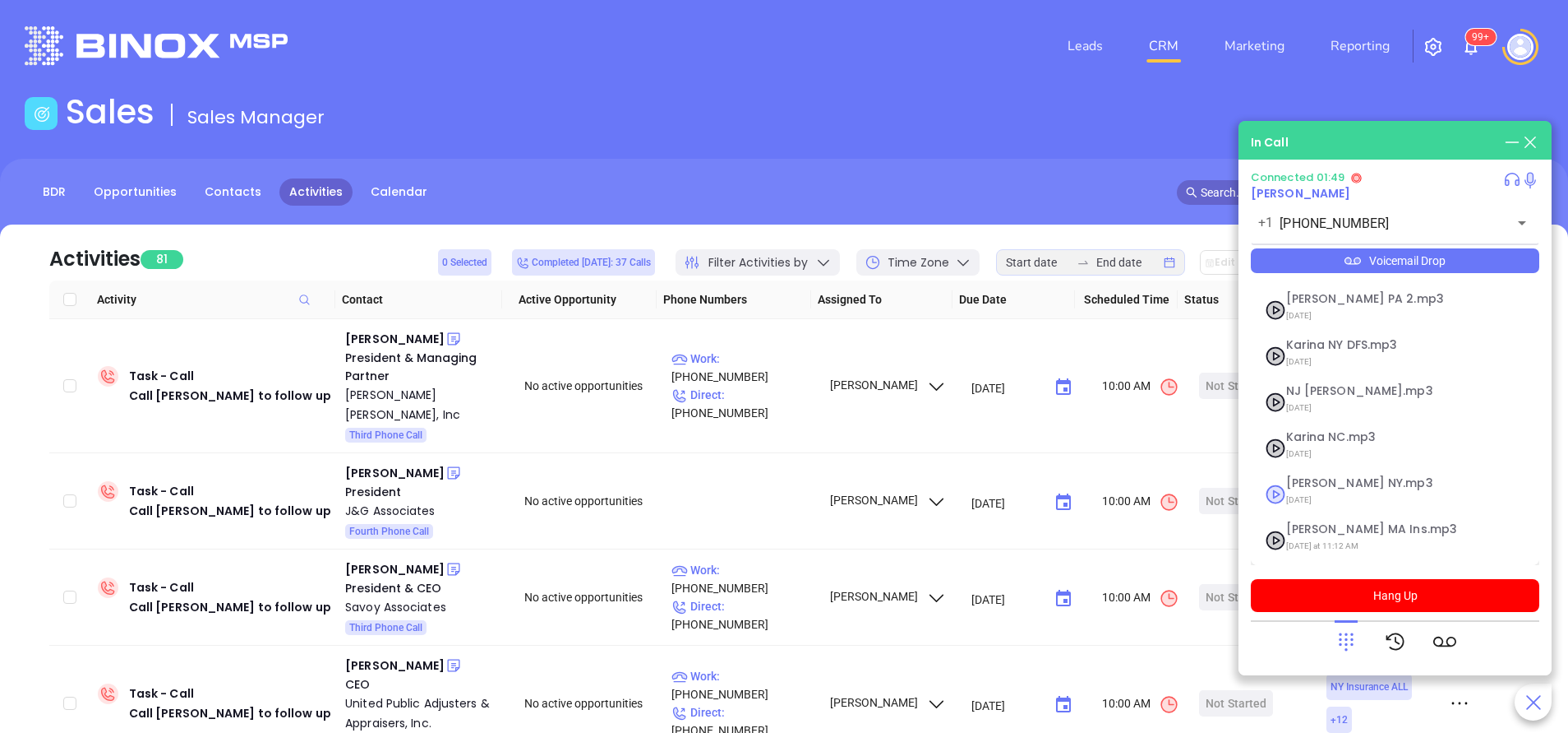
click at [1318, 489] on span "[PERSON_NAME] NY.mp3" at bounding box center [1375, 483] width 178 height 12
checkbox input "true"
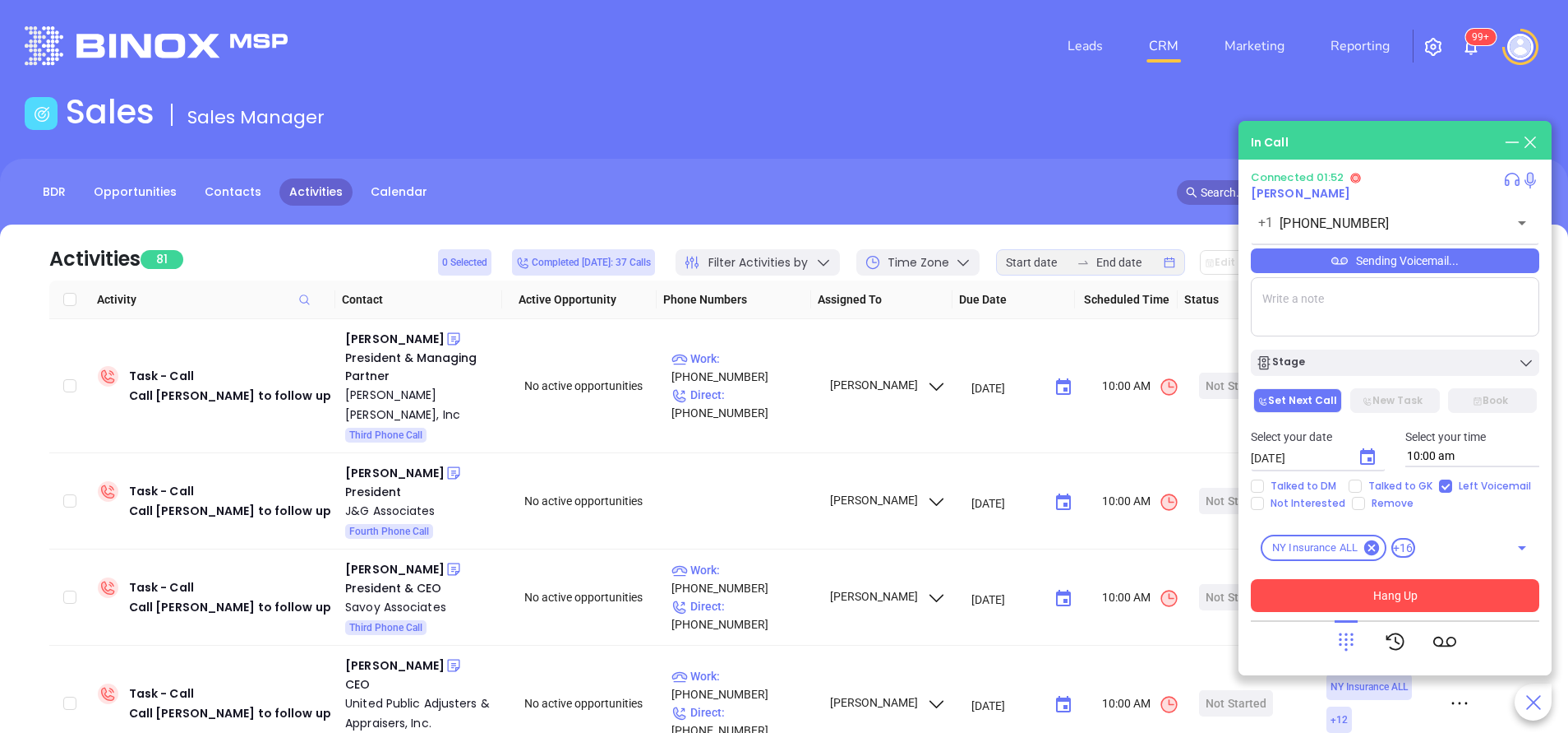
click at [1418, 584] on button "Hang Up" at bounding box center [1395, 595] width 288 height 33
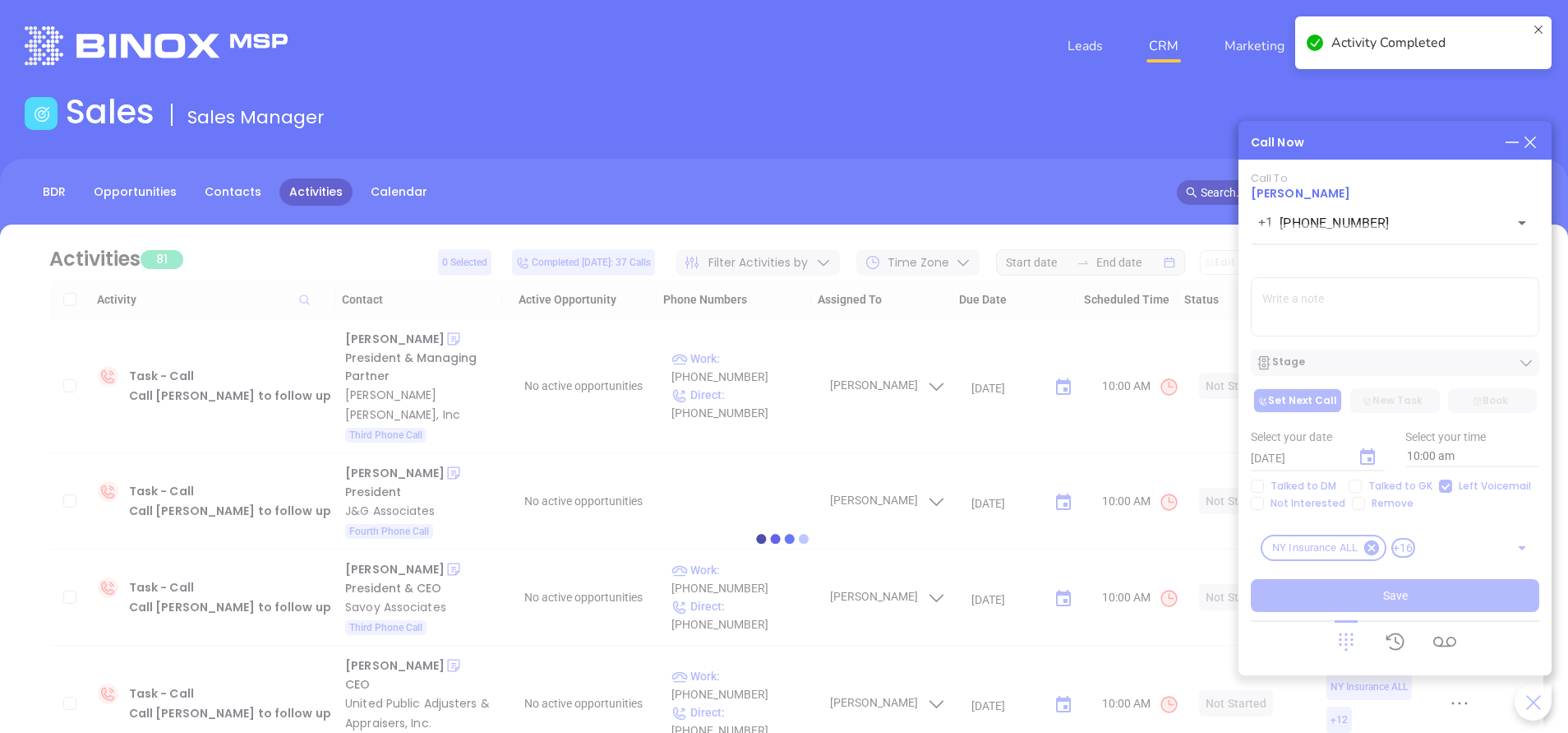
click at [1536, 143] on icon at bounding box center [1530, 142] width 18 height 18
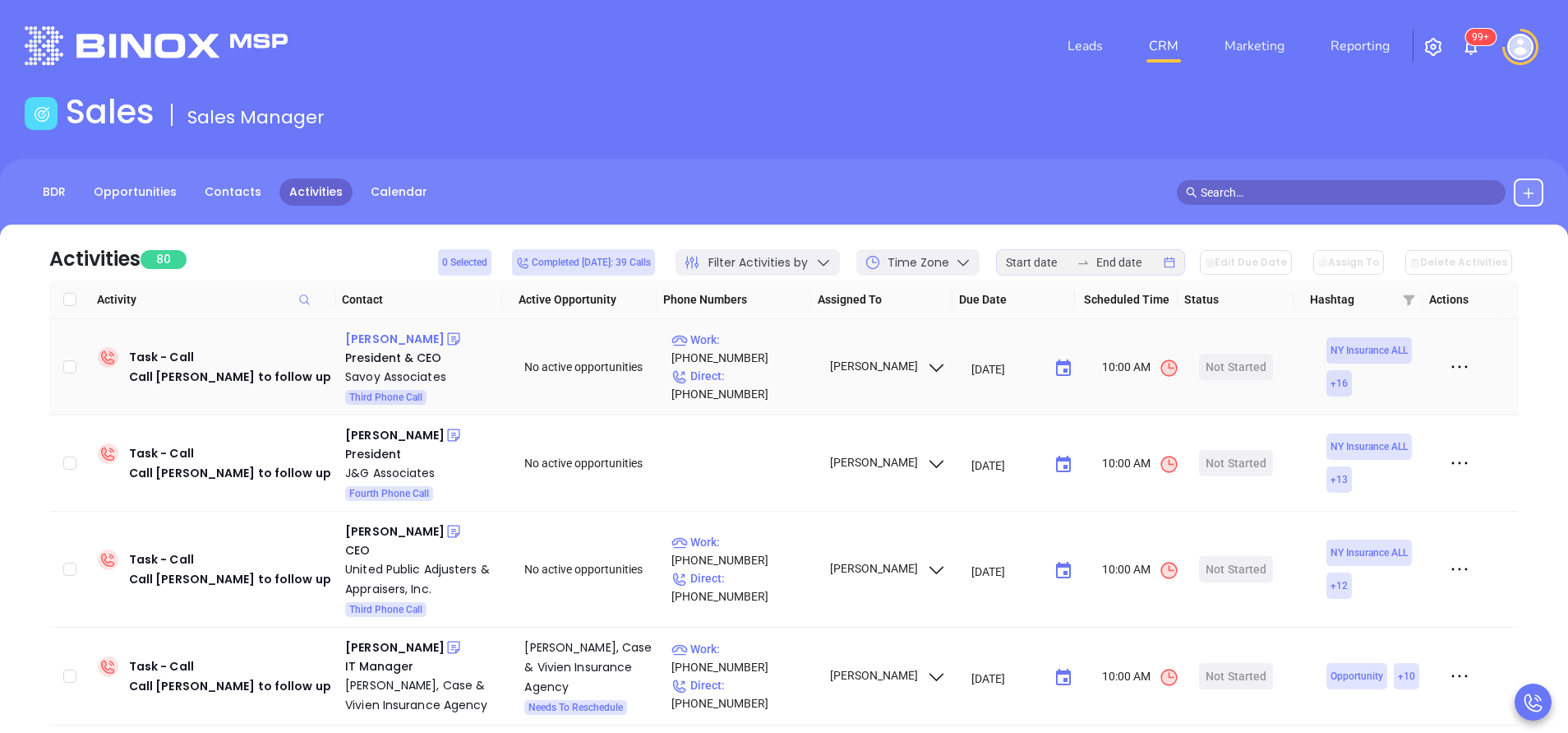
click at [404, 336] on div "[PERSON_NAME]" at bounding box center [395, 339] width 99 height 19
click at [783, 359] on p "Work : [PHONE_NUMBER]" at bounding box center [743, 348] width 143 height 36
type input "[PHONE_NUMBER]"
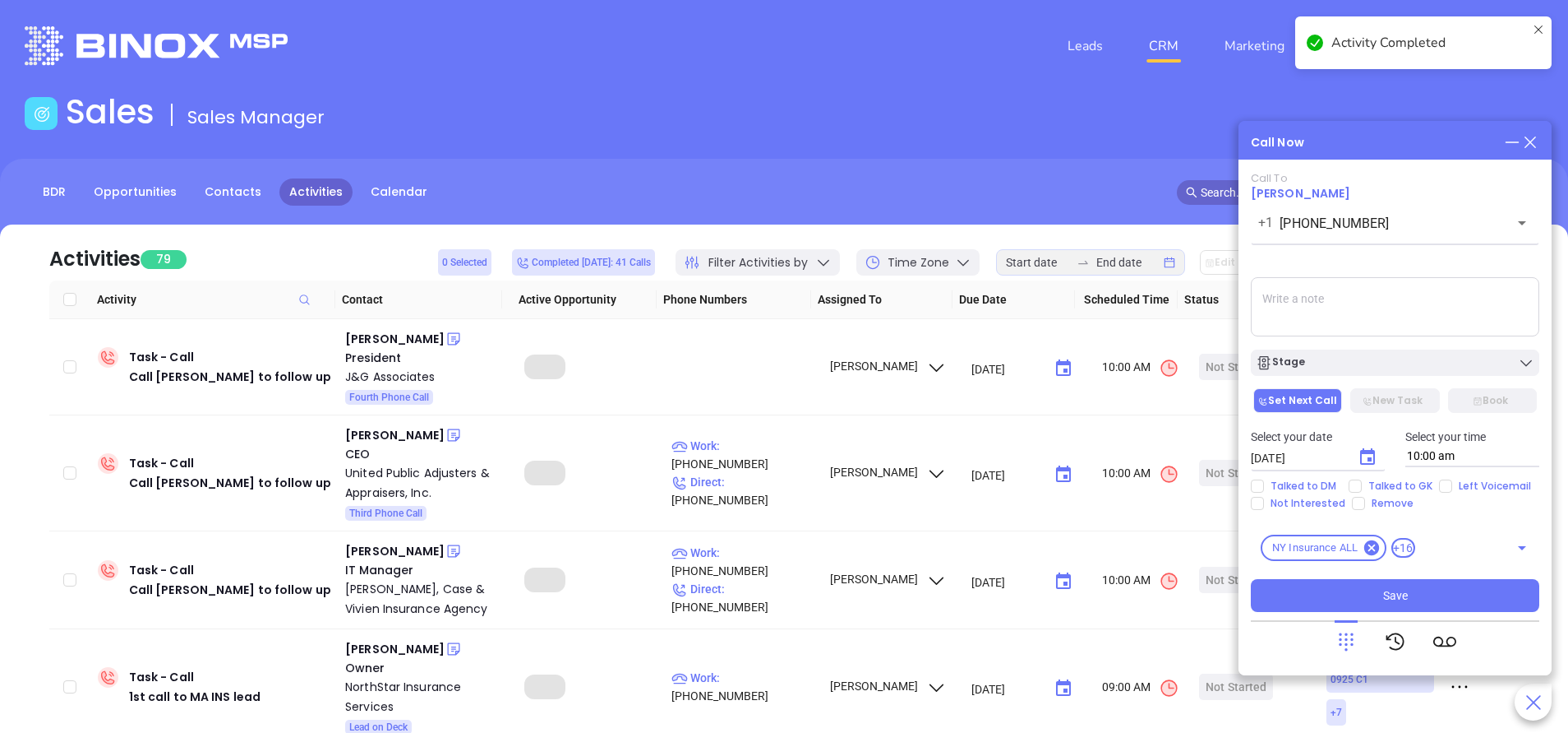
click at [1538, 146] on icon at bounding box center [1530, 142] width 18 height 18
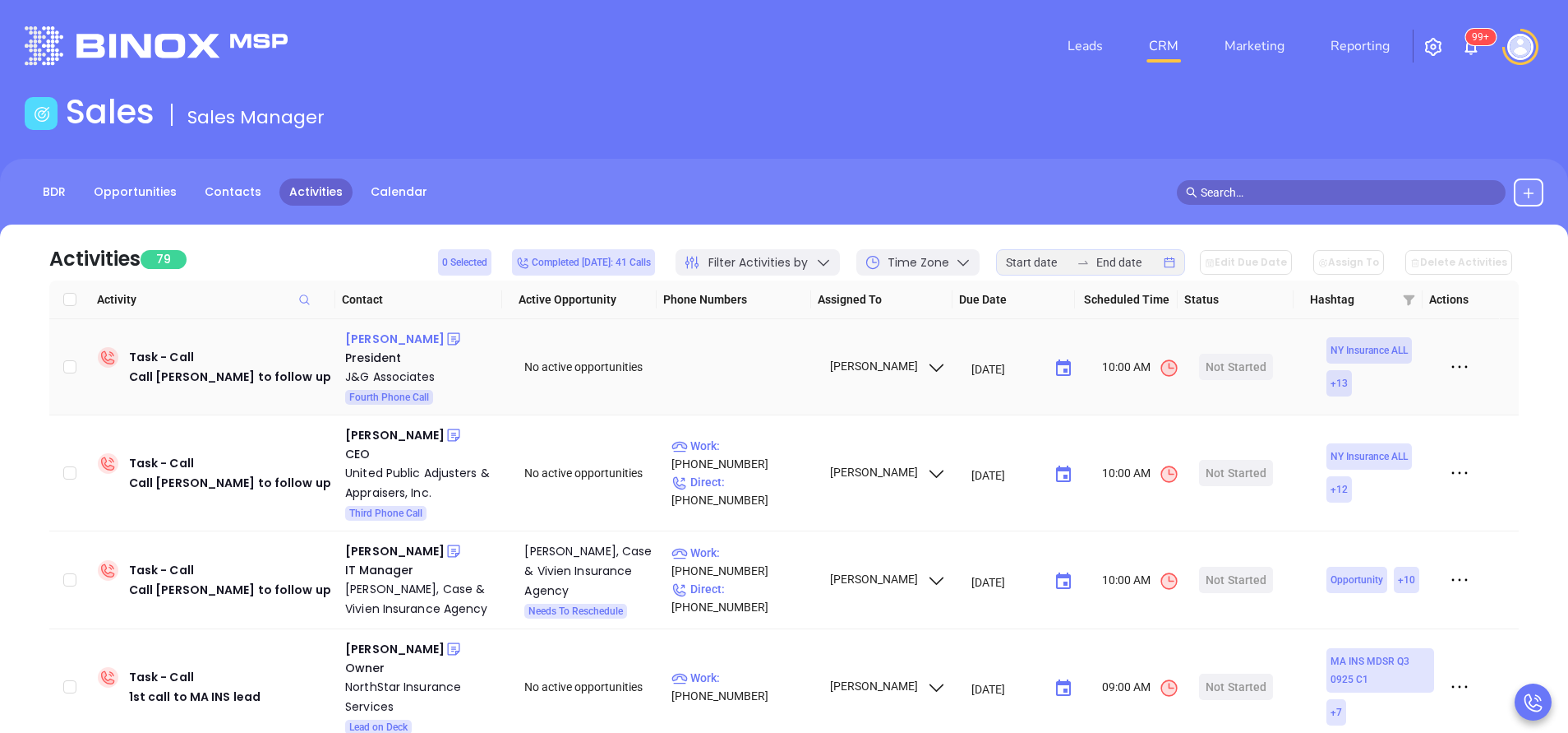
click at [381, 335] on div "David Mosenson" at bounding box center [395, 339] width 99 height 19
click at [387, 436] on div "Philip Maltaghati" at bounding box center [395, 435] width 99 height 19
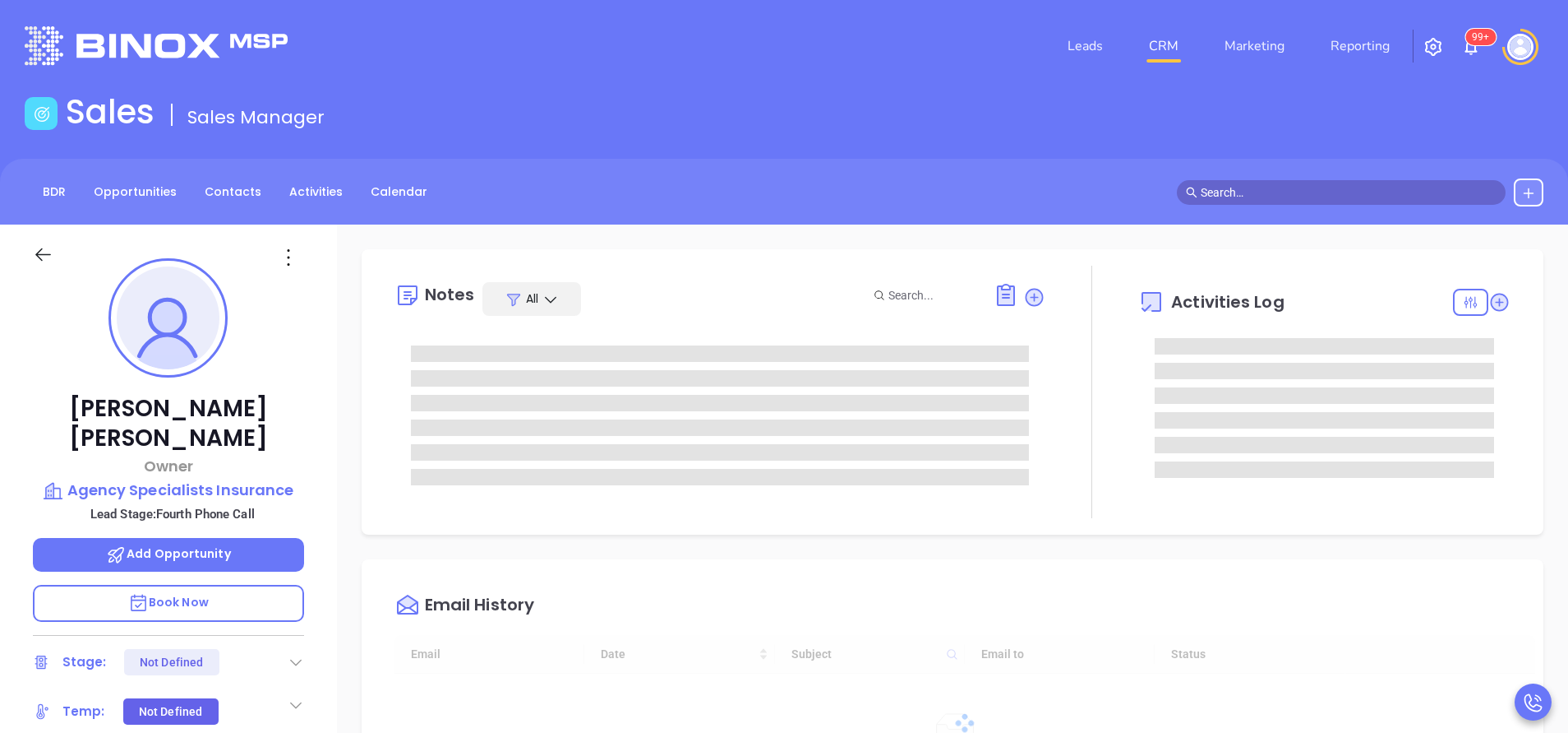
type input "[DATE]"
type input "[PERSON_NAME]"
type input "[DATE]"
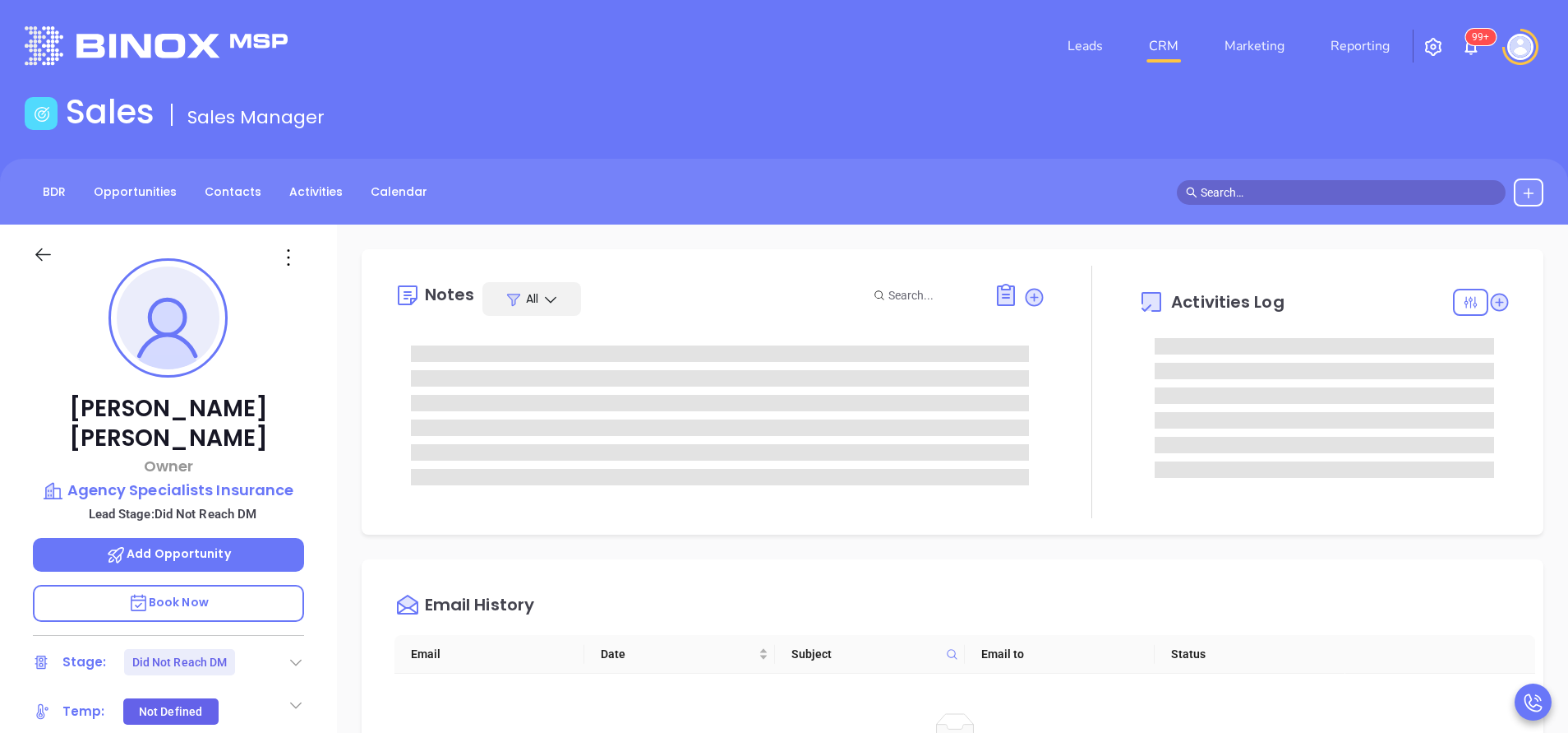
type input "[PERSON_NAME]"
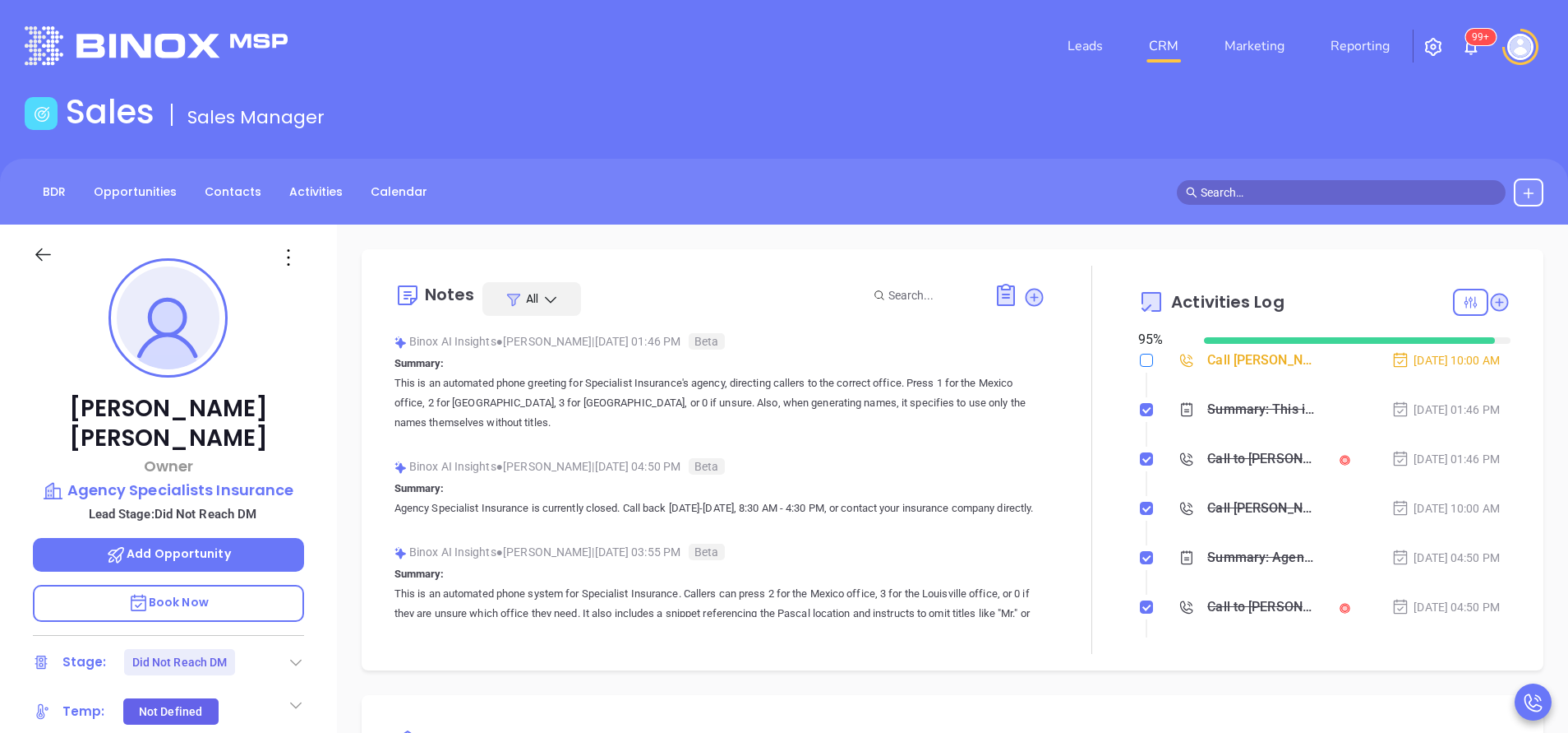
click at [1140, 362] on input "checkbox" at bounding box center [1146, 359] width 13 height 13
checkbox input "true"
click at [787, 66] on div "Leads CRM Marketing Reporting 99+" at bounding box center [1040, 46] width 1026 height 59
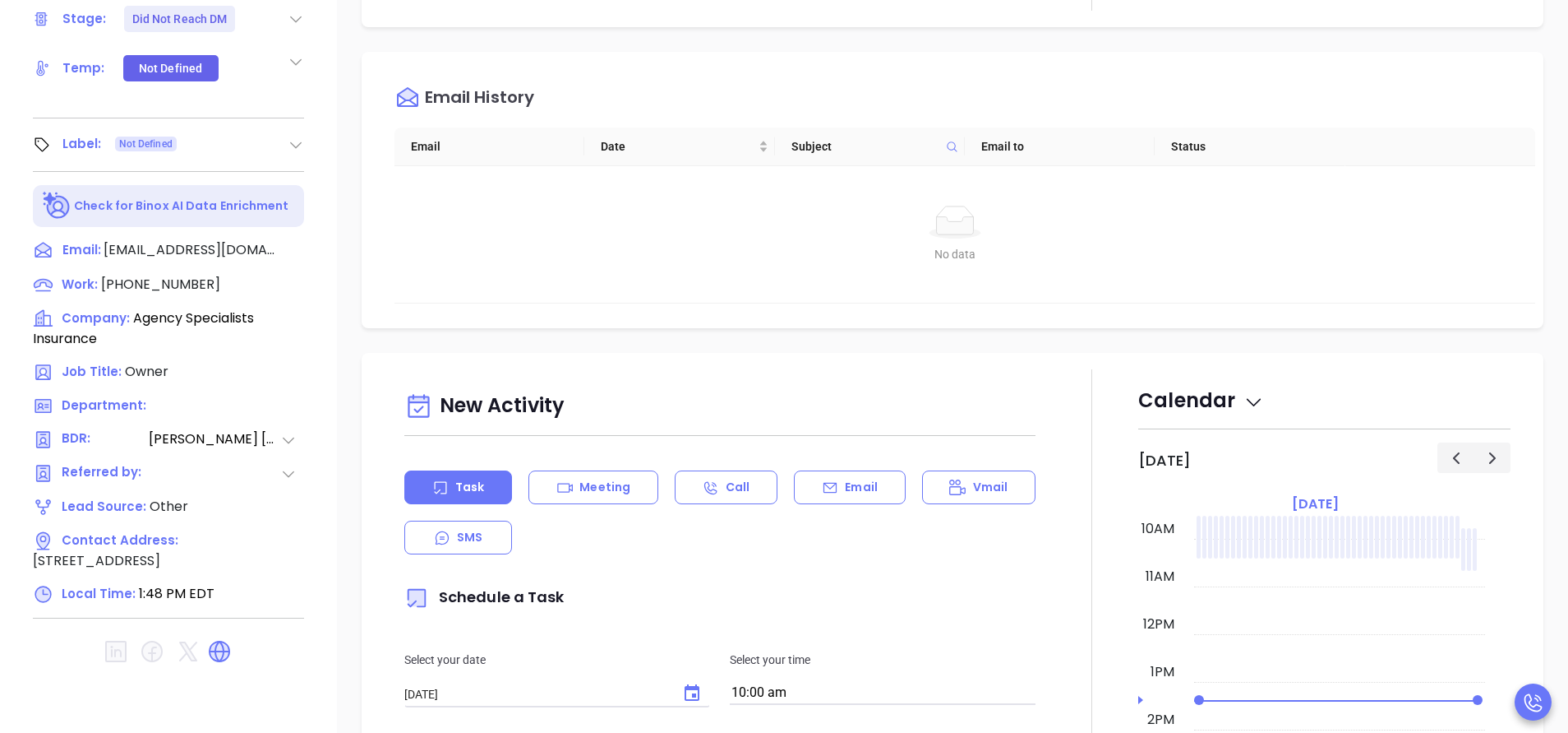
click at [734, 243] on div "No data No data" at bounding box center [955, 234] width 1082 height 58
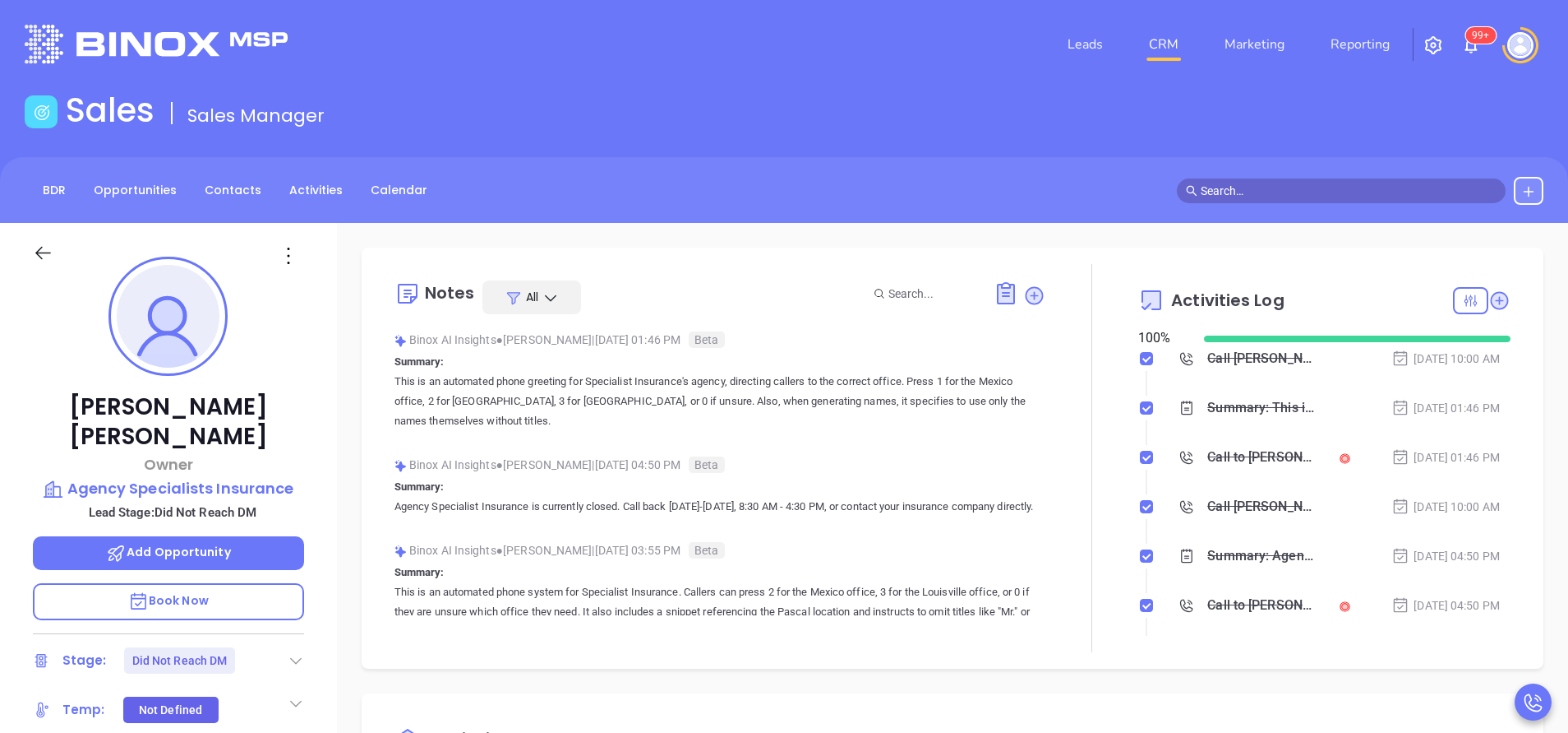
scroll to position [0, 0]
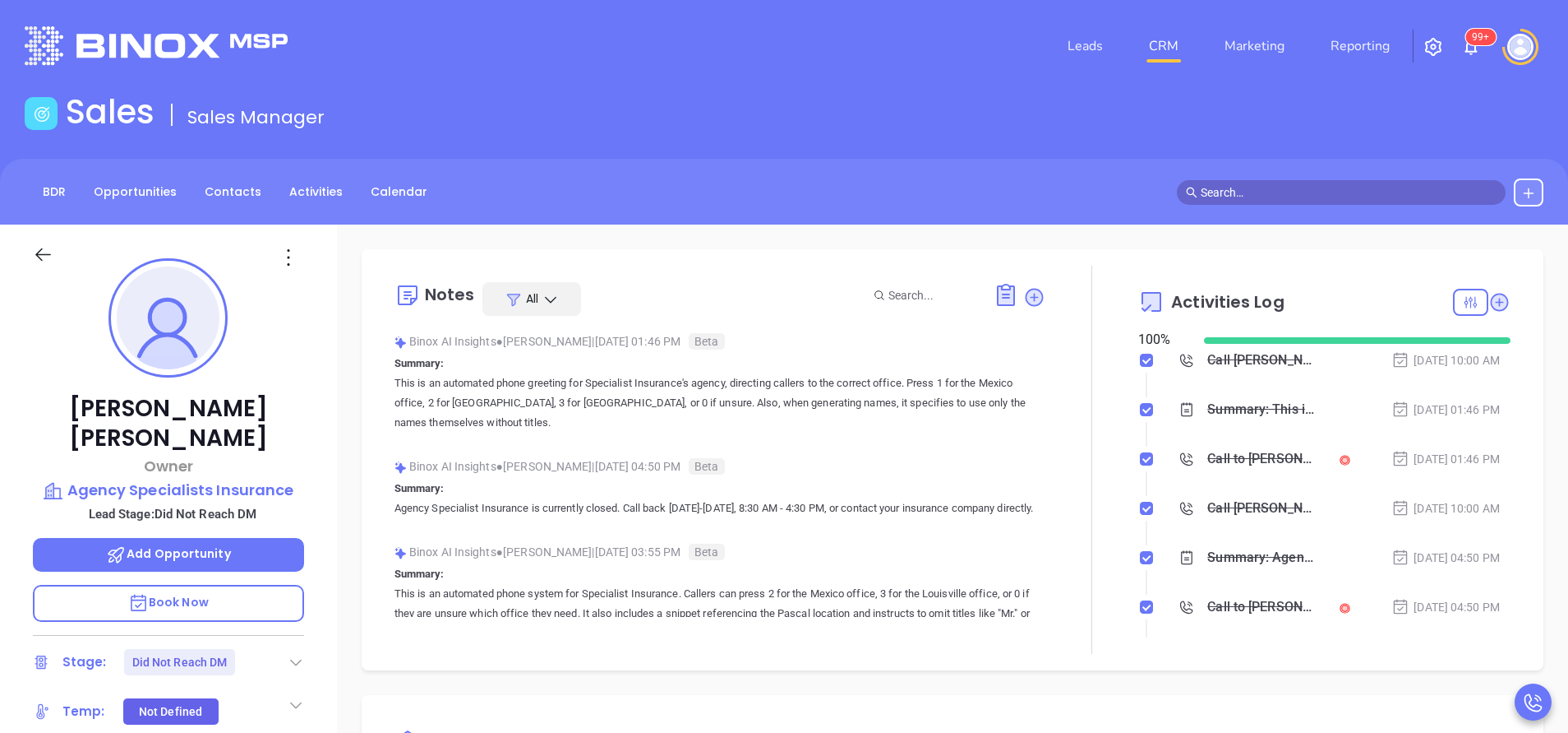
click at [542, 113] on div "Sales Sales Manager" at bounding box center [784, 115] width 1539 height 46
click at [835, 81] on header "Leads CRM Marketing Reporting 99+ Financial Leads Leads" at bounding box center [784, 46] width 1519 height 92
click at [879, 149] on main "Sales Sales Manager BDR Opportunities Contacts Activities Calendar Call Now Cal…" at bounding box center [784, 616] width 1568 height 1048
click at [697, 122] on div "Sales Sales Manager" at bounding box center [784, 115] width 1539 height 46
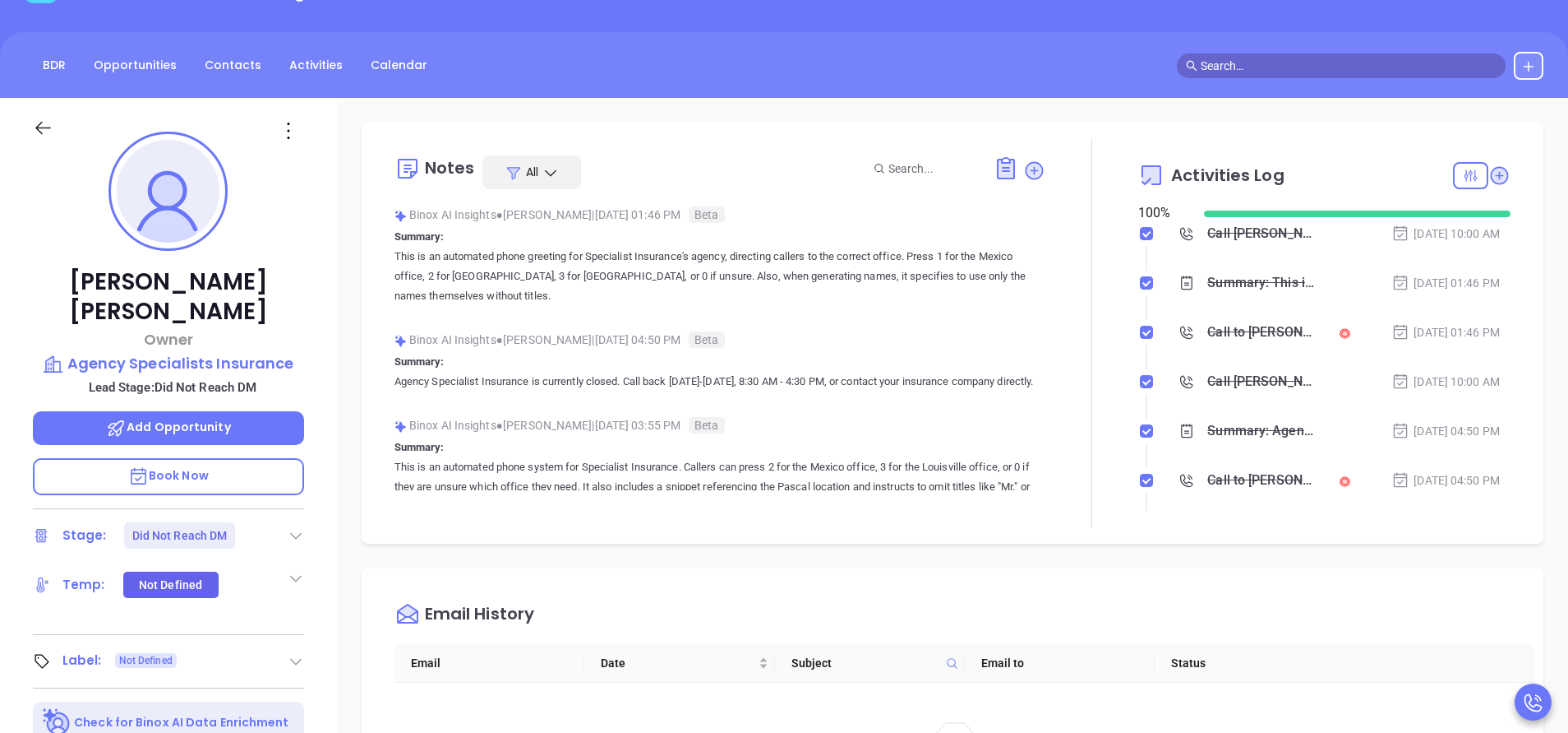
scroll to position [370, 0]
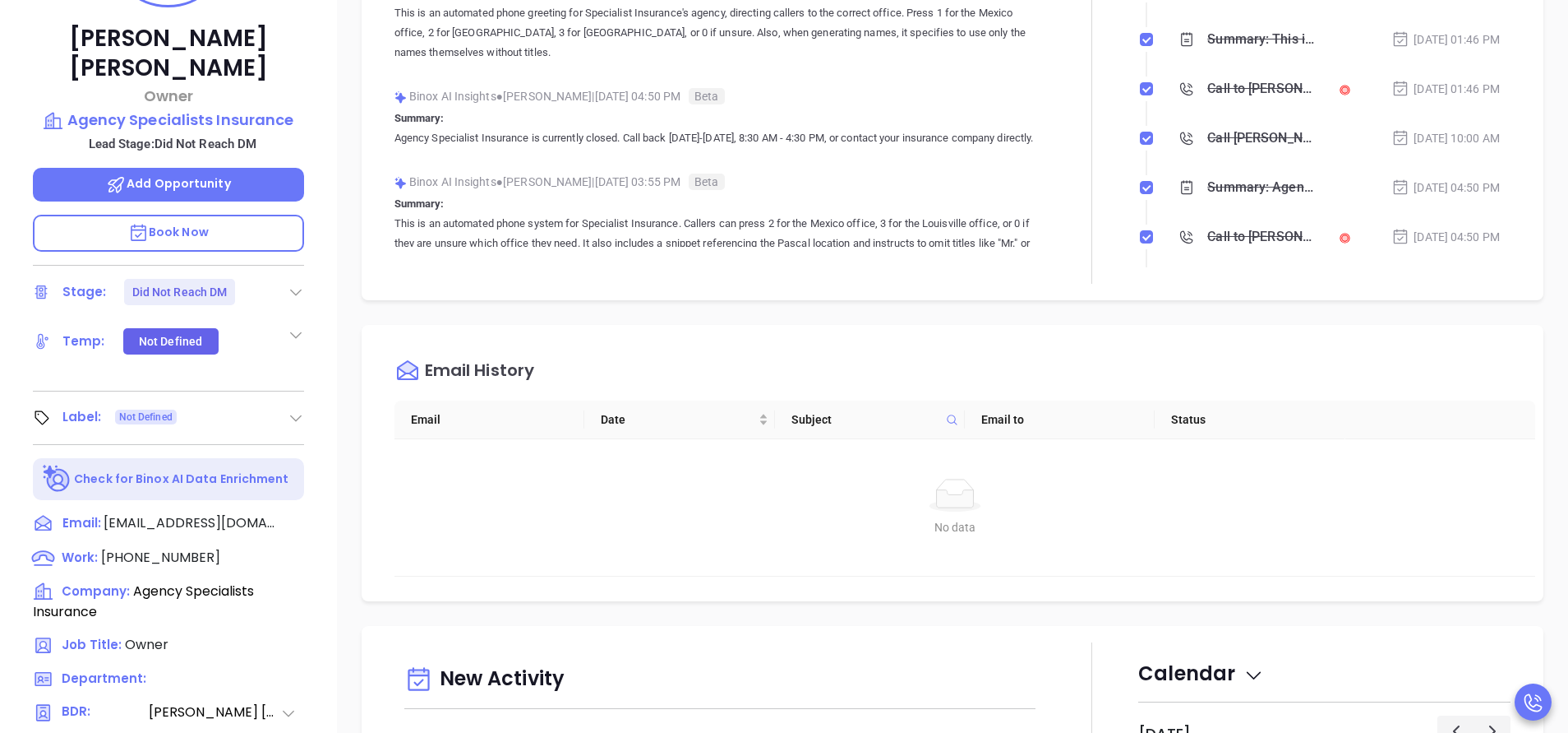
click at [201, 548] on div "Work : (315) 362-6383" at bounding box center [168, 558] width 272 height 20
click at [193, 548] on span "(315) 362-6383" at bounding box center [160, 557] width 119 height 19
type input "(315) 362-6383"
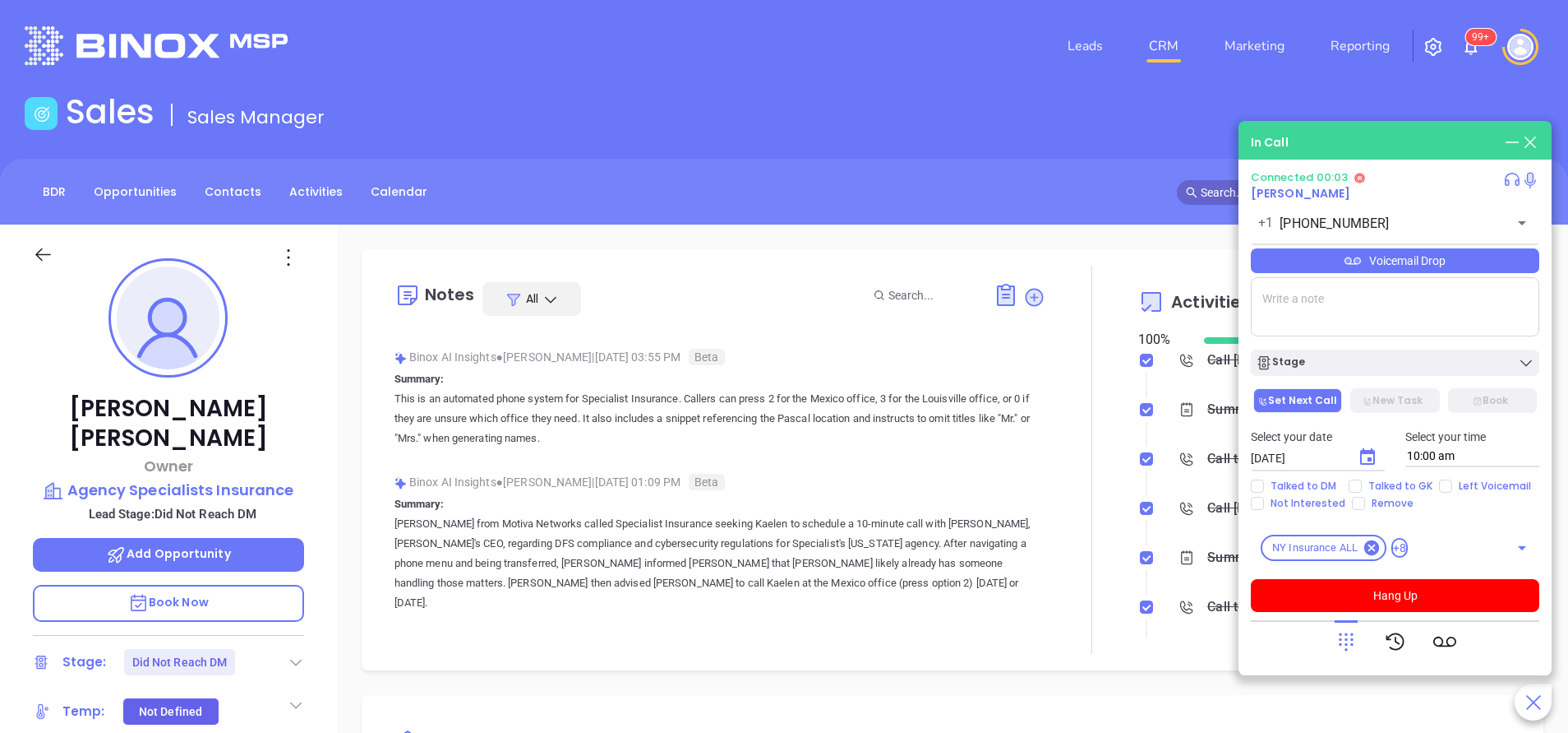
scroll to position [247, 0]
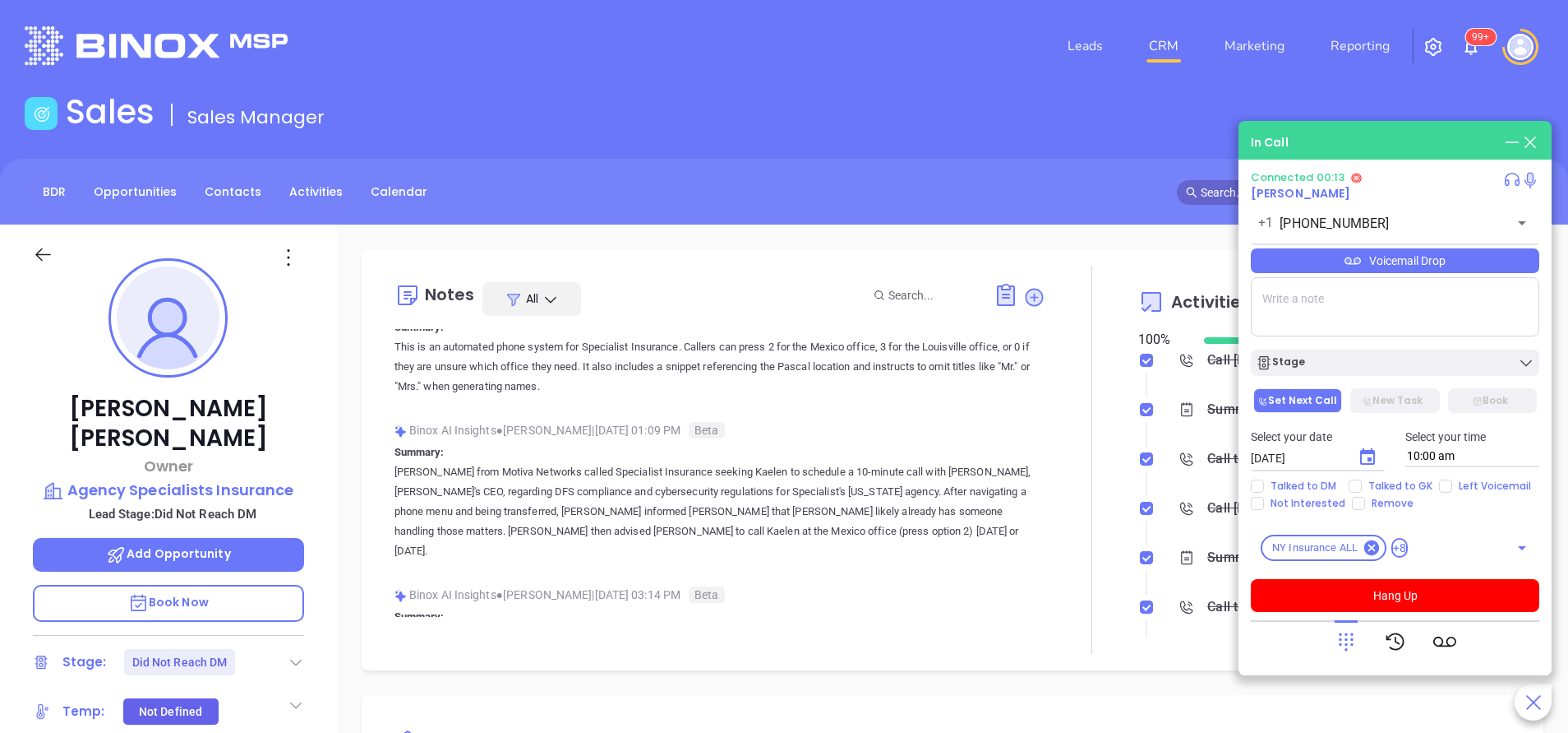
click at [1345, 636] on icon at bounding box center [1347, 642] width 23 height 23
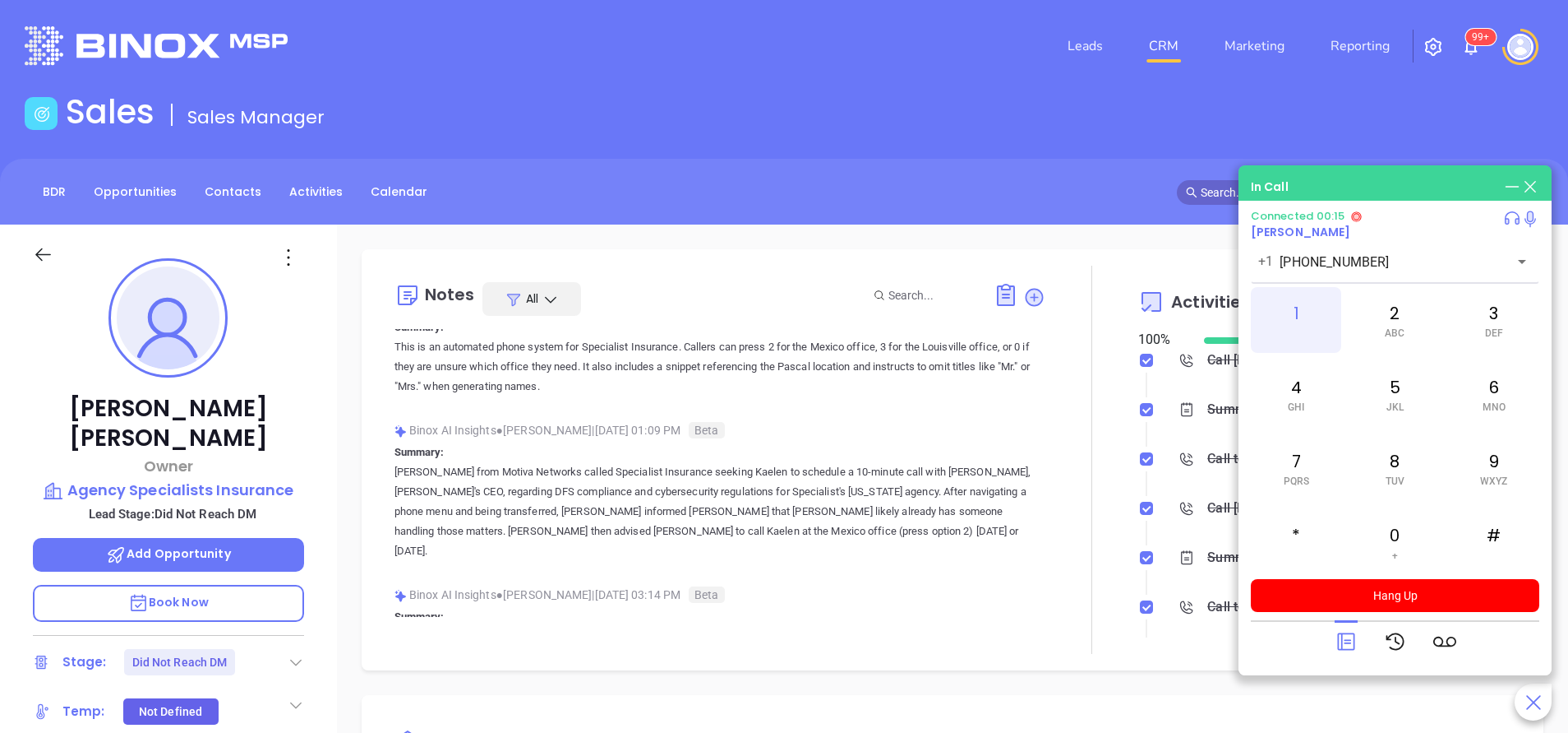
click at [1305, 319] on div "1" at bounding box center [1296, 320] width 90 height 66
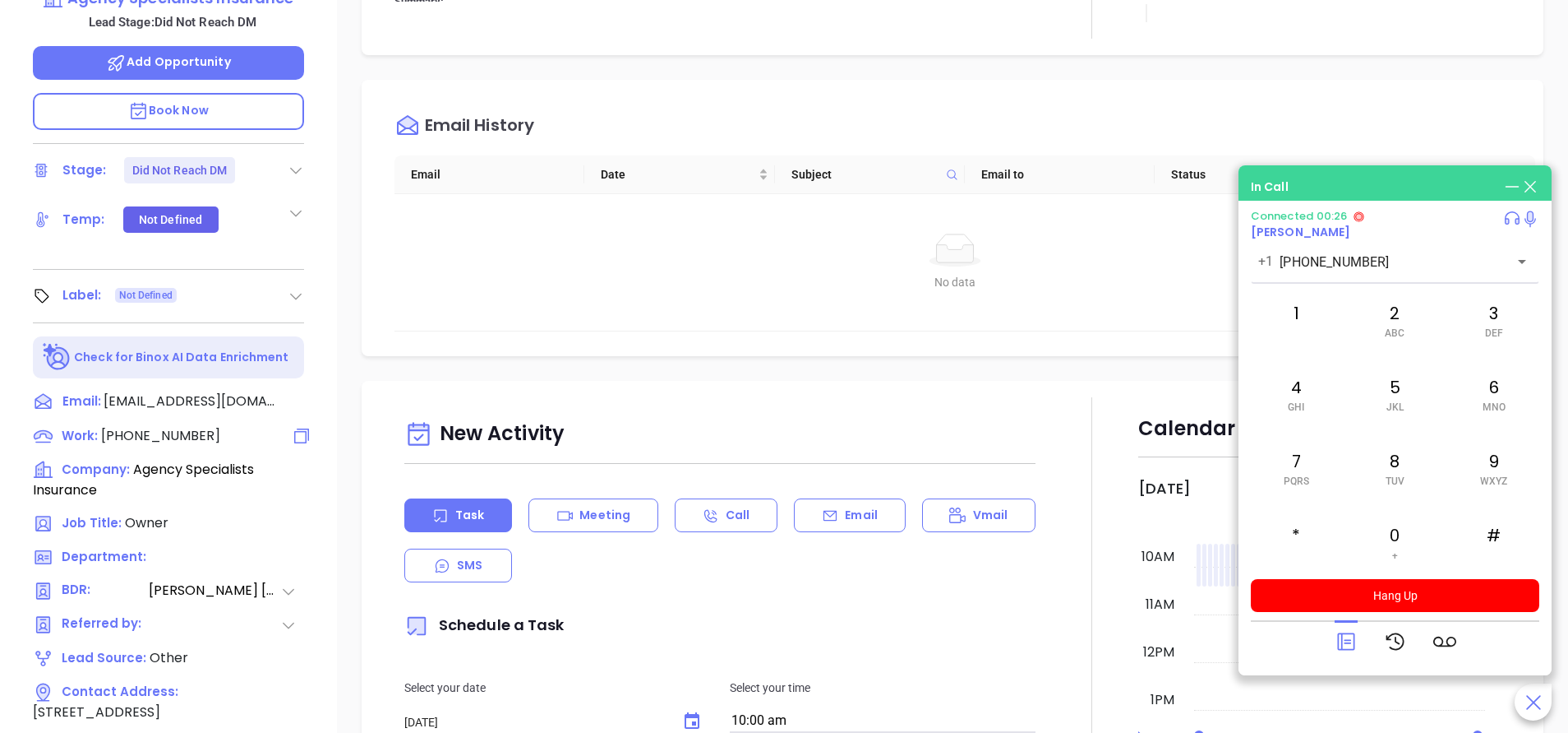
scroll to position [493, 0]
click at [1348, 641] on icon at bounding box center [1346, 642] width 18 height 18
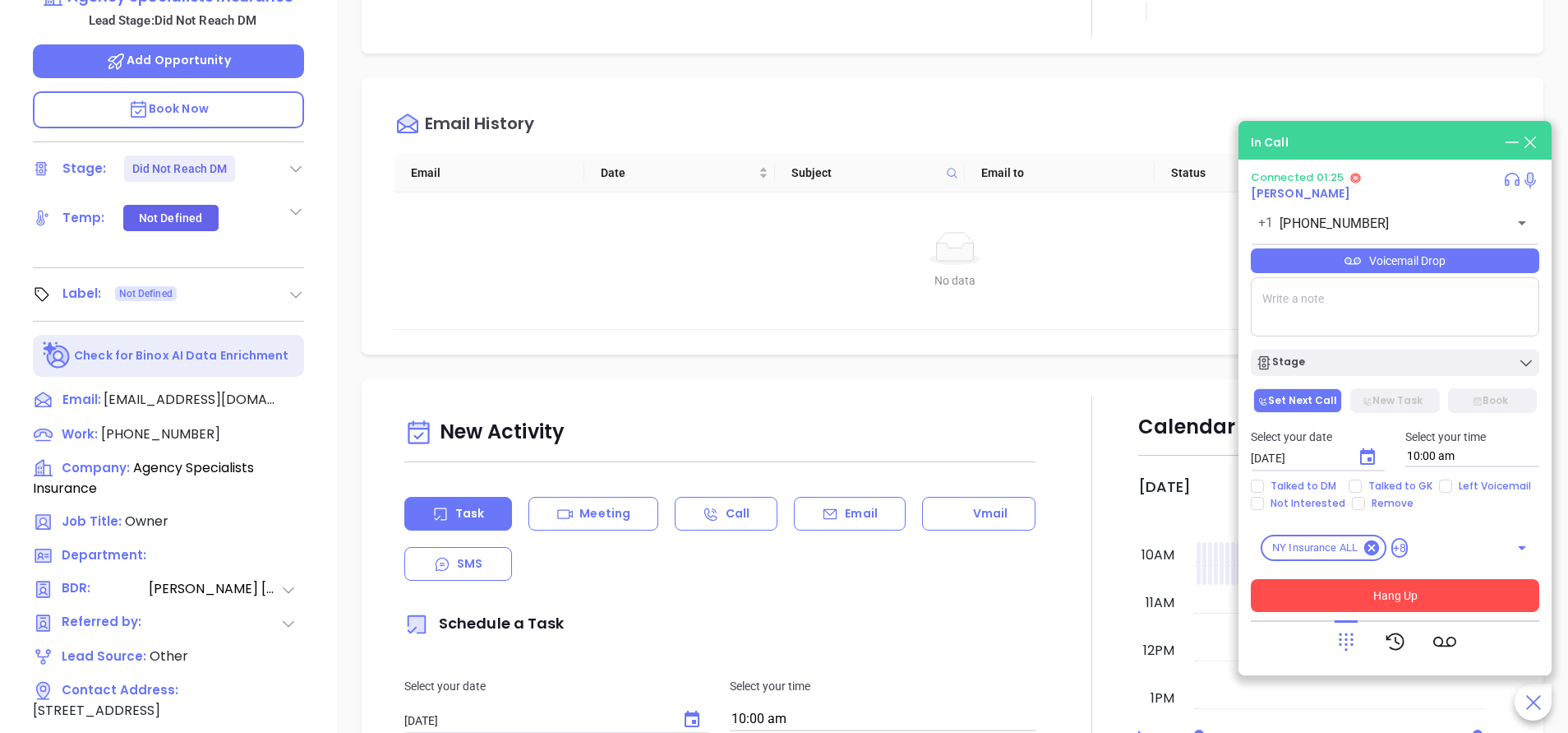
click at [1383, 593] on button "Hang Up" at bounding box center [1395, 595] width 288 height 33
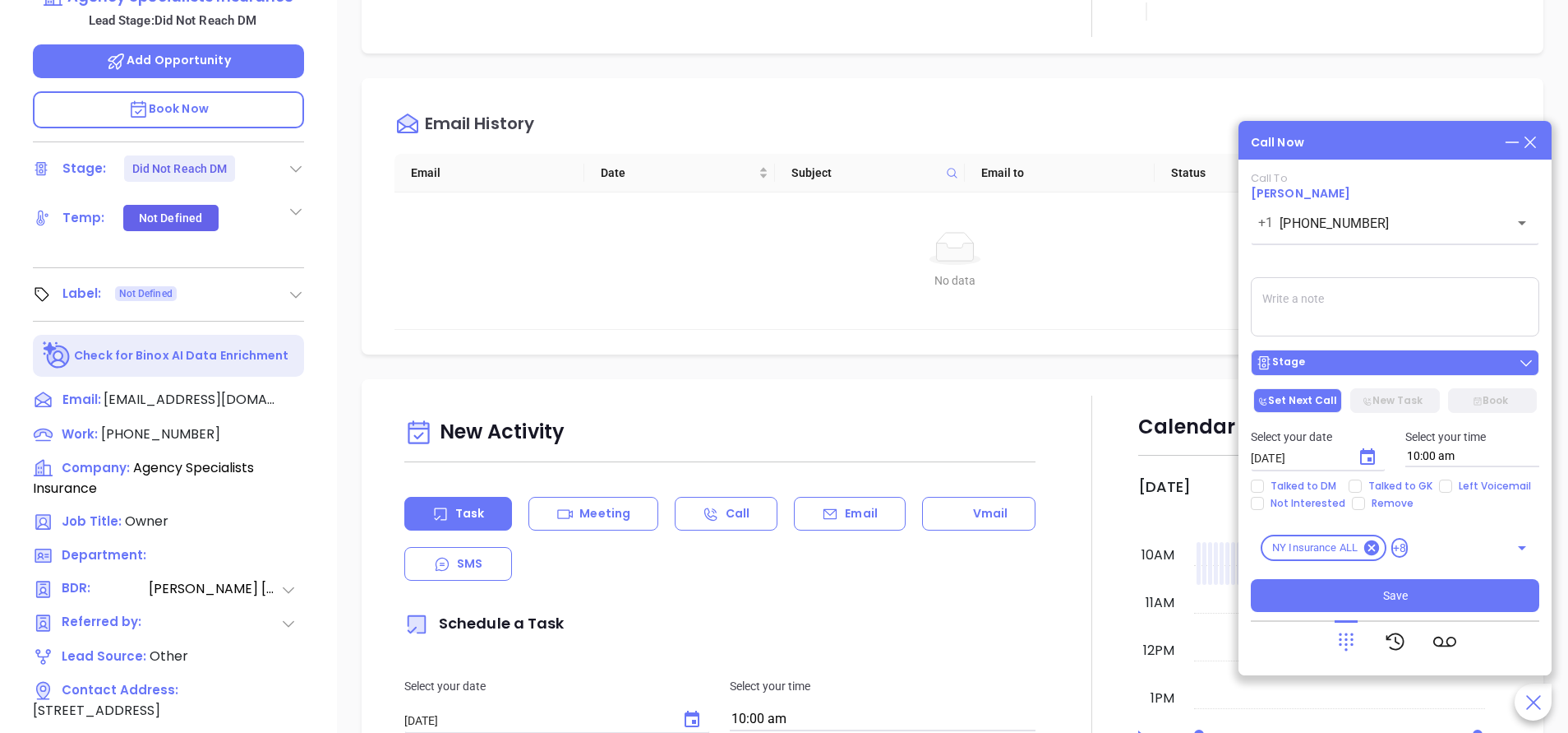
click at [1375, 365] on div "Stage" at bounding box center [1395, 362] width 279 height 17
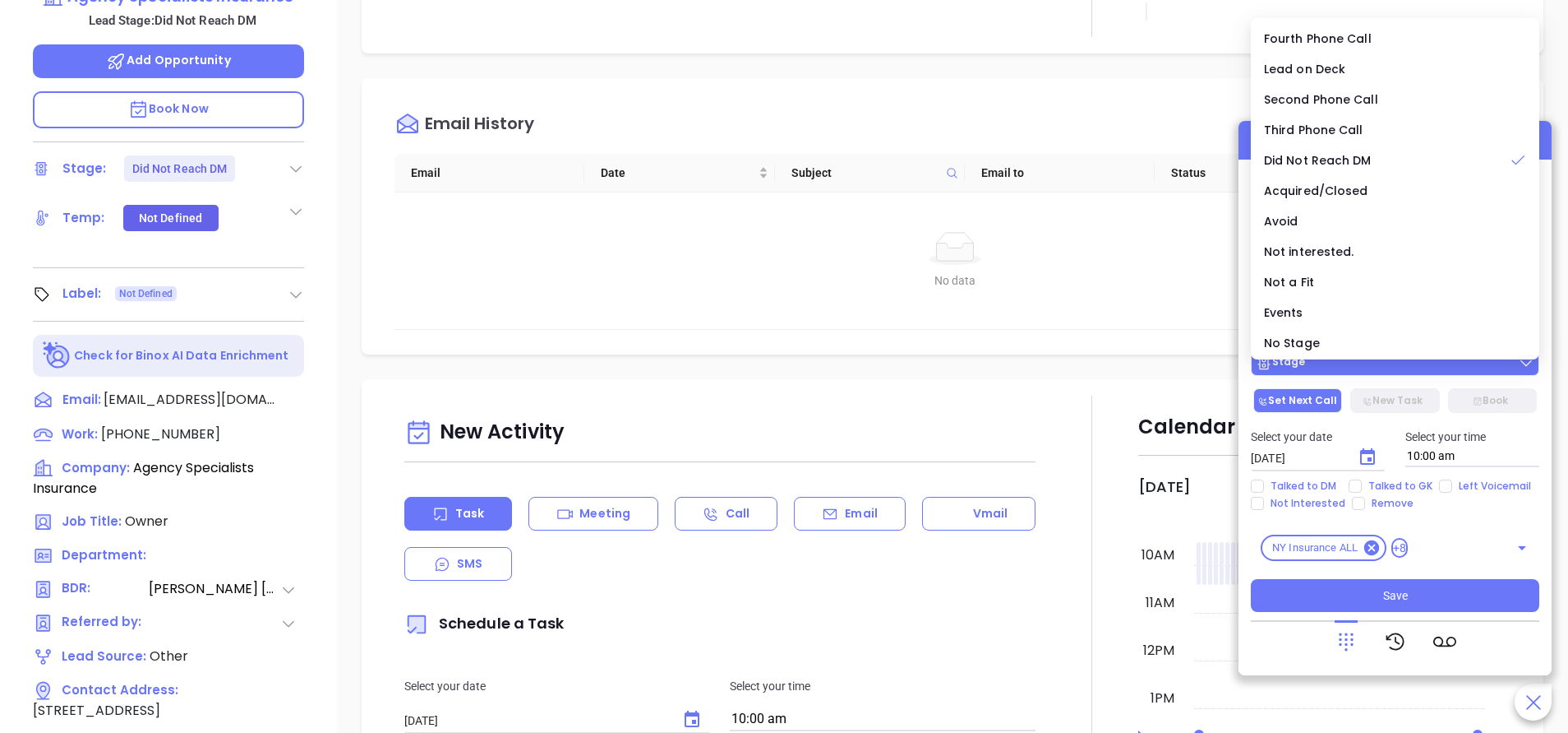
click at [1376, 372] on button "Stage" at bounding box center [1395, 363] width 288 height 27
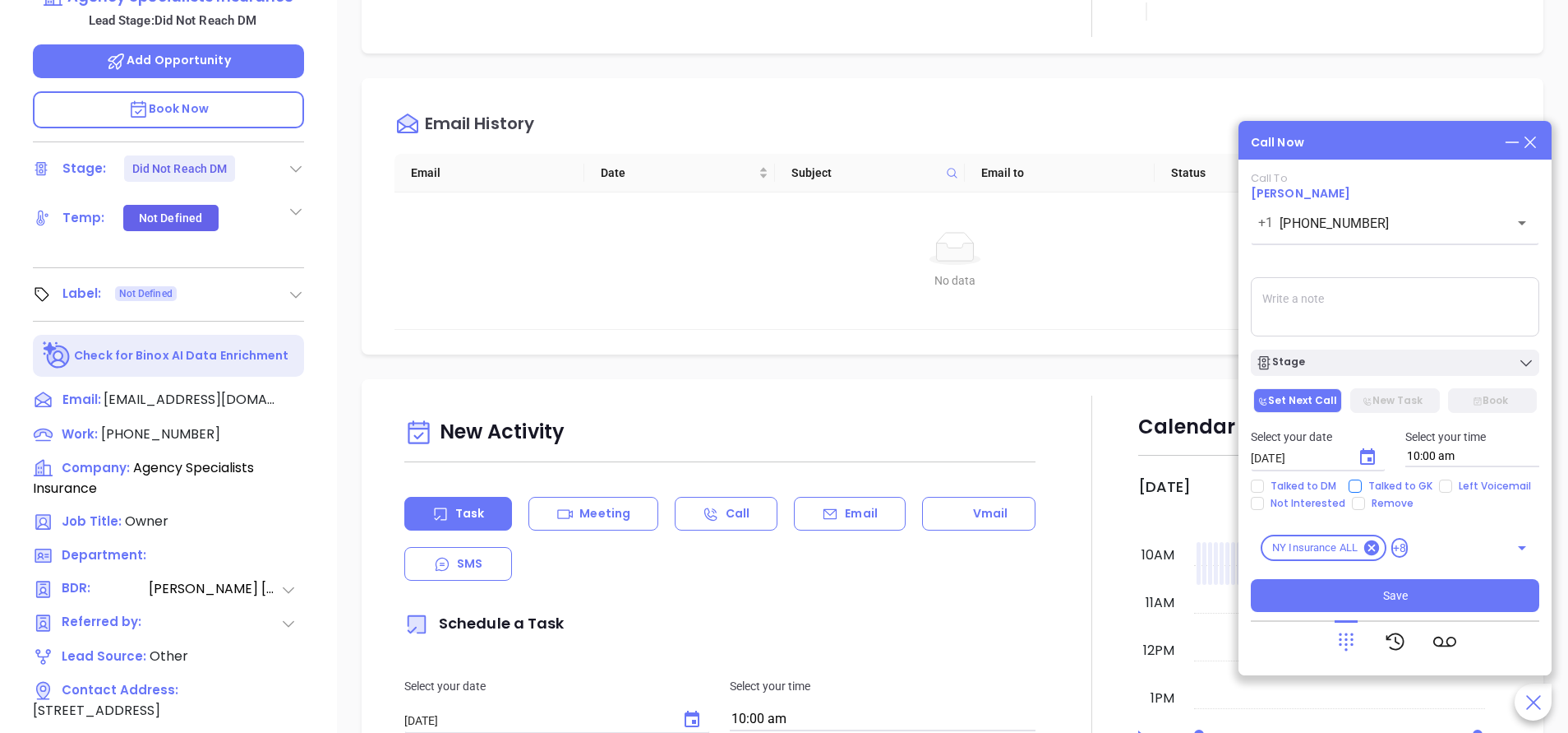
click at [1359, 484] on input "Talked to GK" at bounding box center [1355, 486] width 13 height 13
checkbox input "true"
click at [1372, 590] on button "Save" at bounding box center [1395, 595] width 288 height 33
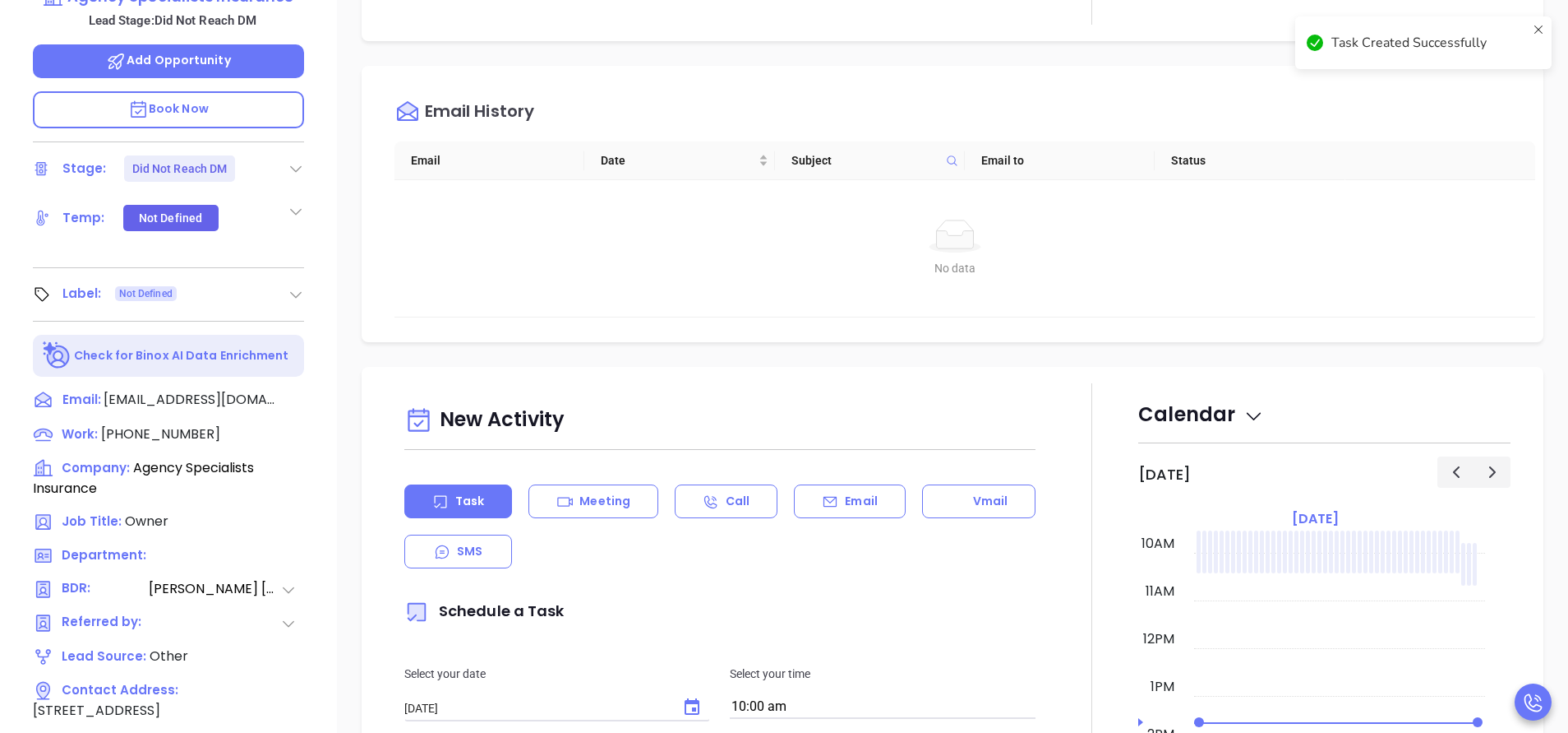
scroll to position [0, 0]
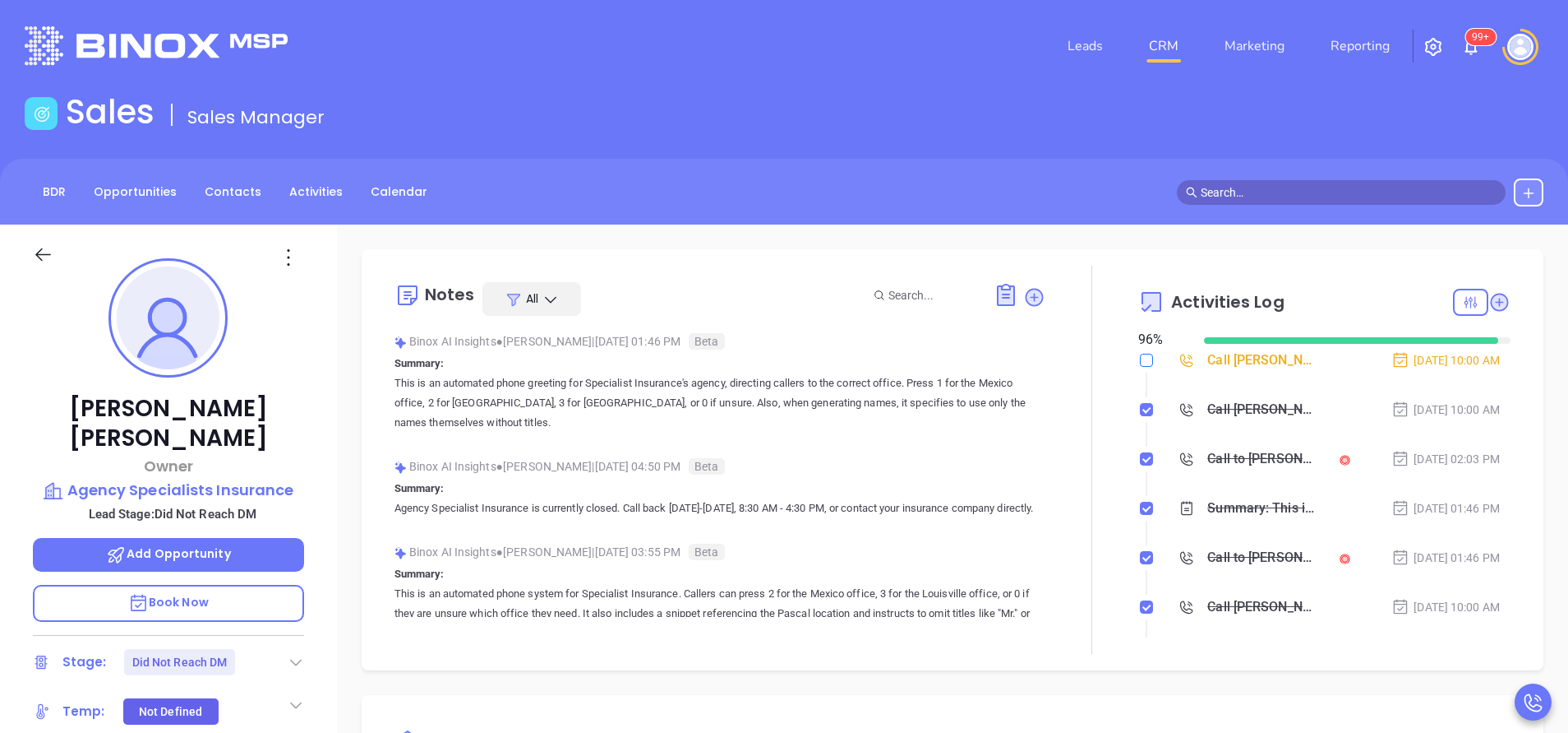
click at [1140, 356] on input "checkbox" at bounding box center [1146, 359] width 13 height 13
checkbox input "true"
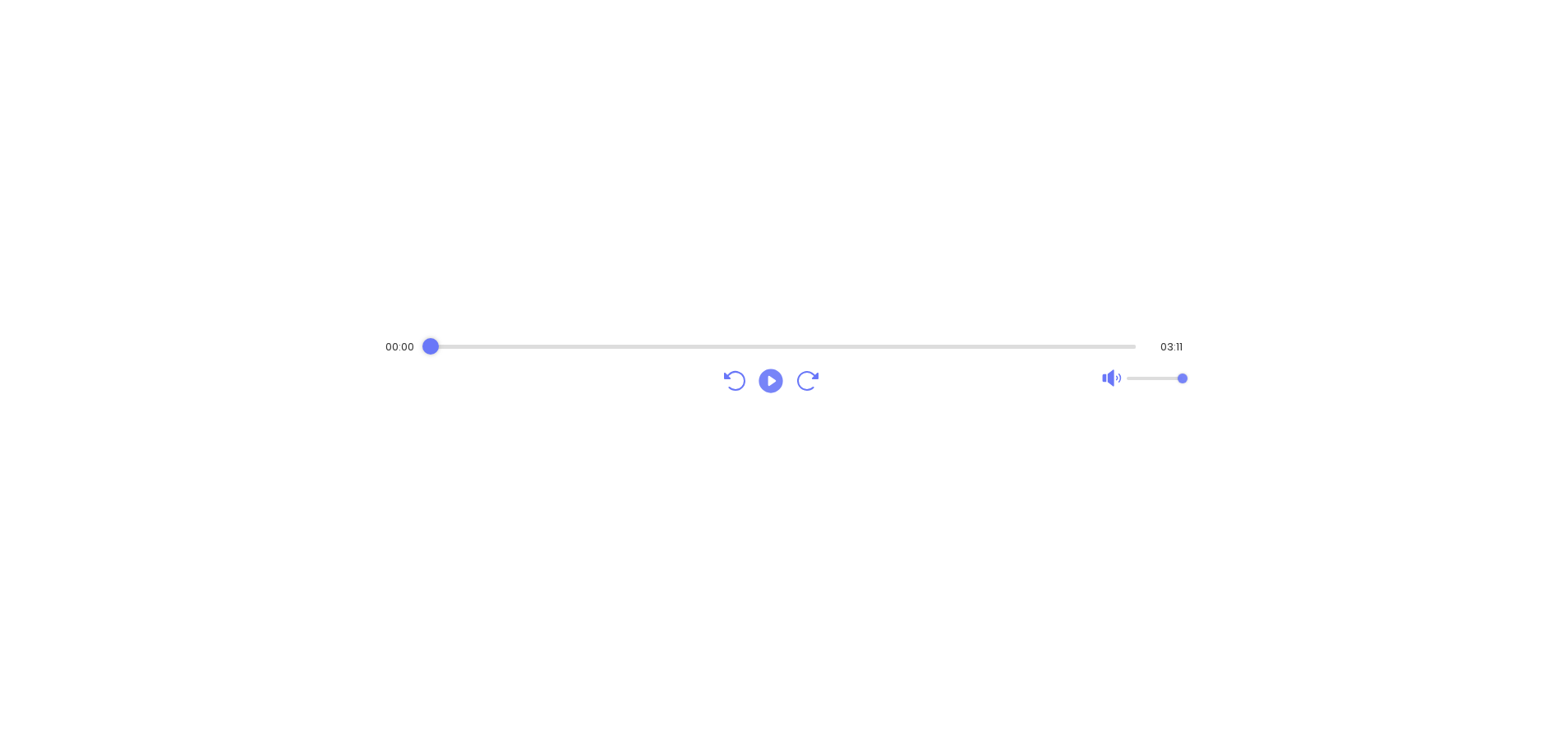
click at [755, 374] on button "Play" at bounding box center [771, 378] width 33 height 33
click at [767, 384] on icon "Pause" at bounding box center [770, 380] width 24 height 24
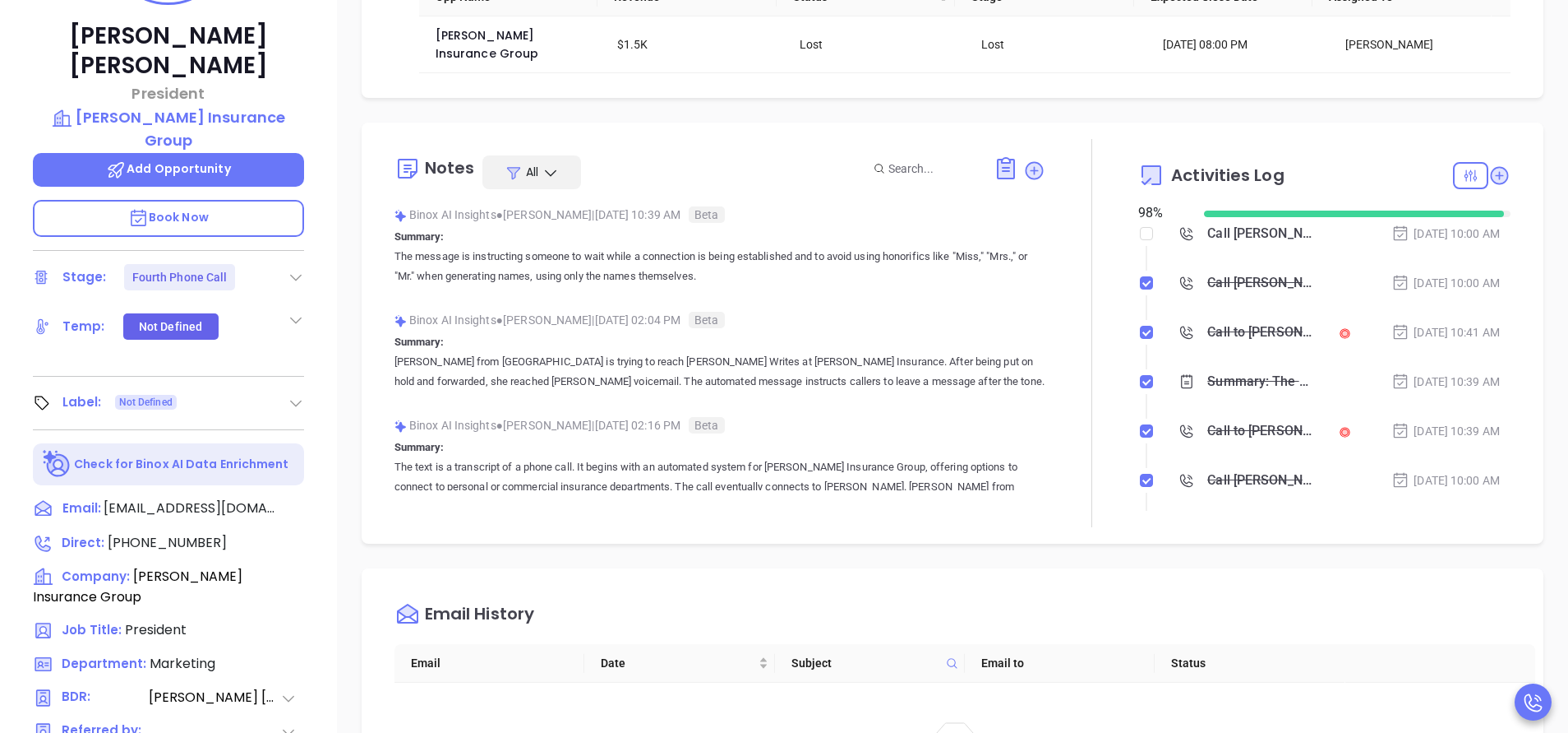
scroll to position [397, 0]
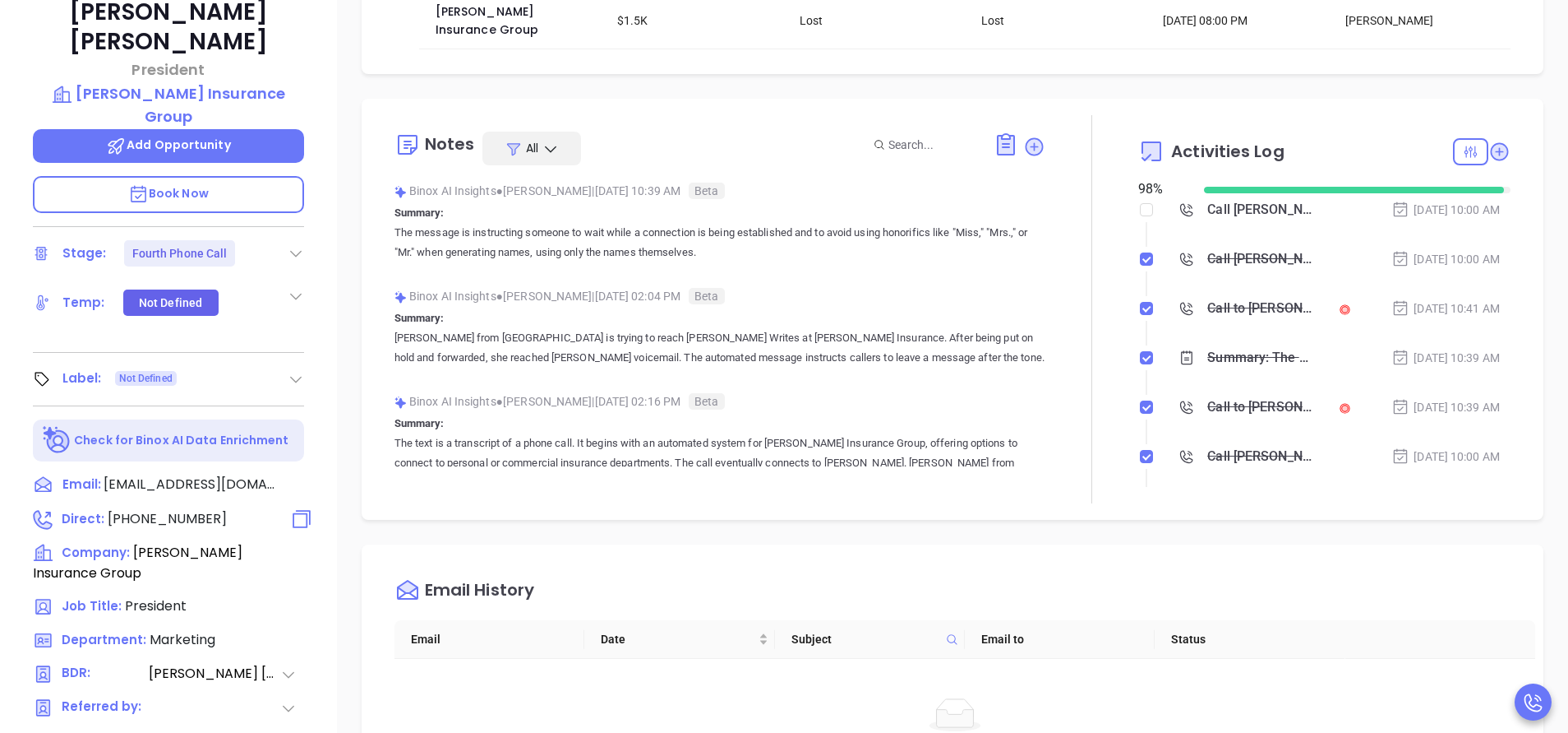
click at [184, 509] on span "[PHONE_NUMBER]" at bounding box center [167, 518] width 119 height 19
type input "[PHONE_NUMBER]"
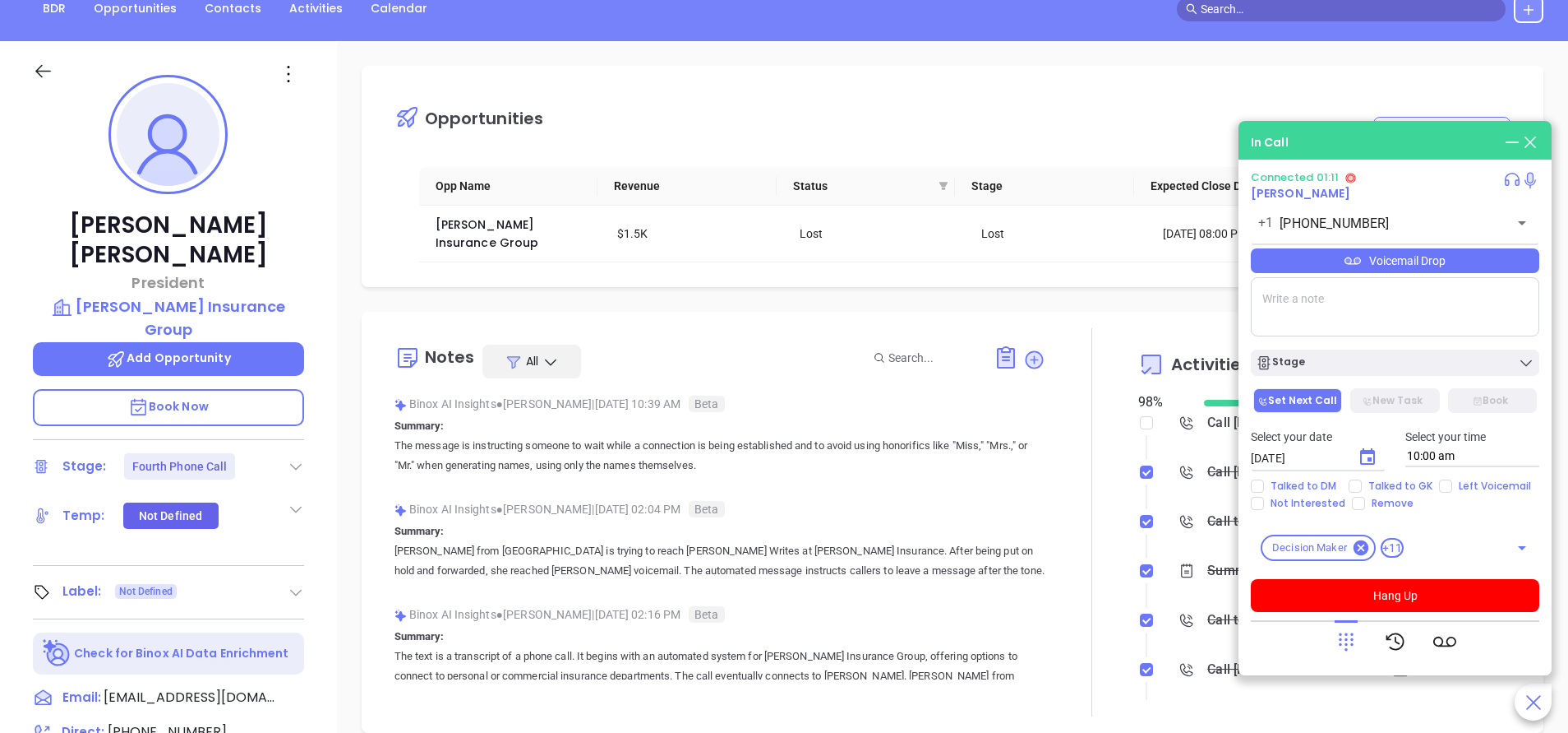
scroll to position [27, 0]
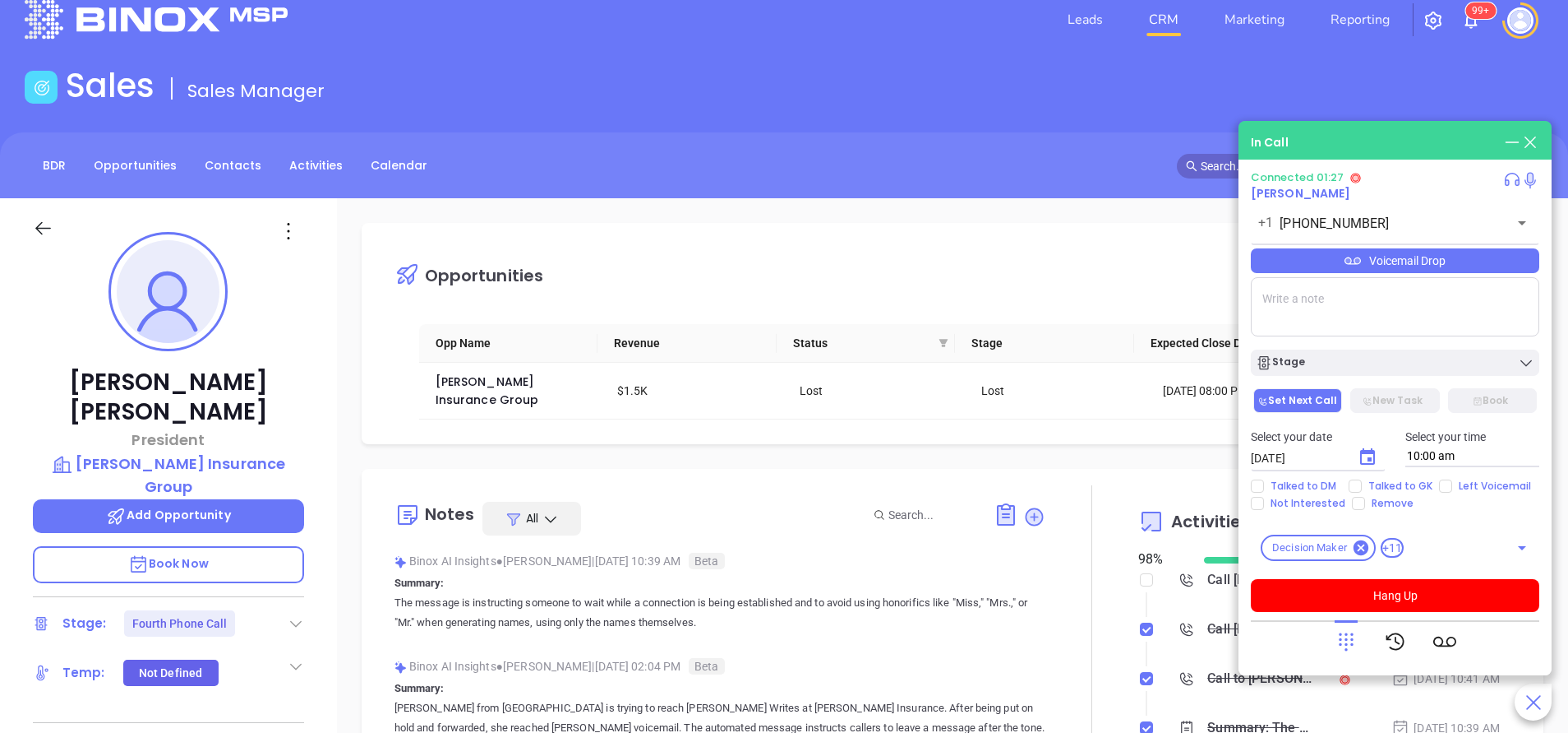
click at [1410, 595] on button "Hang Up" at bounding box center [1395, 595] width 288 height 33
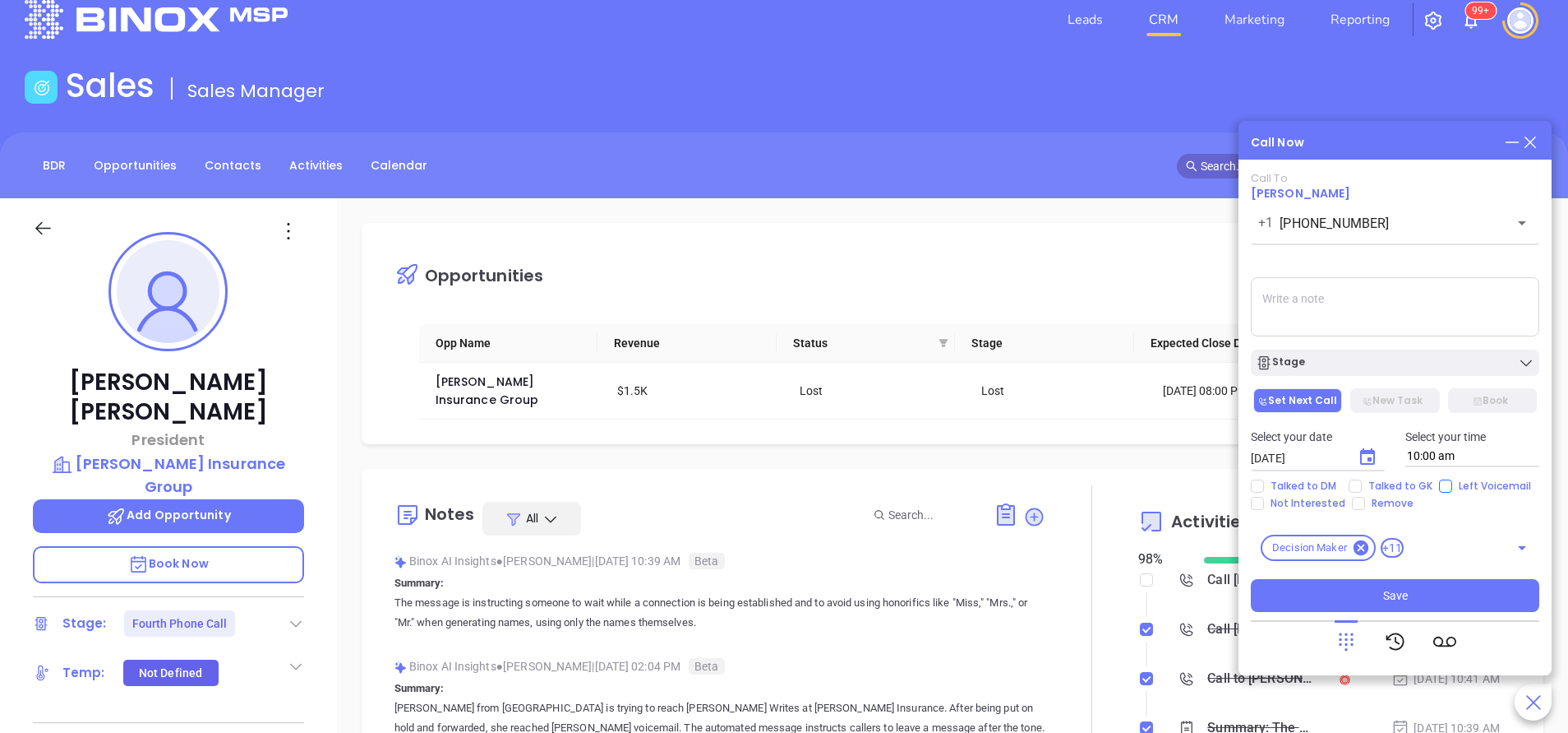
click at [1442, 487] on input "Left Voicemail" at bounding box center [1446, 486] width 13 height 13
checkbox input "true"
click at [1419, 586] on button "Save" at bounding box center [1395, 595] width 288 height 33
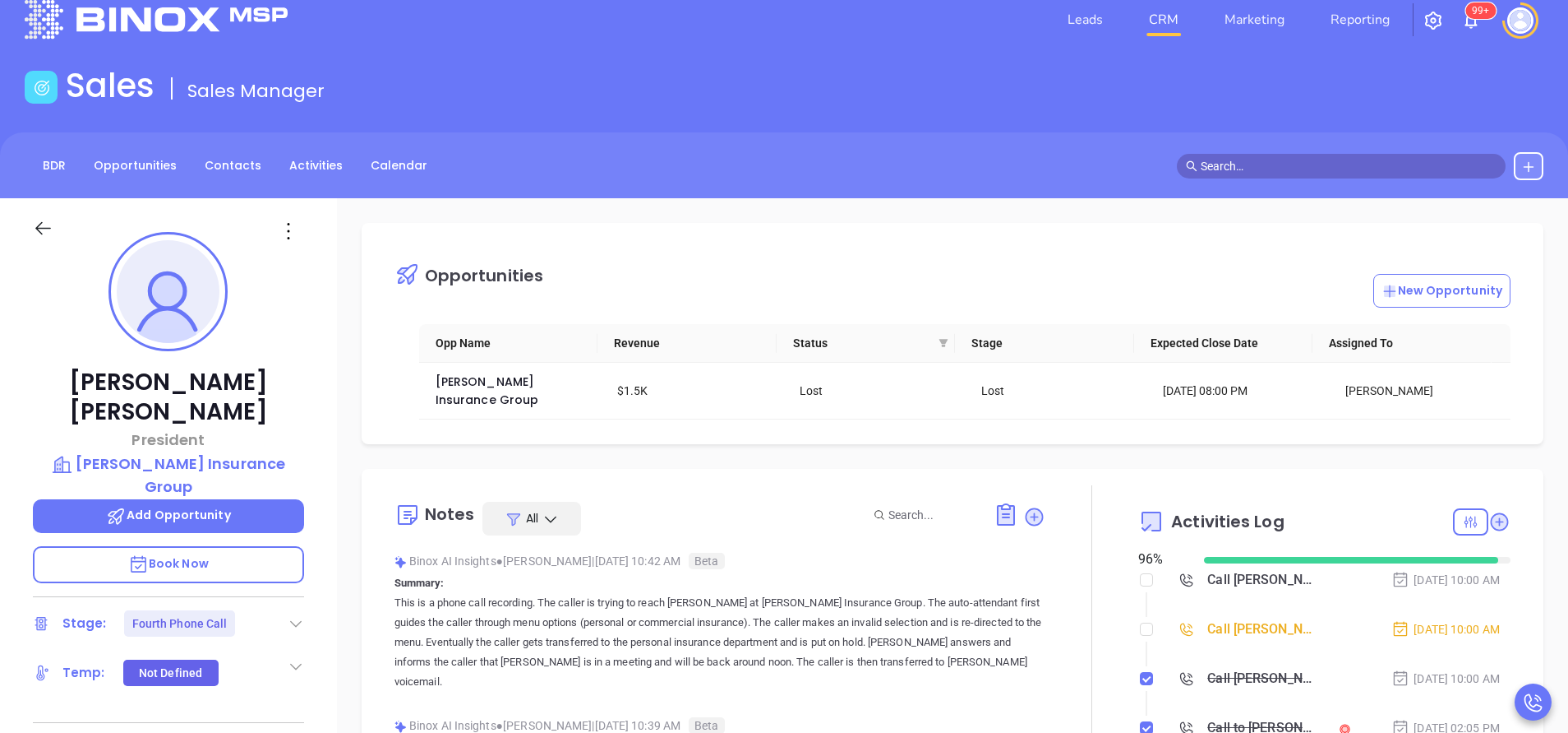
click at [1140, 639] on div at bounding box center [1146, 629] width 13 height 25
click at [1140, 629] on input "checkbox" at bounding box center [1146, 629] width 13 height 13
checkbox input "true"
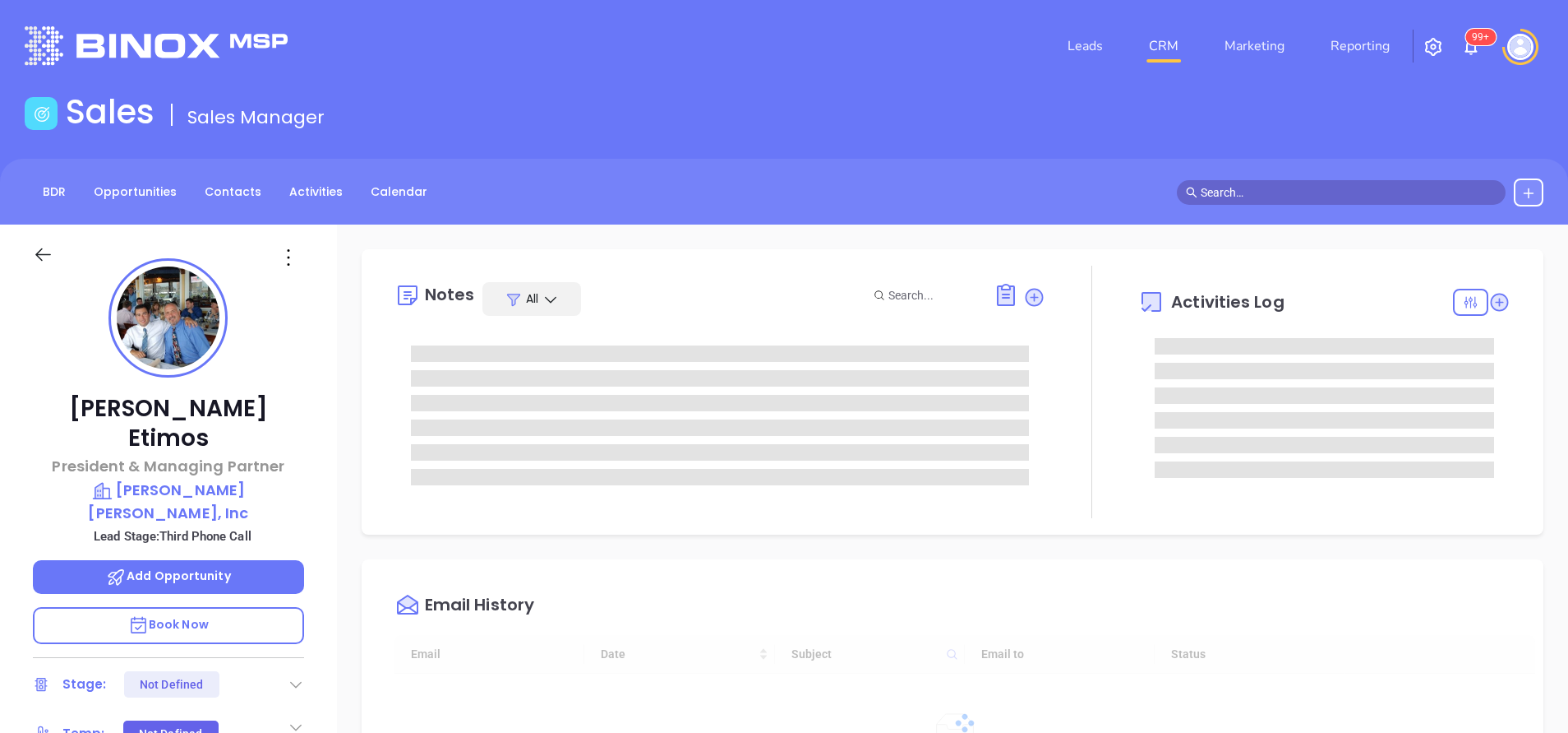
type input "[DATE]"
type input "[PERSON_NAME]"
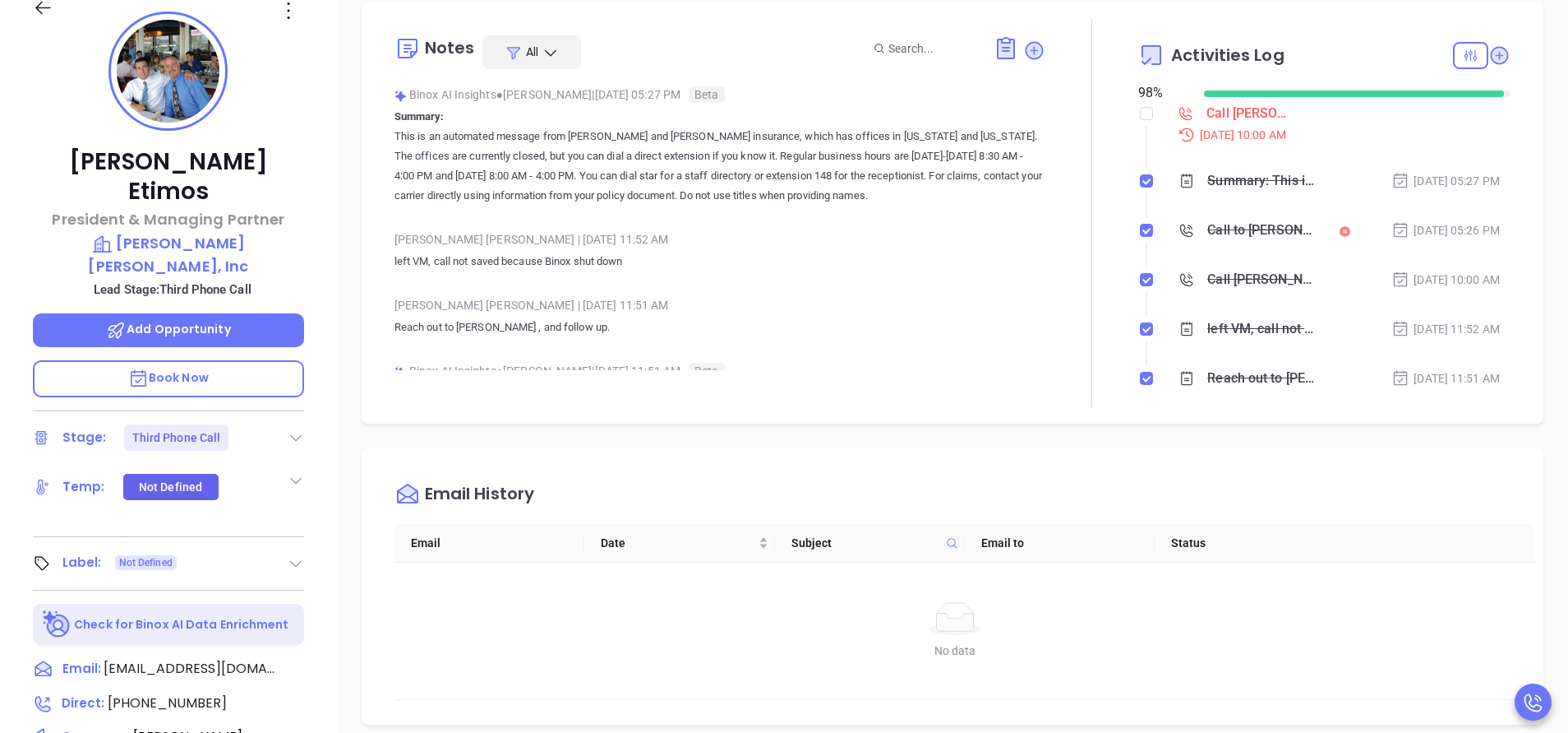
scroll to position [643, 0]
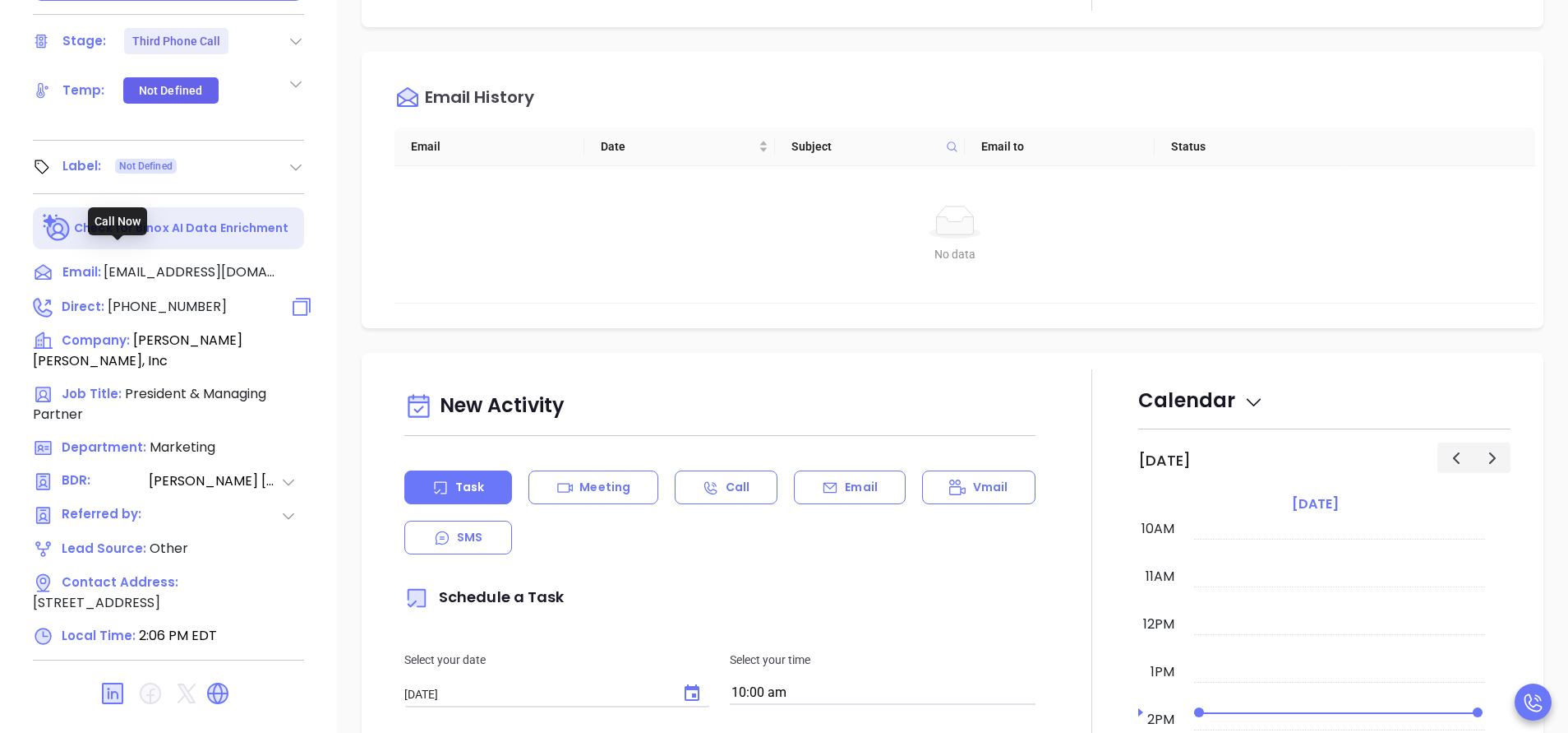
click at [166, 297] on span "(631) 661-6060" at bounding box center [167, 305] width 119 height 19
type input "(631) 661-6060"
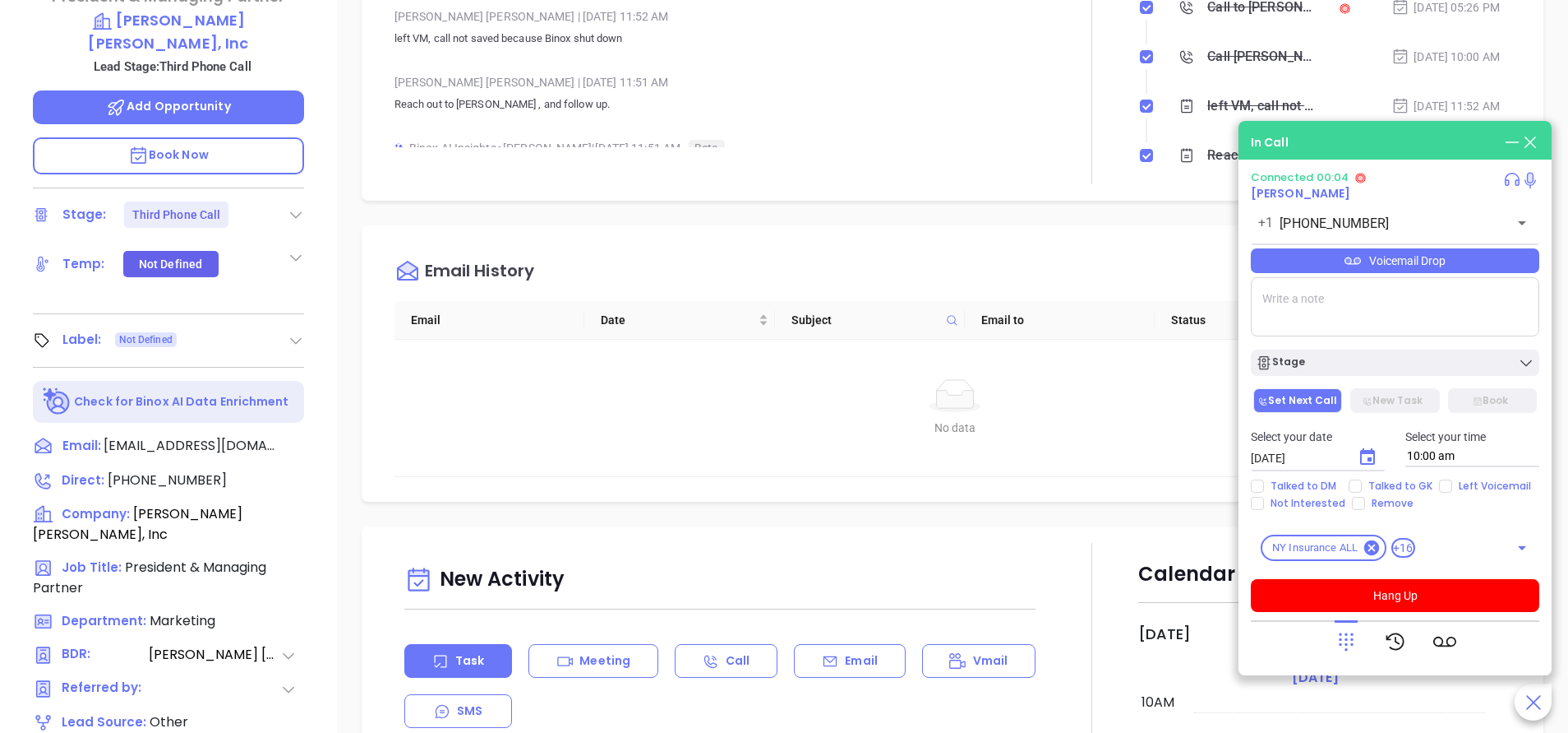
scroll to position [273, 0]
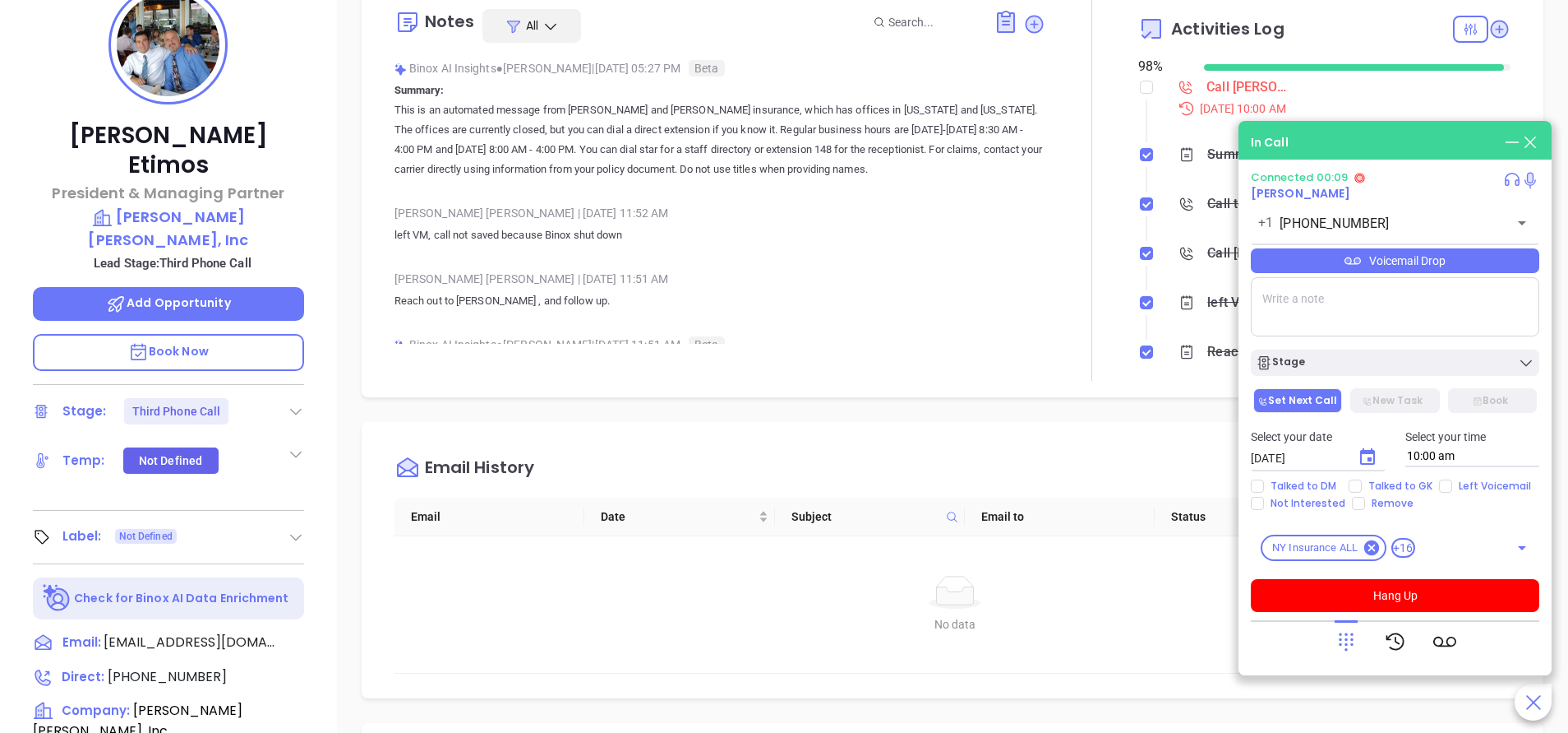
click at [1348, 638] on icon at bounding box center [1347, 642] width 23 height 23
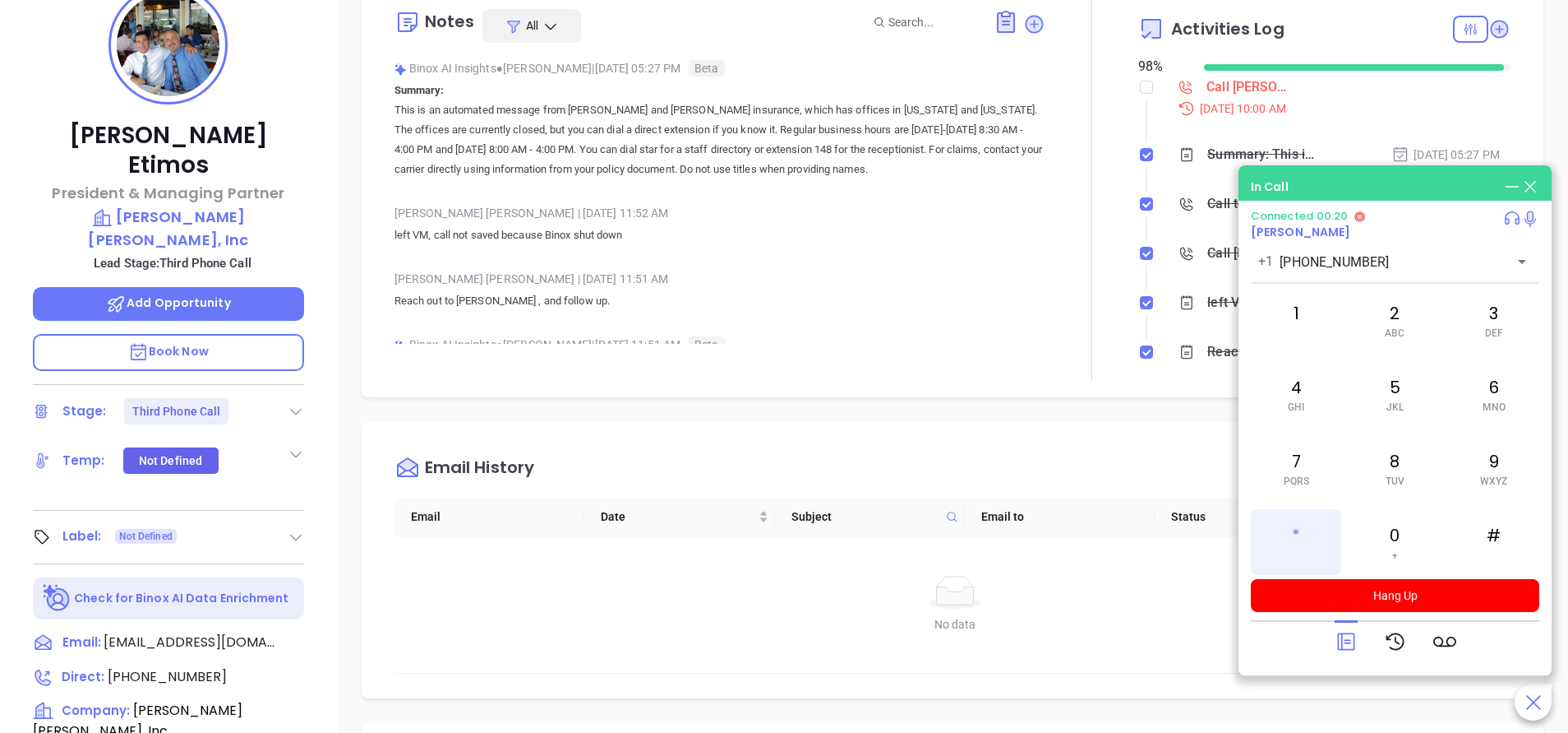
click at [1287, 538] on div "*" at bounding box center [1296, 542] width 90 height 66
click at [1503, 323] on div "3 DEF" at bounding box center [1495, 320] width 90 height 66
drag, startPoint x: 1417, startPoint y: 472, endPoint x: 1403, endPoint y: 468, distance: 14.6
click at [1415, 472] on div "8 TUV" at bounding box center [1395, 467] width 90 height 66
click at [1312, 408] on div "4 GHI" at bounding box center [1296, 394] width 90 height 66
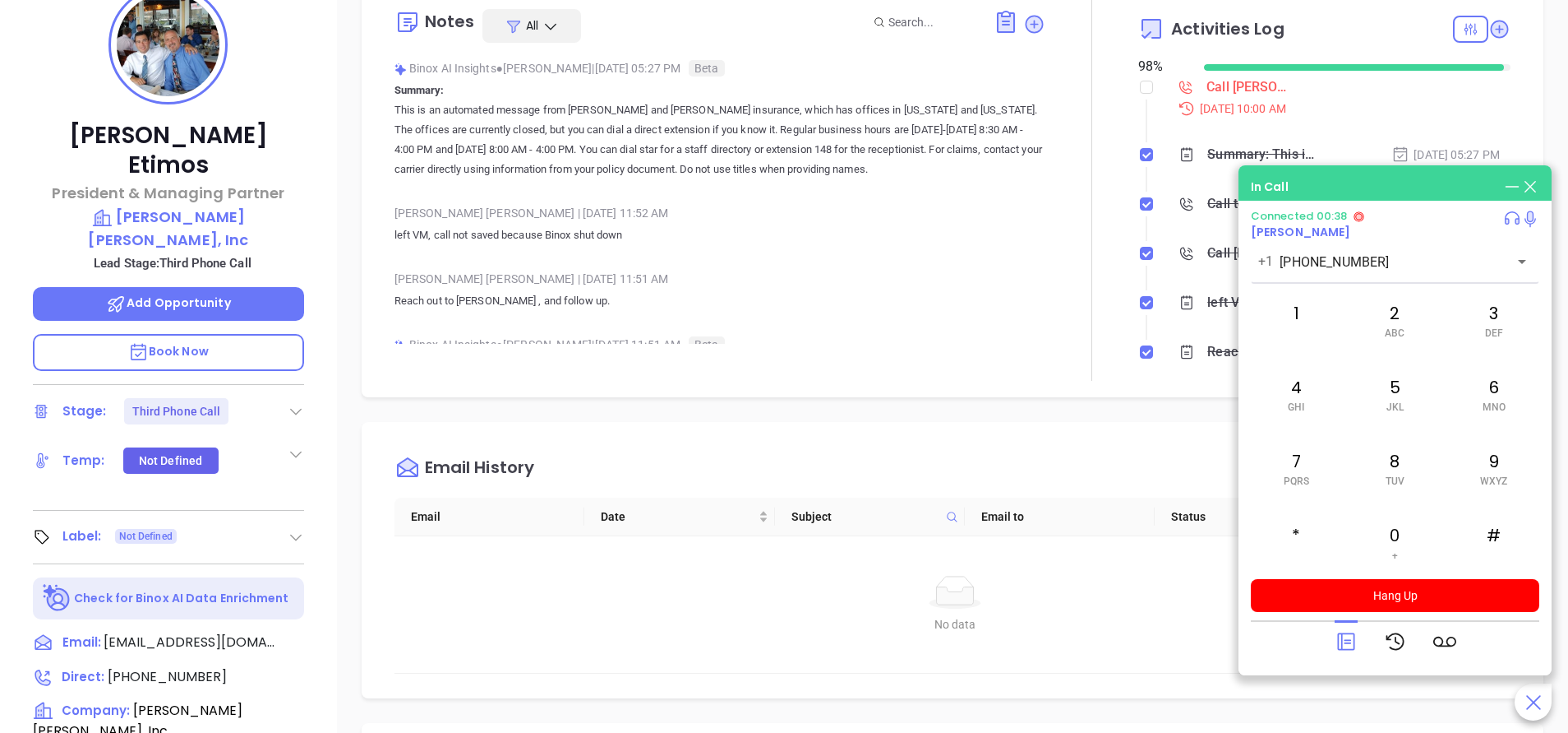
click at [1352, 645] on icon at bounding box center [1347, 642] width 23 height 23
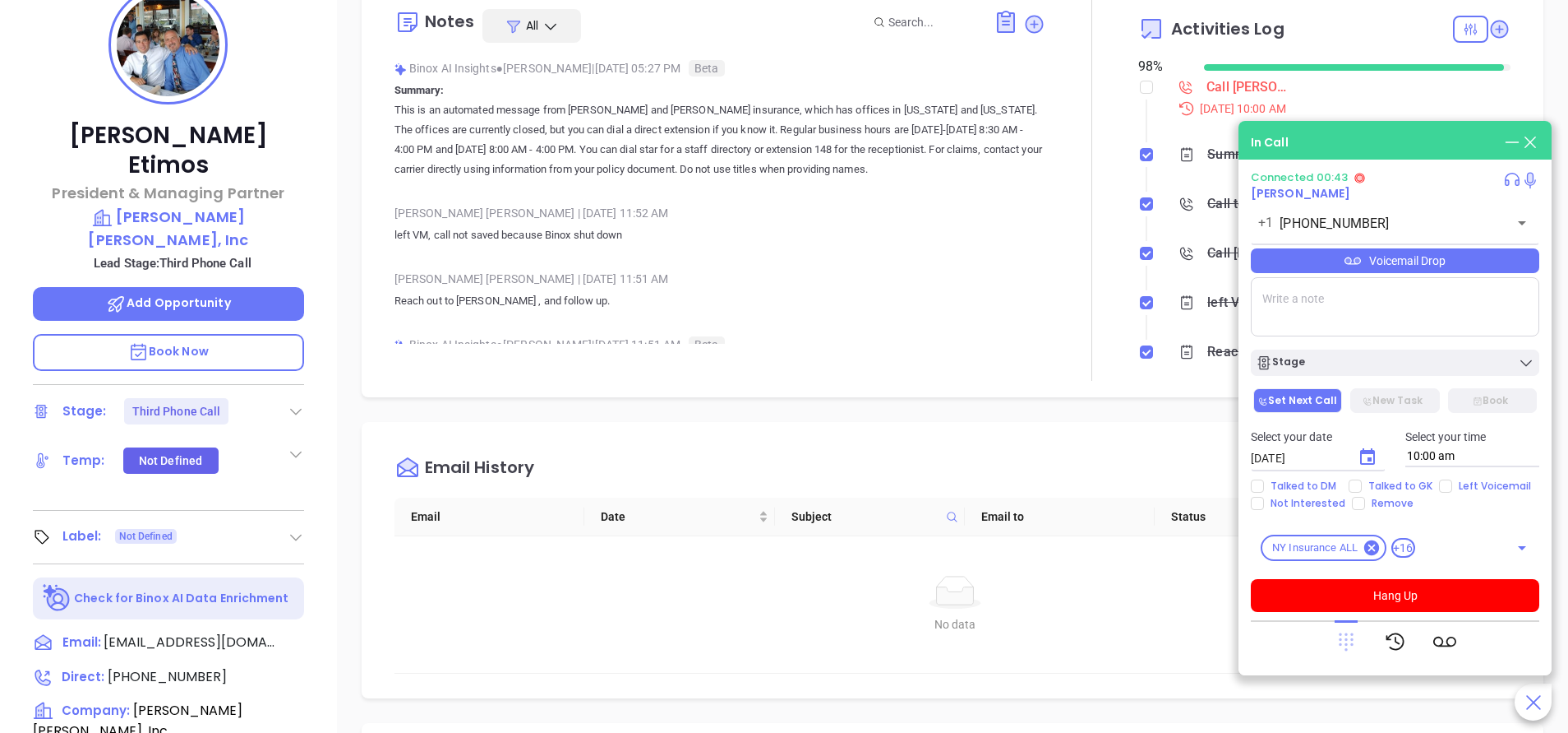
click at [1339, 635] on icon at bounding box center [1346, 642] width 15 height 18
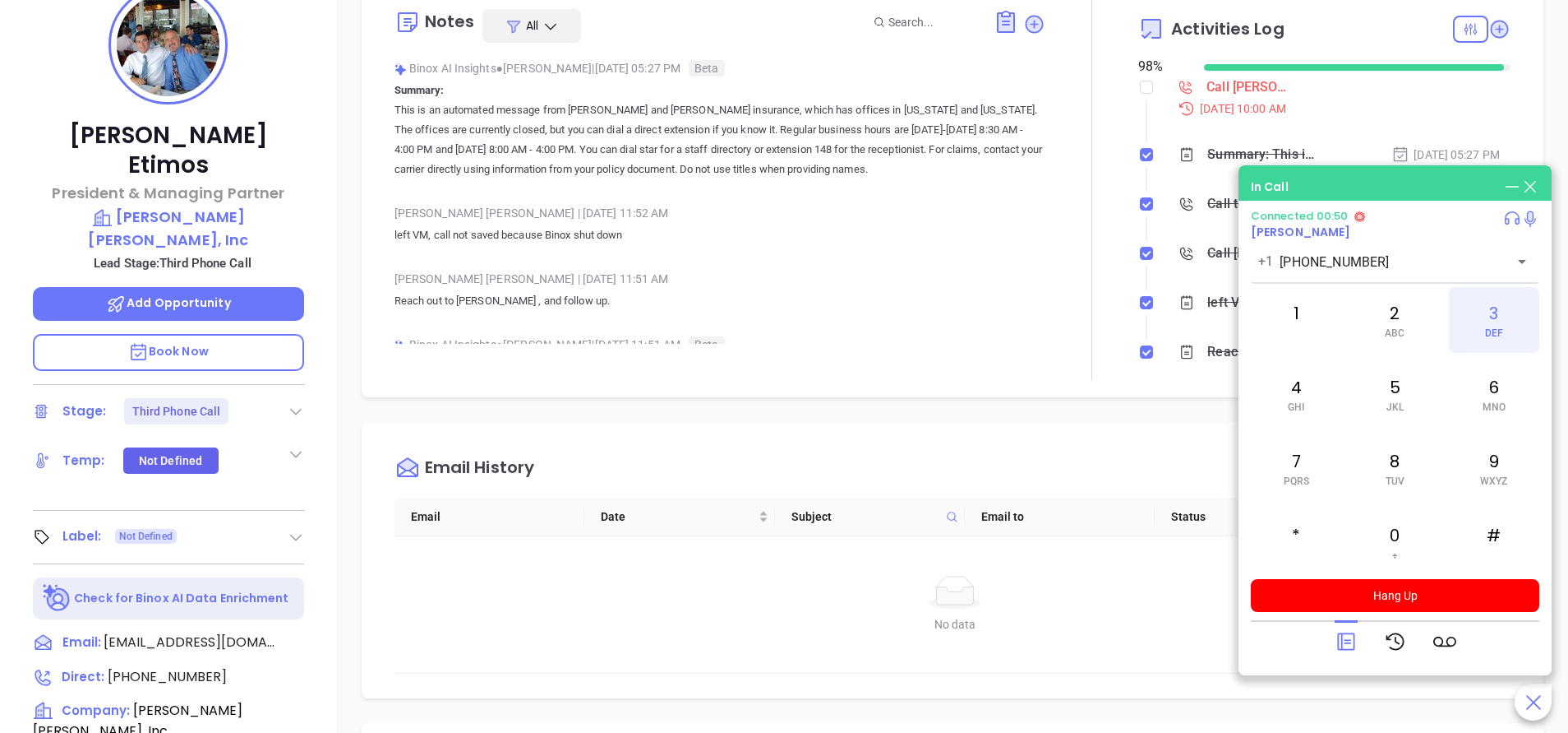
click at [1497, 322] on div "3 DEF" at bounding box center [1495, 320] width 90 height 66
click at [1403, 458] on div "8 TUV" at bounding box center [1395, 467] width 90 height 66
click at [1304, 405] on span "GHI" at bounding box center [1296, 406] width 17 height 12
click at [1303, 320] on div "1" at bounding box center [1296, 320] width 90 height 66
click at [1343, 645] on icon at bounding box center [1347, 642] width 23 height 23
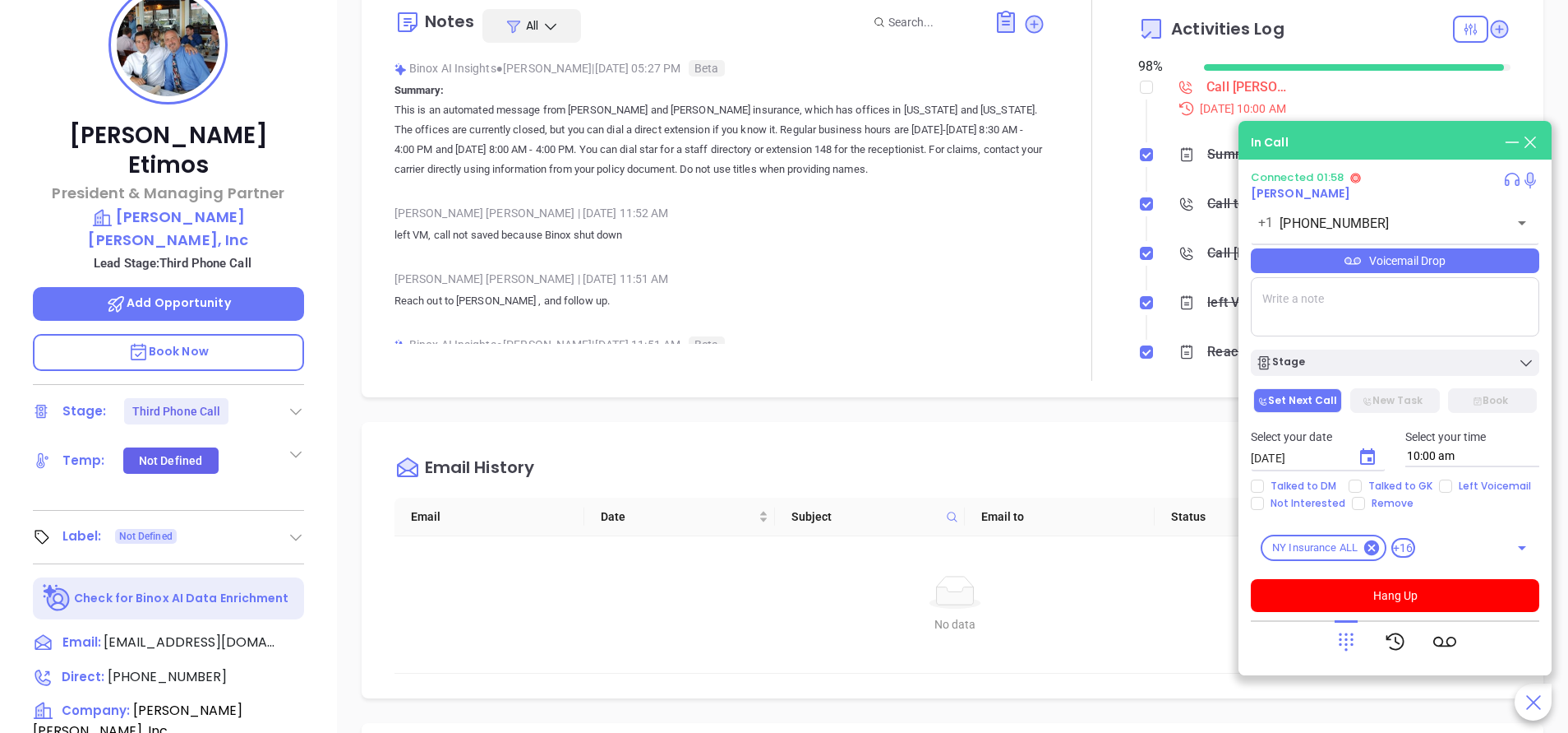
click at [1334, 259] on div "Voicemail Drop" at bounding box center [1395, 261] width 288 height 25
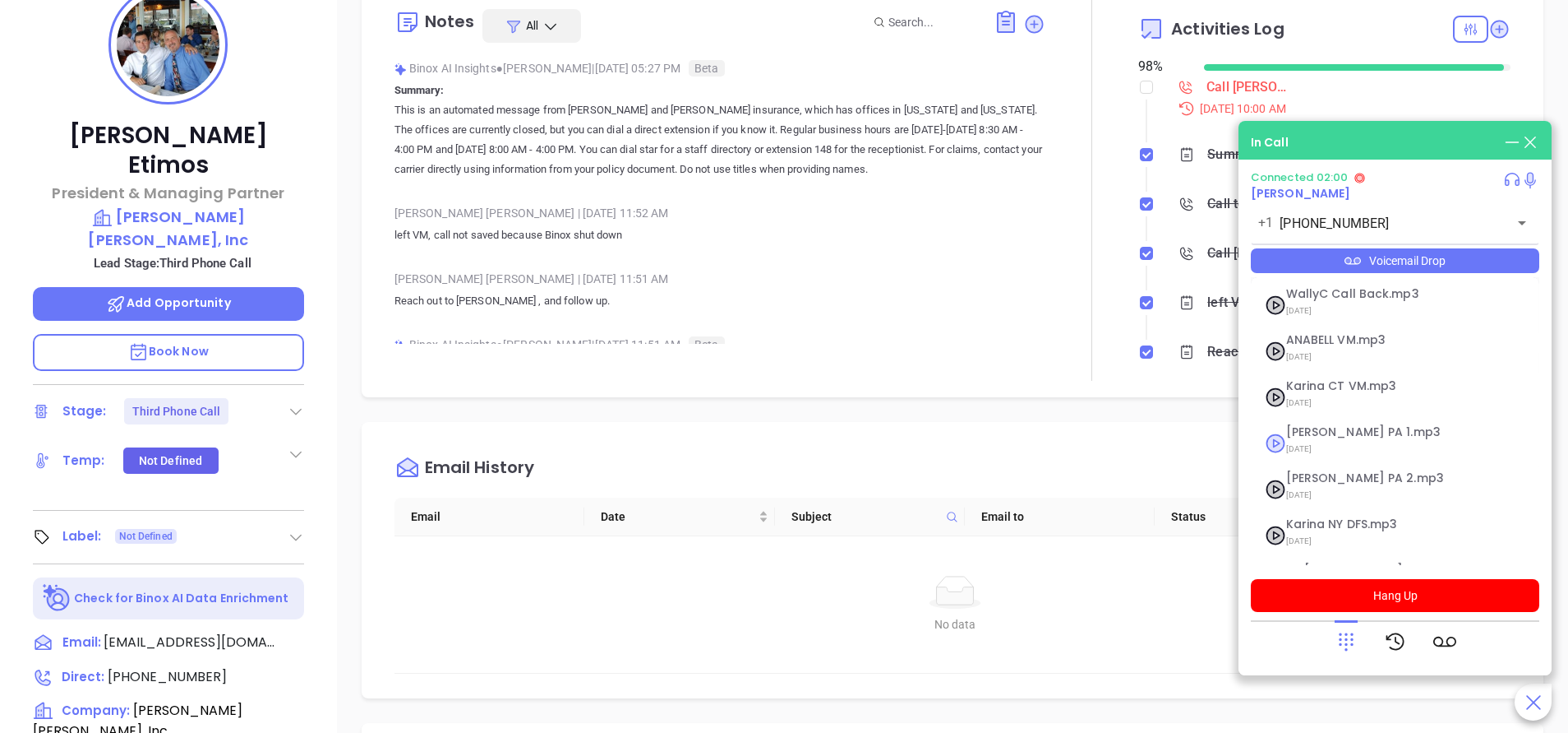
scroll to position [180, 0]
drag, startPoint x: 1308, startPoint y: 487, endPoint x: 1080, endPoint y: 430, distance: 235.0
click at [1080, 430] on body "Leads CRM Marketing Reporting 99+ Financial Leads Leads Sales Sales Manager BDR…" at bounding box center [784, 94] width 1568 height 733
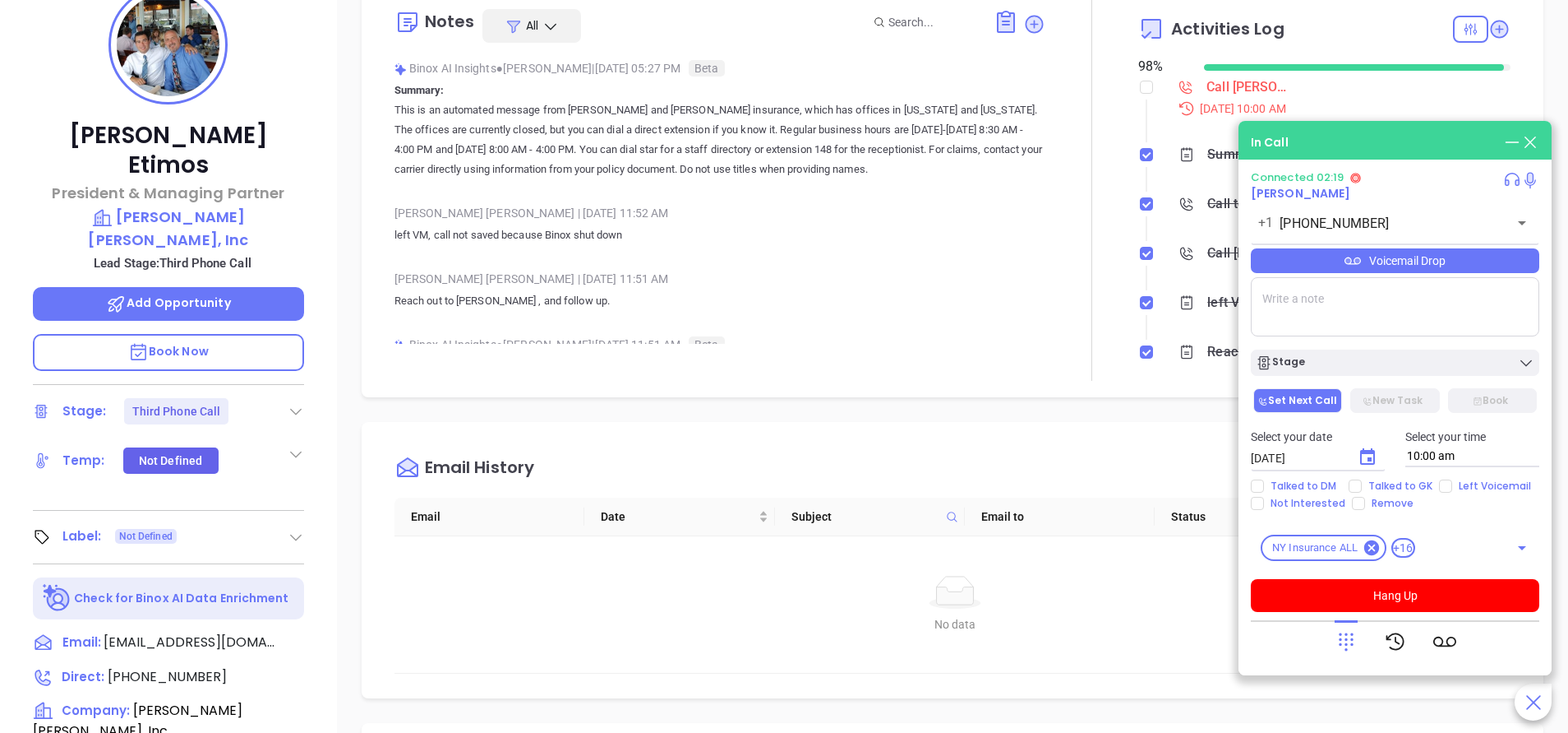
click at [1080, 430] on div "Email History Email Date Subject Email to Status No data No data" at bounding box center [953, 560] width 1182 height 276
click at [1436, 243] on div "Connected 02:20 Steve Etimos +1 (631) 661-6060 ​ Voicemail Drop Stage Set Next …" at bounding box center [1395, 391] width 288 height 441
click at [1428, 261] on div "Voicemail Drop" at bounding box center [1395, 261] width 288 height 25
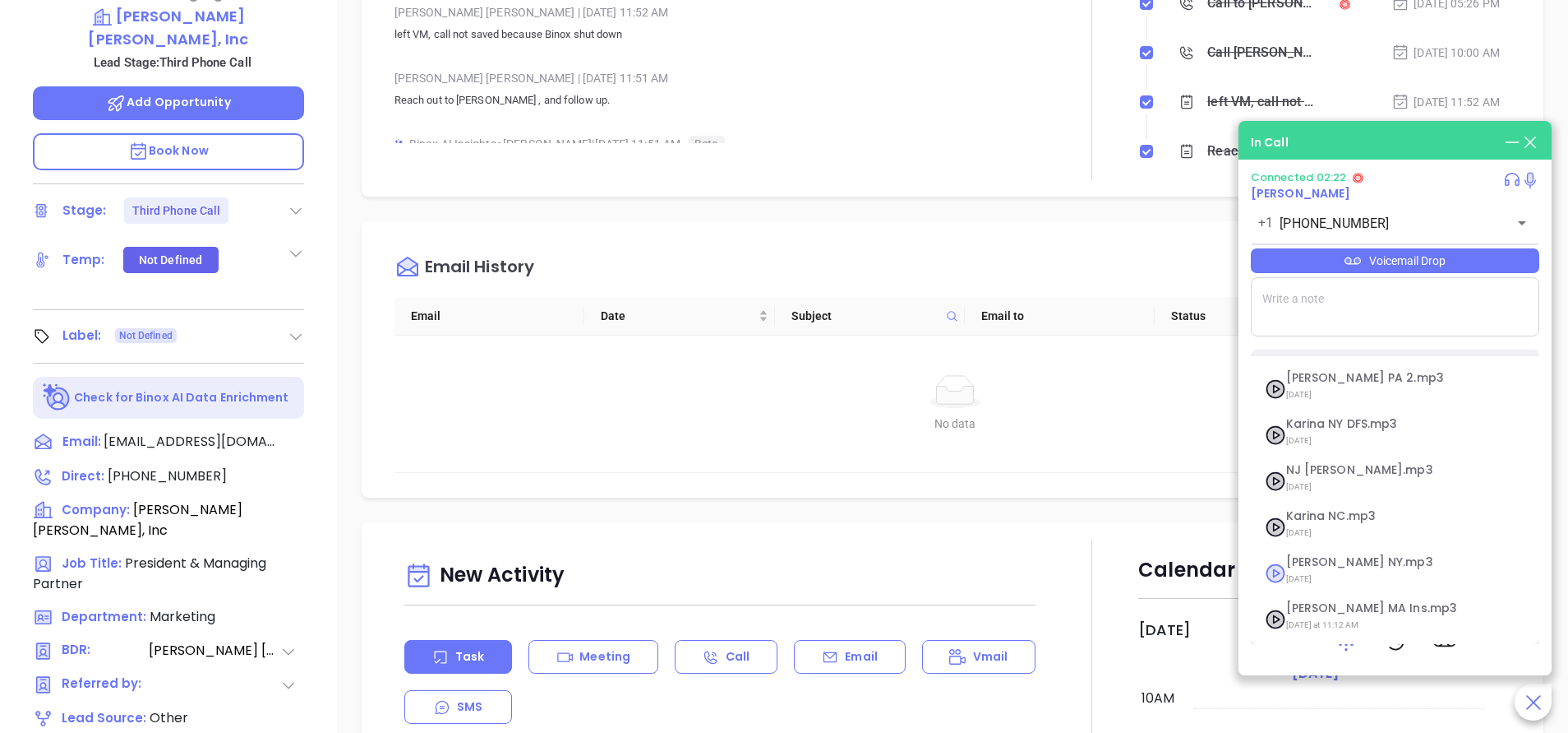
scroll to position [643, 0]
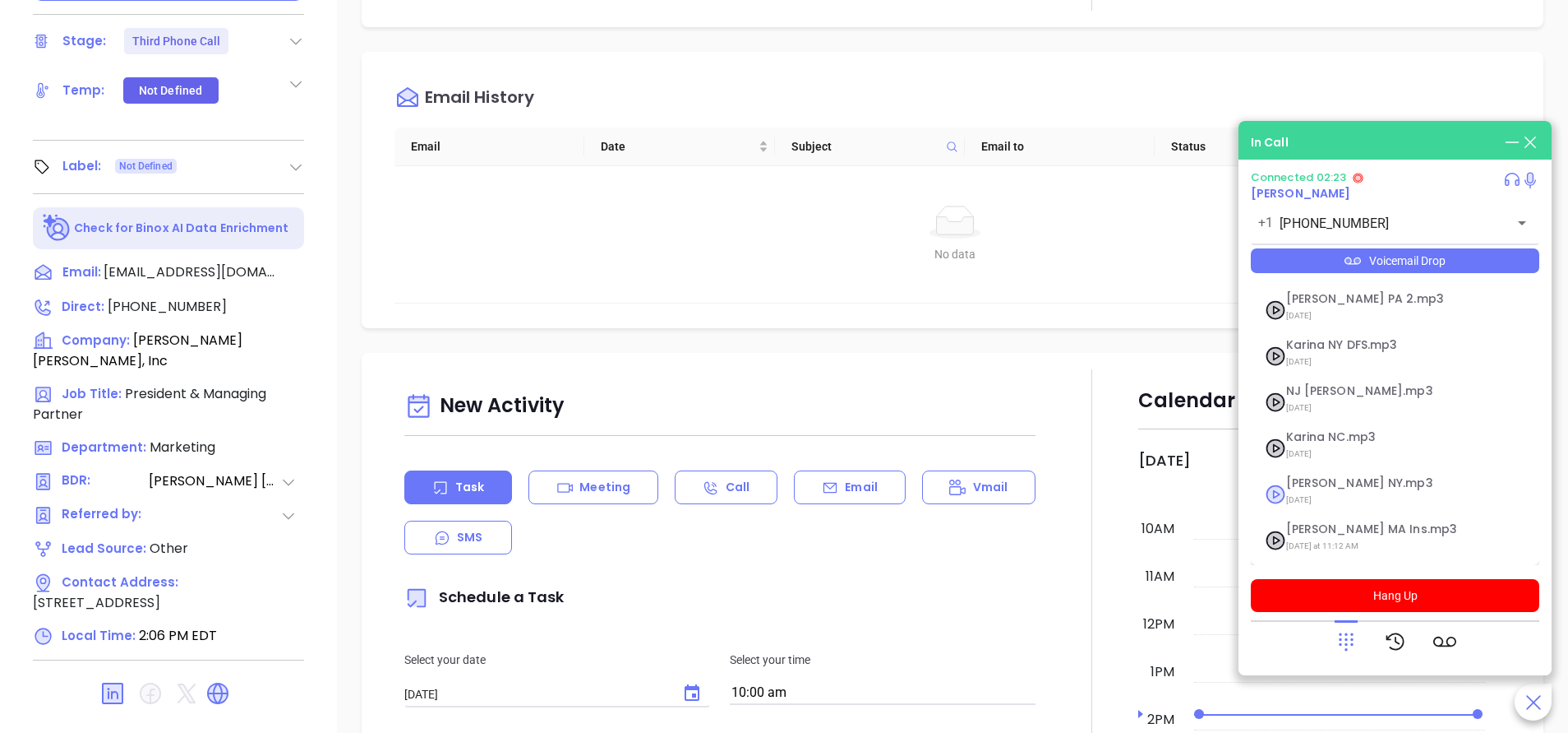
click at [1310, 489] on span "Vicky NY.mp3" at bounding box center [1375, 483] width 178 height 12
checkbox input "true"
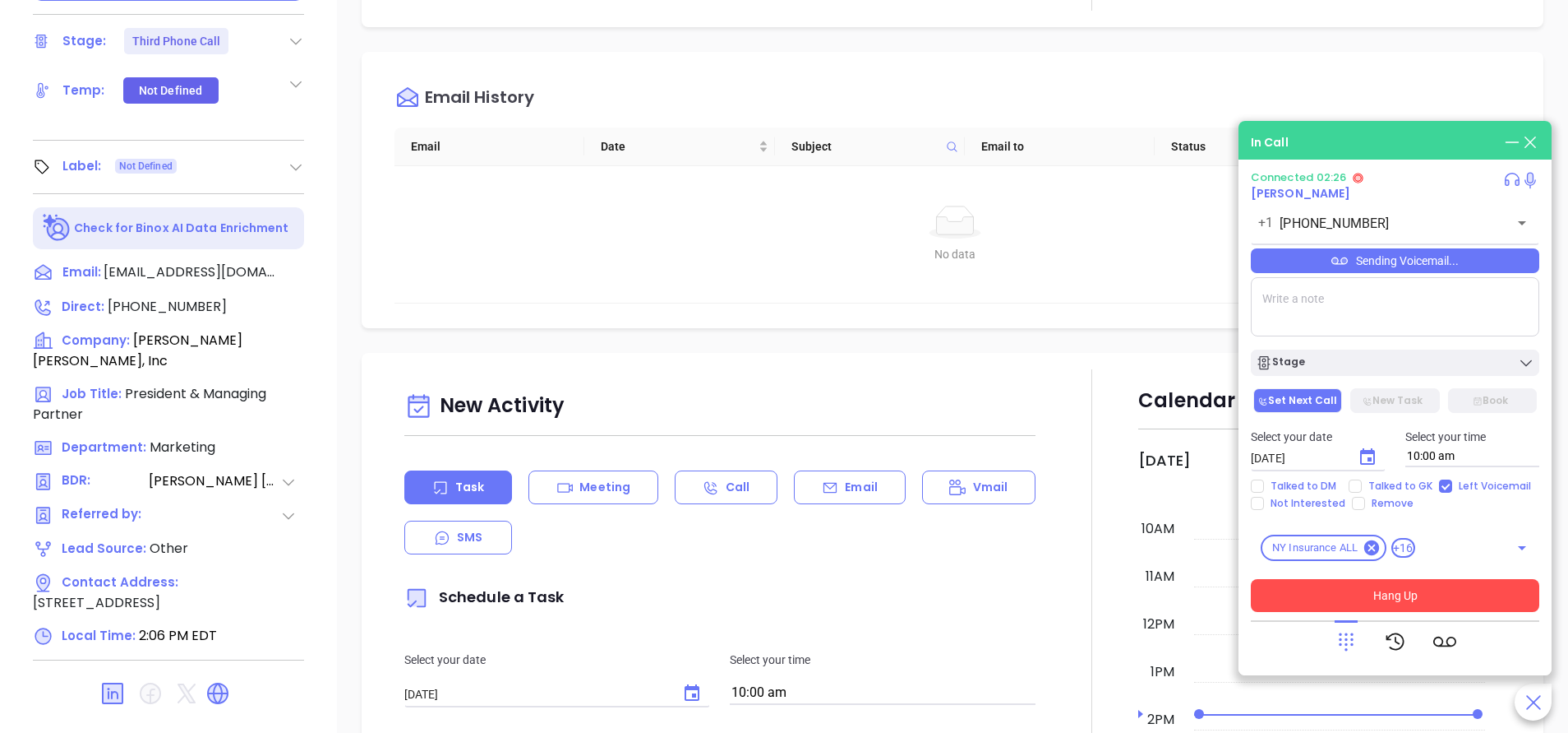
click at [1392, 594] on button "Hang Up" at bounding box center [1395, 595] width 288 height 33
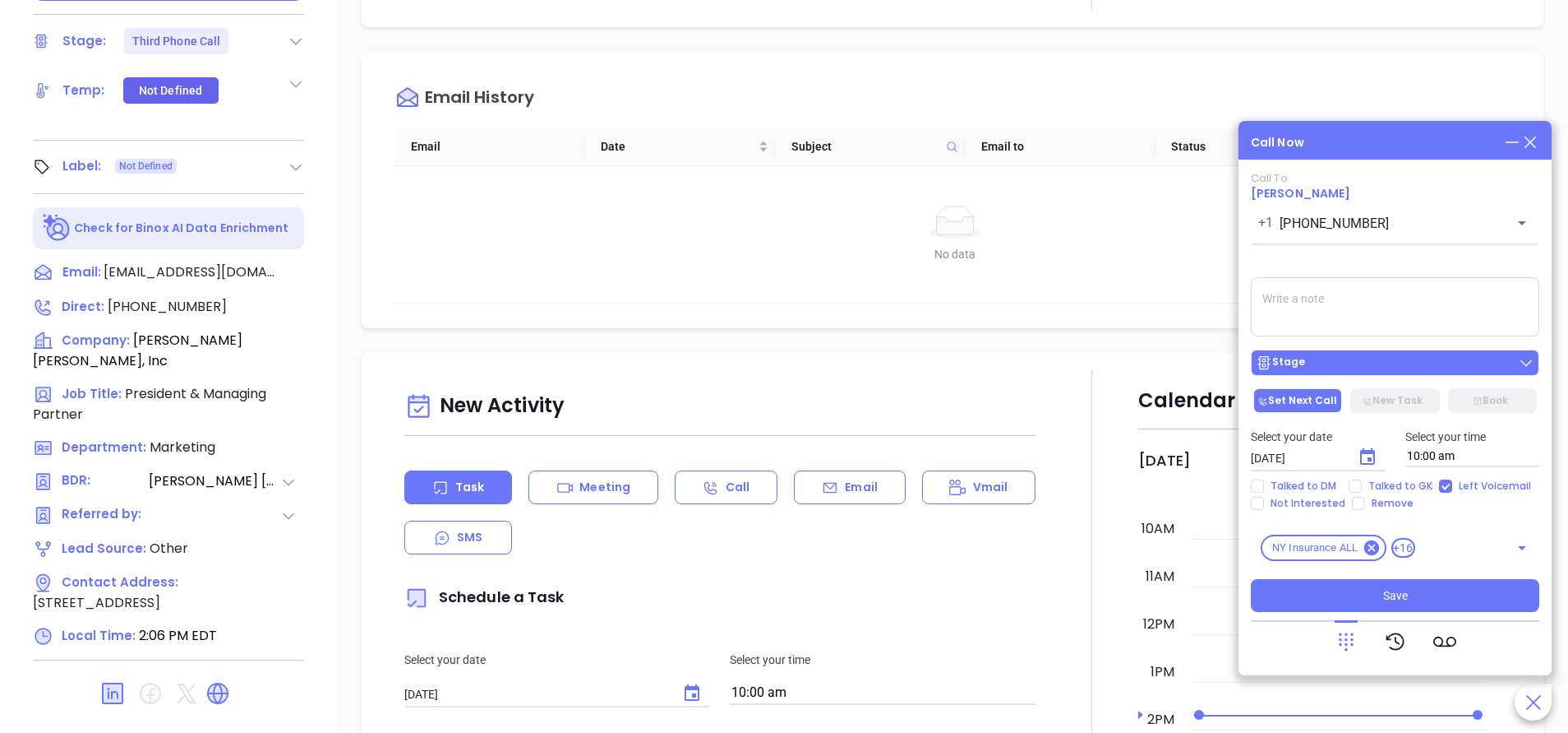
click at [1380, 366] on div "Stage" at bounding box center [1395, 362] width 279 height 17
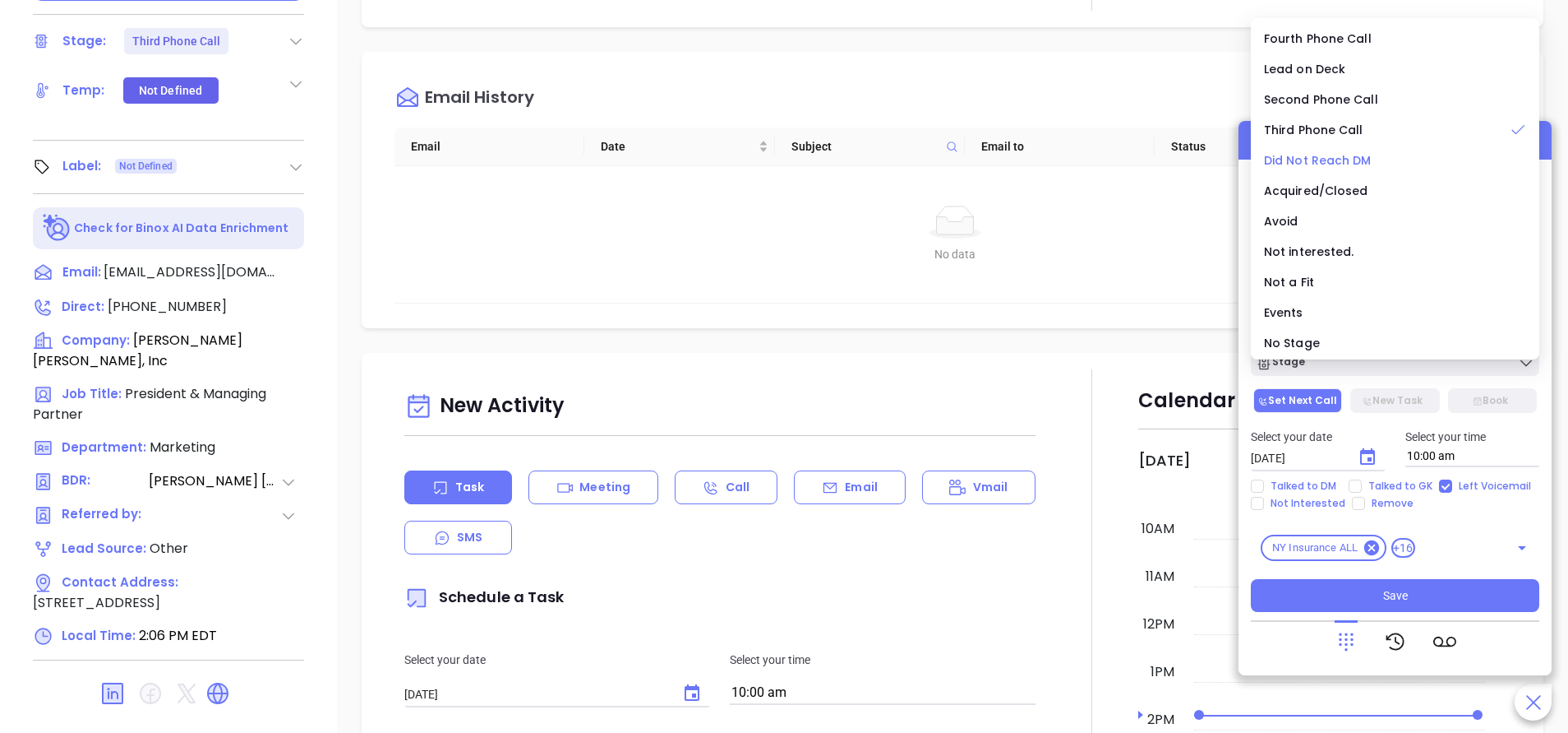
click at [1326, 159] on span "Did Not Reach DM" at bounding box center [1318, 160] width 108 height 17
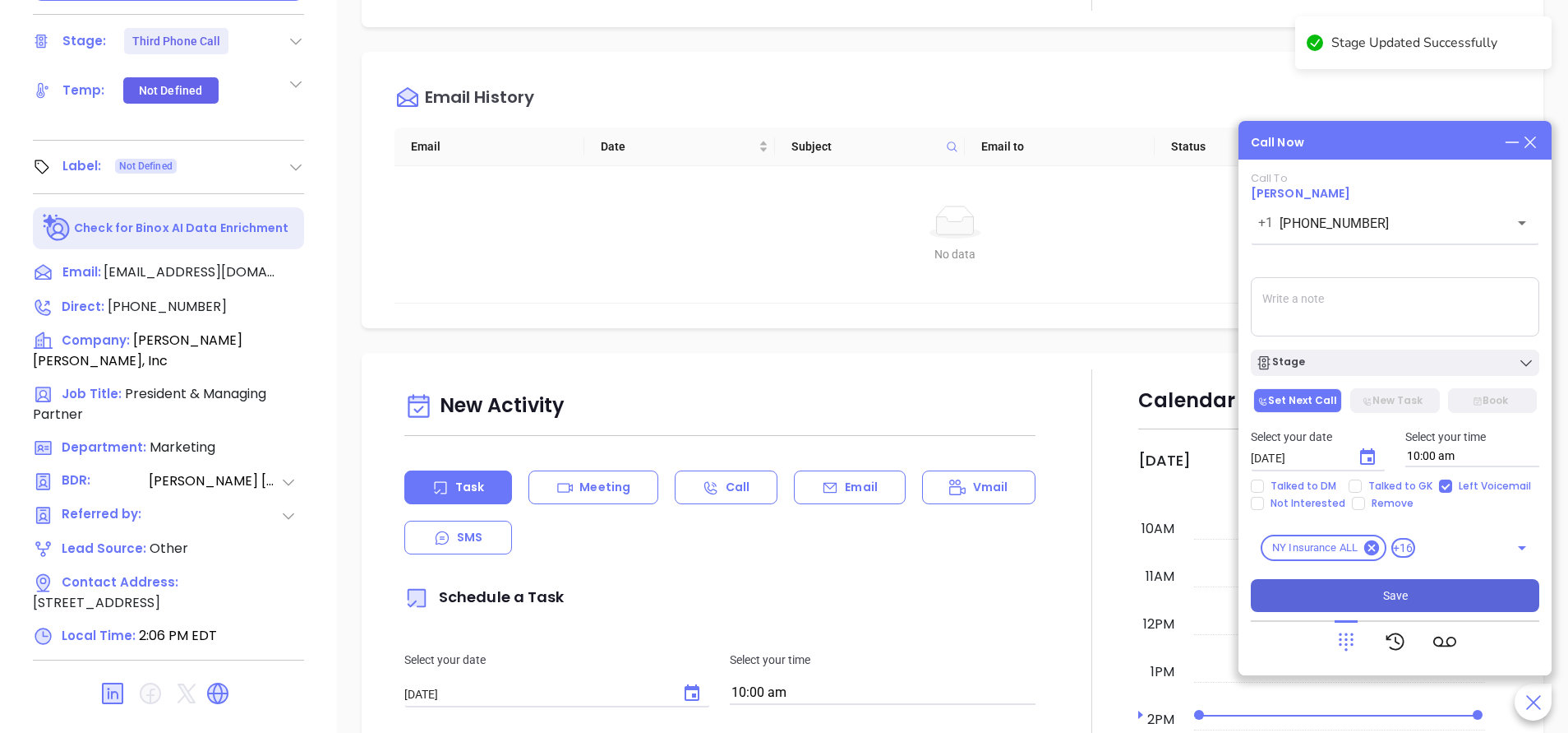
click at [1343, 594] on button "Save" at bounding box center [1395, 595] width 288 height 33
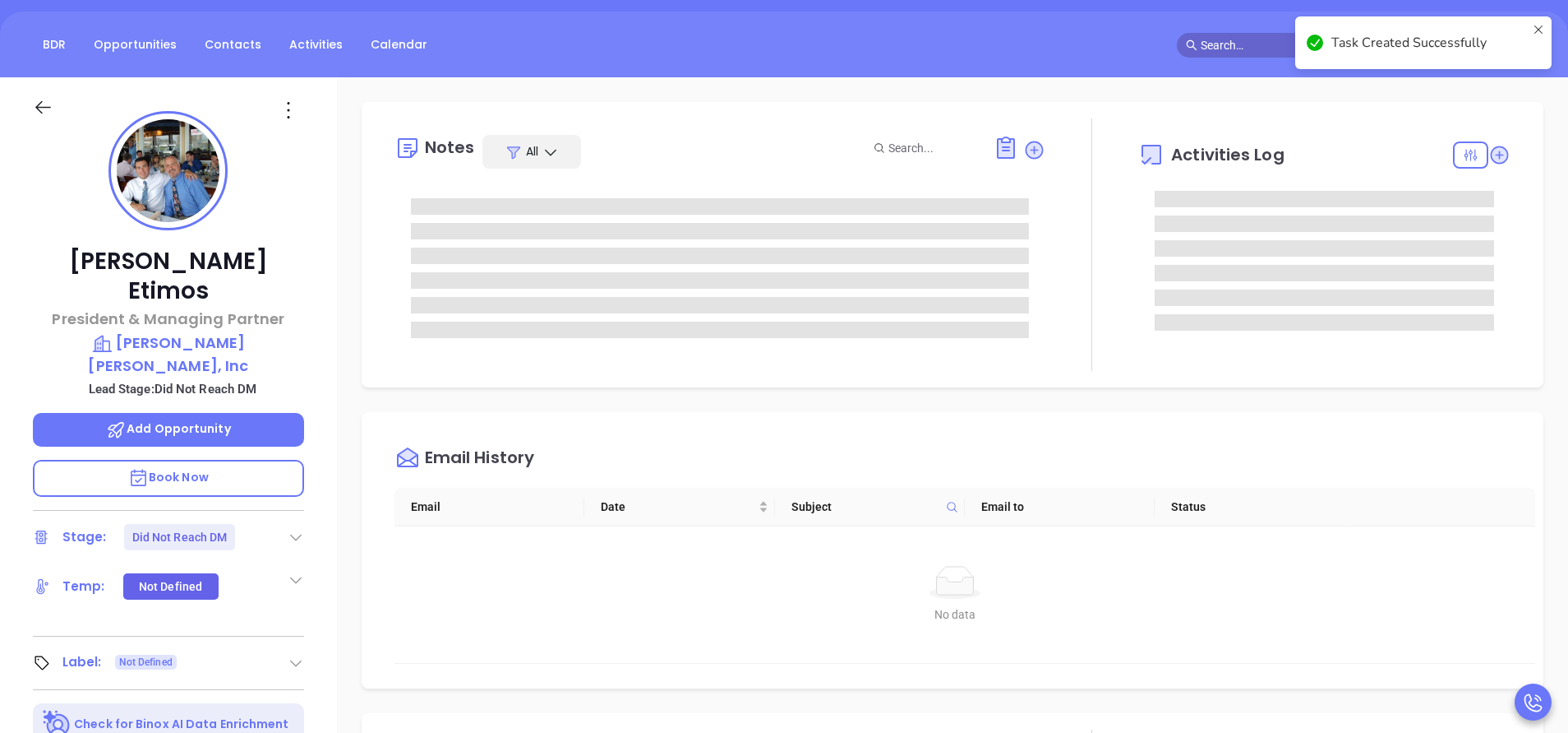
scroll to position [27, 0]
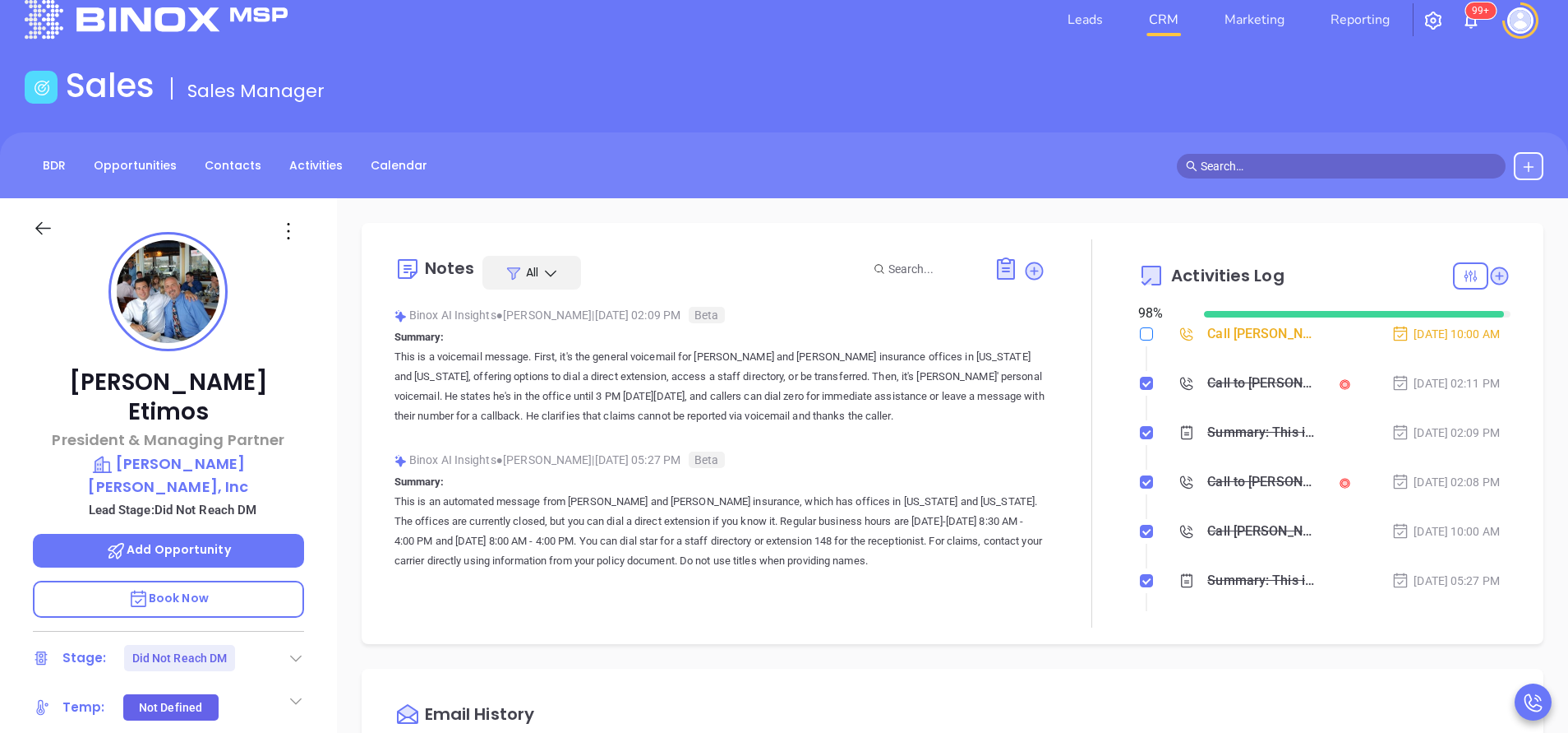
click at [1140, 342] on label at bounding box center [1146, 334] width 13 height 18
click at [1140, 341] on input "checkbox" at bounding box center [1146, 334] width 13 height 13
checkbox input "true"
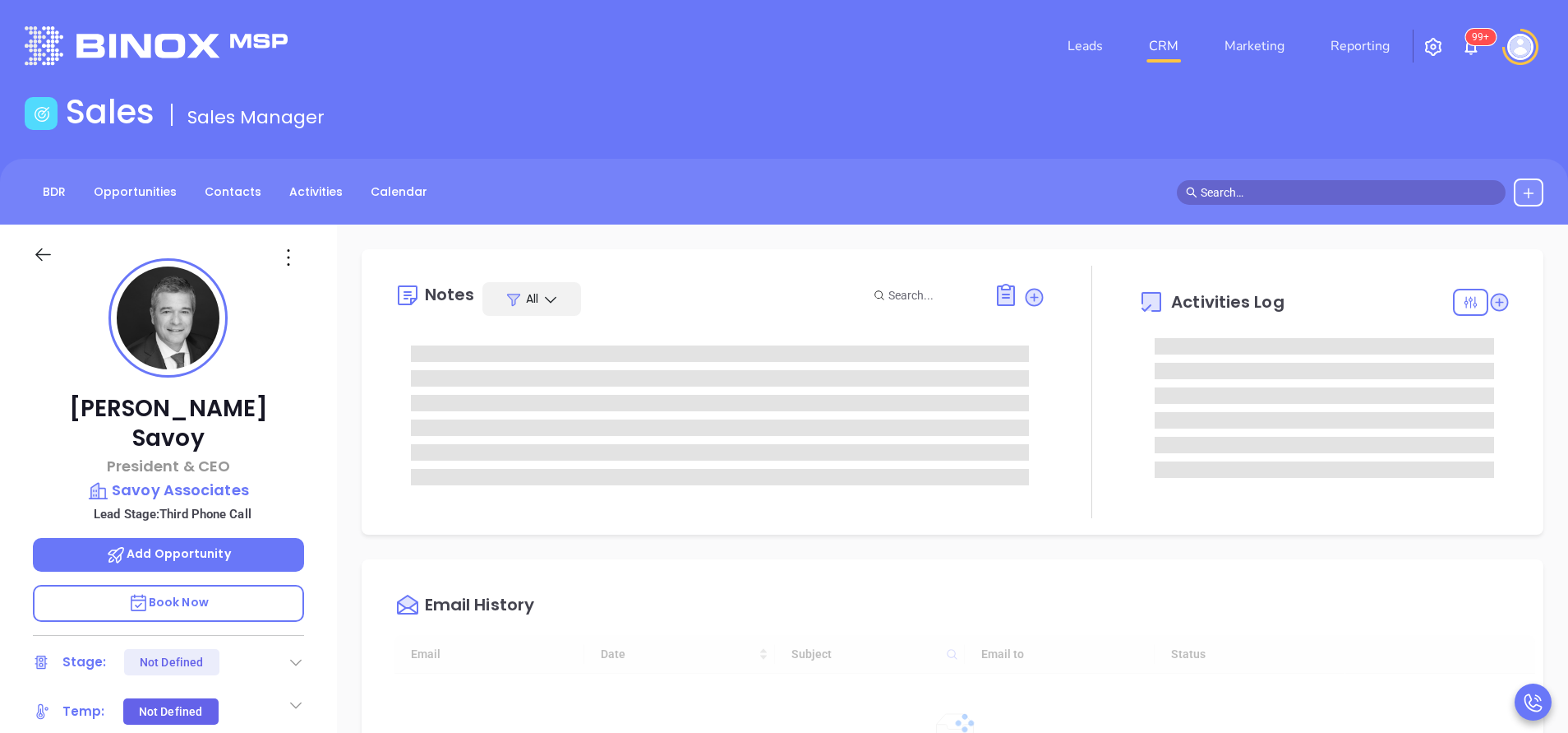
type input "[DATE]"
type input "[PERSON_NAME]"
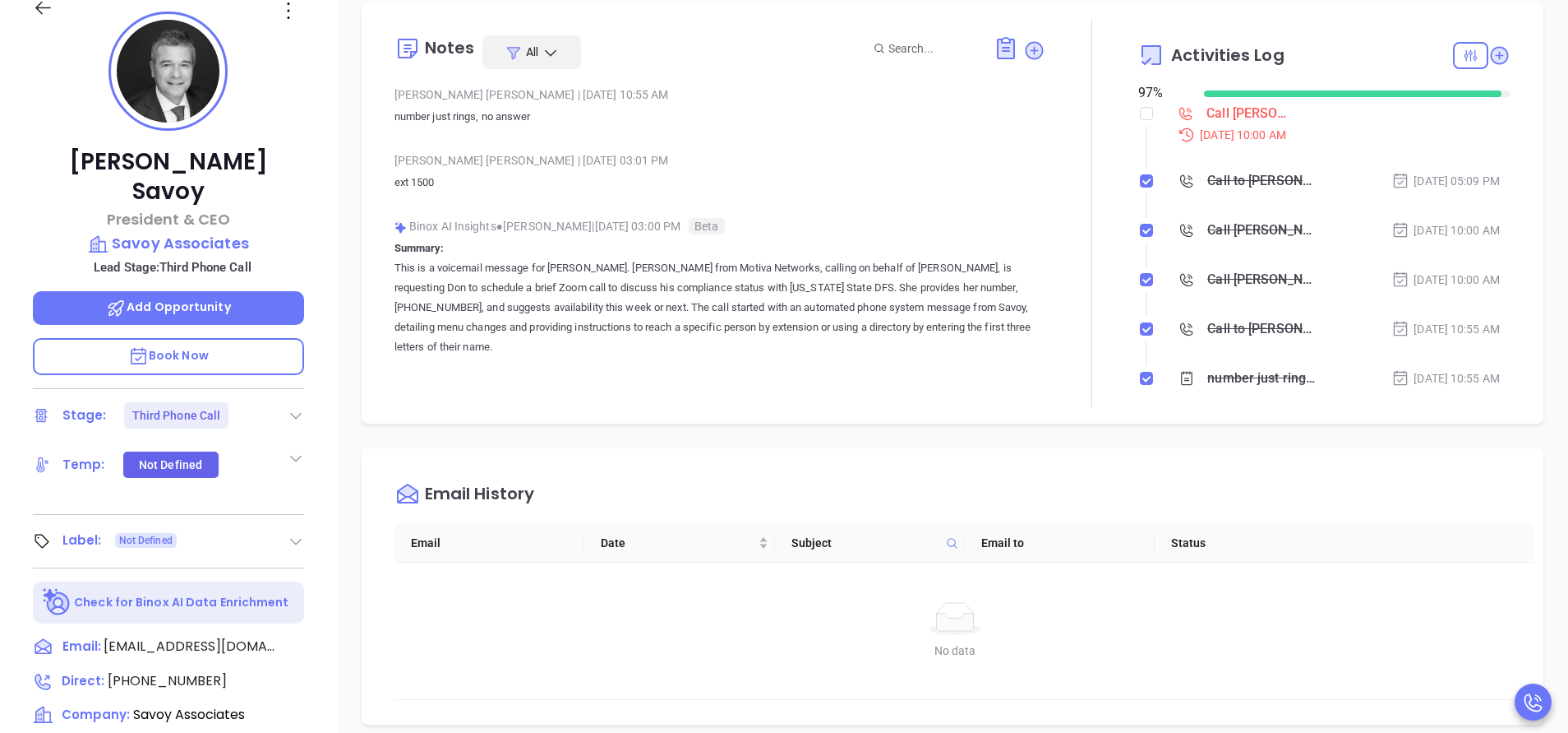
scroll to position [493, 0]
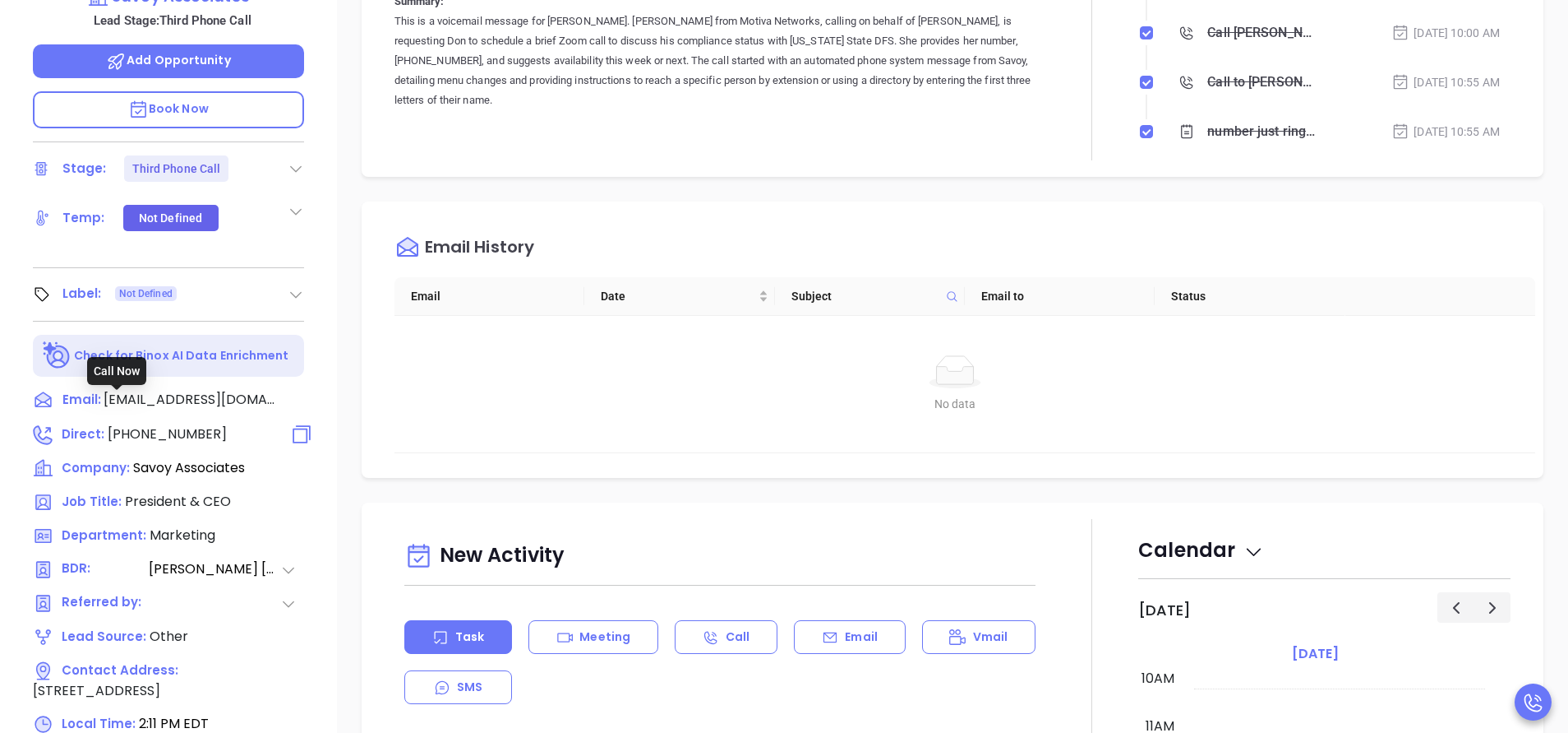
click at [172, 424] on span "[PHONE_NUMBER]" at bounding box center [167, 433] width 119 height 19
type input "[PHONE_NUMBER]"
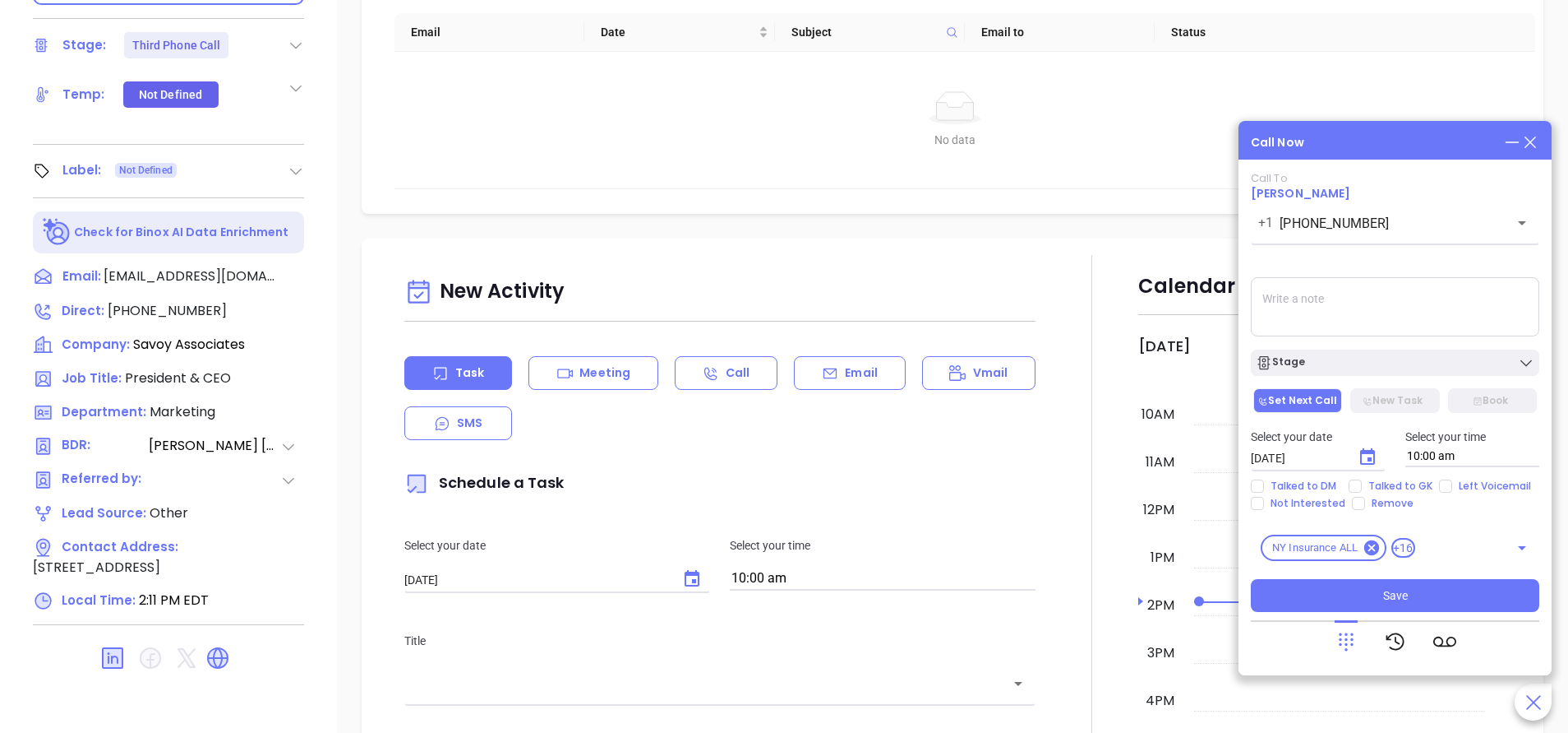
scroll to position [0, 0]
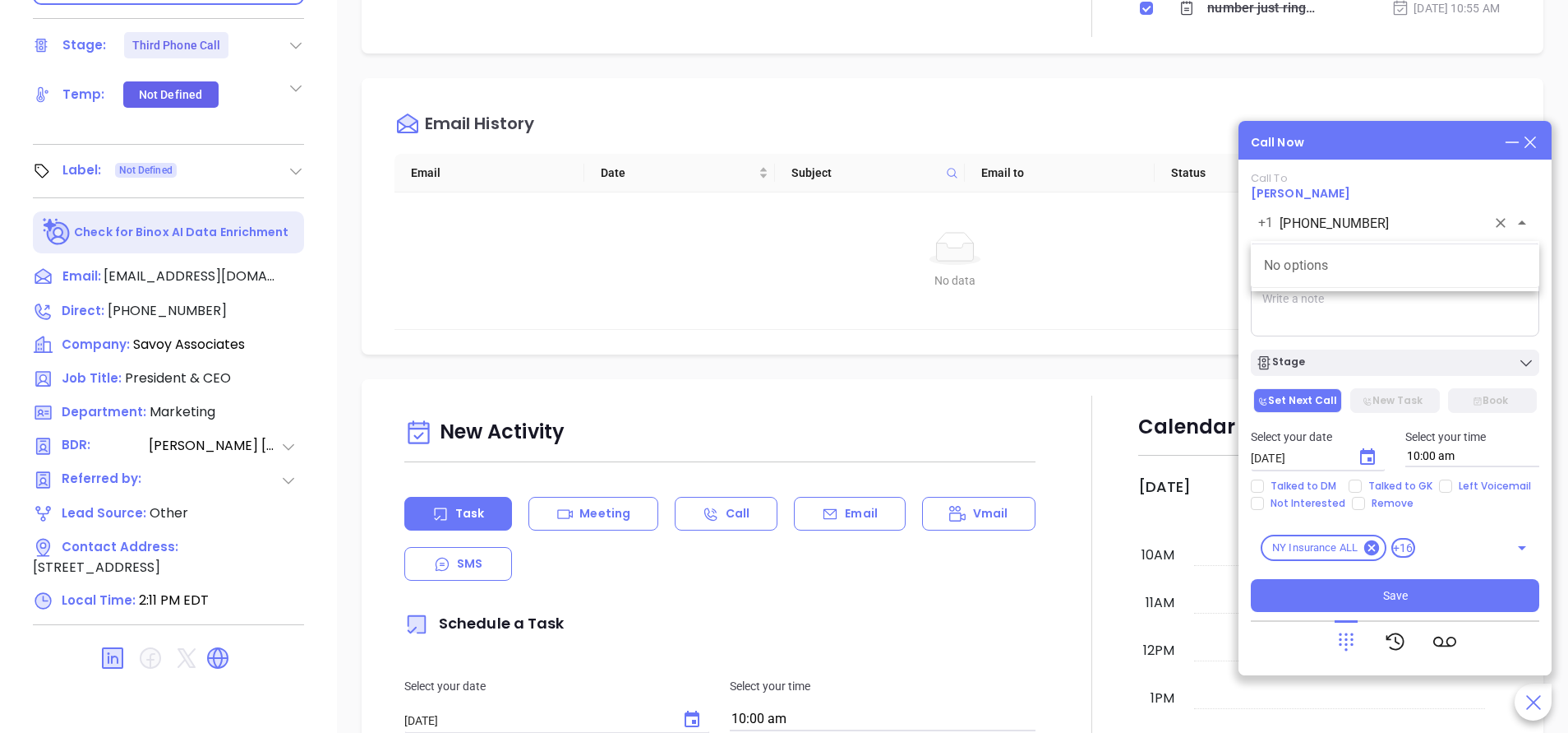
click at [1448, 232] on input "(516) 249-1502" at bounding box center [1382, 223] width 206 height 19
click at [1508, 224] on icon "Clear" at bounding box center [1501, 222] width 17 height 17
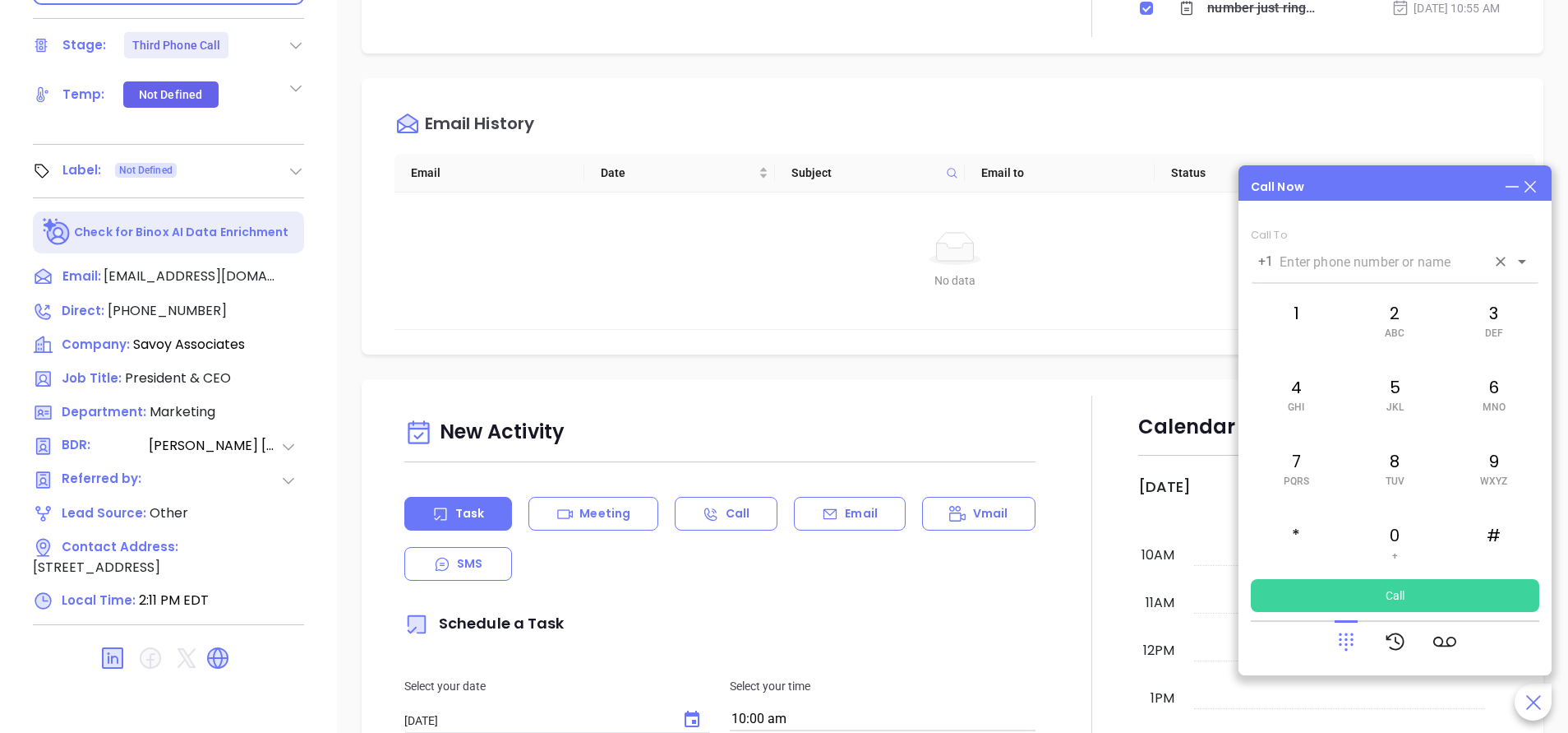
paste input "212.616.7090"
type input "212.616.7090"
click at [1438, 601] on button "Call" at bounding box center [1395, 595] width 288 height 33
drag, startPoint x: 1294, startPoint y: 250, endPoint x: 1369, endPoint y: 221, distance: 80.4
click at [1369, 221] on div "Call Now Call To +1 ​ 1 2 ABC 3 DEF 4 GHI 5 JKL 6 MNO 7 PQRS 8 TUV 9 WXYZ * 0 +…" at bounding box center [1395, 421] width 313 height 510
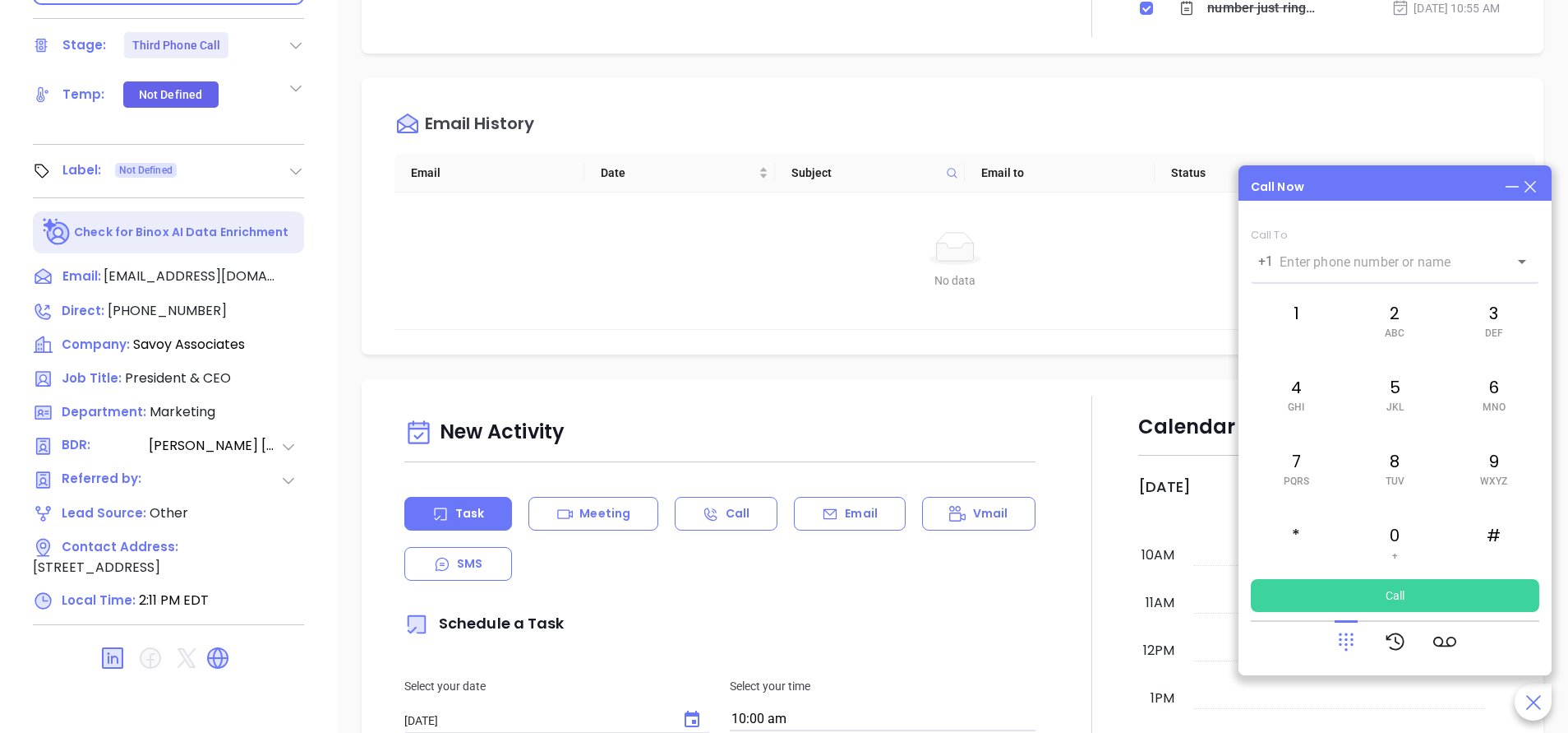
drag, startPoint x: 1319, startPoint y: 251, endPoint x: 1325, endPoint y: 225, distance: 26.7
click at [1325, 225] on div "Call Now Call To +1 ​ 1 2 ABC 3 DEF 4 GHI 5 JKL 6 MNO 7 PQRS 8 TUV 9 WXYZ * 0 +…" at bounding box center [1395, 421] width 313 height 510
click at [1287, 265] on input "text" at bounding box center [1382, 261] width 206 height 19
paste input "212.616.7090"
type input "212.616.7090"
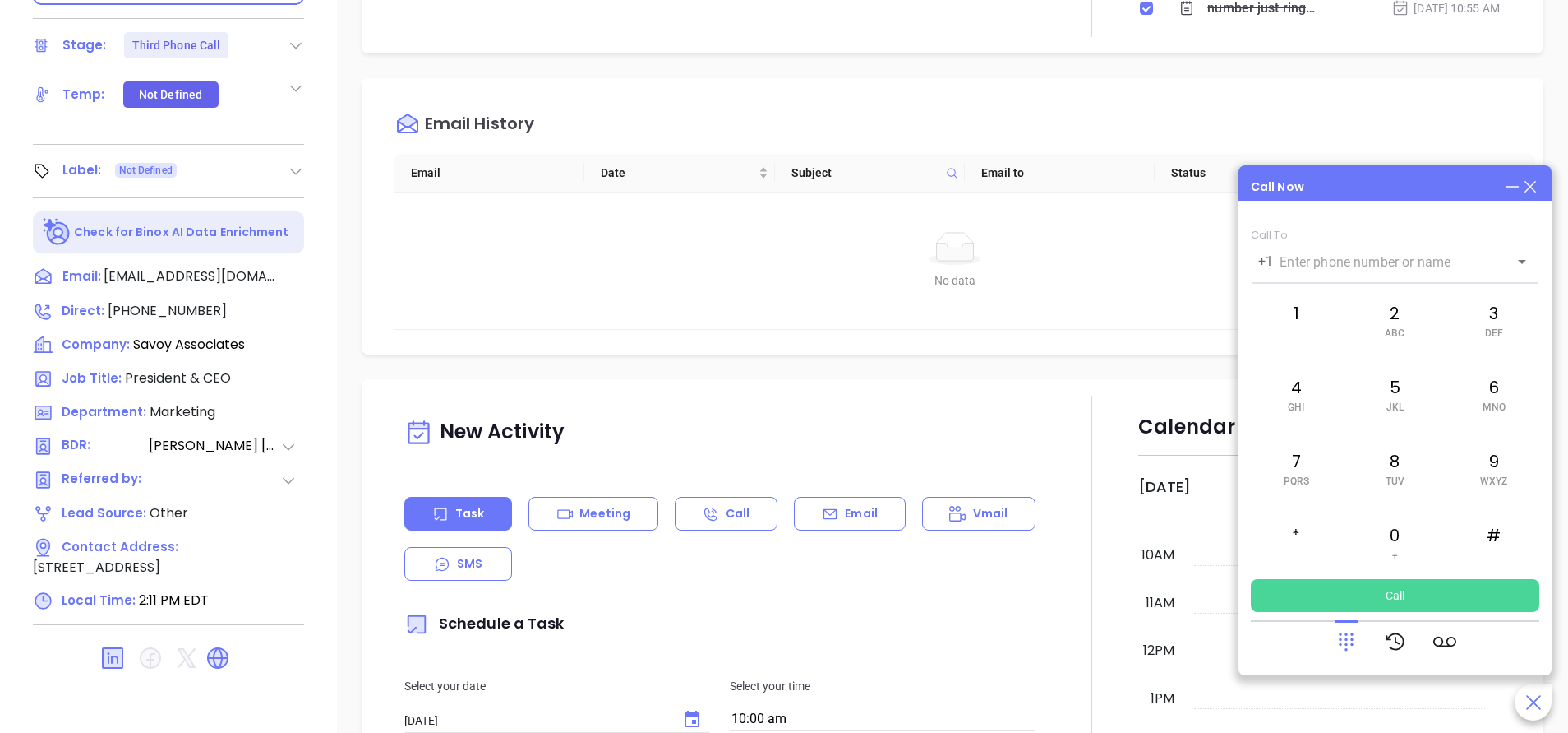
click at [1441, 601] on button "Call" at bounding box center [1395, 595] width 288 height 33
click at [1324, 630] on div at bounding box center [1395, 641] width 288 height 42
drag, startPoint x: 1346, startPoint y: 634, endPoint x: 1353, endPoint y: 622, distance: 13.9
click at [1347, 634] on icon at bounding box center [1346, 642] width 15 height 18
drag, startPoint x: 1357, startPoint y: 631, endPoint x: 1349, endPoint y: 636, distance: 9.4
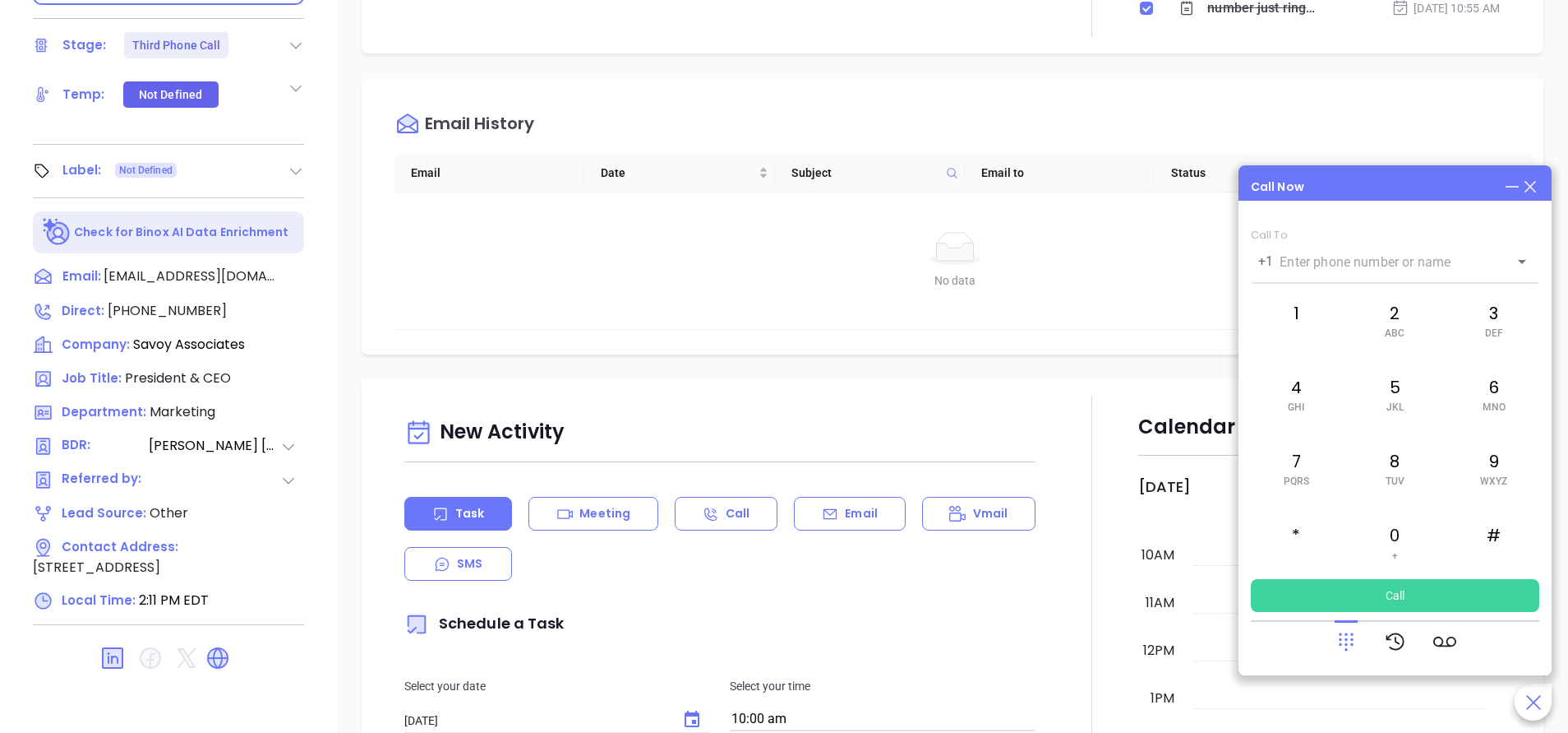
click at [1350, 634] on icon at bounding box center [1347, 642] width 23 height 23
click at [1349, 636] on icon at bounding box center [1347, 642] width 23 height 23
drag, startPoint x: 1381, startPoint y: 592, endPoint x: 1451, endPoint y: 224, distance: 374.6
click at [1449, 274] on div "Call To +1 ​ 1 2 ABC 3 DEF 4 GHI 5 JKL 6 MNO 7 PQRS 8 TUV 9 WXYZ * 0 + # Call" at bounding box center [1395, 420] width 288 height 383
click at [1533, 183] on icon at bounding box center [1530, 186] width 12 height 12
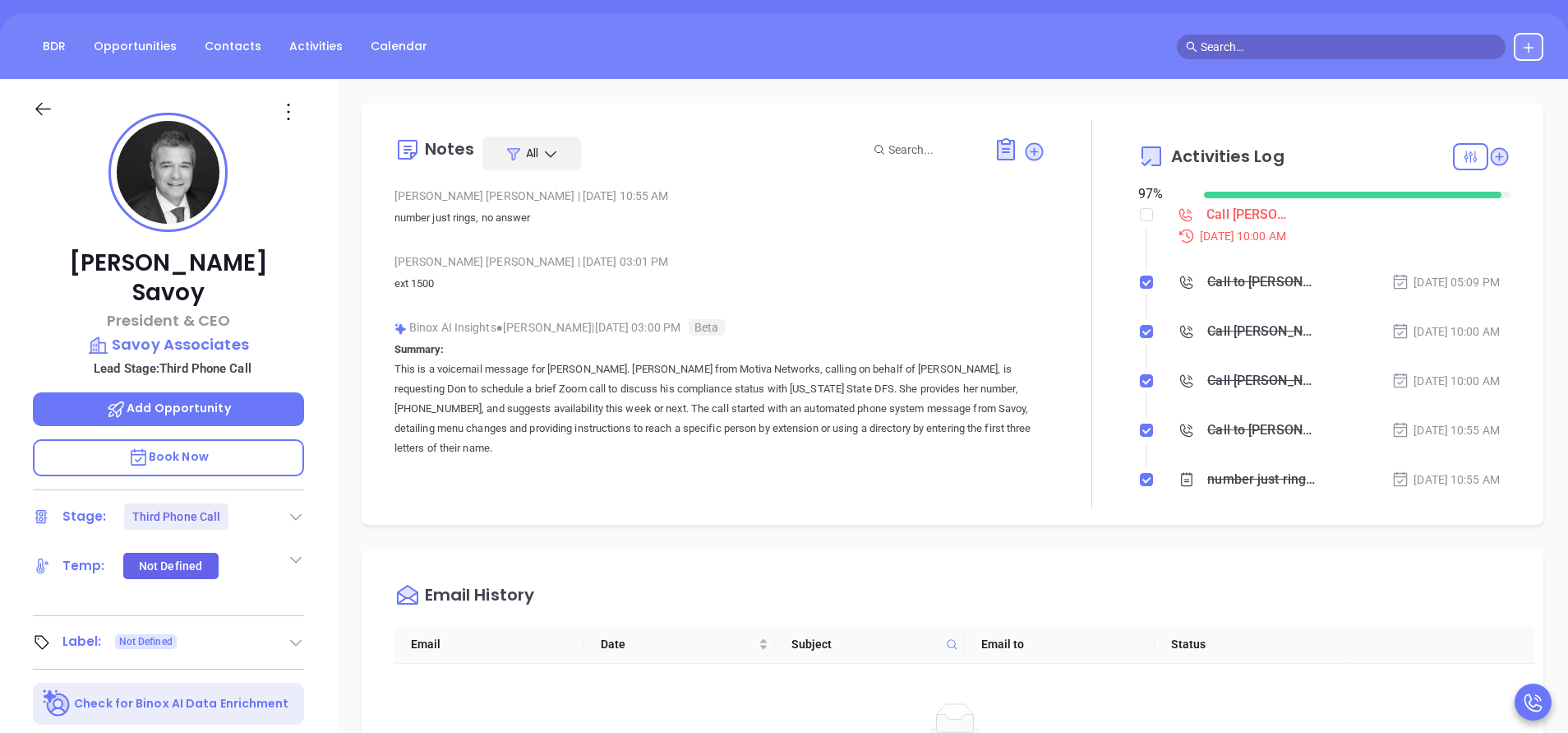
scroll to position [370, 0]
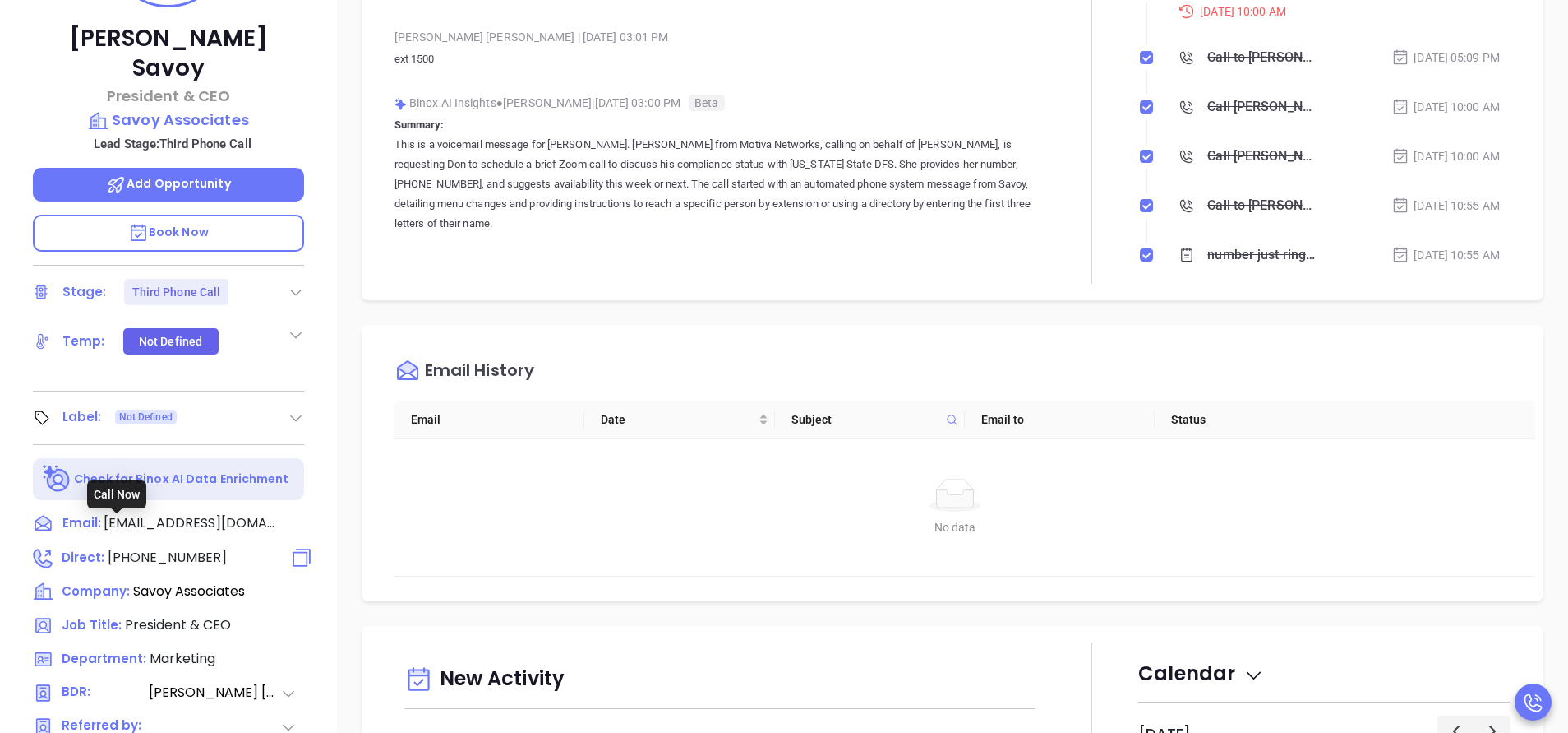
click at [185, 548] on span "(516) 249-1502" at bounding box center [167, 557] width 119 height 19
type input "(516) 249-1502"
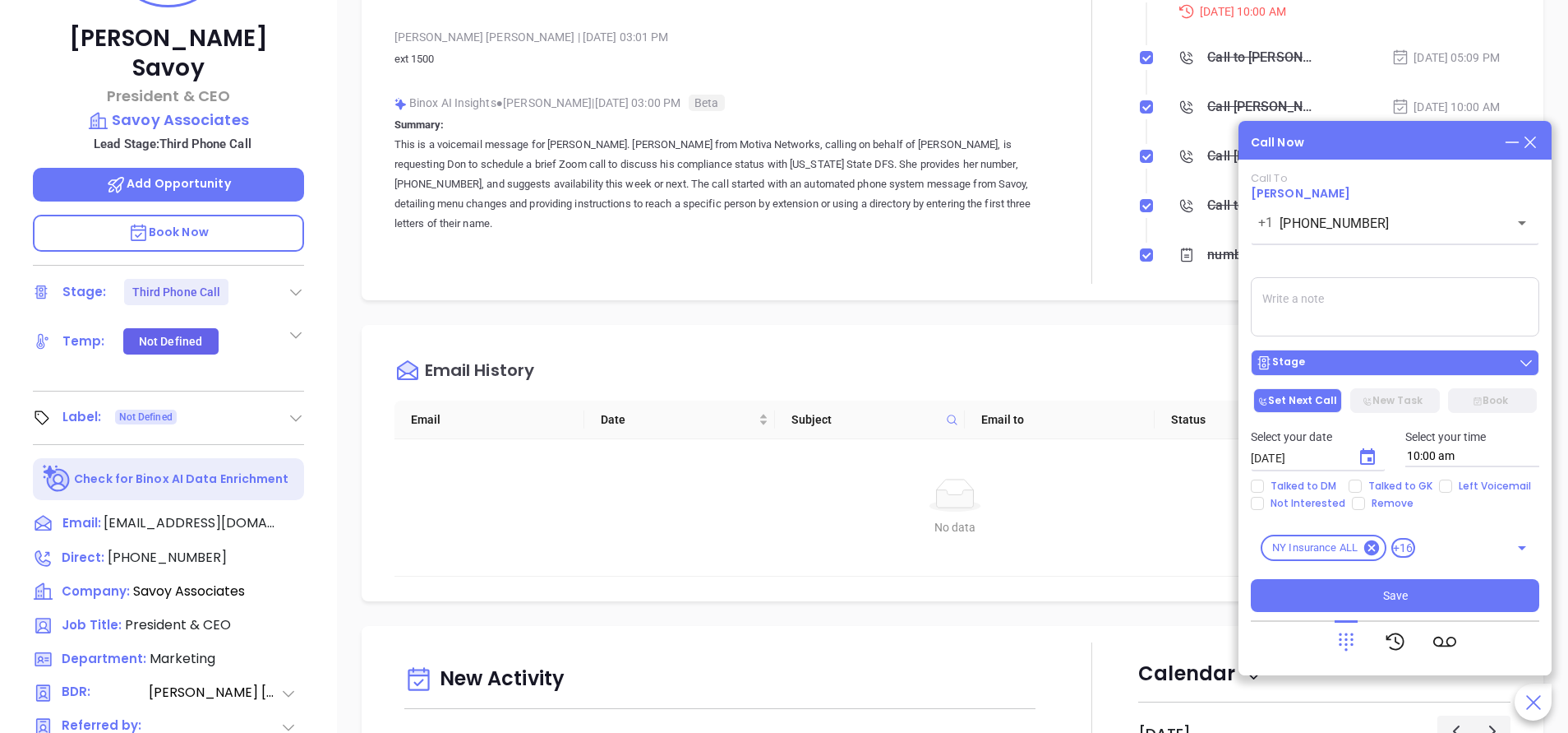
click at [1366, 363] on div "Stage" at bounding box center [1395, 362] width 279 height 17
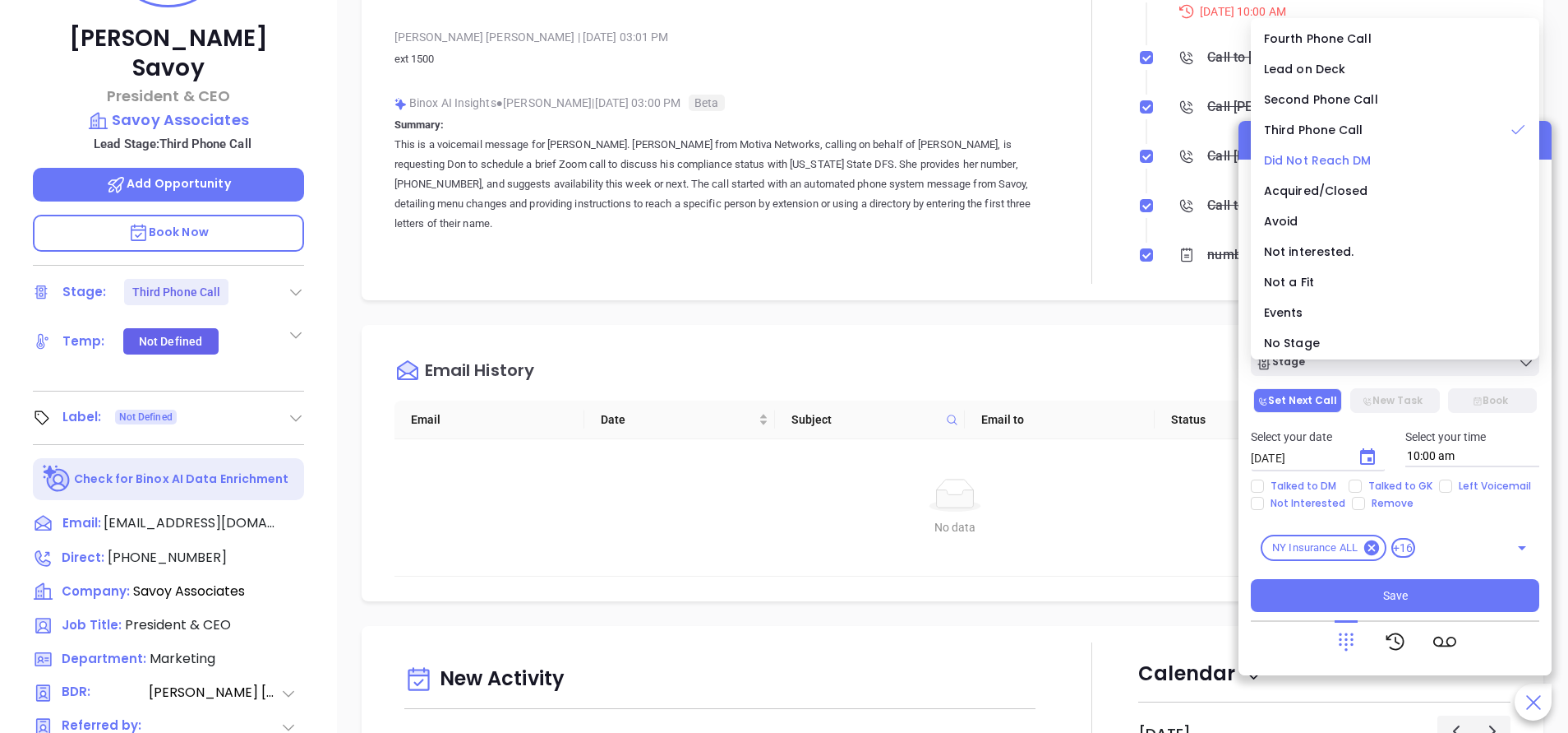
click at [1312, 159] on span "Did Not Reach DM" at bounding box center [1318, 160] width 108 height 17
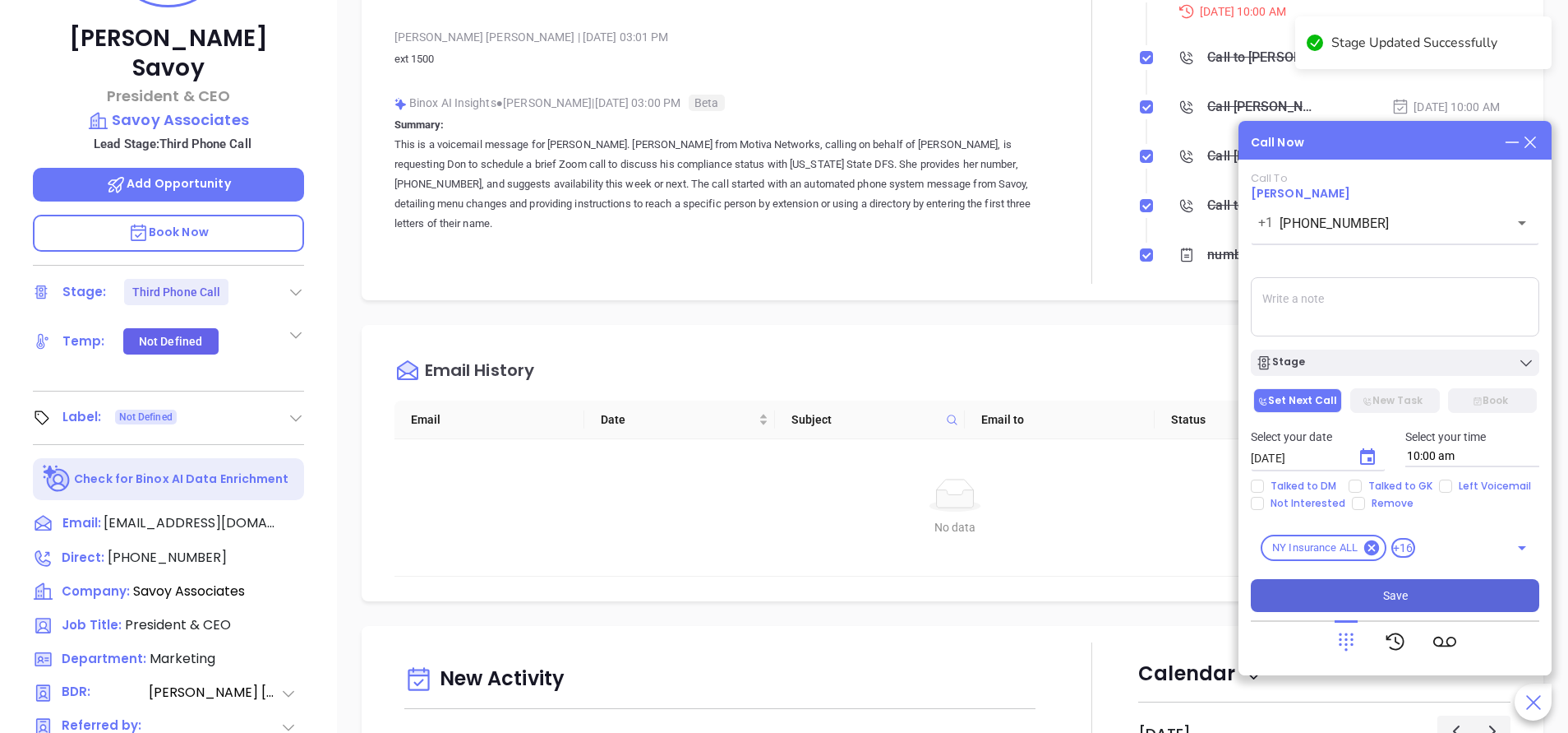
click at [1447, 592] on button "Save" at bounding box center [1395, 595] width 288 height 33
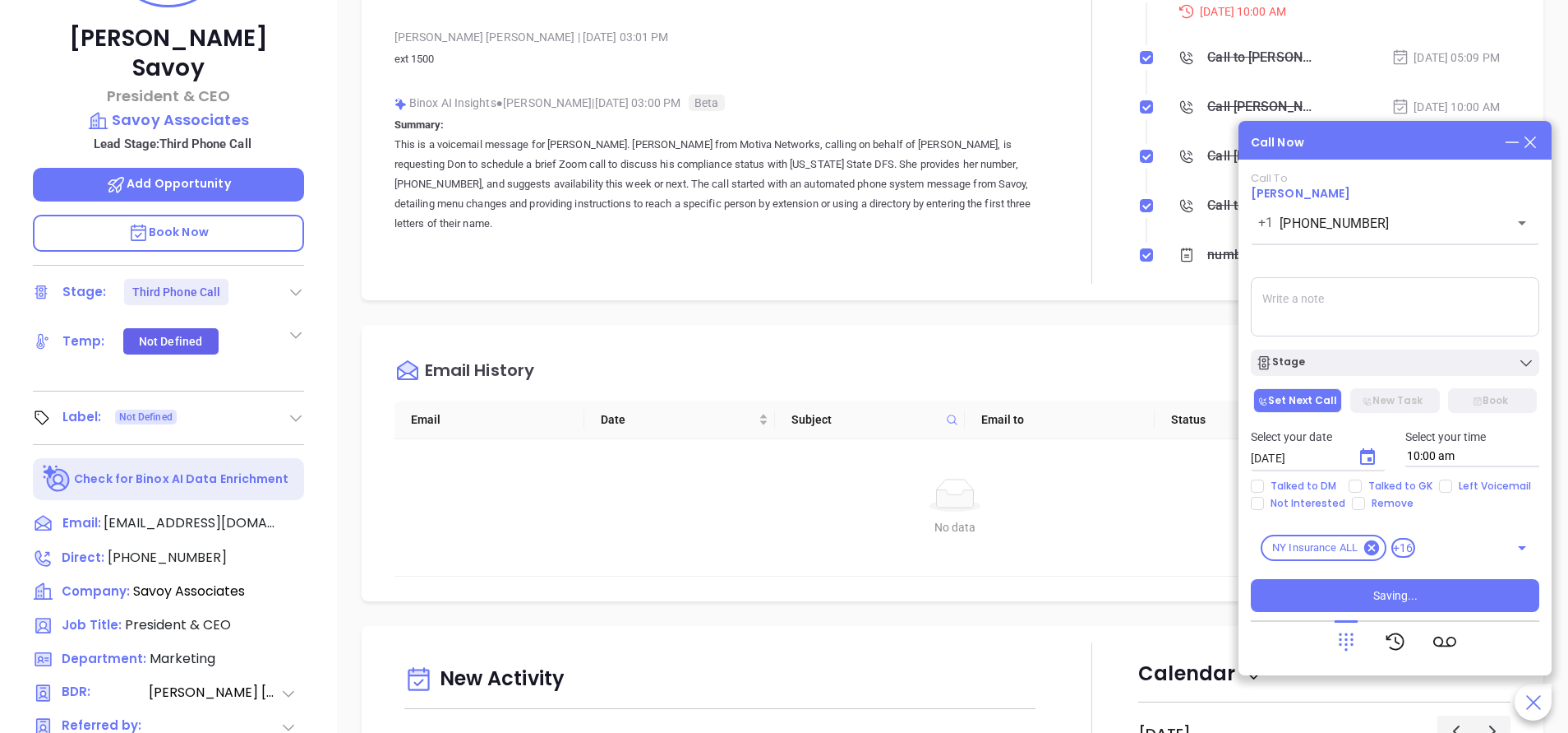
scroll to position [0, 0]
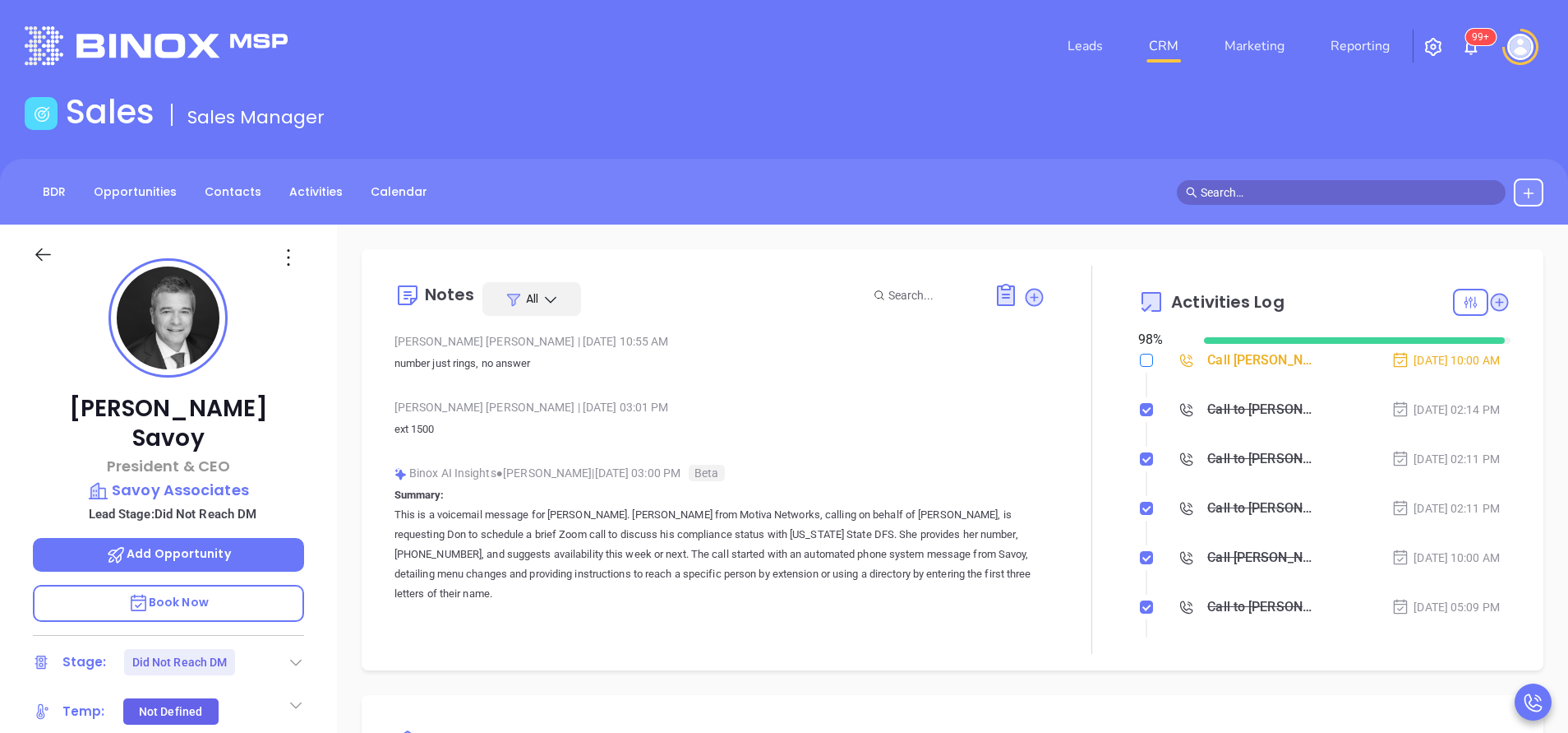
click at [1140, 359] on input "checkbox" at bounding box center [1146, 359] width 13 height 13
checkbox input "true"
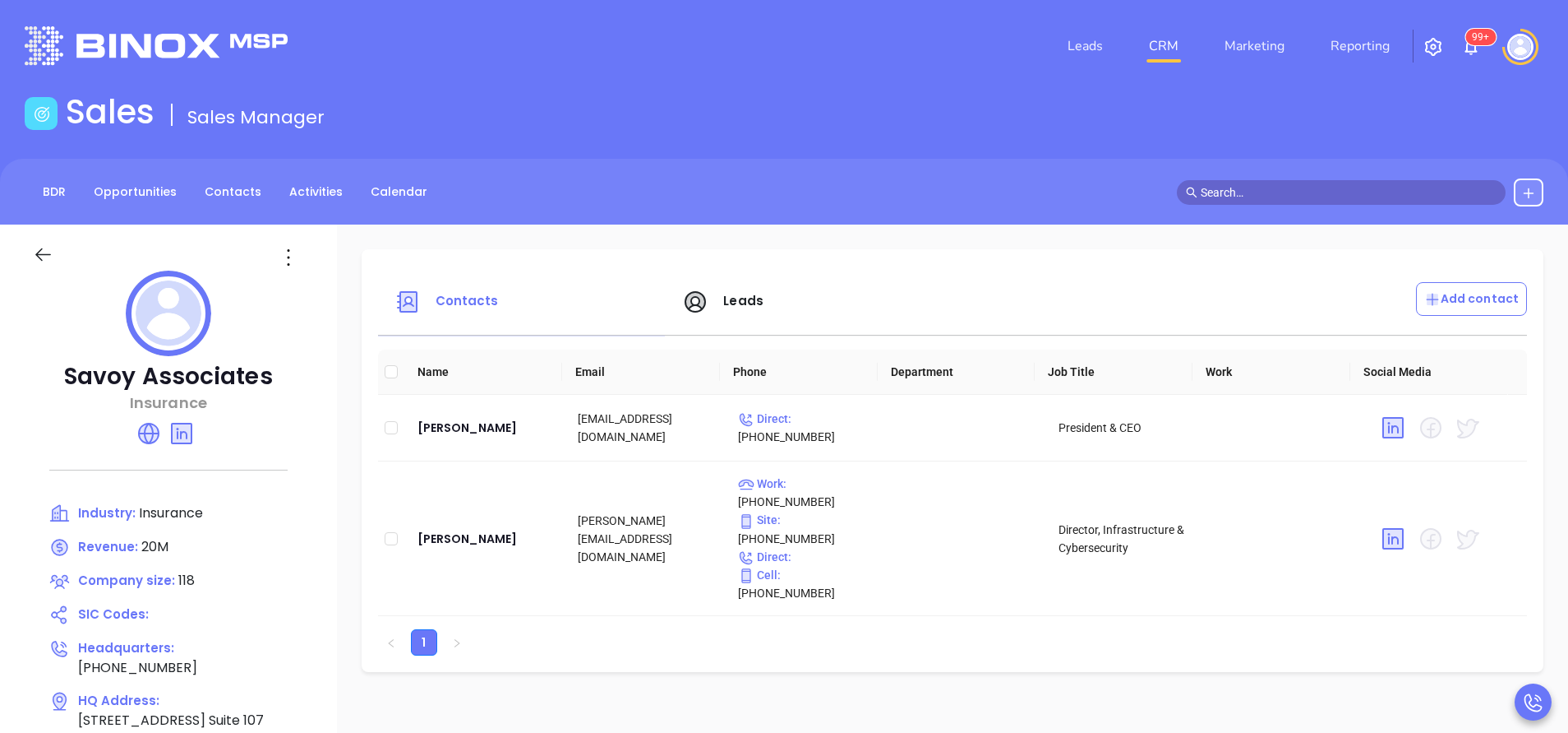
scroll to position [123, 0]
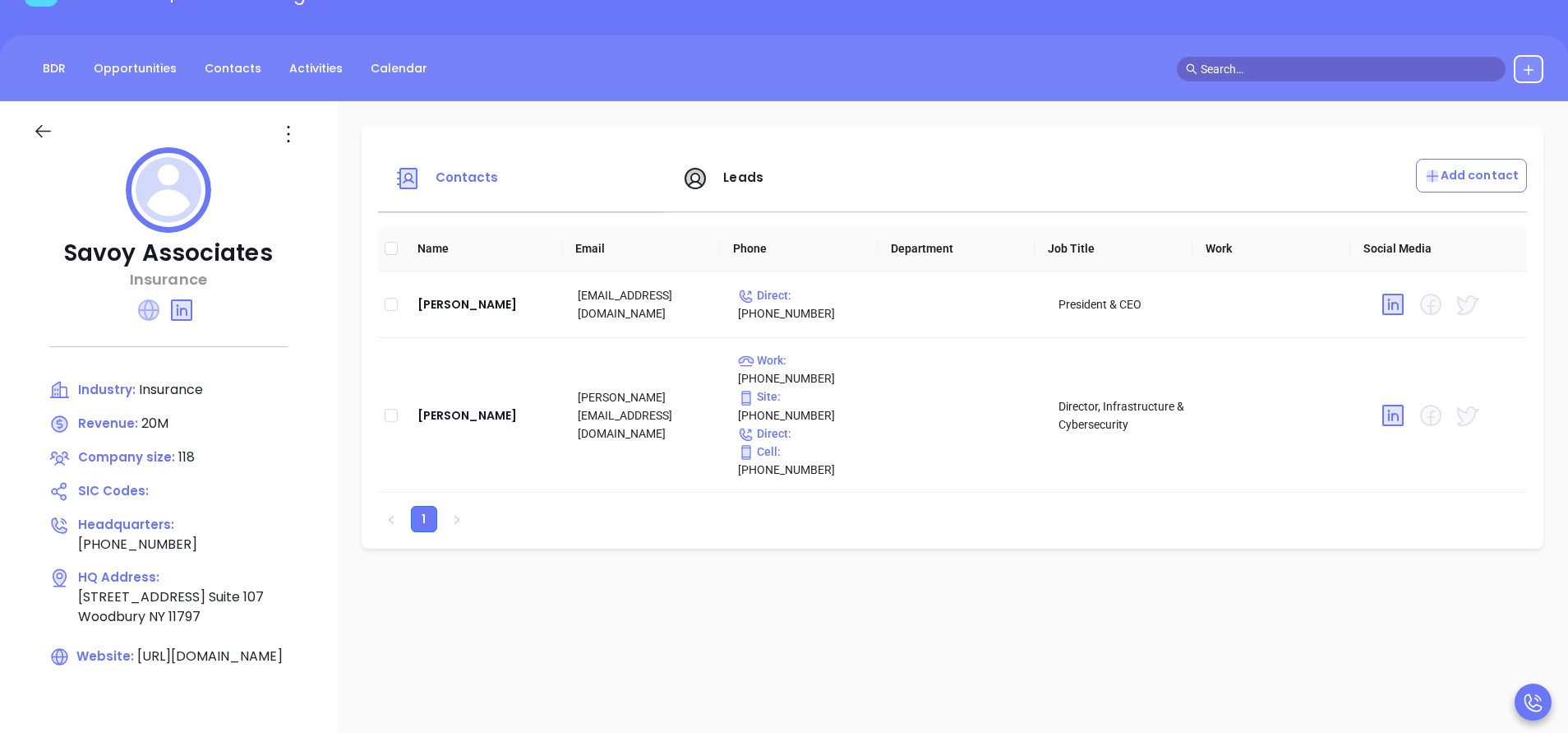
click at [141, 310] on icon at bounding box center [149, 310] width 21 height 21
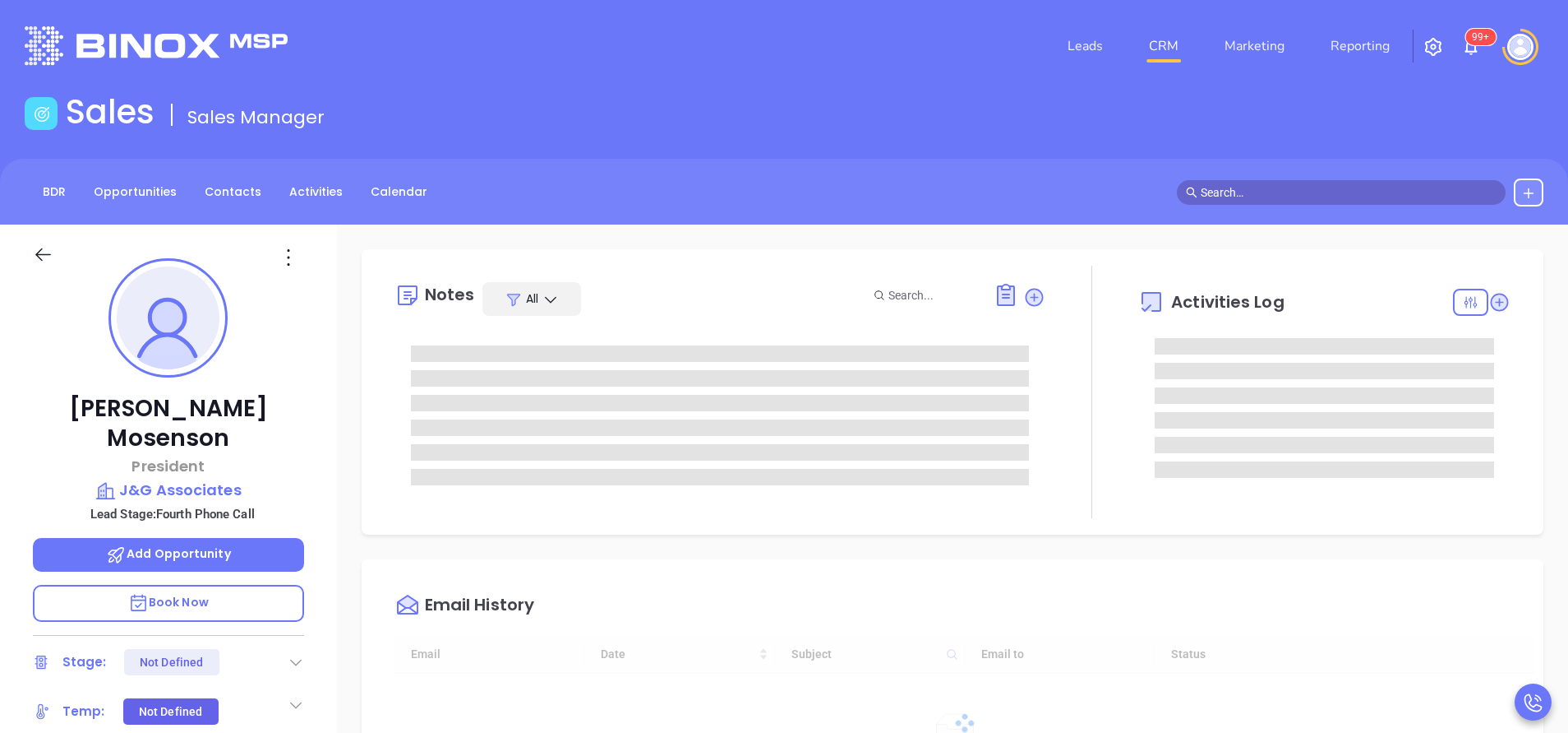
scroll to position [478, 0]
type input "[PERSON_NAME]"
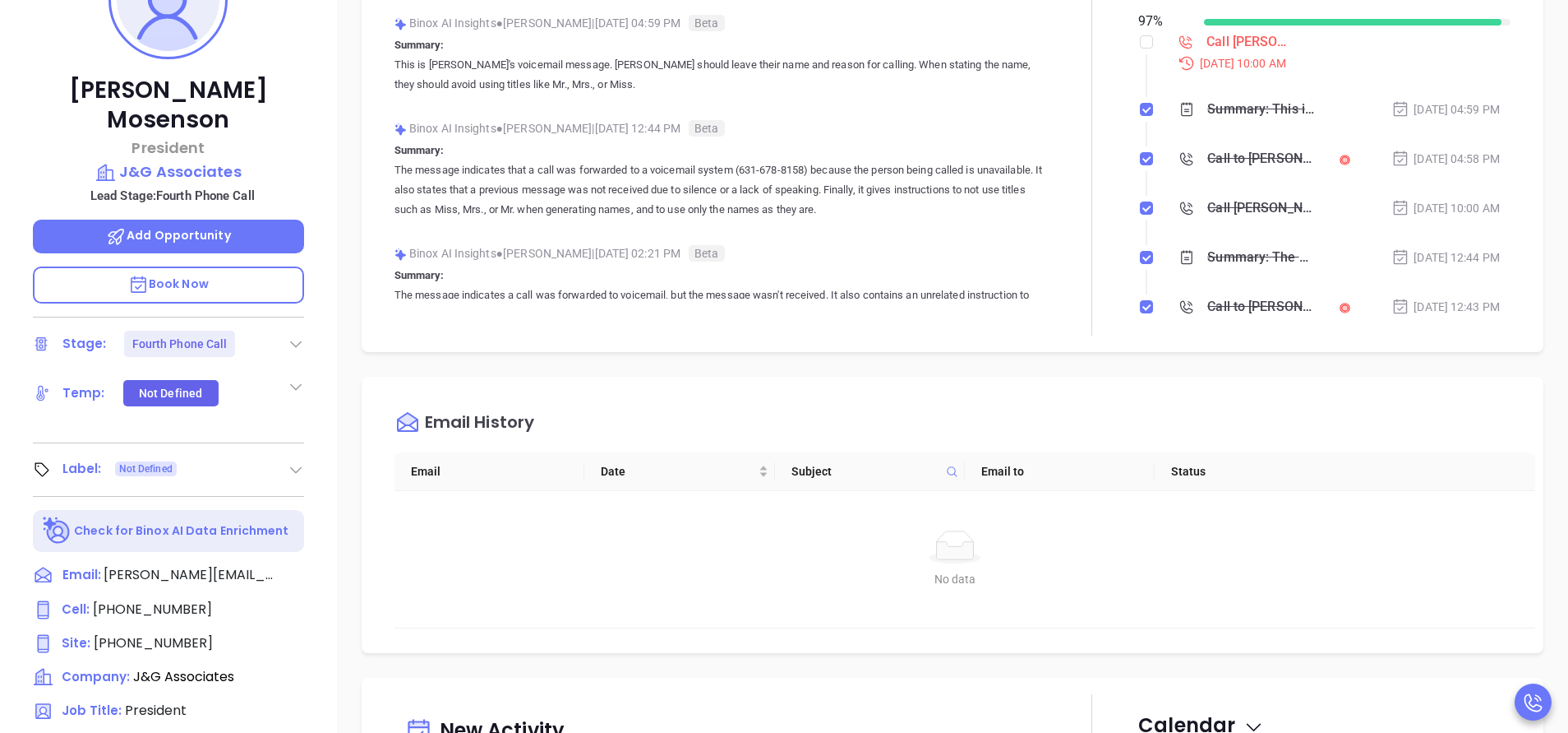
scroll to position [617, 0]
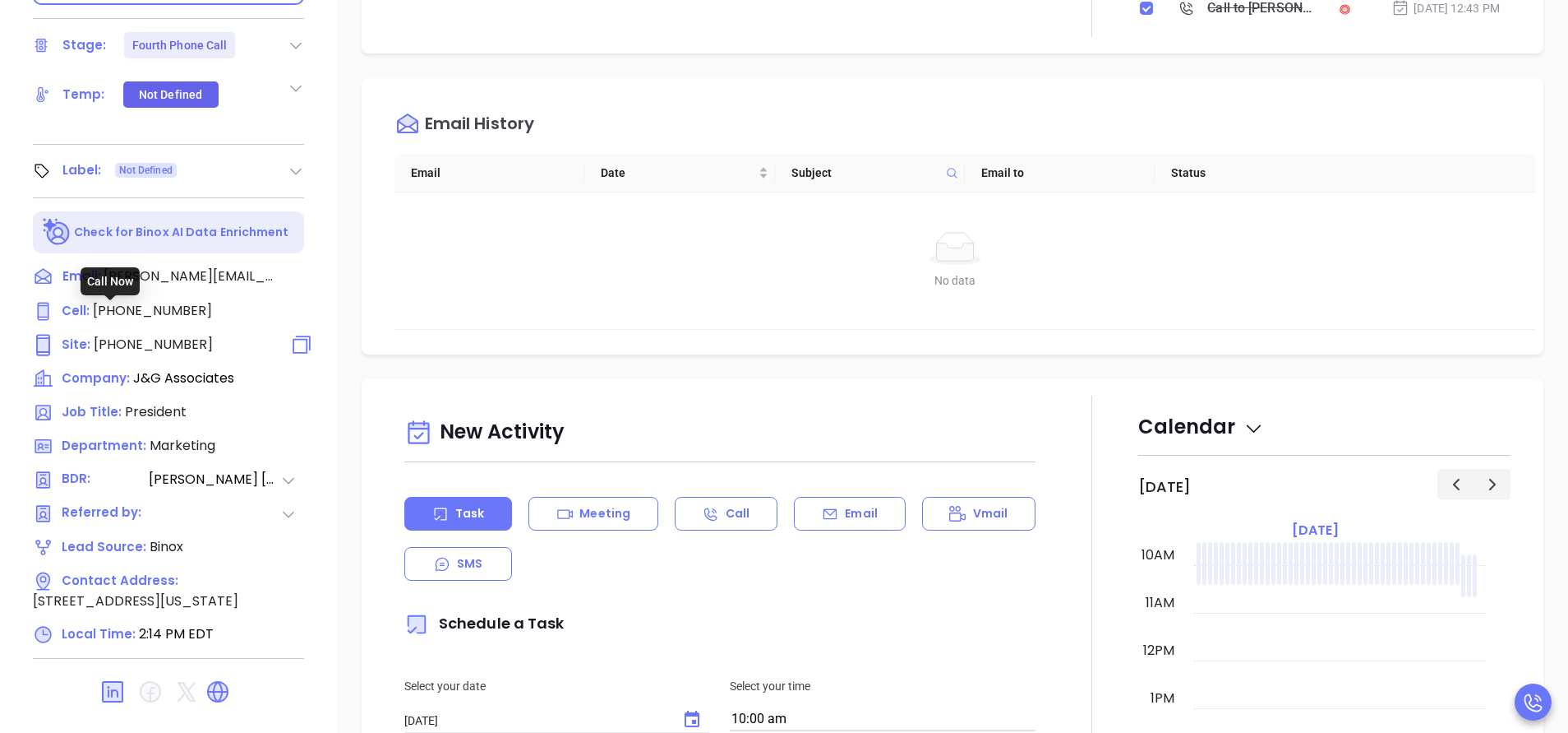
click at [180, 335] on span "[PHONE_NUMBER]" at bounding box center [153, 343] width 119 height 19
type input "[PHONE_NUMBER]"
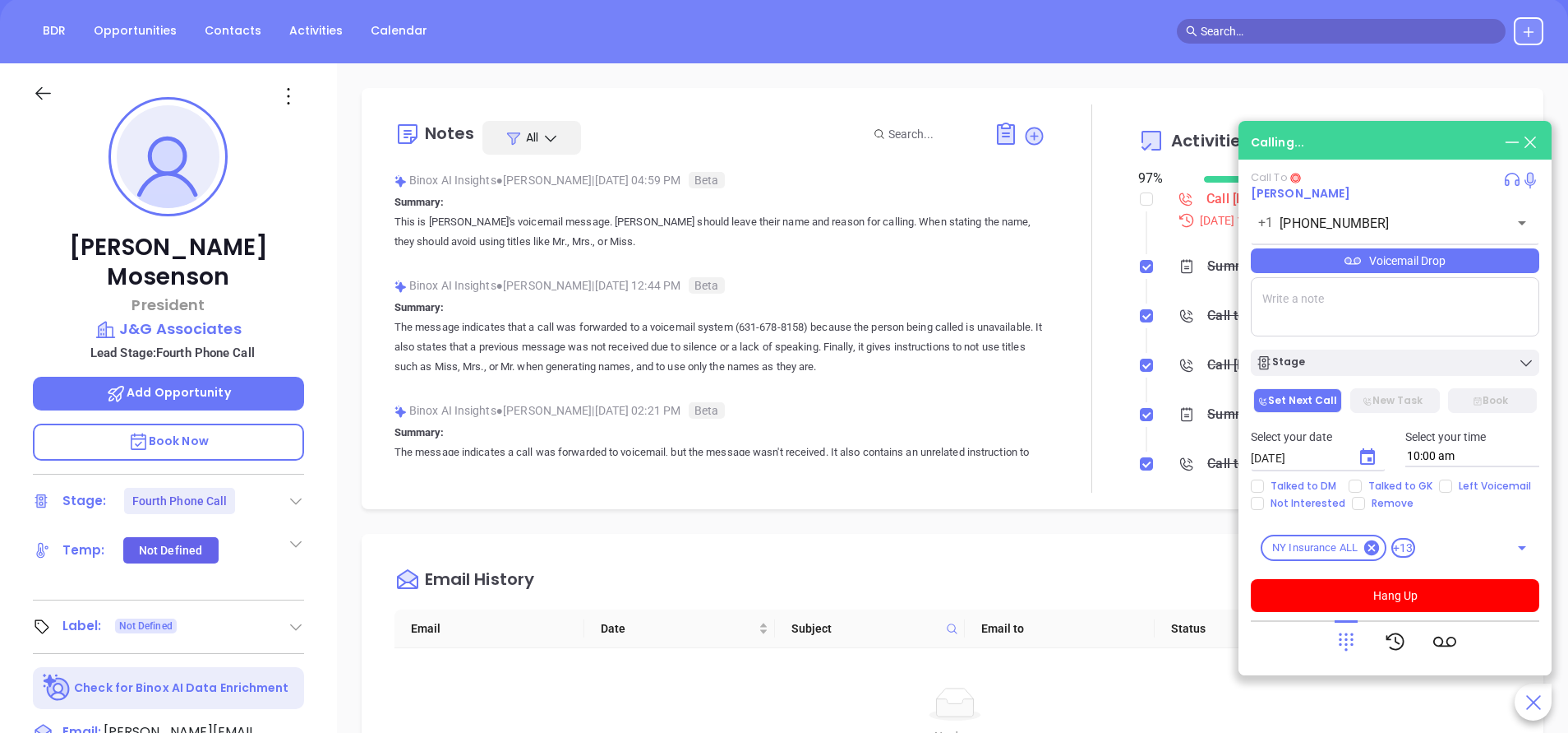
scroll to position [0, 0]
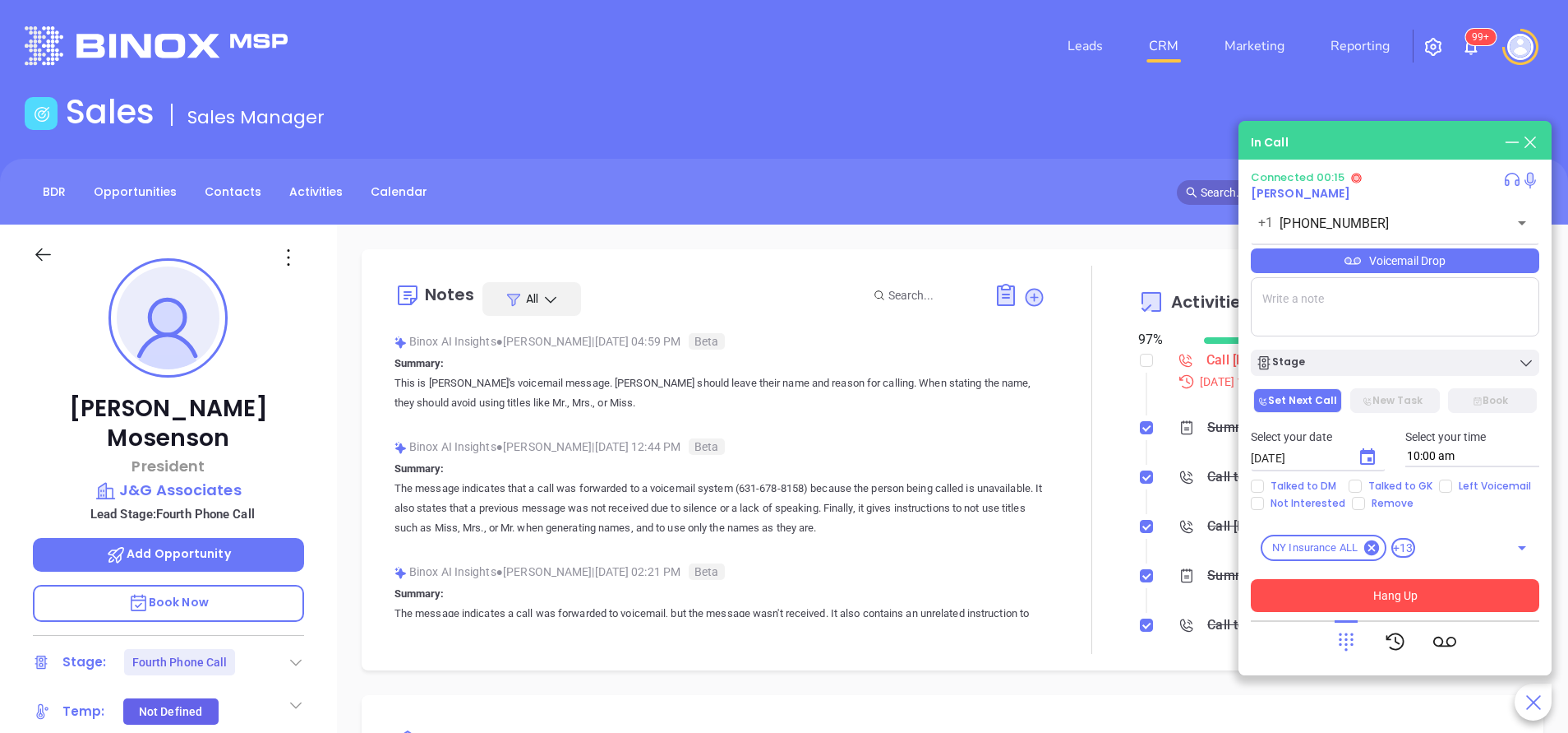
click at [1408, 597] on button "Hang Up" at bounding box center [1395, 595] width 288 height 33
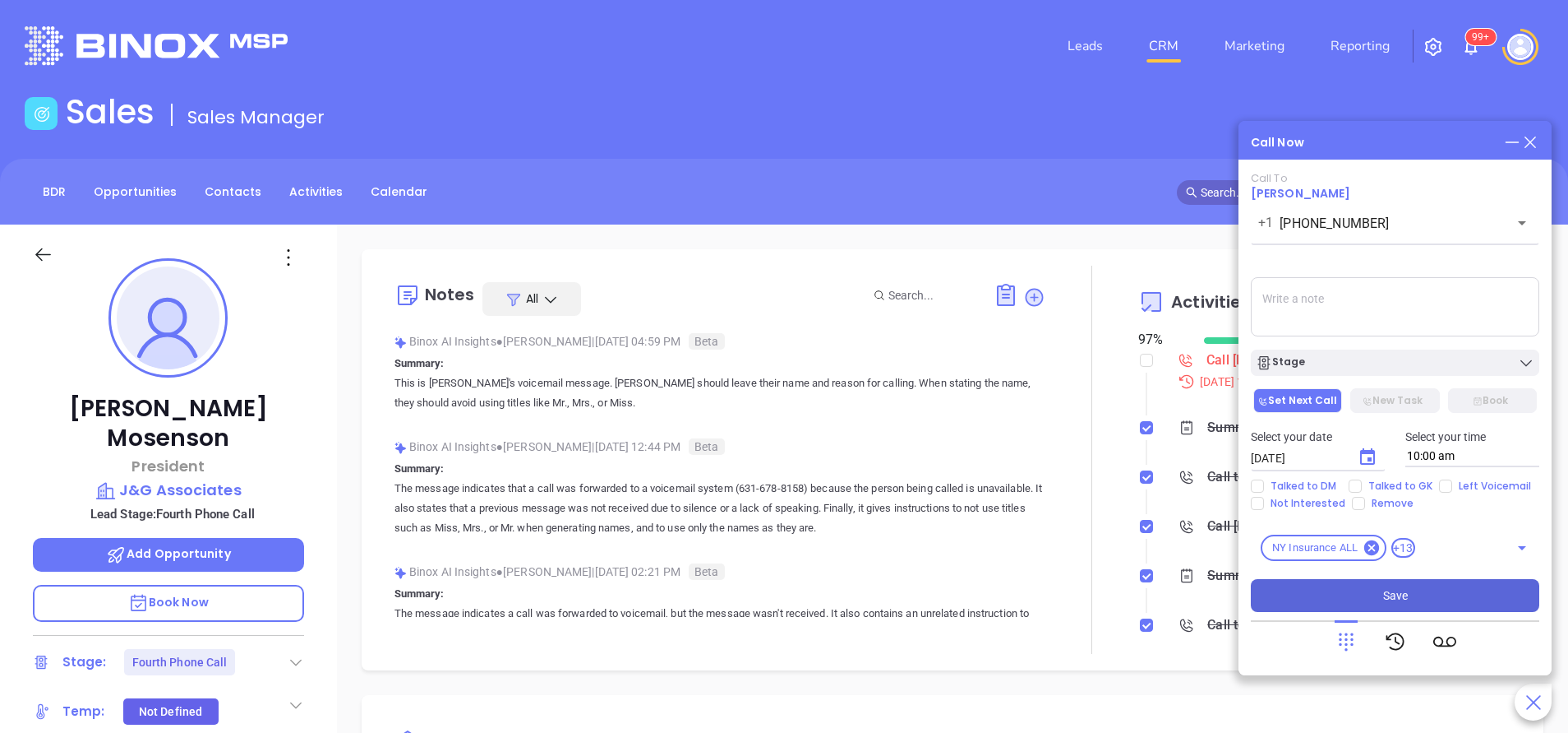
click at [1431, 605] on button "Save" at bounding box center [1395, 595] width 288 height 33
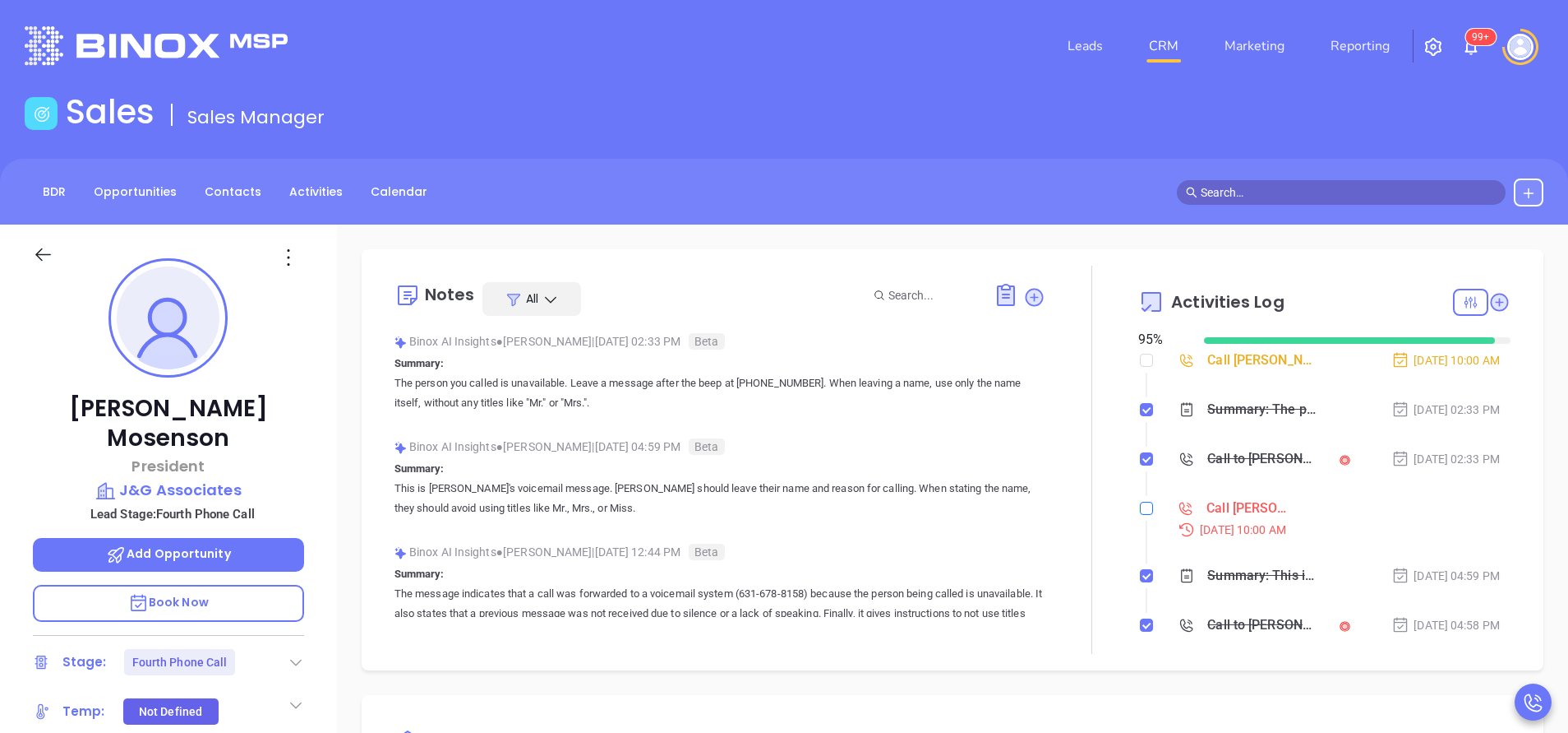
click at [1140, 509] on input "checkbox" at bounding box center [1146, 508] width 13 height 13
checkbox input "true"
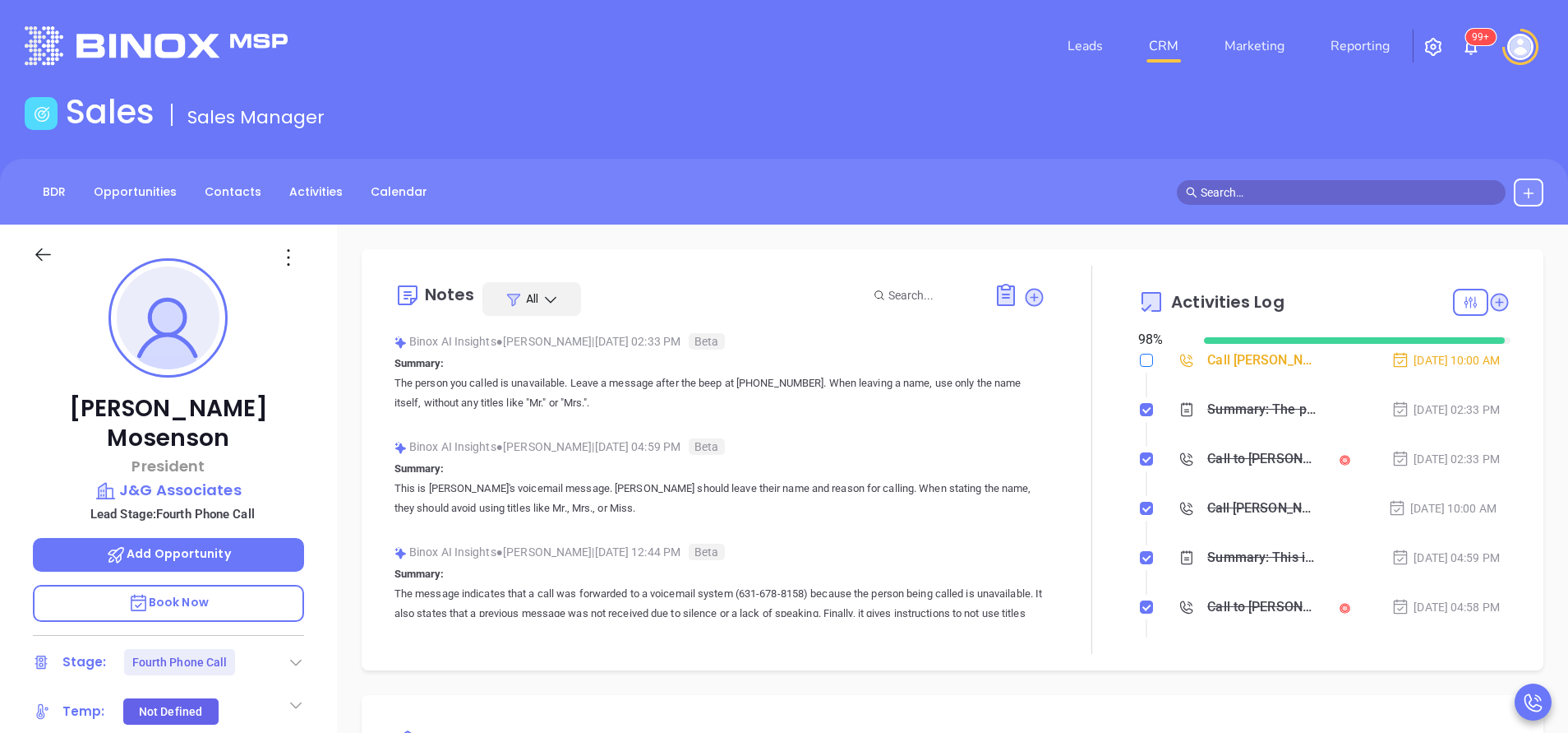
click at [1140, 358] on input "checkbox" at bounding box center [1146, 359] width 13 height 13
checkbox input "true"
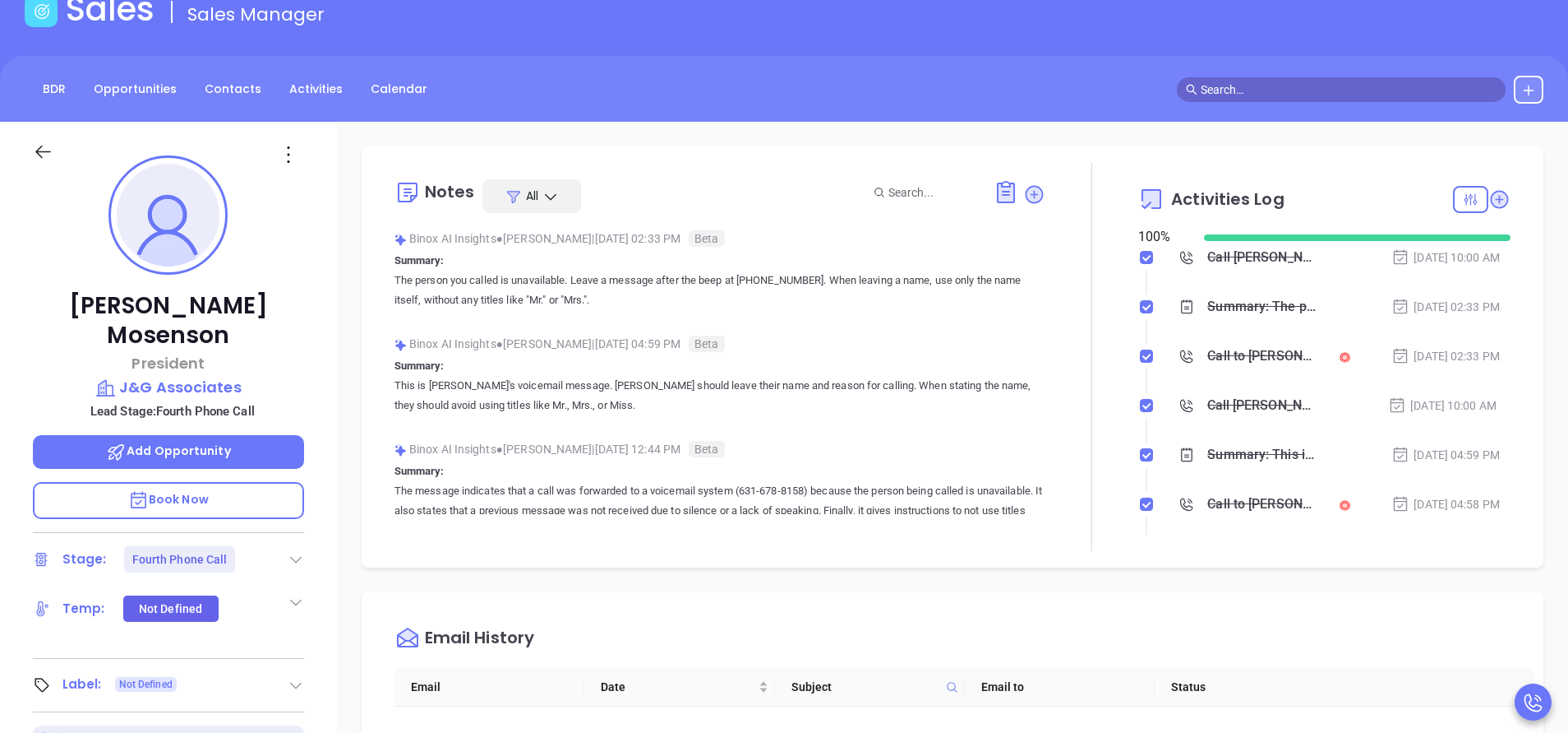
scroll to position [247, 0]
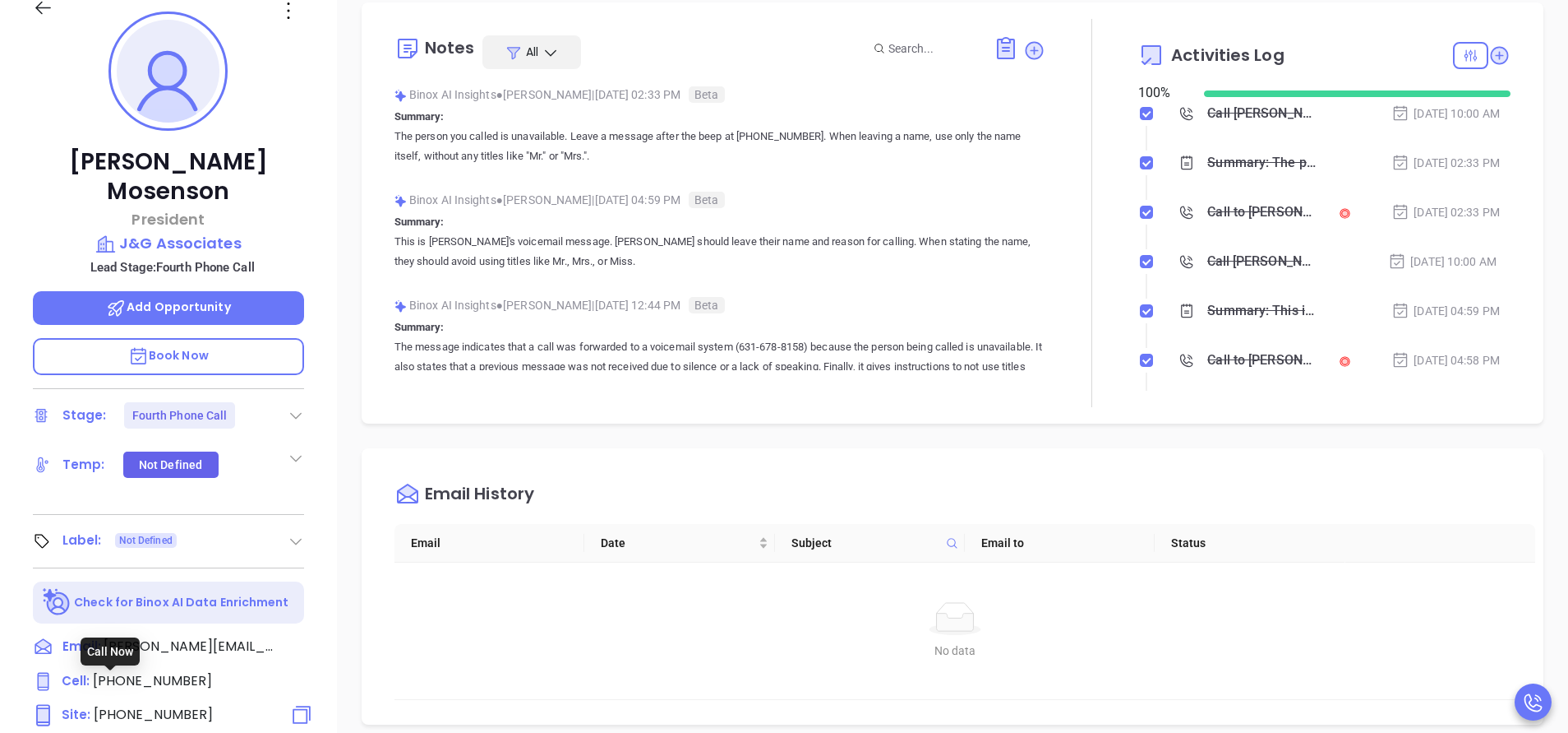
click at [168, 705] on span "(631) 678-8158" at bounding box center [153, 714] width 119 height 19
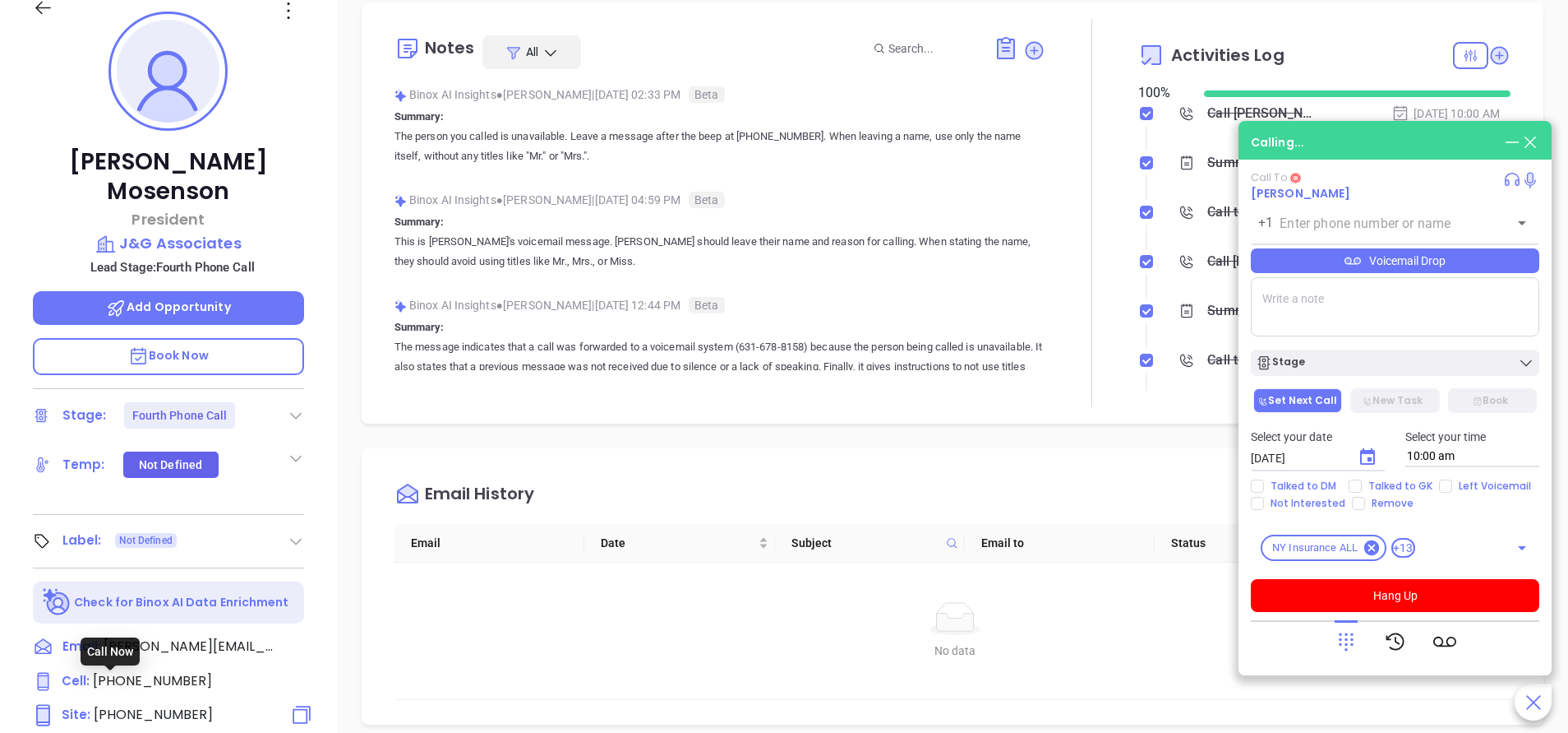
type input "(631) 678-8158"
click at [1441, 484] on input "Left Voicemail" at bounding box center [1446, 486] width 13 height 13
checkbox input "true"
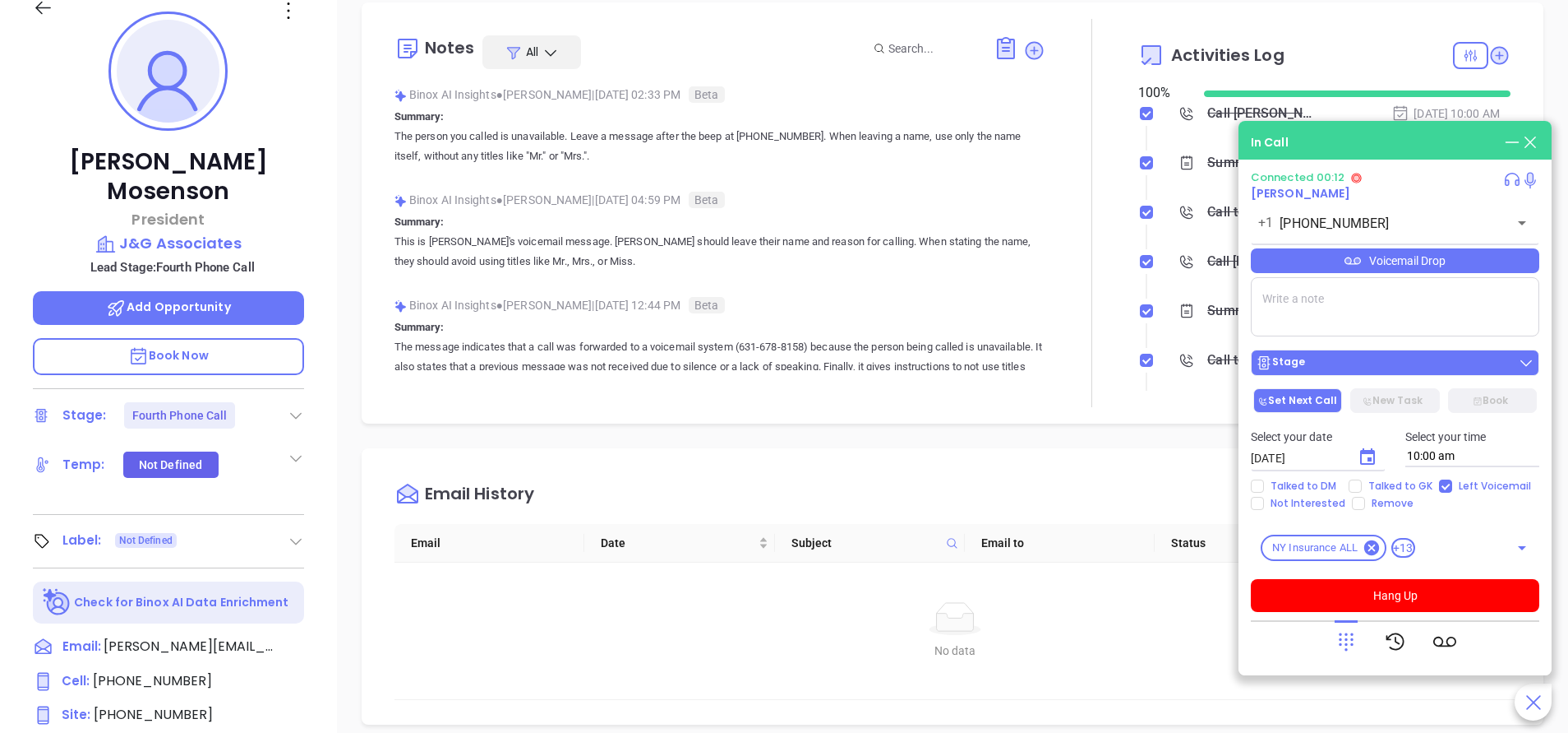
click at [1379, 359] on div "Stage" at bounding box center [1395, 362] width 279 height 17
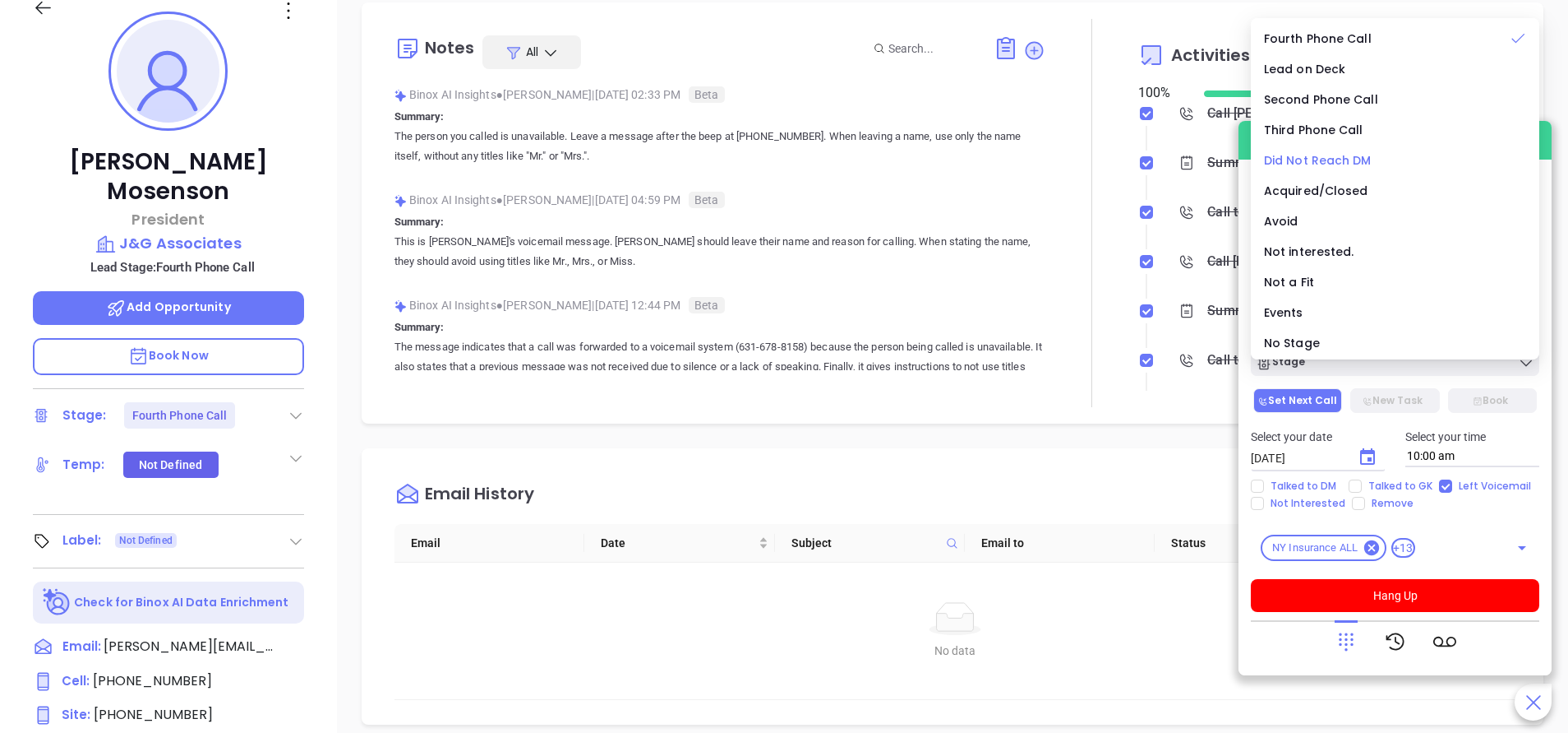
click at [1310, 157] on span "Did Not Reach DM" at bounding box center [1318, 160] width 108 height 17
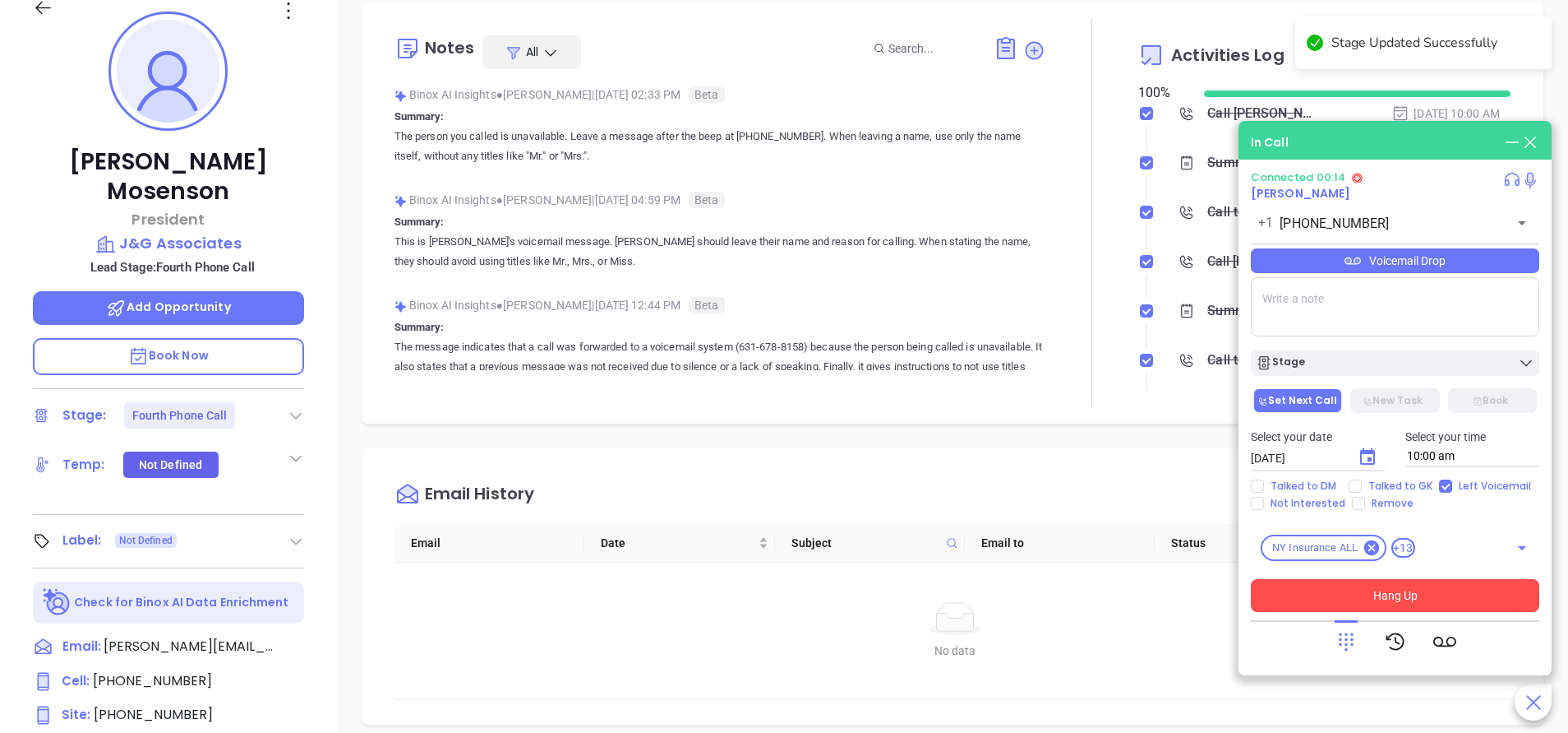
click at [1378, 599] on button "Hang Up" at bounding box center [1395, 595] width 288 height 33
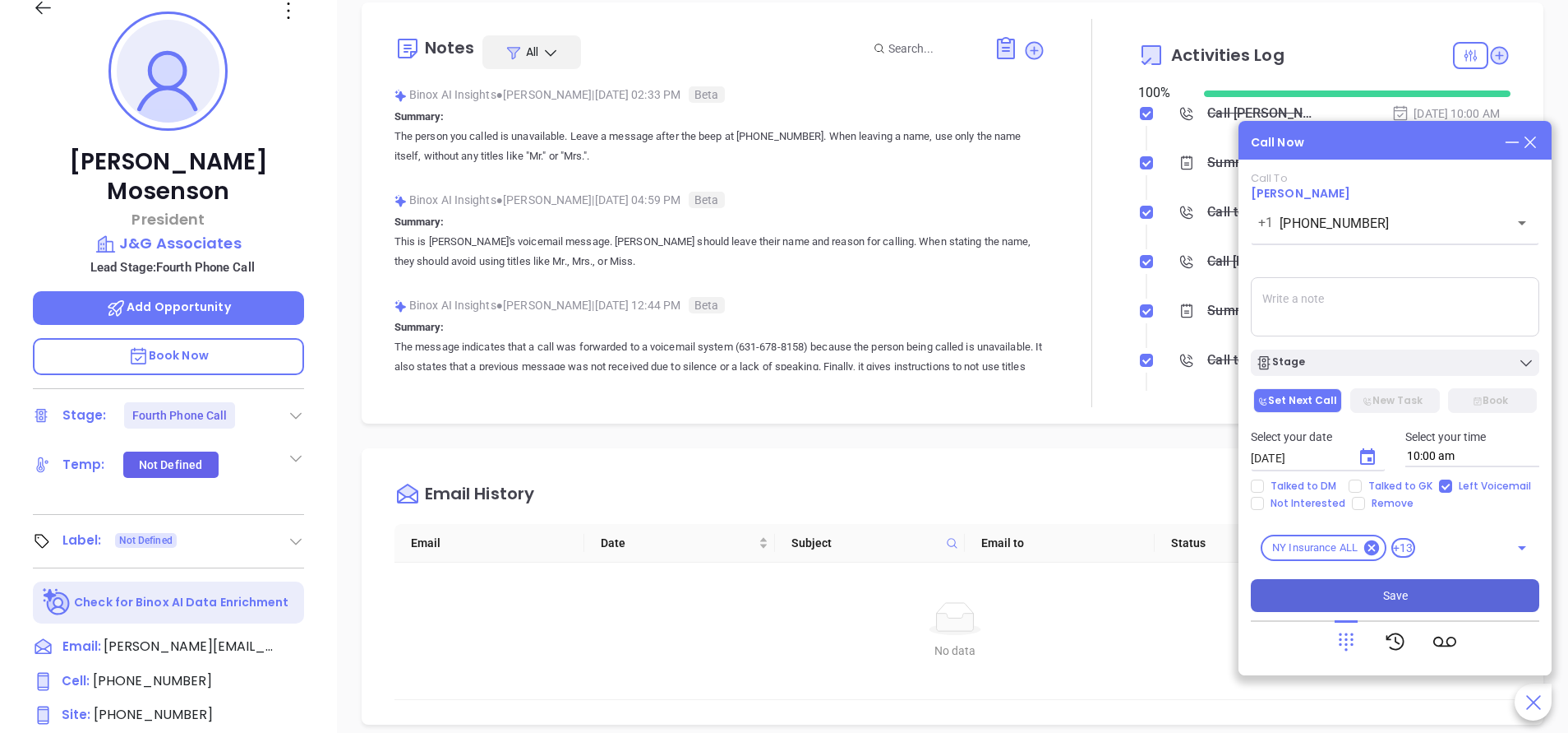
click at [1364, 592] on button "Save" at bounding box center [1395, 595] width 288 height 33
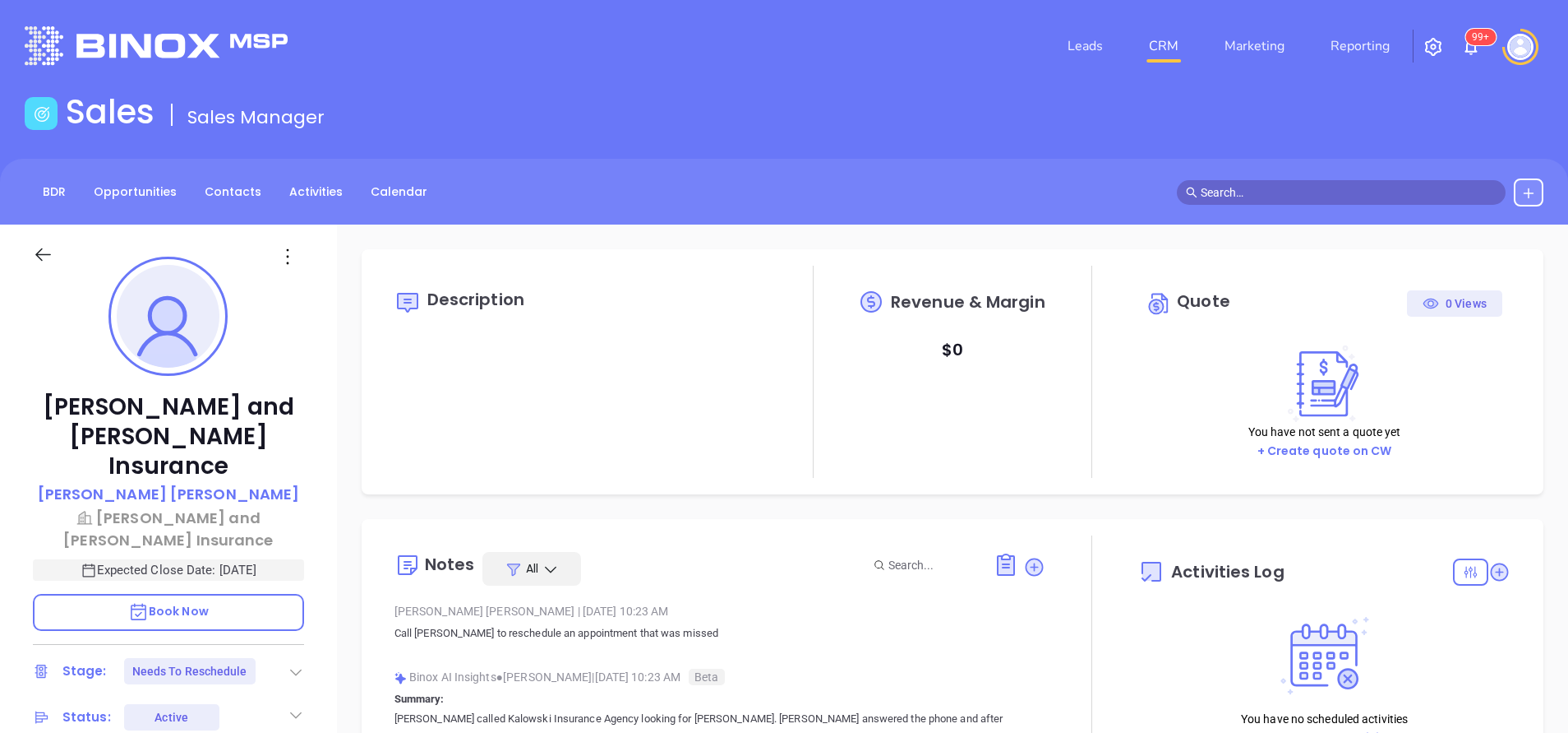
type input "[DATE]"
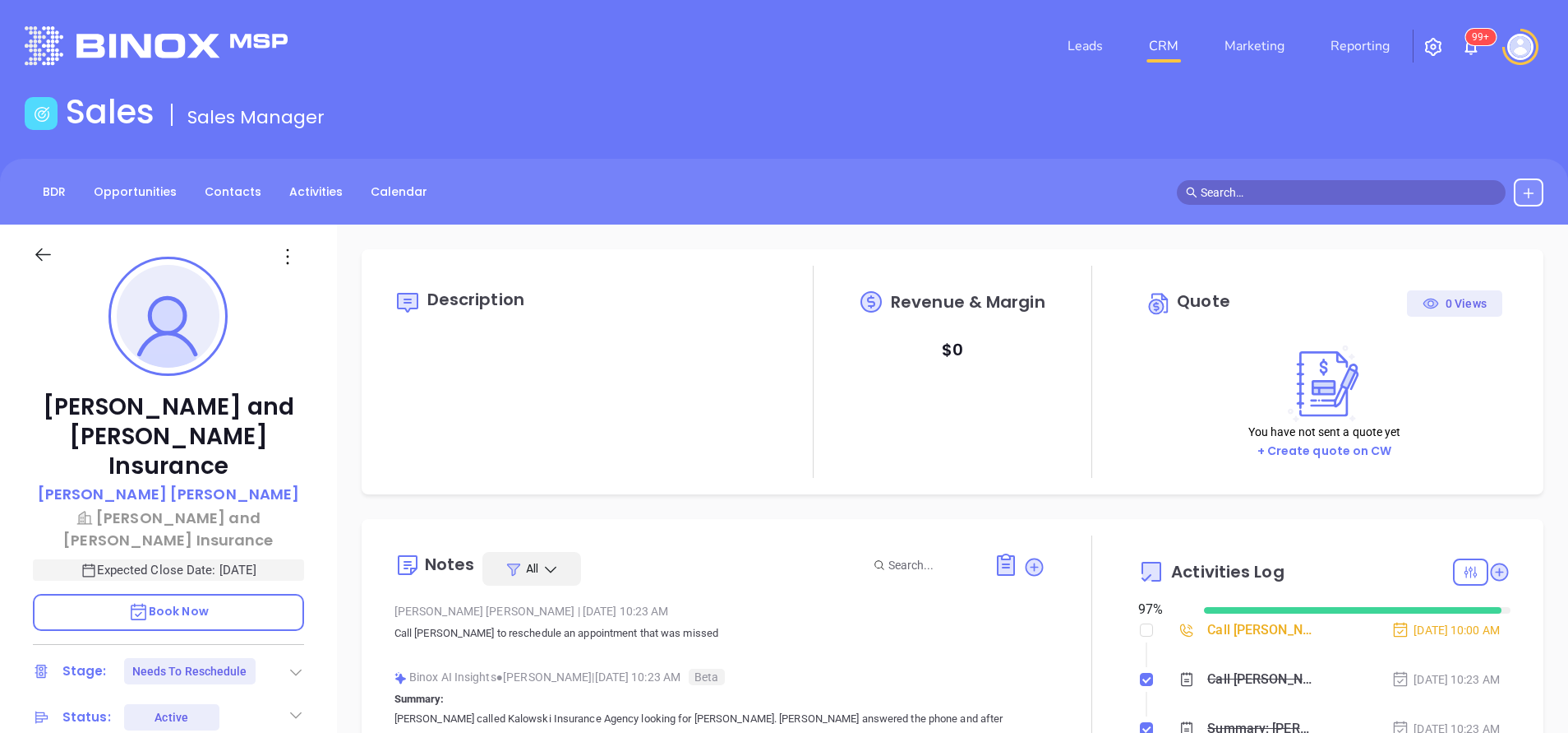
scroll to position [478, 0]
type input "[PERSON_NAME]"
click at [221, 594] on p "Book Now" at bounding box center [168, 613] width 272 height 37
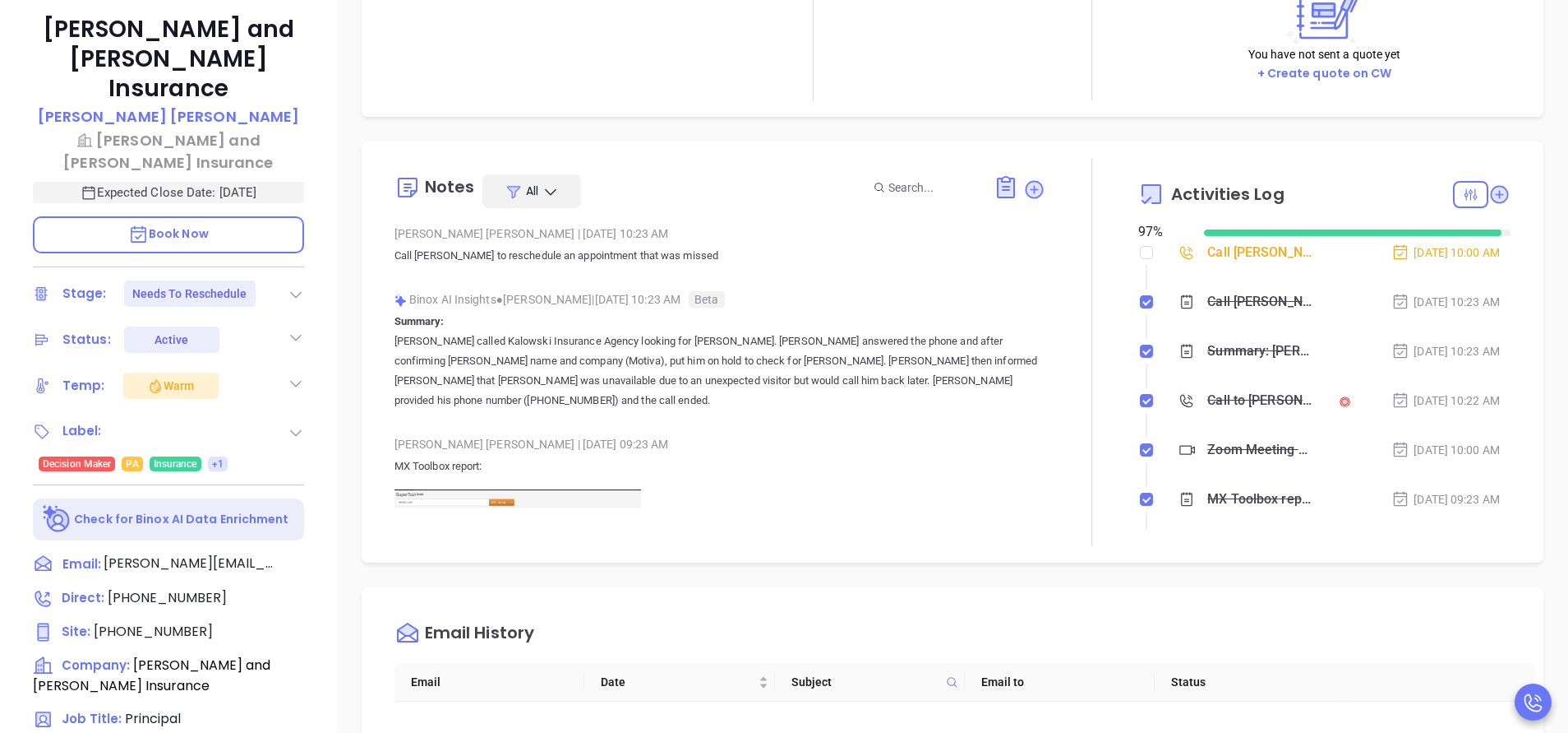
scroll to position [667, 0]
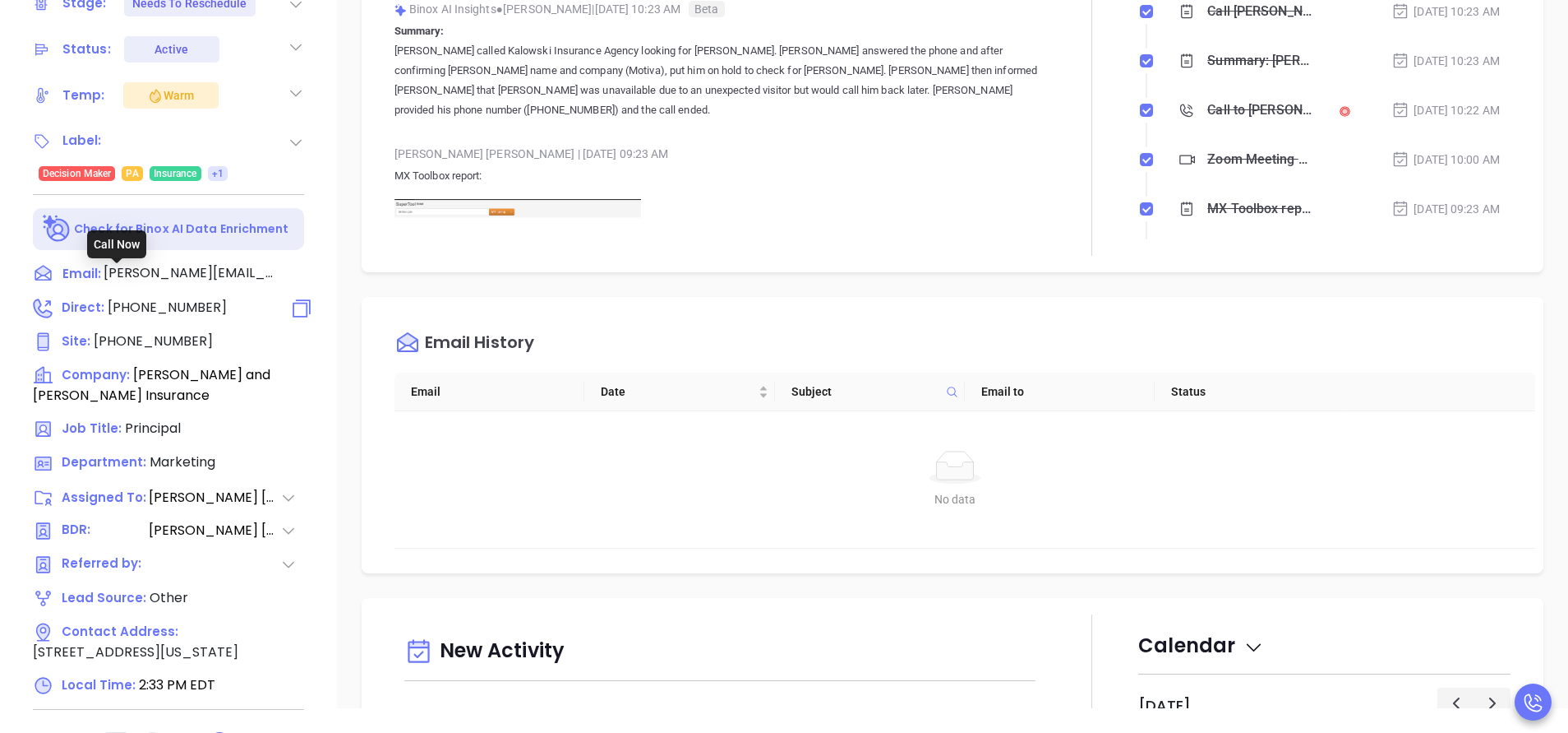
click at [177, 297] on span "[PHONE_NUMBER]" at bounding box center [167, 306] width 119 height 19
type input "[PHONE_NUMBER]"
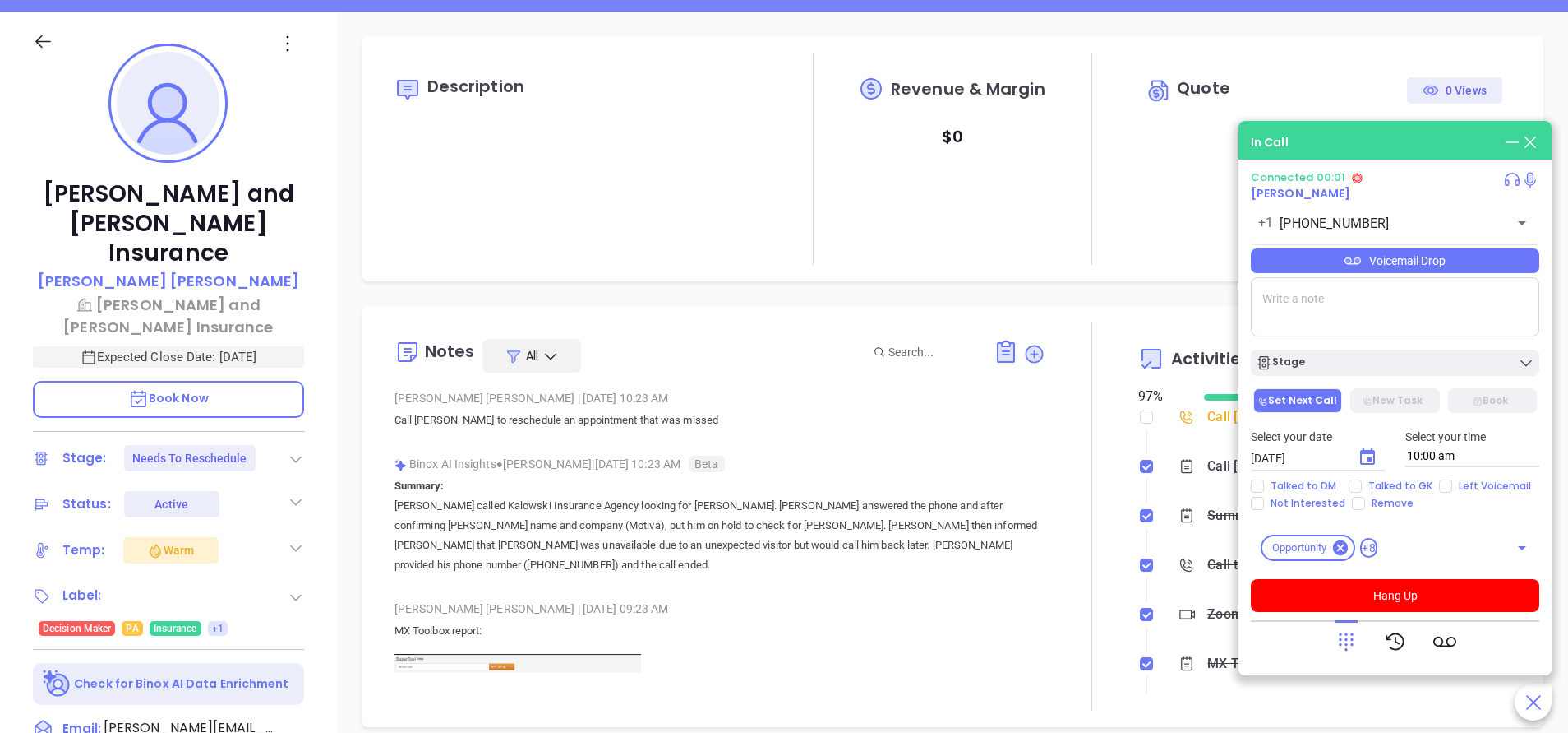
scroll to position [174, 0]
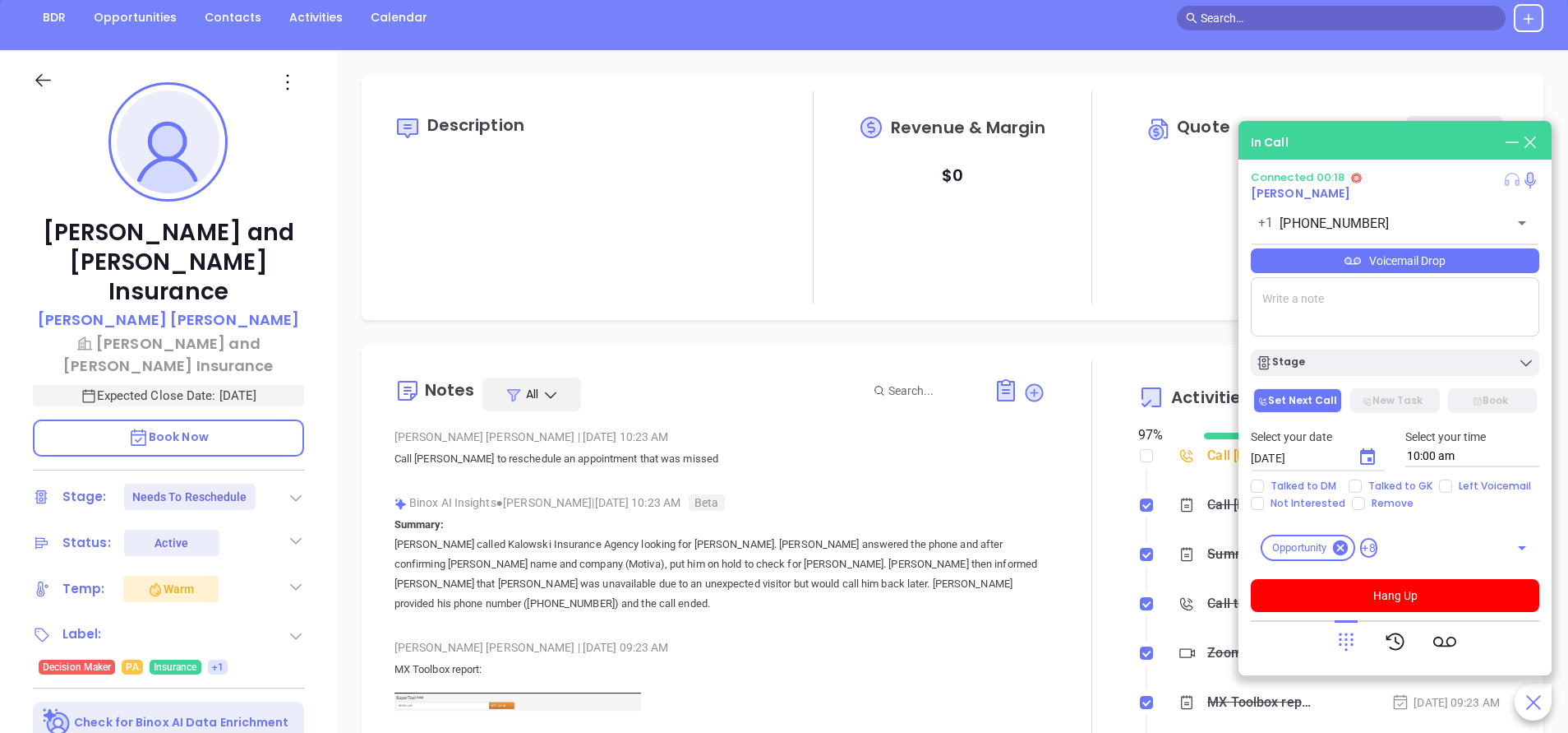
click at [1506, 180] on icon at bounding box center [1512, 179] width 15 height 13
click at [1438, 137] on div "In Call" at bounding box center [1395, 142] width 288 height 18
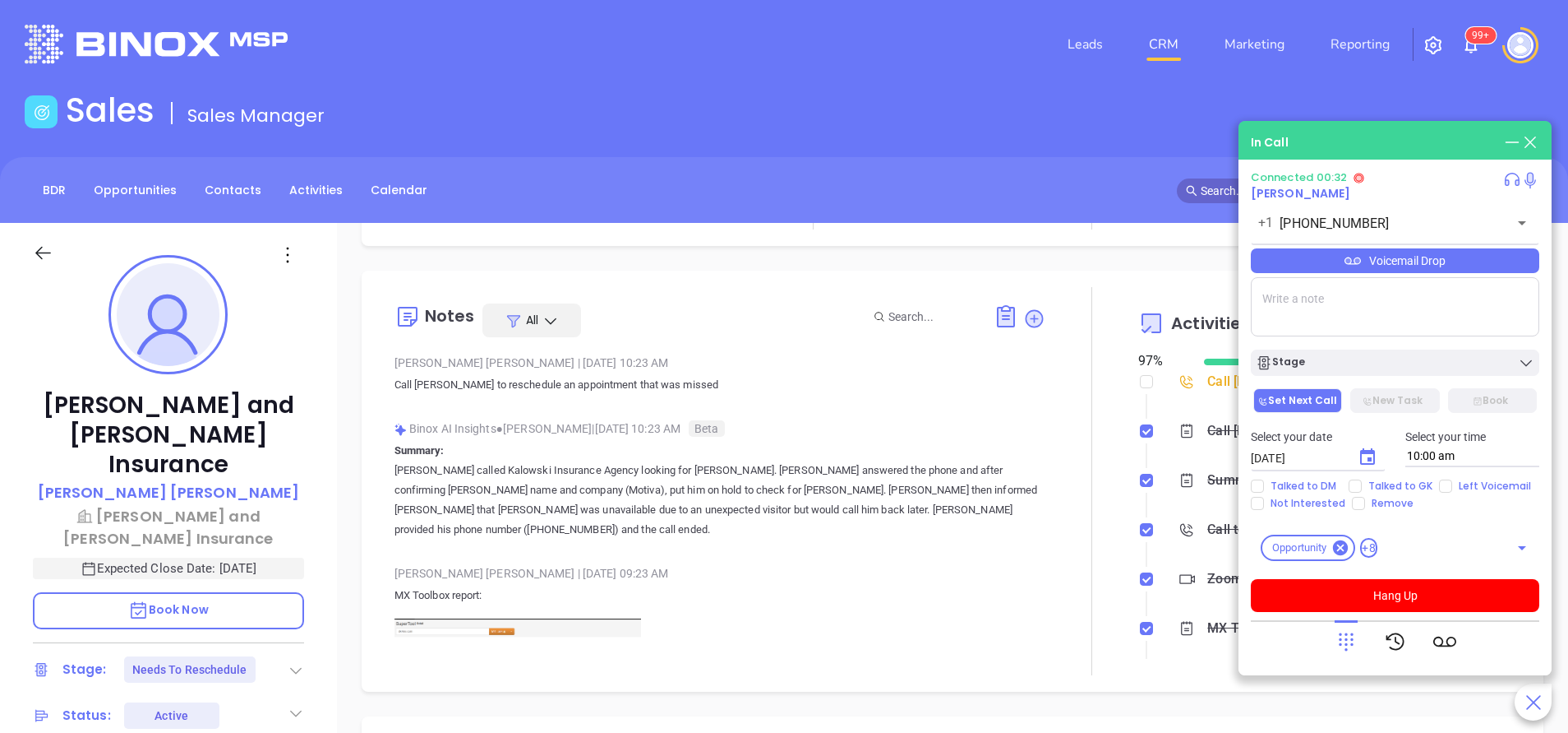
scroll to position [123, 0]
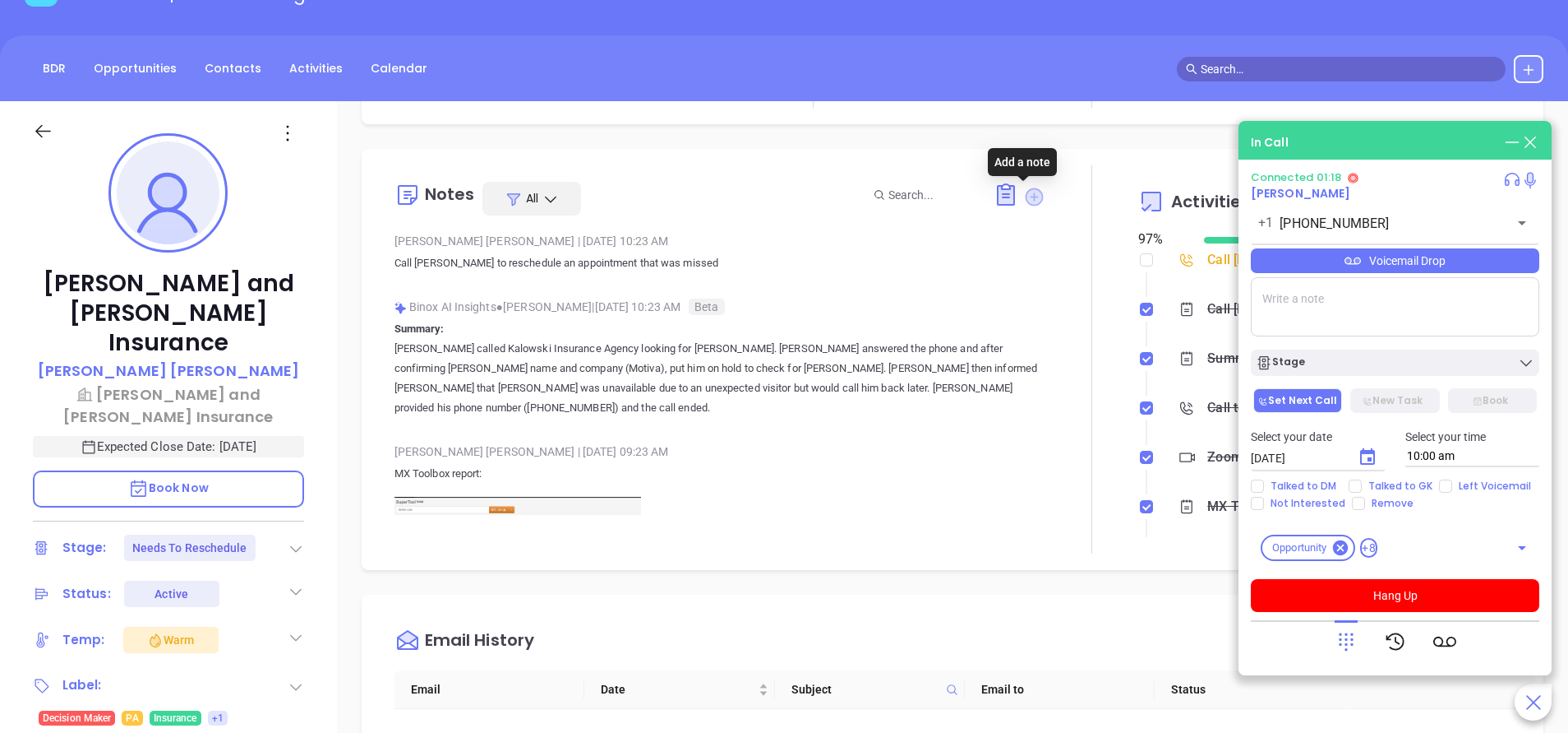
click at [1026, 199] on icon at bounding box center [1034, 197] width 17 height 17
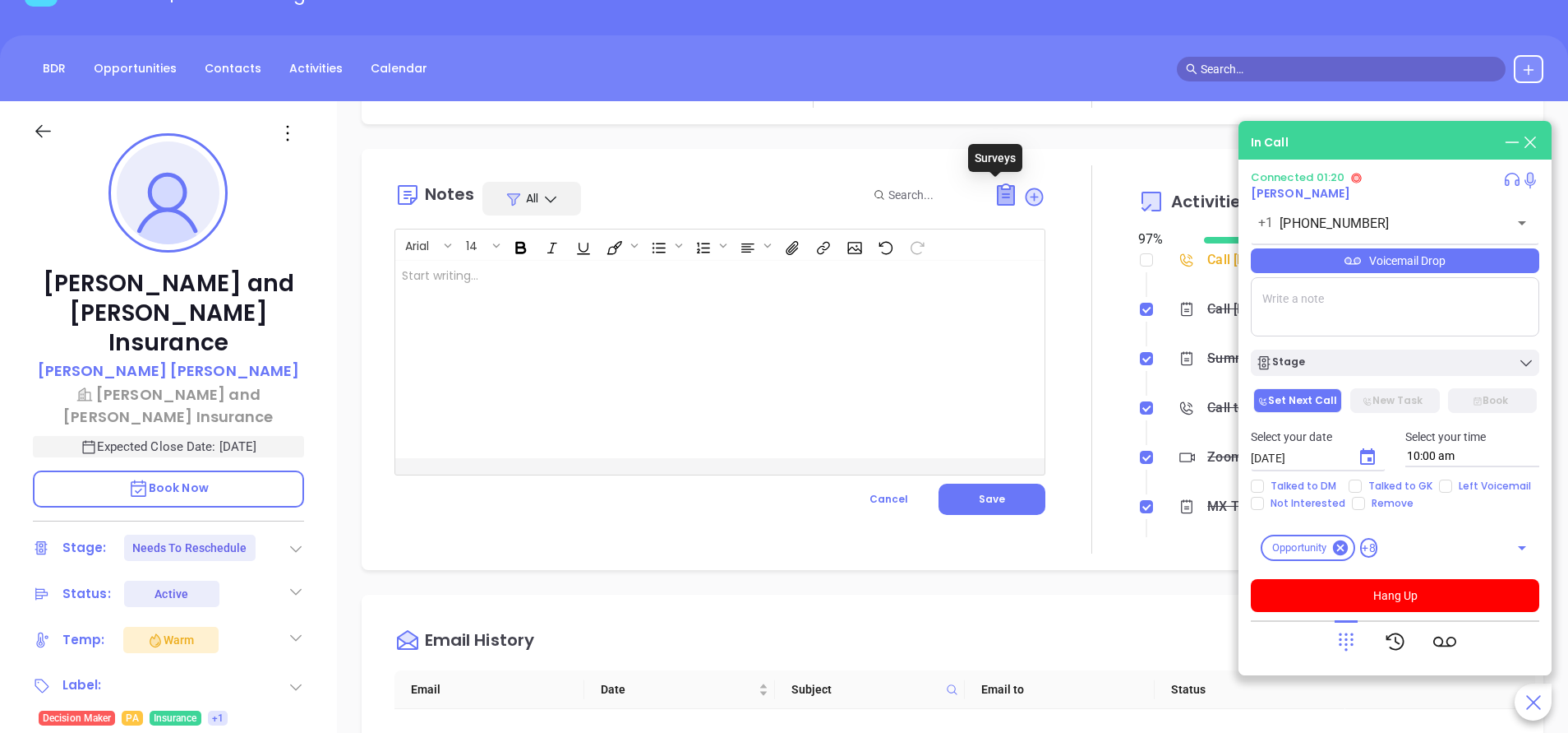
click at [998, 191] on icon at bounding box center [1006, 195] width 17 height 19
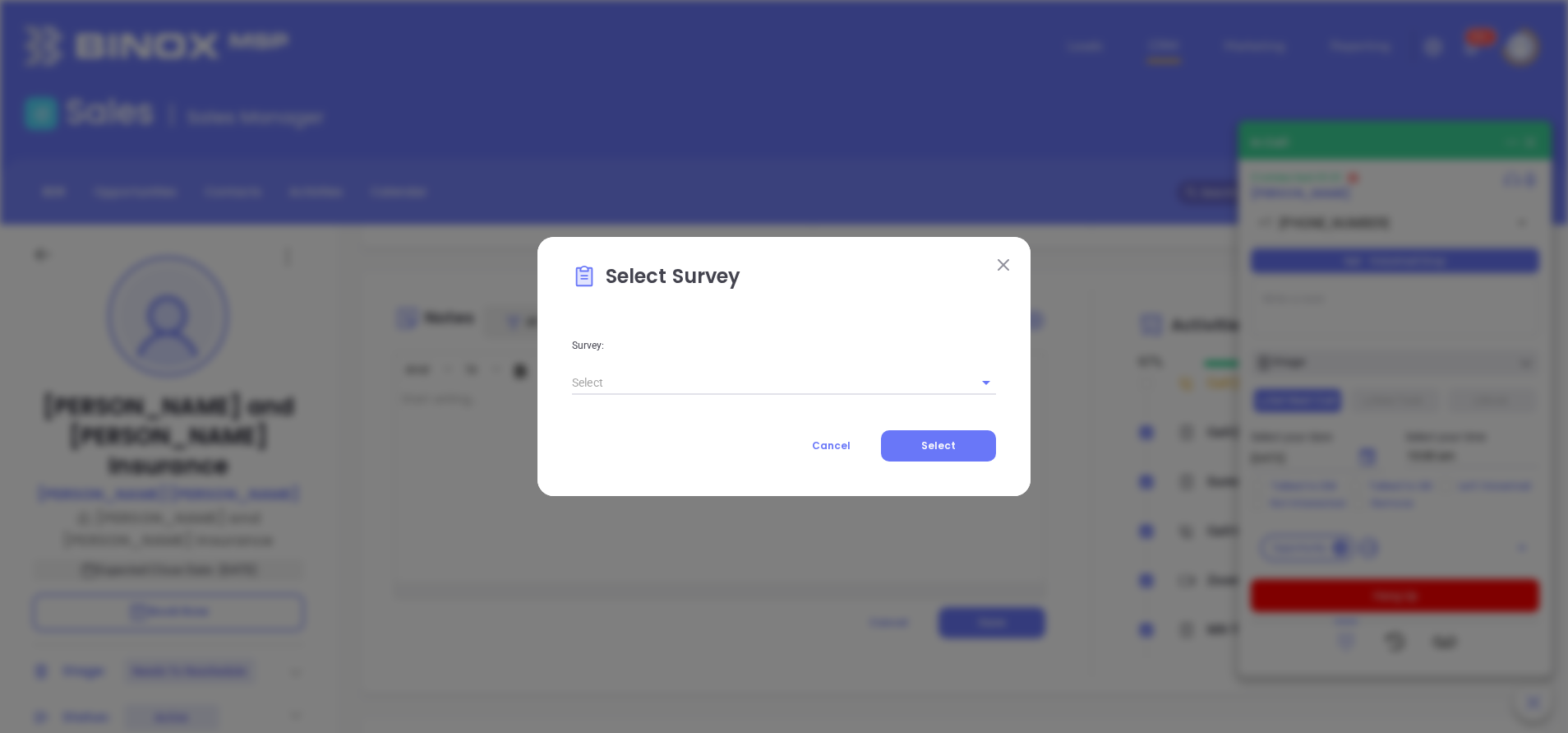
click at [740, 378] on input "text" at bounding box center [761, 382] width 378 height 24
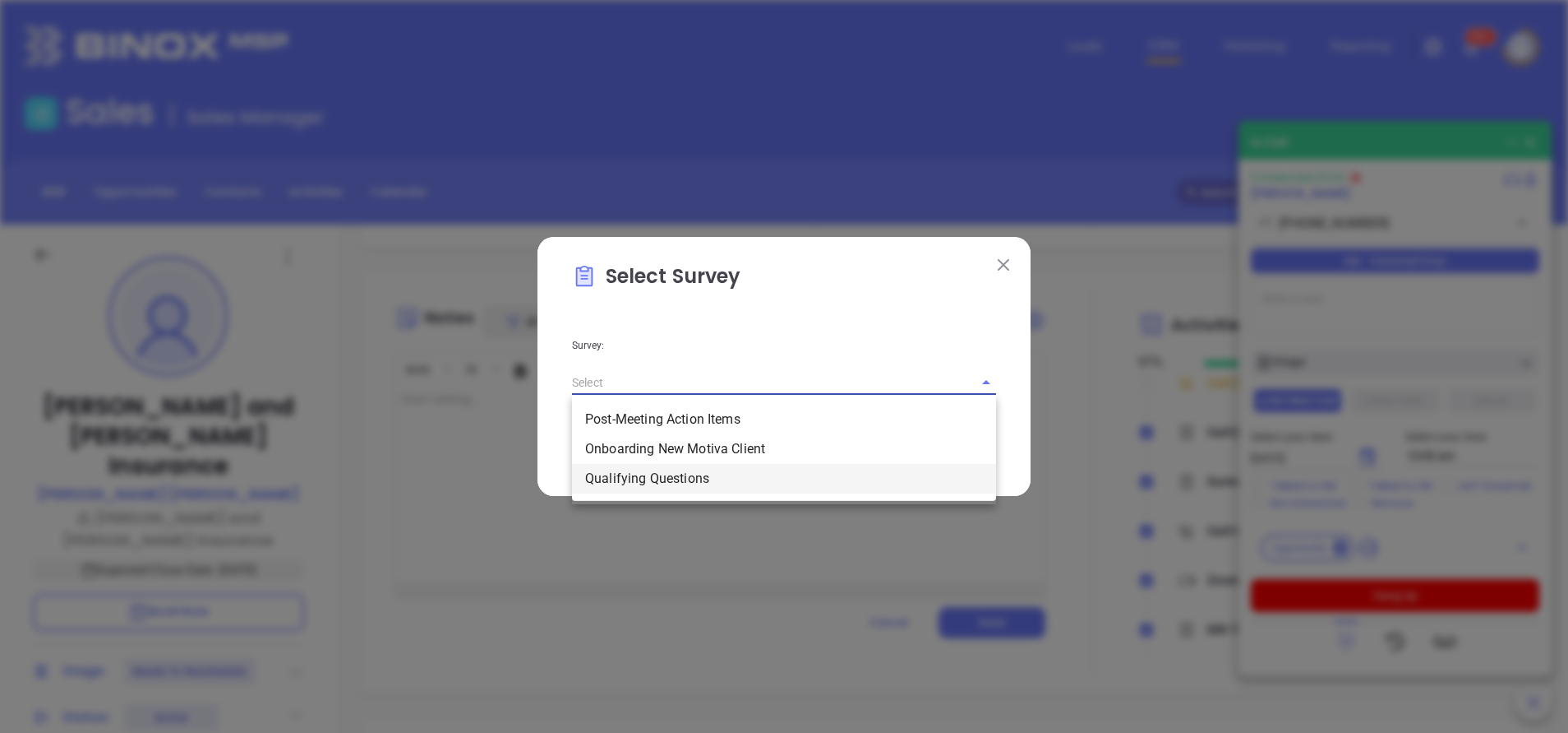
click at [694, 483] on li "Qualifying Questions" at bounding box center [784, 478] width 424 height 29
type input "Qualifying Questions"
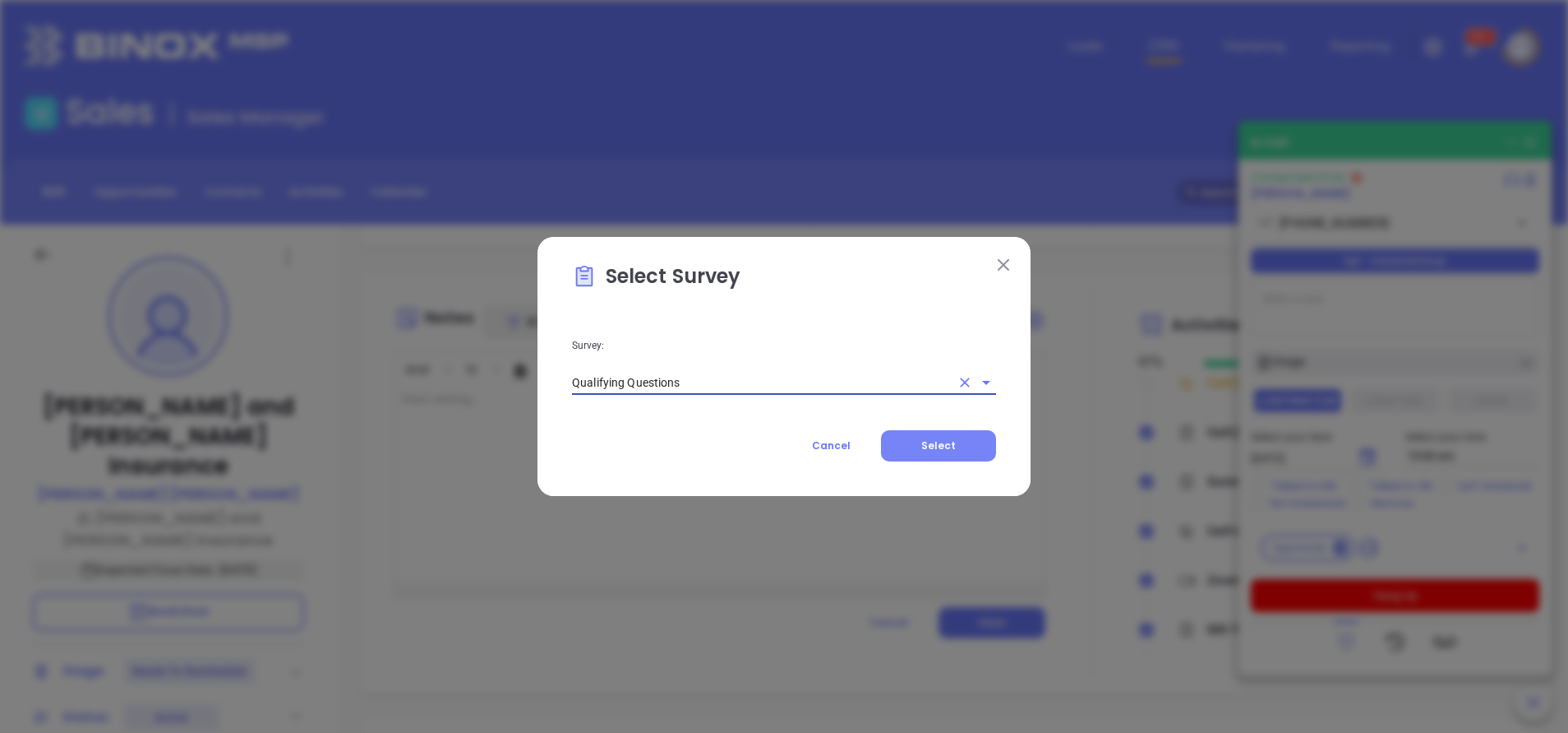
click at [922, 443] on button "Select" at bounding box center [939, 445] width 115 height 31
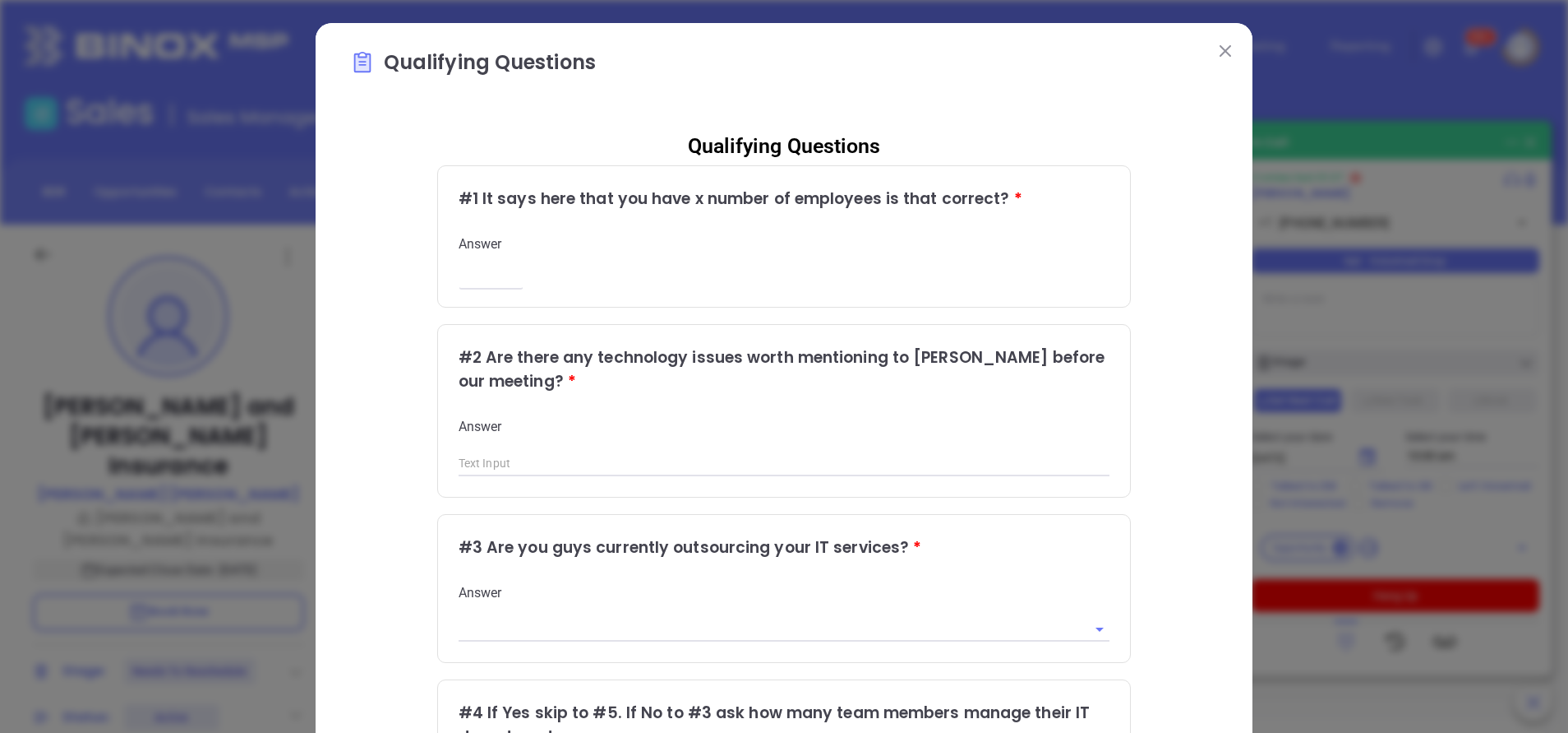
click at [474, 273] on input "number" at bounding box center [490, 278] width 65 height 14
type input "7"
click at [502, 457] on input "text" at bounding box center [784, 464] width 652 height 25
click at [350, 372] on div "Qualifying Questions # 1 It says here that you have x number of employees is th…" at bounding box center [784, 674] width 868 height 1111
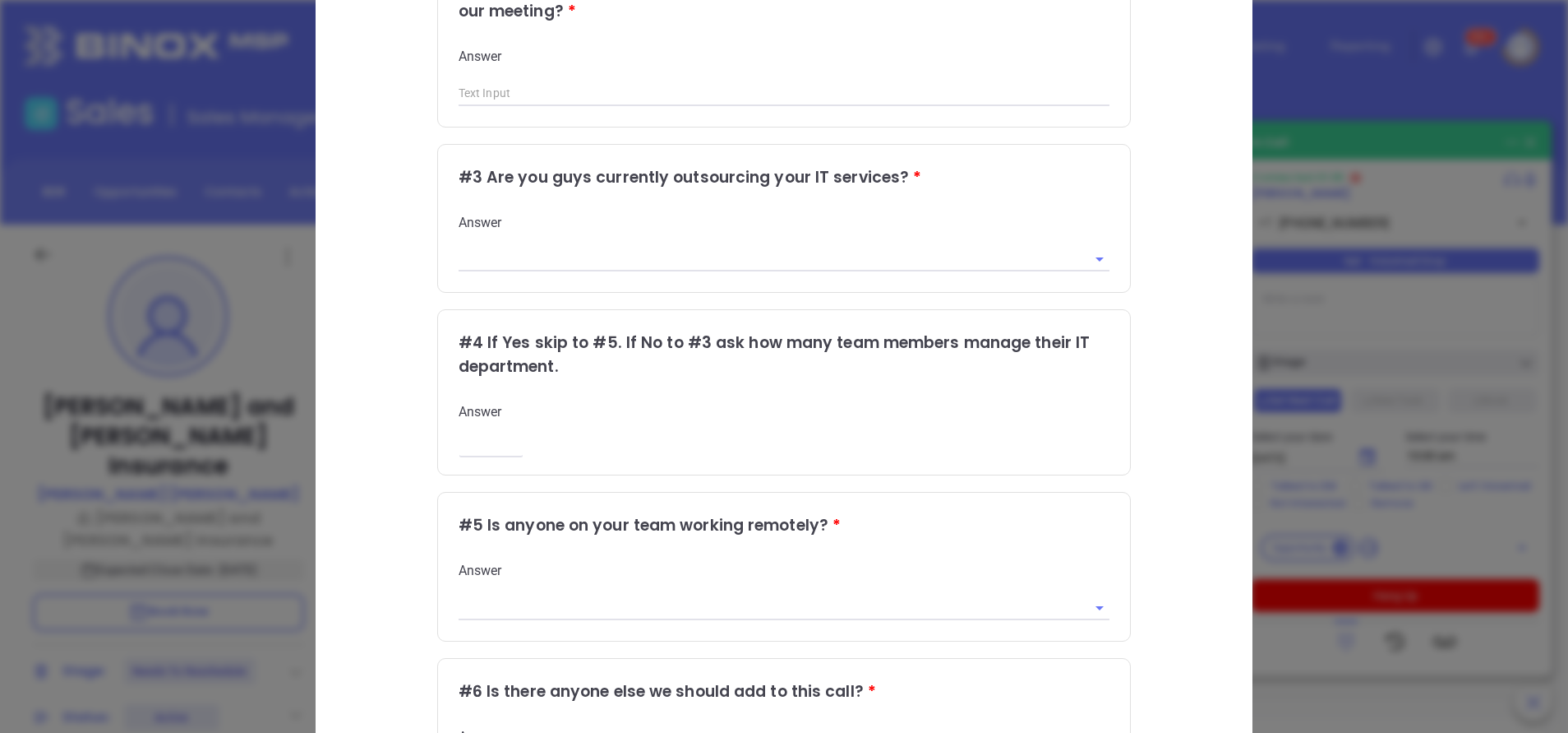
scroll to position [493, 0]
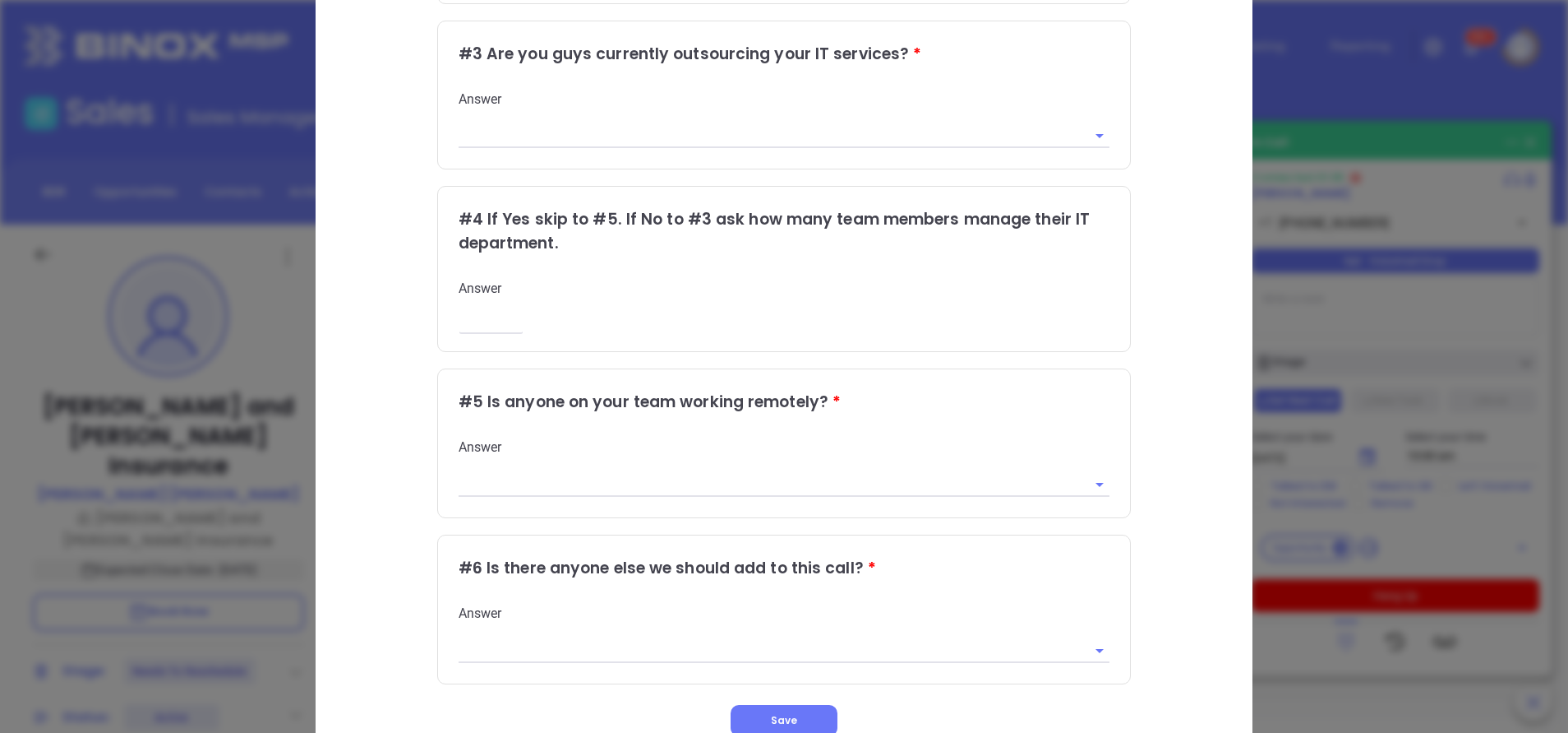
click at [485, 466] on div "Answer" at bounding box center [784, 467] width 652 height 58
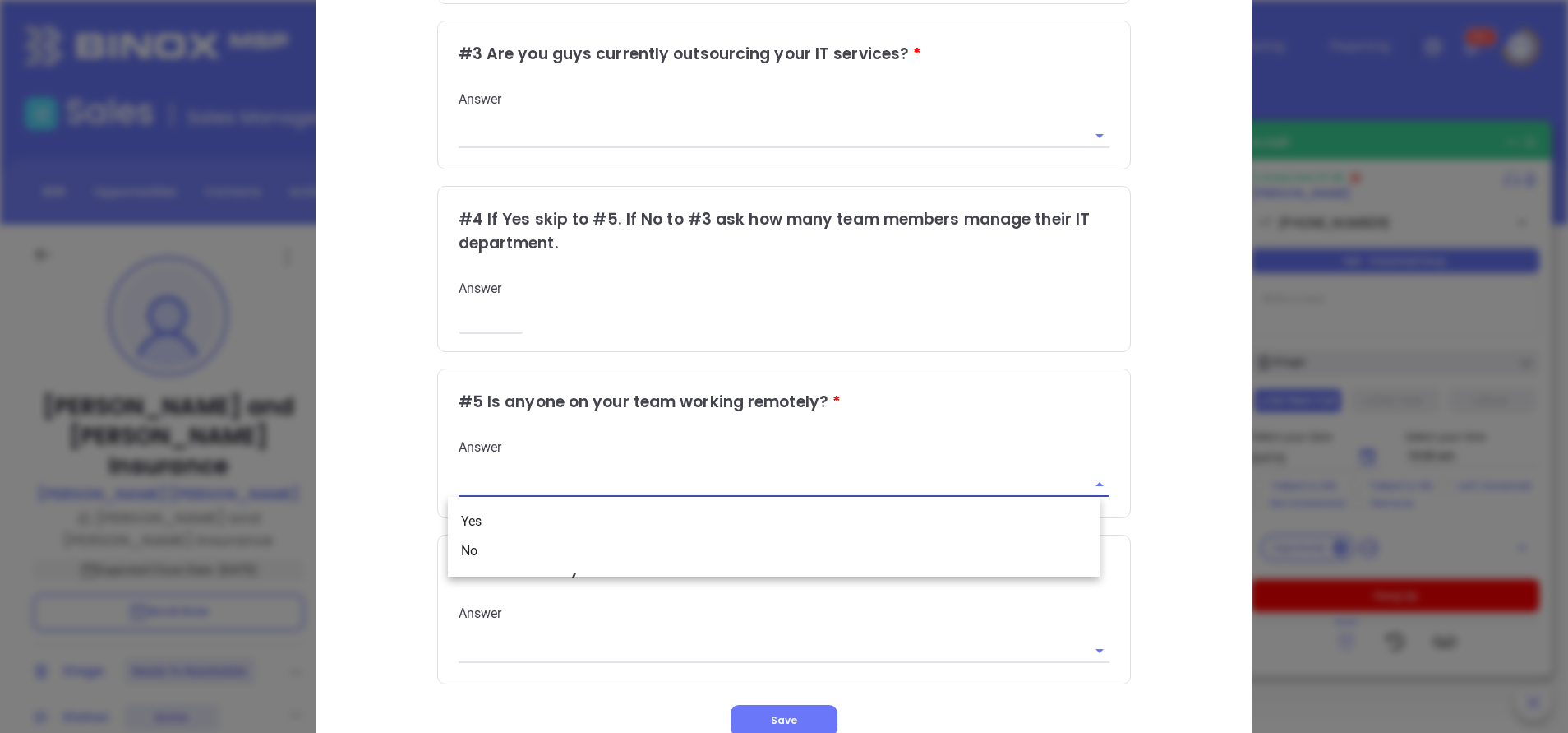
click at [497, 485] on input "text" at bounding box center [761, 483] width 606 height 24
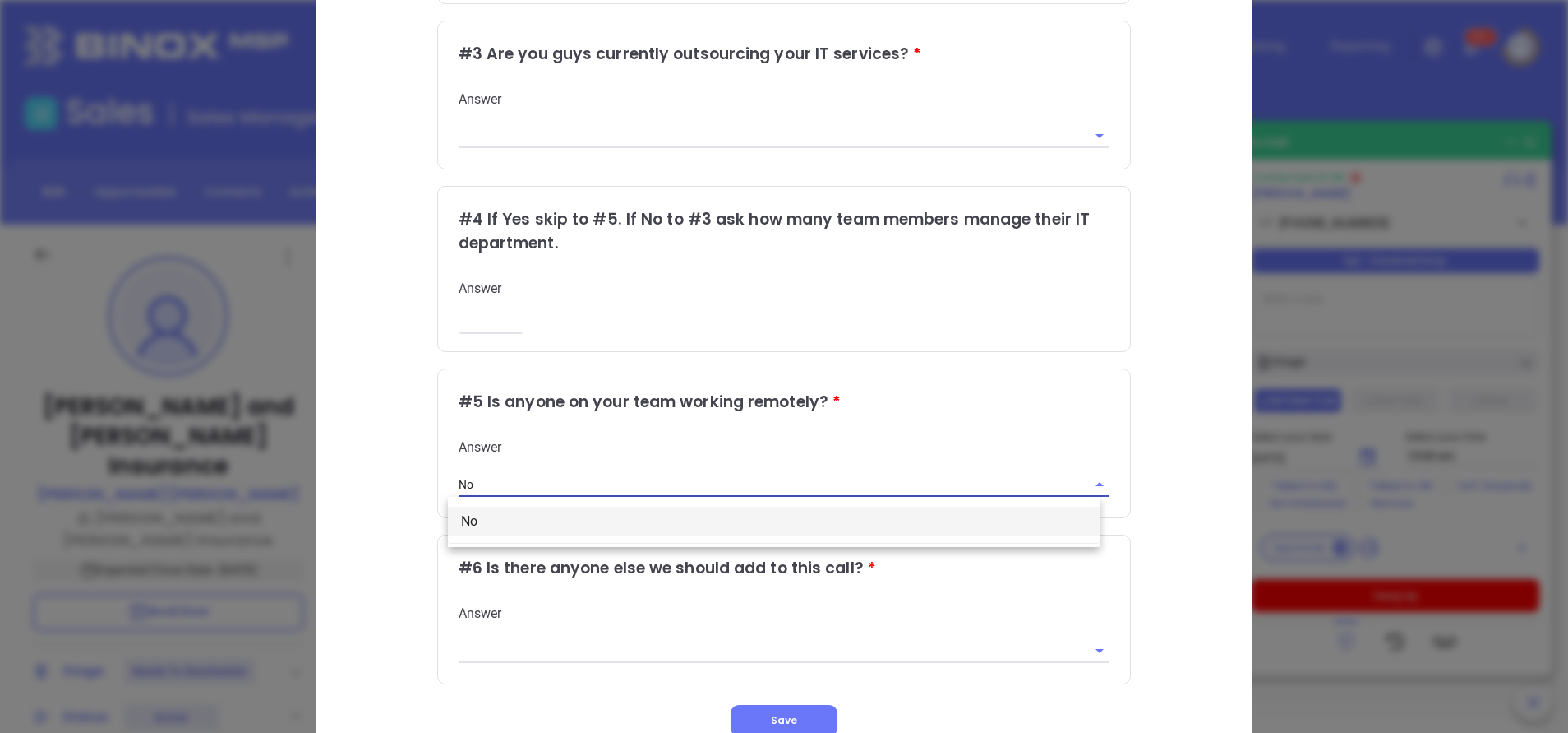
click at [487, 528] on li "No" at bounding box center [773, 521] width 652 height 29
type input "No"
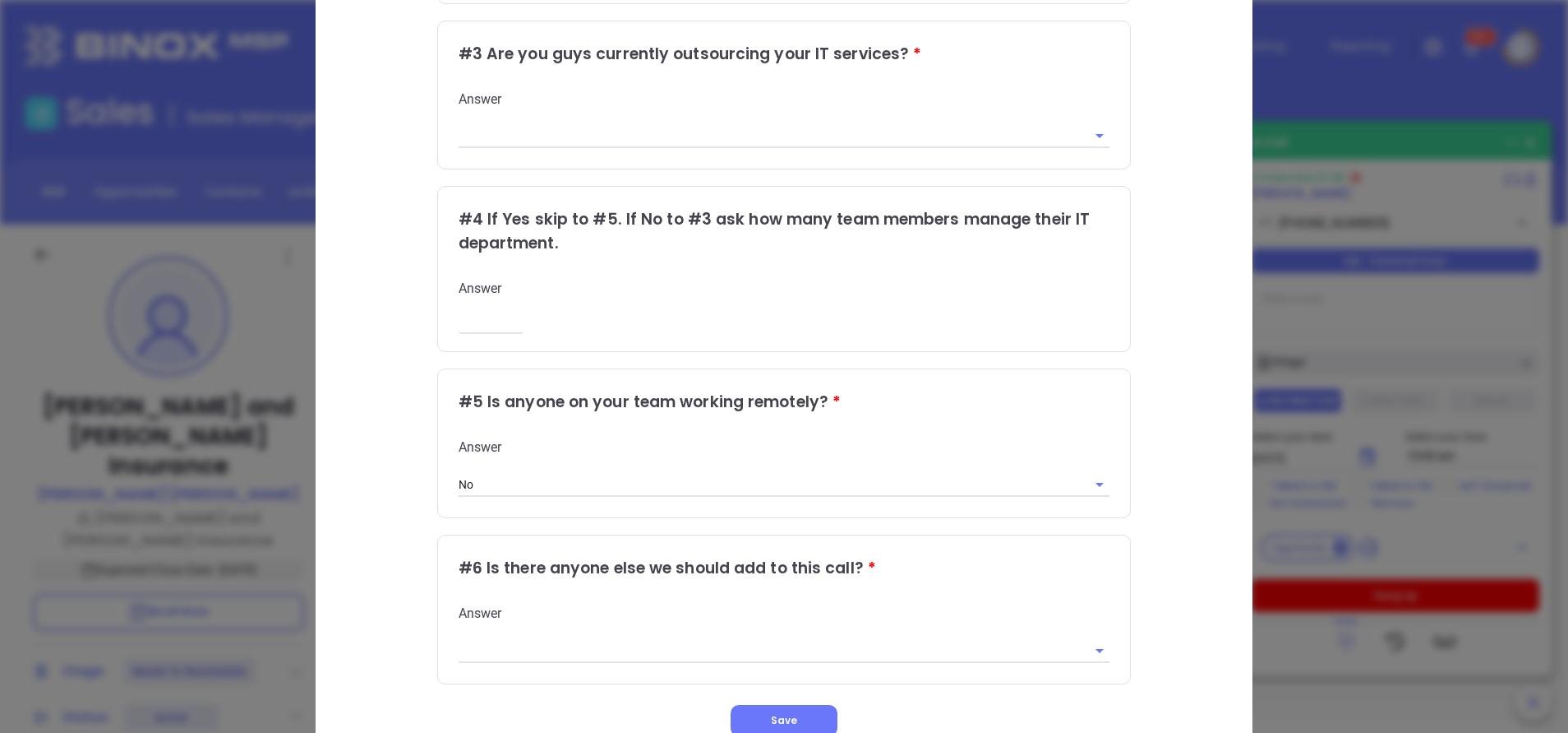
click at [381, 443] on div "Qualifying Questions # 1 It says here that you have x number of employees is th…" at bounding box center [784, 180] width 868 height 1111
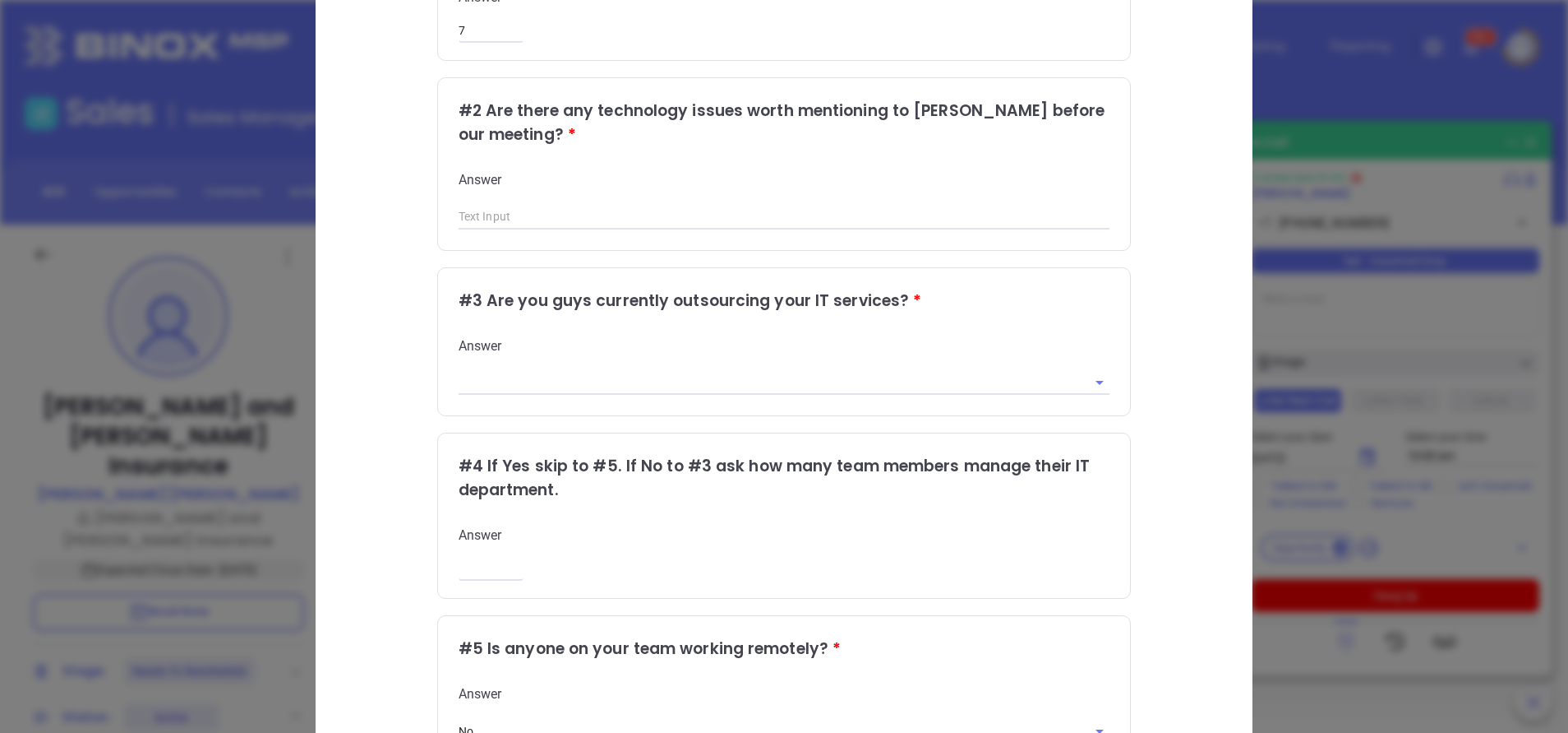
scroll to position [370, 0]
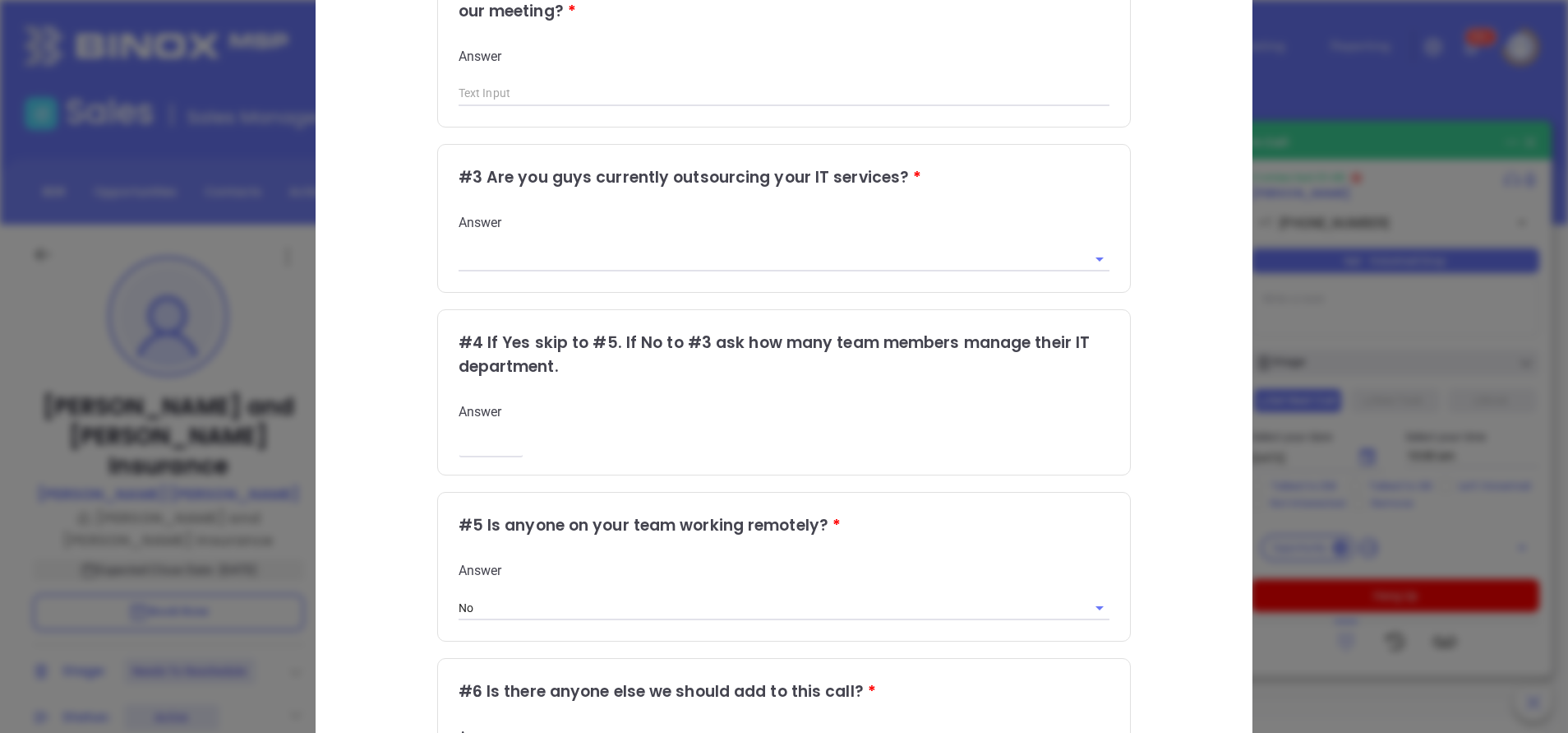
click at [487, 258] on input "text" at bounding box center [761, 259] width 606 height 24
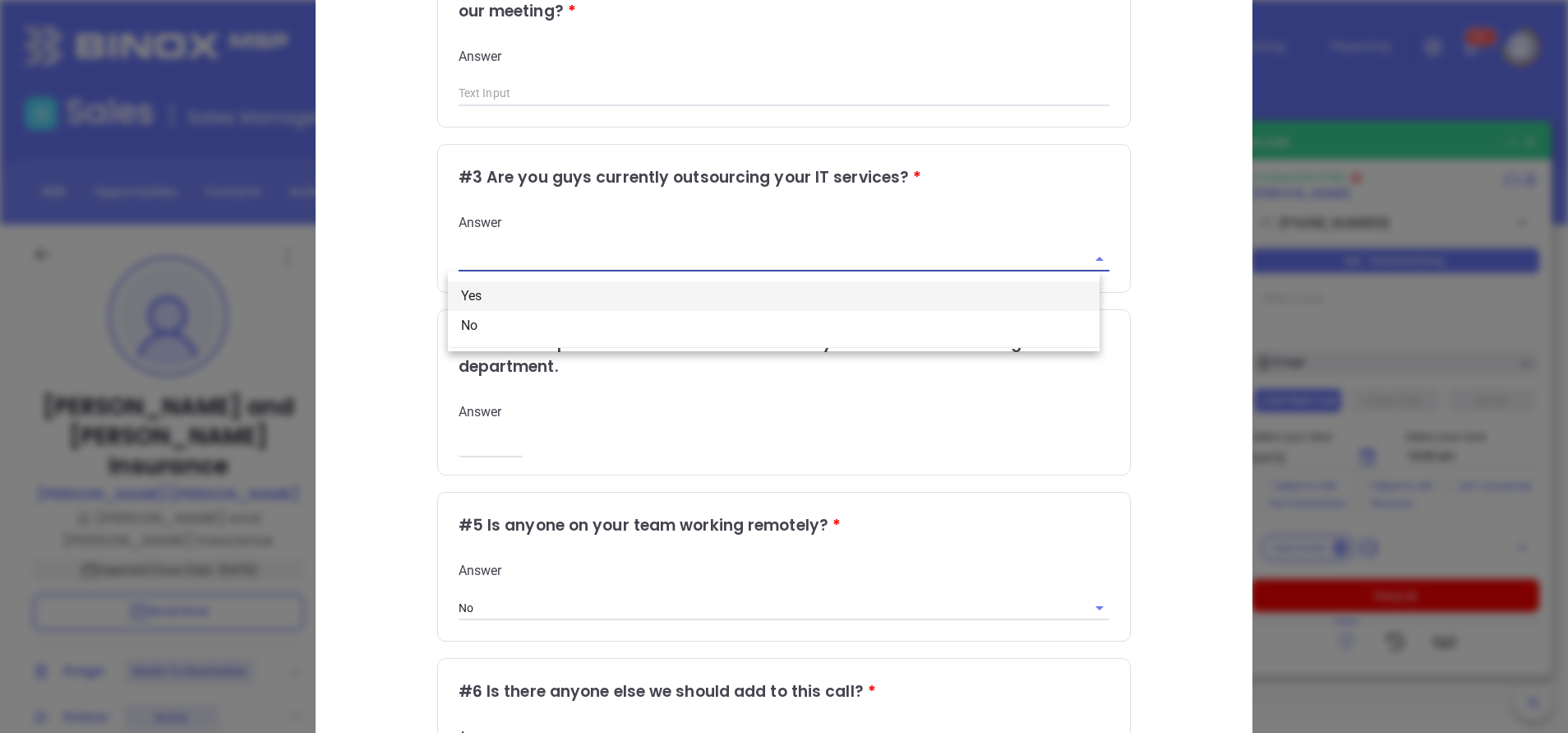
click at [487, 297] on li "Yes" at bounding box center [773, 296] width 652 height 29
type input "Yes"
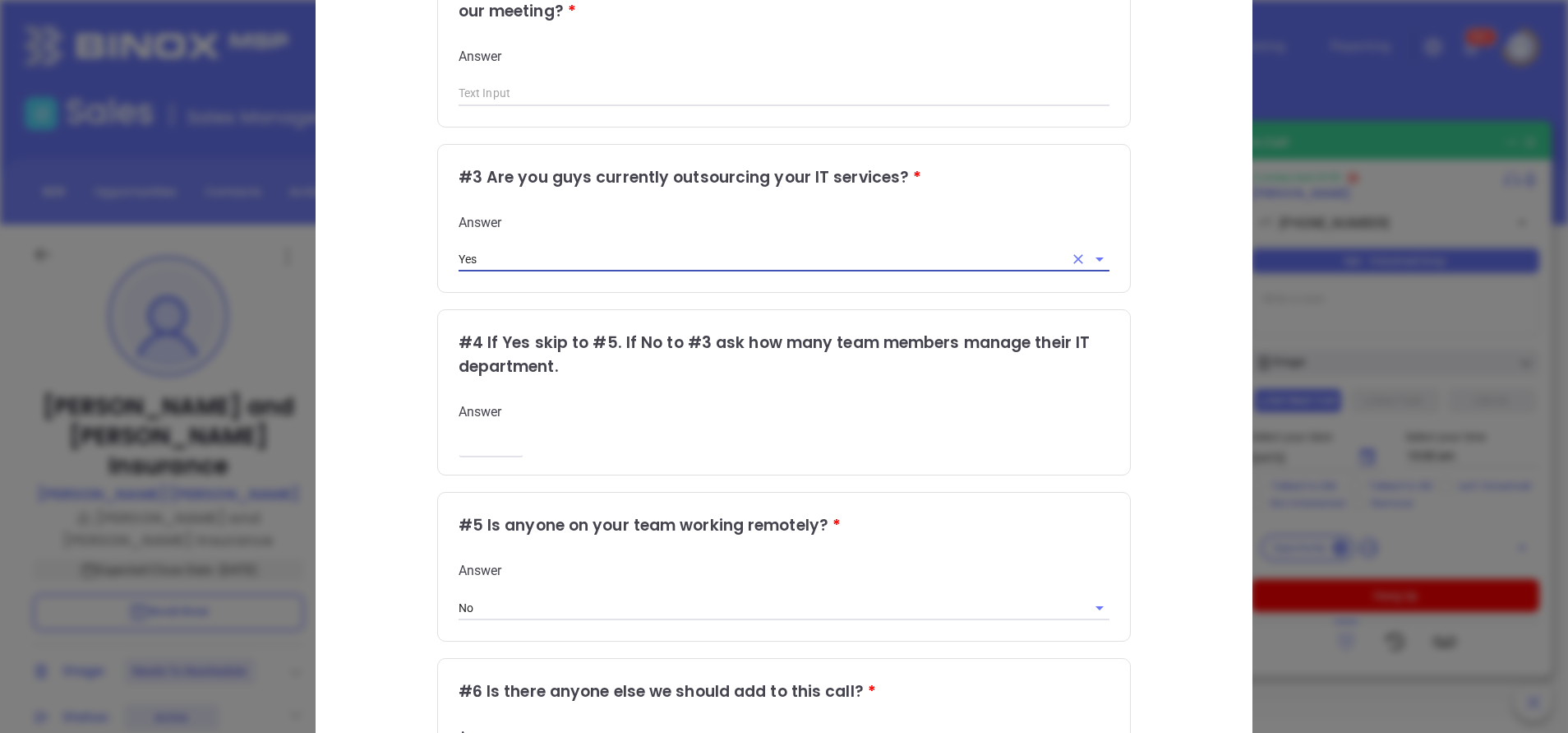
click at [366, 255] on div "Qualifying Questions # 1 It says here that you have x number of employees is th…" at bounding box center [784, 304] width 868 height 1111
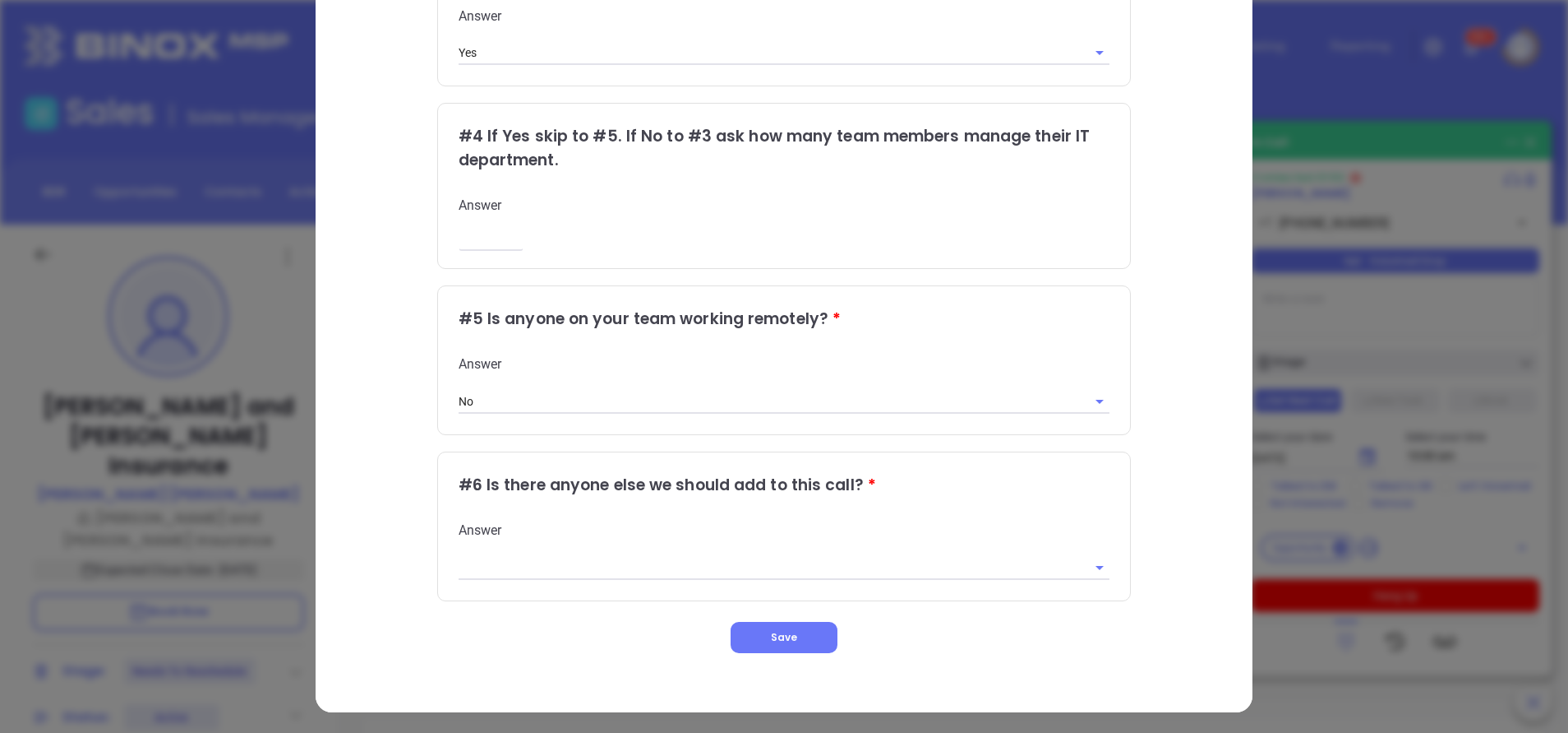
scroll to position [579, 0]
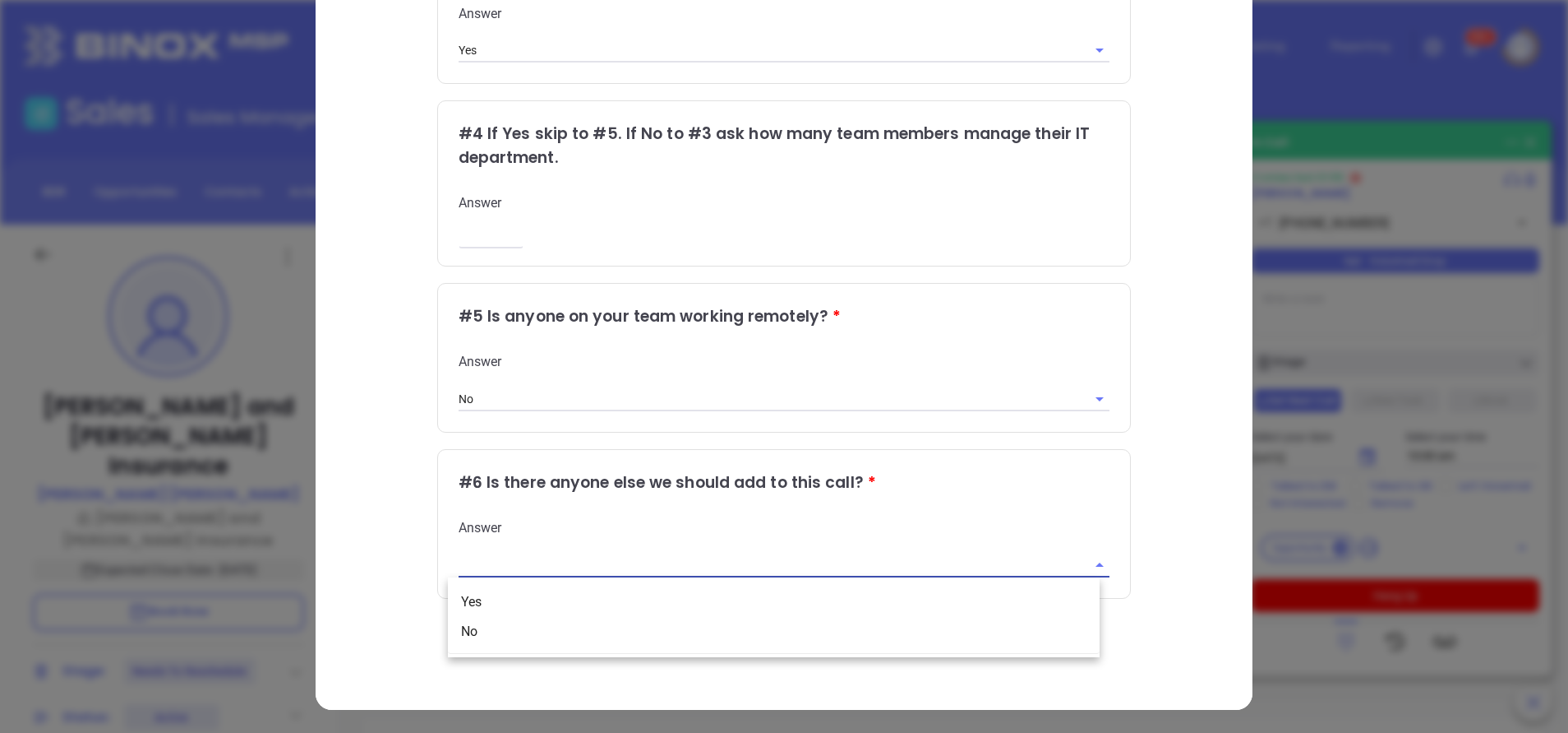
click at [558, 564] on input "text" at bounding box center [761, 564] width 606 height 24
click at [499, 637] on li "No" at bounding box center [773, 631] width 652 height 29
type input "No"
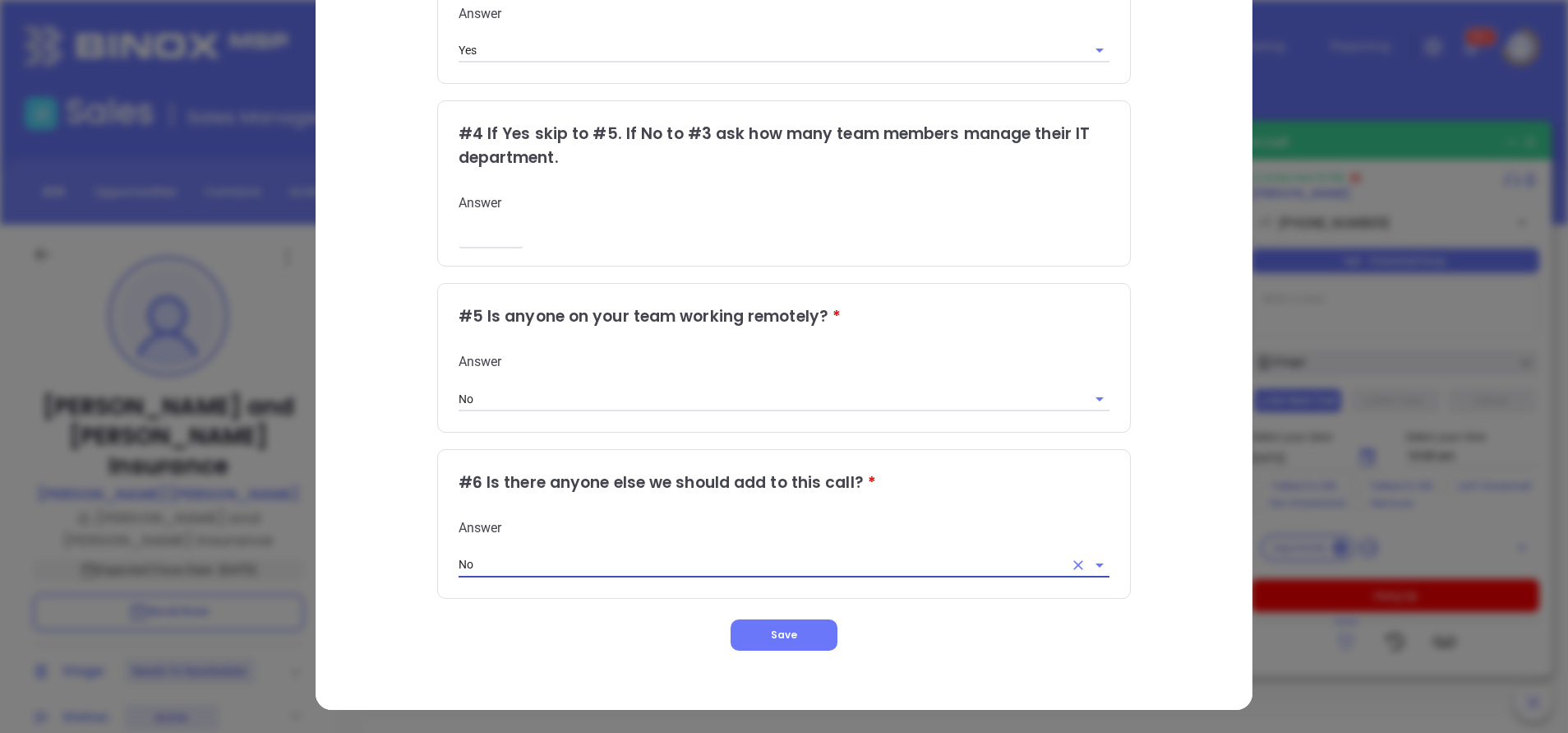
click at [362, 491] on div "Qualifying Questions # 1 It says here that you have x number of employees is th…" at bounding box center [784, 95] width 868 height 1111
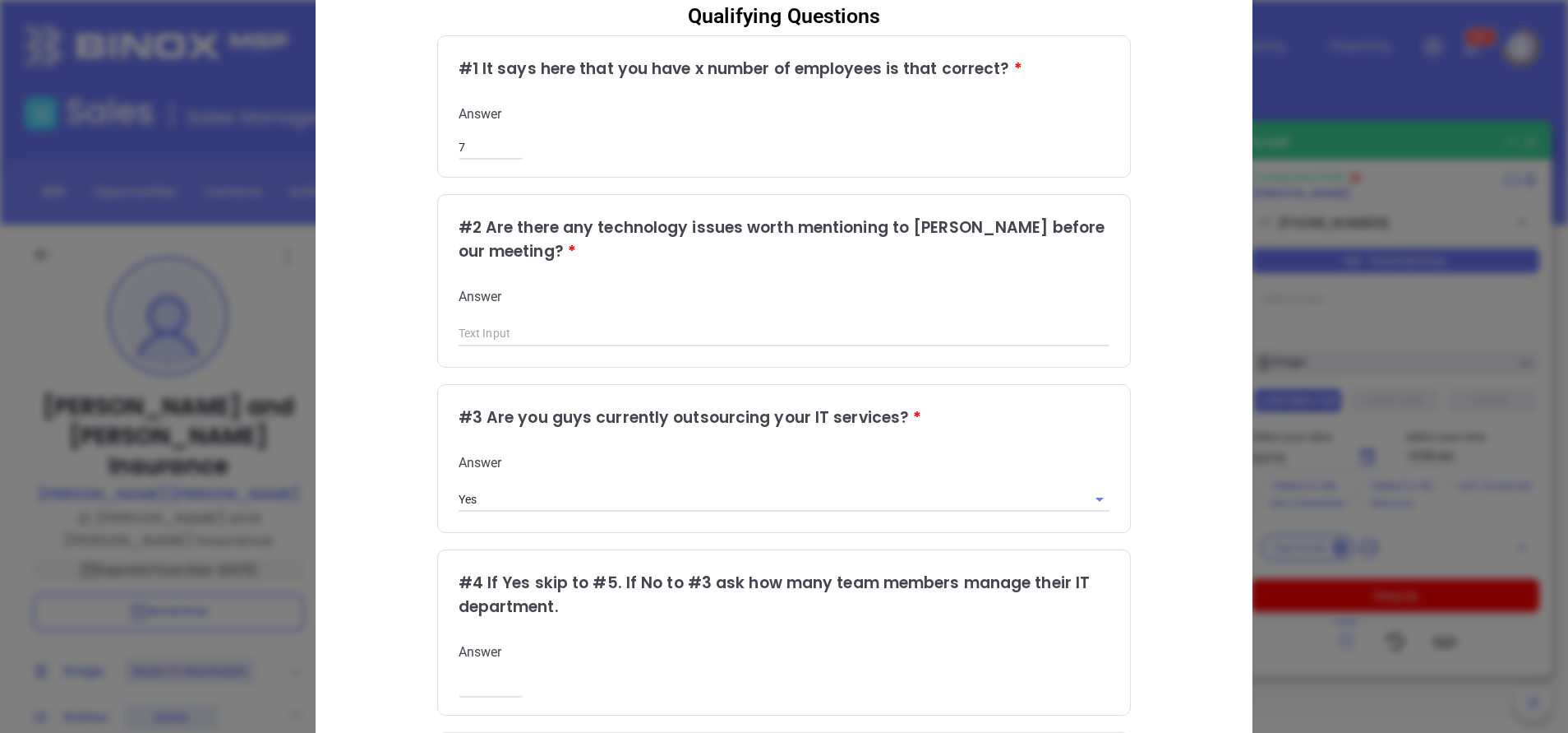
scroll to position [86, 0]
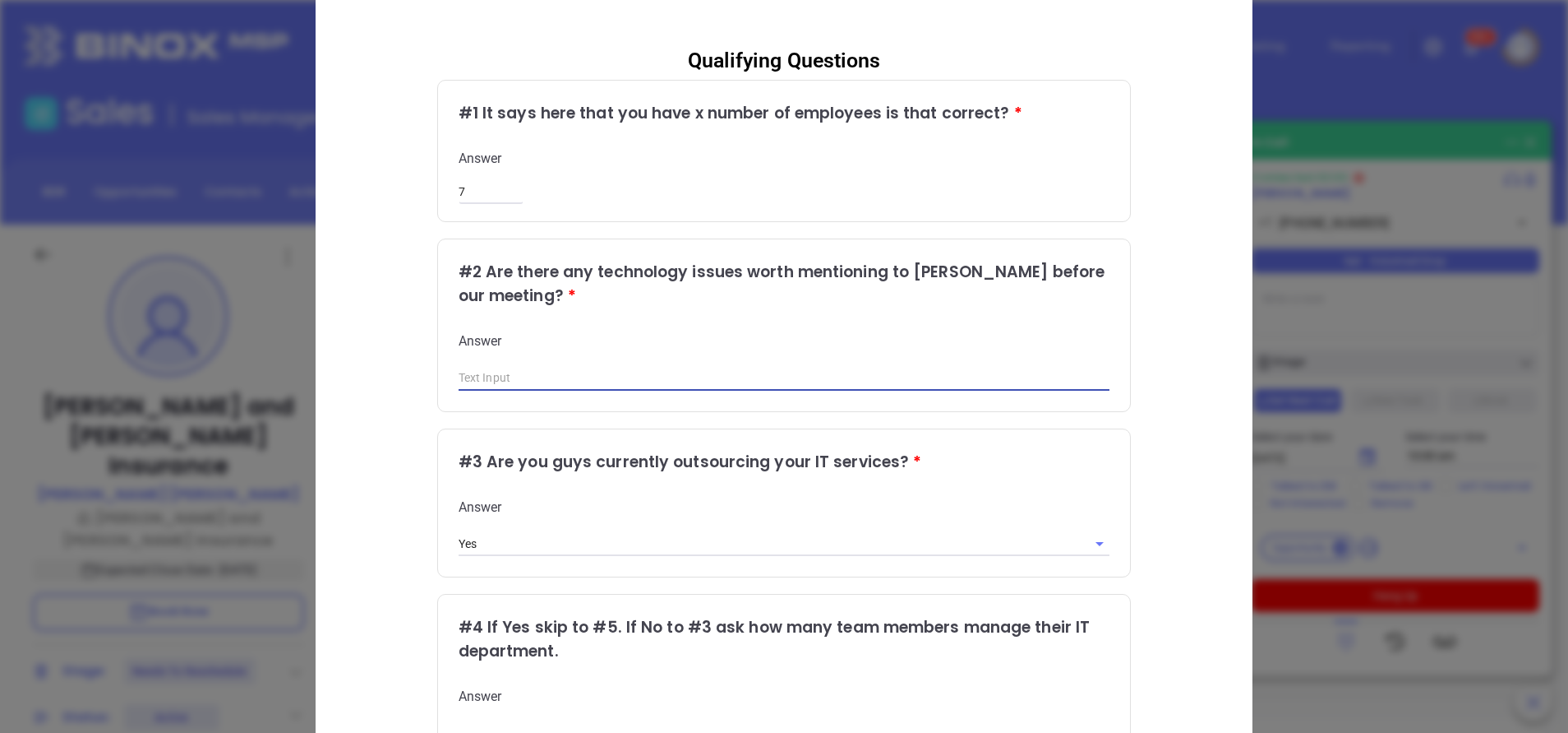
click at [499, 374] on input "text" at bounding box center [784, 378] width 652 height 25
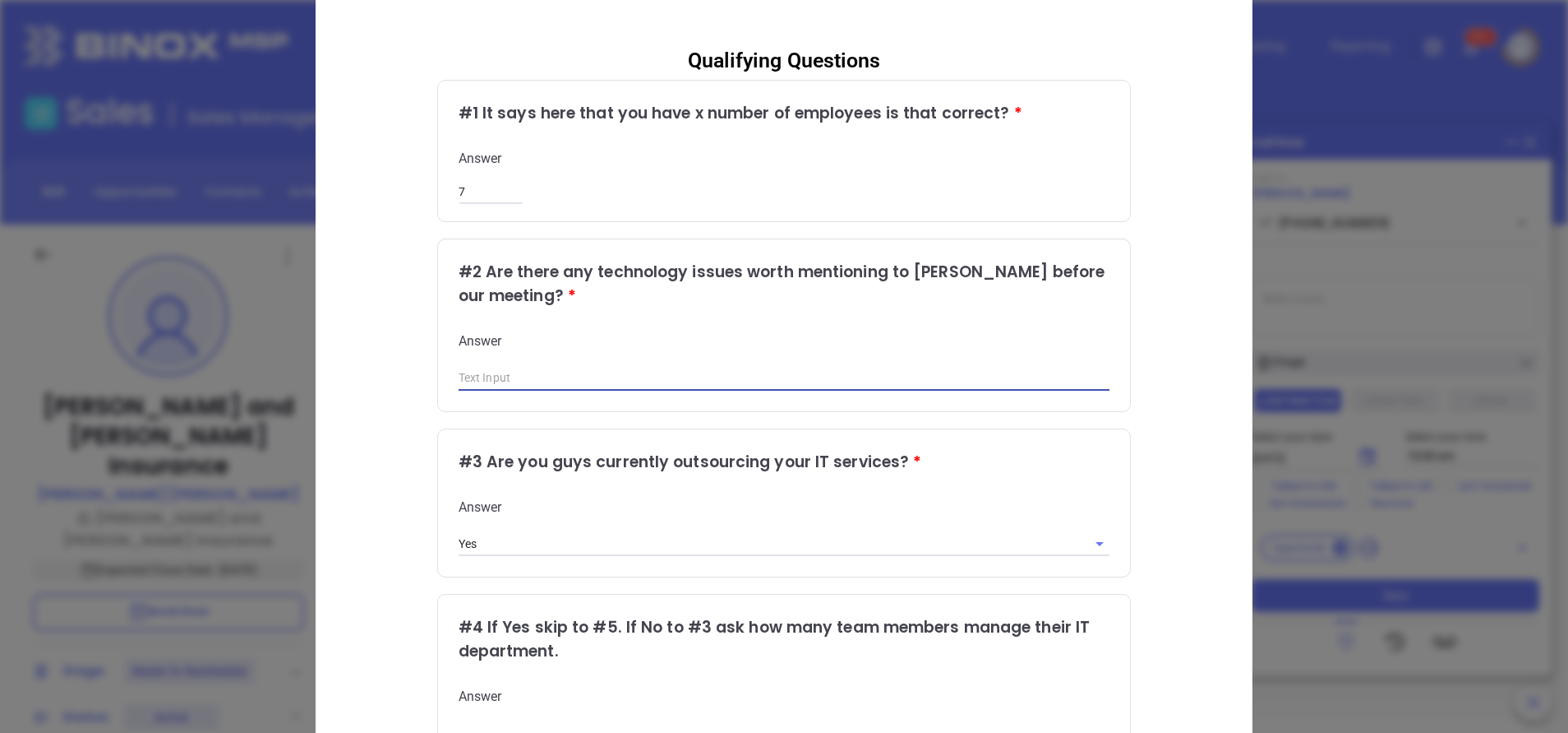
type input "N/A"
click at [361, 417] on div "Qualifying Questions # 1 It says here that you have x number of employees is th…" at bounding box center [784, 588] width 868 height 1111
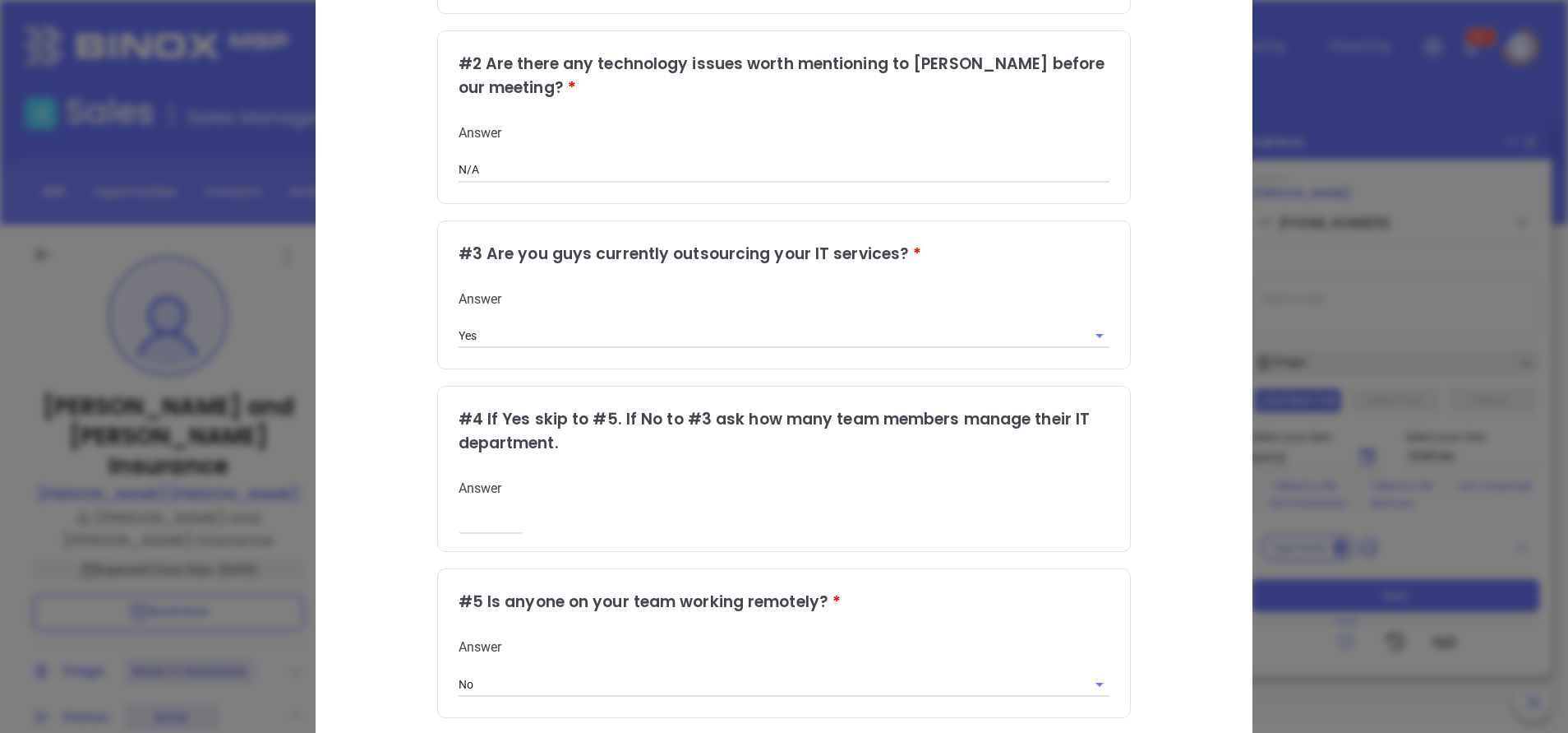
scroll to position [332, 0]
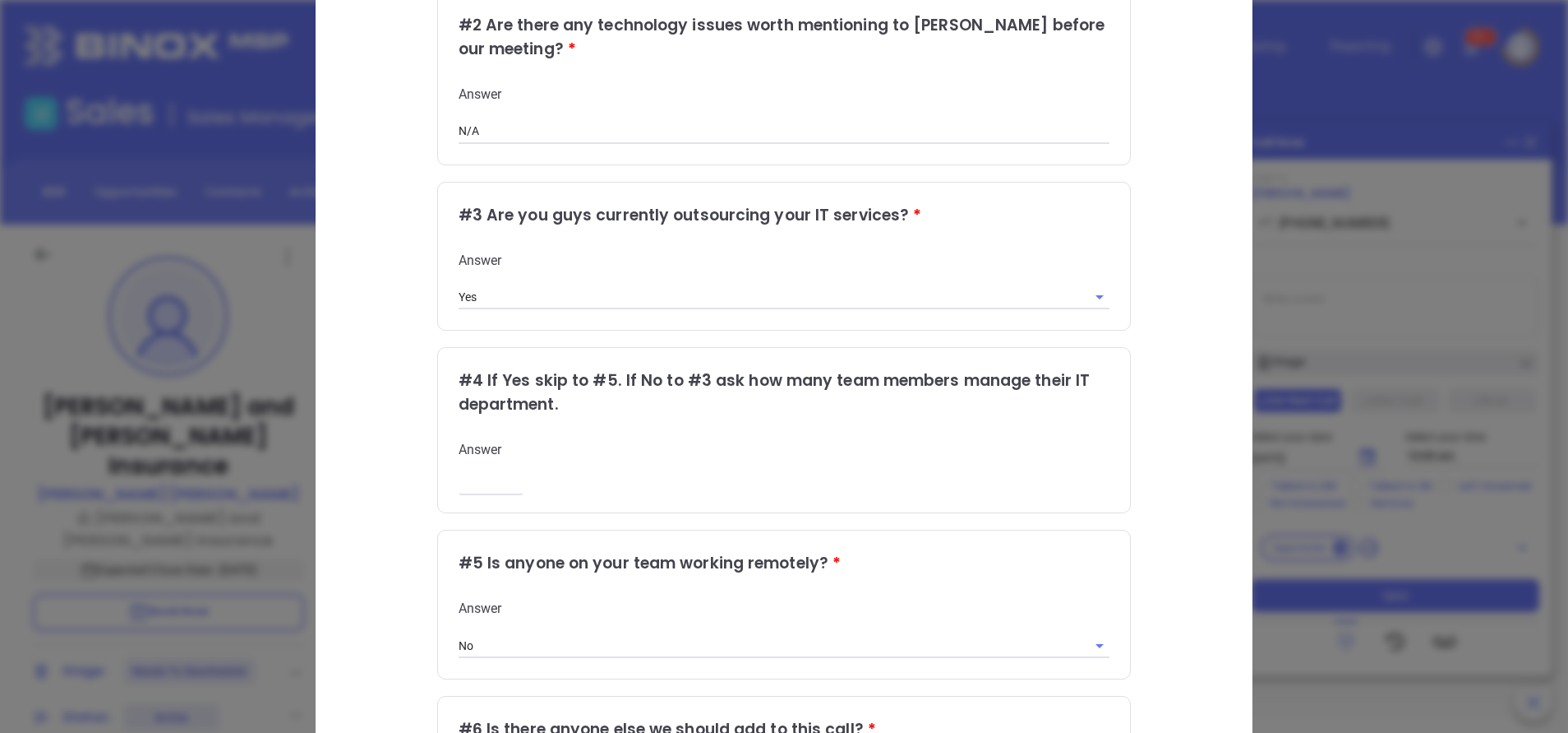
click at [479, 487] on input "number" at bounding box center [490, 483] width 65 height 14
click at [350, 465] on div "Qualifying Questions # 1 It says here that you have x number of employees is th…" at bounding box center [784, 341] width 868 height 1111
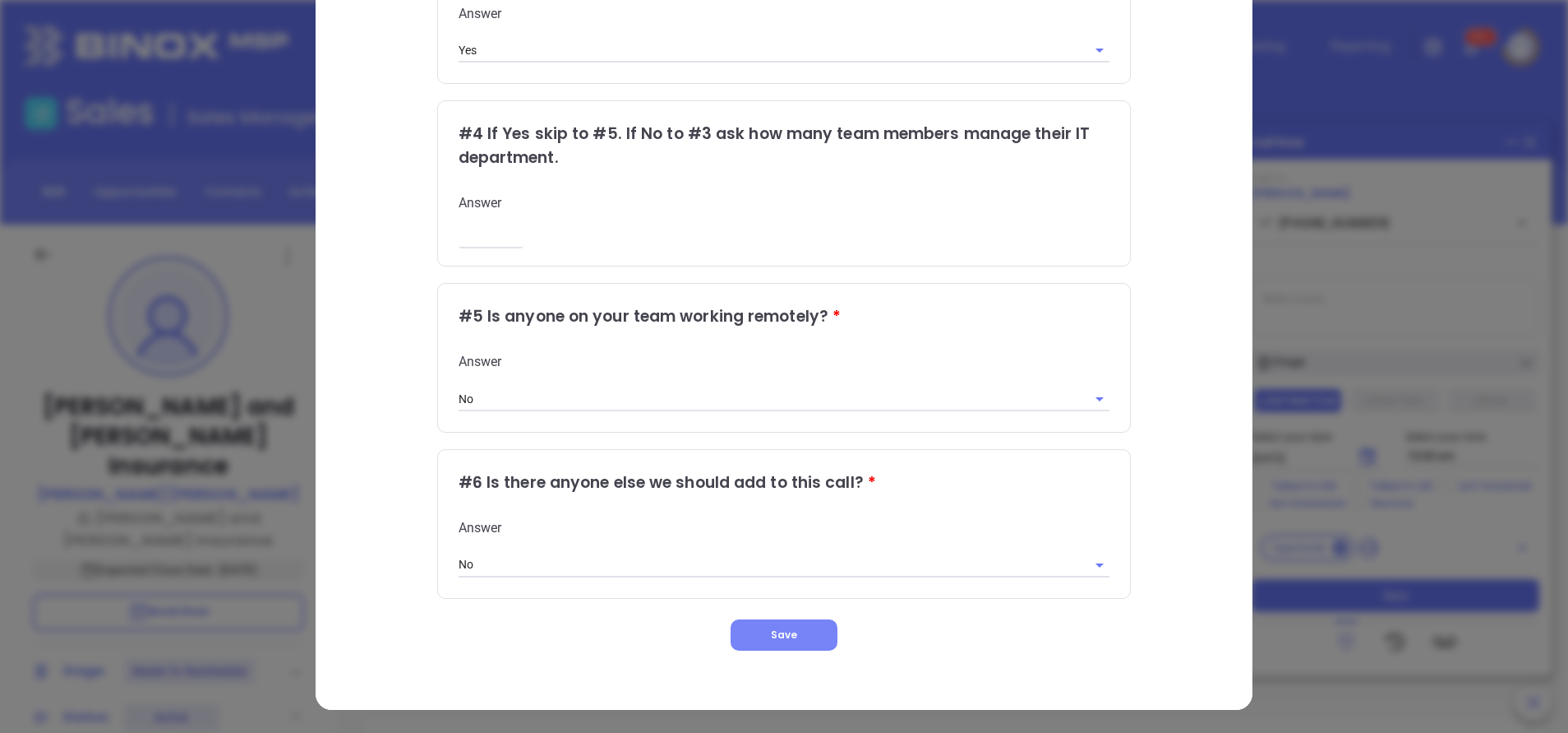
click at [772, 629] on span "Save" at bounding box center [784, 635] width 27 height 14
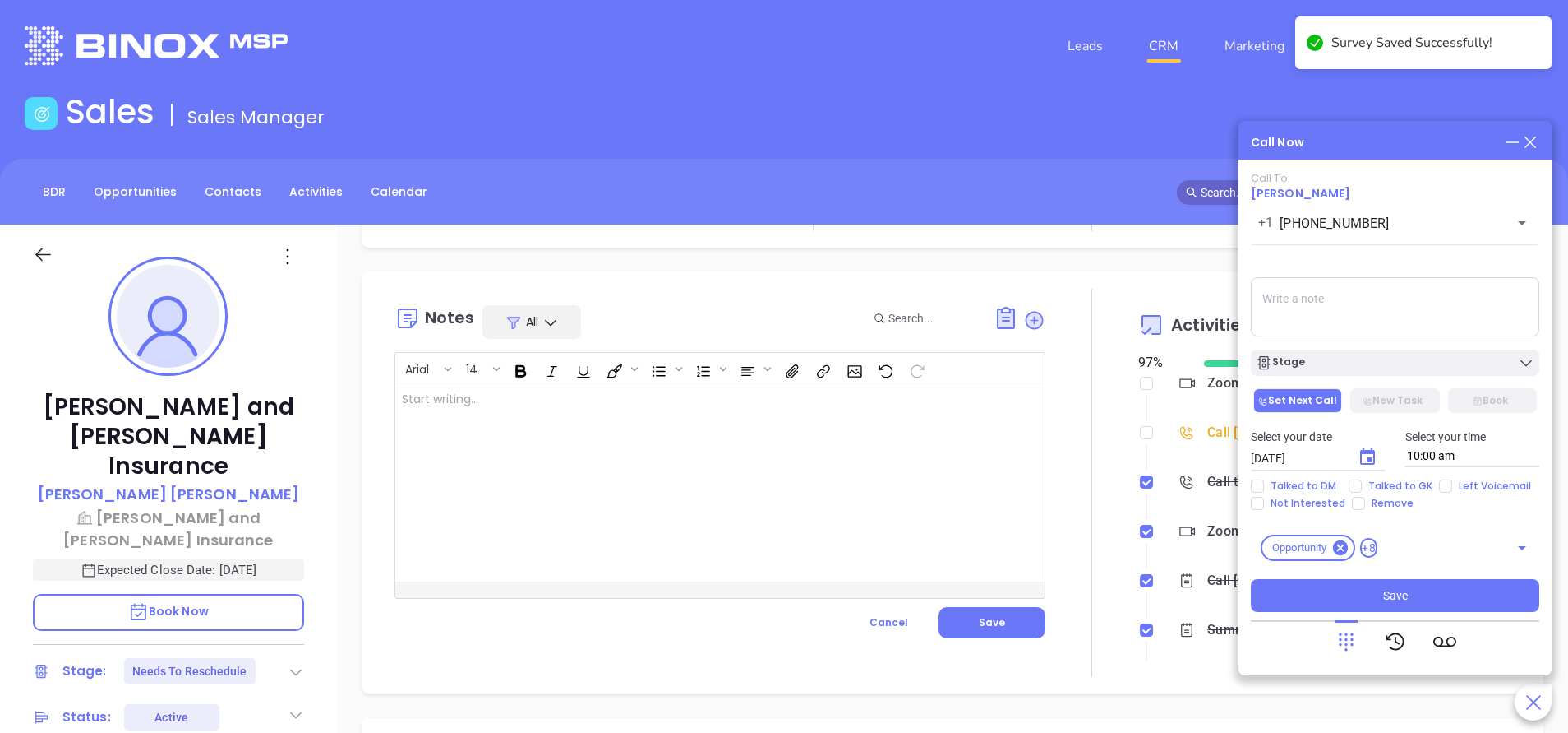
checkbox input "false"
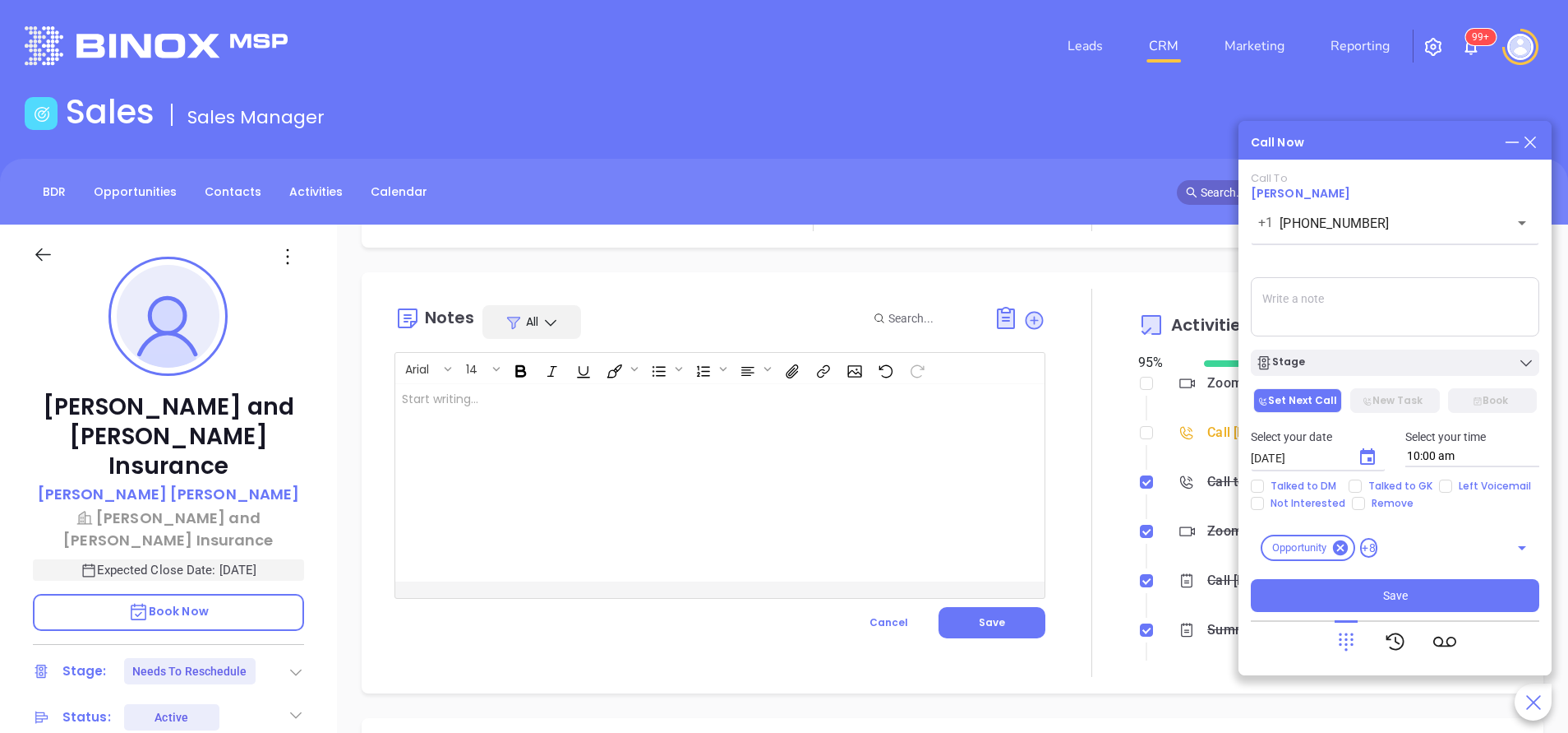
click at [722, 444] on div at bounding box center [697, 482] width 604 height 197
click at [406, 401] on span "[DATE]" at bounding box center [422, 400] width 41 height 14
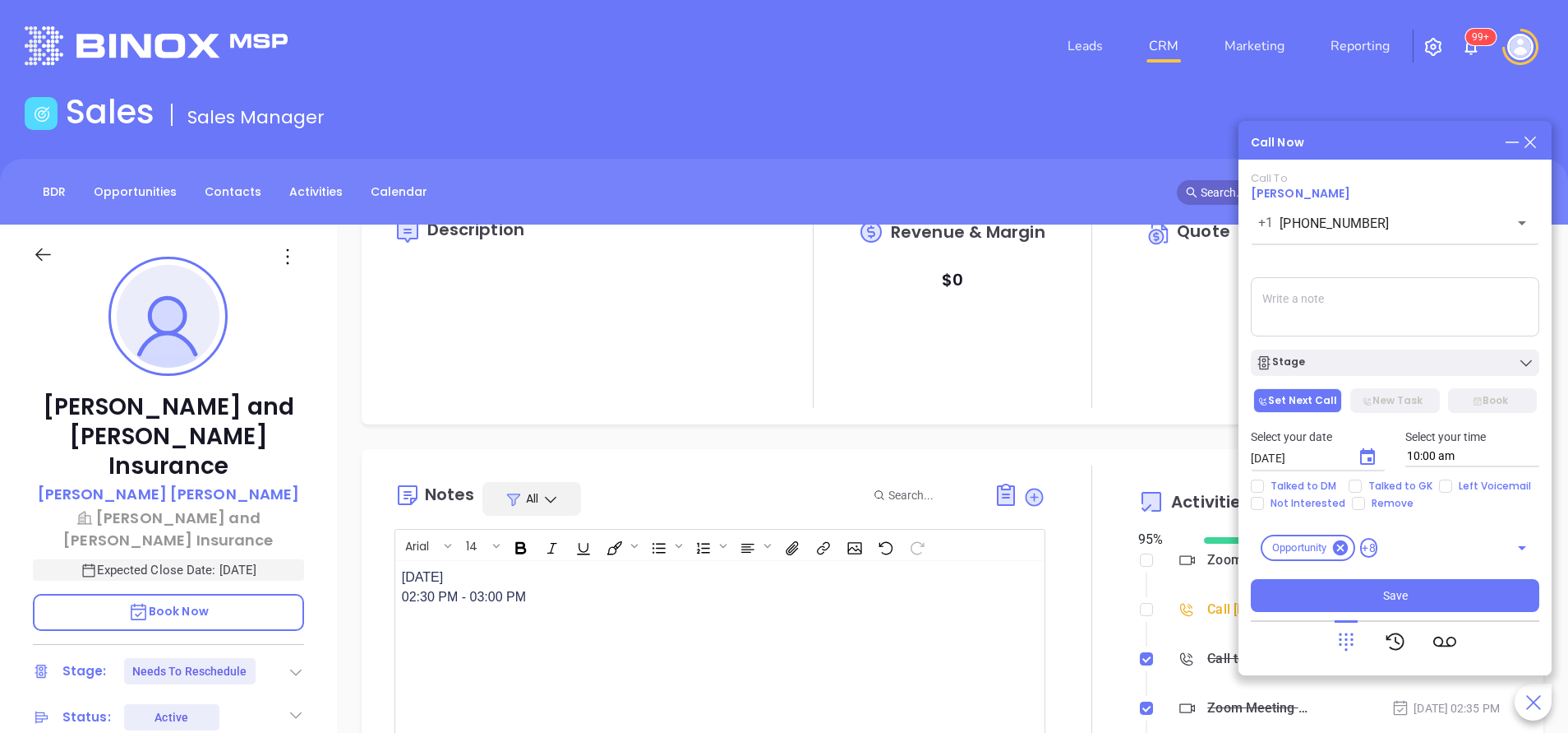
scroll to position [0, 0]
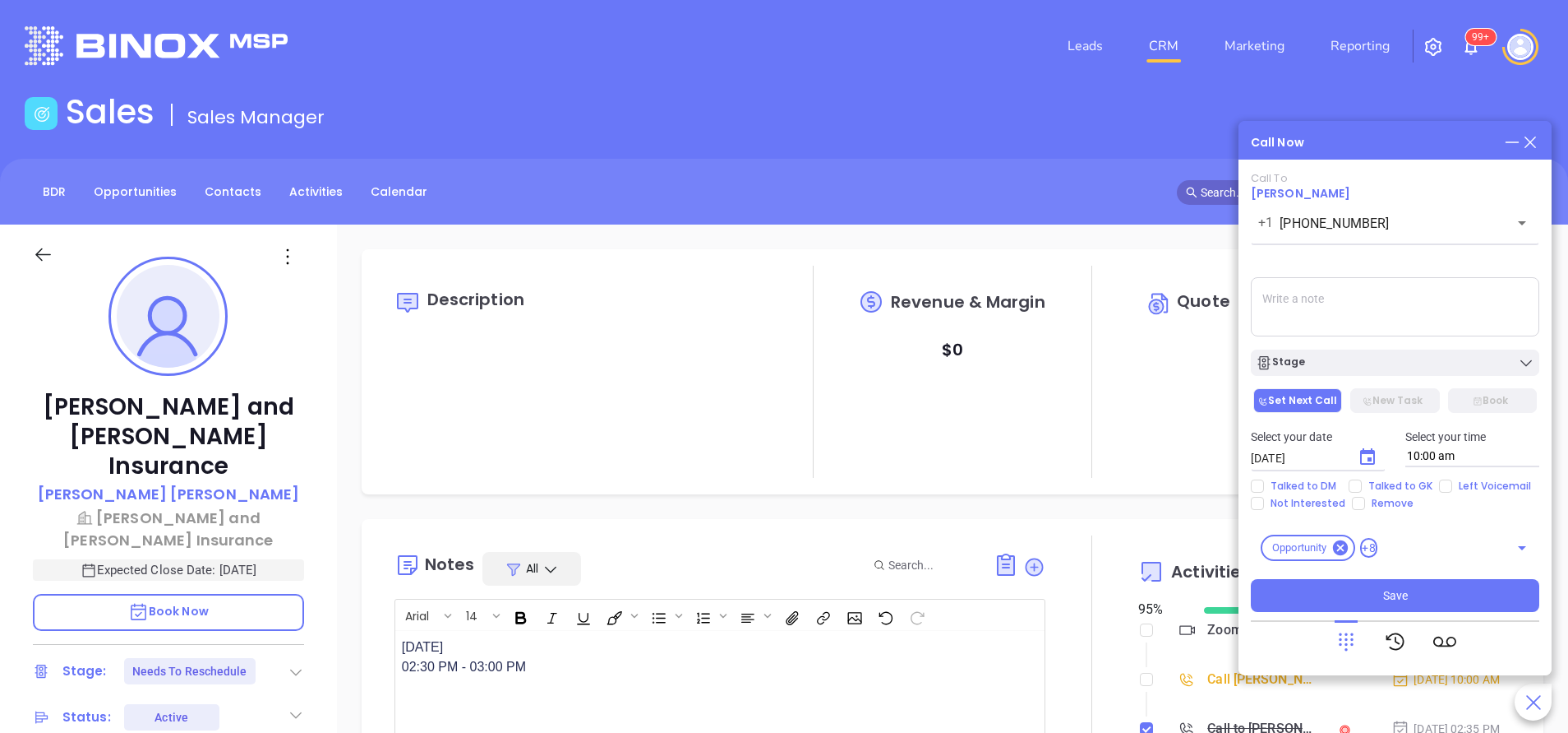
click at [1324, 306] on textarea at bounding box center [1395, 306] width 288 height 59
paste textarea "Monday, October 6, 2025 02:30 PM - 03:00 PM"
type textarea "Rescheduled for Monday, October 6, 2025 02:30 PM - 03:00 PM"
click at [1254, 489] on input "Talked to DM" at bounding box center [1257, 486] width 13 height 13
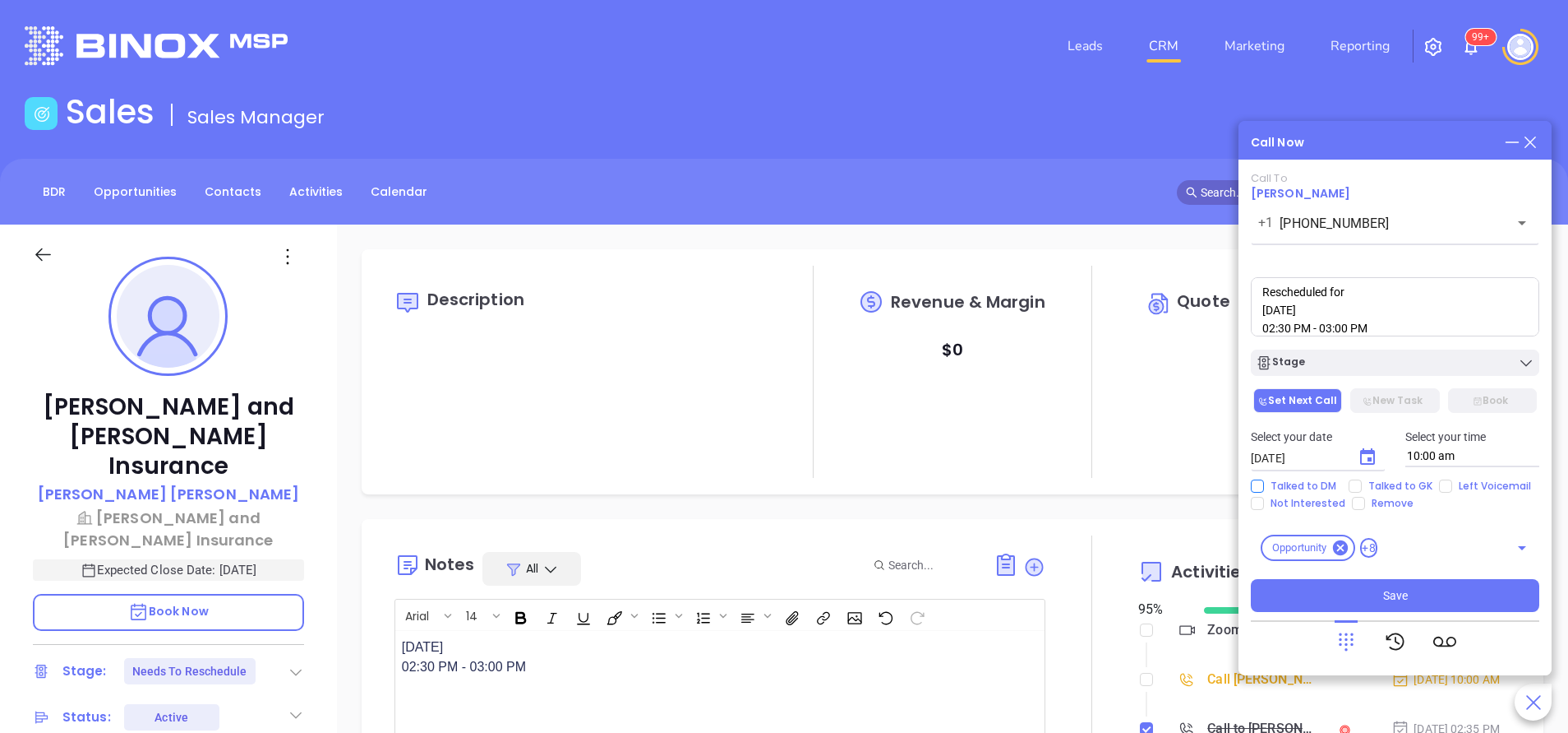
checkbox input "true"
click at [1409, 604] on button "Save" at bounding box center [1395, 595] width 288 height 33
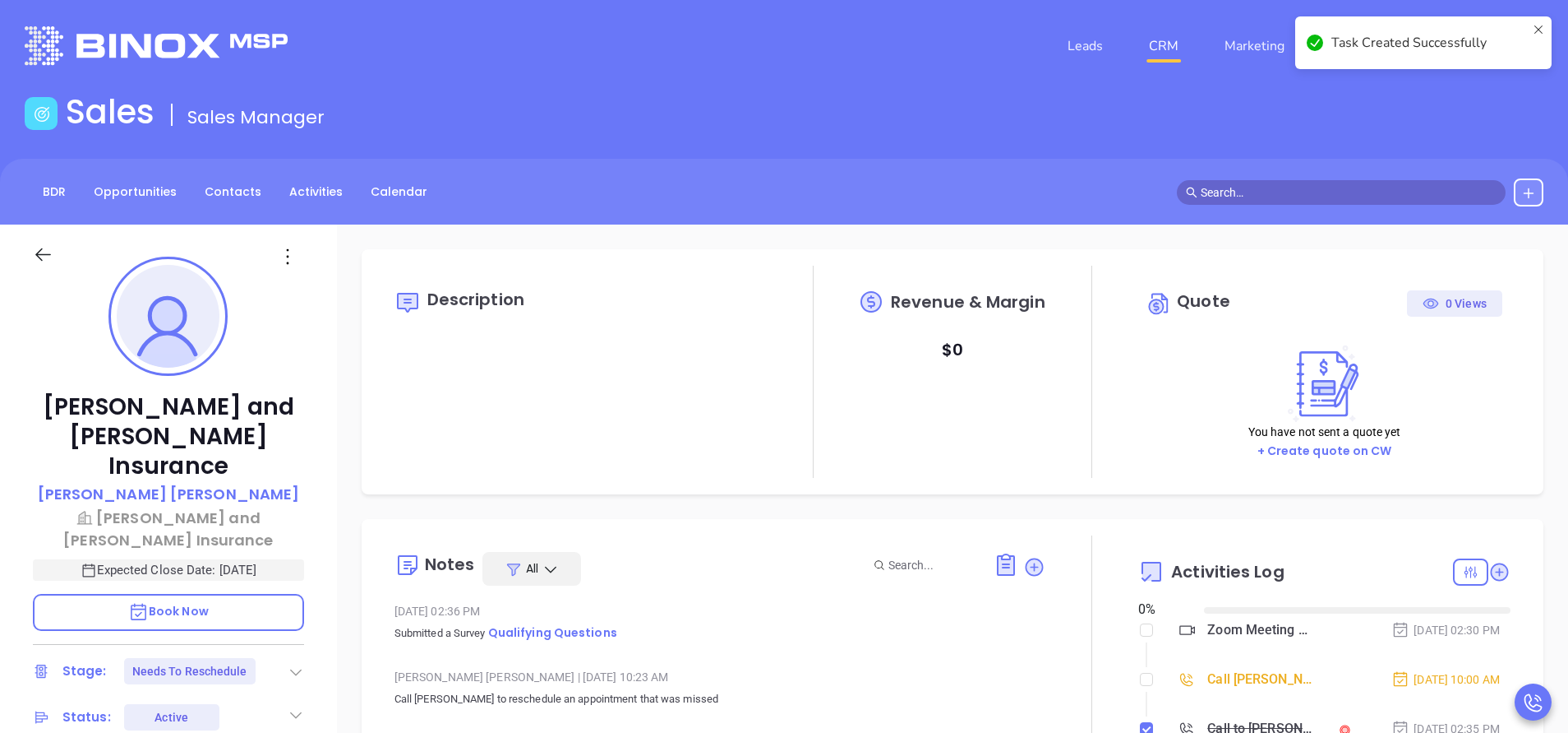
checkbox input "false"
type input "10/03/2025"
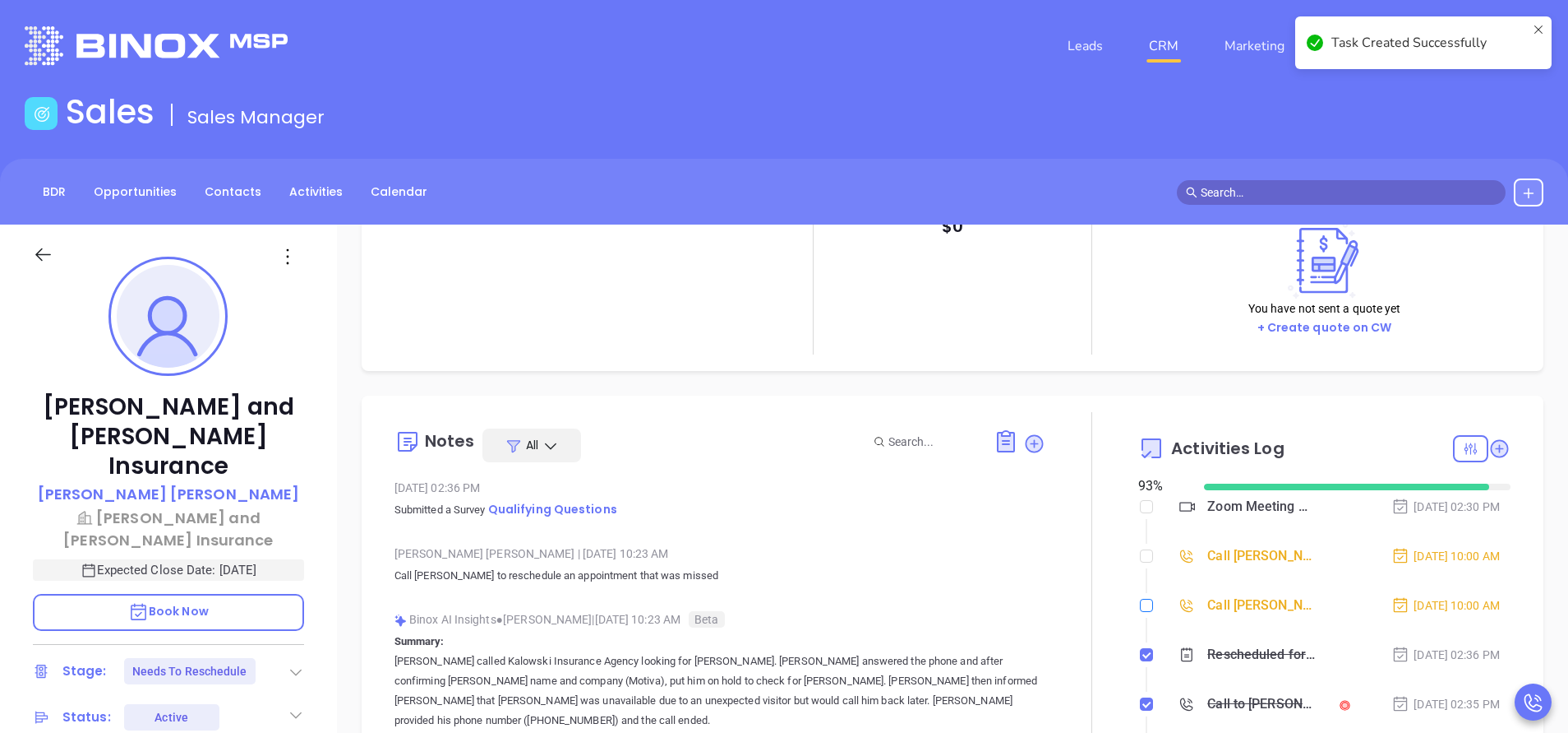
type input "Vicky Mendoza"
click at [1140, 604] on input "checkbox" at bounding box center [1146, 605] width 13 height 13
checkbox input "true"
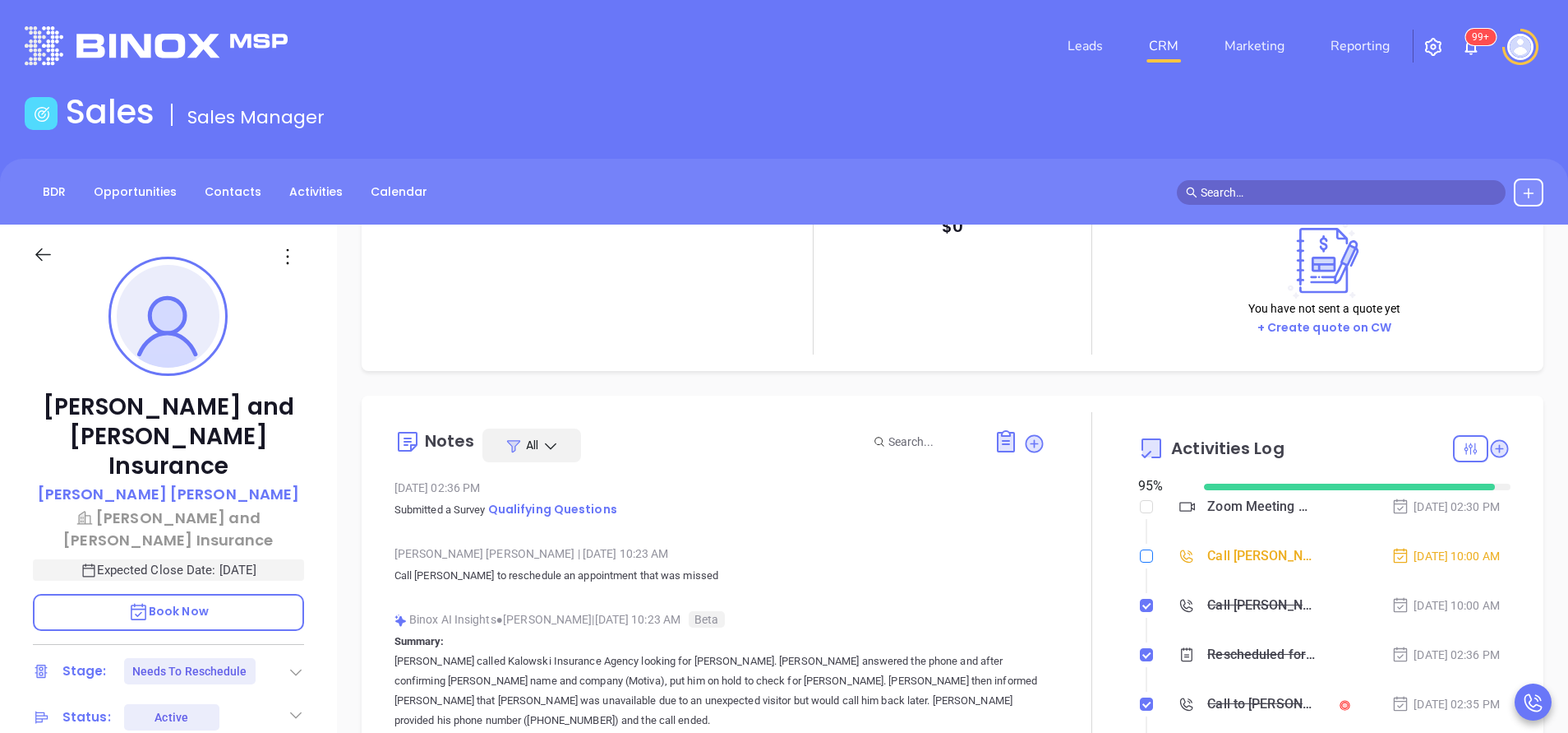
click at [1140, 557] on input "checkbox" at bounding box center [1146, 556] width 13 height 13
checkbox input "true"
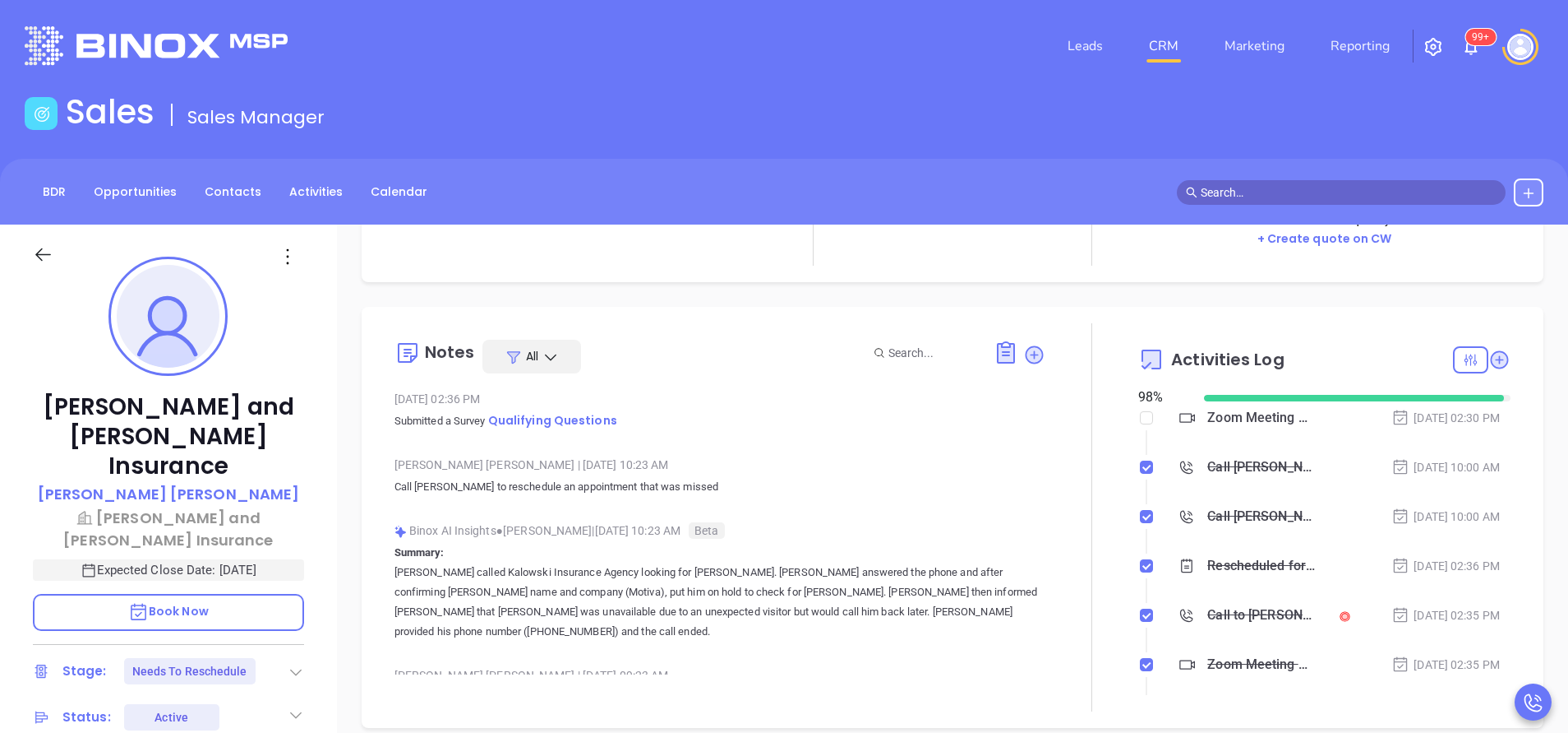
scroll to position [247, 0]
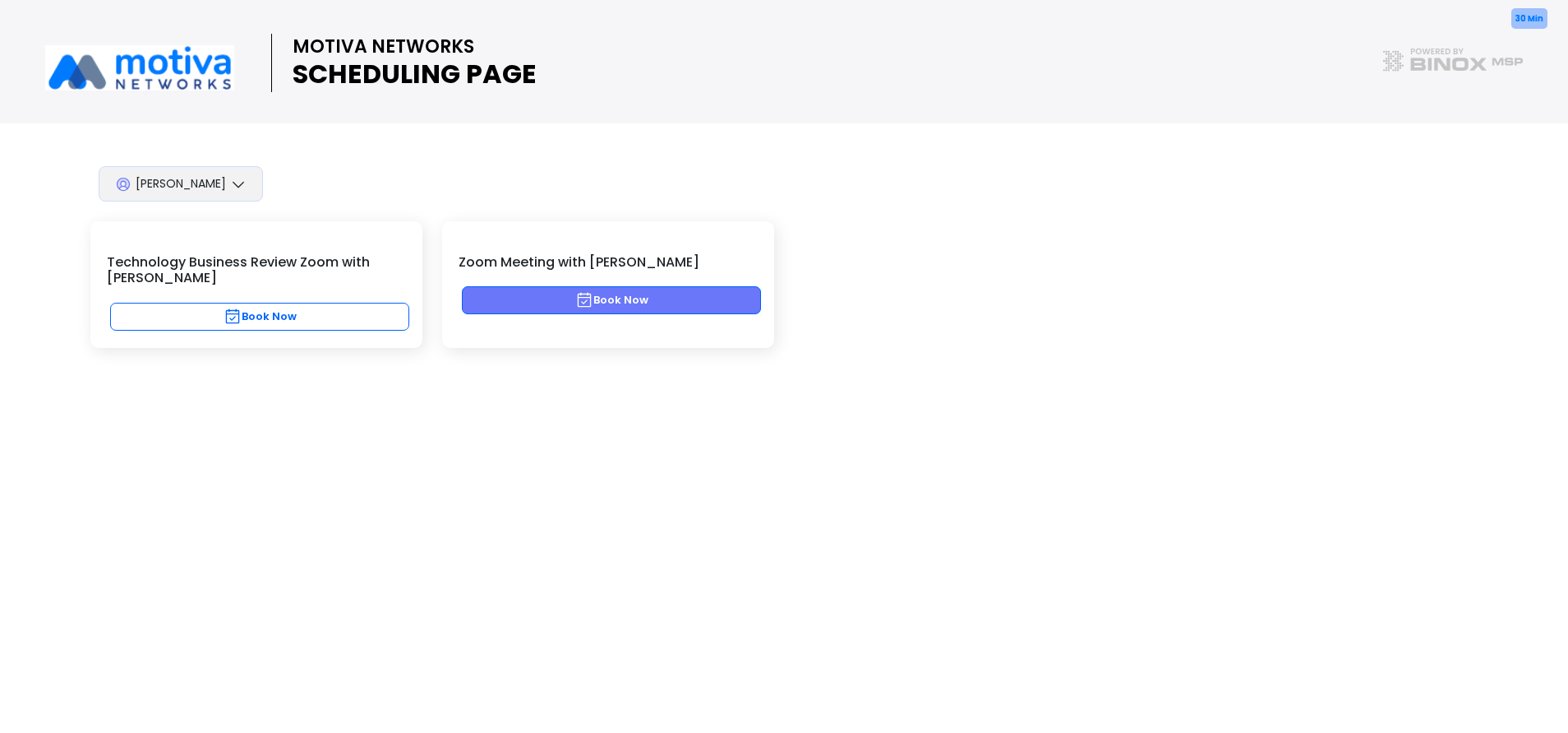
click at [673, 297] on button "Book Now" at bounding box center [611, 300] width 299 height 28
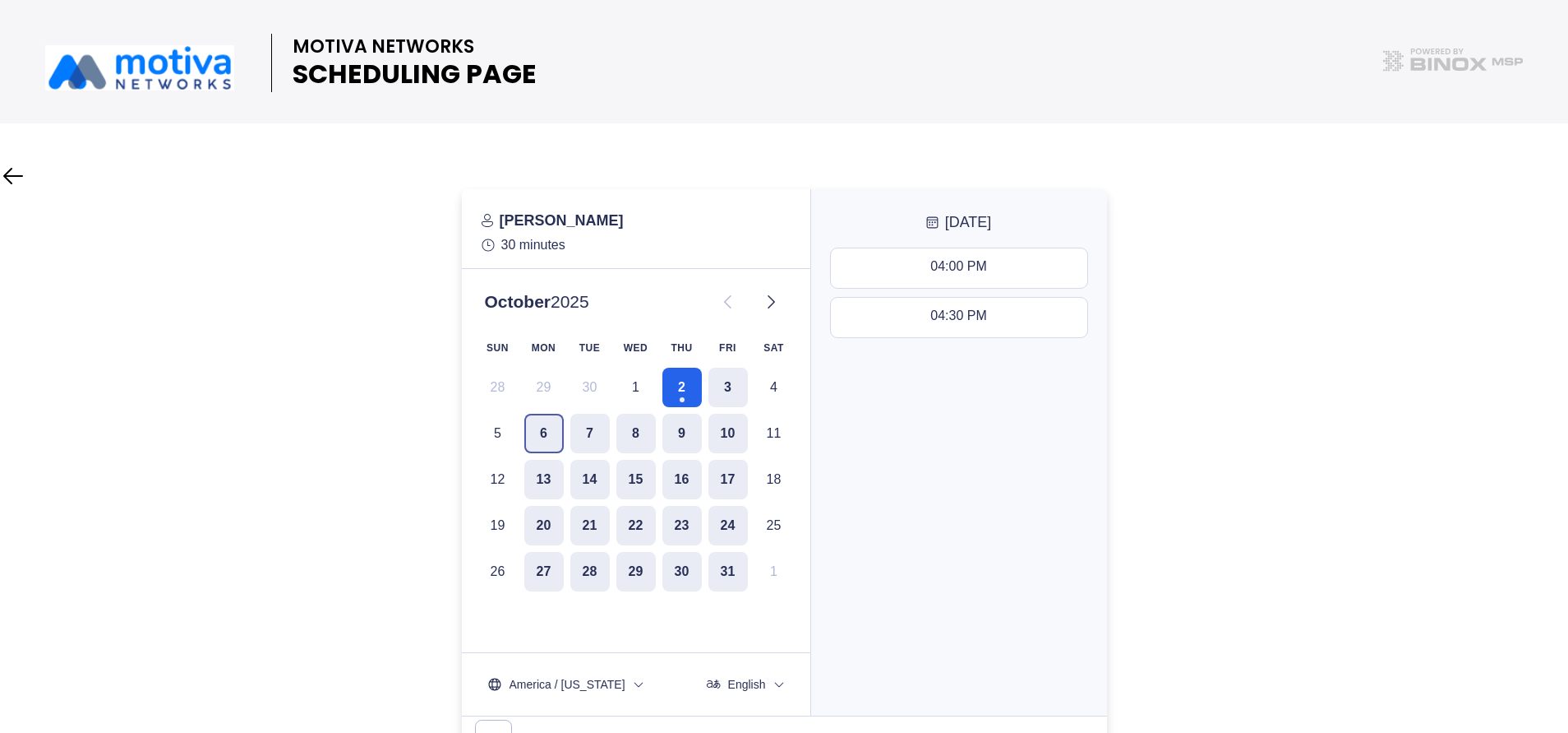
click at [538, 426] on button "6" at bounding box center [544, 433] width 40 height 40
click at [979, 366] on div "02:30 PM - 03:00 PM" at bounding box center [958, 366] width 124 height 18
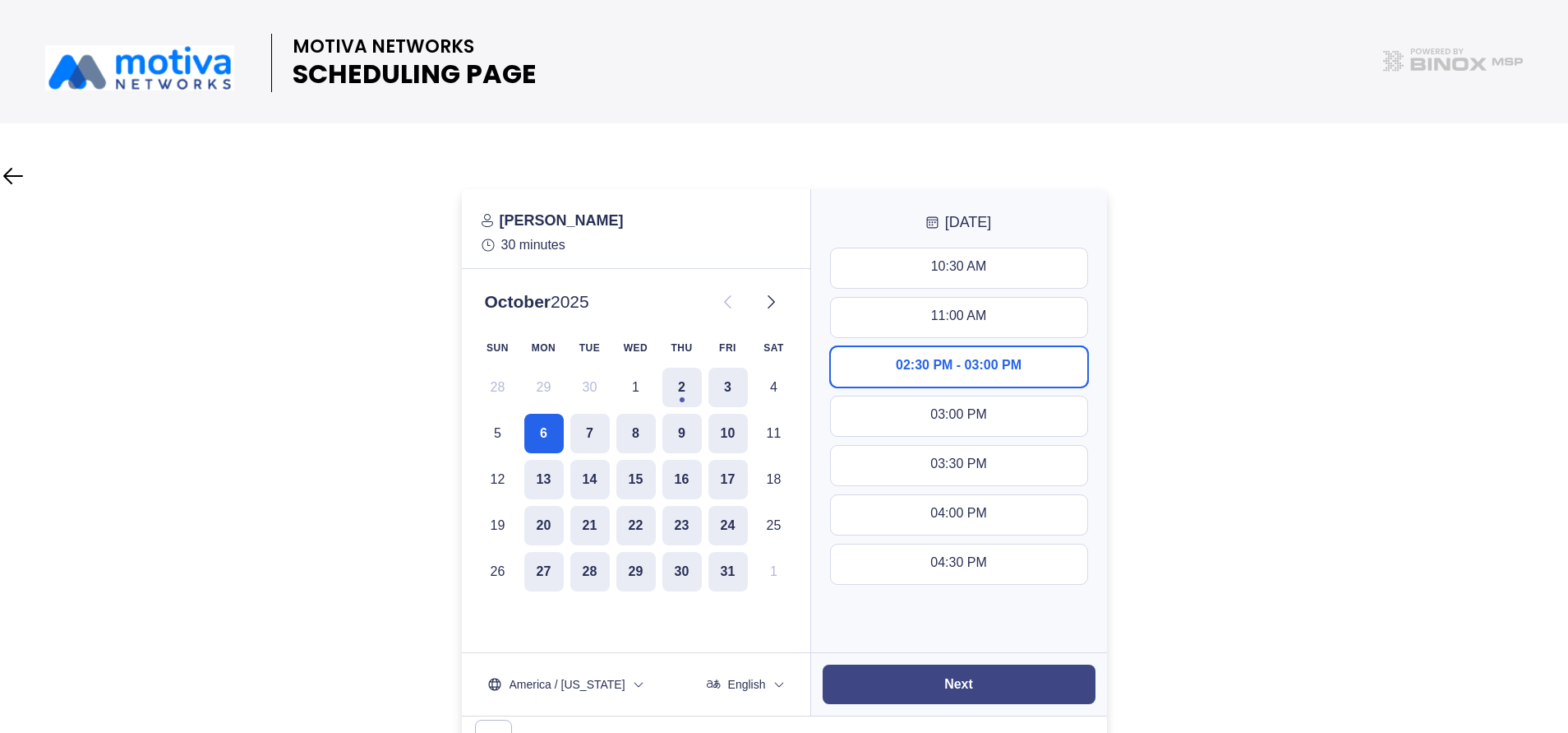
click at [972, 691] on button "Next" at bounding box center [959, 684] width 273 height 40
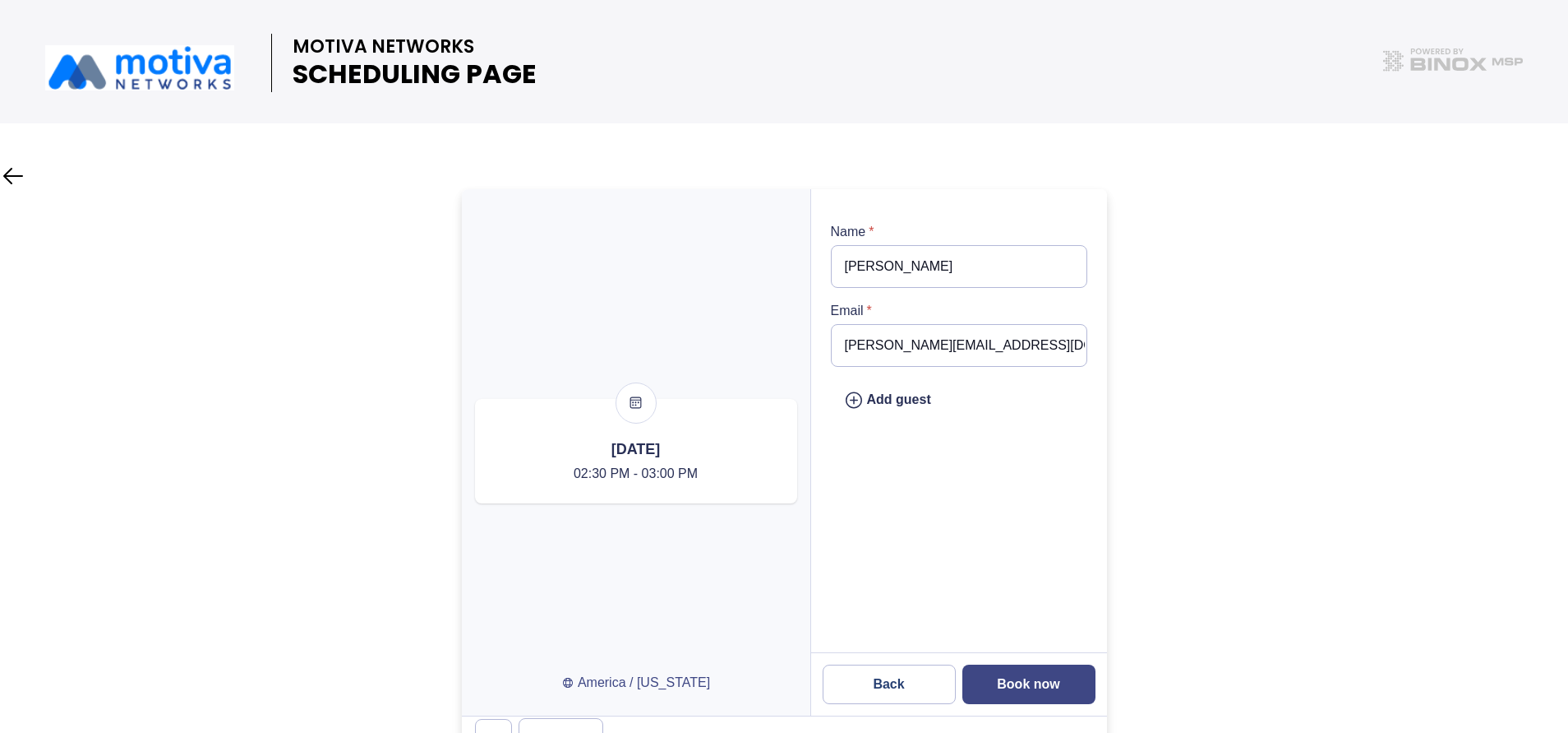
click at [1041, 675] on button "Book now" at bounding box center [1029, 684] width 133 height 40
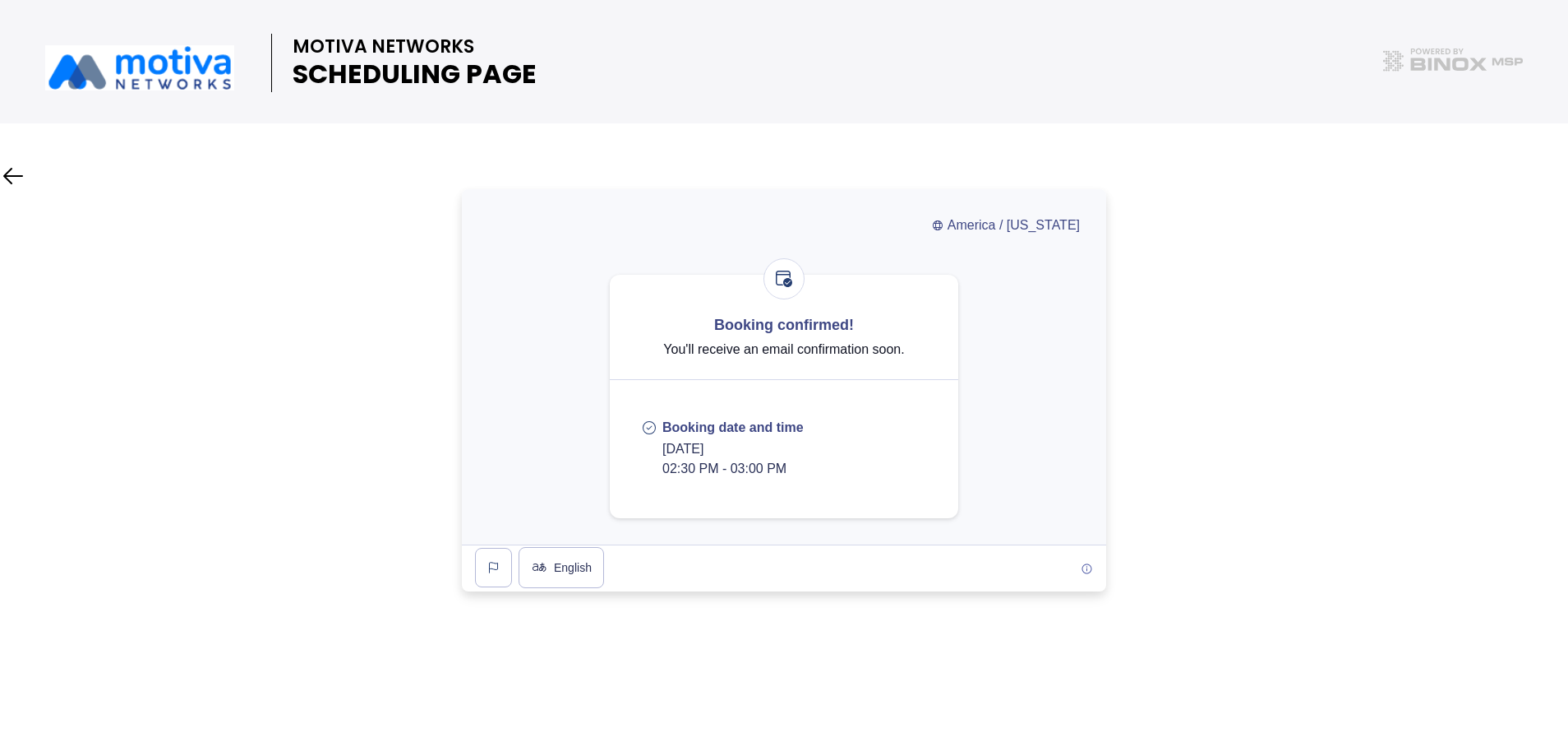
drag, startPoint x: 807, startPoint y: 477, endPoint x: 661, endPoint y: 451, distance: 148.3
click at [661, 451] on div "Booking date and time Monday, October 6, 2025 02:30 PM - 03:00 PM" at bounding box center [734, 449] width 168 height 59
click at [1172, 306] on div at bounding box center [784, 390] width 1568 height 402
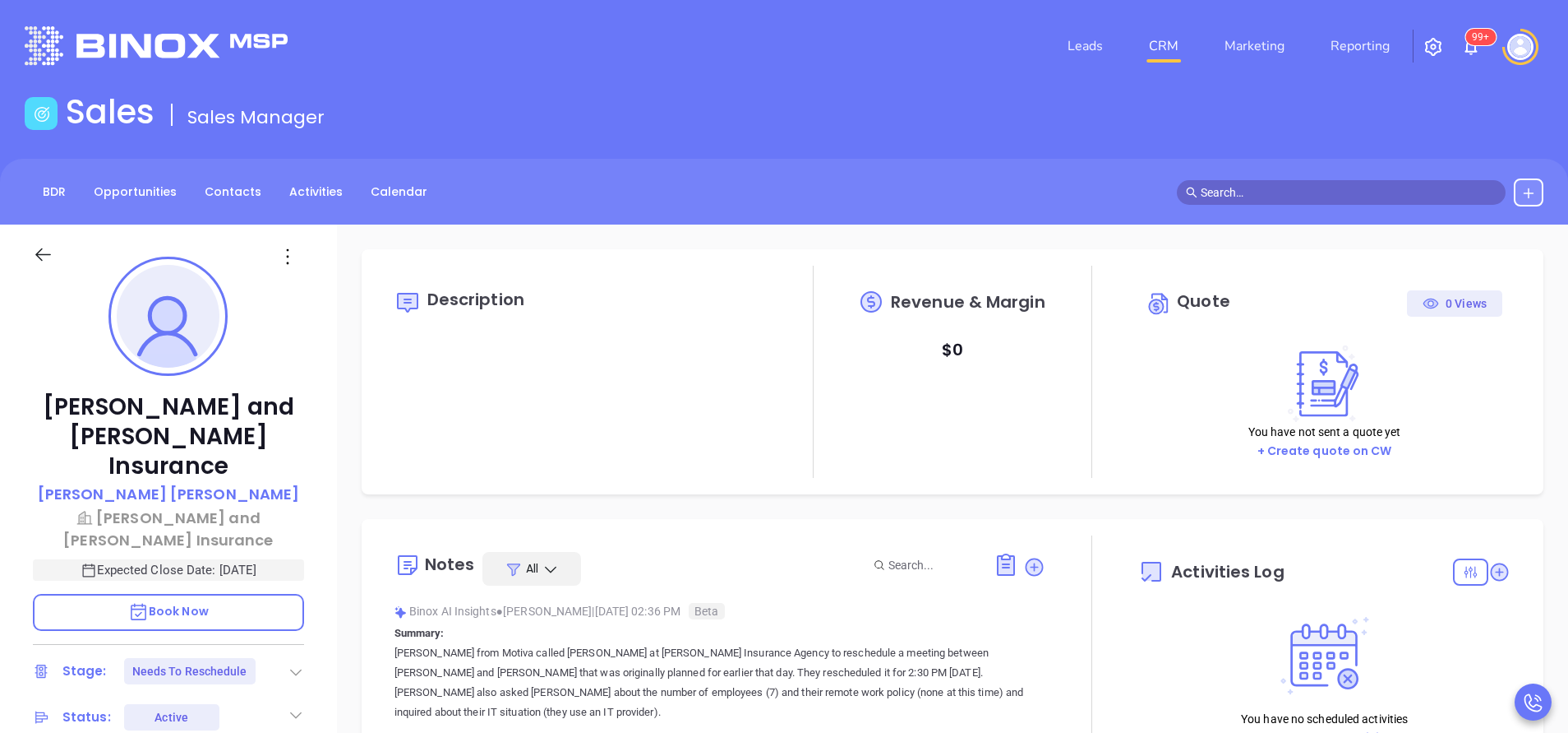
type input "[DATE]"
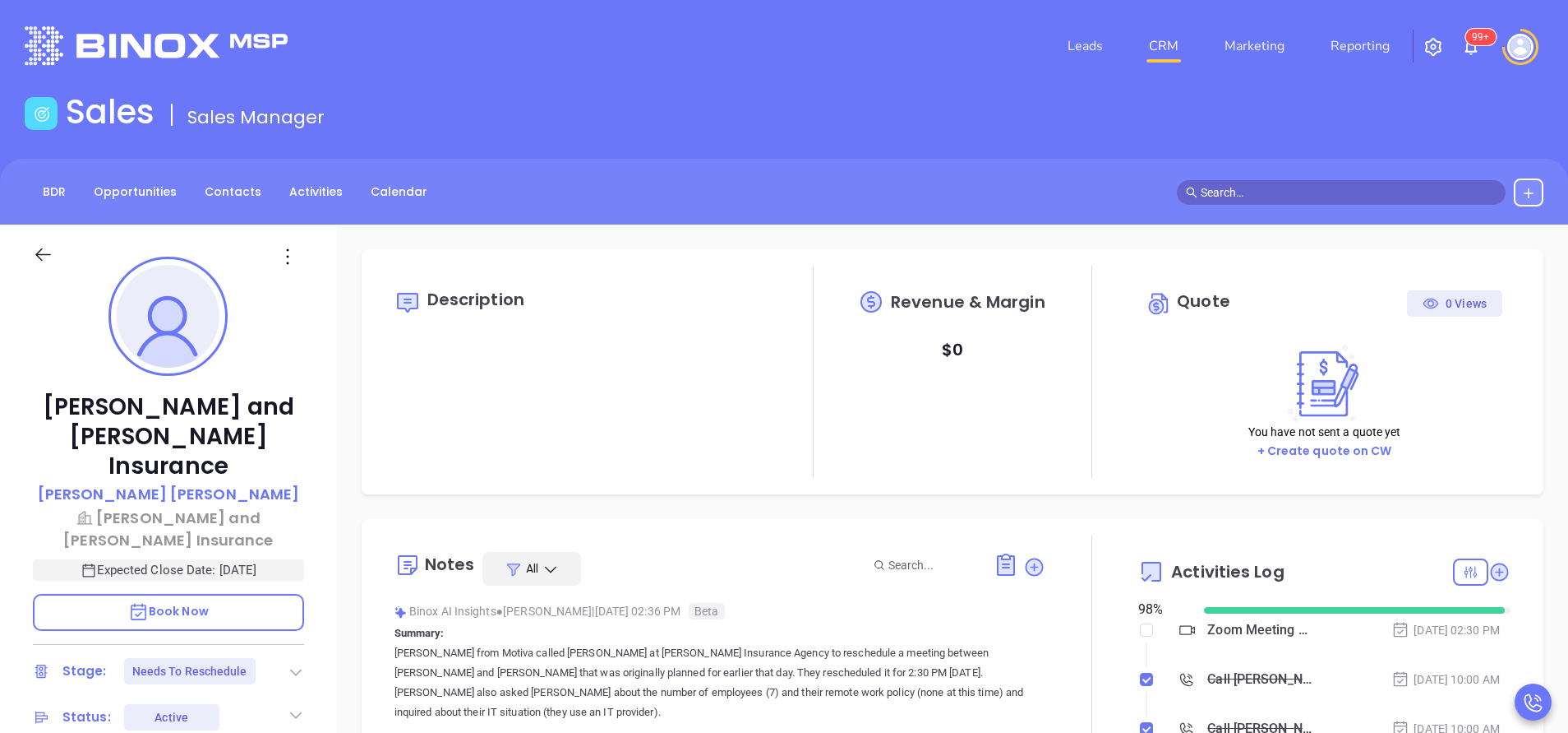
type input "[PERSON_NAME]"
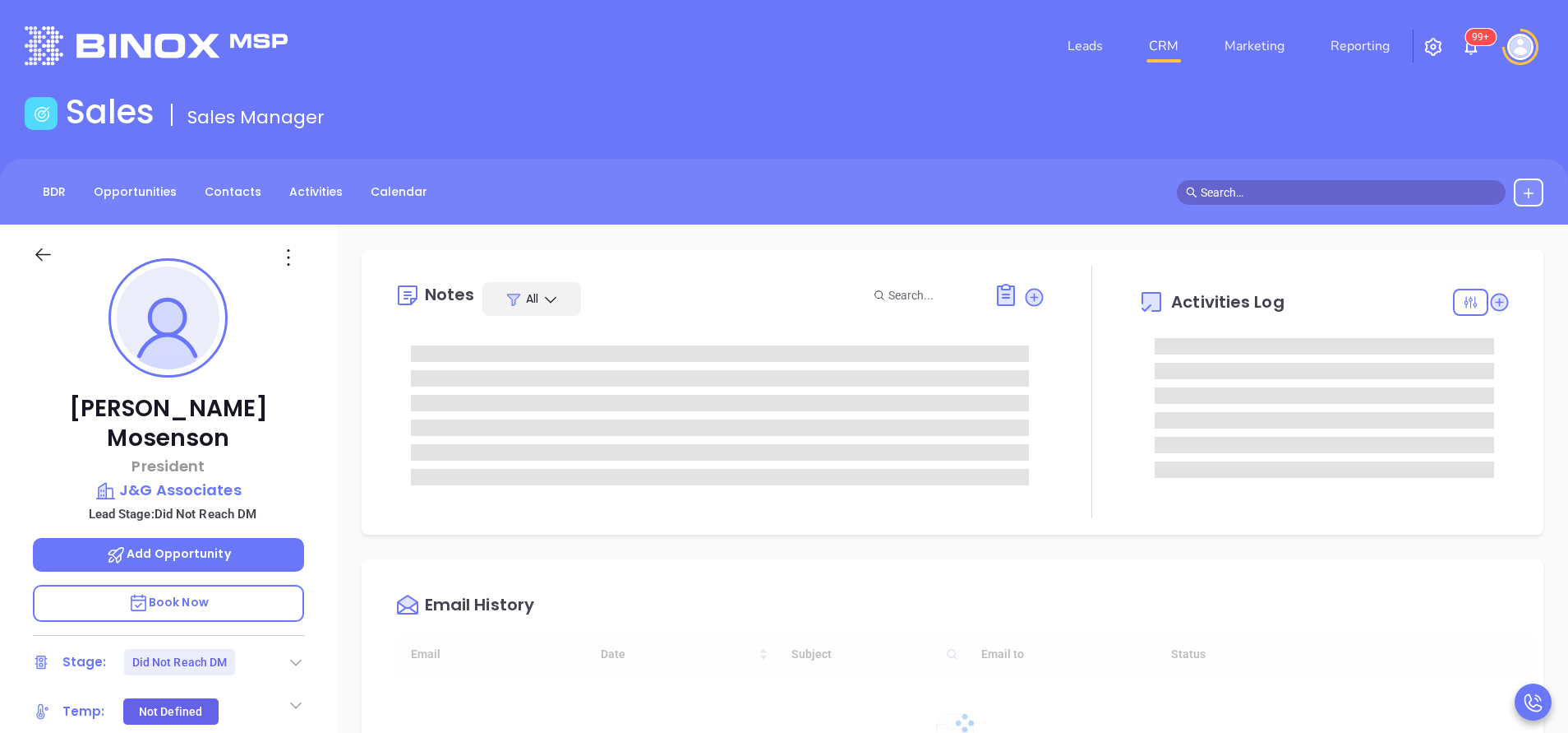
type input "[PERSON_NAME]"
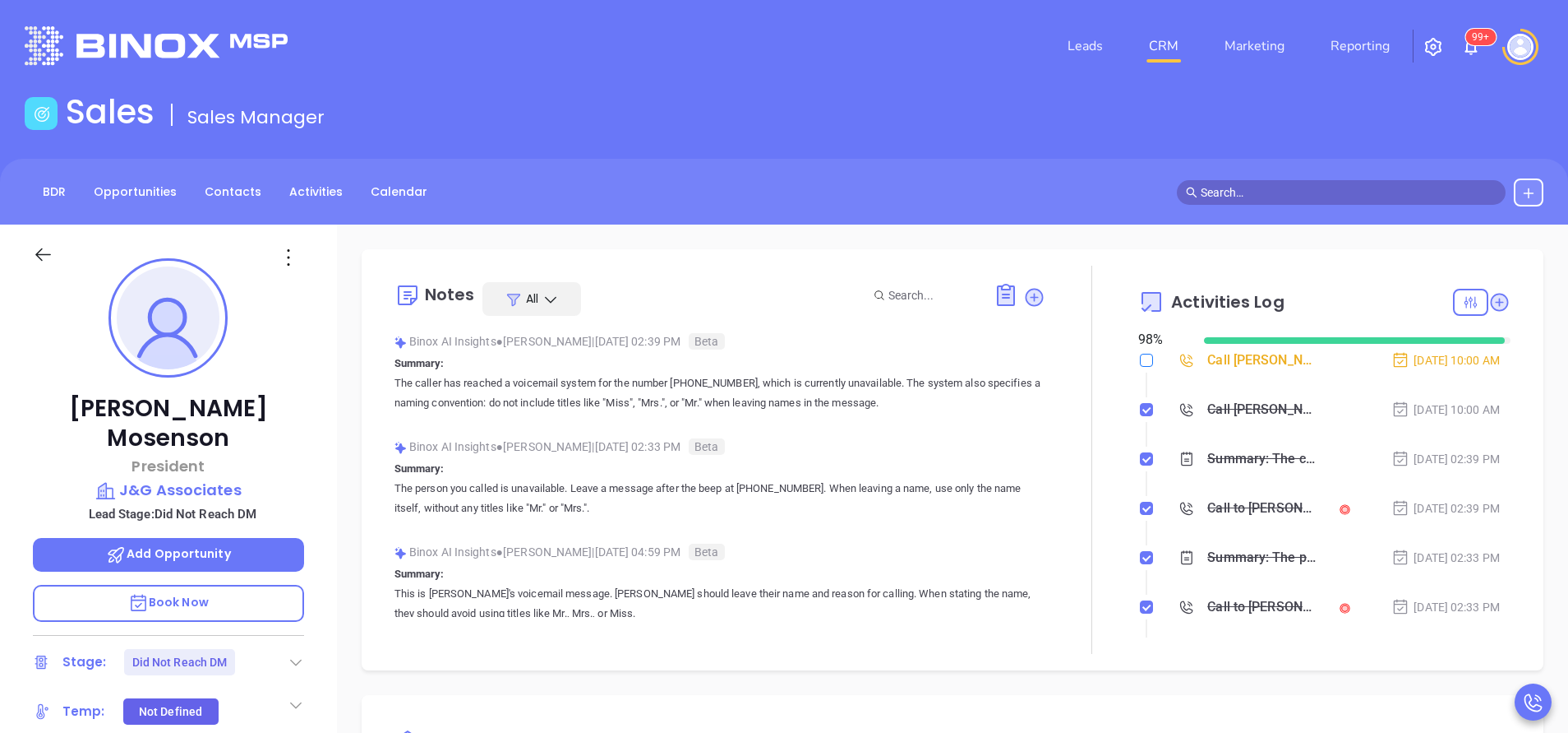
click at [1140, 365] on input "checkbox" at bounding box center [1146, 359] width 13 height 13
checkbox input "true"
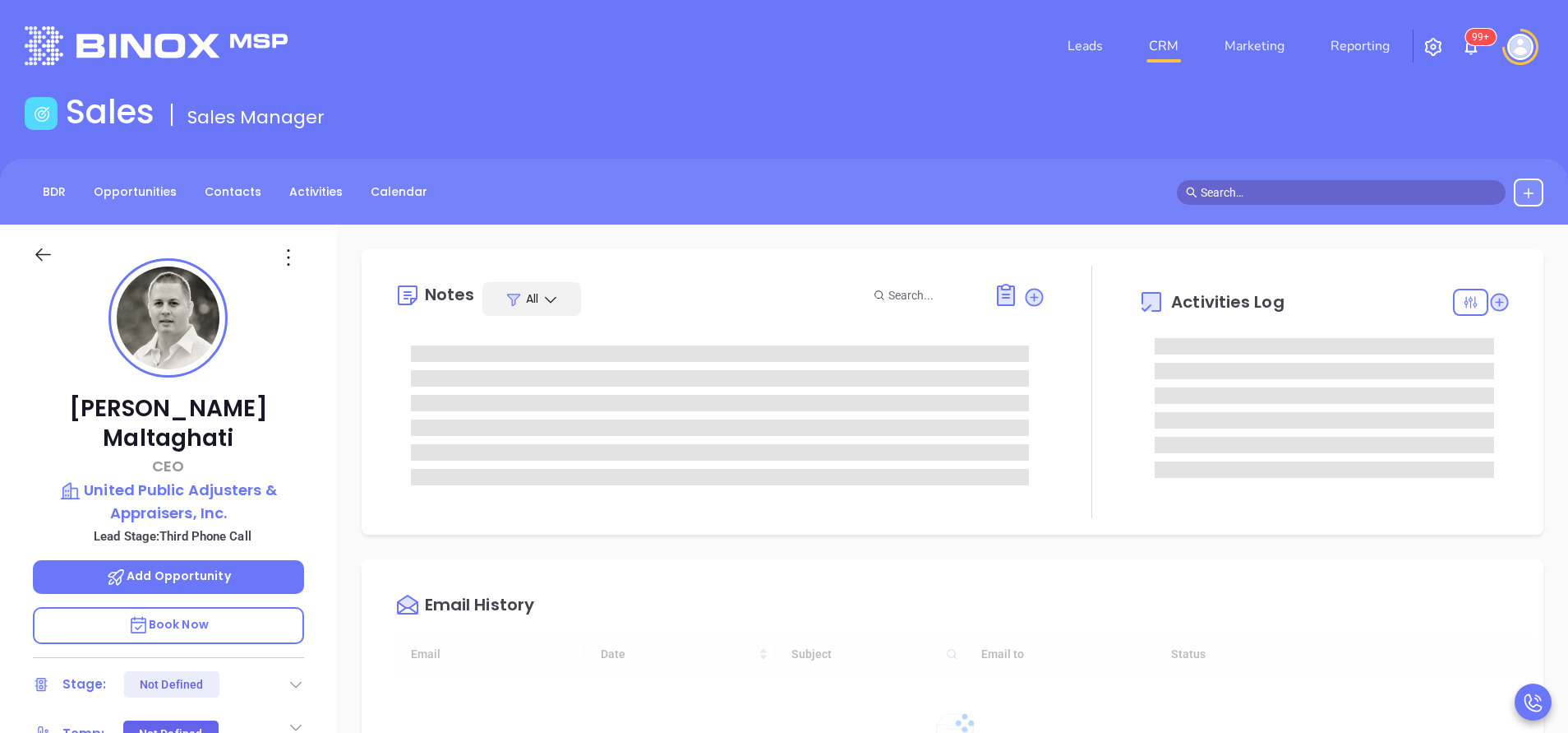
scroll to position [478, 0]
type input "[PERSON_NAME]"
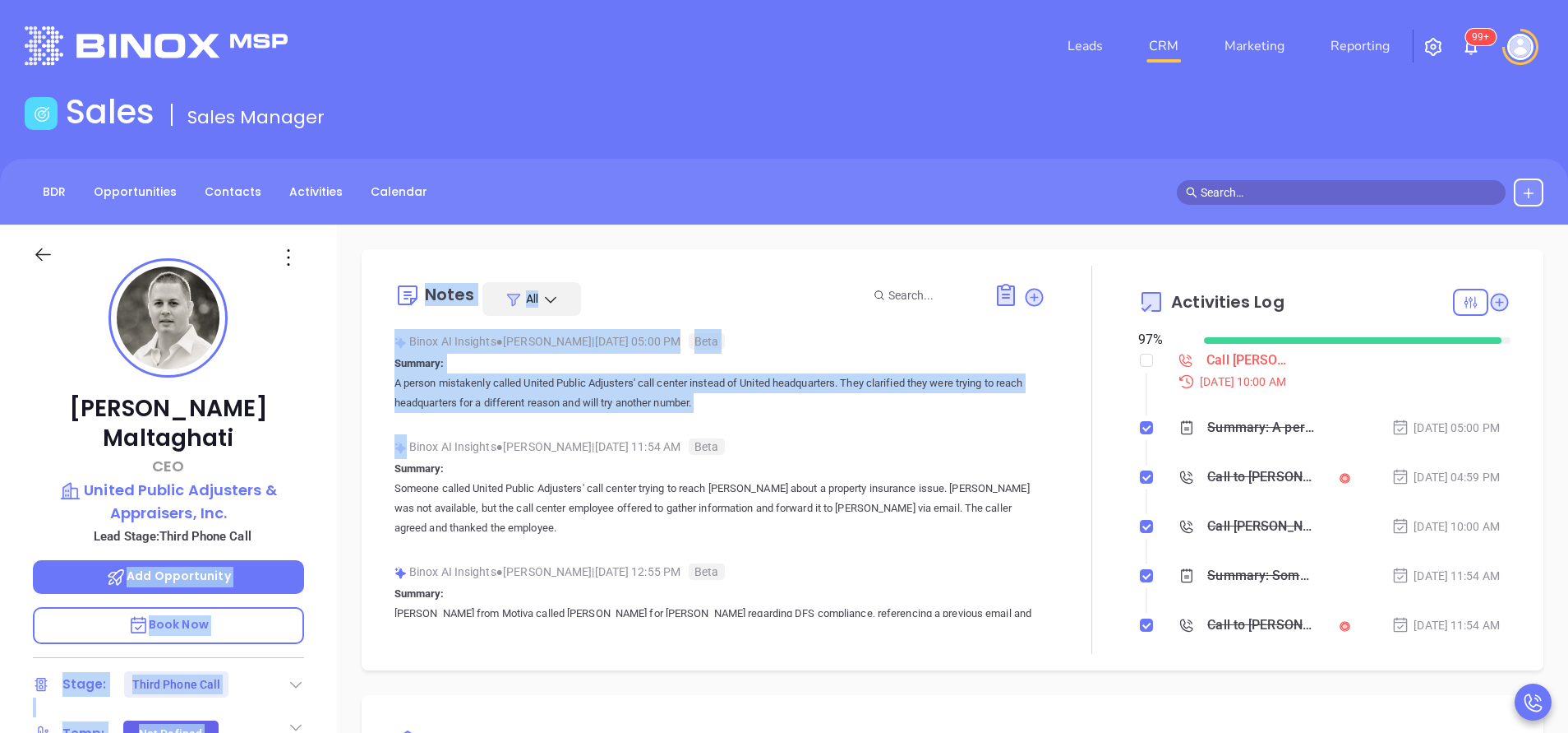
drag, startPoint x: 0, startPoint y: 0, endPoint x: -5, endPoint y: 735, distance: 735.0
click at [0, 732] on html "Leads CRM Marketing Reporting 99+ Financial Leads Leads Sales Sales Manager BDR…" at bounding box center [784, 366] width 1568 height 733
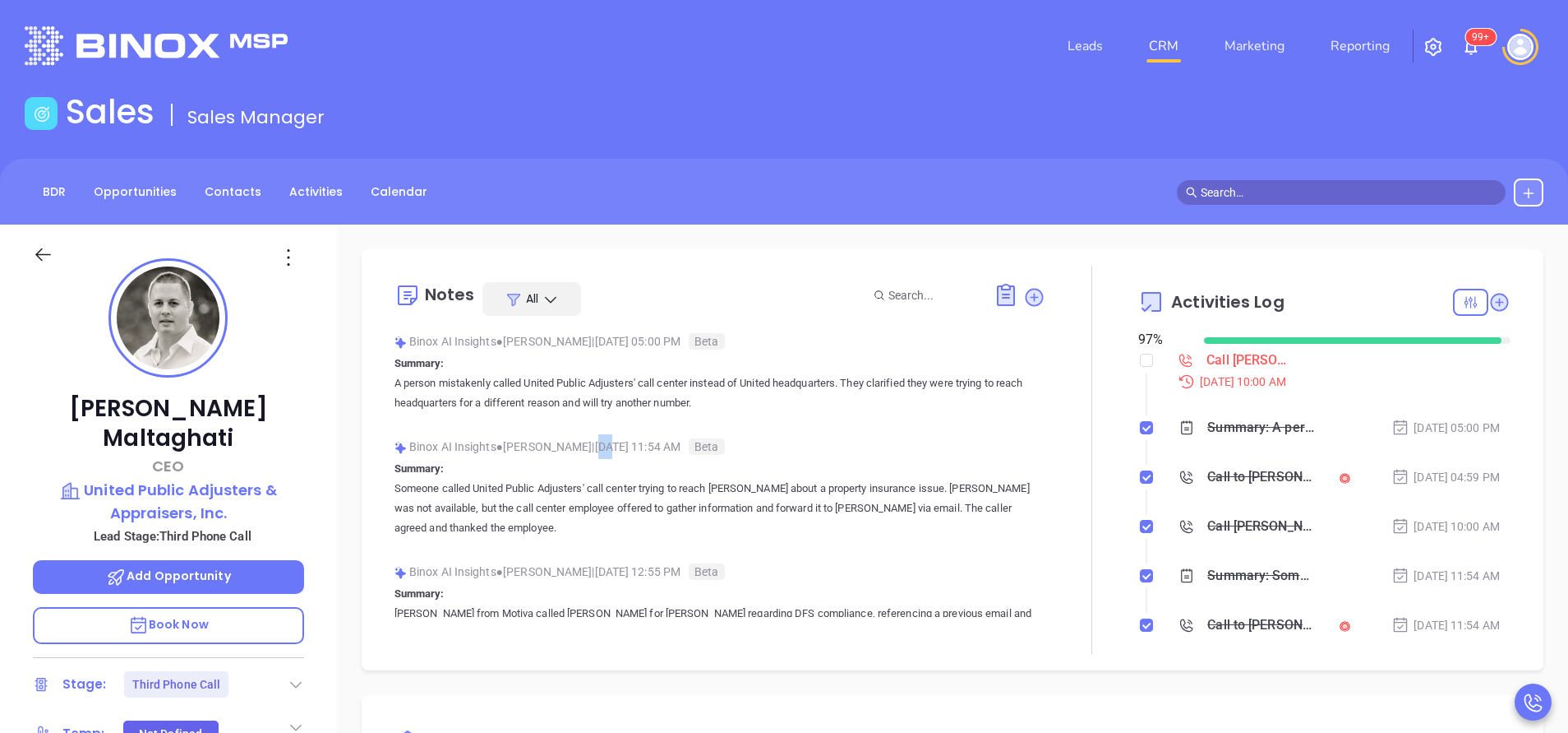
drag, startPoint x: 611, startPoint y: 446, endPoint x: 618, endPoint y: 453, distance: 9.9
click at [618, 453] on div "Binox AI Insights ● [PERSON_NAME] | [DATE] 11:54 AM Beta" at bounding box center [720, 446] width 651 height 25
drag, startPoint x: 618, startPoint y: 453, endPoint x: 788, endPoint y: 418, distance: 173.6
click at [788, 418] on div "Binox AI Insights ● [PERSON_NAME] | [DATE] 05:00 PM Beta Summary: A person mist…" at bounding box center [720, 378] width 651 height 97
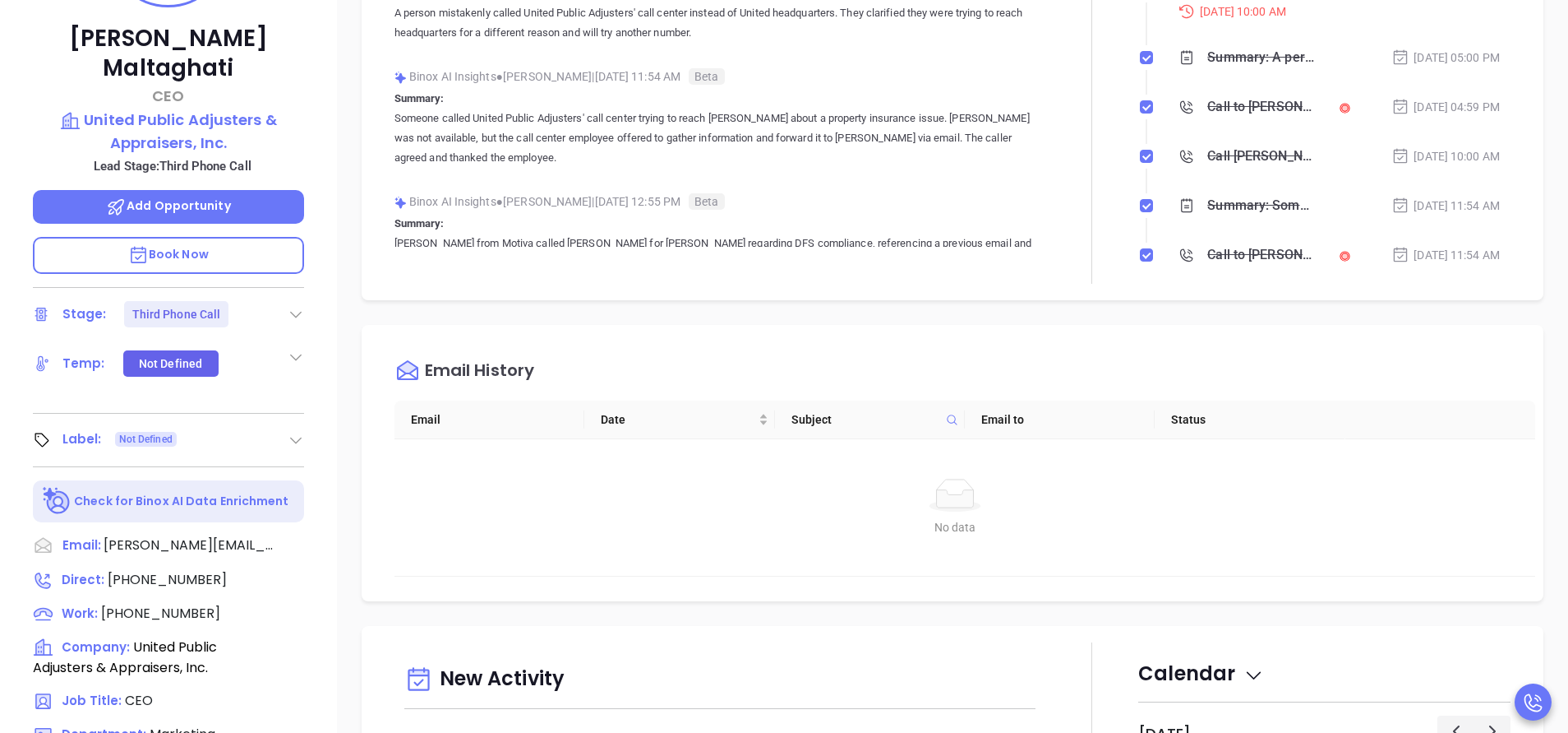
scroll to position [493, 0]
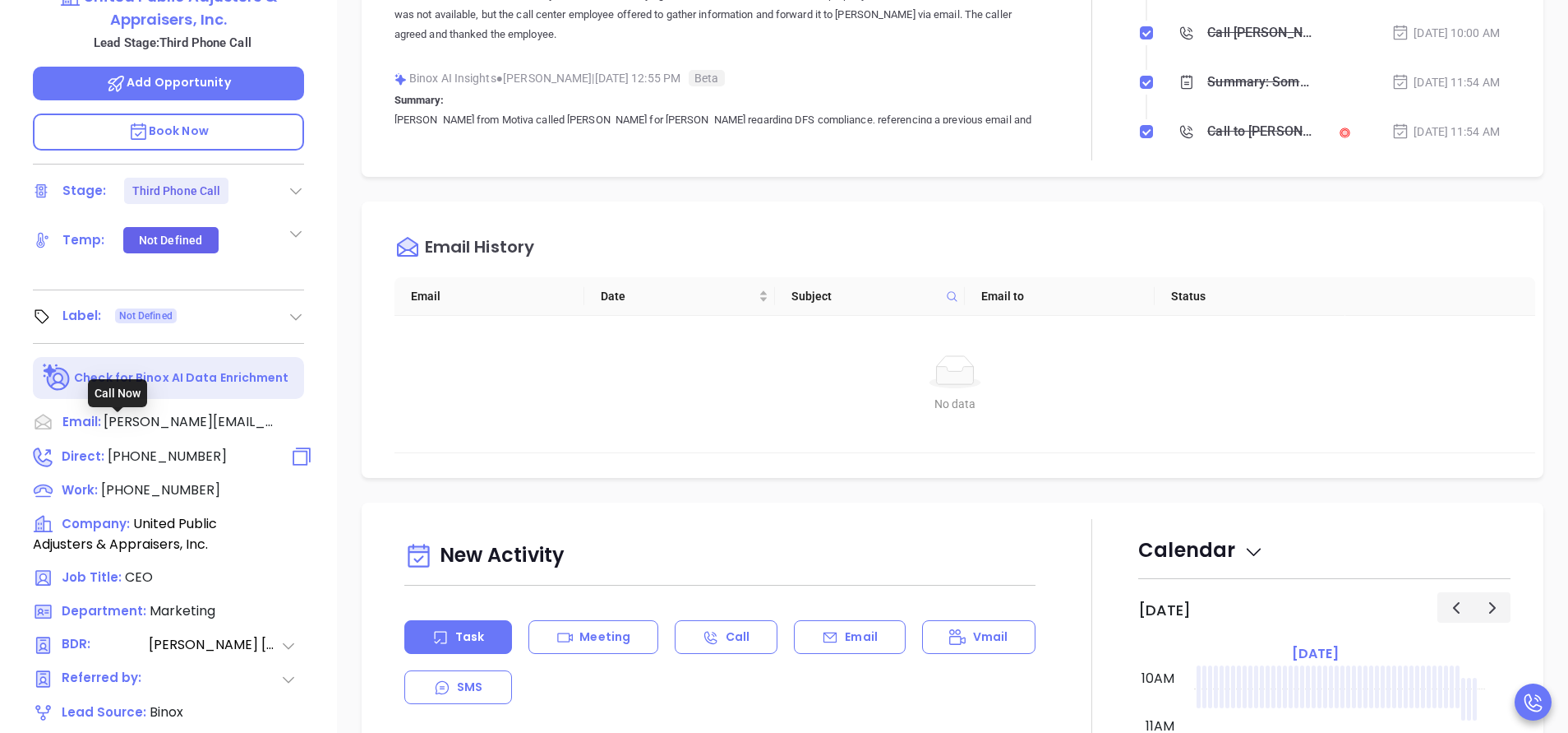
click at [153, 446] on span "[PHONE_NUMBER]" at bounding box center [167, 455] width 119 height 19
type input "[PHONE_NUMBER]"
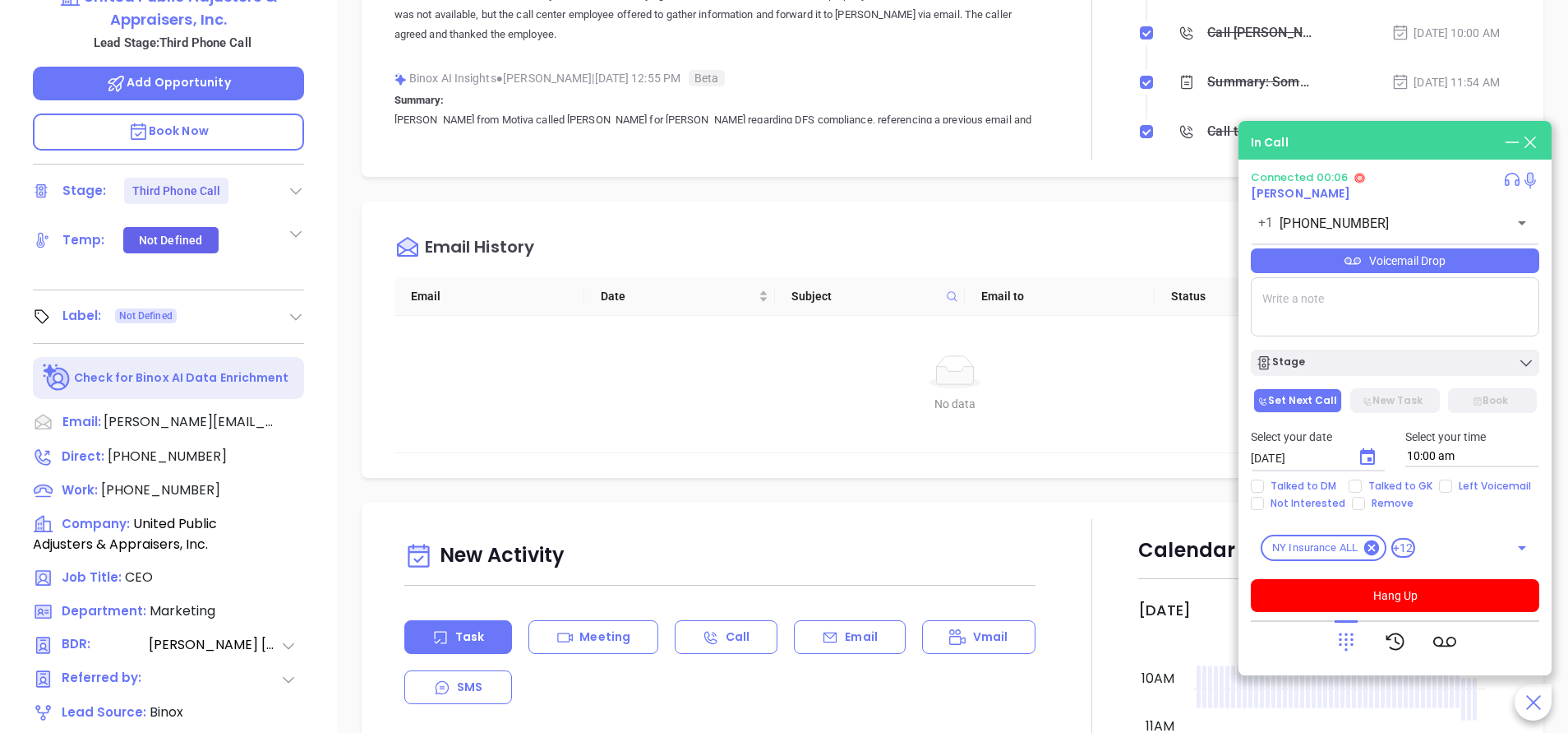
drag, startPoint x: 367, startPoint y: 348, endPoint x: 677, endPoint y: 392, distance: 313.1
click at [677, 392] on div "No data No data" at bounding box center [955, 383] width 1082 height 58
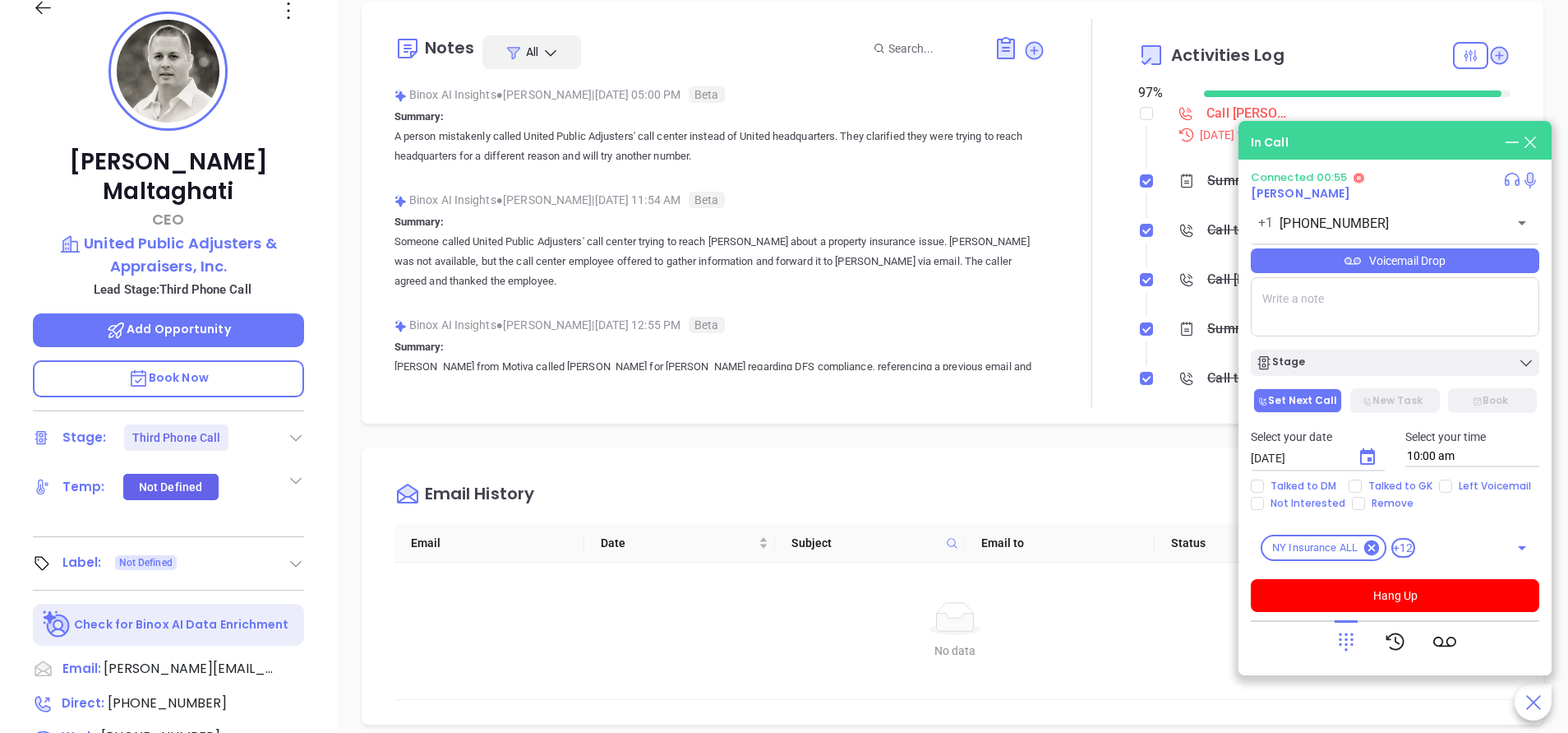
scroll to position [370, 0]
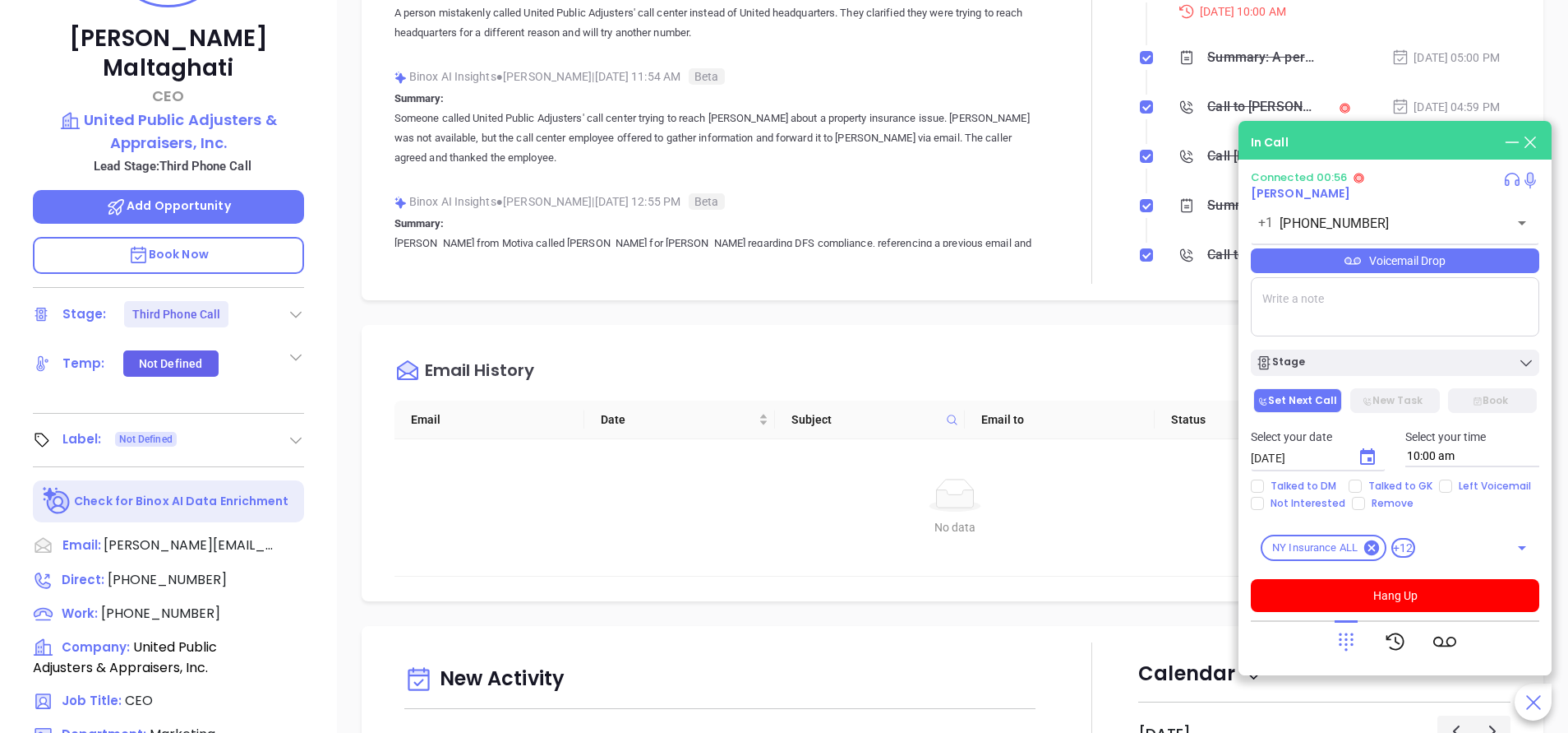
drag, startPoint x: 273, startPoint y: 266, endPoint x: 227, endPoint y: 235, distance: 55.5
click at [1382, 594] on button "Hang Up" at bounding box center [1395, 595] width 288 height 33
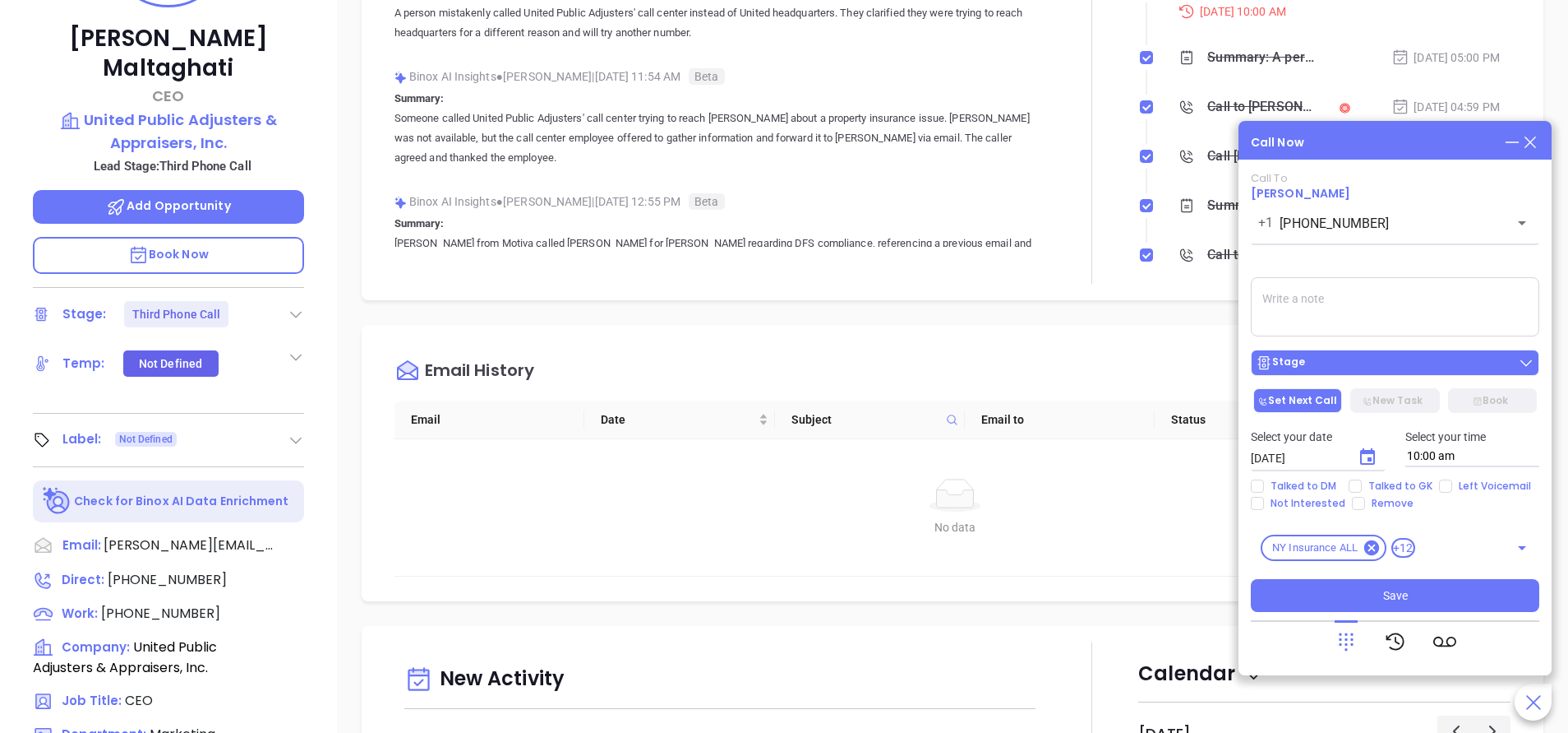
click at [1296, 357] on div "Stage" at bounding box center [1280, 362] width 50 height 17
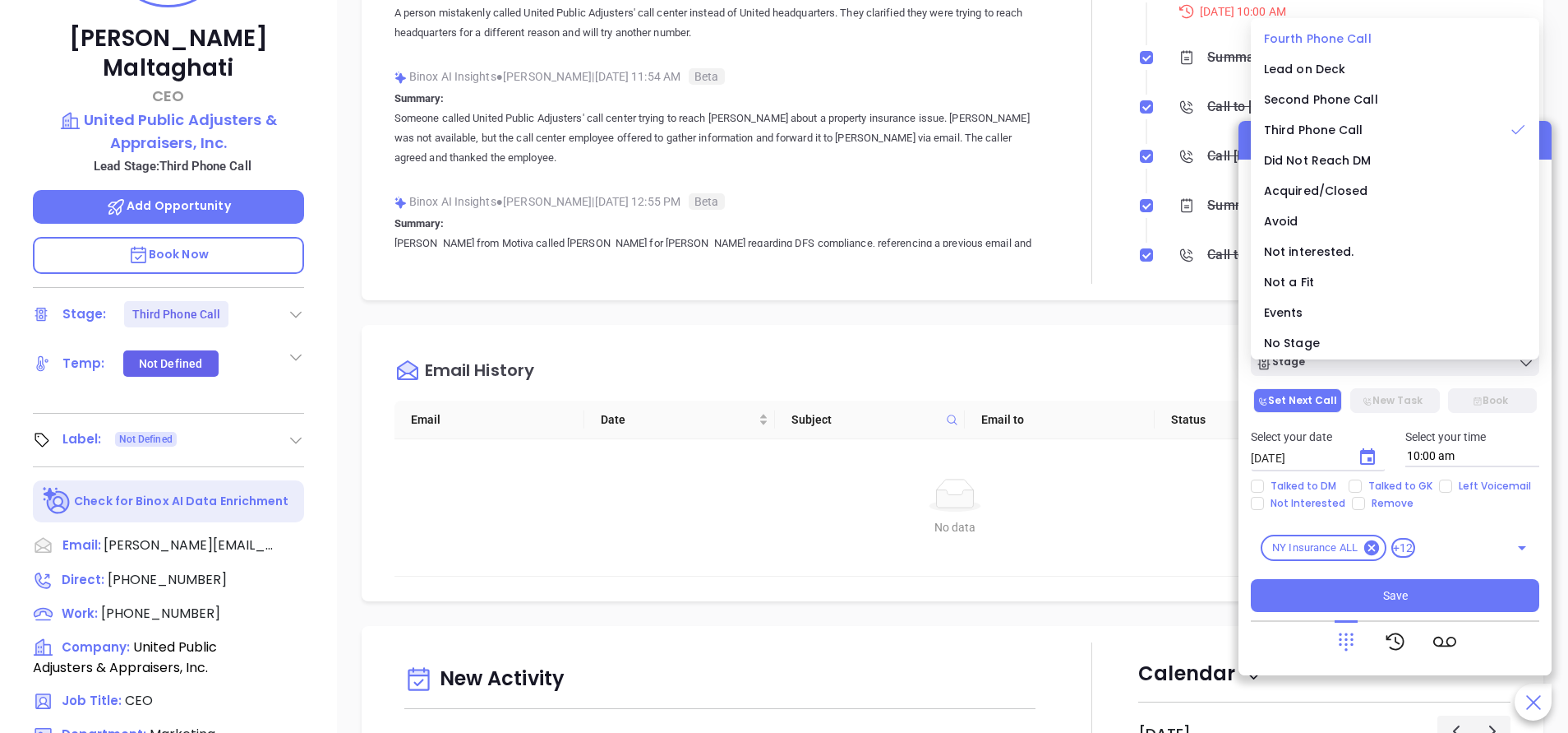
click at [1315, 29] on li "Fourth Phone Call" at bounding box center [1395, 38] width 282 height 35
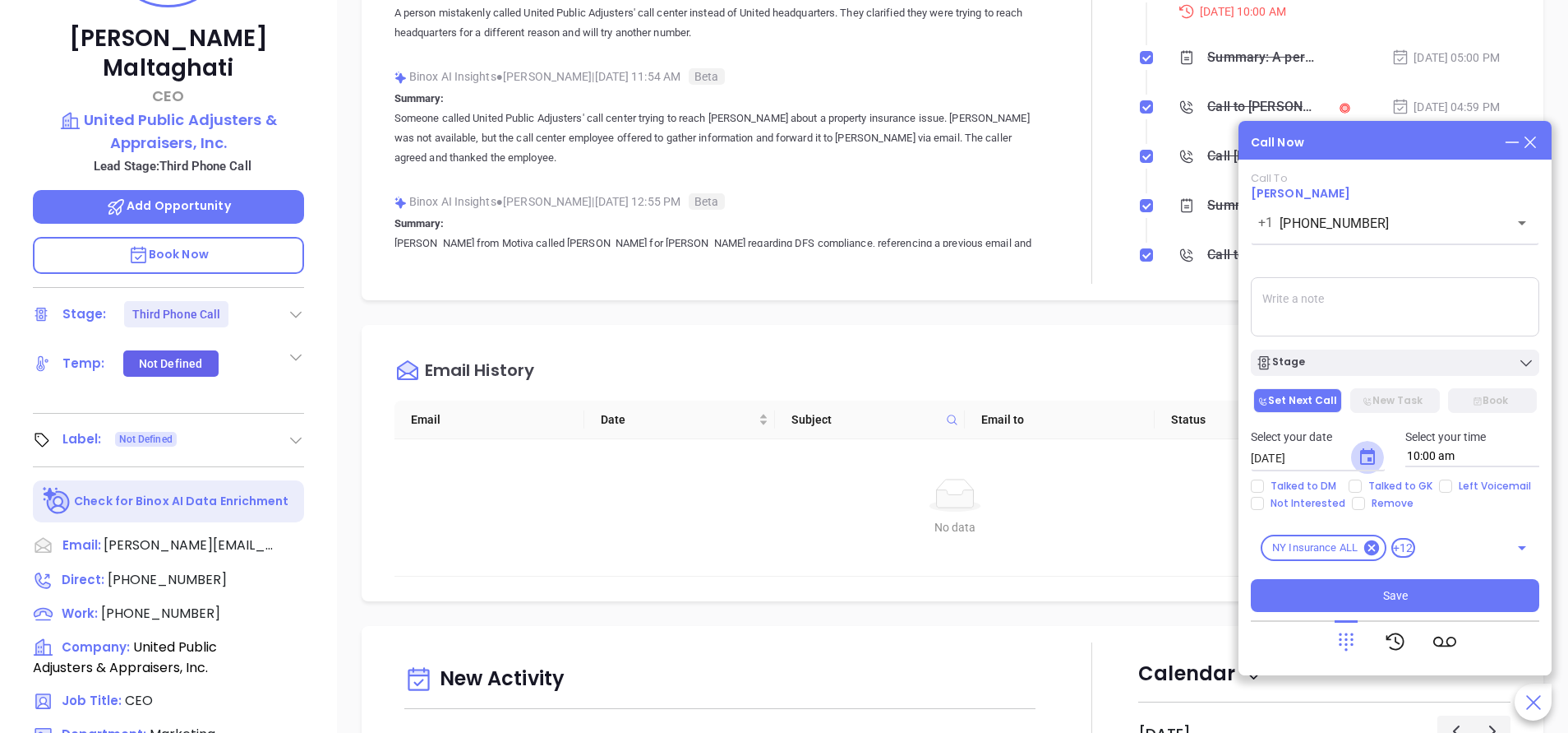
click at [1365, 466] on icon "Choose date, selected date is Oct 3, 2025" at bounding box center [1368, 457] width 19 height 19
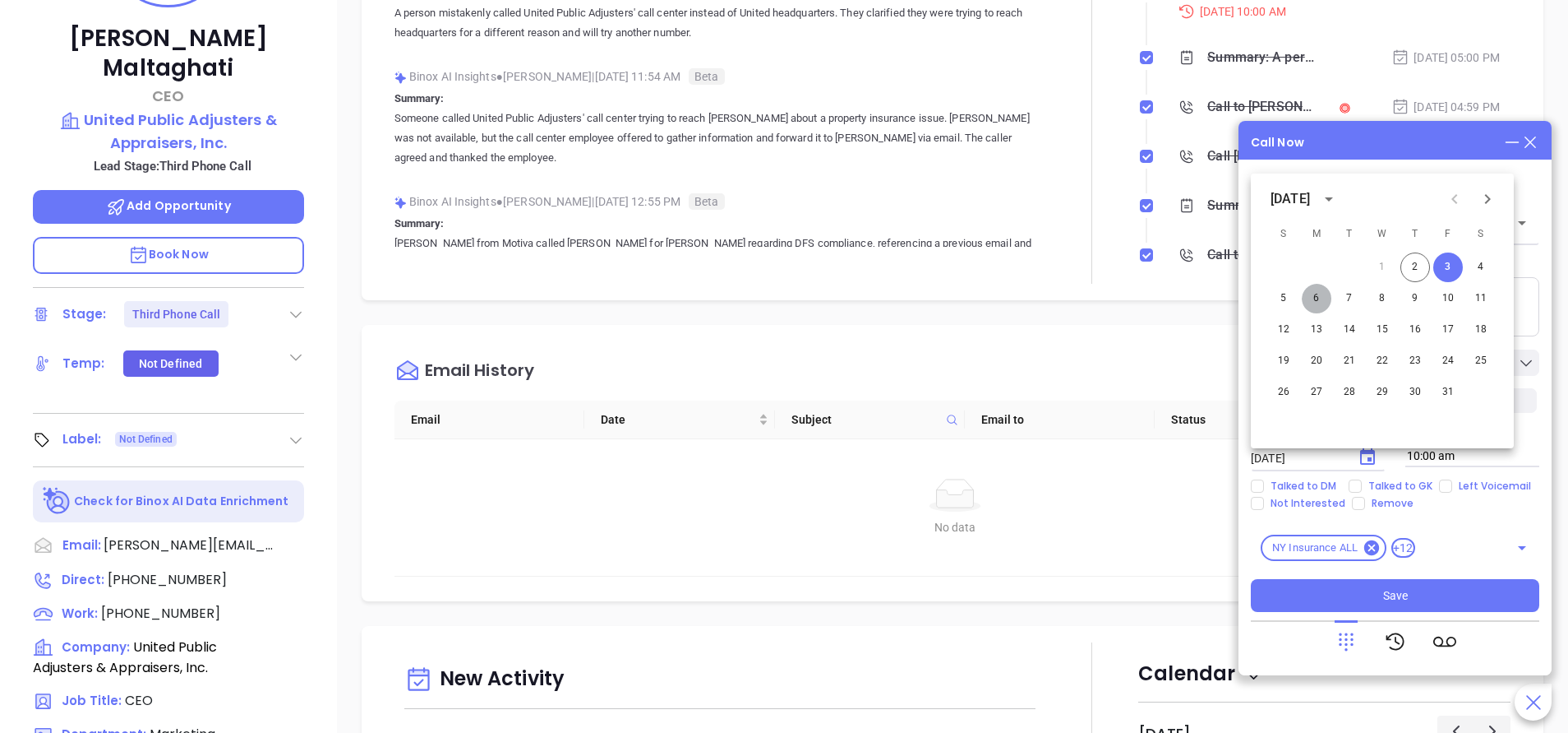
click at [1318, 304] on button "6" at bounding box center [1316, 297] width 29 height 29
type input "[DATE]"
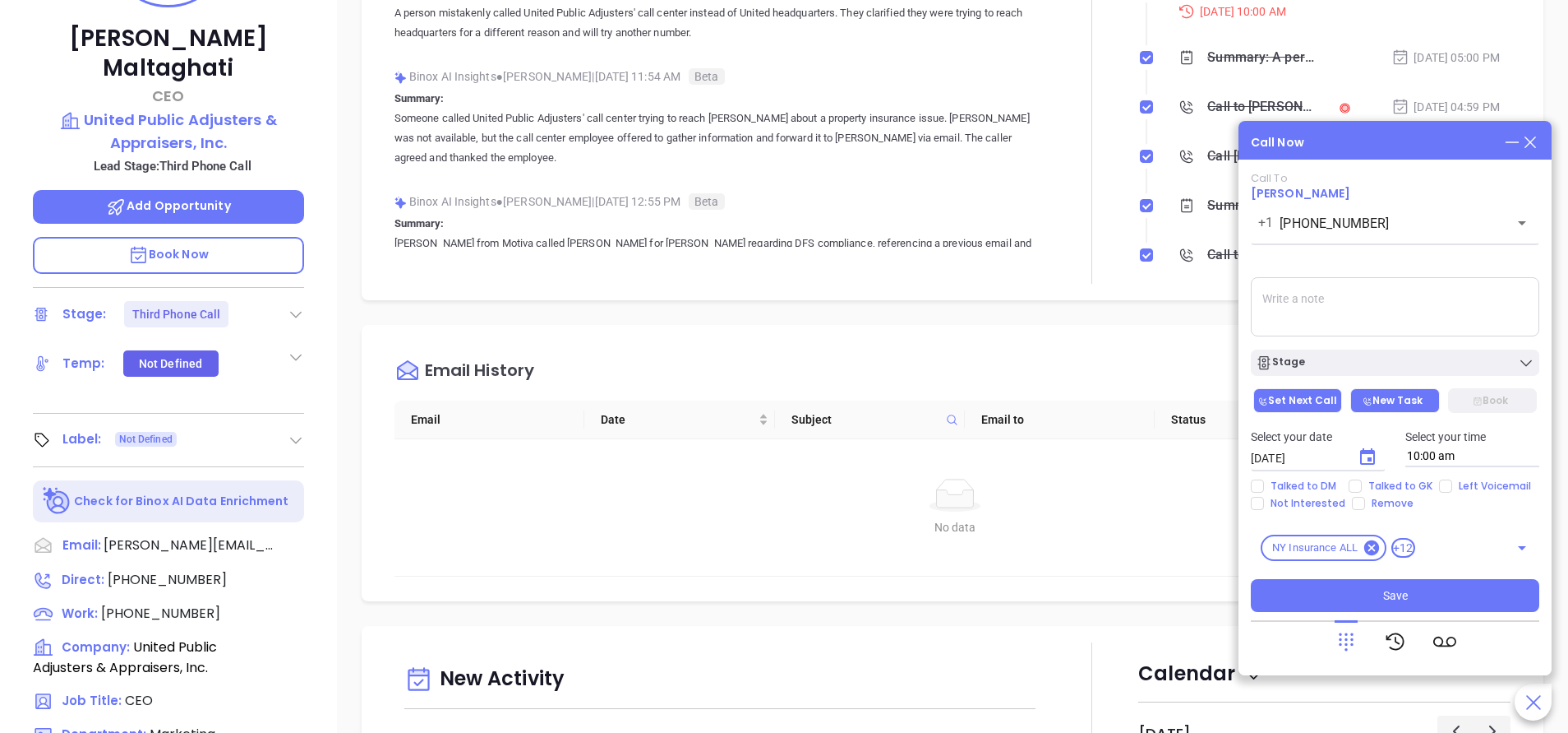
click at [1354, 390] on button "New Task" at bounding box center [1395, 400] width 88 height 25
click at [1318, 400] on button "Set Next Call" at bounding box center [1298, 400] width 88 height 25
click at [1320, 374] on button "Stage" at bounding box center [1395, 363] width 288 height 27
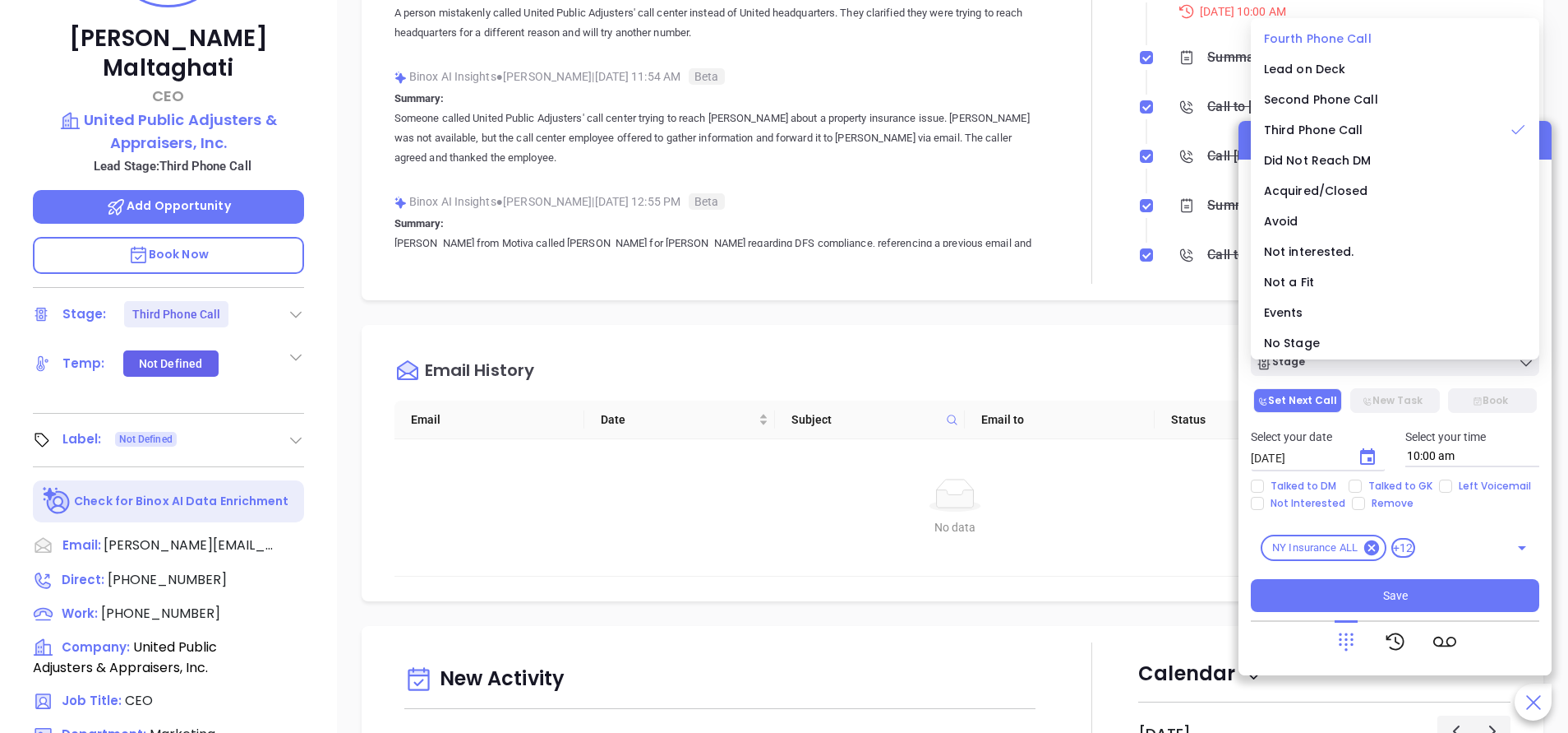
click at [1312, 31] on span "Fourth Phone Call" at bounding box center [1318, 38] width 108 height 17
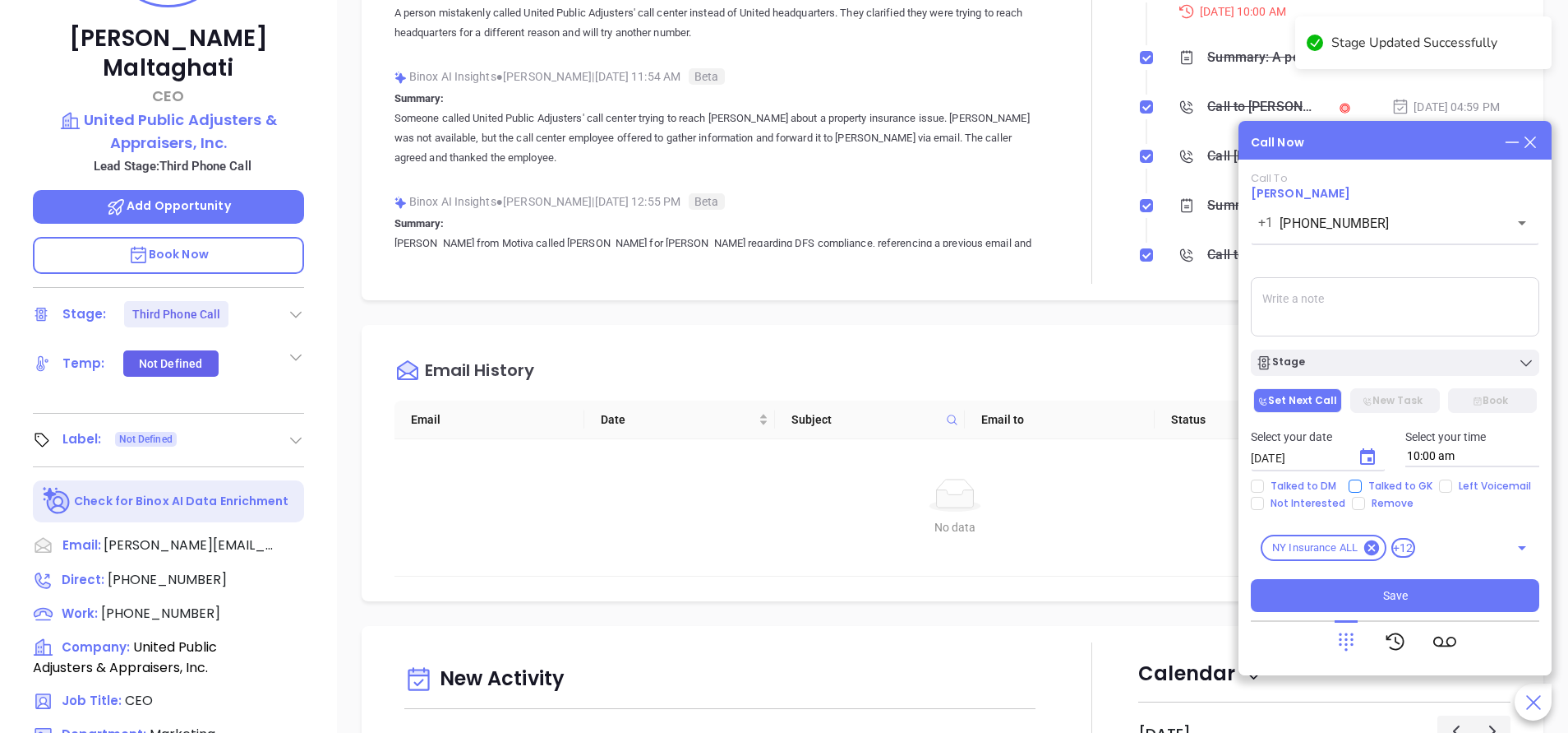
click at [1395, 480] on span "Talked to GK" at bounding box center [1400, 486] width 77 height 13
click at [1362, 480] on input "Talked to GK" at bounding box center [1355, 486] width 13 height 13
checkbox input "true"
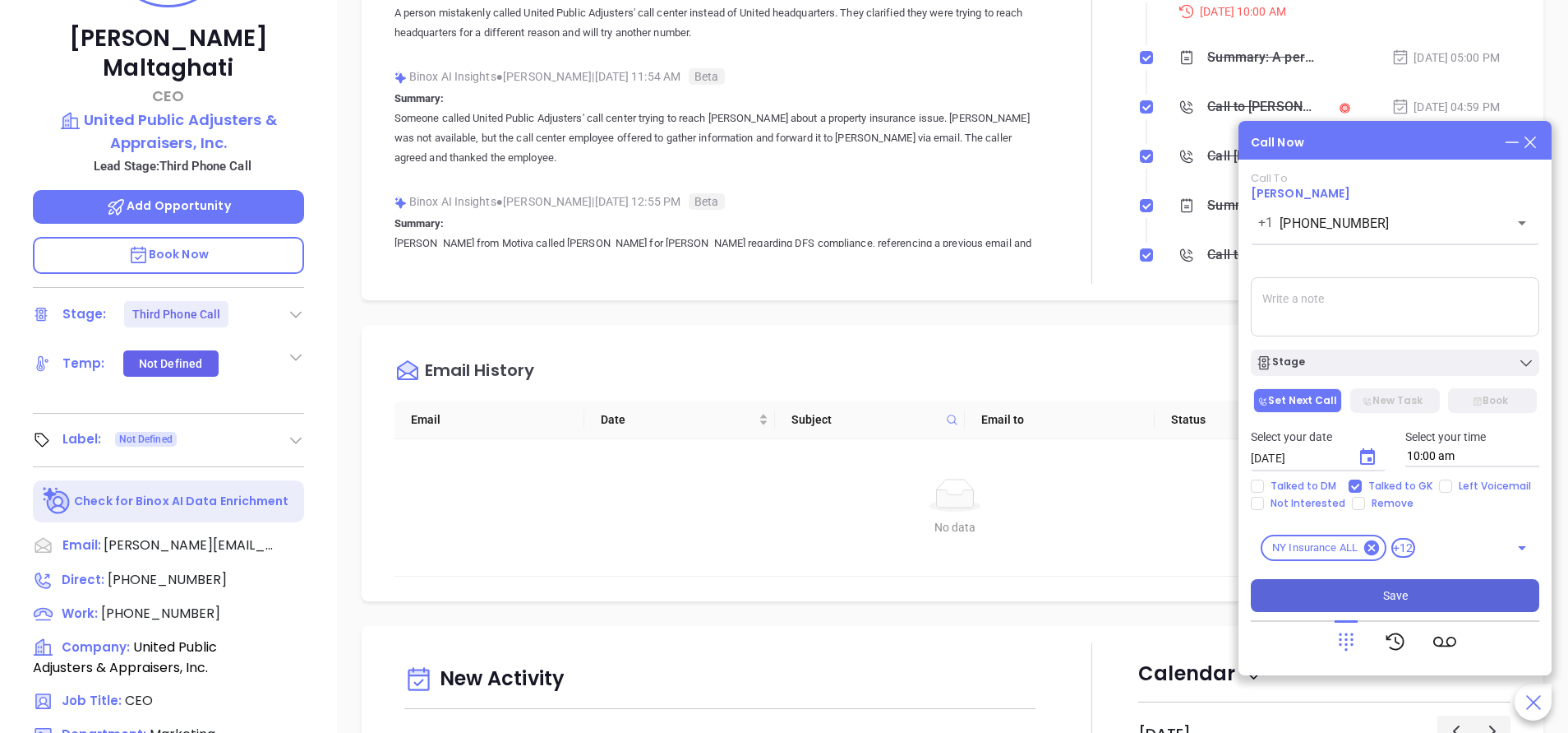
click at [1451, 608] on button "Save" at bounding box center [1395, 595] width 288 height 33
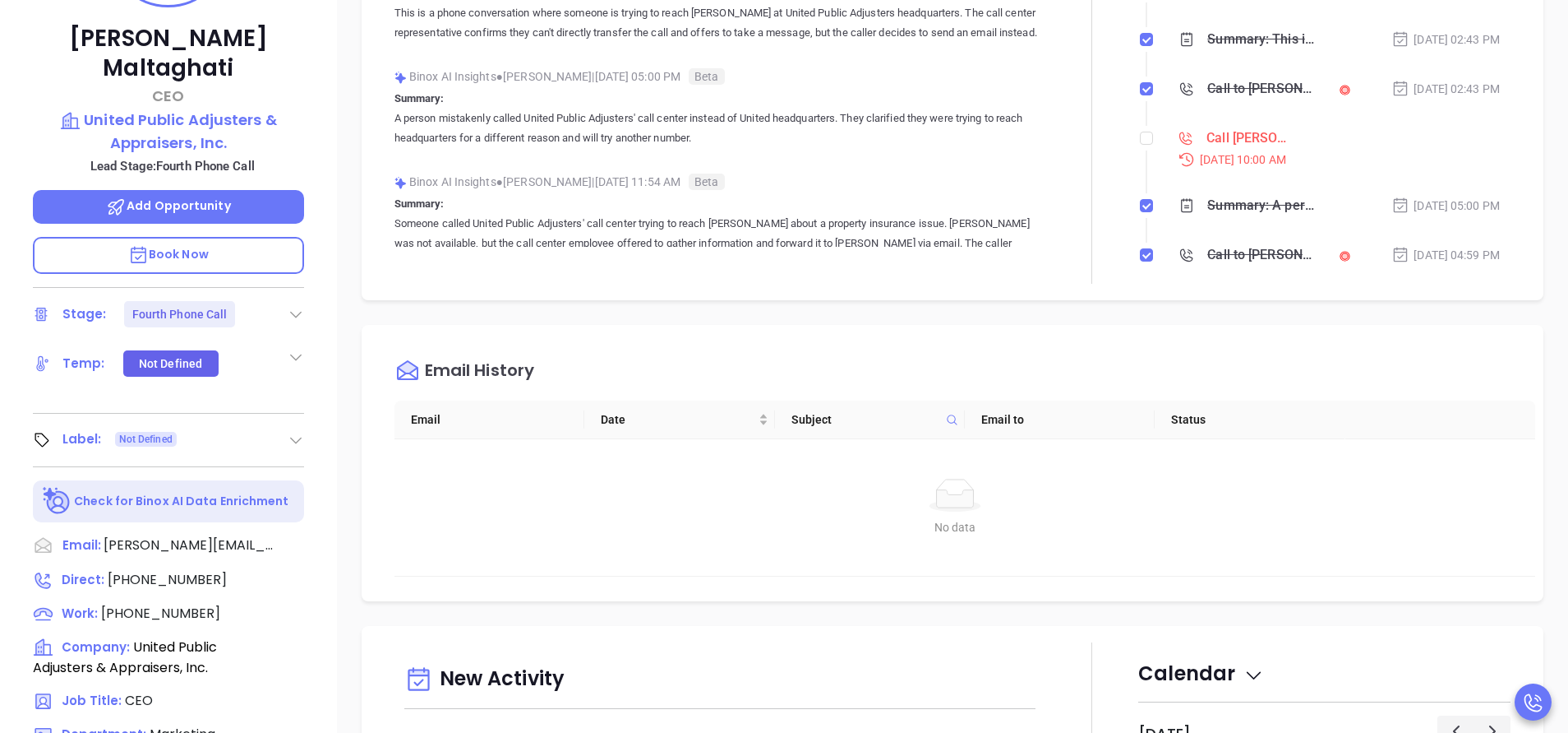
click at [1168, 134] on span "Call Philip Maltaghati to follow up" at bounding box center [1236, 138] width 137 height 25
click at [1140, 136] on input "checkbox" at bounding box center [1146, 138] width 13 height 13
checkbox input "true"
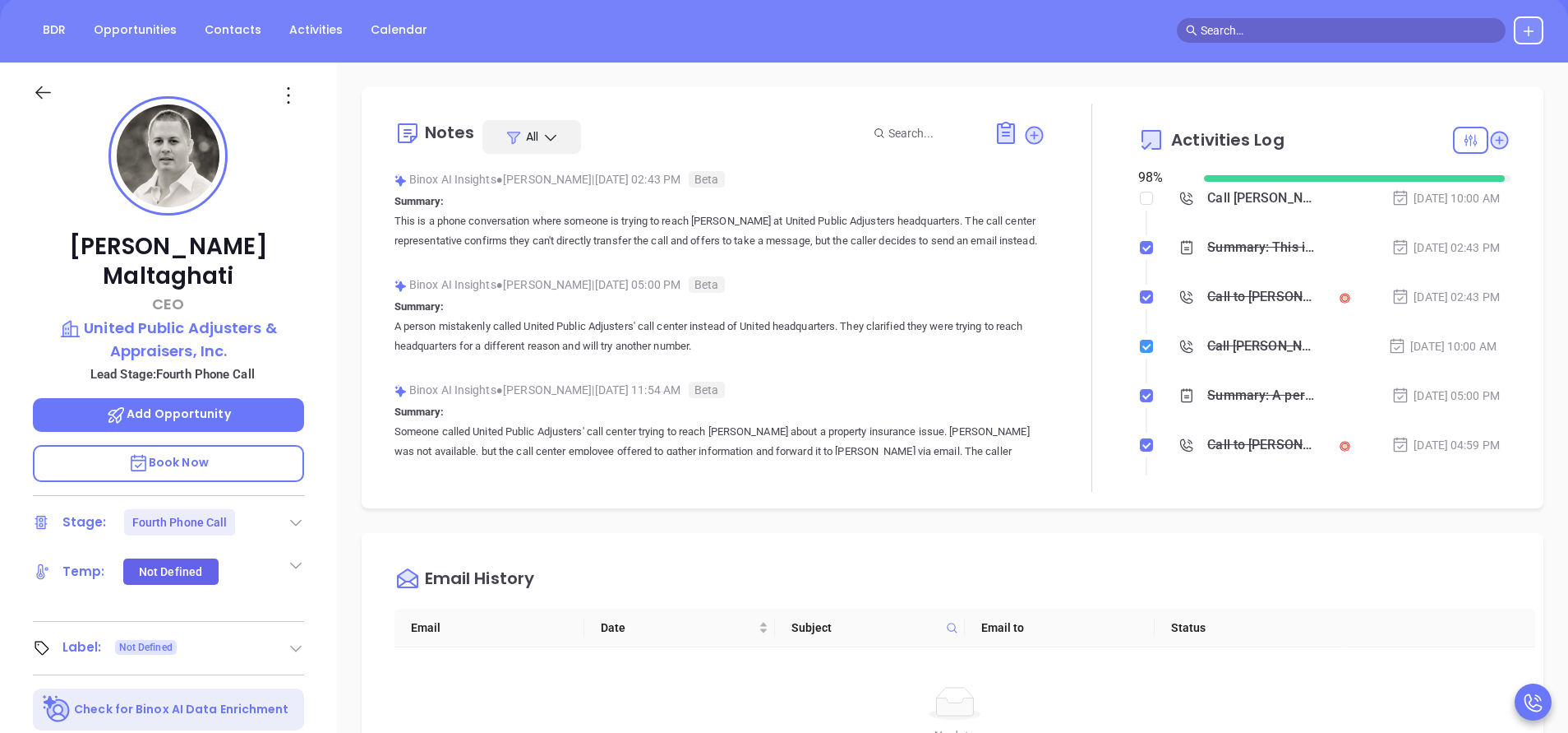
scroll to position [123, 0]
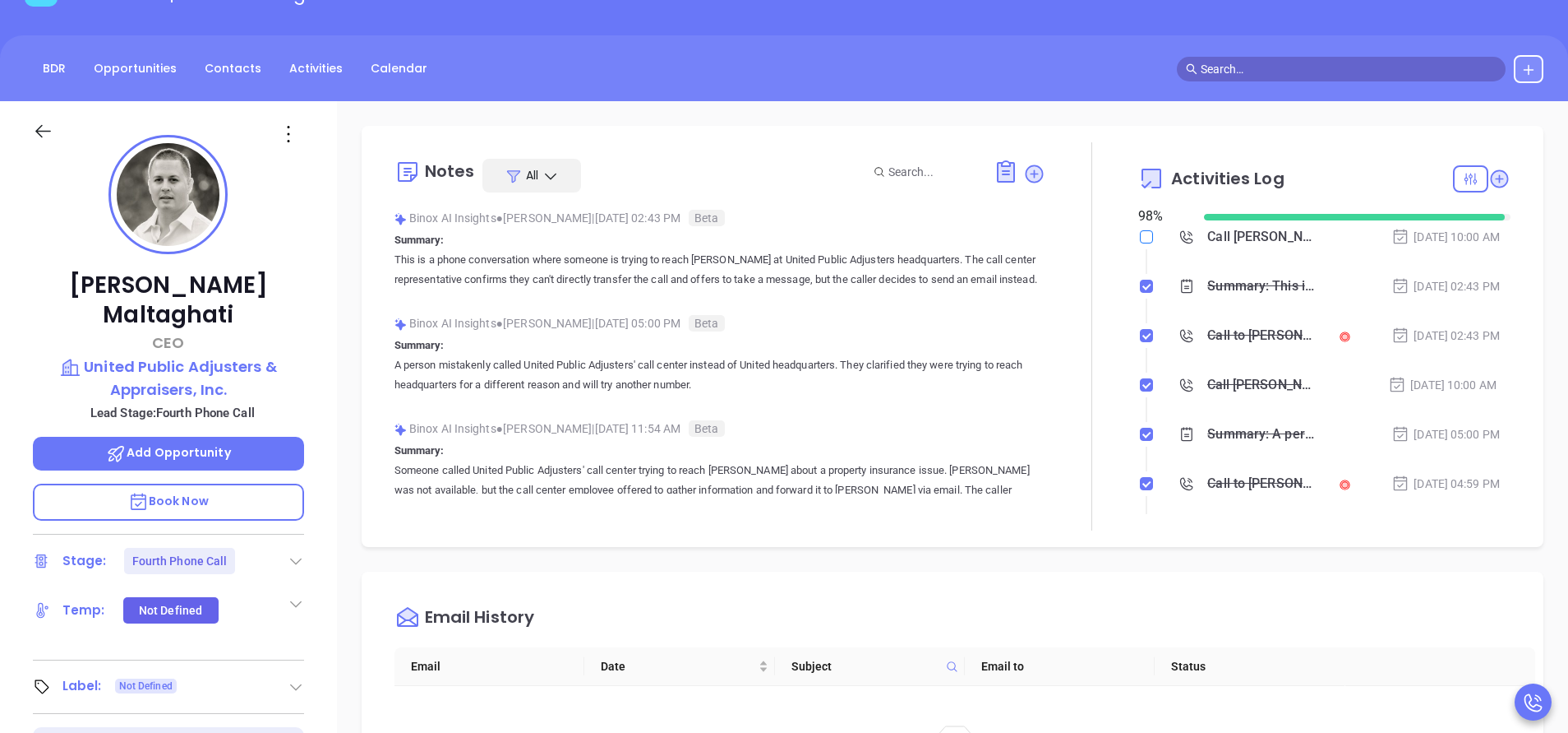
click at [1140, 228] on label at bounding box center [1146, 236] width 13 height 18
click at [1140, 230] on input "checkbox" at bounding box center [1146, 236] width 13 height 13
click at [1140, 235] on label at bounding box center [1146, 236] width 13 height 18
click at [1140, 238] on input "checkbox" at bounding box center [1146, 236] width 13 height 13
checkbox input "false"
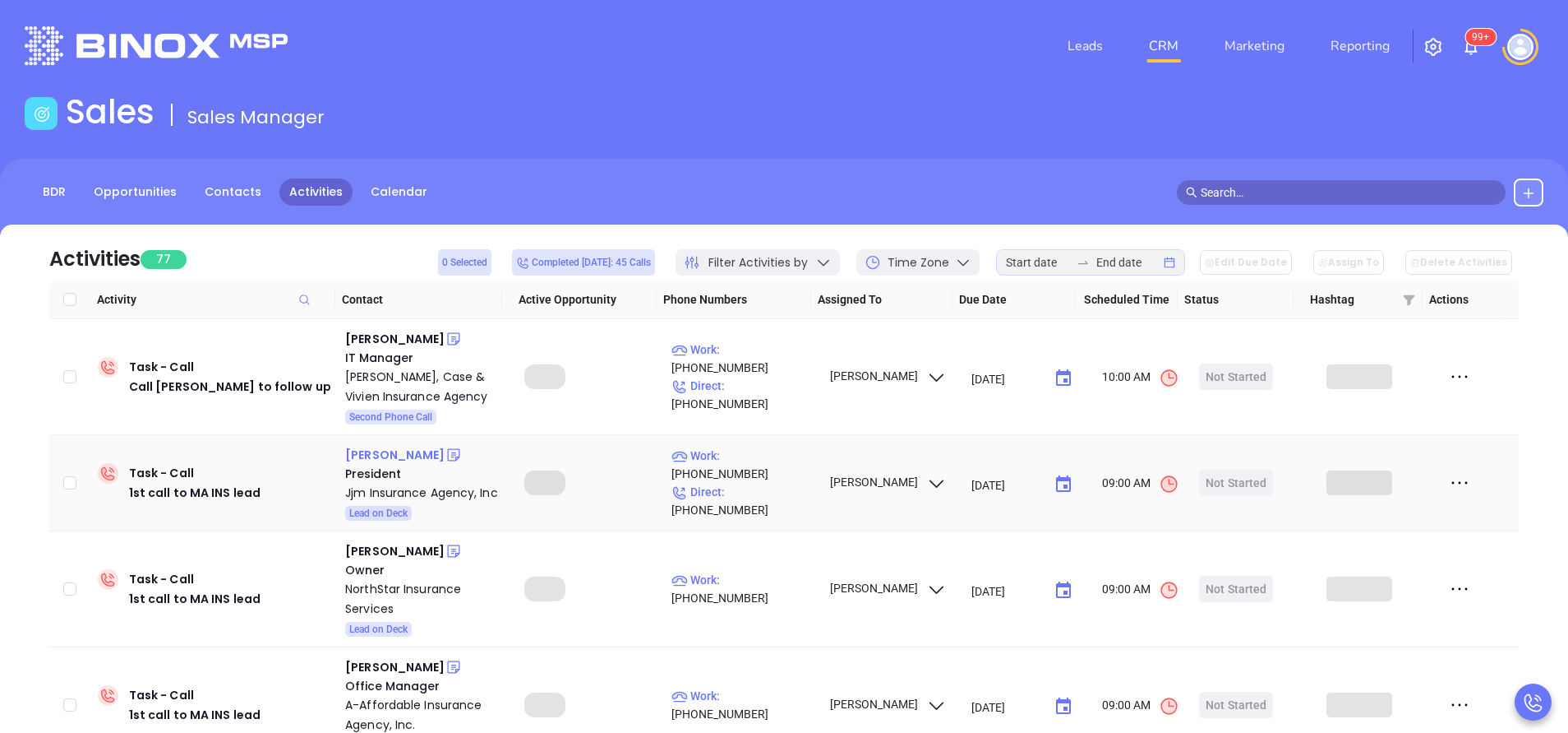
click at [392, 458] on div "[PERSON_NAME]" at bounding box center [395, 455] width 99 height 19
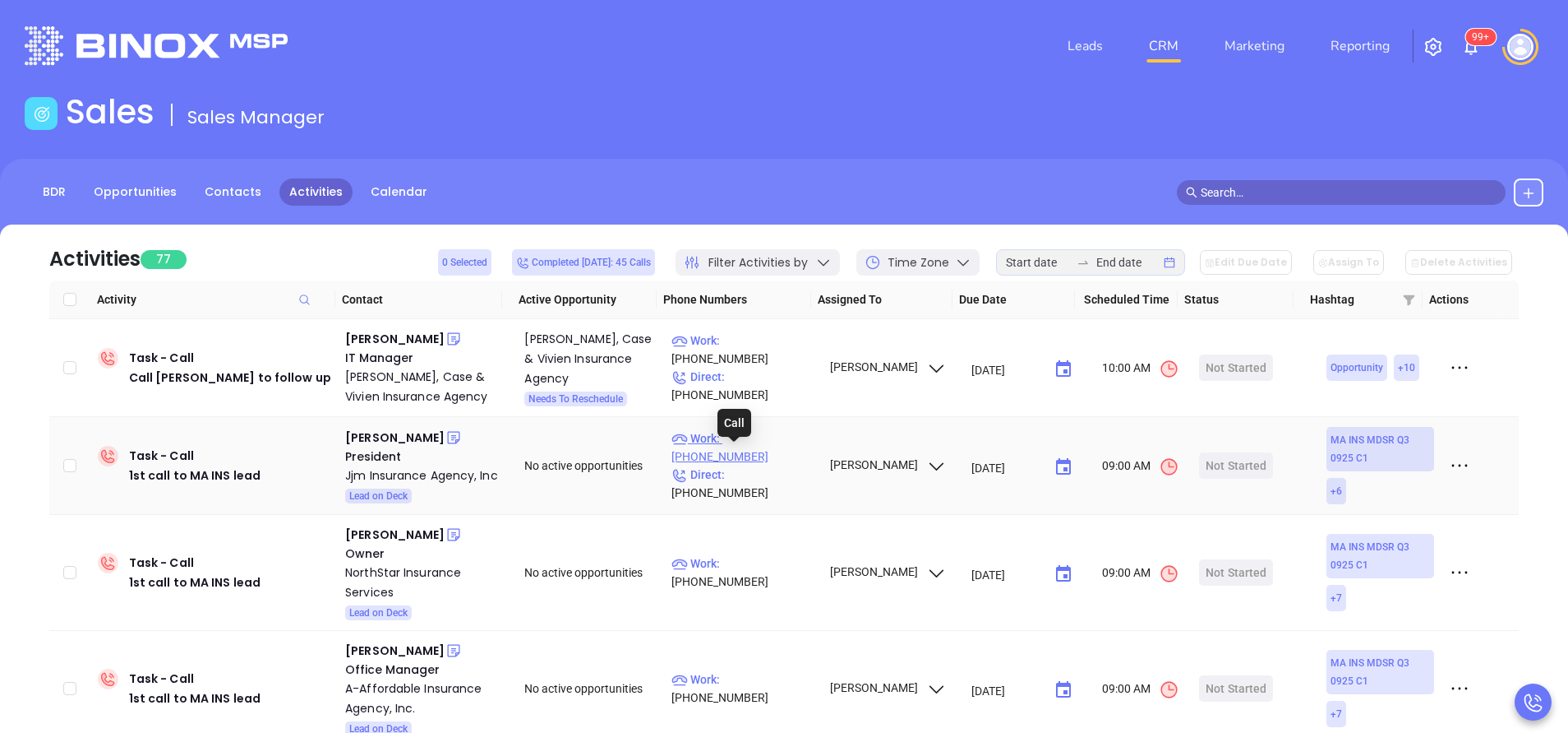
click at [766, 452] on p "Work : [PHONE_NUMBER]" at bounding box center [743, 447] width 143 height 36
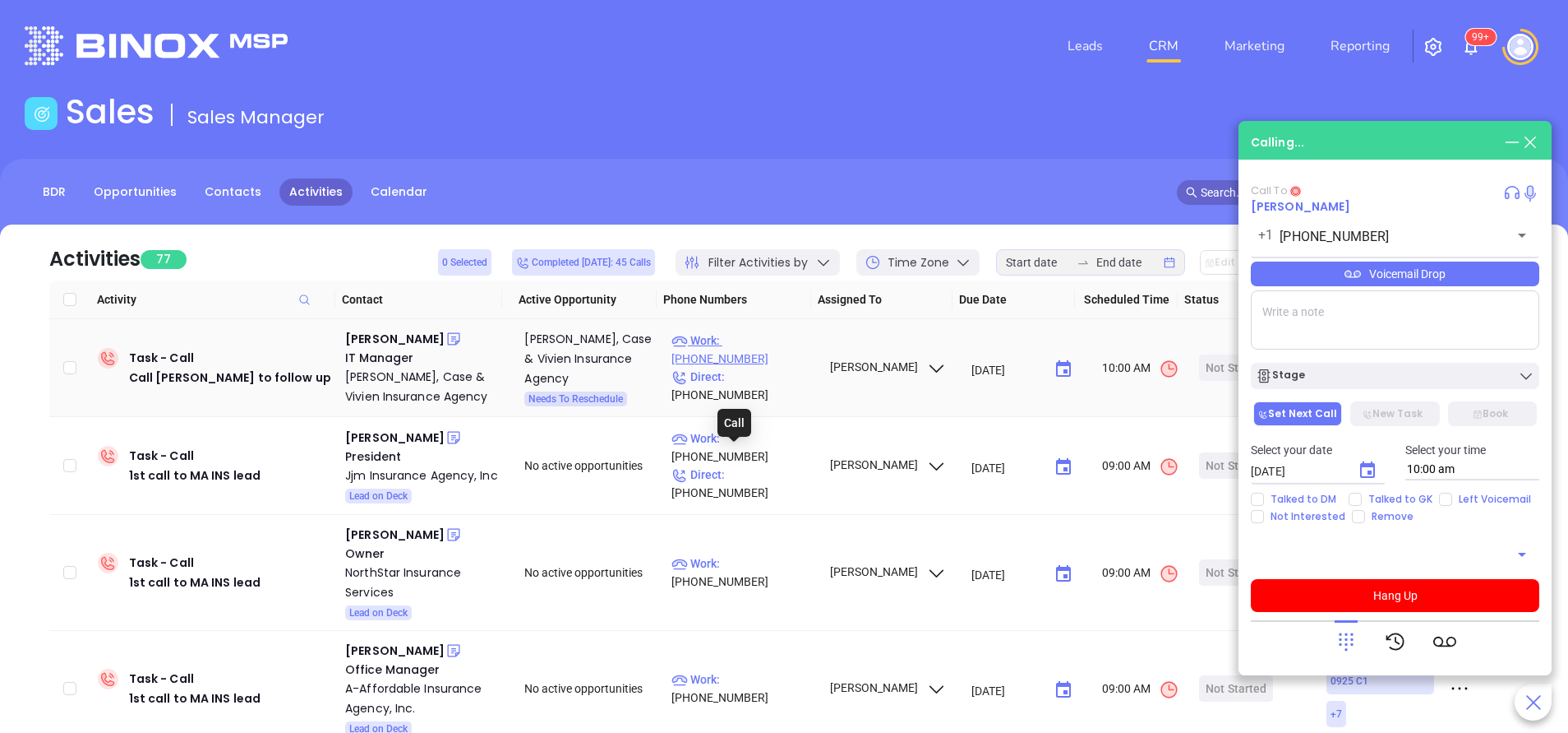
type input "[PHONE_NUMBER]"
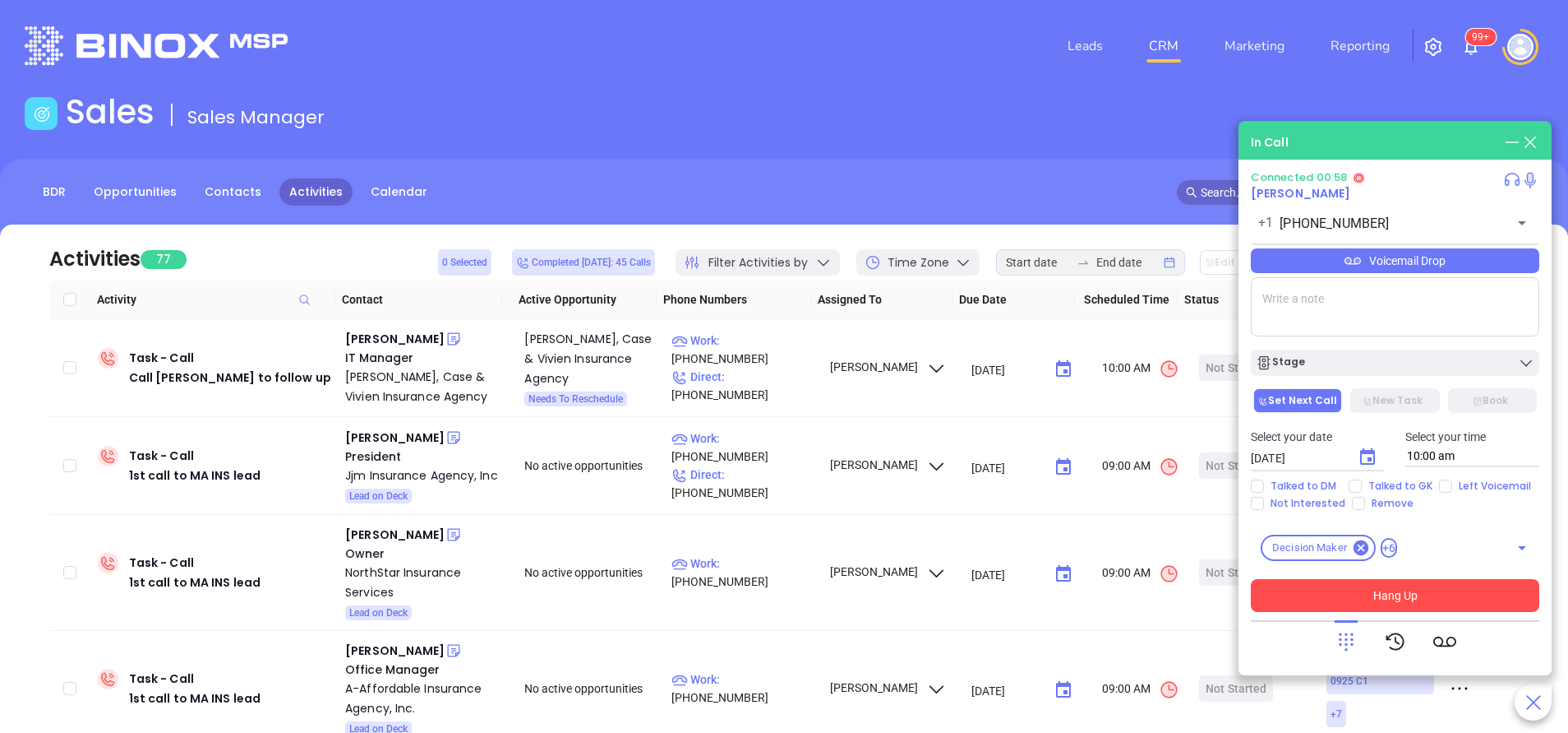
click at [1403, 599] on button "Hang Up" at bounding box center [1395, 595] width 288 height 33
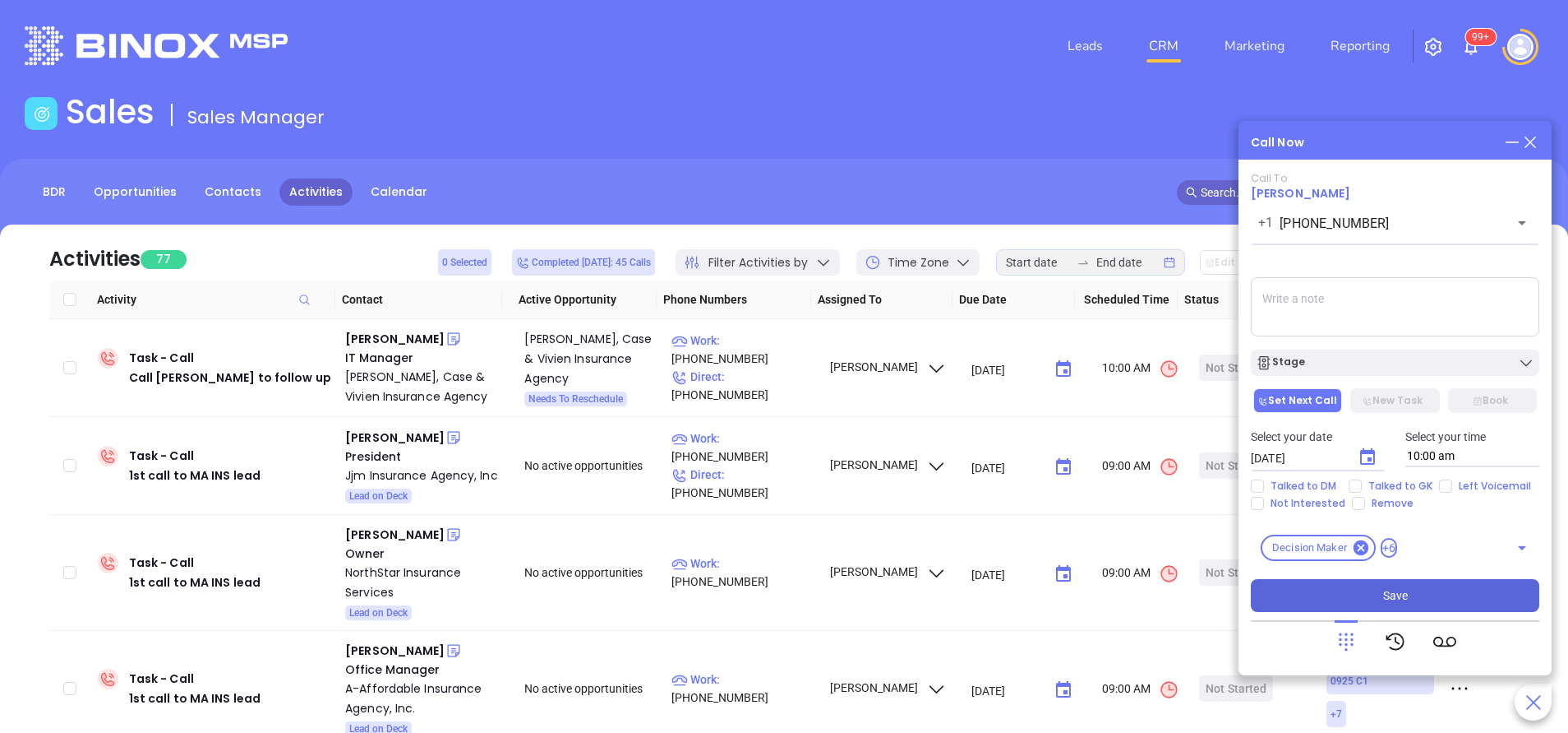
click at [1403, 599] on span "Save" at bounding box center [1395, 595] width 25 height 18
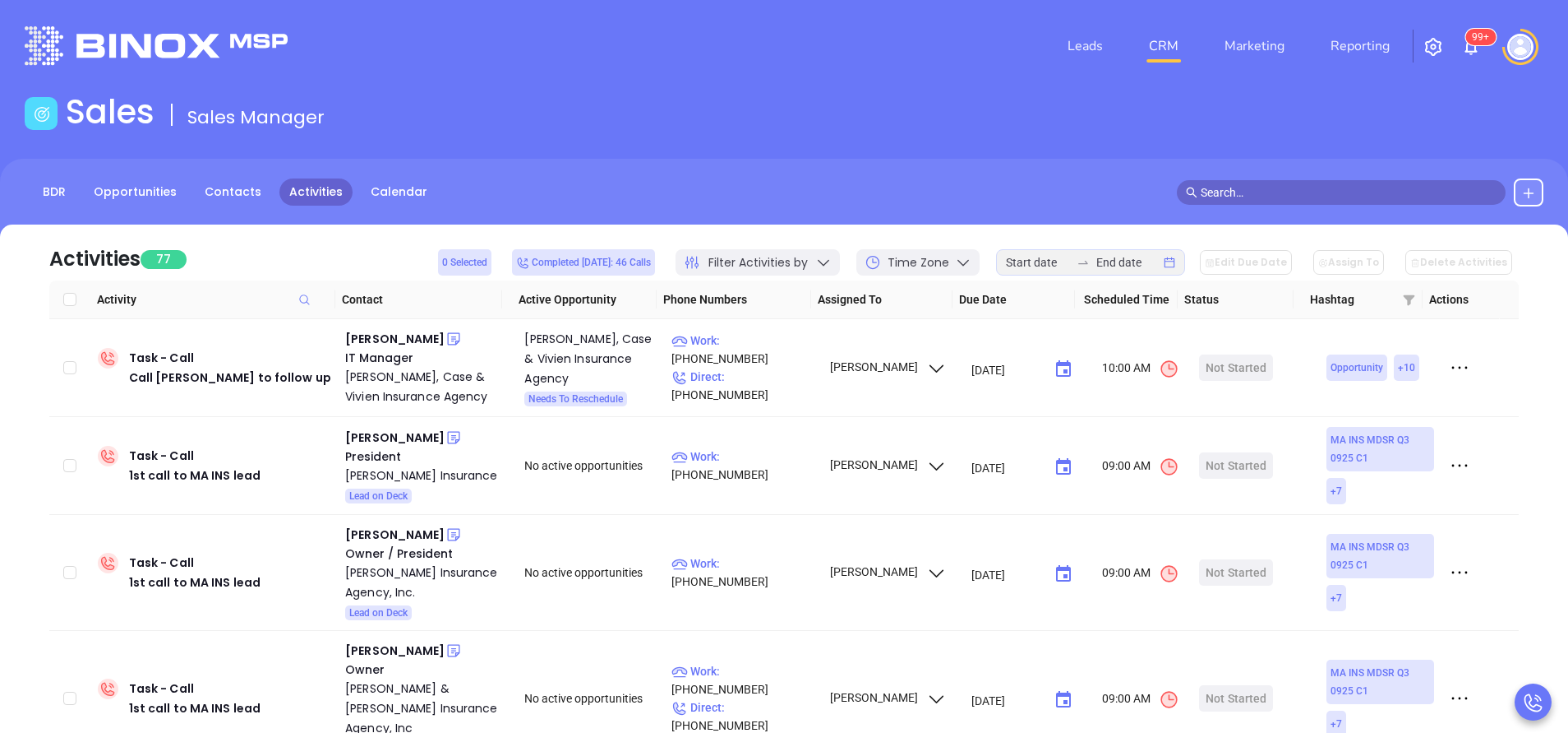
click at [839, 220] on div "BDR Opportunities Contacts Activities Calendar" at bounding box center [784, 199] width 1568 height 82
click at [1033, 81] on header "Leads CRM Marketing Reporting 99+ Financial Leads Leads" at bounding box center [784, 46] width 1519 height 92
click at [1072, 168] on div "BDR Opportunities Contacts Activities Calendar" at bounding box center [784, 199] width 1568 height 82
click at [1049, 172] on div "BDR Opportunities Contacts Activities Calendar" at bounding box center [784, 199] width 1568 height 82
click at [761, 588] on td "Work : (781) 247-7868" at bounding box center [742, 573] width 156 height 116
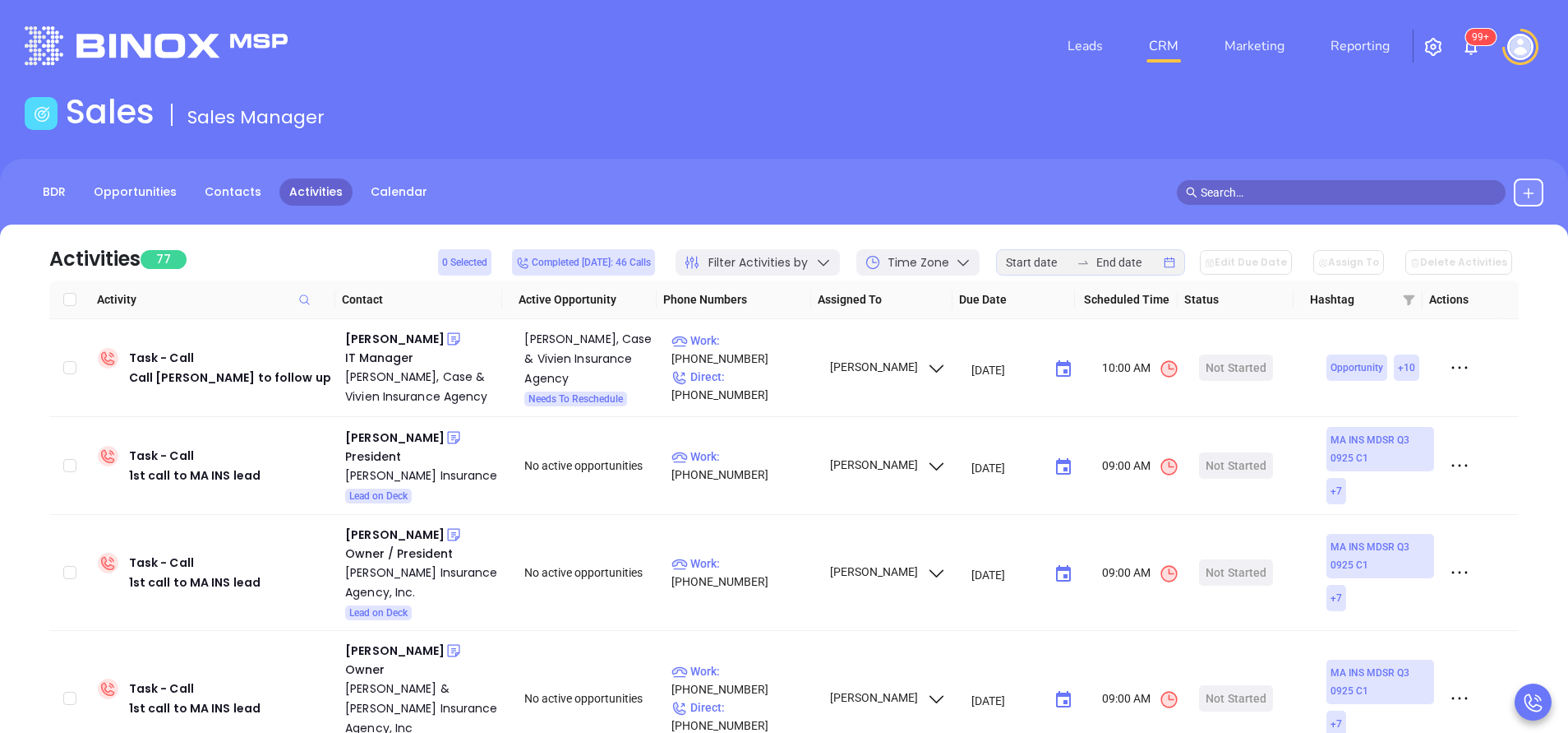
click at [689, 116] on div "Sales Sales Manager" at bounding box center [784, 115] width 1539 height 46
click at [860, 37] on div "Leads CRM Marketing Reporting 99+" at bounding box center [1040, 46] width 1026 height 59
click at [803, 77] on header "Leads CRM Marketing Reporting 99+ Financial Leads Leads" at bounding box center [784, 46] width 1519 height 92
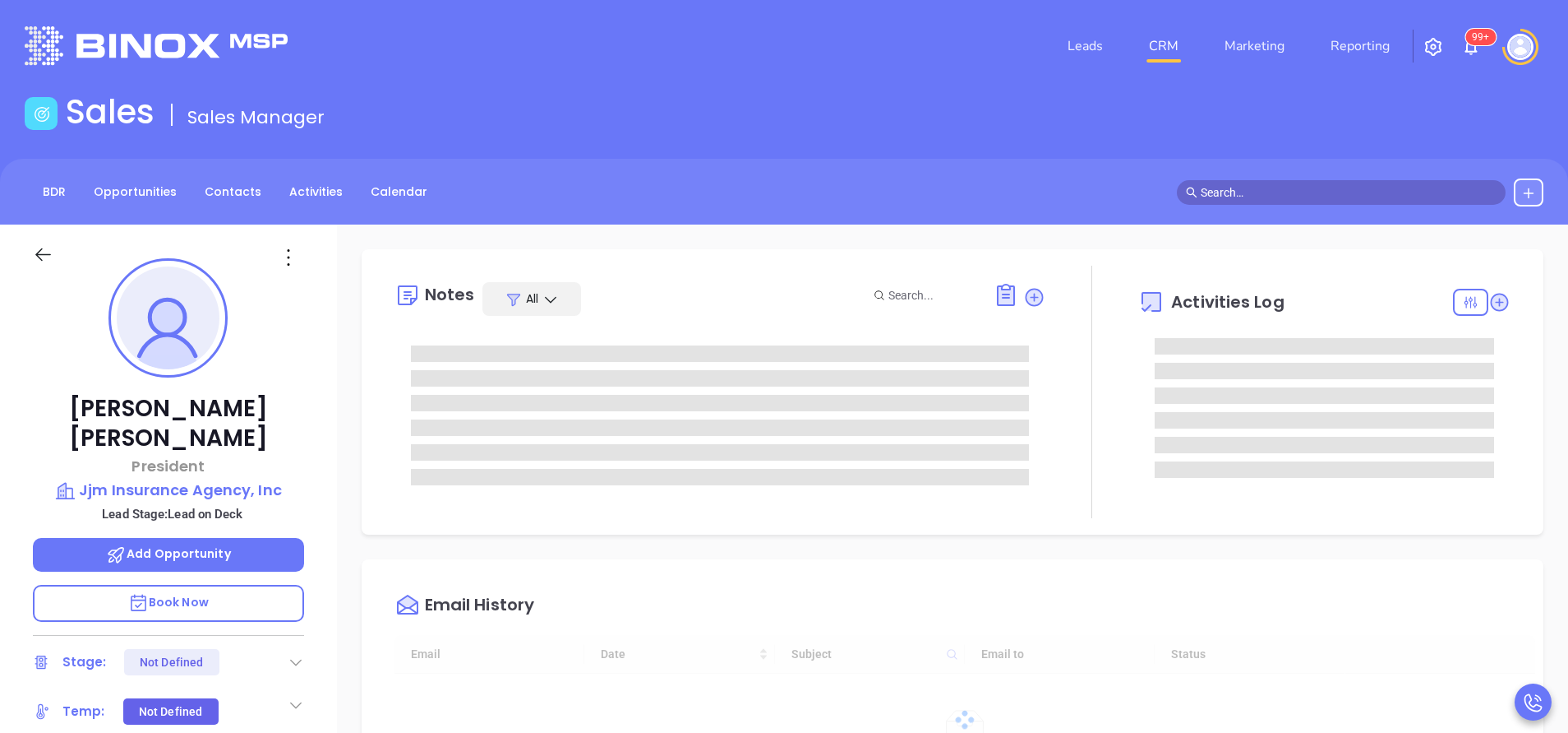
type input "10:00 am"
type input "[DATE]"
type input "[PERSON_NAME]"
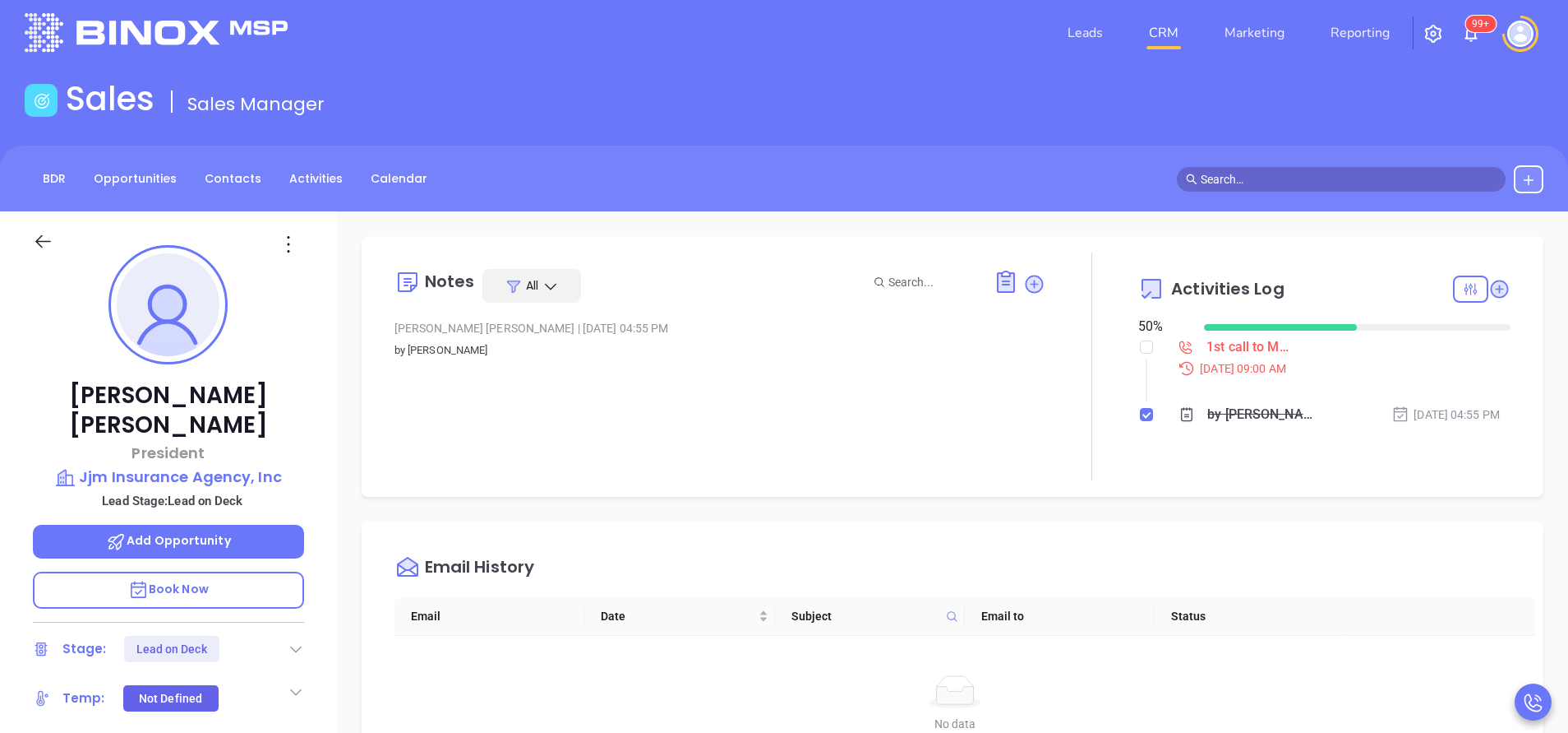
scroll to position [0, 0]
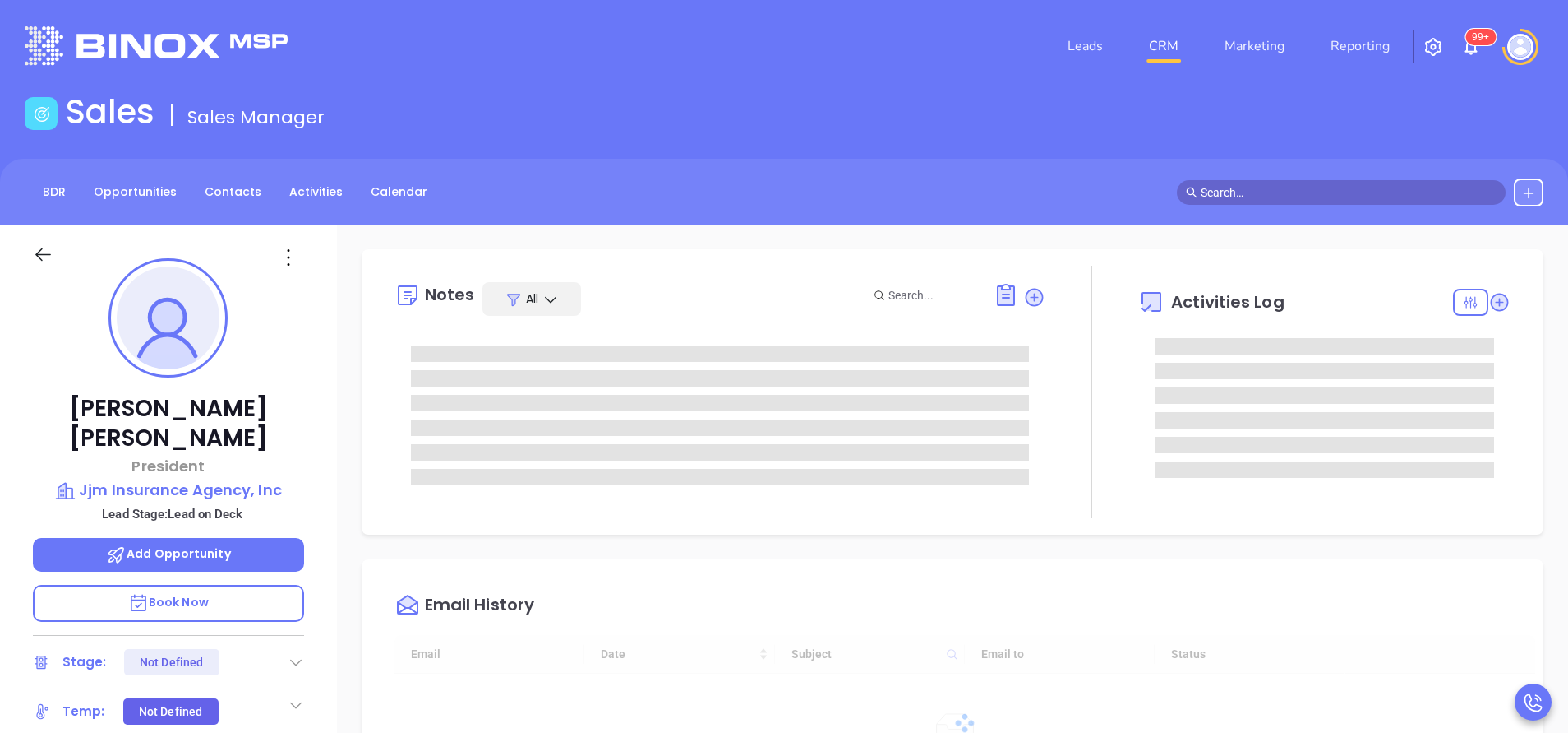
type input "[DATE]"
type input "[PERSON_NAME]"
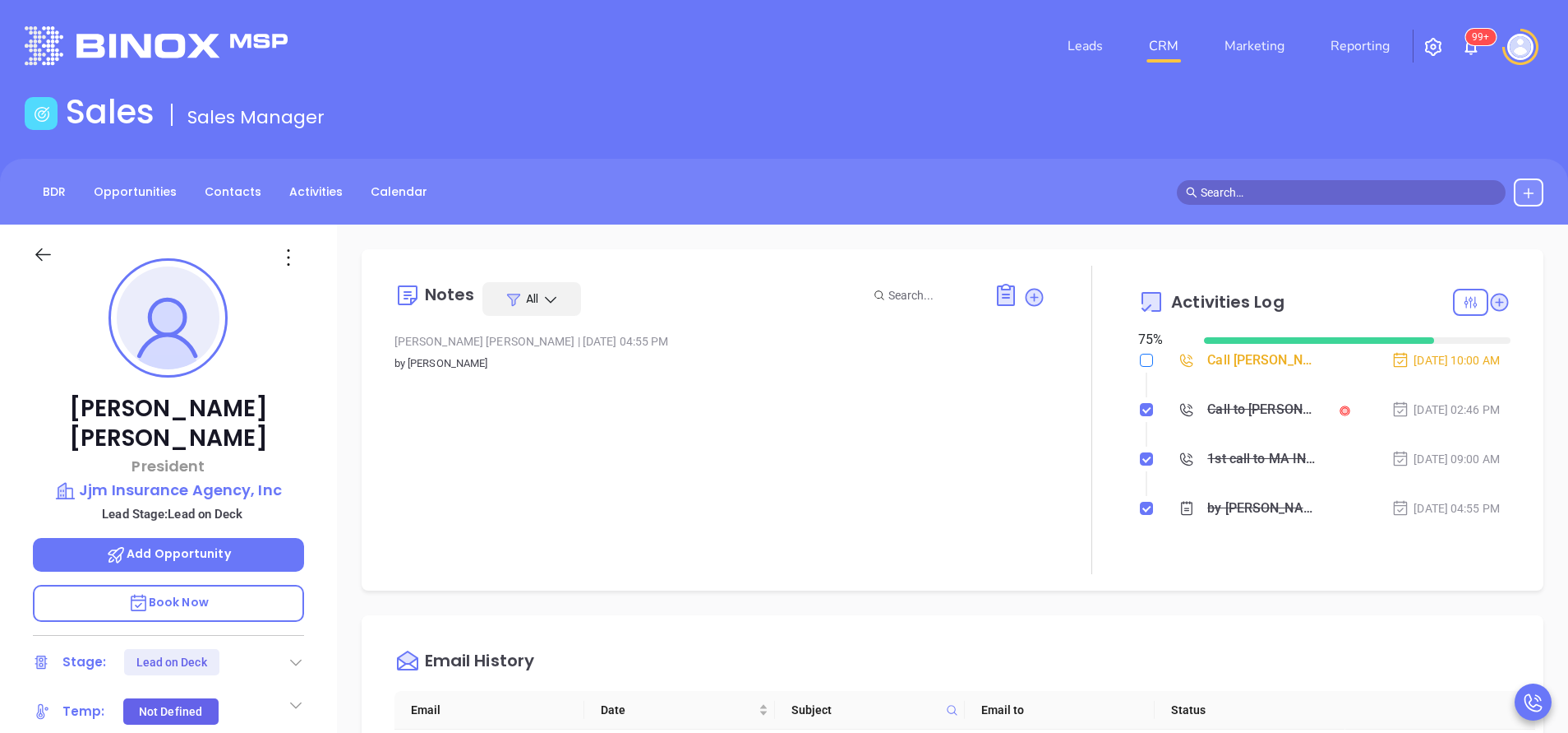
click at [1140, 359] on input "checkbox" at bounding box center [1146, 359] width 13 height 13
checkbox input "true"
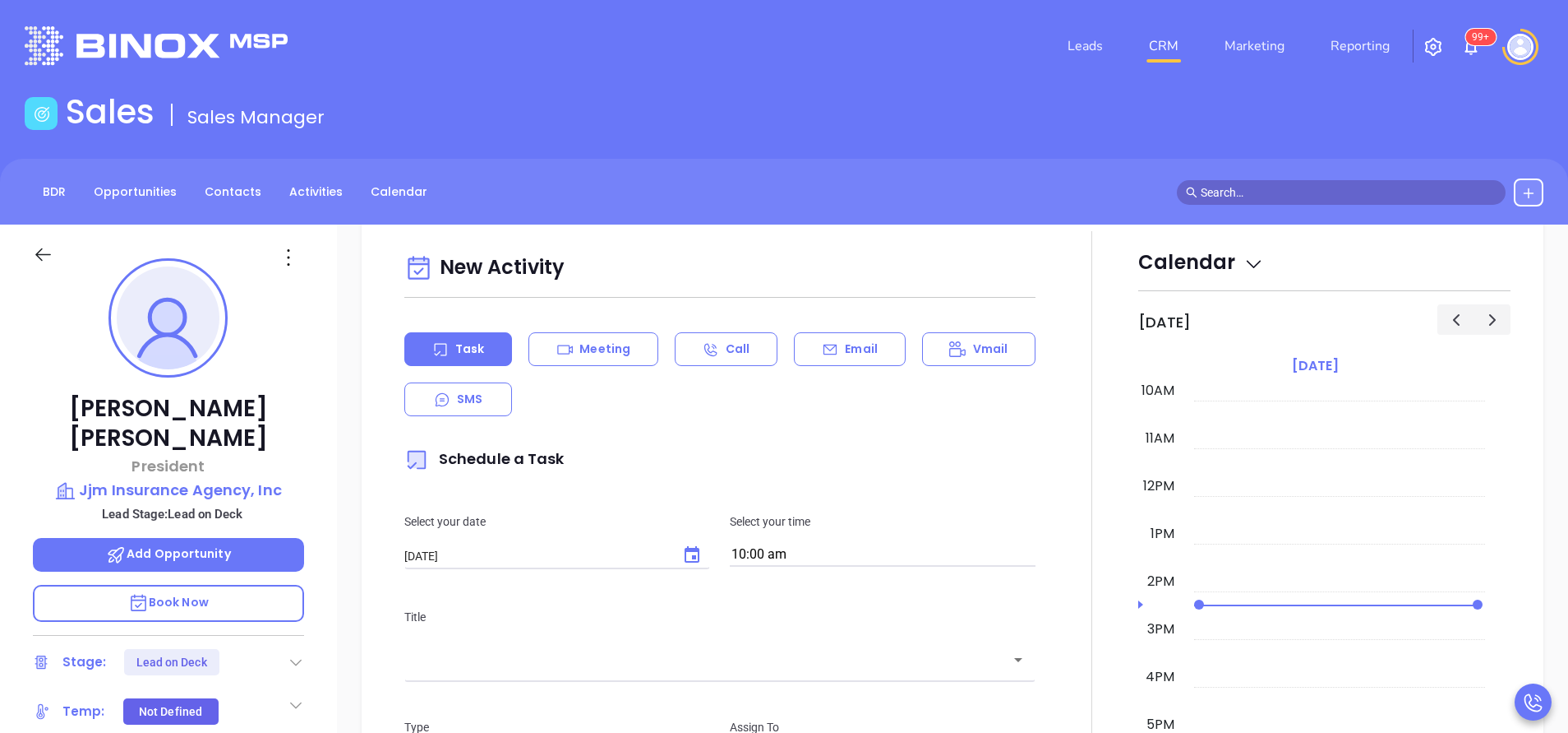
scroll to position [740, 0]
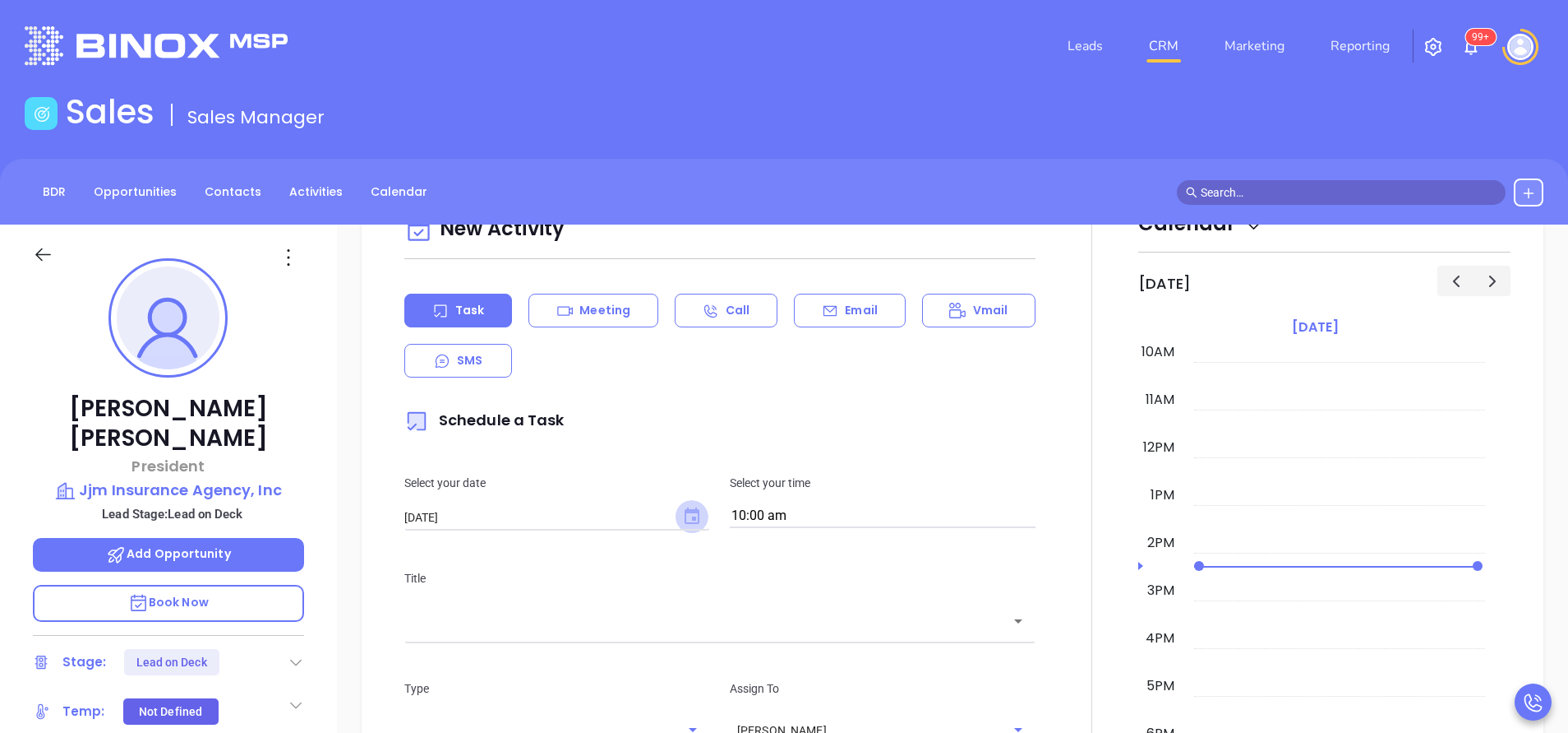
click at [685, 513] on icon "Choose date, selected date is Oct 3, 2025" at bounding box center [692, 515] width 15 height 17
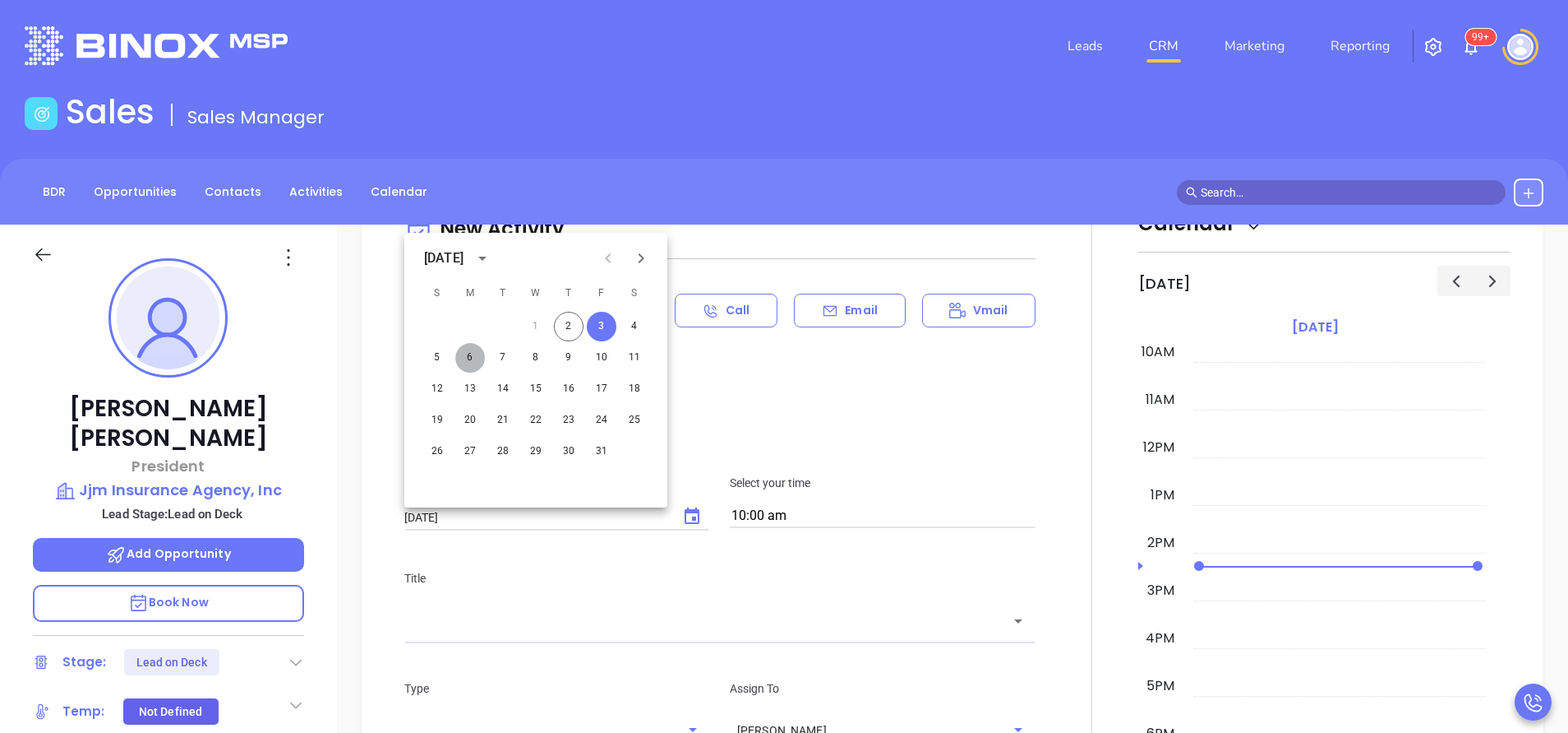
click at [470, 360] on button "6" at bounding box center [470, 357] width 29 height 29
type input "[DATE]"
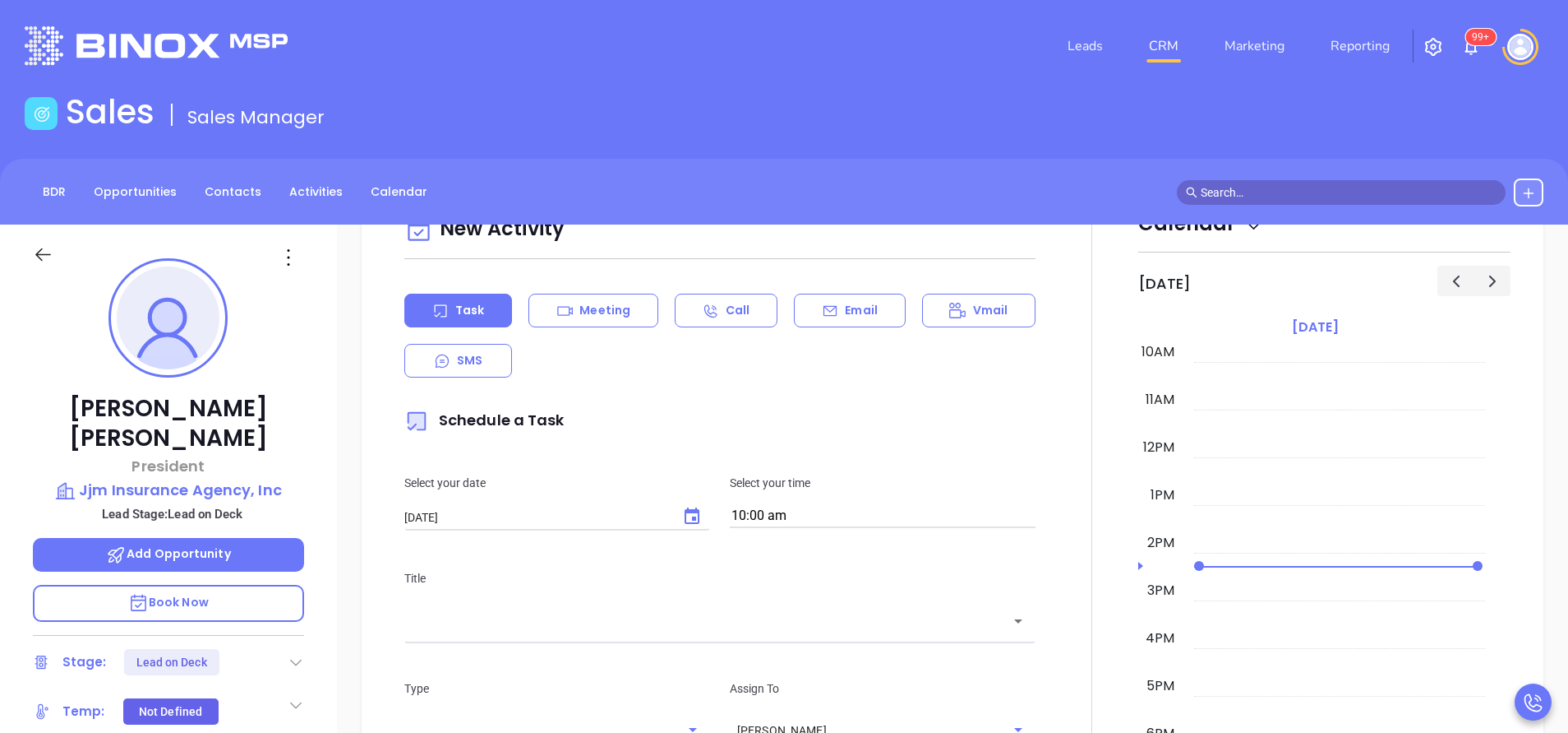
click at [786, 504] on div "Select your time 10:00 am" at bounding box center [883, 500] width 326 height 54
click at [792, 515] on input "10:00 am" at bounding box center [883, 516] width 306 height 23
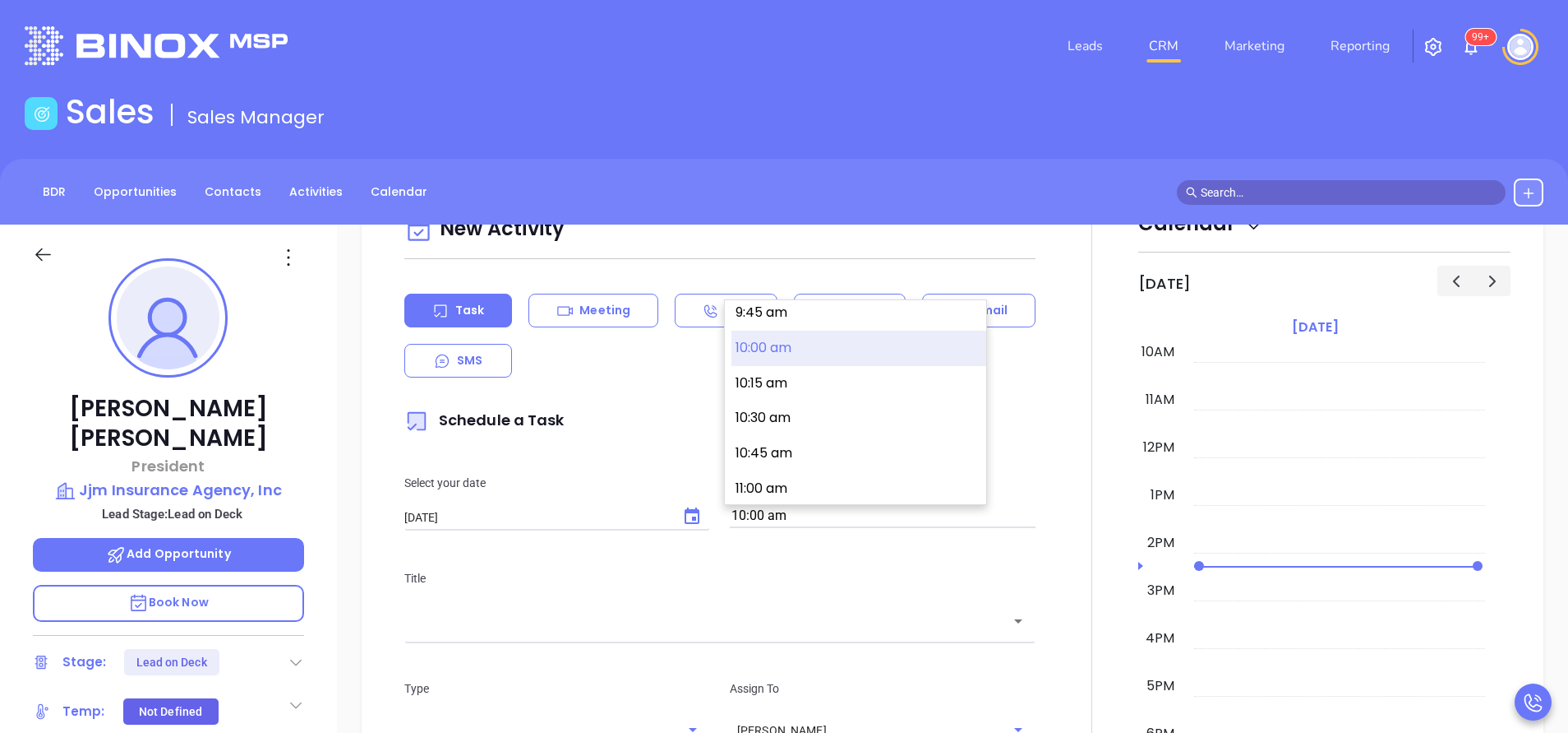
click at [651, 423] on p "Schedule a Task" at bounding box center [719, 421] width 631 height 38
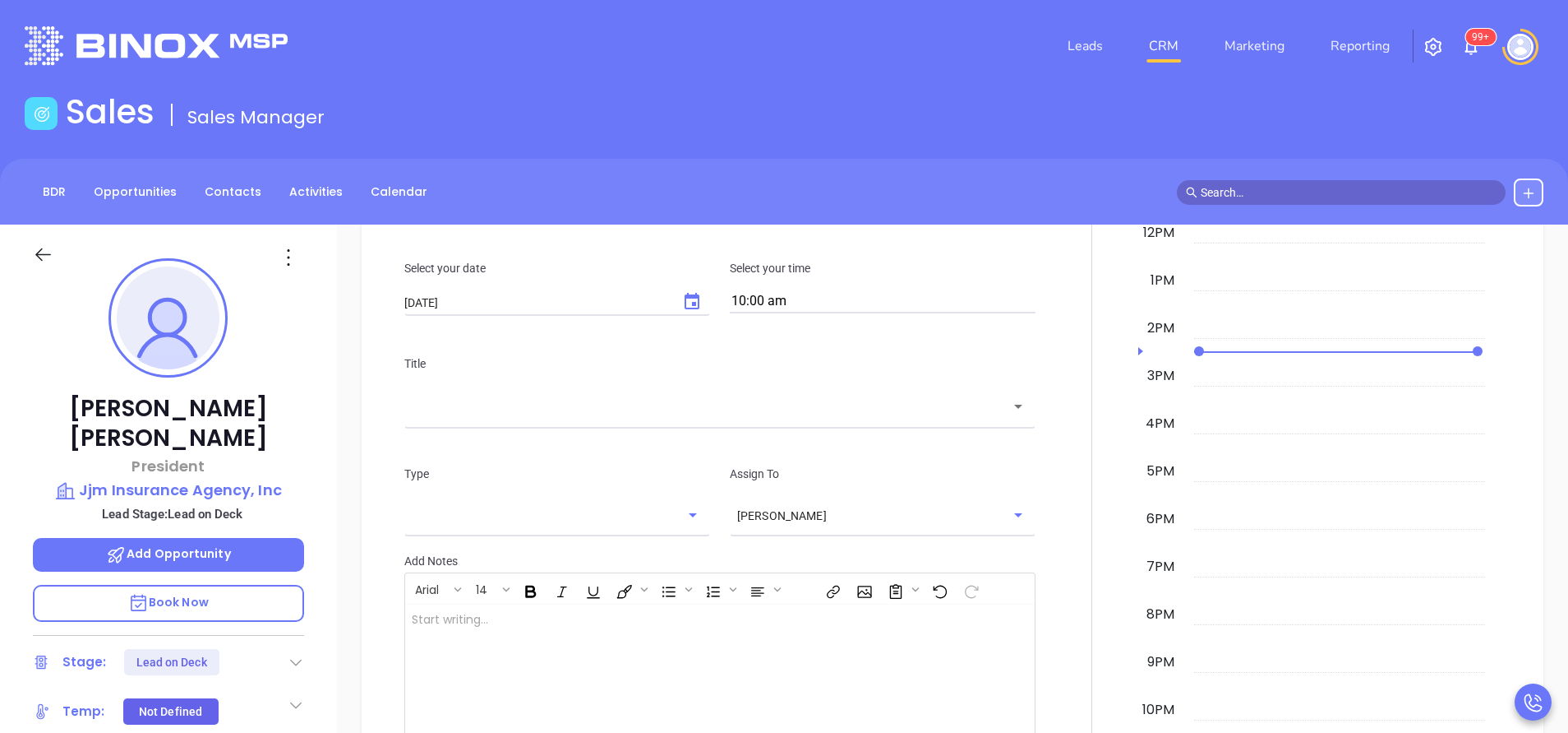
scroll to position [987, 0]
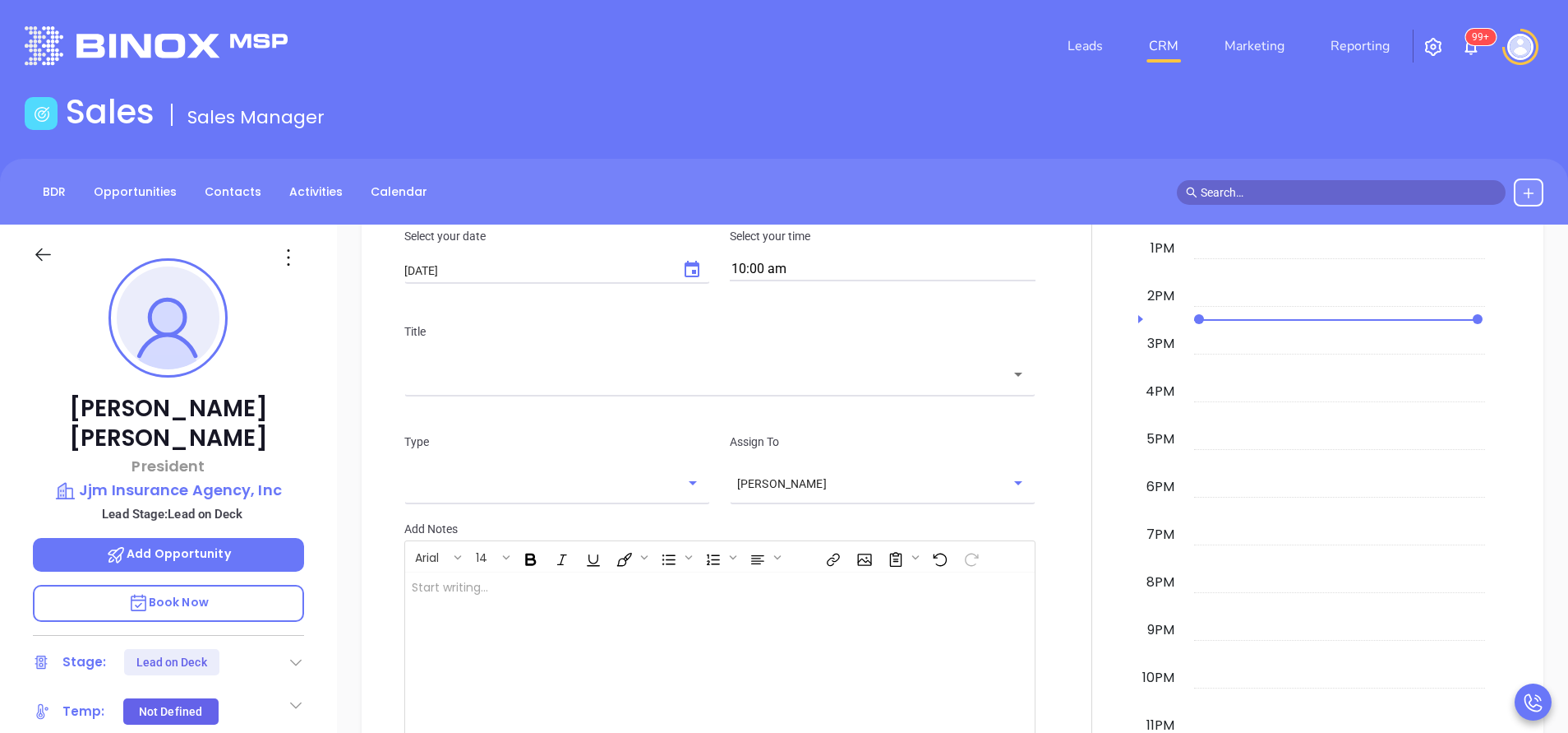
click at [634, 376] on input "text" at bounding box center [707, 374] width 592 height 19
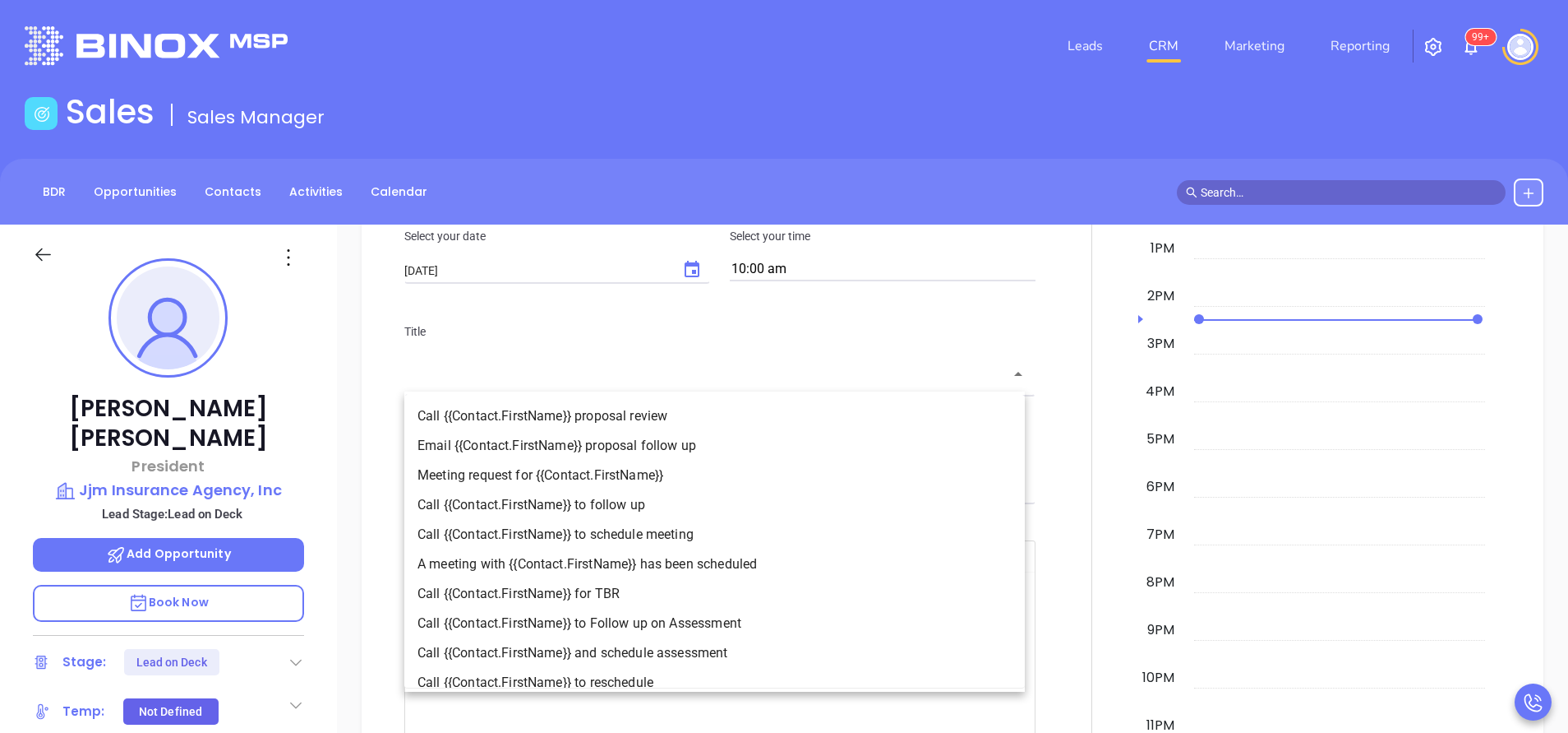
click at [626, 492] on li "Call {{Contact.FirstName}} to follow up" at bounding box center [714, 505] width 620 height 29
type input "Call [PERSON_NAME] to follow up"
type input "Call"
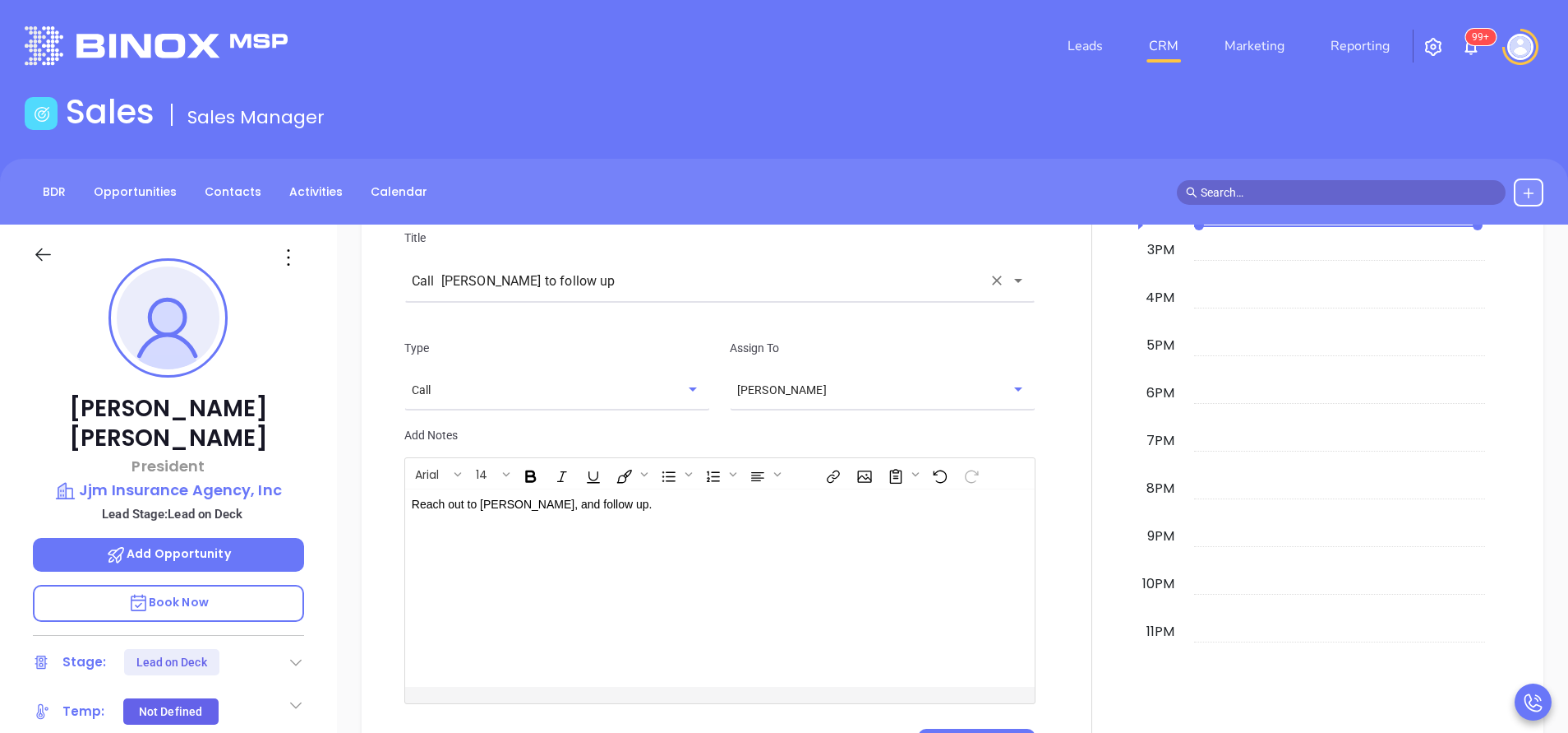
scroll to position [1286, 0]
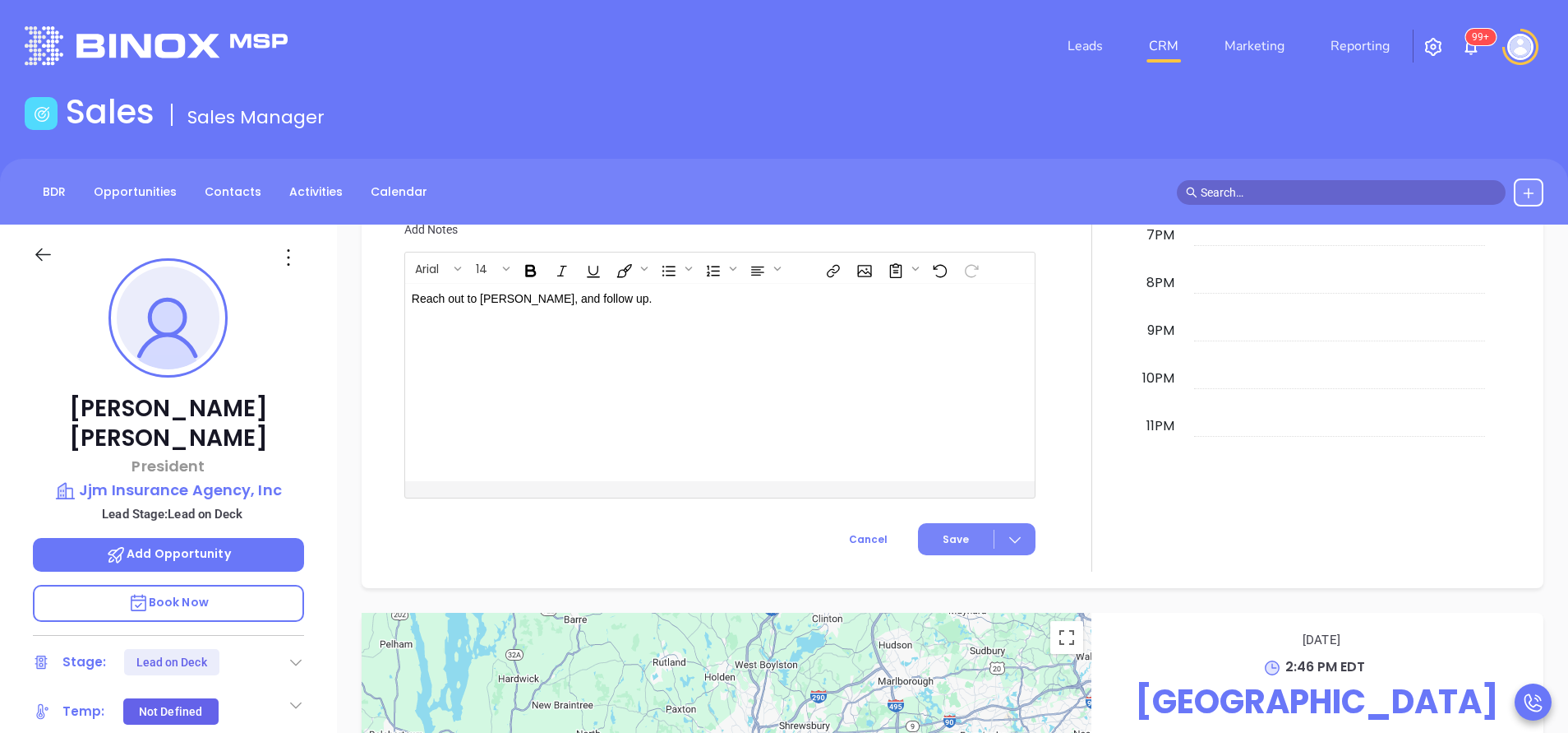
click at [950, 523] on button "Save" at bounding box center [977, 539] width 118 height 32
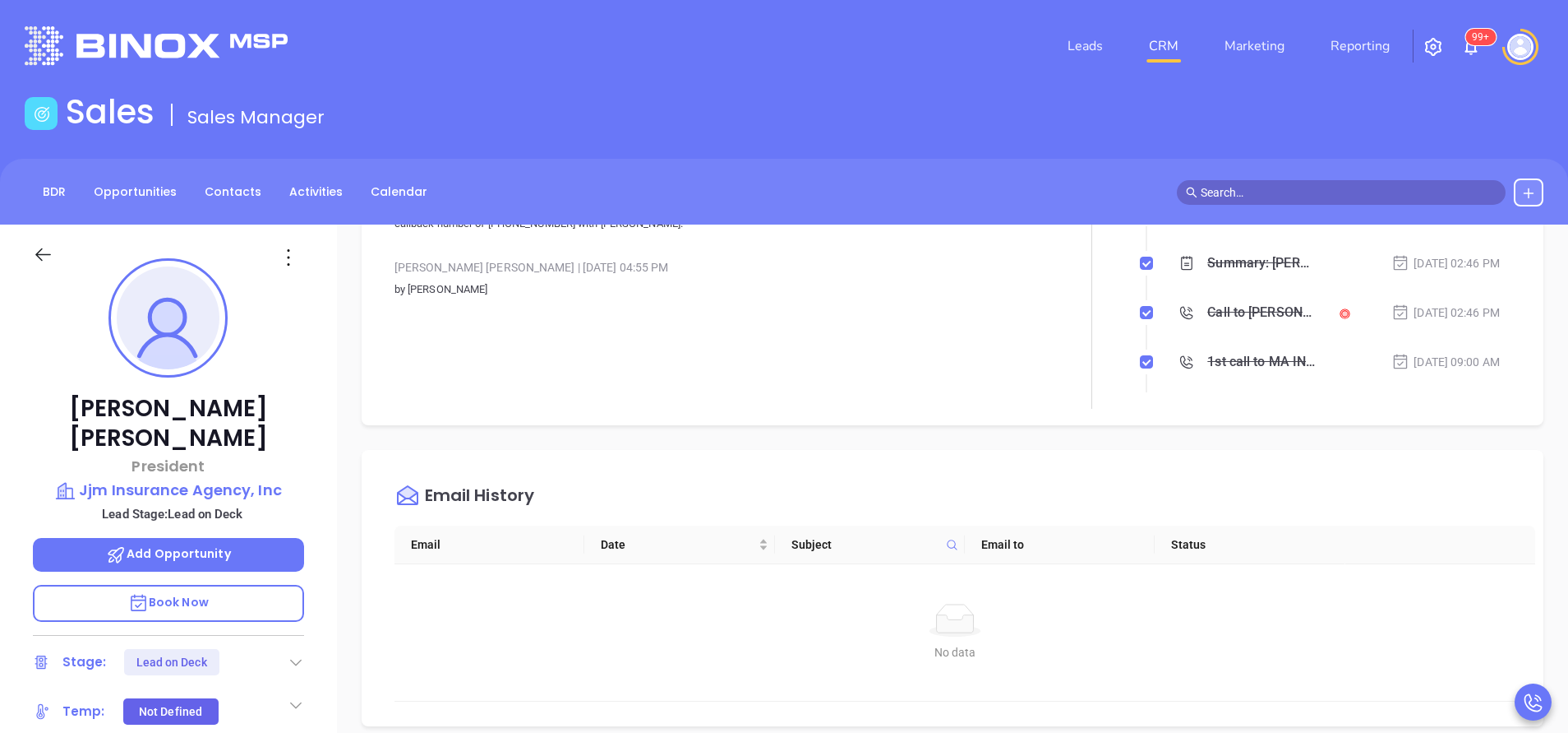
scroll to position [0, 0]
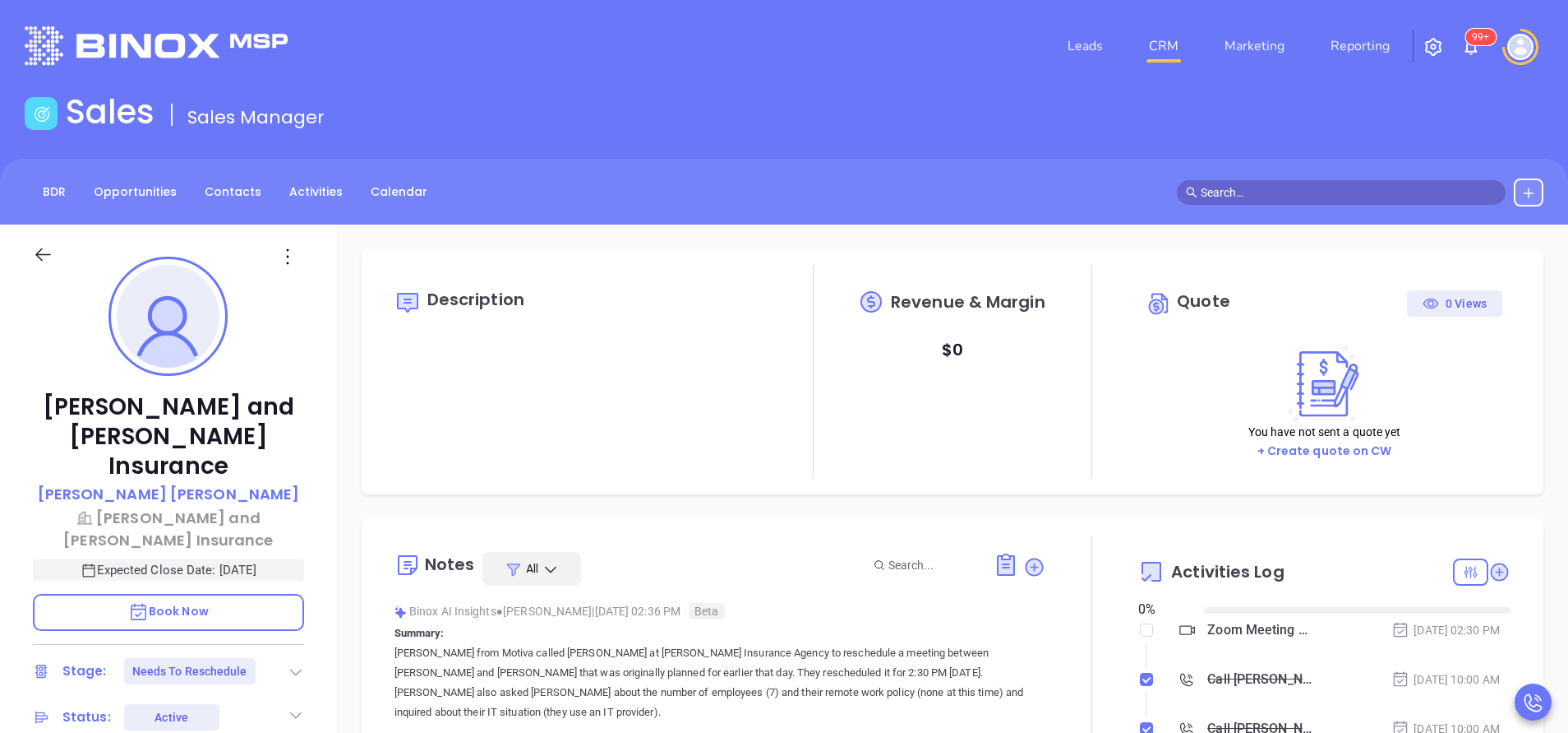
type input "[DATE]"
type input "[PERSON_NAME]"
